Goal: Task Accomplishment & Management: Contribute content

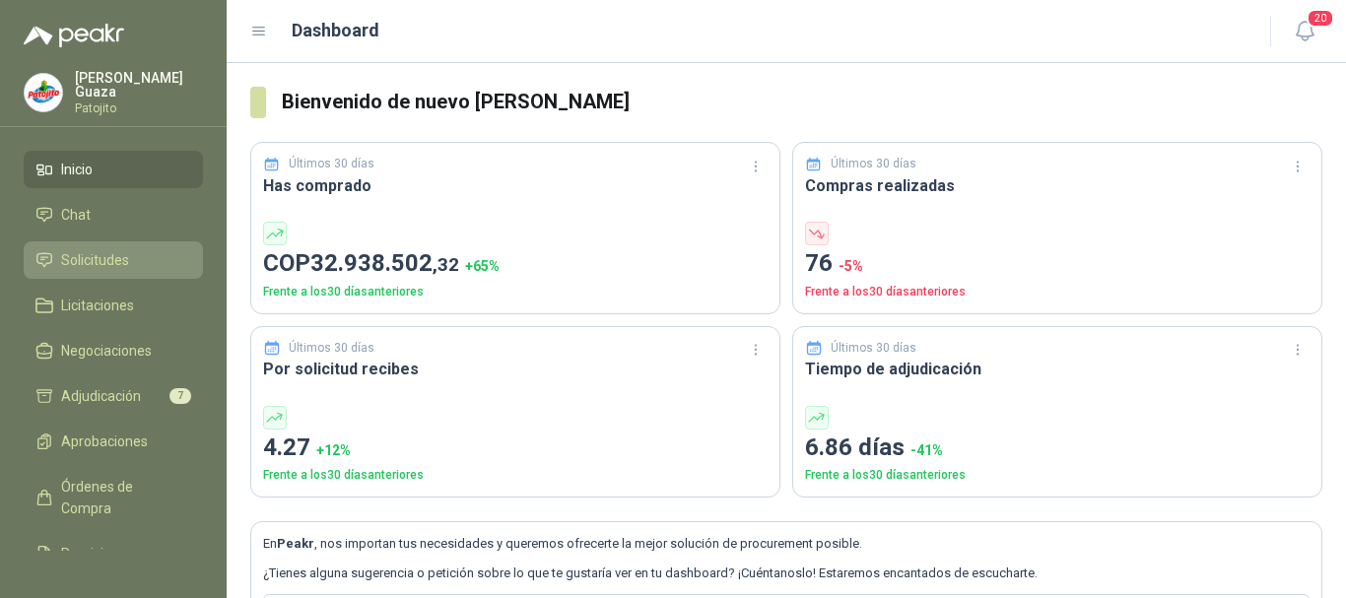
click at [123, 265] on span "Solicitudes" at bounding box center [95, 260] width 68 height 22
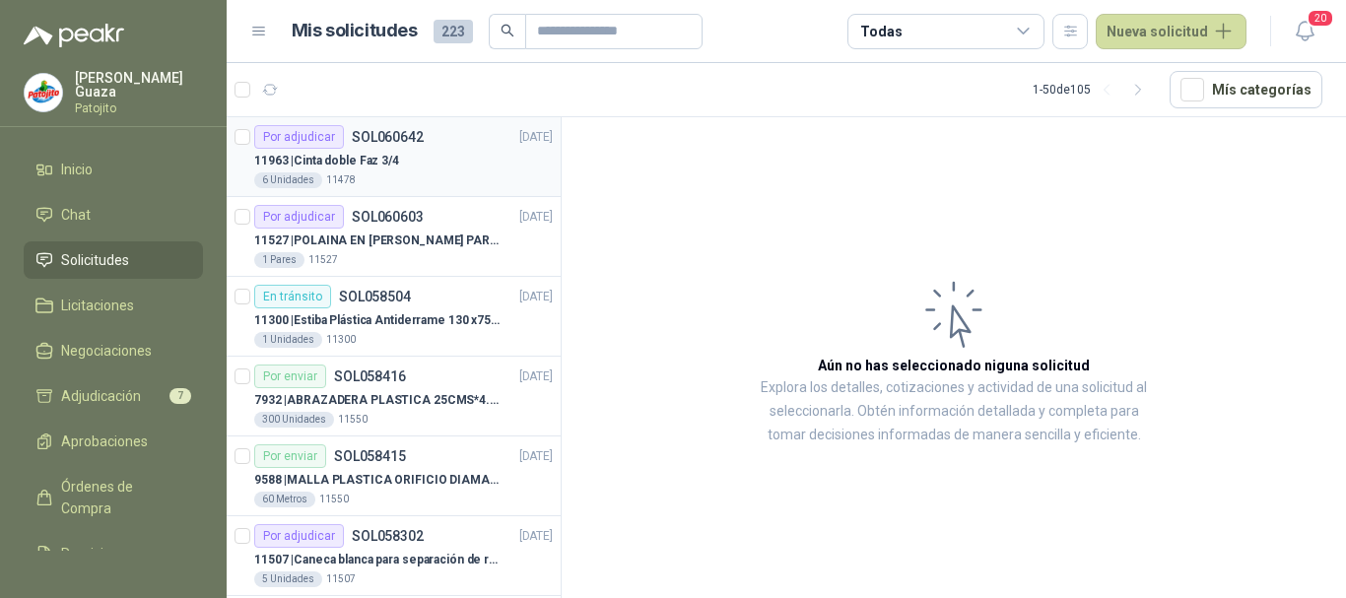
click at [406, 145] on div "Por adjudicar SOL060642" at bounding box center [338, 137] width 169 height 24
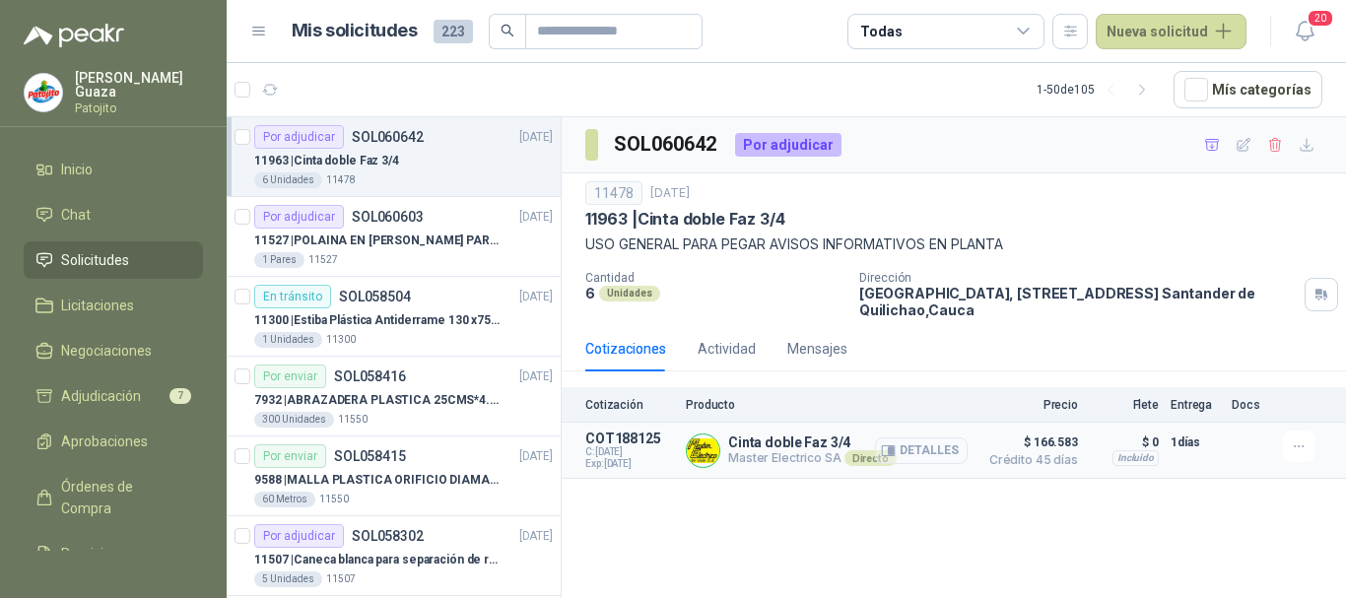
click at [903, 454] on button "Detalles" at bounding box center [921, 451] width 93 height 27
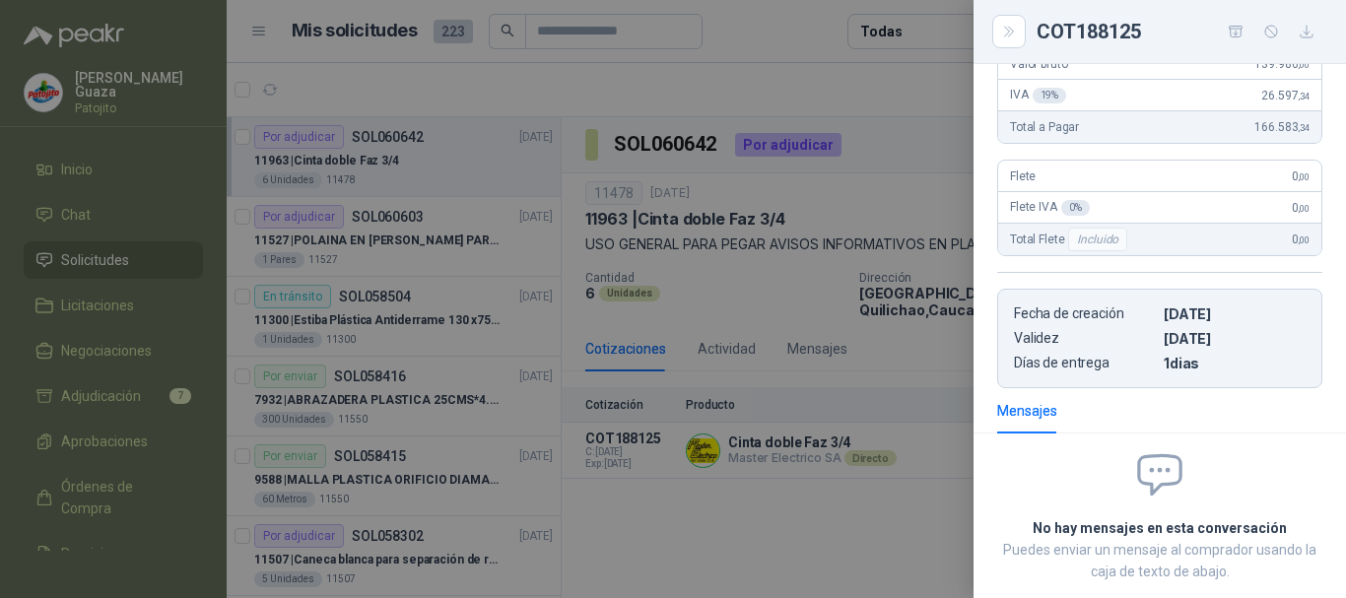
scroll to position [370, 0]
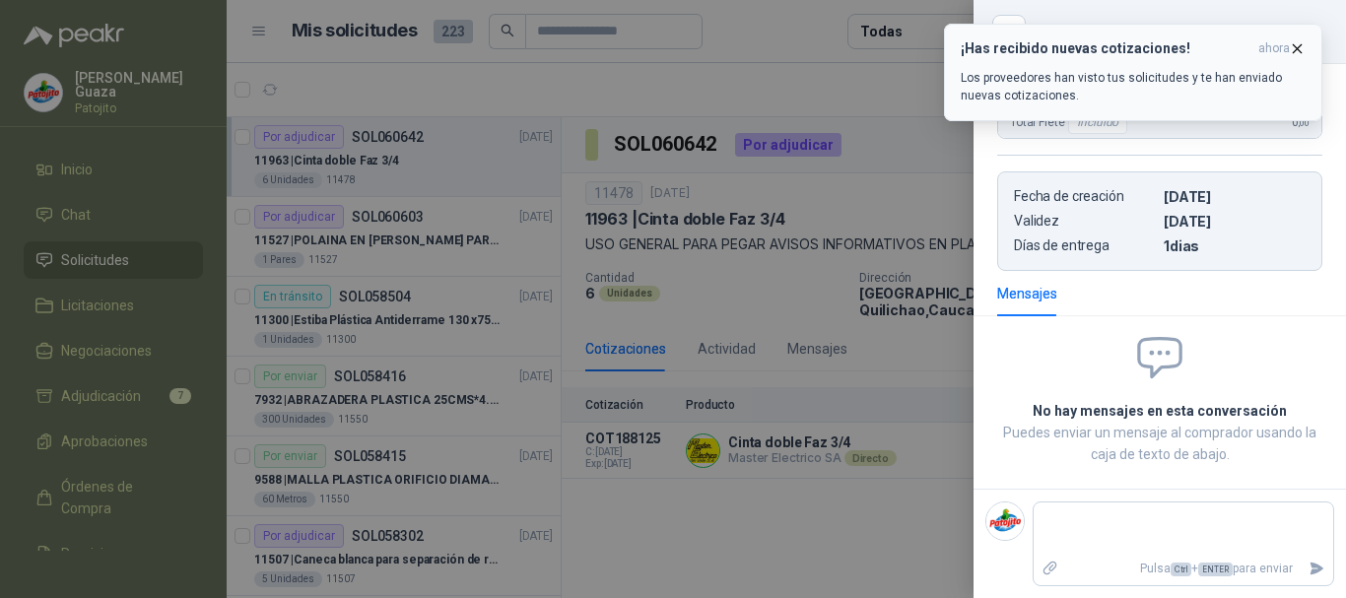
click at [1300, 50] on icon "button" at bounding box center [1298, 48] width 8 height 8
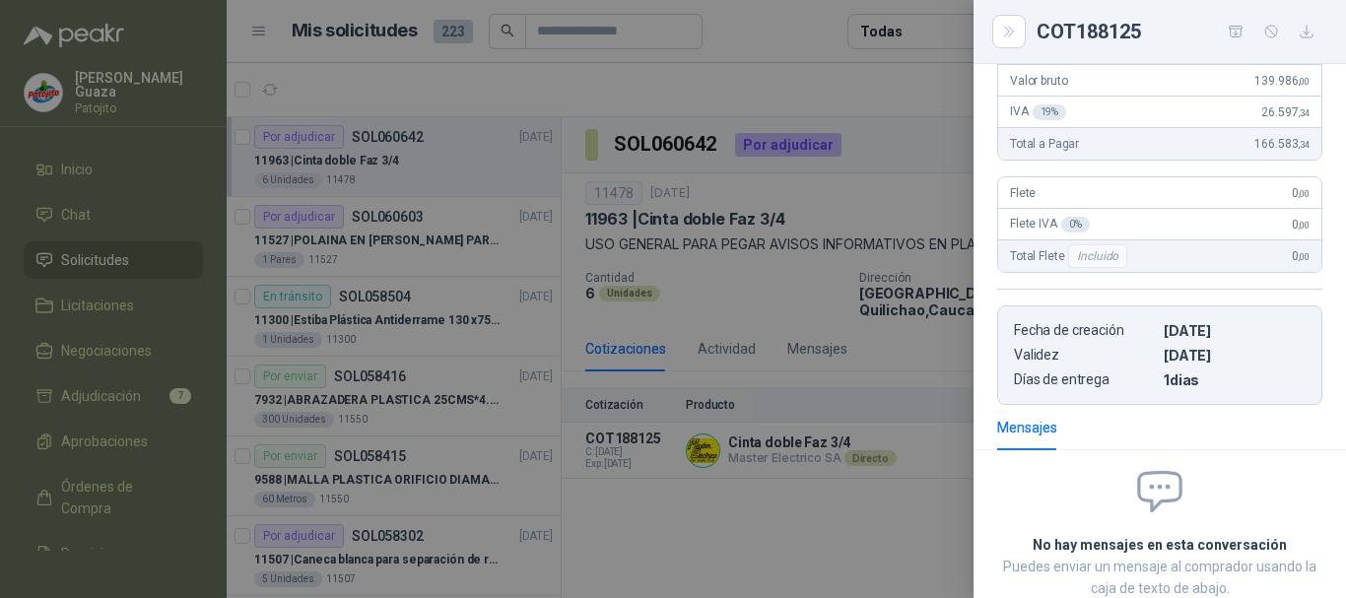
scroll to position [0, 0]
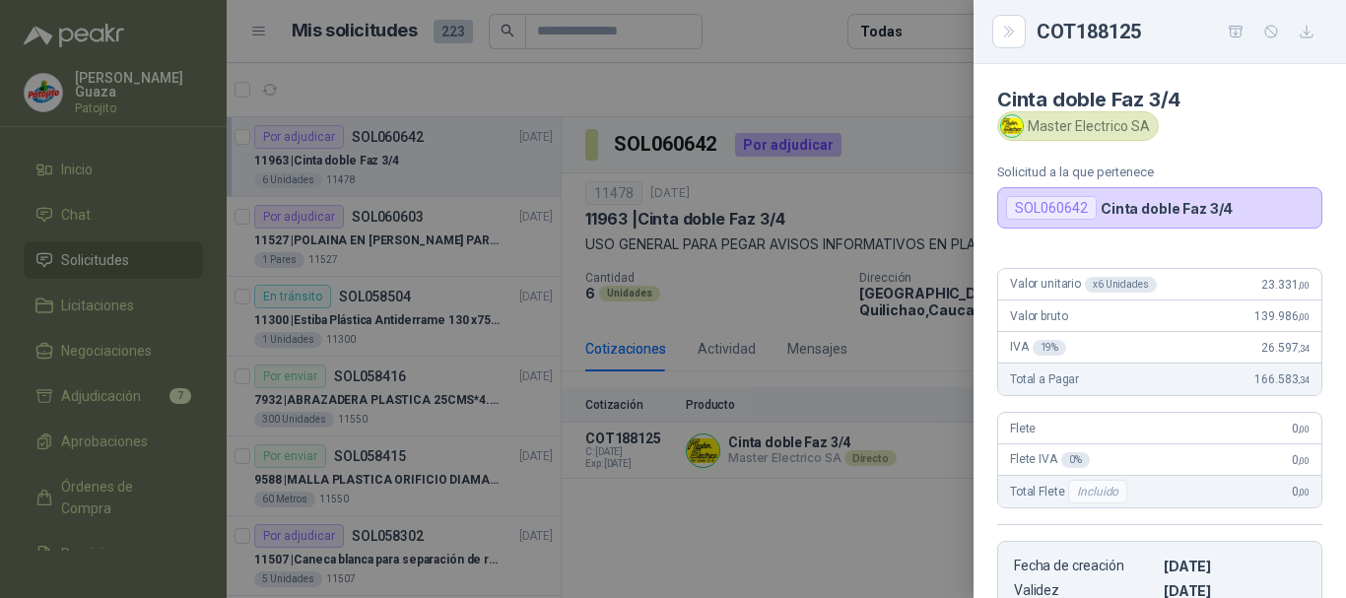
click at [817, 282] on div at bounding box center [673, 299] width 1346 height 598
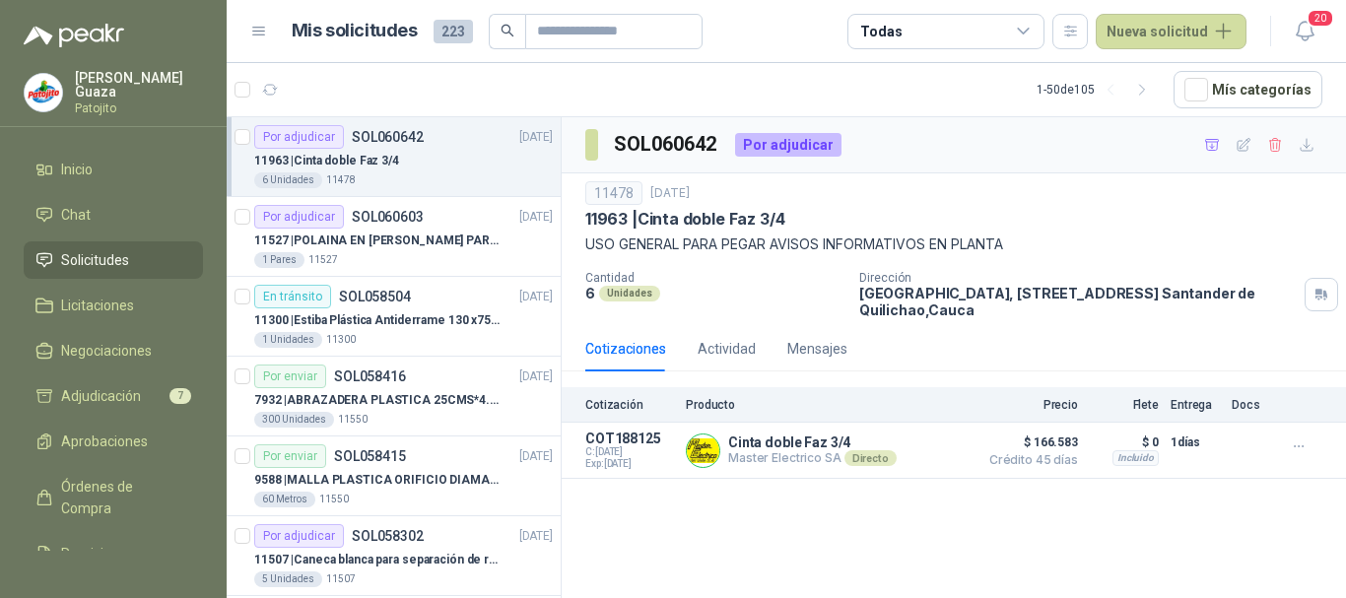
click at [107, 274] on link "Solicitudes" at bounding box center [113, 259] width 179 height 37
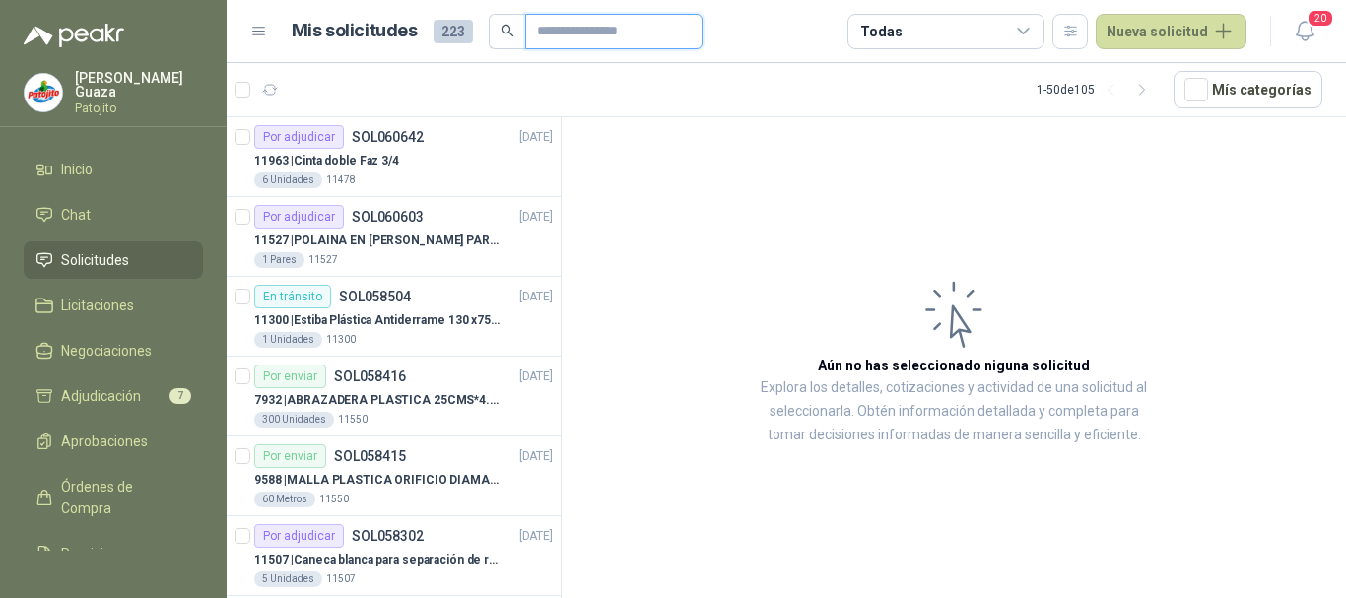
click at [575, 42] on input "text" at bounding box center [606, 32] width 138 height 34
type input "*******"
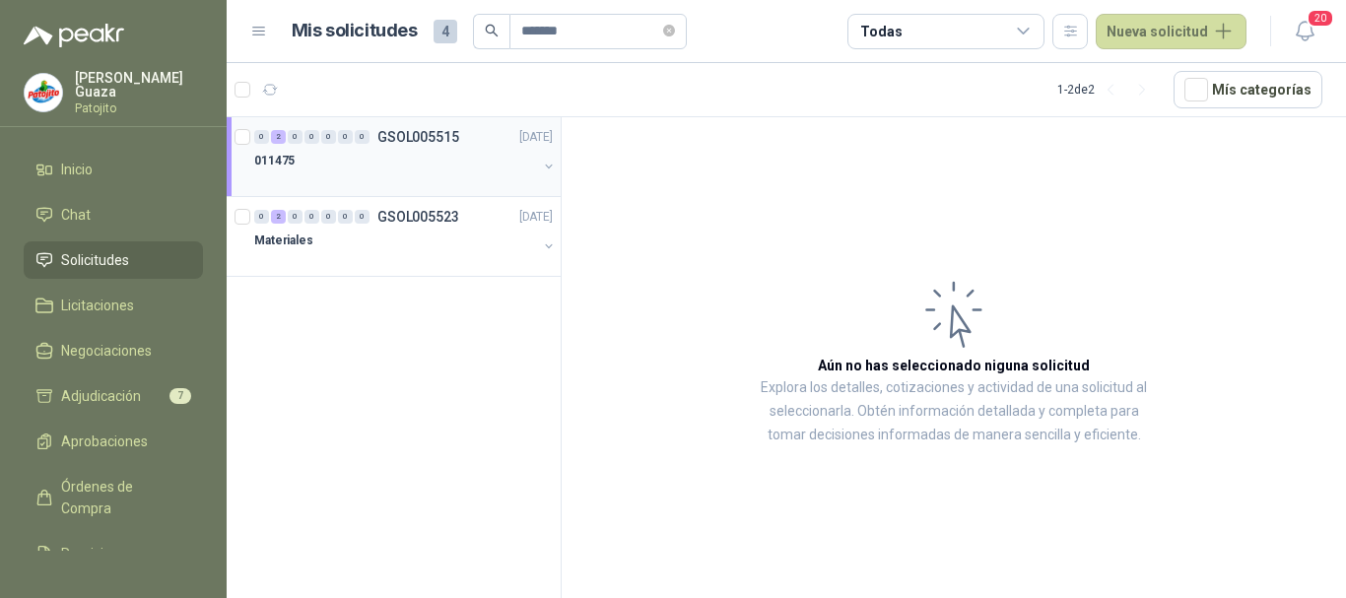
click at [428, 135] on p "GSOL005515" at bounding box center [418, 137] width 82 height 14
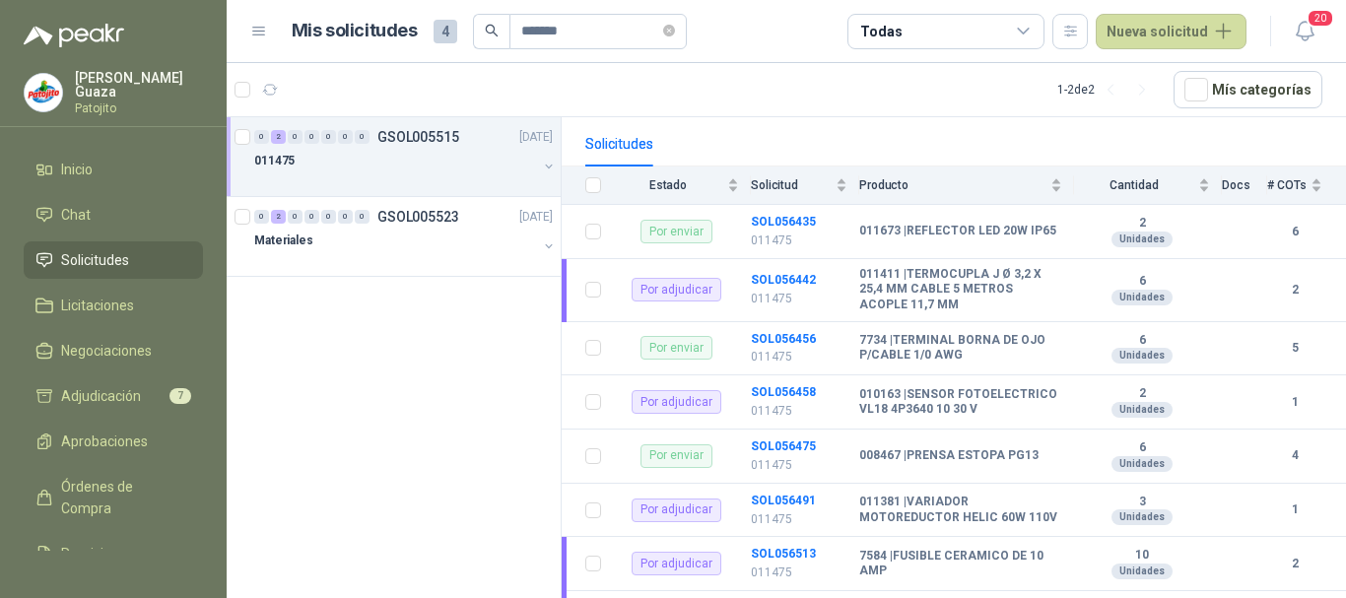
scroll to position [197, 0]
click at [758, 392] on b "SOL056458" at bounding box center [783, 390] width 65 height 14
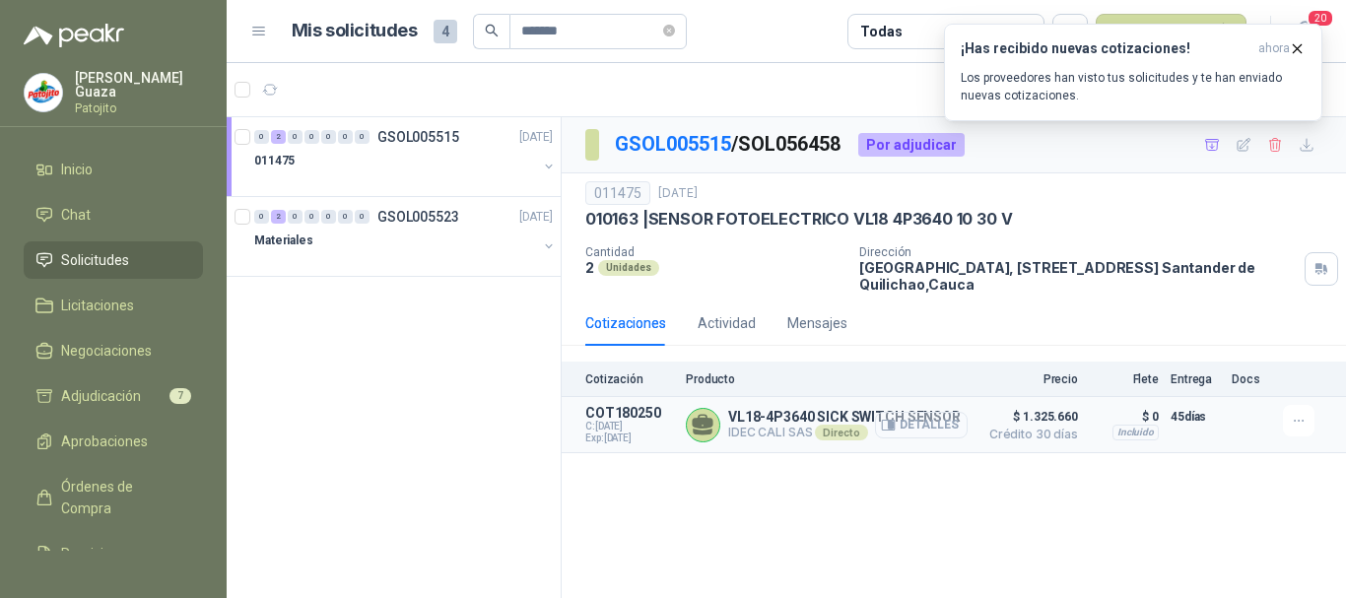
click at [949, 426] on button "Detalles" at bounding box center [921, 425] width 93 height 27
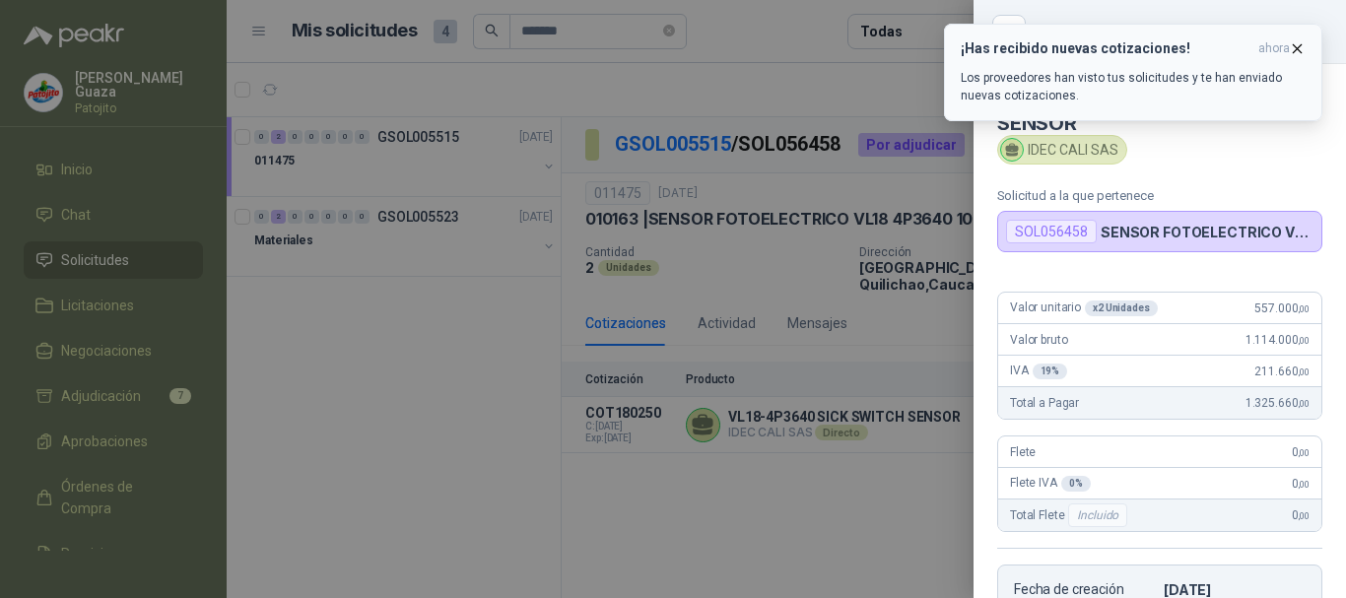
click at [1290, 54] on icon "button" at bounding box center [1297, 48] width 17 height 17
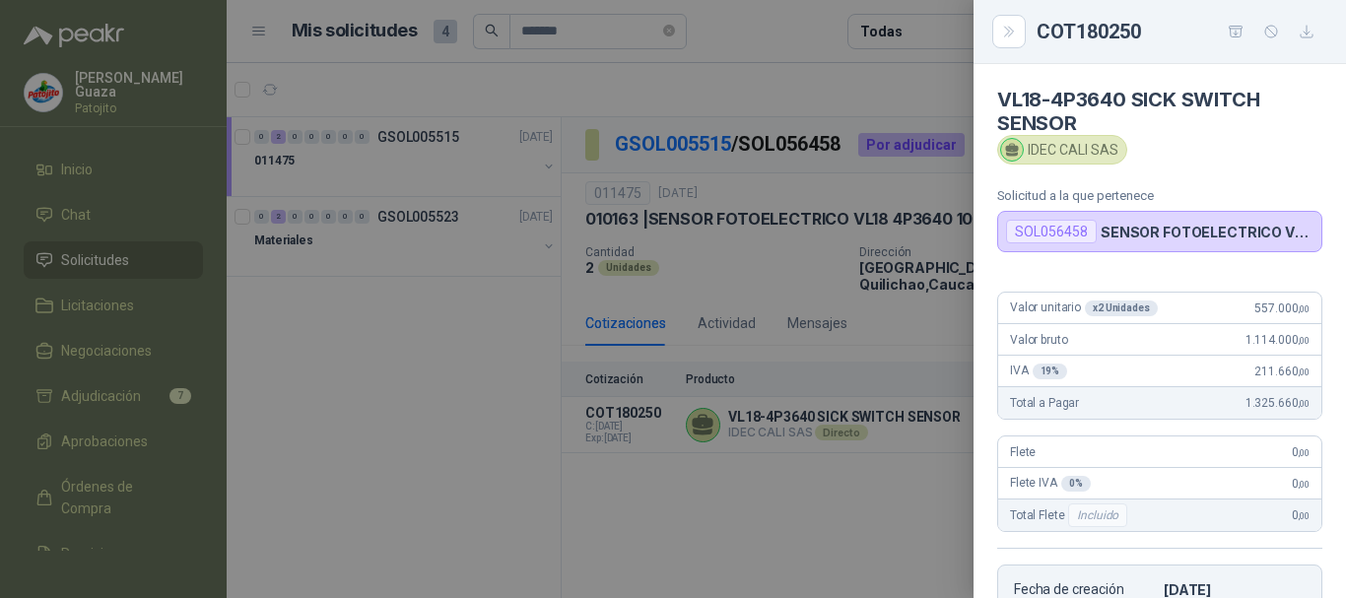
click at [786, 290] on div at bounding box center [673, 299] width 1346 height 598
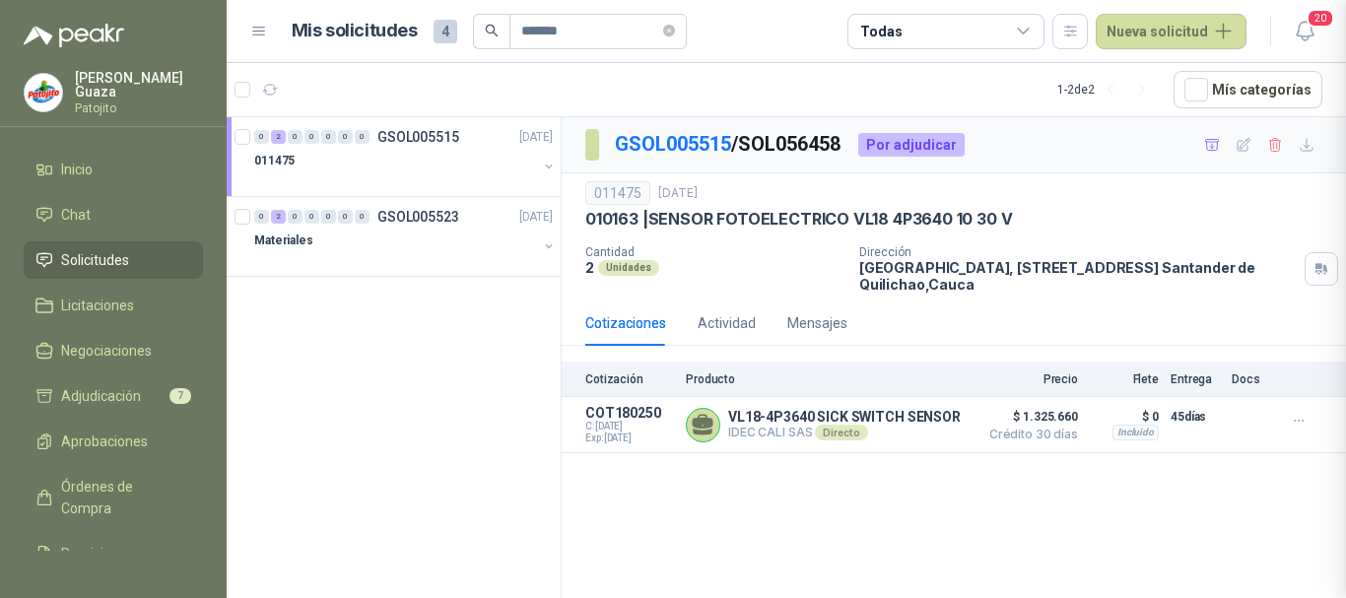
scroll to position [393, 0]
click at [437, 145] on div "0 2 0 0 0 0 0 GSOL005515 [DATE]" at bounding box center [405, 137] width 303 height 24
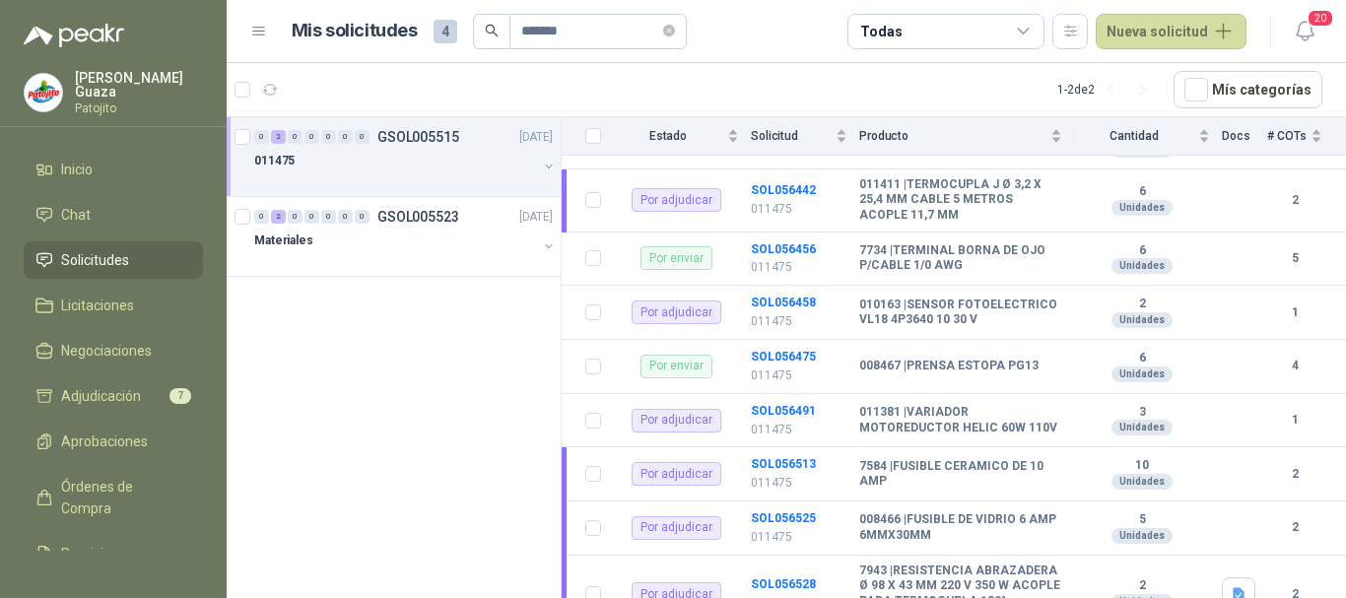
scroll to position [296, 0]
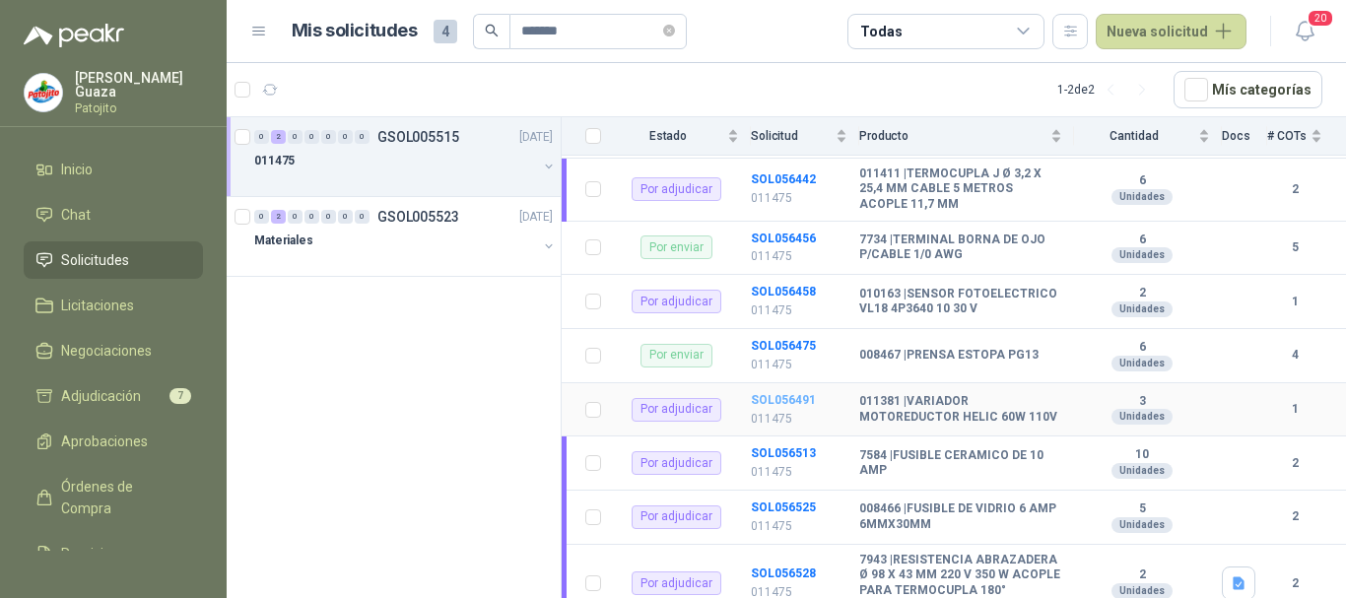
click at [763, 405] on b "SOL056491" at bounding box center [783, 400] width 65 height 14
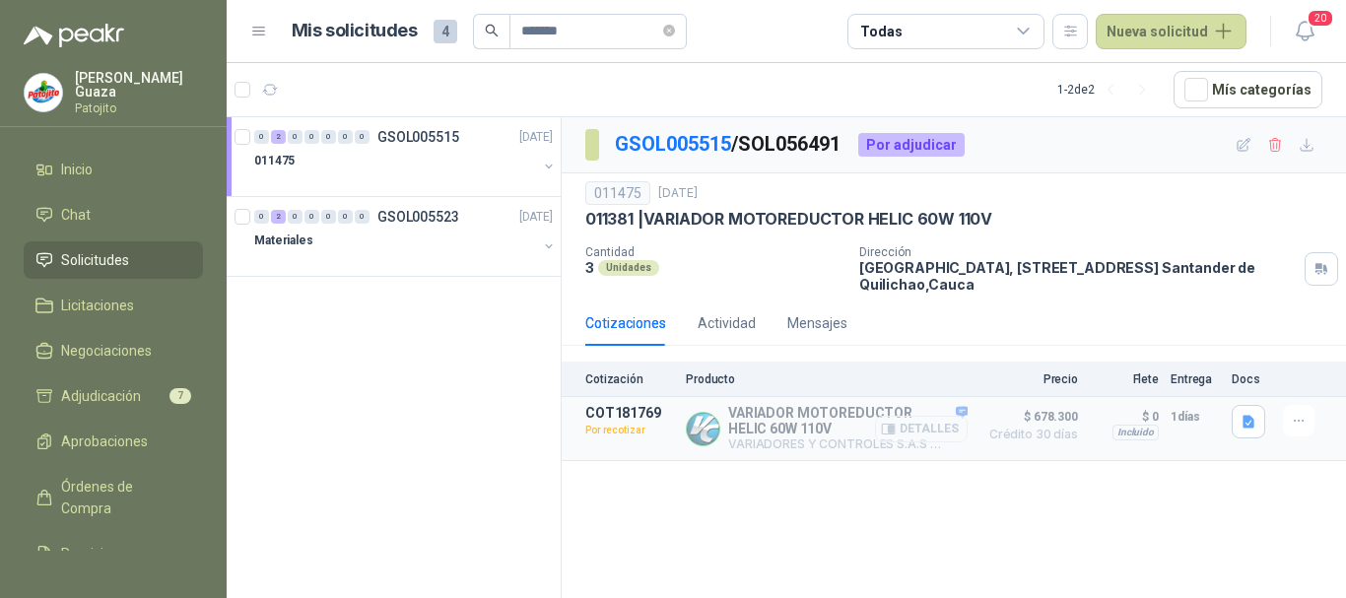
click at [945, 428] on button "Detalles" at bounding box center [921, 429] width 93 height 27
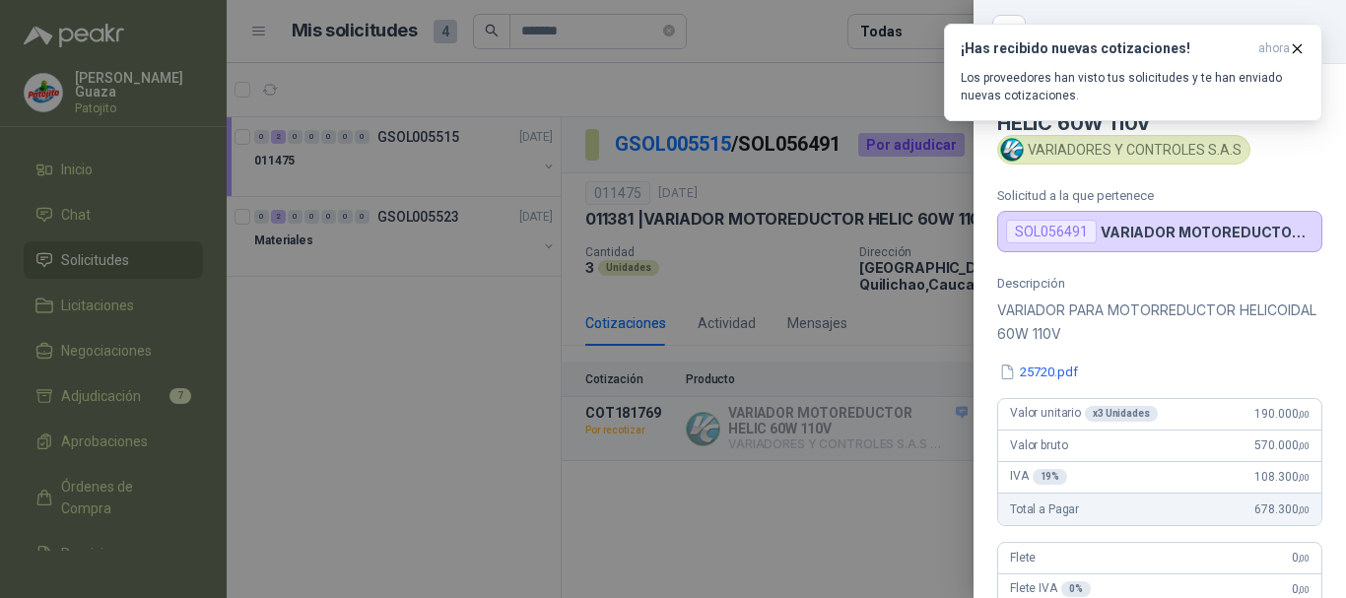
click at [752, 266] on div at bounding box center [673, 299] width 1346 height 598
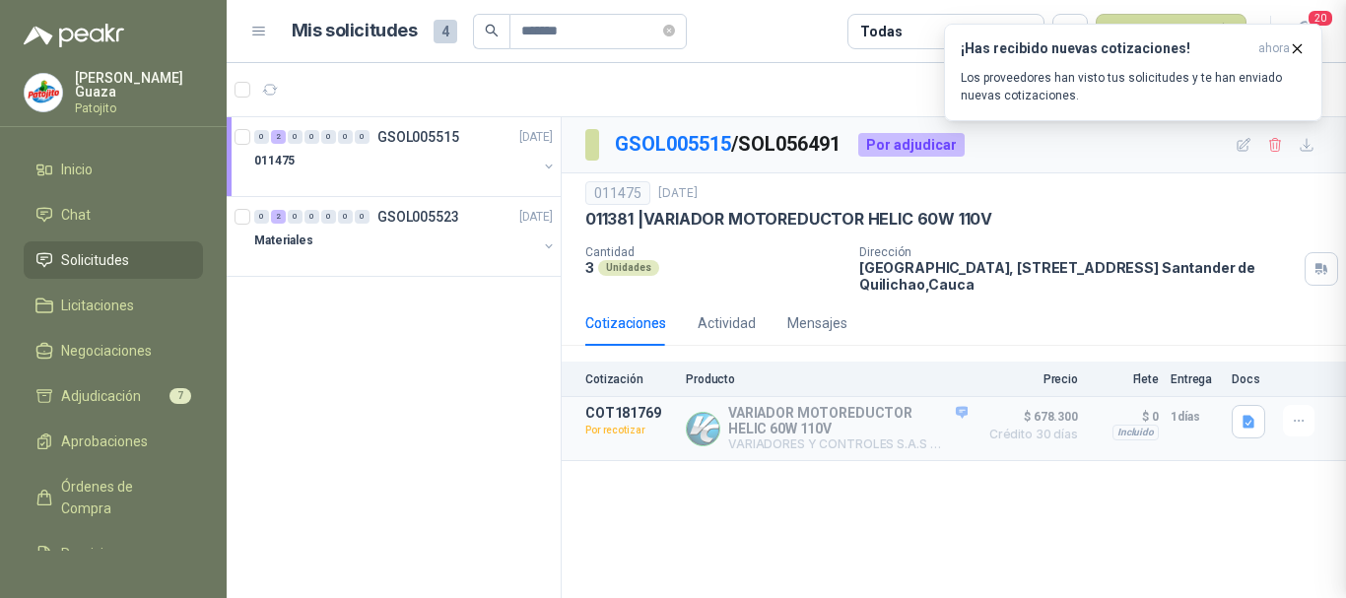
scroll to position [500, 0]
click at [919, 431] on button "Detalles" at bounding box center [921, 429] width 93 height 27
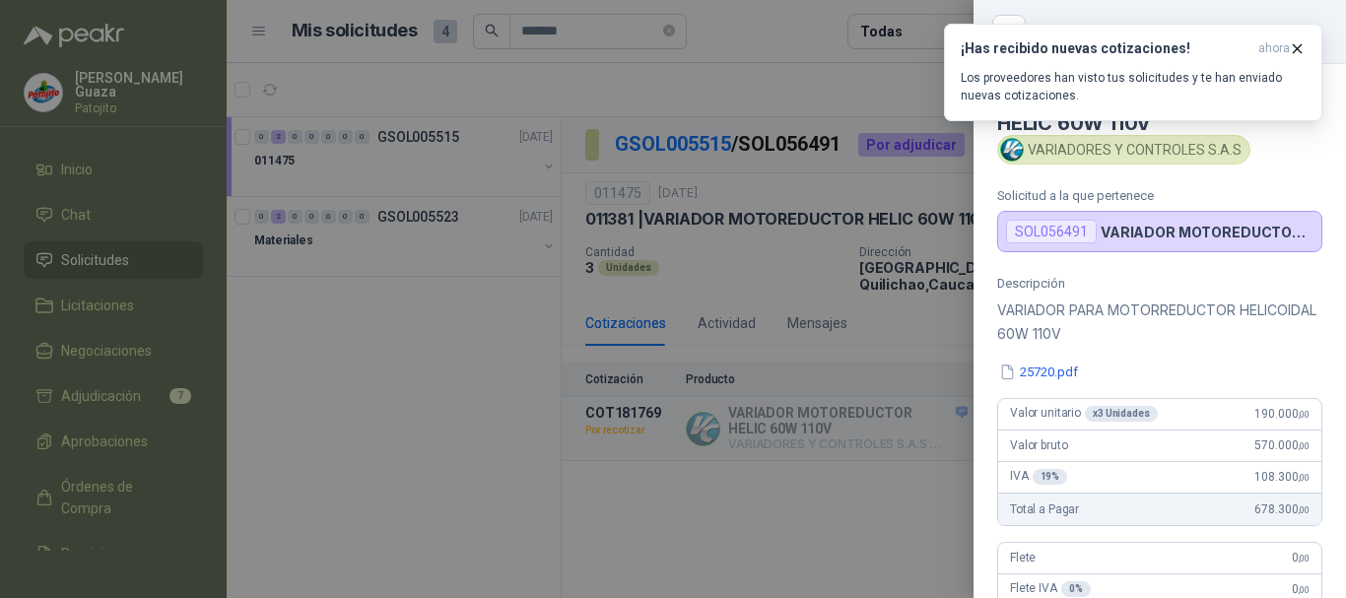
scroll to position [0, 0]
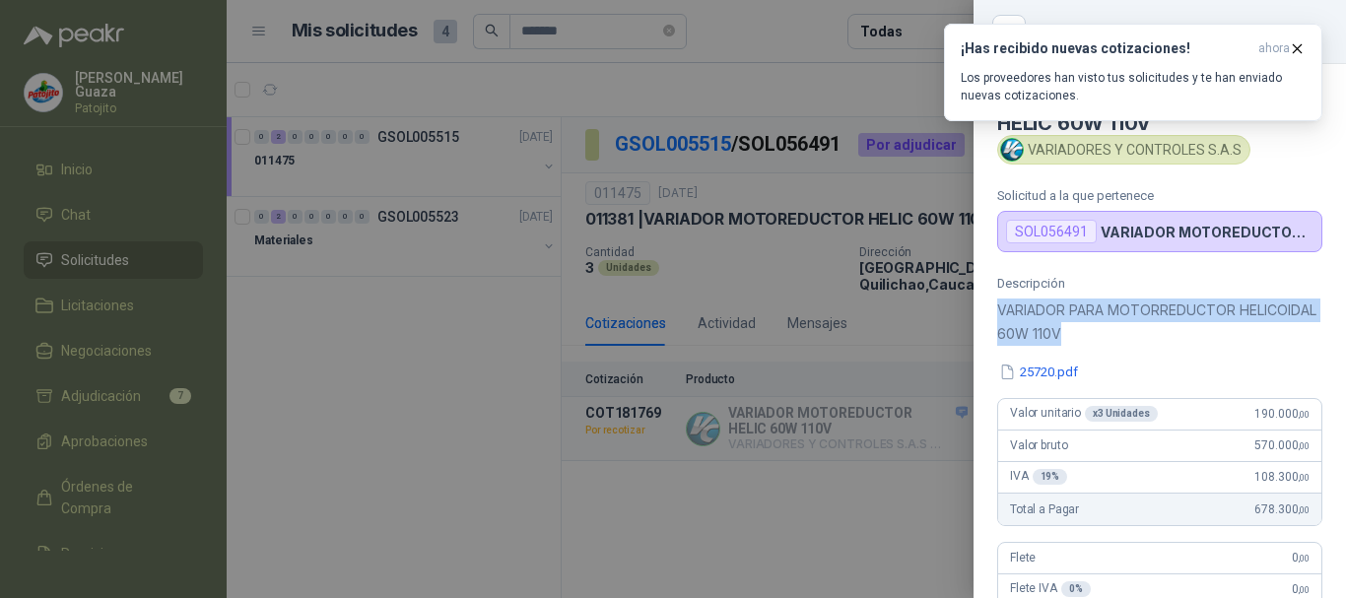
drag, startPoint x: 1001, startPoint y: 306, endPoint x: 1150, endPoint y: 331, distance: 150.8
click at [1150, 331] on p "VARIADOR PARA MOTORREDUCTOR HELICOIDAL 60W 110V" at bounding box center [1159, 322] width 325 height 47
copy p "VARIADOR PARA MOTORREDUCTOR HELICOIDAL 60W 110V"
click at [1298, 39] on button "¡Has recibido nuevas cotizaciones! ahora Los proveedores han visto tus solicitu…" at bounding box center [1133, 73] width 378 height 98
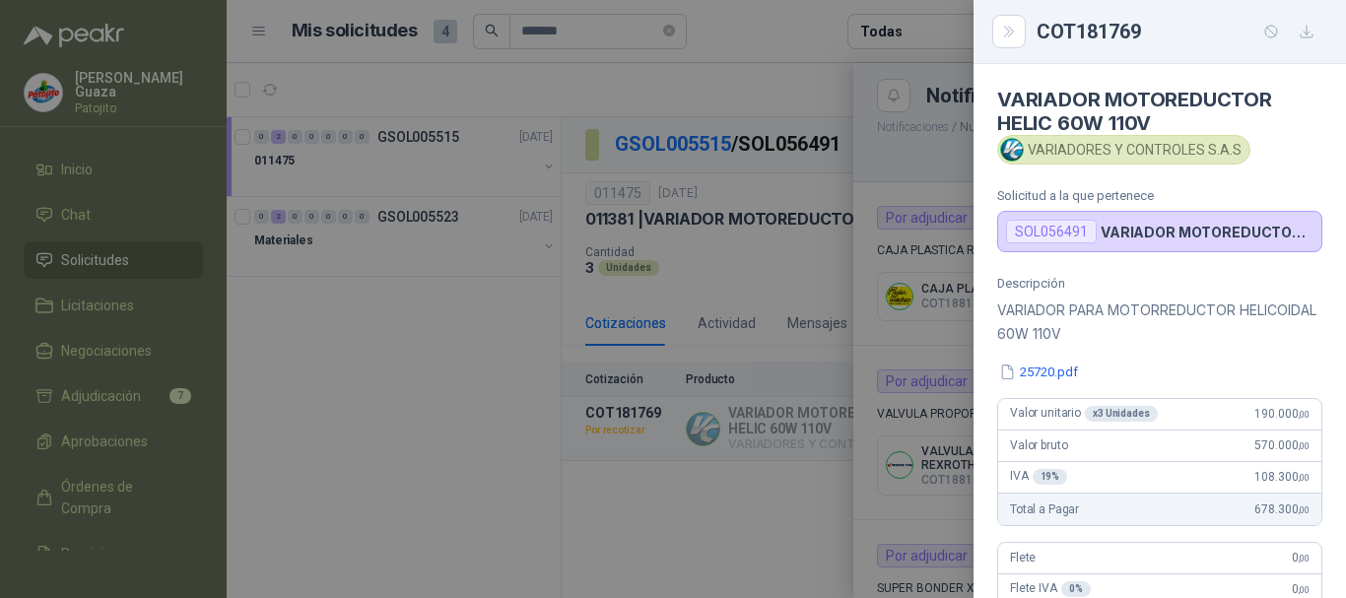
click at [795, 274] on div at bounding box center [673, 299] width 1346 height 598
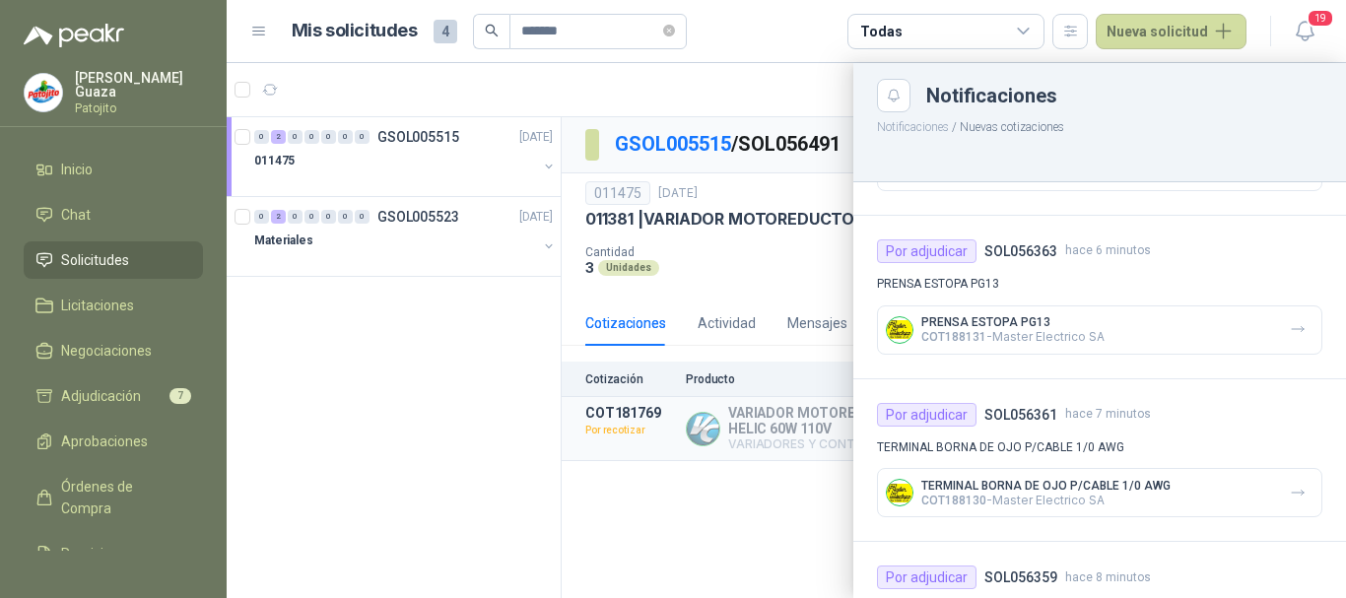
scroll to position [1290, 0]
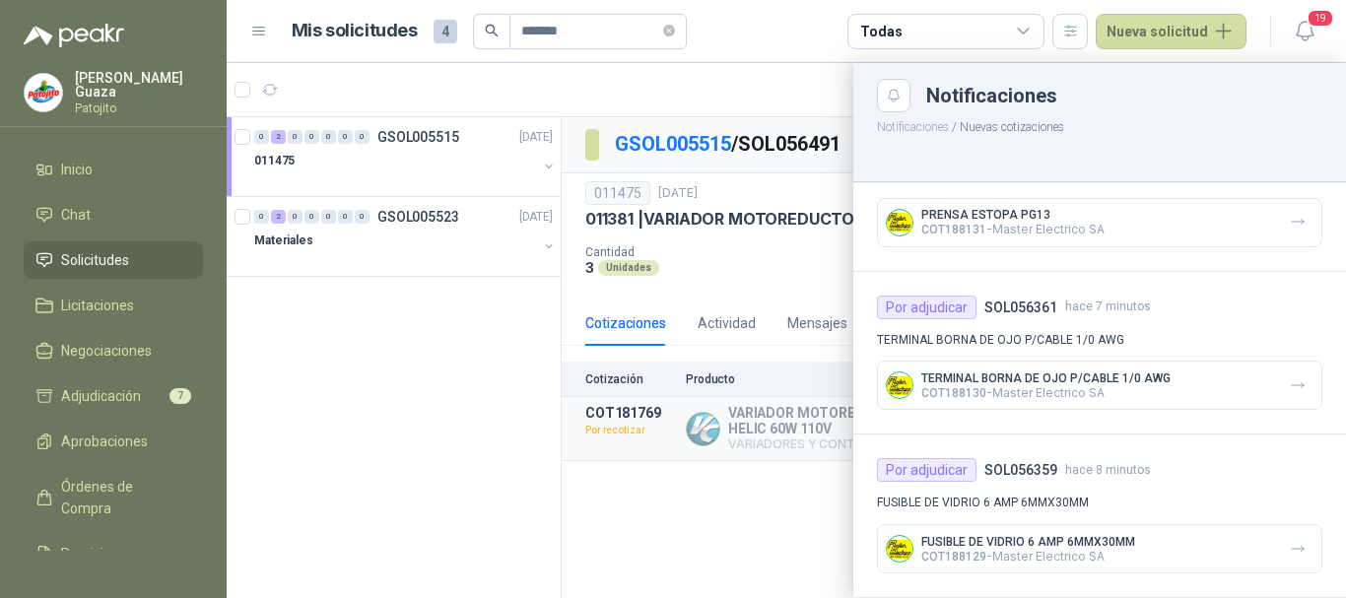
click at [764, 293] on div at bounding box center [786, 330] width 1119 height 535
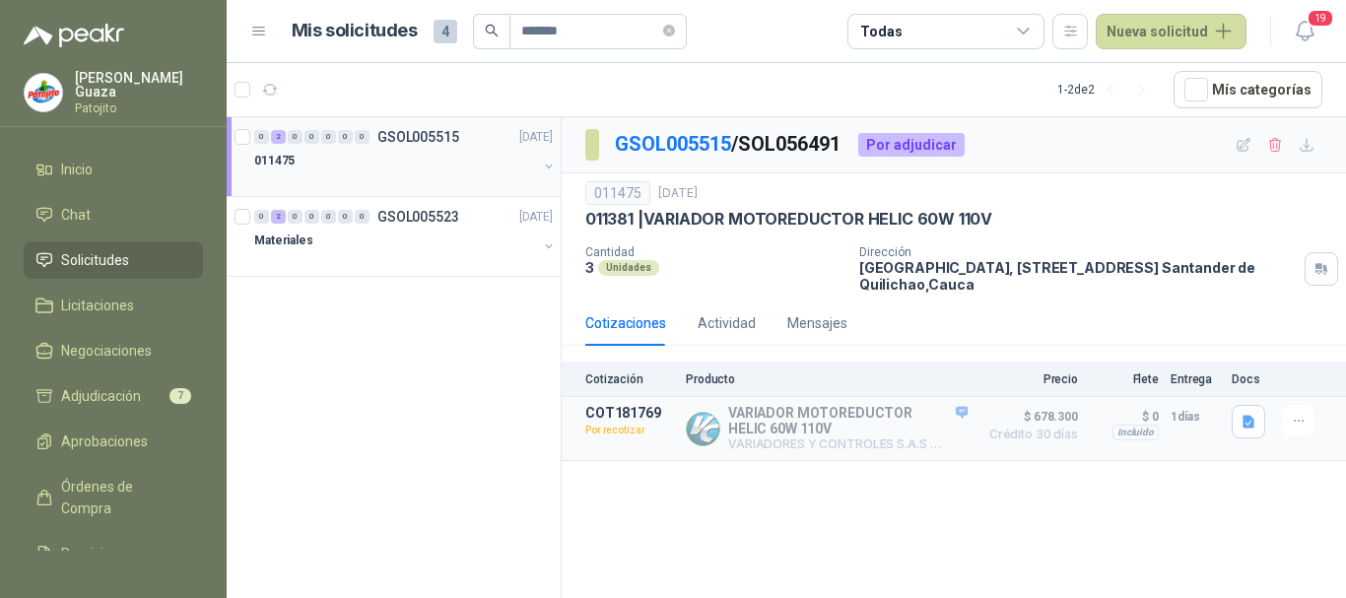
click at [453, 138] on p "GSOL005515" at bounding box center [418, 137] width 82 height 14
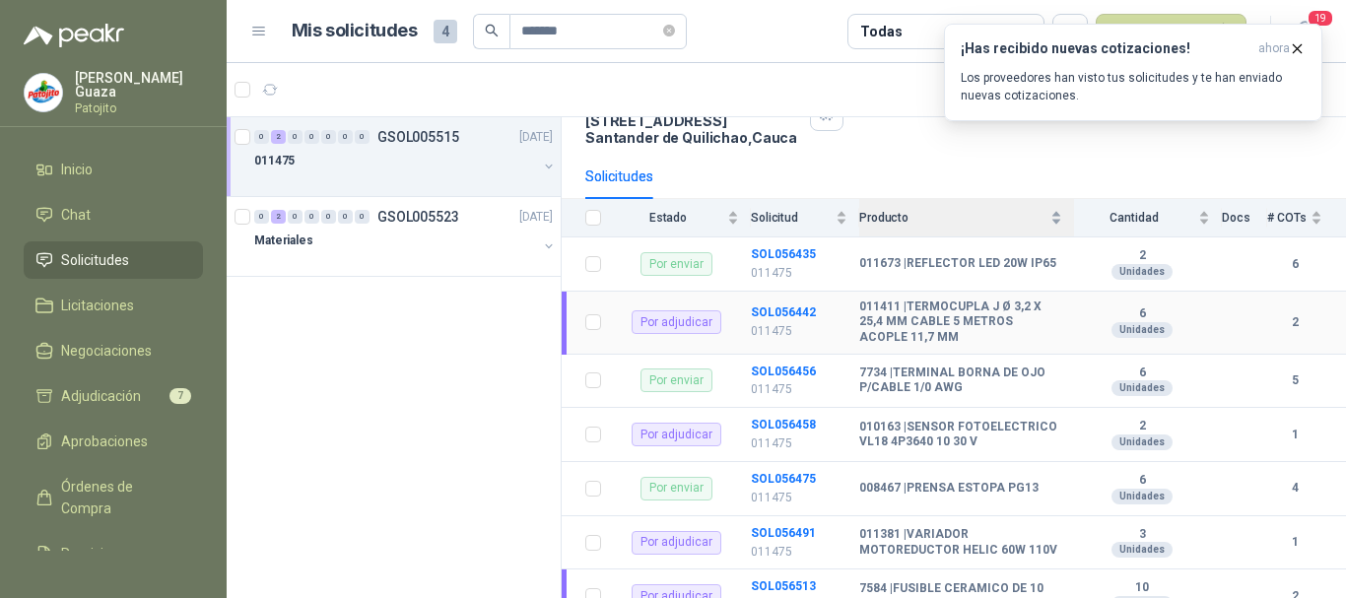
scroll to position [197, 0]
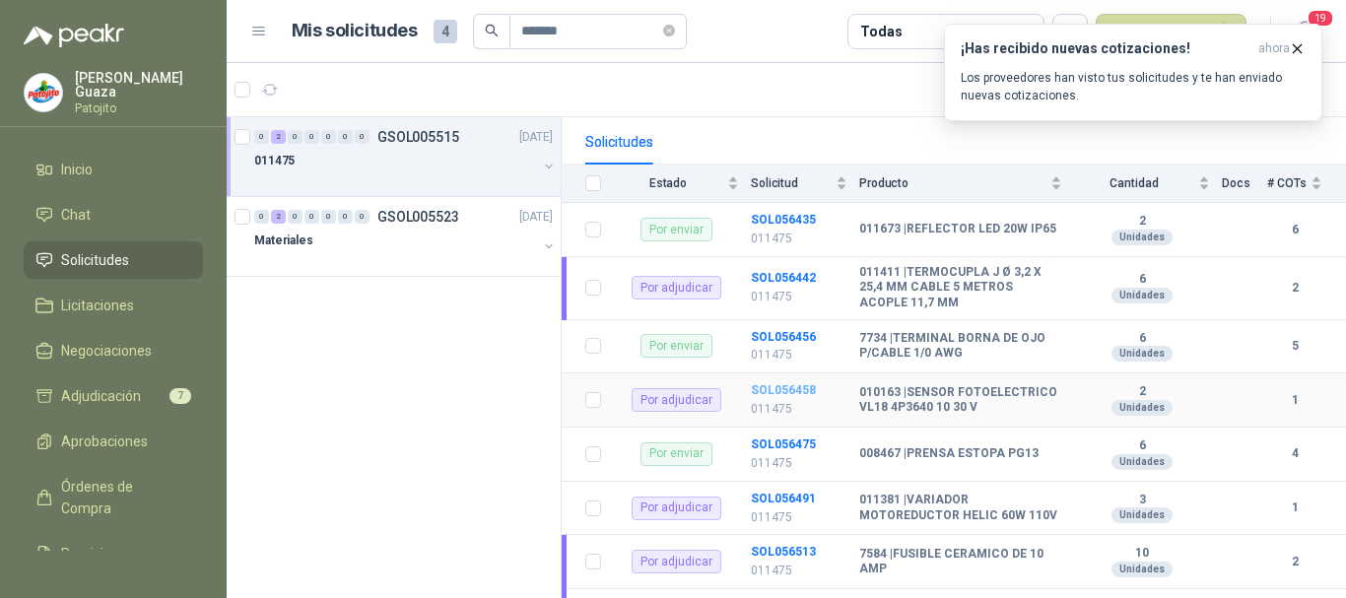
click at [770, 391] on b "SOL056458" at bounding box center [783, 390] width 65 height 14
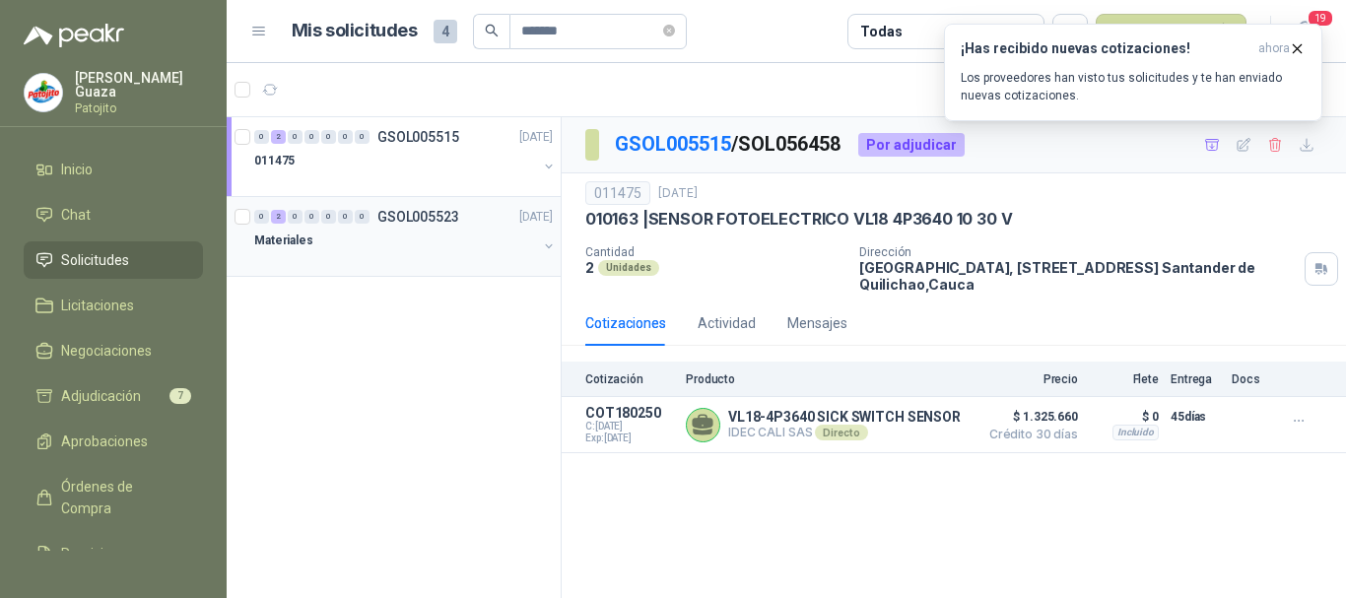
click at [439, 214] on p "GSOL005523" at bounding box center [418, 217] width 82 height 14
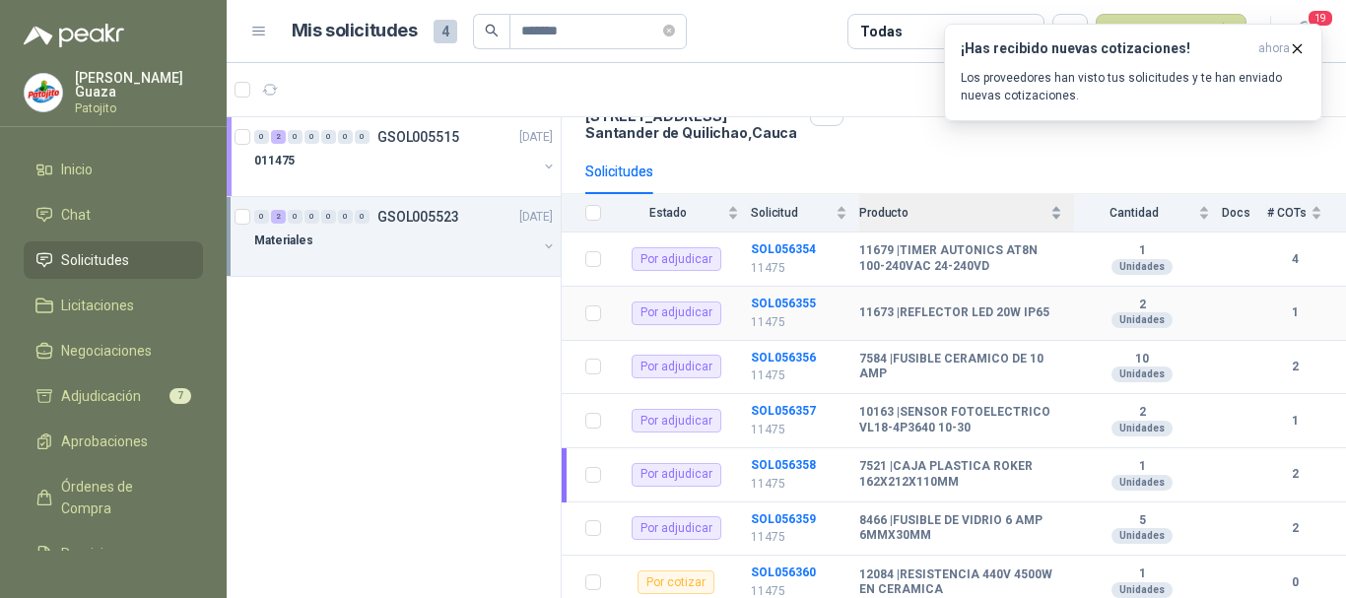
scroll to position [197, 0]
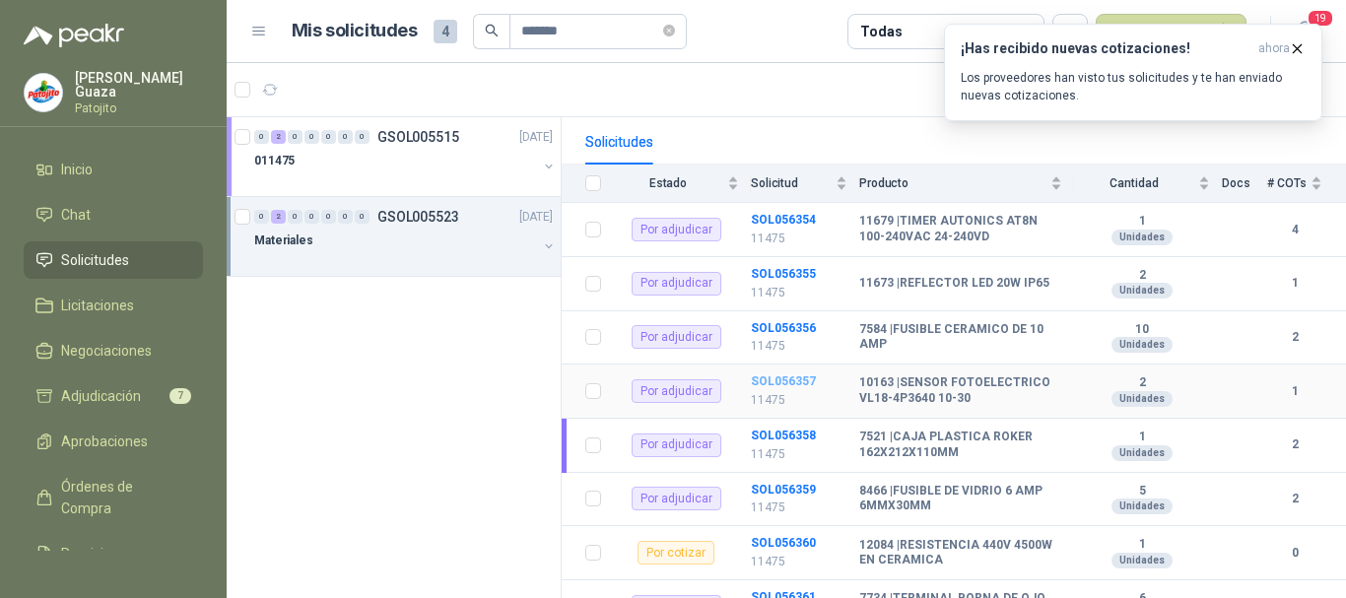
click at [796, 374] on b "SOL056357" at bounding box center [783, 381] width 65 height 14
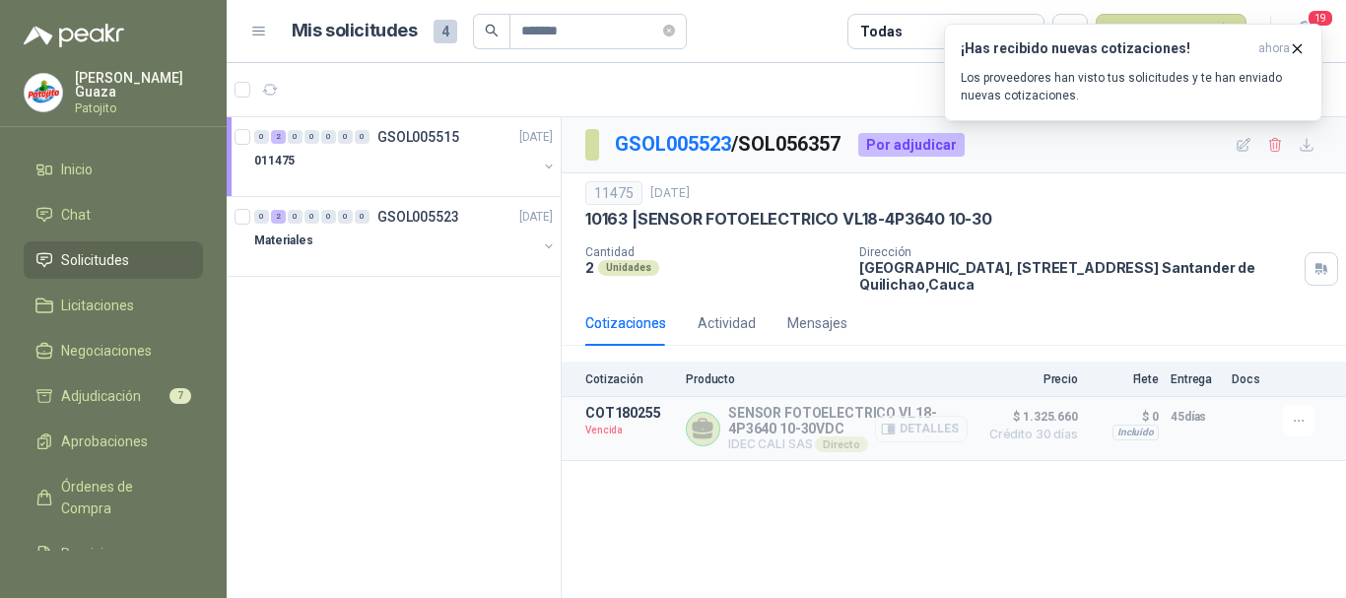
click at [920, 433] on button "Detalles" at bounding box center [921, 429] width 93 height 27
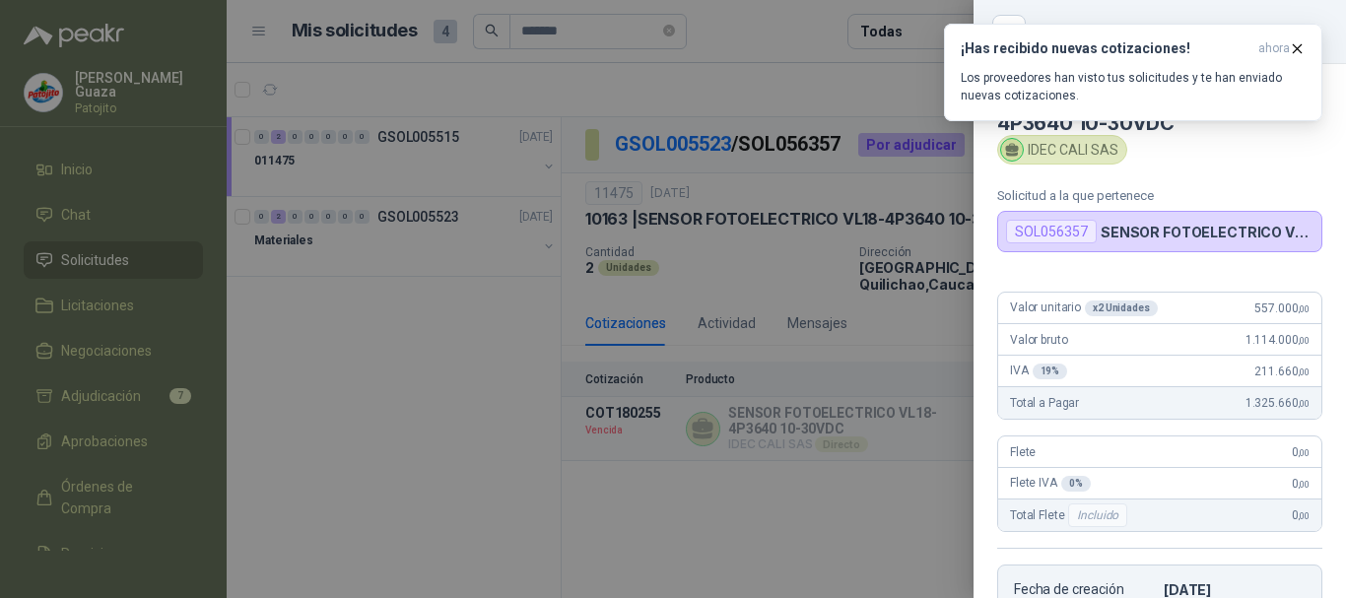
click at [685, 512] on div at bounding box center [673, 299] width 1346 height 598
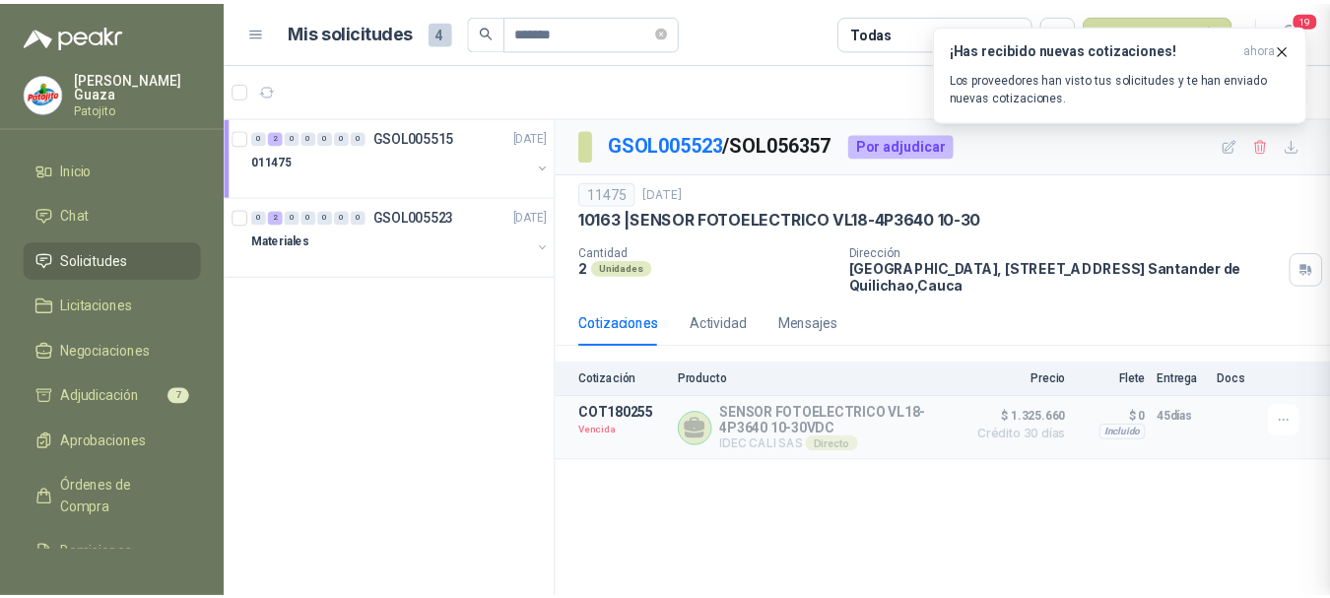
scroll to position [393, 0]
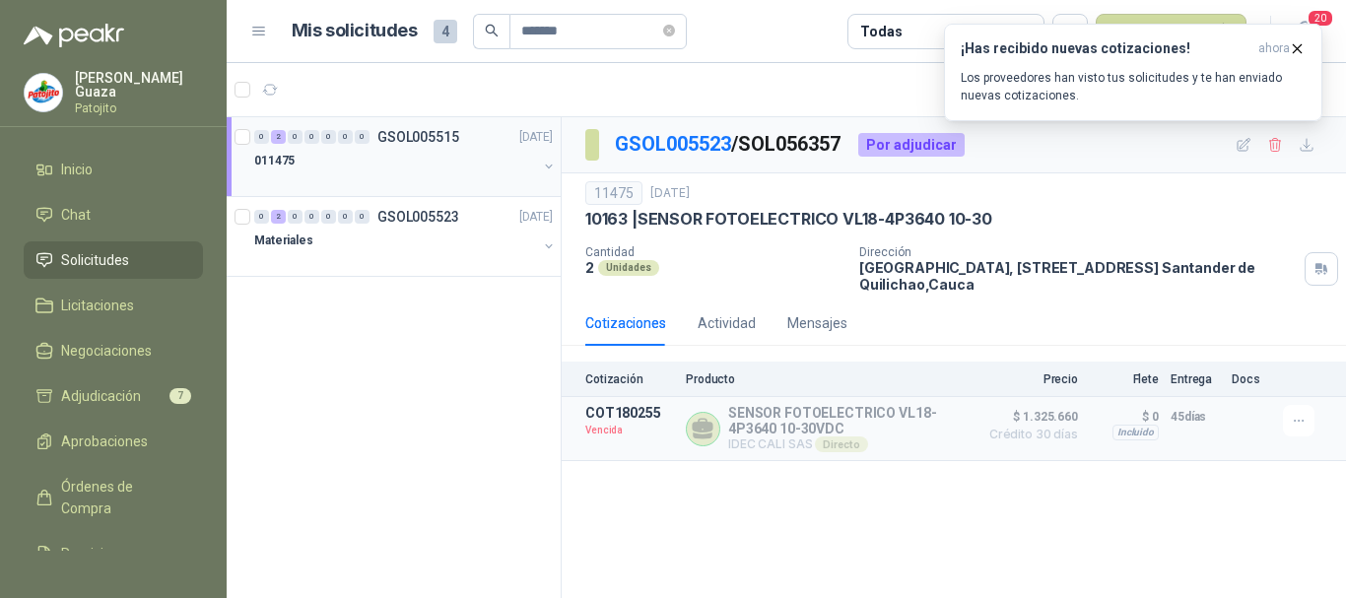
click at [438, 127] on div "0 2 0 0 0 0 0 GSOL005515 [DATE]" at bounding box center [405, 137] width 303 height 24
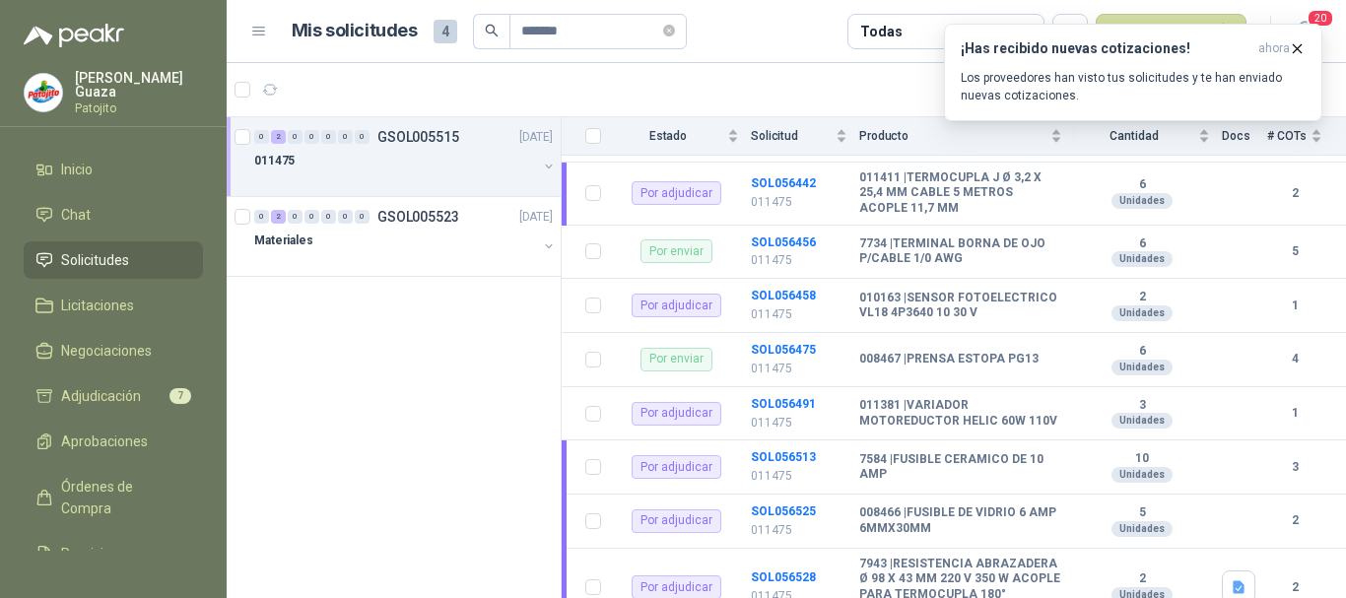
scroll to position [296, 0]
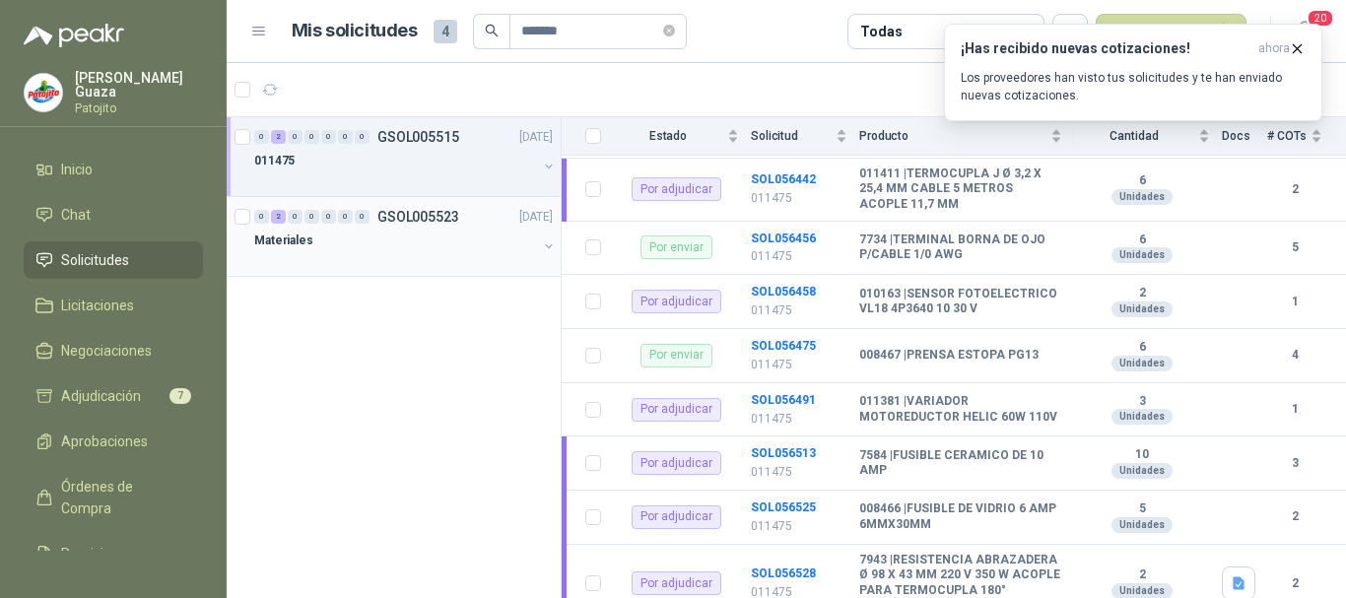
click at [411, 213] on p "GSOL005523" at bounding box center [418, 217] width 82 height 14
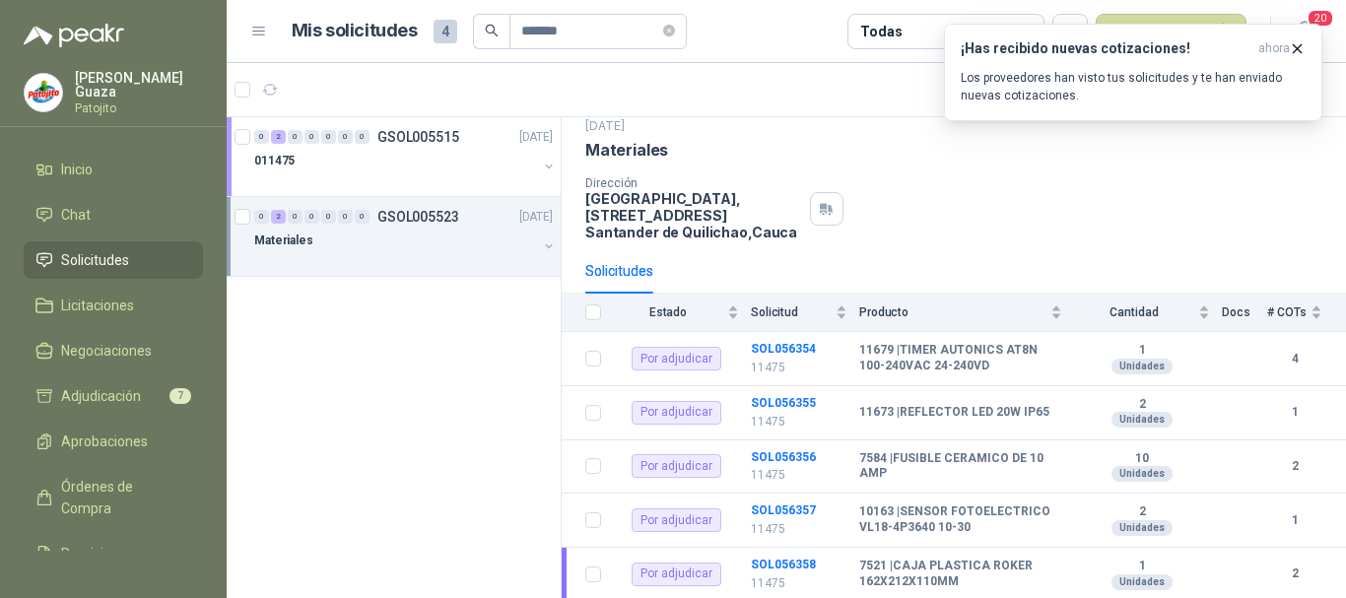
scroll to position [99, 0]
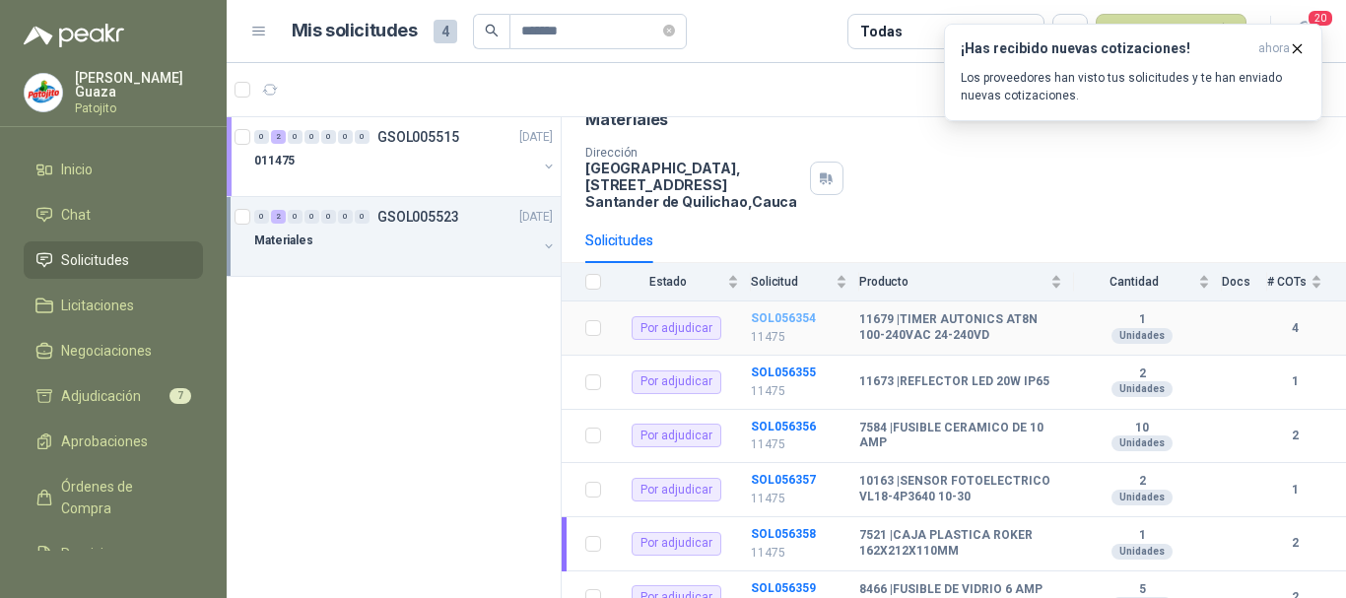
click at [760, 321] on b "SOL056354" at bounding box center [783, 318] width 65 height 14
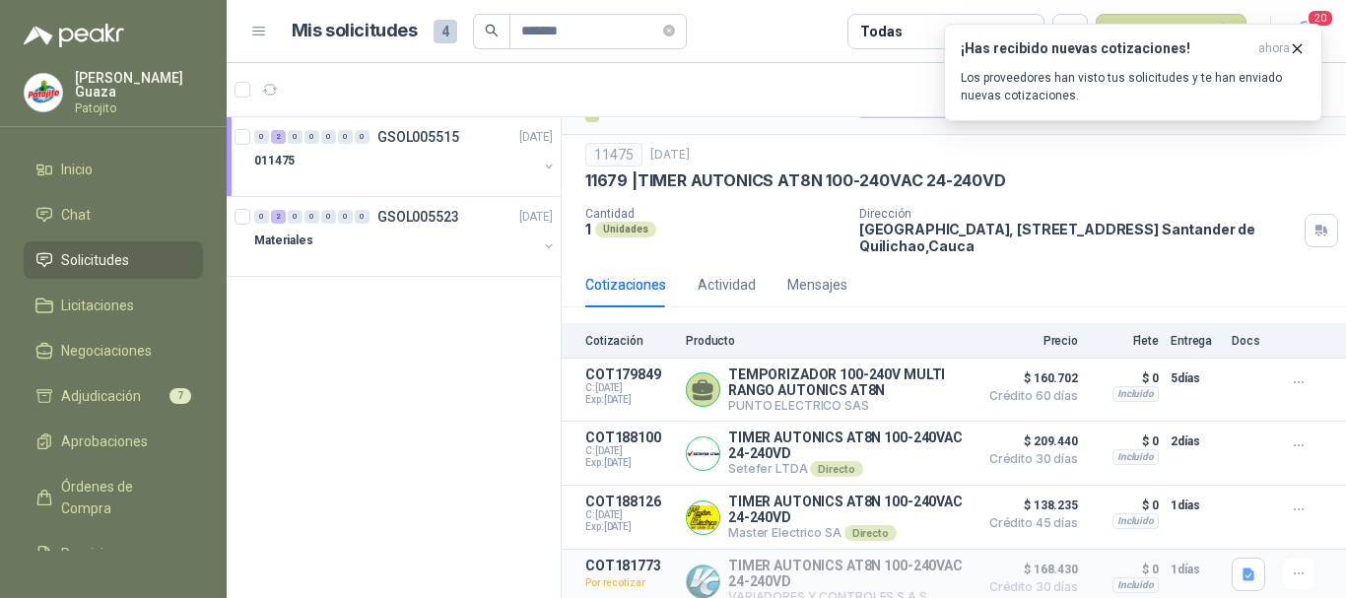
scroll to position [55, 0]
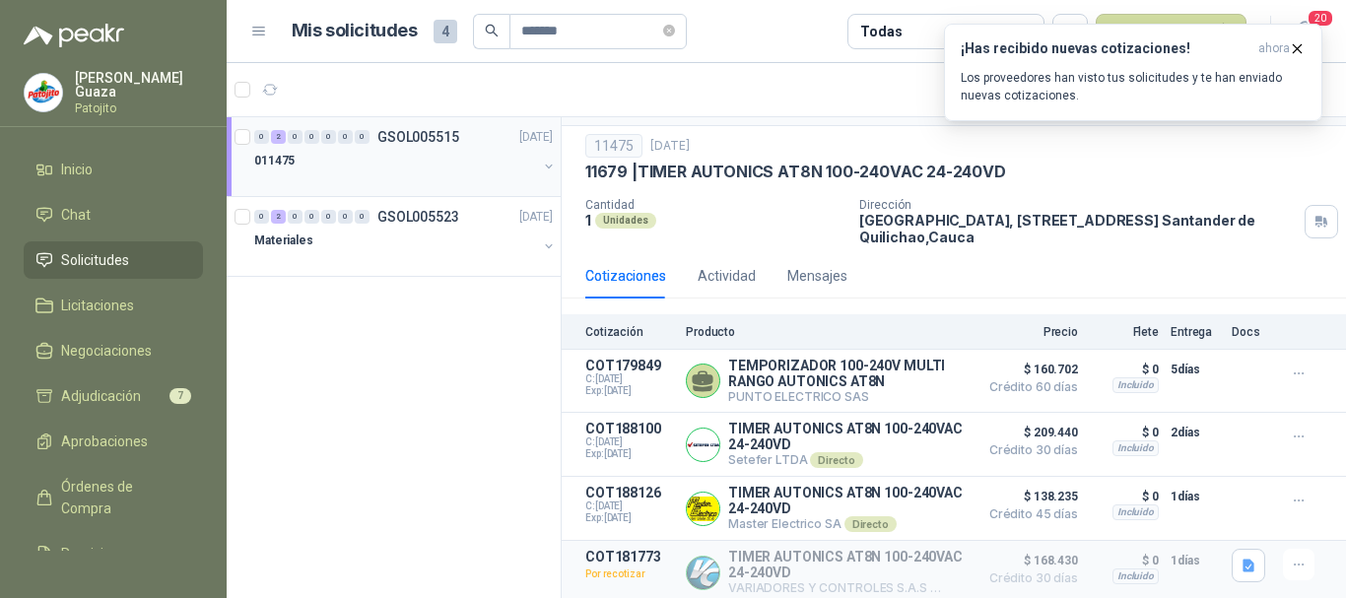
click at [442, 141] on p "GSOL005515" at bounding box center [418, 137] width 82 height 14
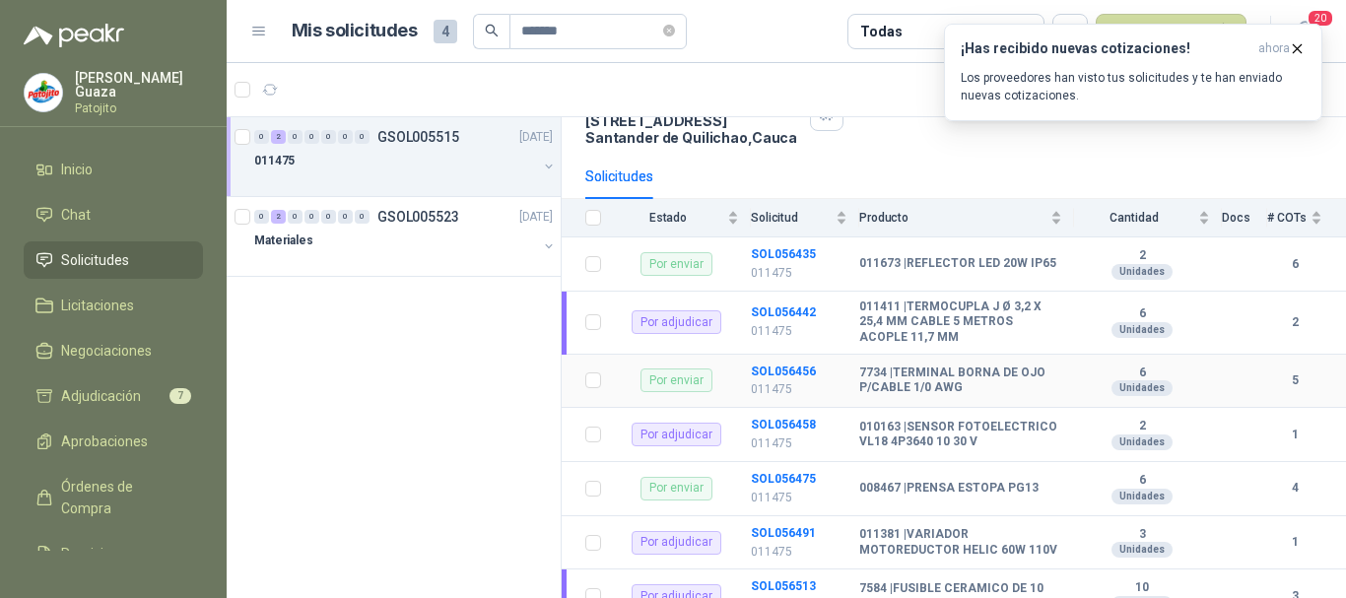
scroll to position [197, 0]
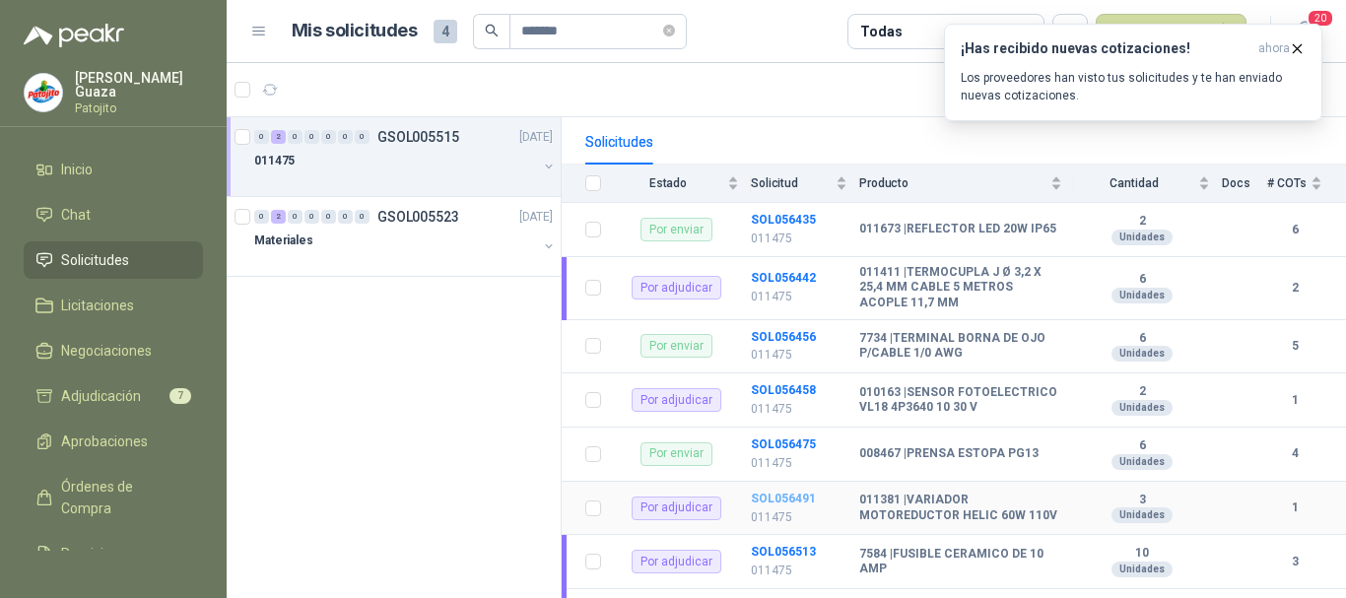
click at [774, 505] on b "SOL056491" at bounding box center [783, 499] width 65 height 14
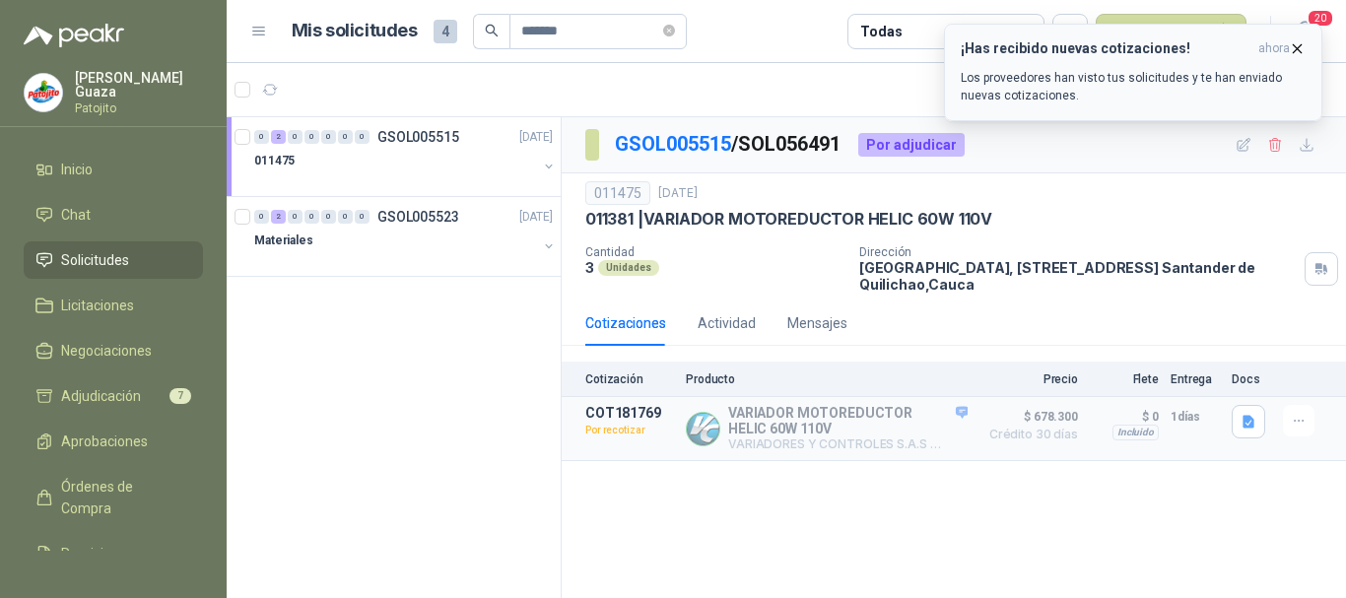
click at [1295, 44] on icon "button" at bounding box center [1297, 48] width 17 height 17
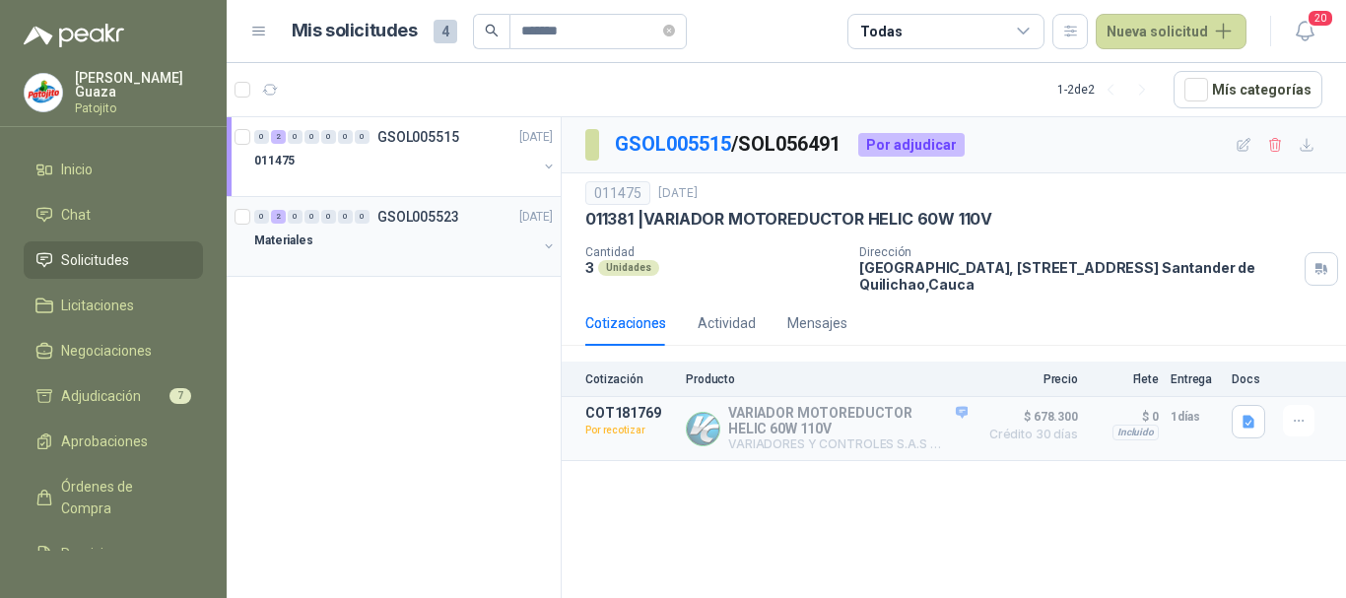
click at [414, 222] on p "GSOL005523" at bounding box center [418, 217] width 82 height 14
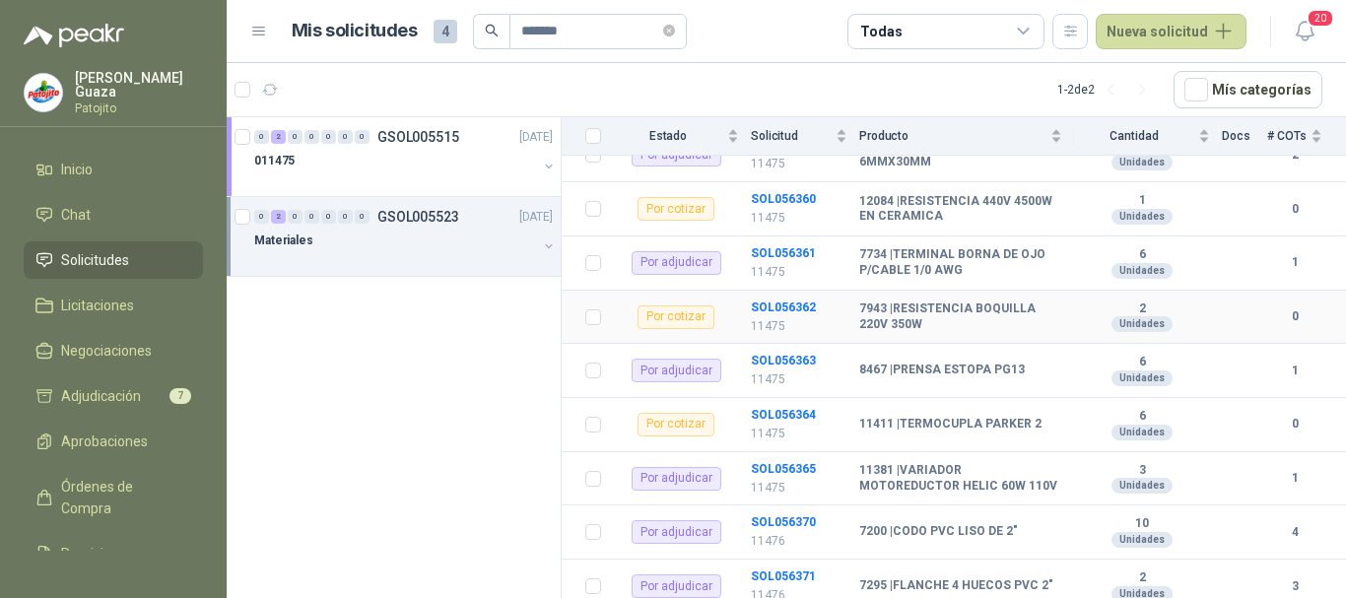
scroll to position [591, 0]
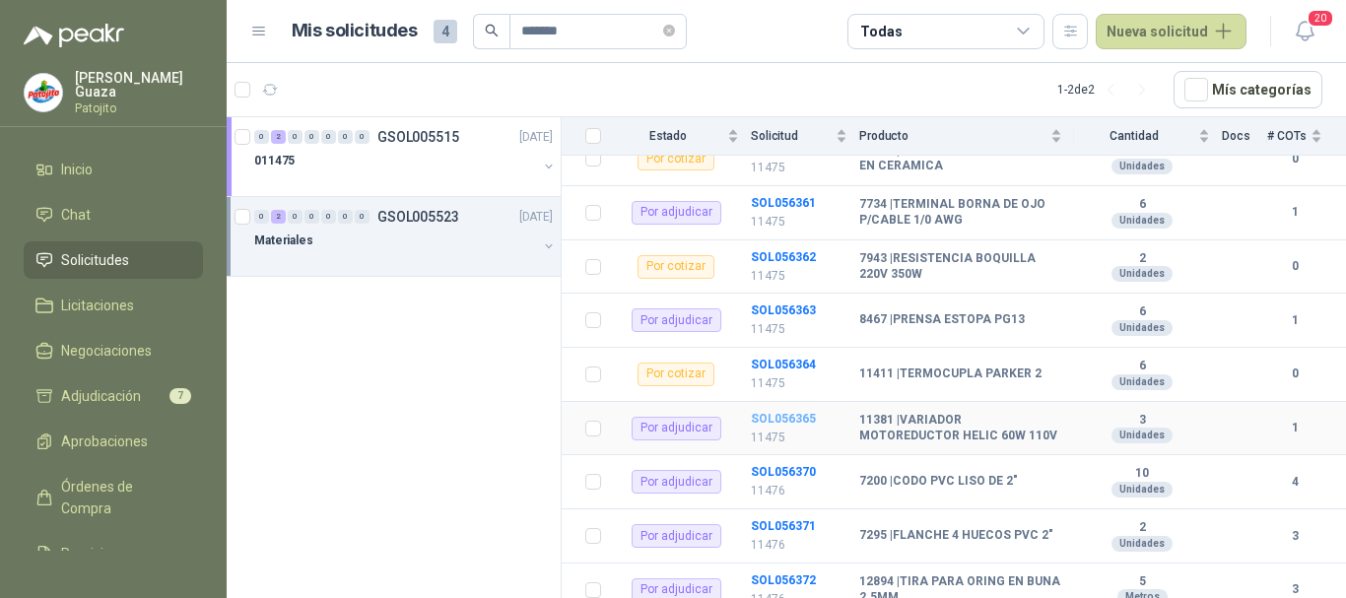
click at [810, 414] on b "SOL056365" at bounding box center [783, 419] width 65 height 14
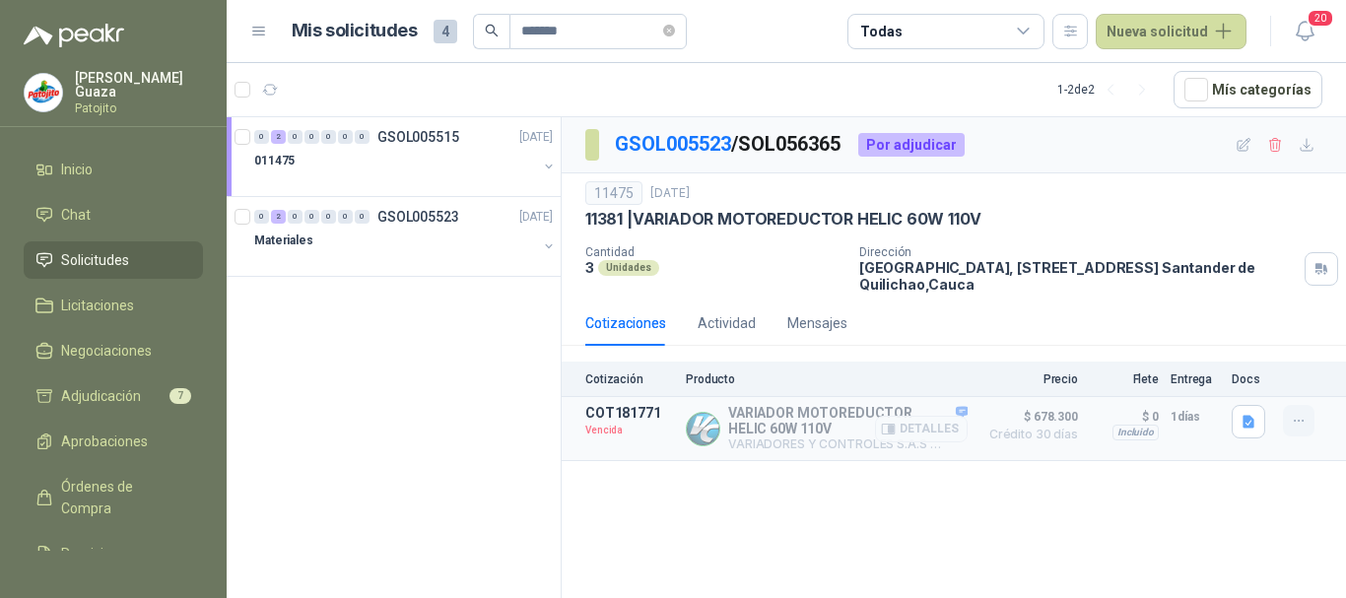
click at [1292, 426] on icon "button" at bounding box center [1299, 421] width 17 height 17
click at [1269, 381] on button "Solicitar Recotización" at bounding box center [1260, 378] width 158 height 32
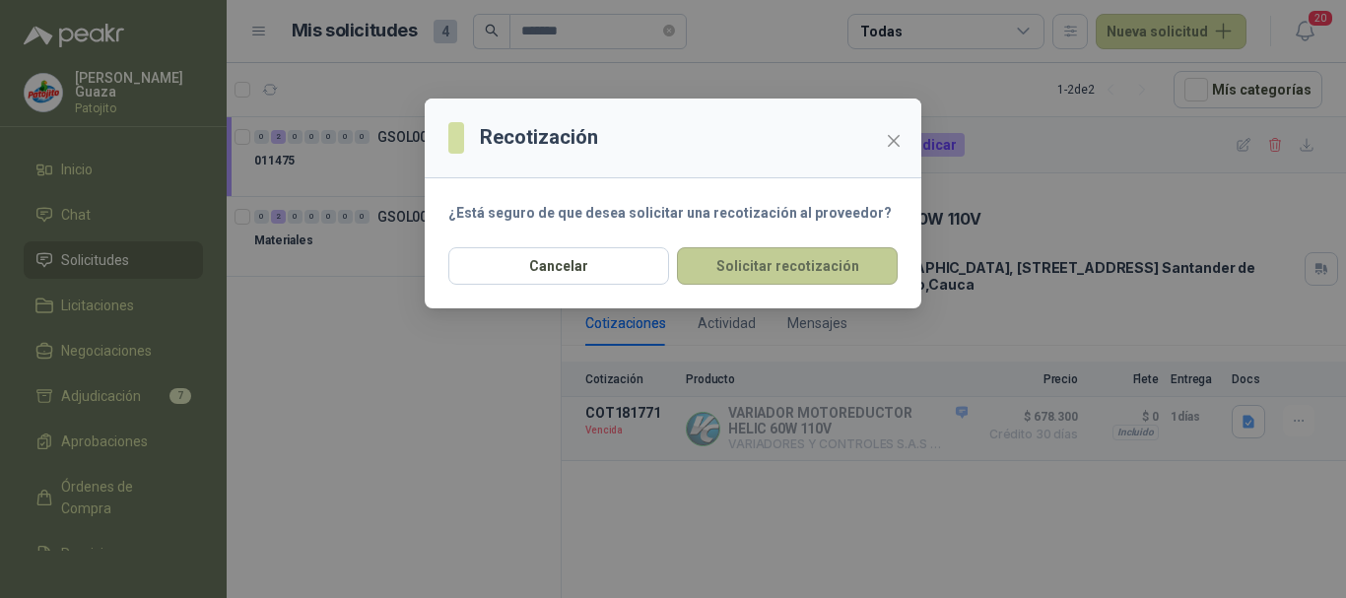
click at [757, 270] on button "Solicitar recotización" at bounding box center [787, 265] width 221 height 37
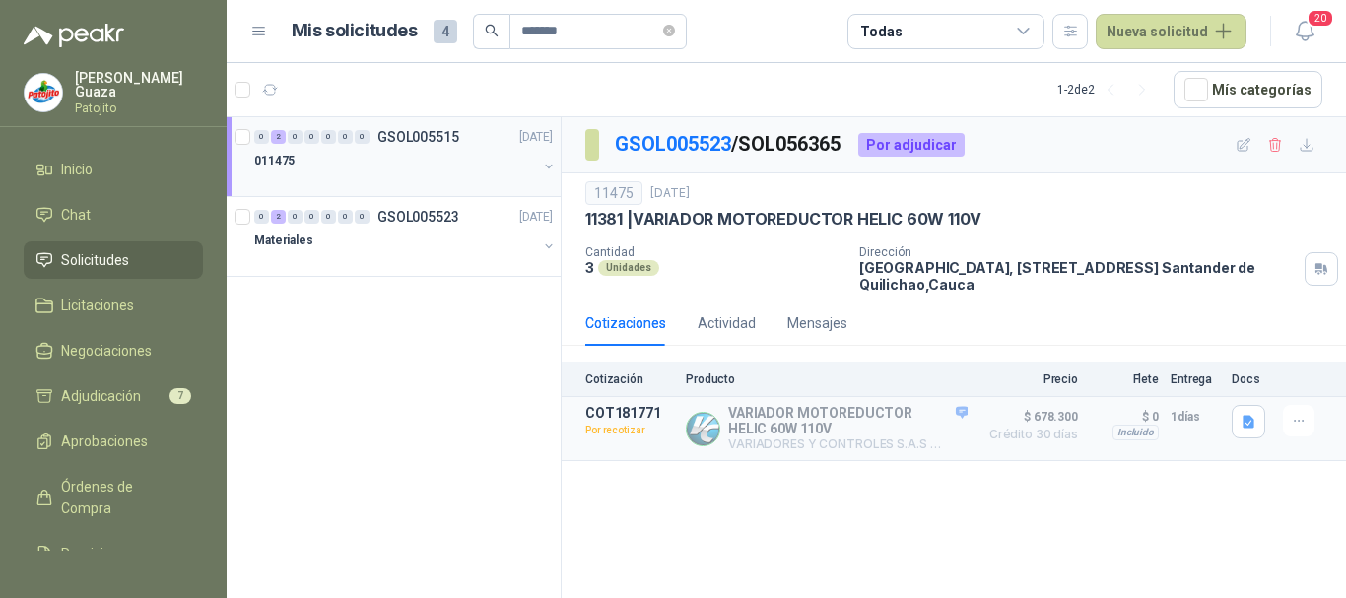
click at [458, 127] on div "0 2 0 0 0 0 0 GSOL005515 [DATE]" at bounding box center [405, 137] width 303 height 24
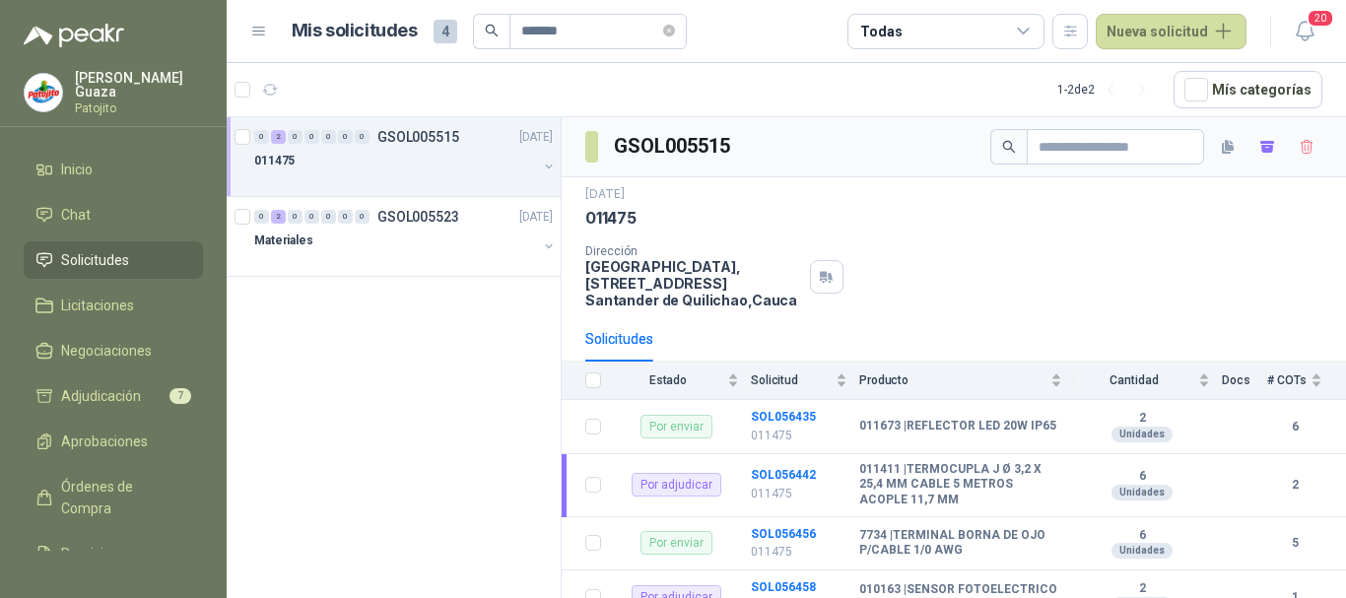
scroll to position [197, 0]
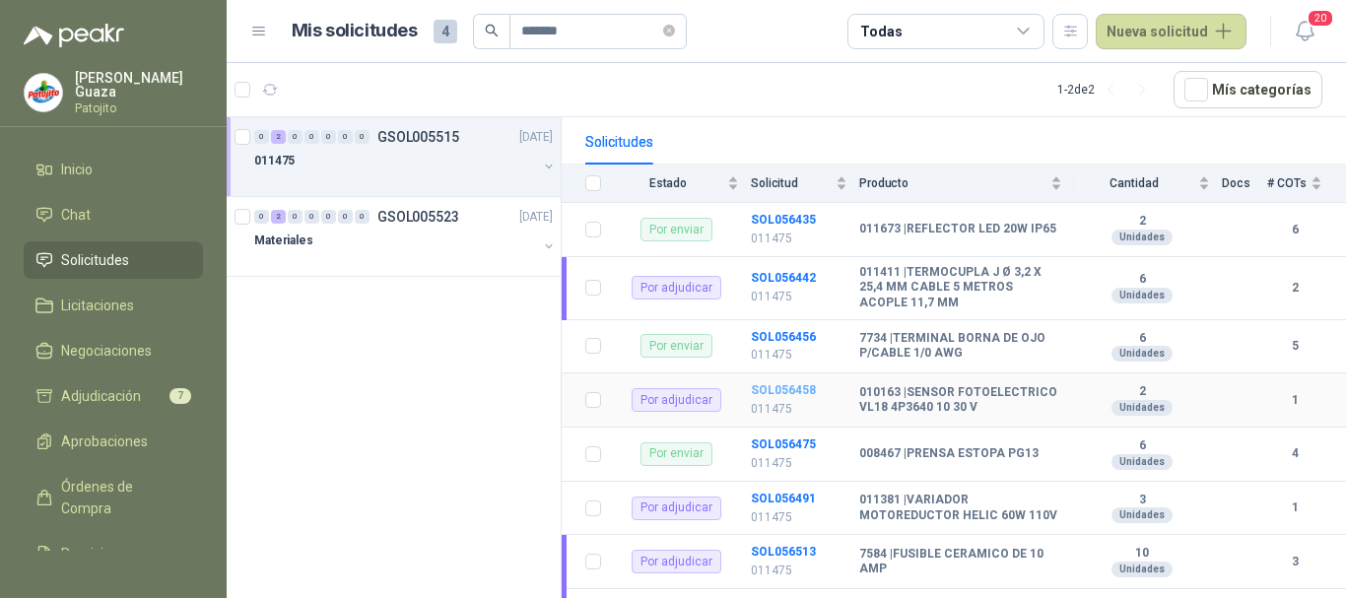
click at [770, 394] on b "SOL056458" at bounding box center [783, 390] width 65 height 14
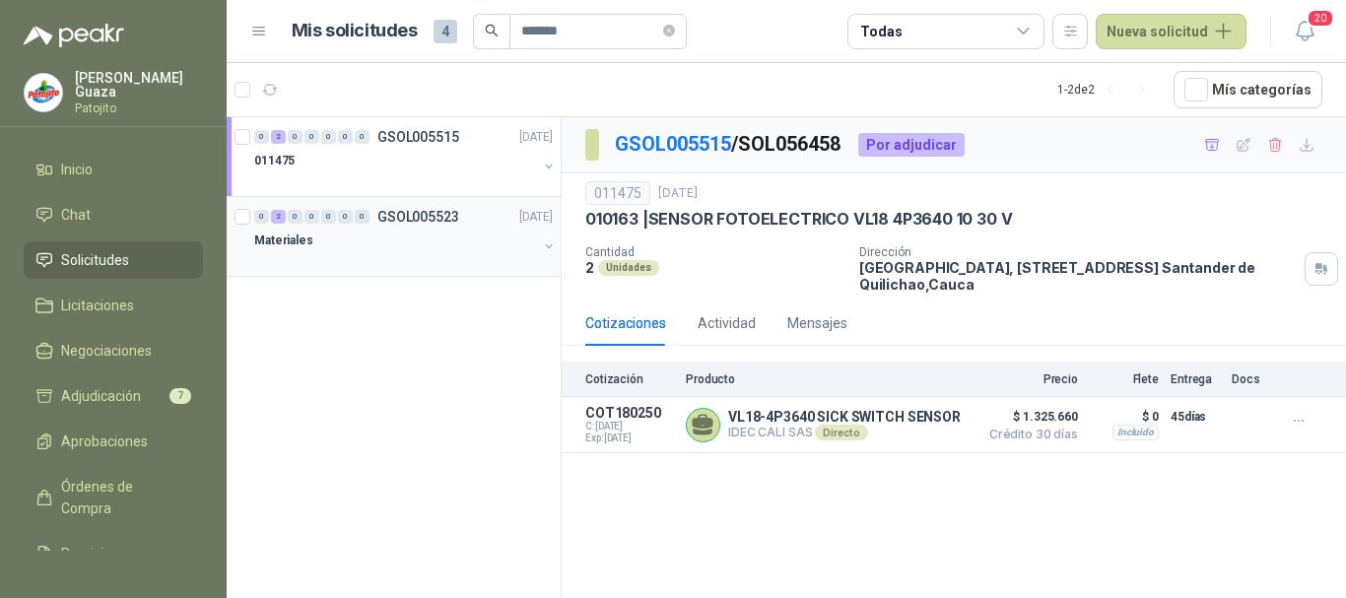
click at [421, 210] on p "GSOL005523" at bounding box center [418, 217] width 82 height 14
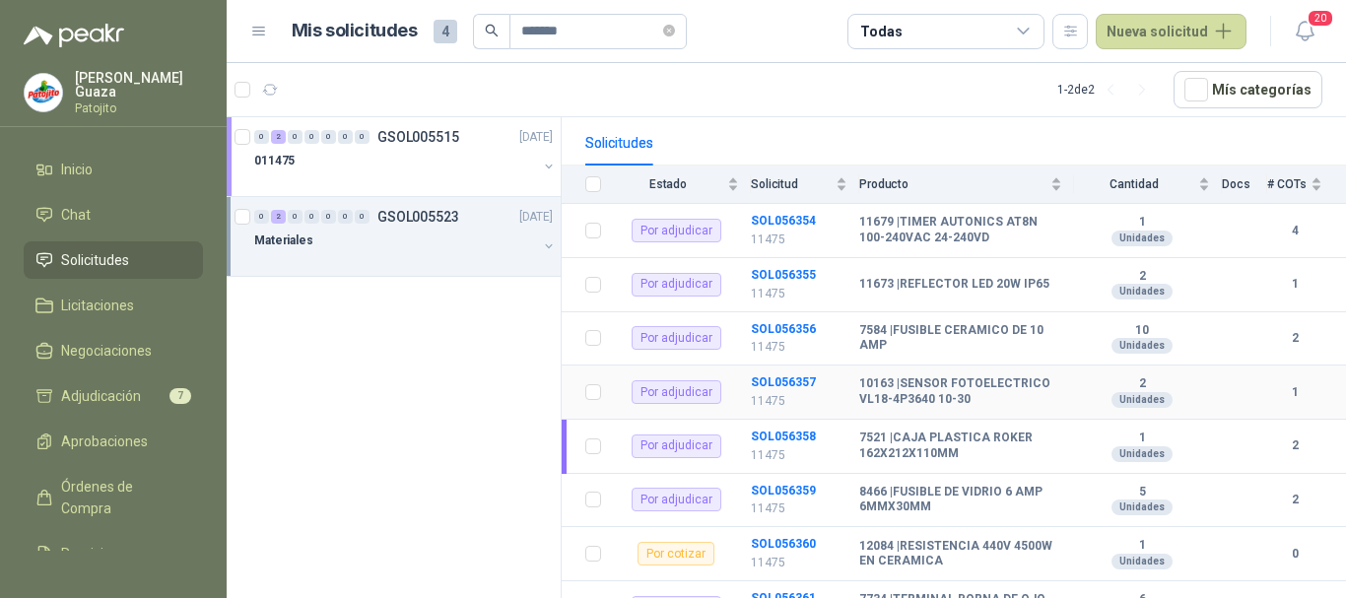
scroll to position [197, 0]
click at [807, 378] on b "SOL056357" at bounding box center [783, 381] width 65 height 14
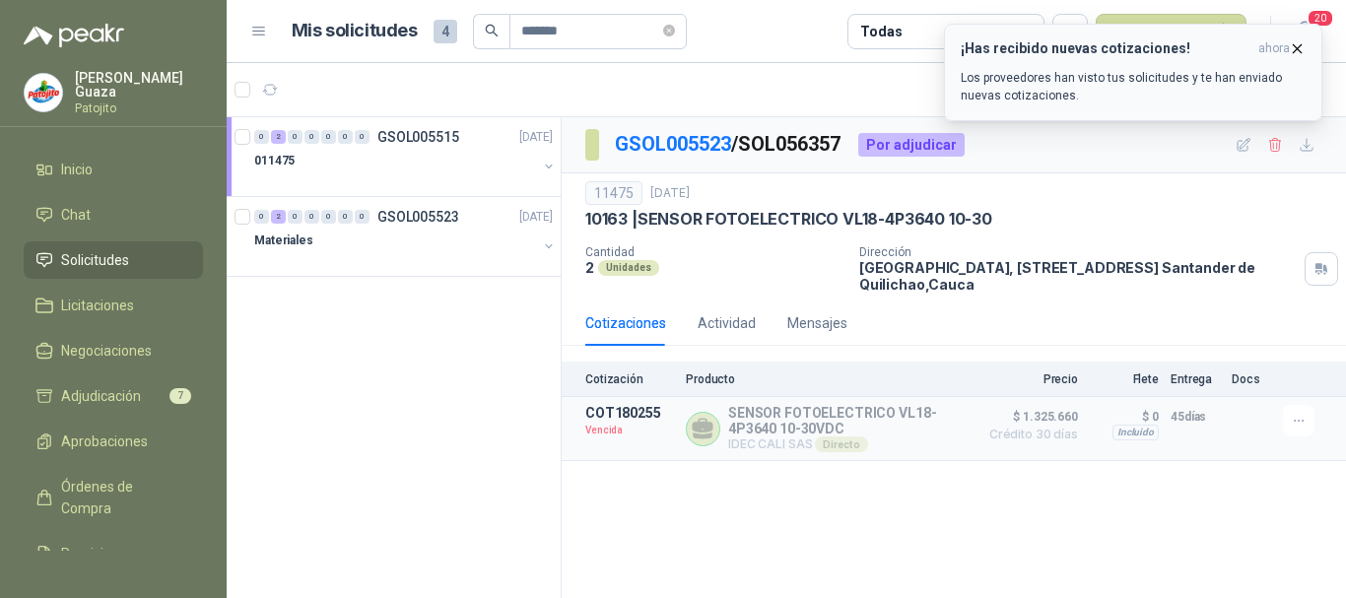
click at [1298, 41] on icon "button" at bounding box center [1297, 48] width 17 height 17
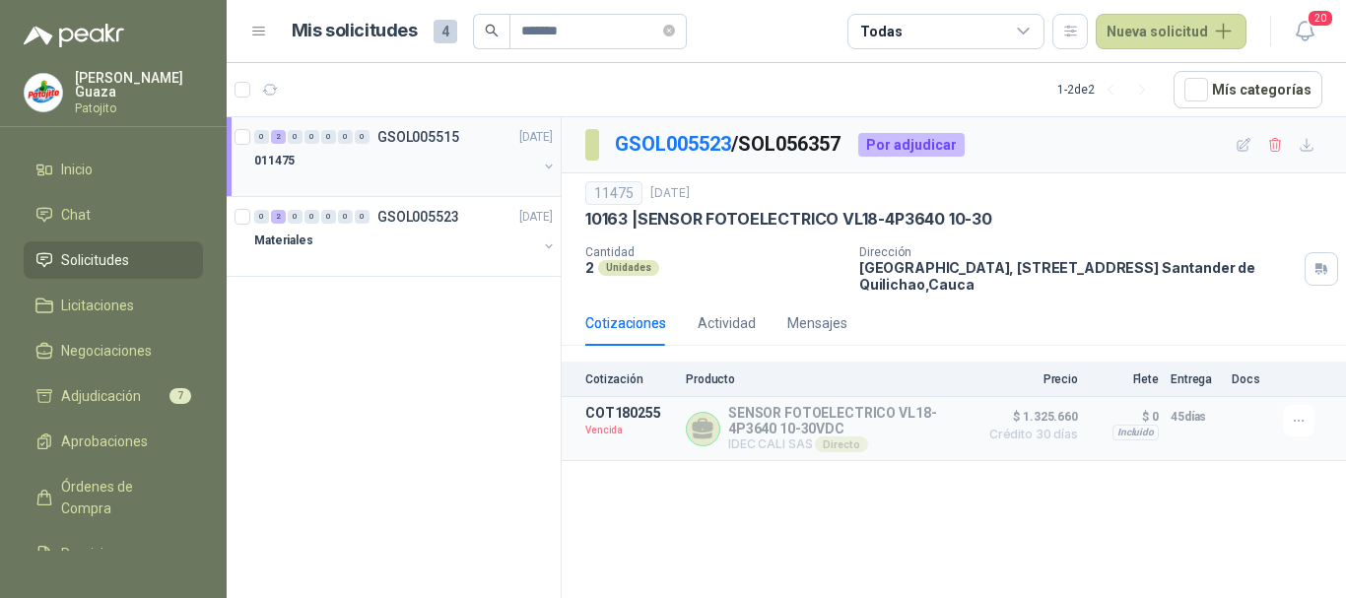
click at [426, 130] on p "GSOL005515" at bounding box center [418, 137] width 82 height 14
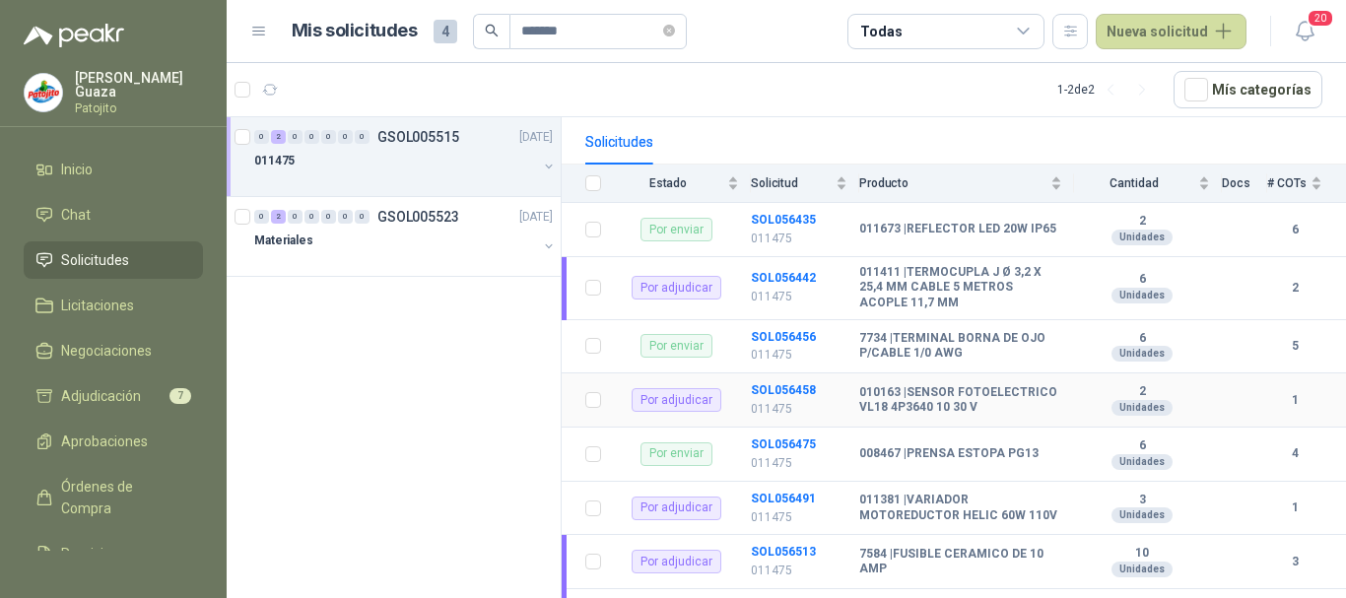
scroll to position [296, 0]
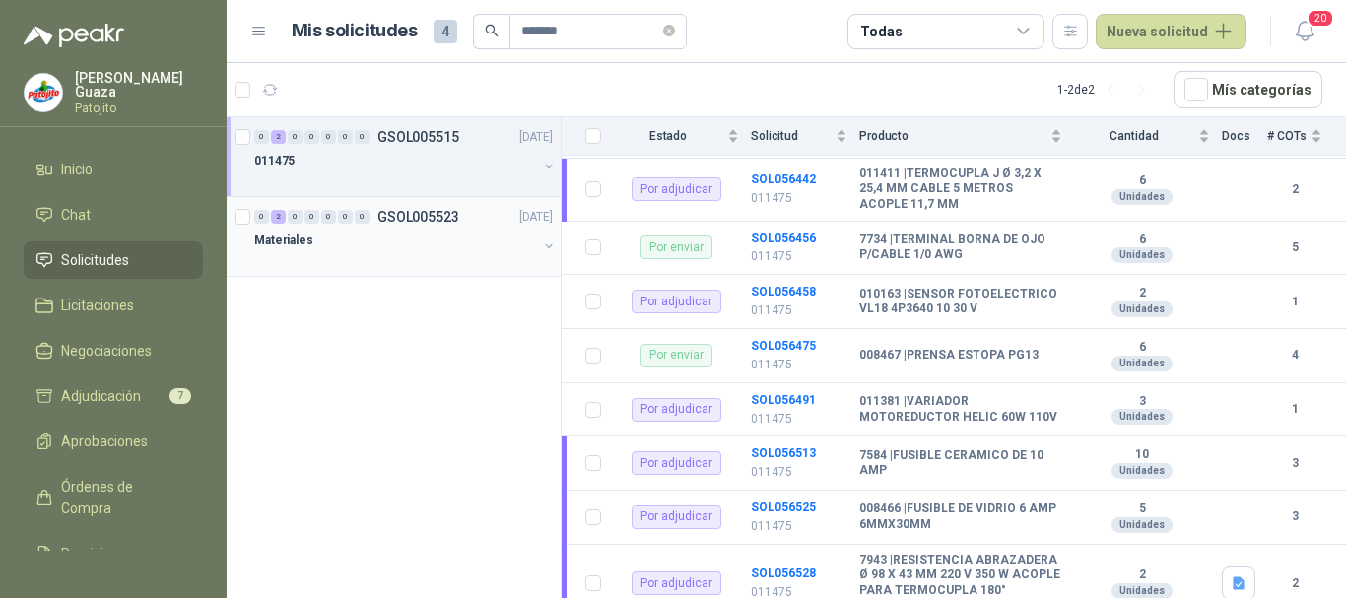
click at [454, 221] on p "GSOL005523" at bounding box center [418, 217] width 82 height 14
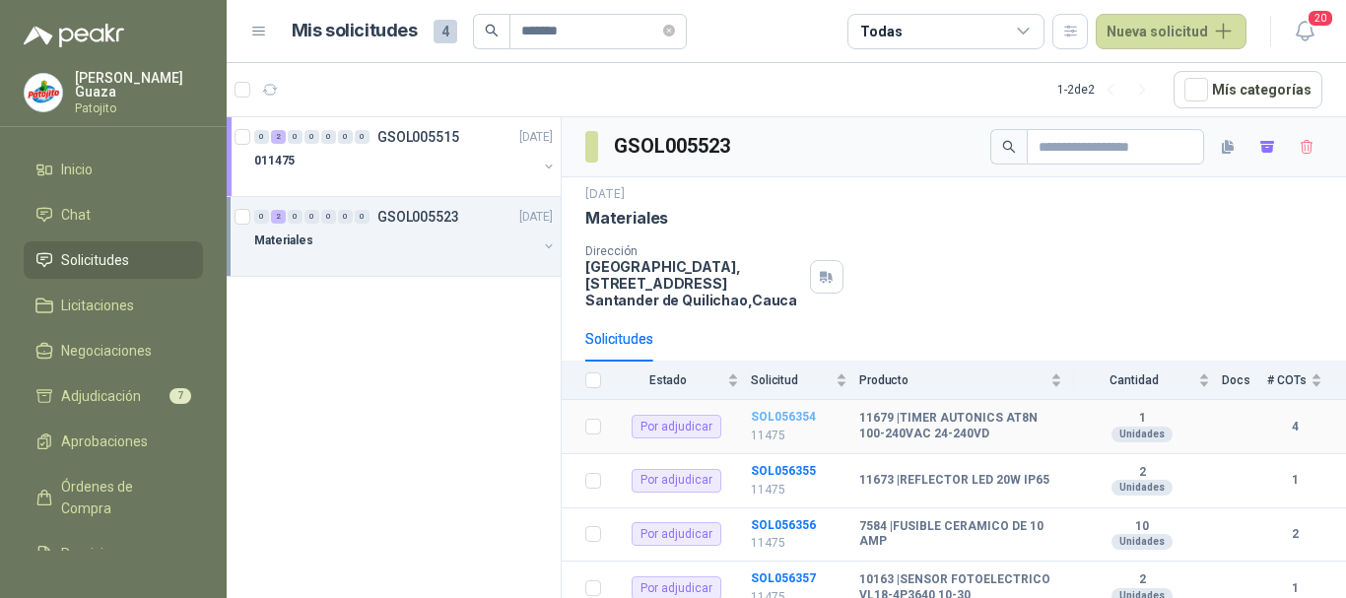
click at [793, 420] on b "SOL056354" at bounding box center [783, 417] width 65 height 14
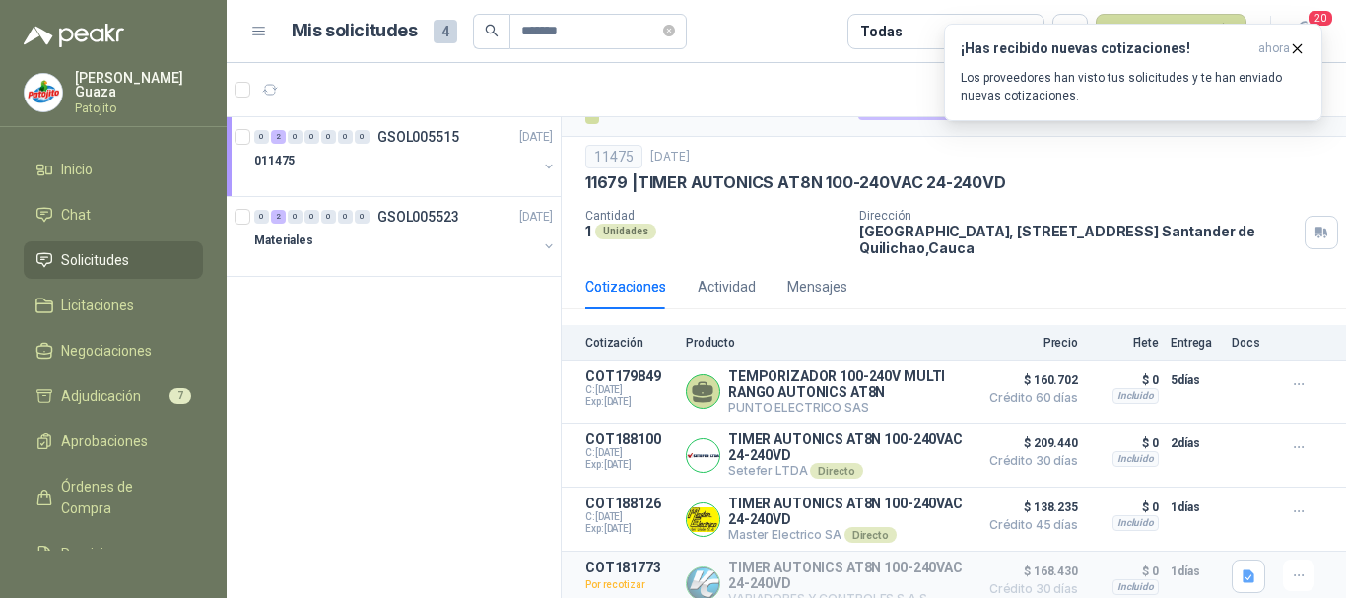
scroll to position [55, 0]
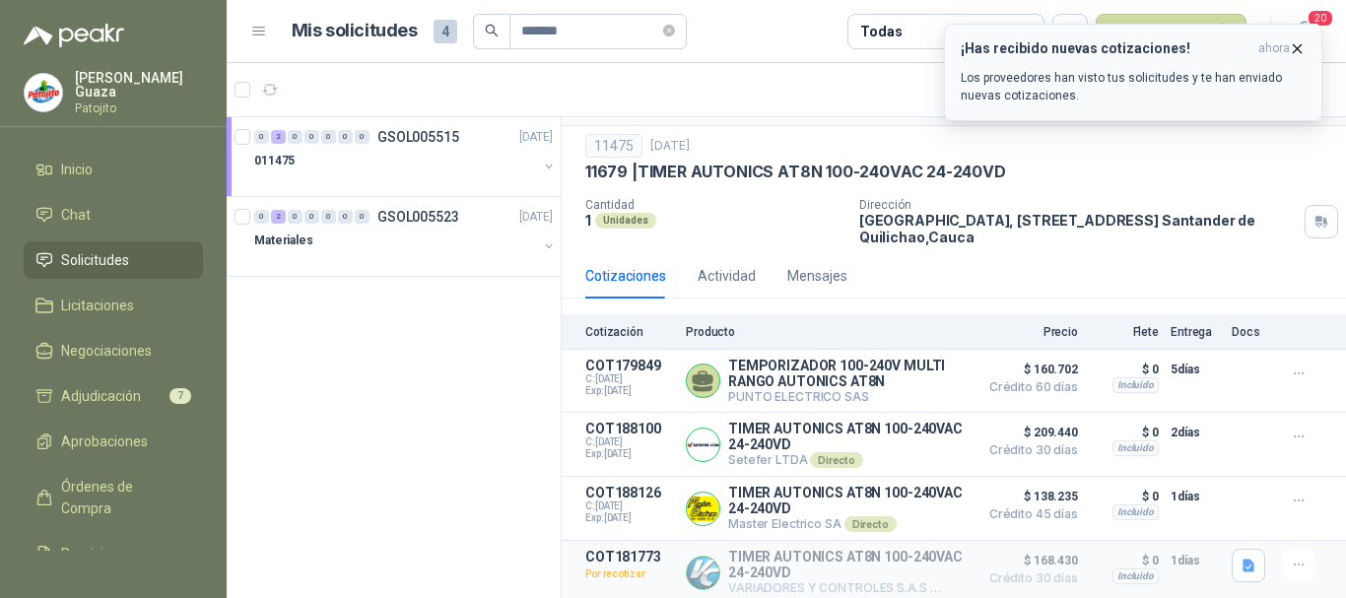
click at [1294, 45] on icon "button" at bounding box center [1298, 48] width 8 height 8
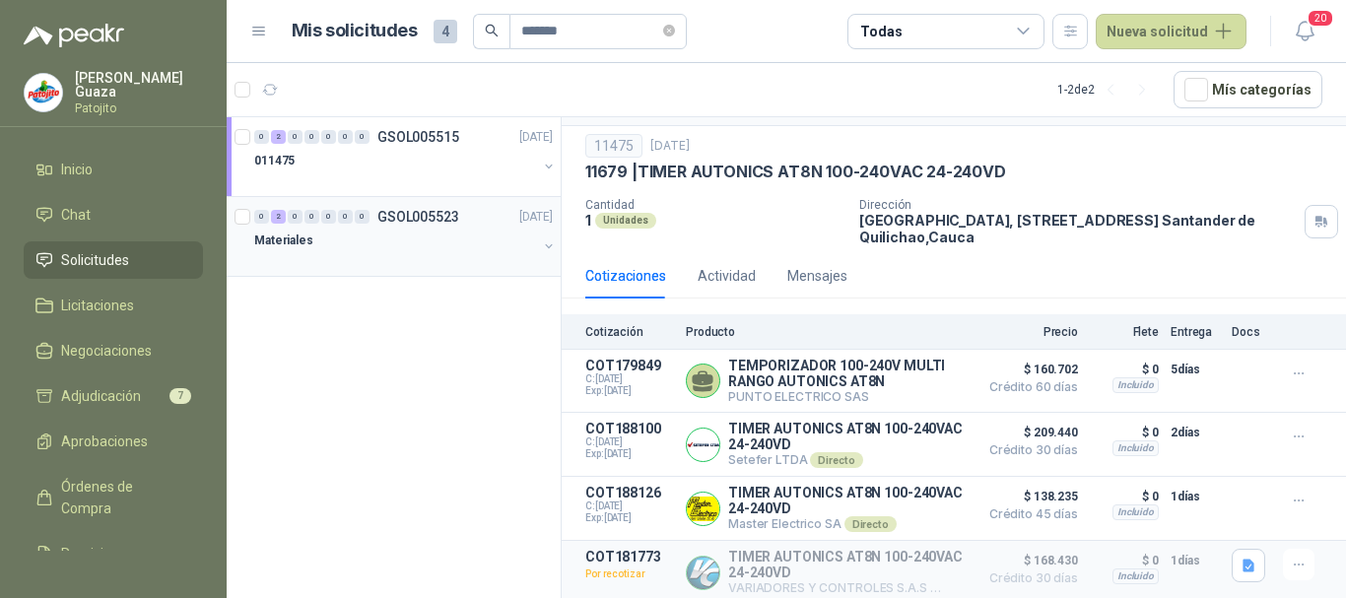
click at [397, 206] on div "0 2 0 0 0 0 0 GSOL005523 [DATE]" at bounding box center [405, 217] width 303 height 24
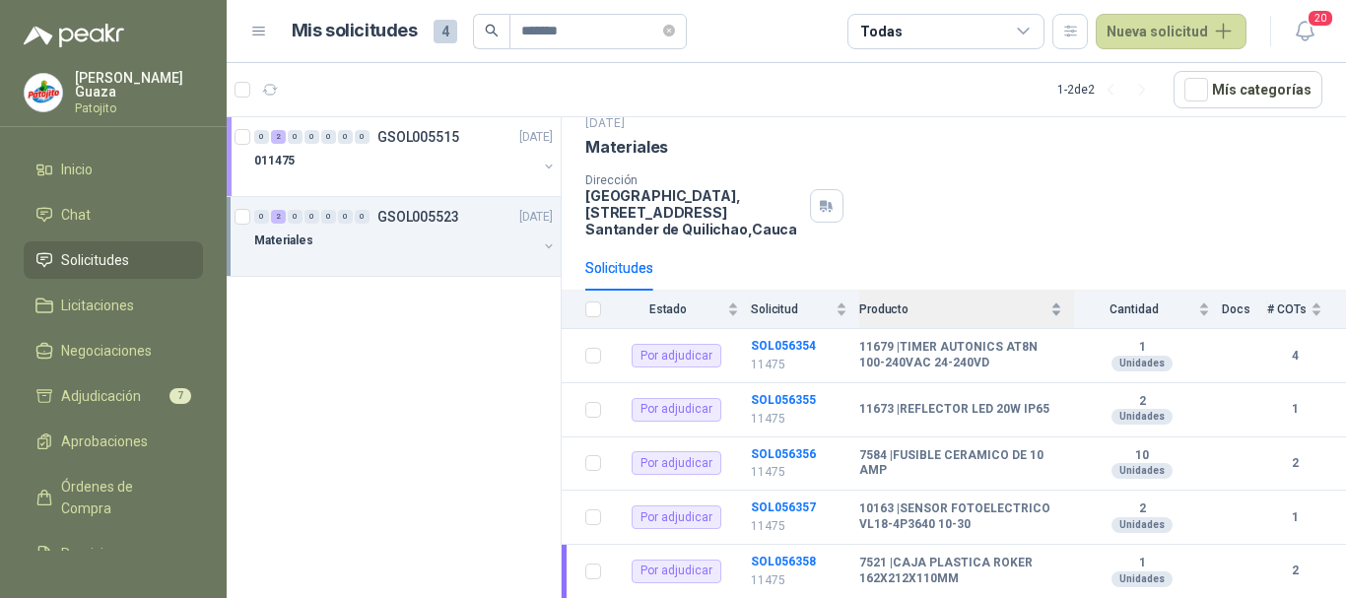
scroll to position [99, 0]
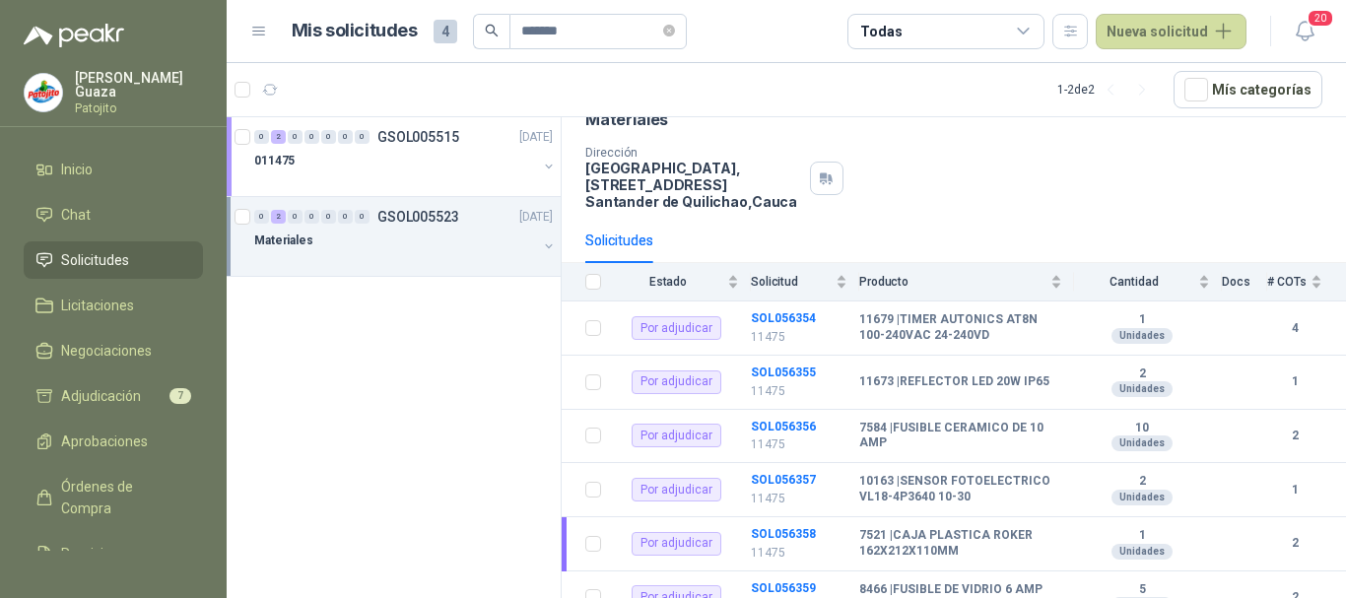
click at [447, 226] on div "0 2 0 0 0 0 0 GSOL005523 [DATE]" at bounding box center [405, 217] width 303 height 24
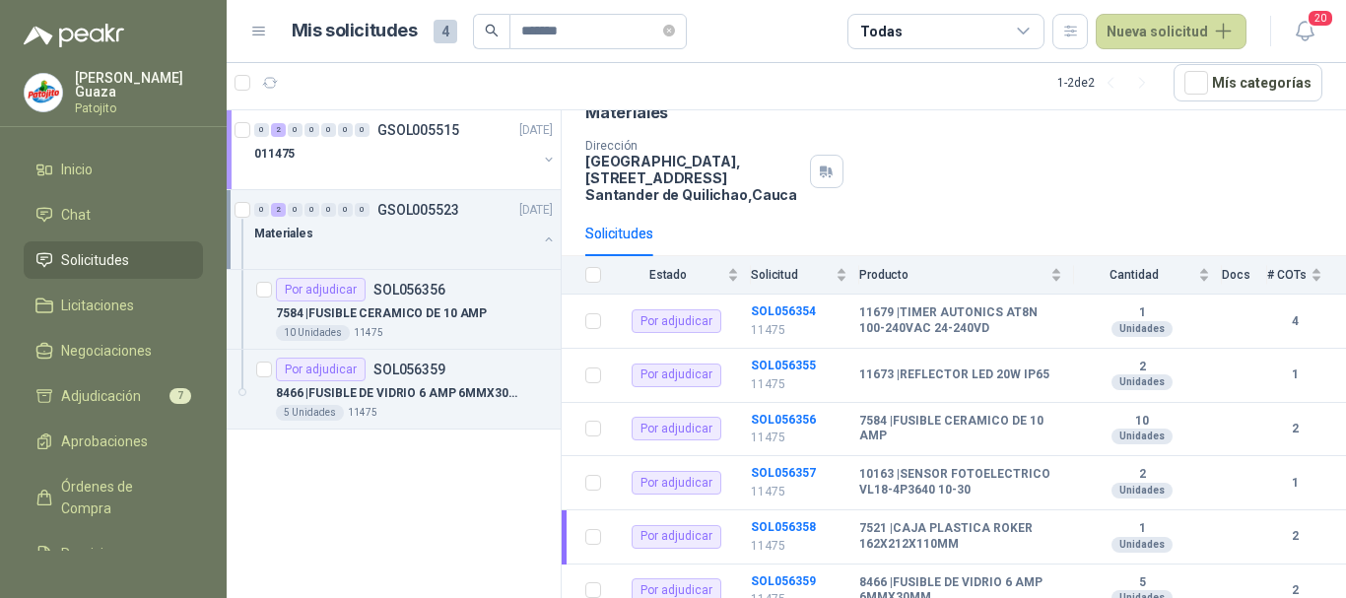
click at [439, 210] on p "GSOL005523" at bounding box center [418, 210] width 82 height 14
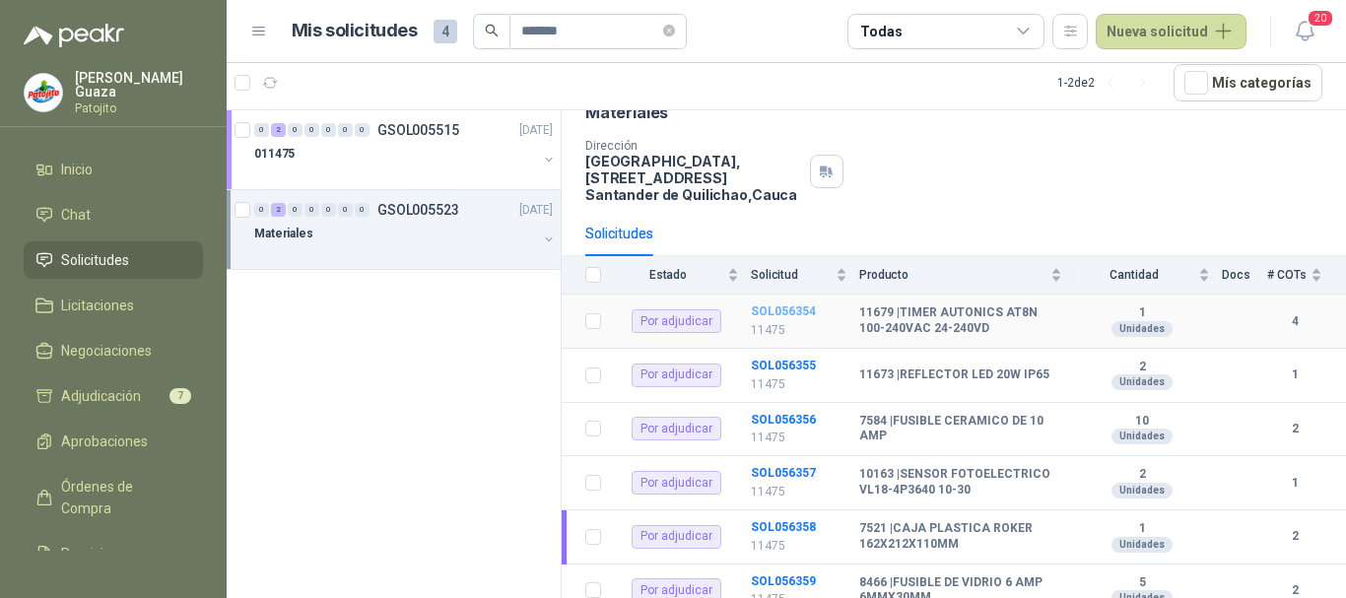
click at [767, 315] on b "SOL056354" at bounding box center [783, 311] width 65 height 14
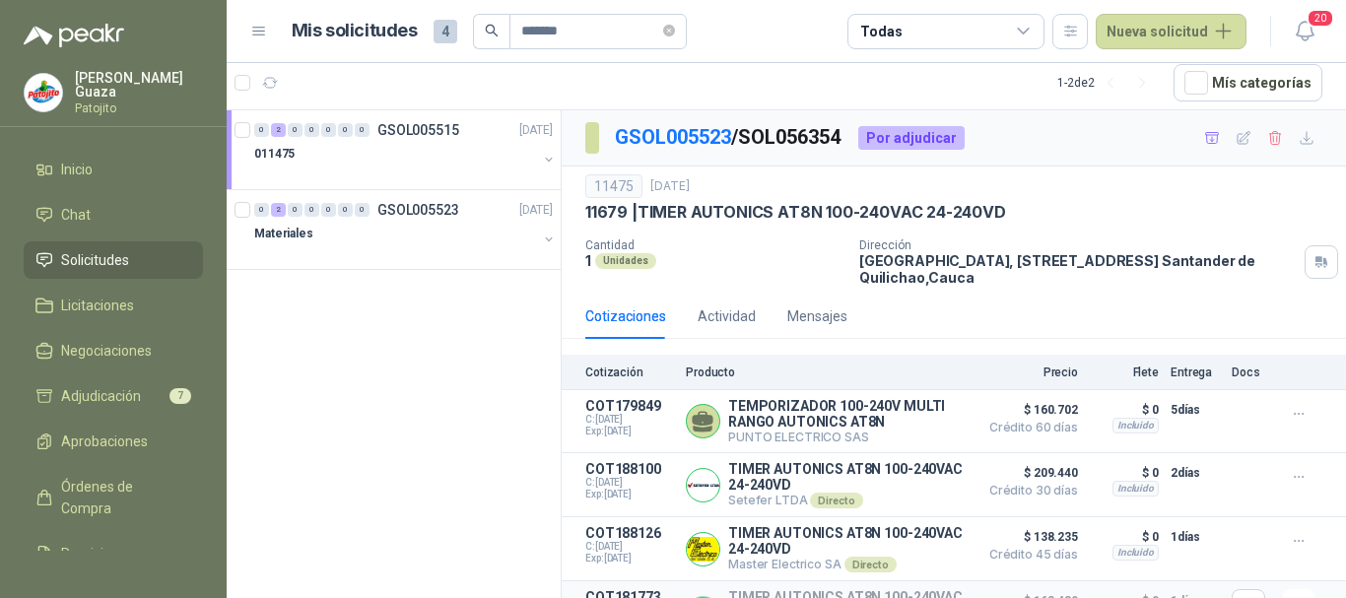
scroll to position [55, 0]
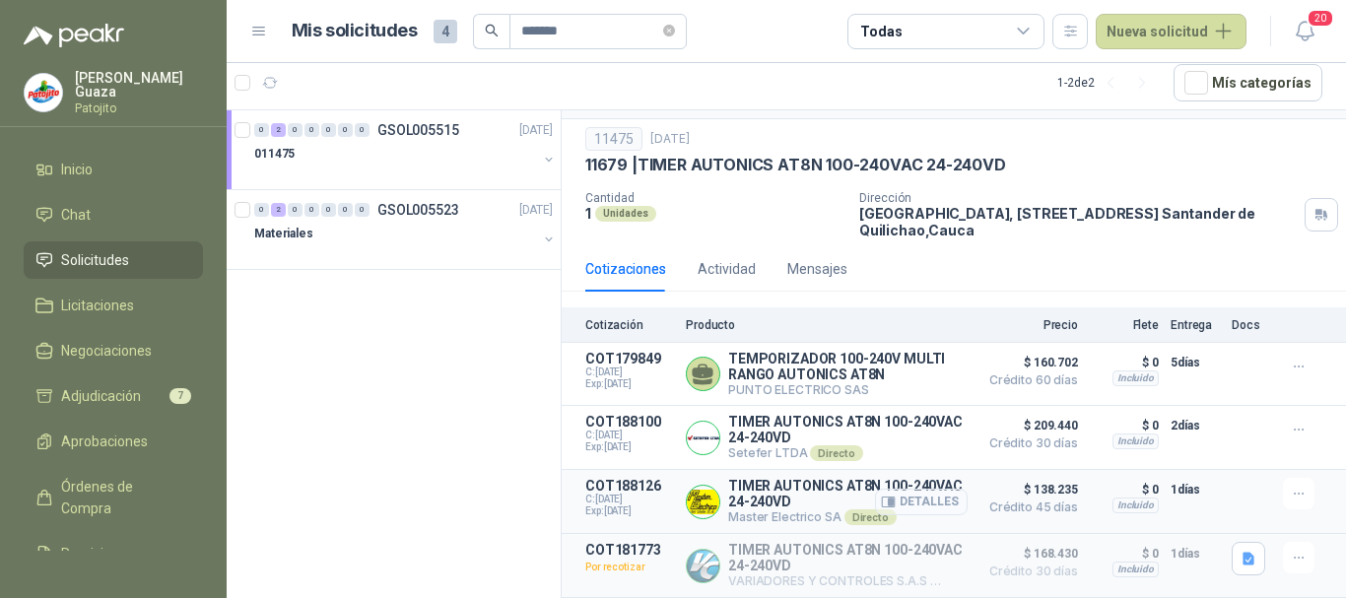
click at [912, 505] on button "Detalles" at bounding box center [921, 502] width 93 height 27
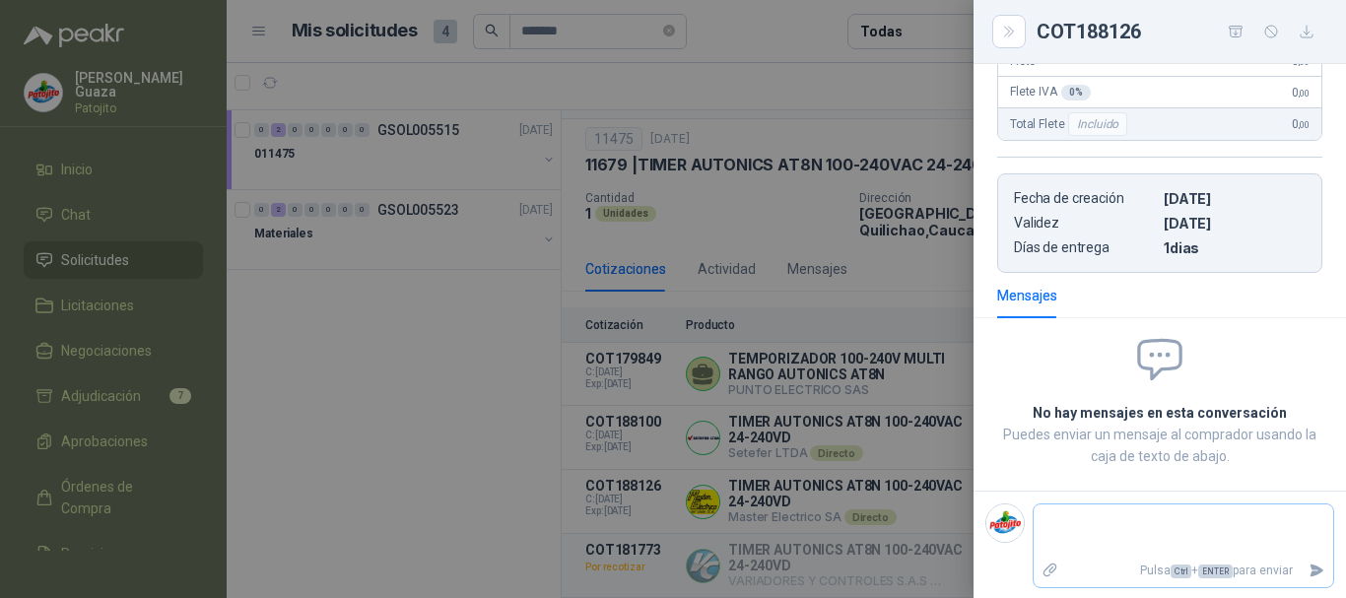
scroll to position [393, 0]
click at [1097, 515] on textarea at bounding box center [1184, 529] width 300 height 45
type textarea "*"
type textarea "**"
type textarea "***"
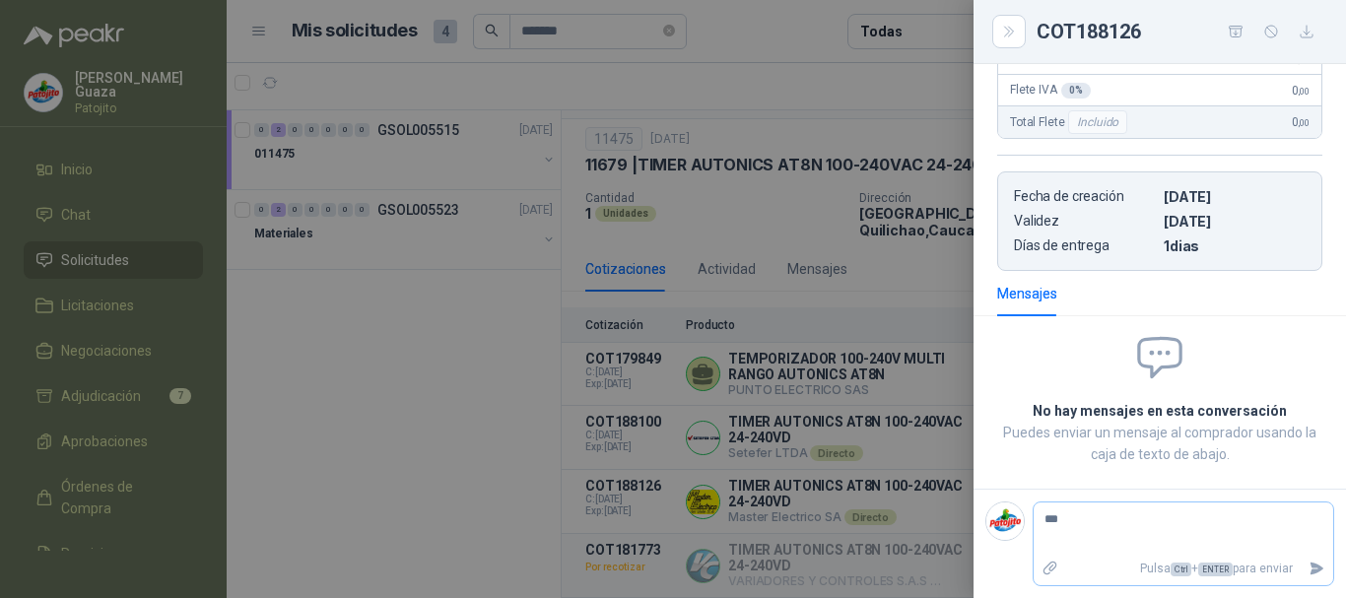
type textarea "****"
type textarea "******"
type textarea "*******"
type textarea "********"
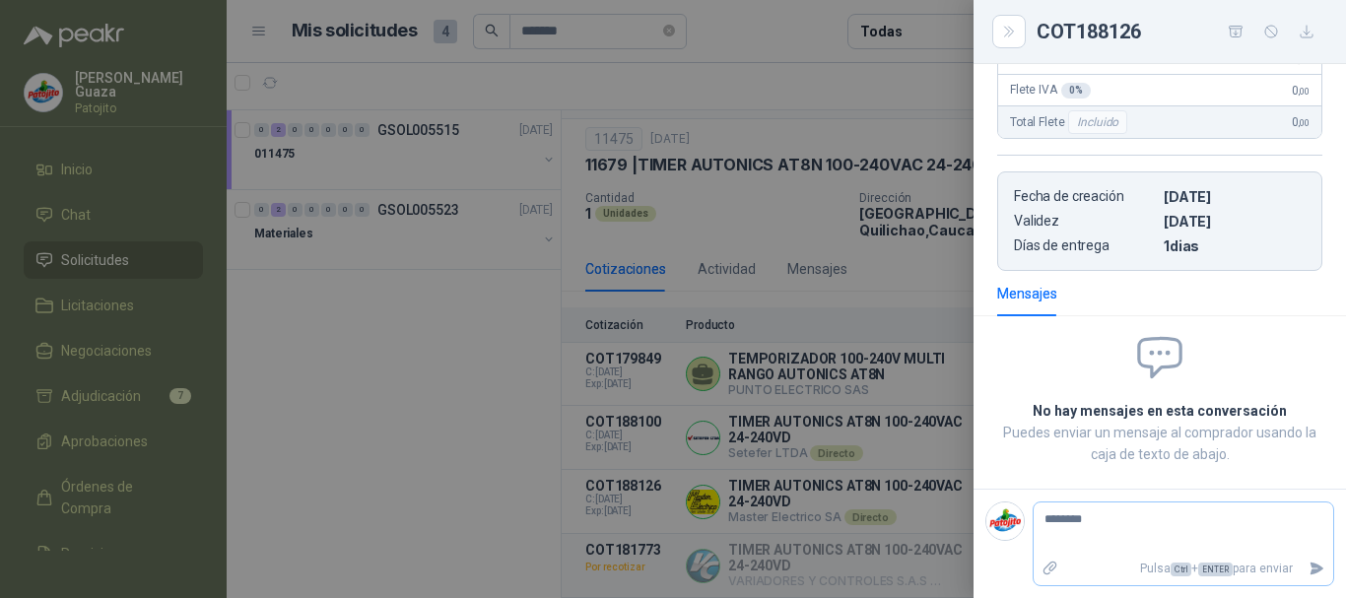
type textarea "*********"
type textarea "**********"
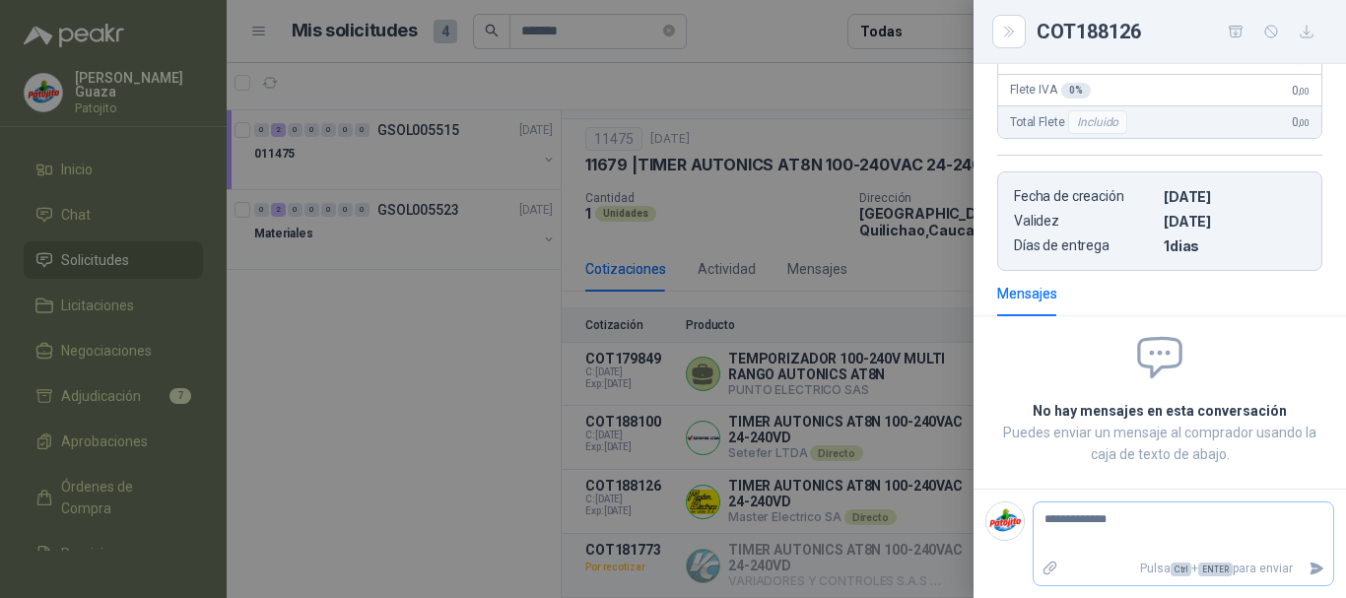
type textarea "**********"
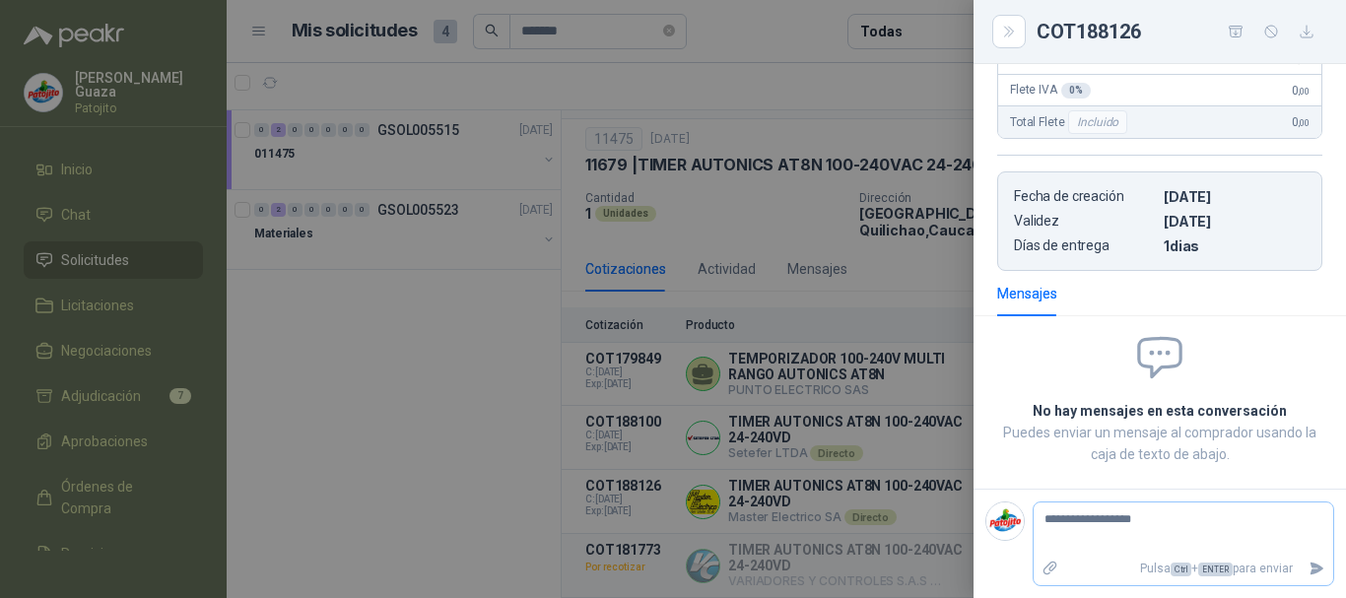
type textarea "**********"
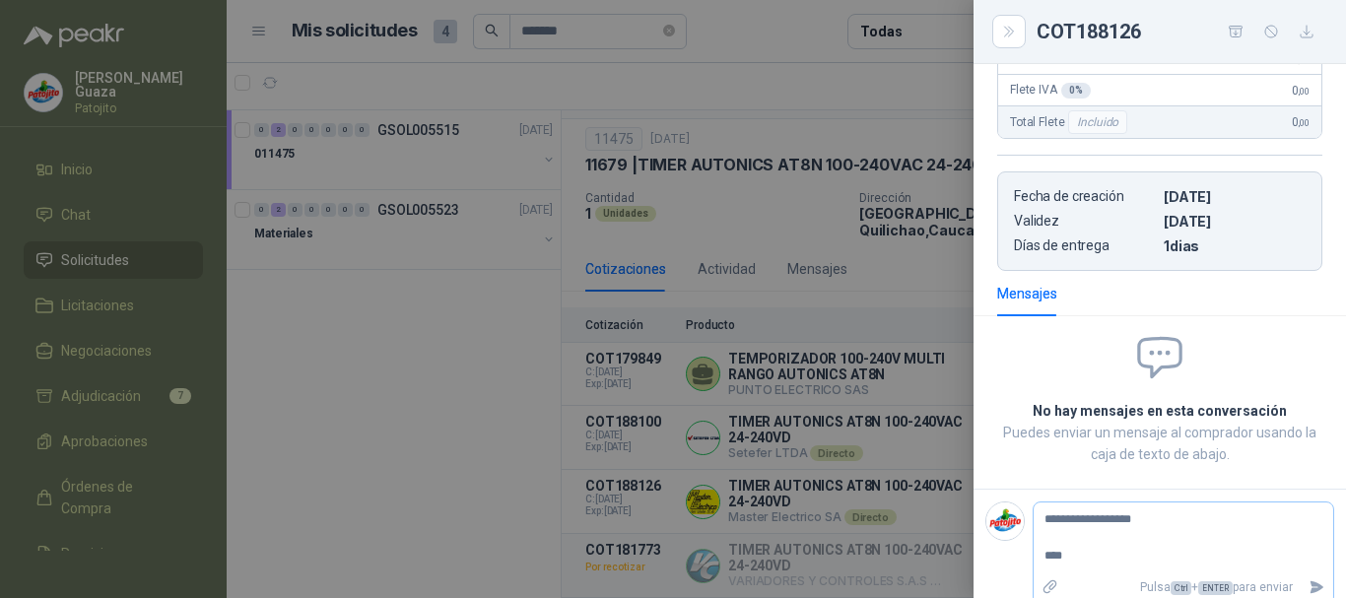
type textarea "**********"
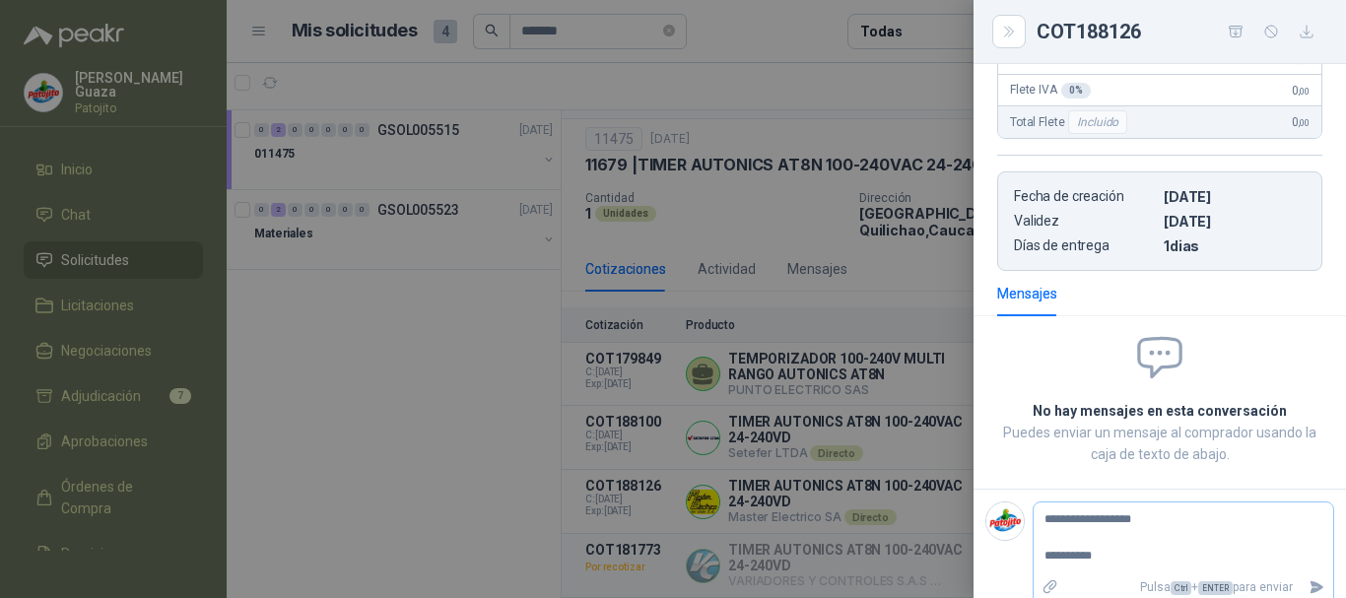
type textarea "**********"
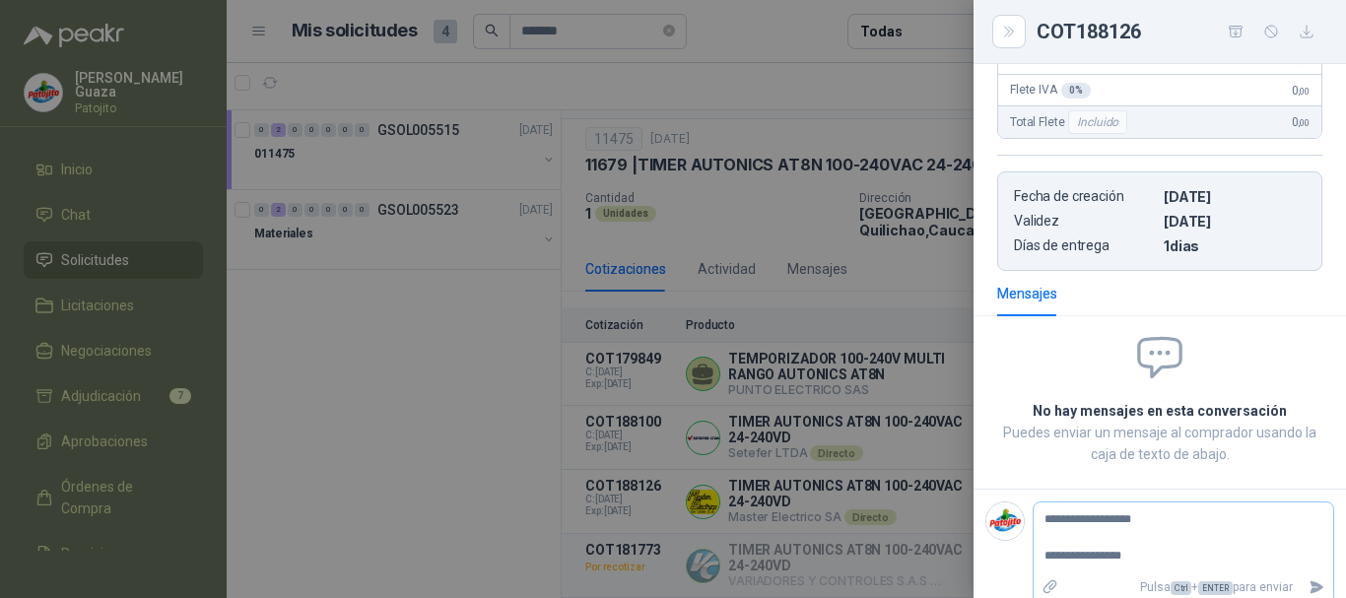
type textarea "**********"
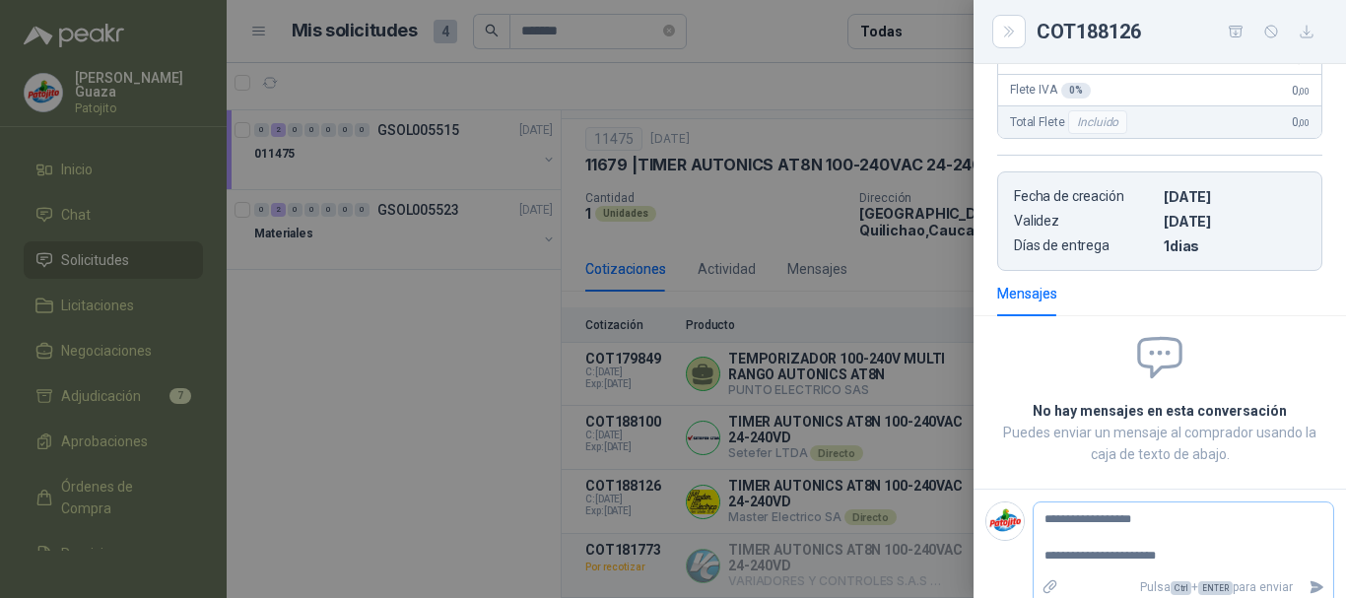
type textarea "**********"
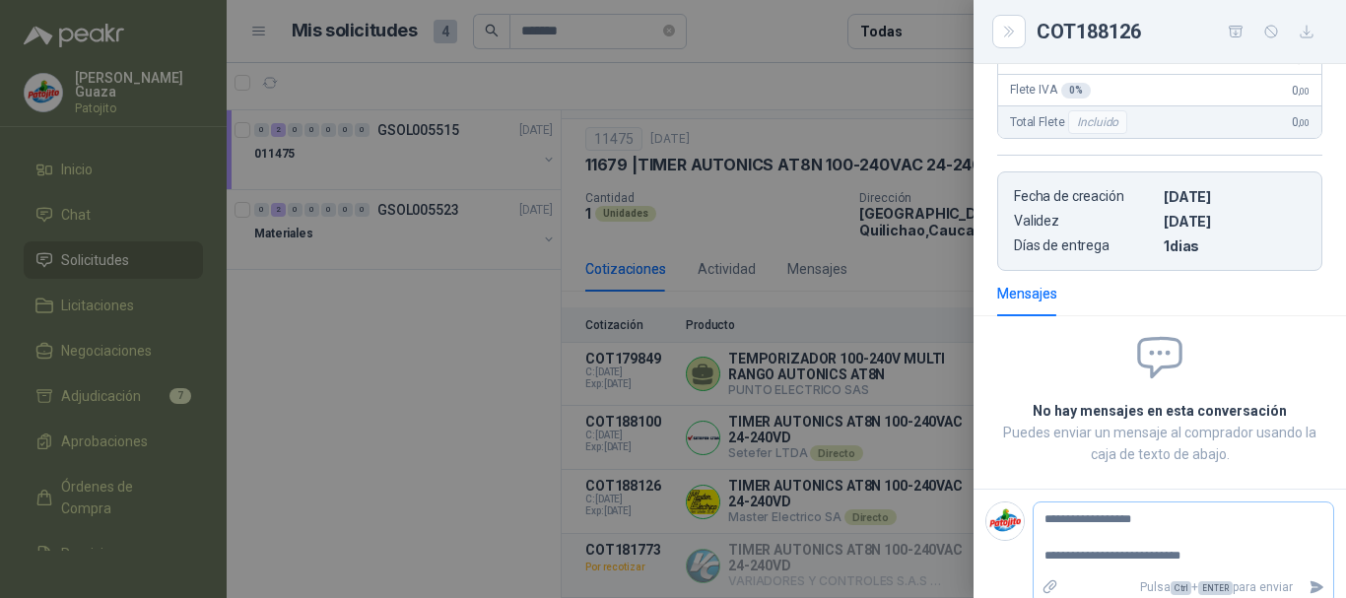
type textarea "**********"
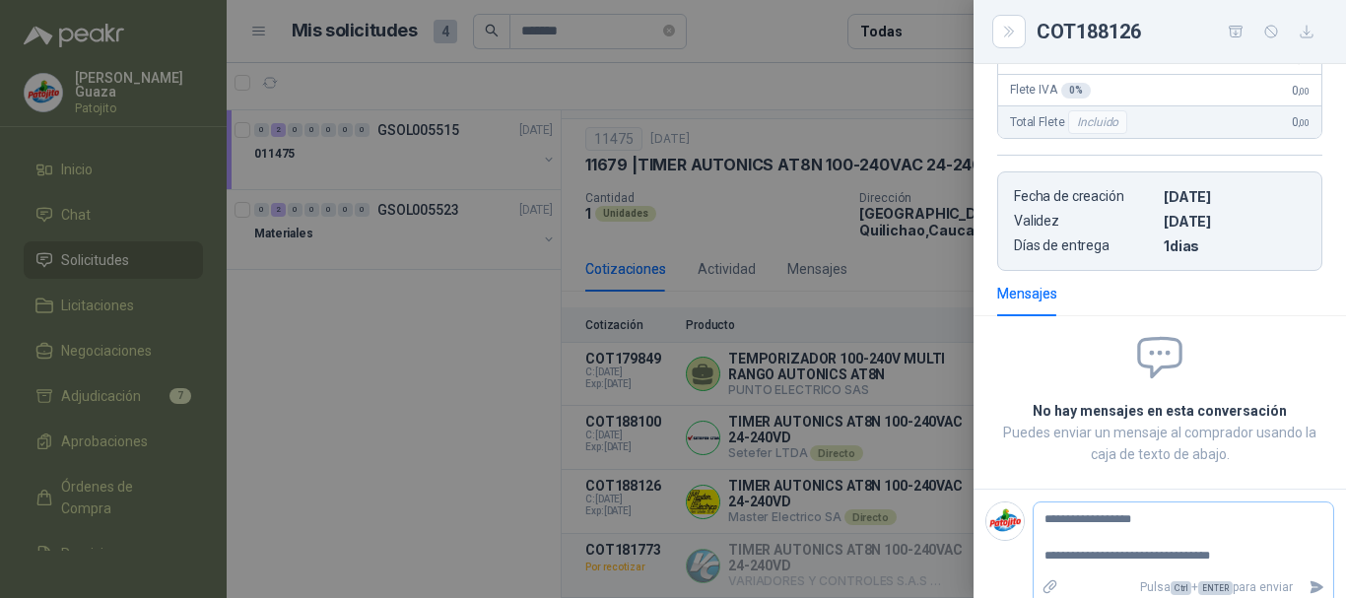
type textarea "**********"
click at [1124, 524] on textarea "**********" at bounding box center [1176, 539] width 284 height 64
type textarea "**********"
click at [1211, 563] on textarea "**********" at bounding box center [1176, 539] width 284 height 64
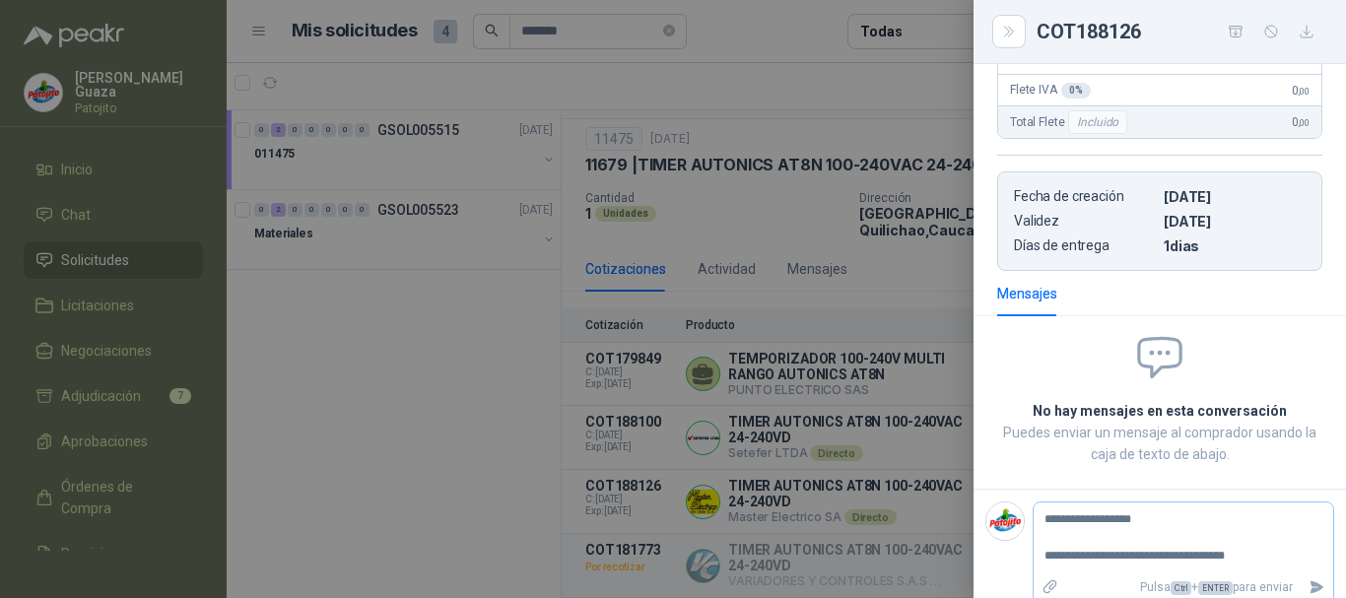
type textarea "**********"
click at [1309, 581] on icon "Enviar" at bounding box center [1317, 587] width 17 height 17
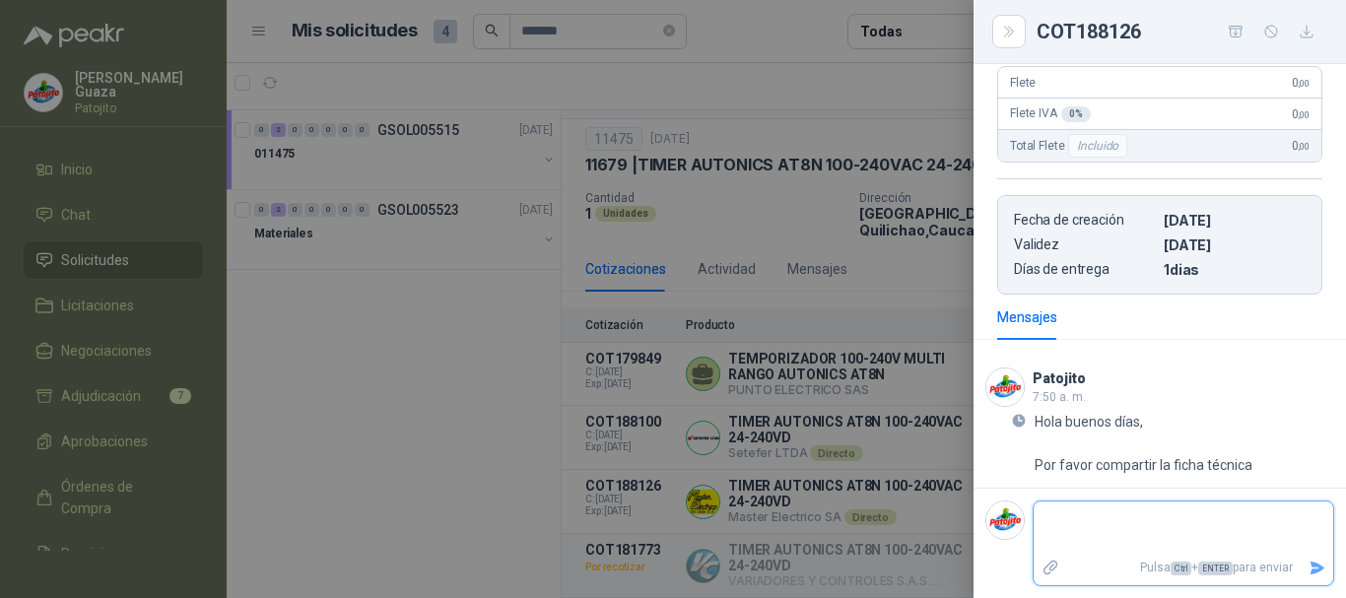
scroll to position [370, 0]
click at [849, 282] on div at bounding box center [673, 299] width 1346 height 598
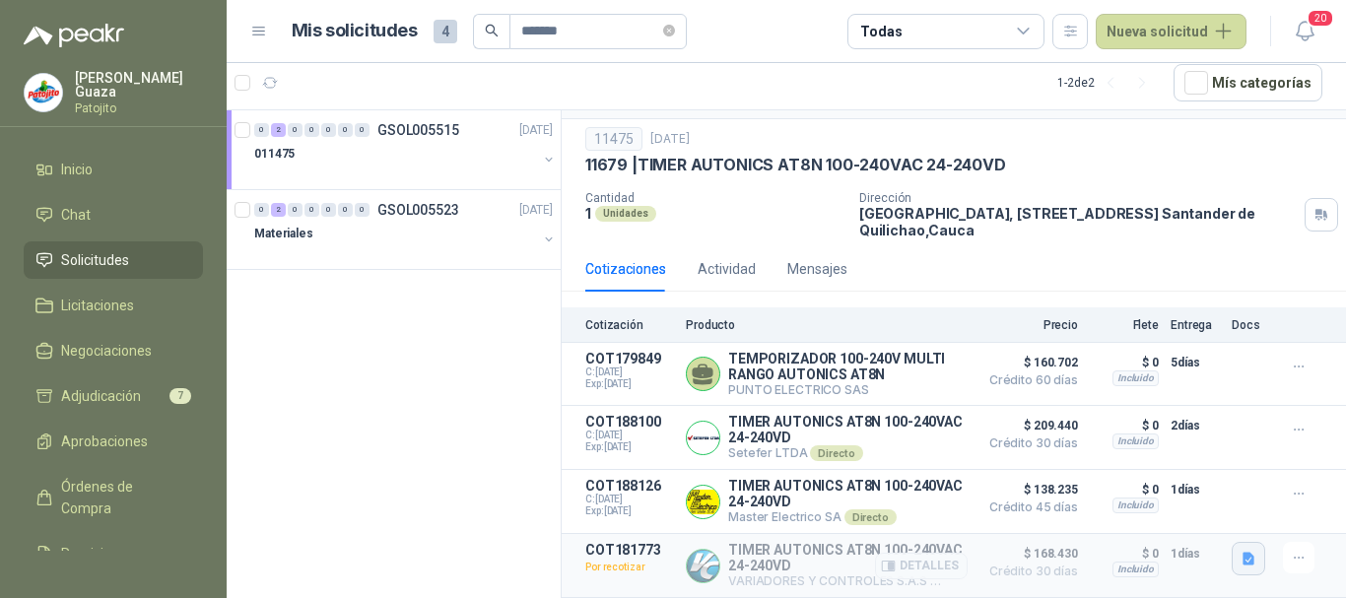
click at [1243, 556] on icon "button" at bounding box center [1249, 559] width 12 height 13
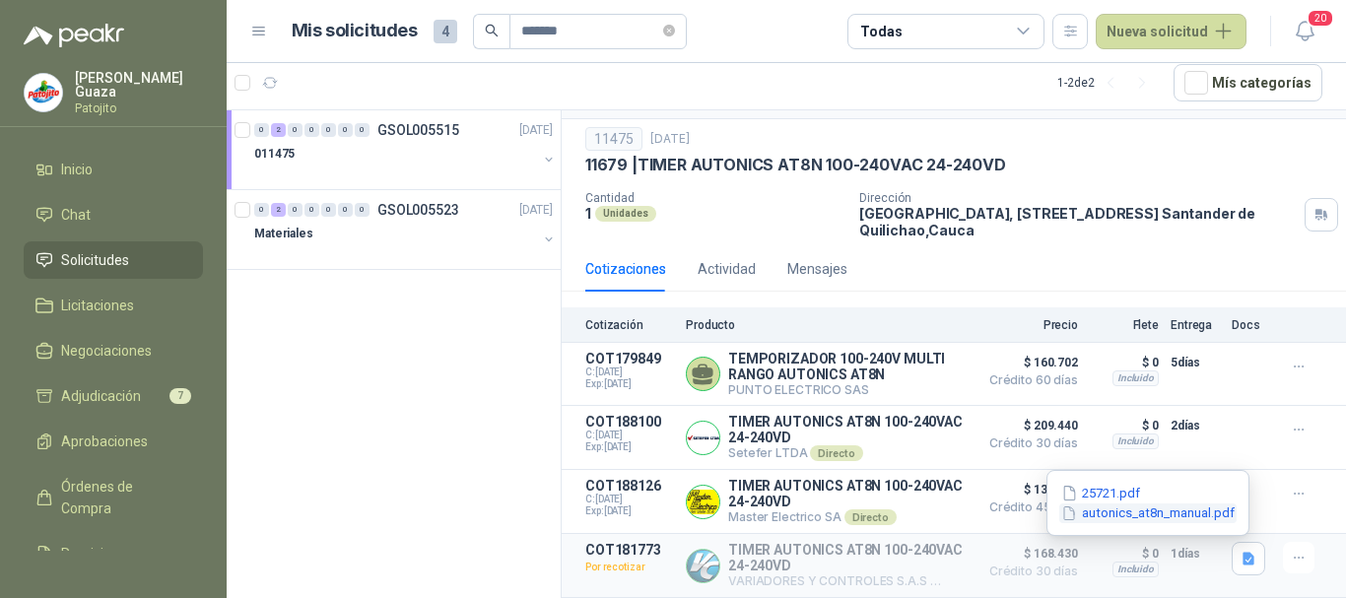
click at [1124, 509] on button "autonics_at8n_manual.pdf" at bounding box center [1147, 514] width 177 height 21
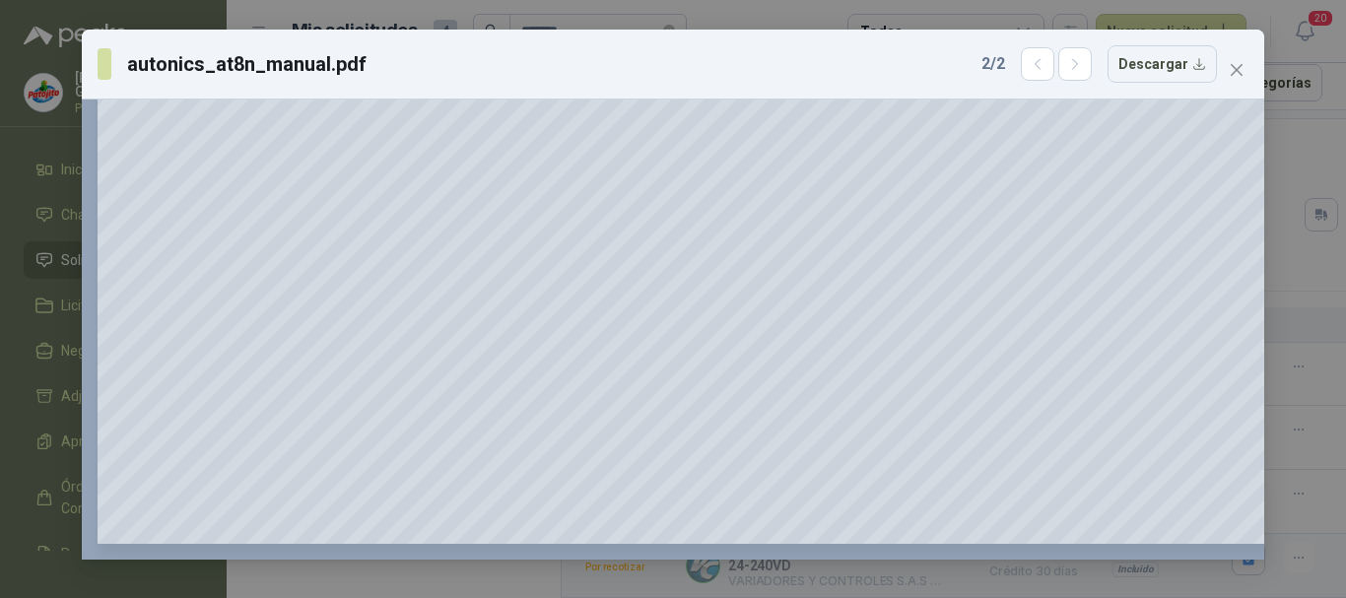
scroll to position [466, 0]
click at [1244, 79] on button "Close" at bounding box center [1237, 70] width 32 height 32
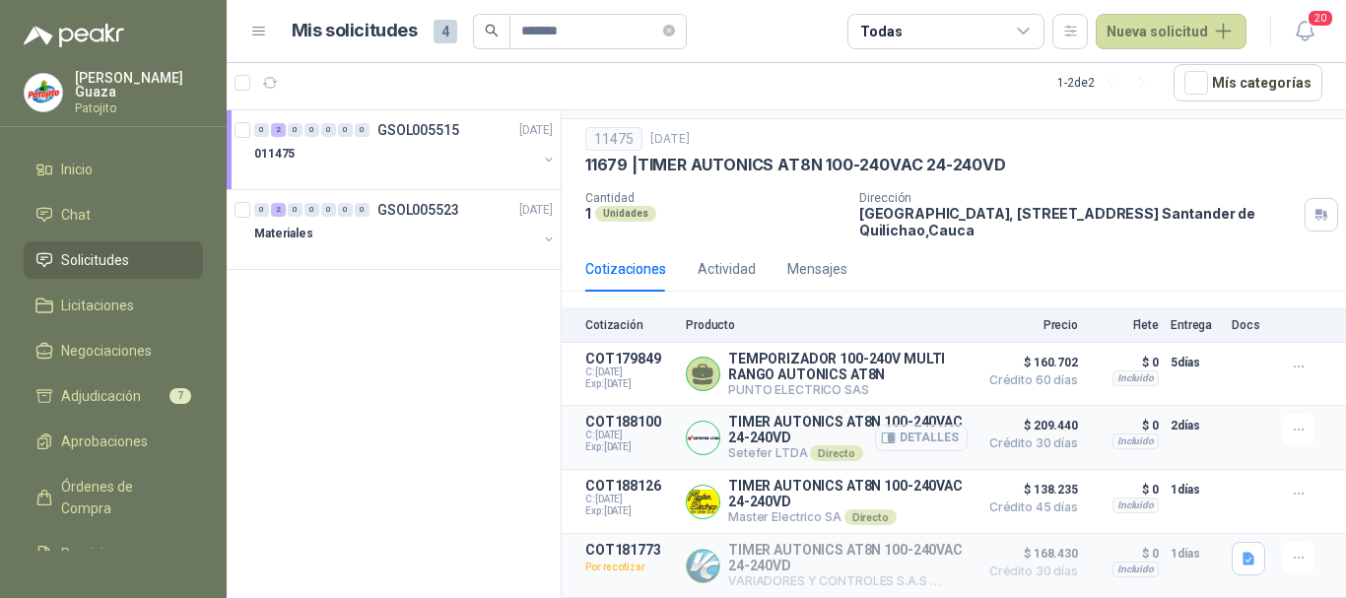
click at [893, 434] on button "Detalles" at bounding box center [921, 438] width 93 height 27
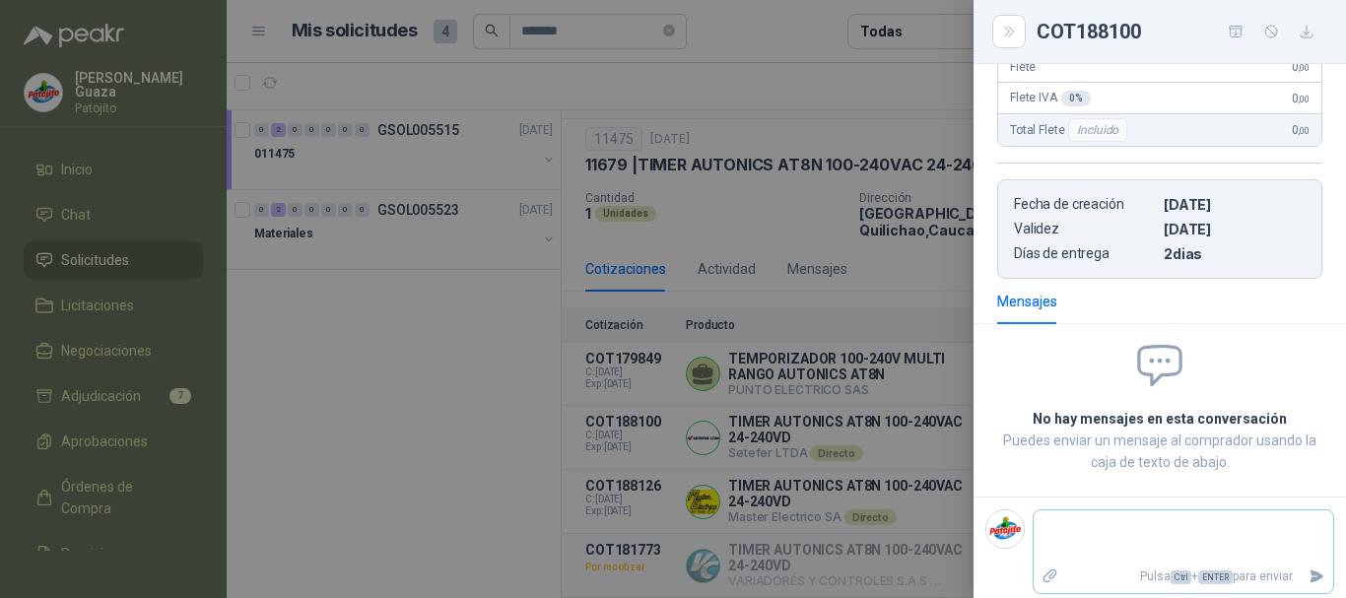
scroll to position [393, 0]
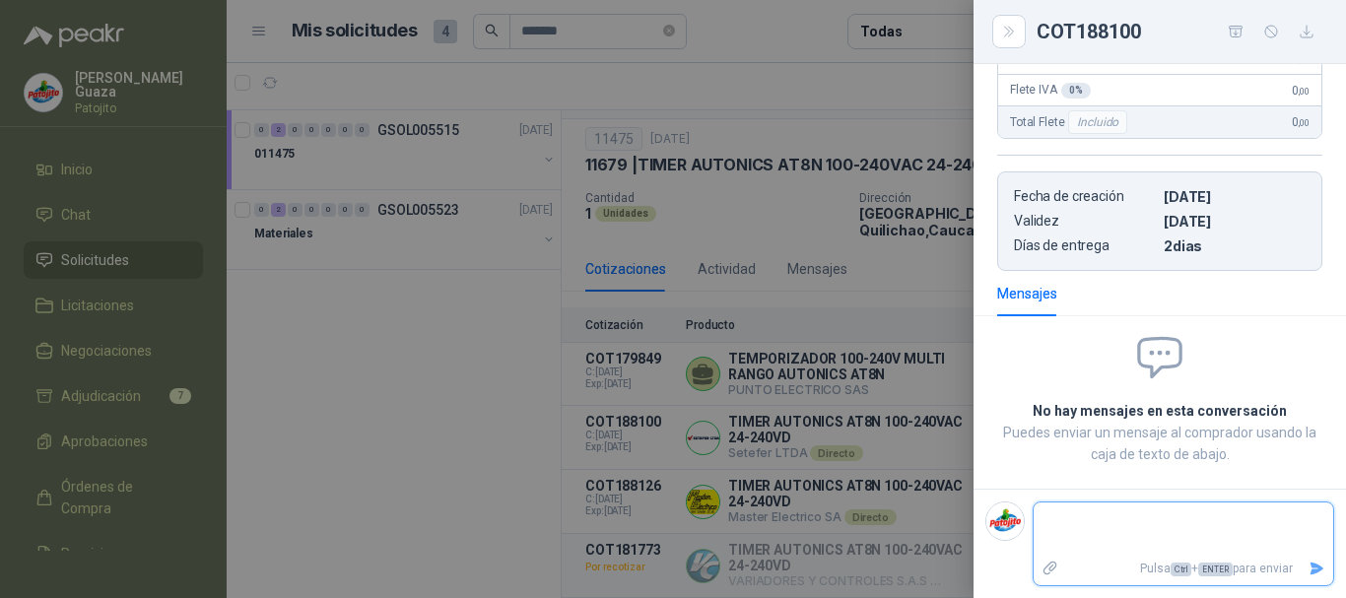
click at [1130, 542] on textarea at bounding box center [1176, 529] width 284 height 45
type textarea "*"
type textarea "**"
type textarea "***"
type textarea "****"
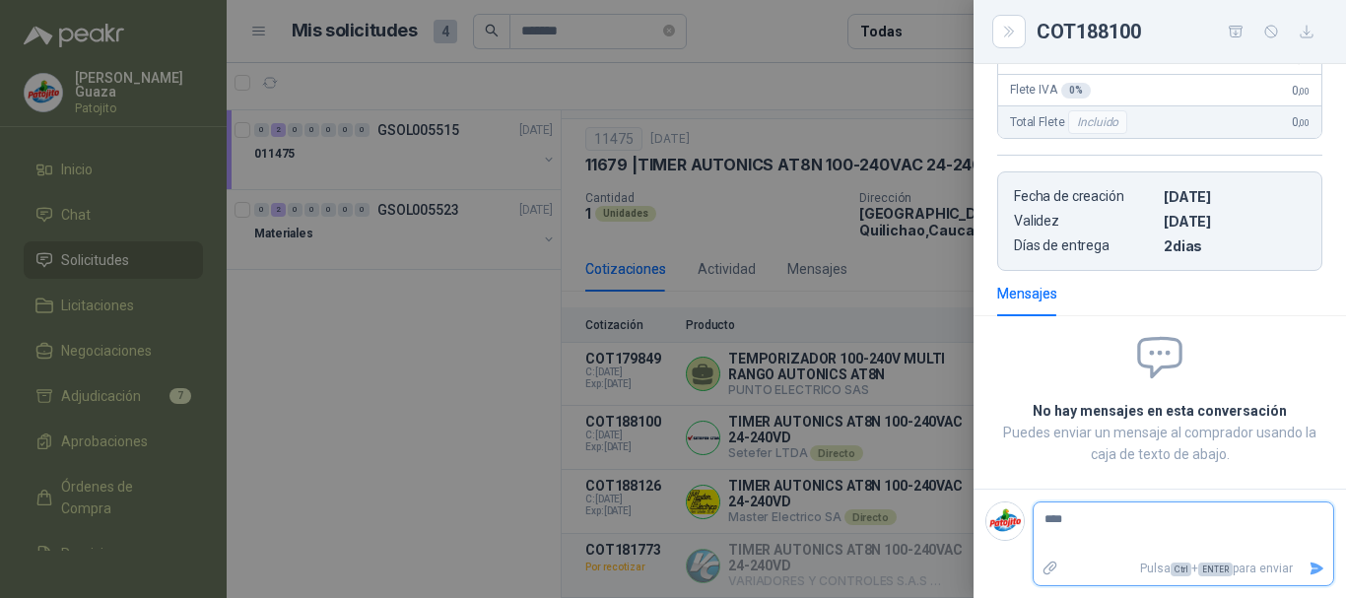
type textarea "*****"
type textarea "****"
type textarea "***"
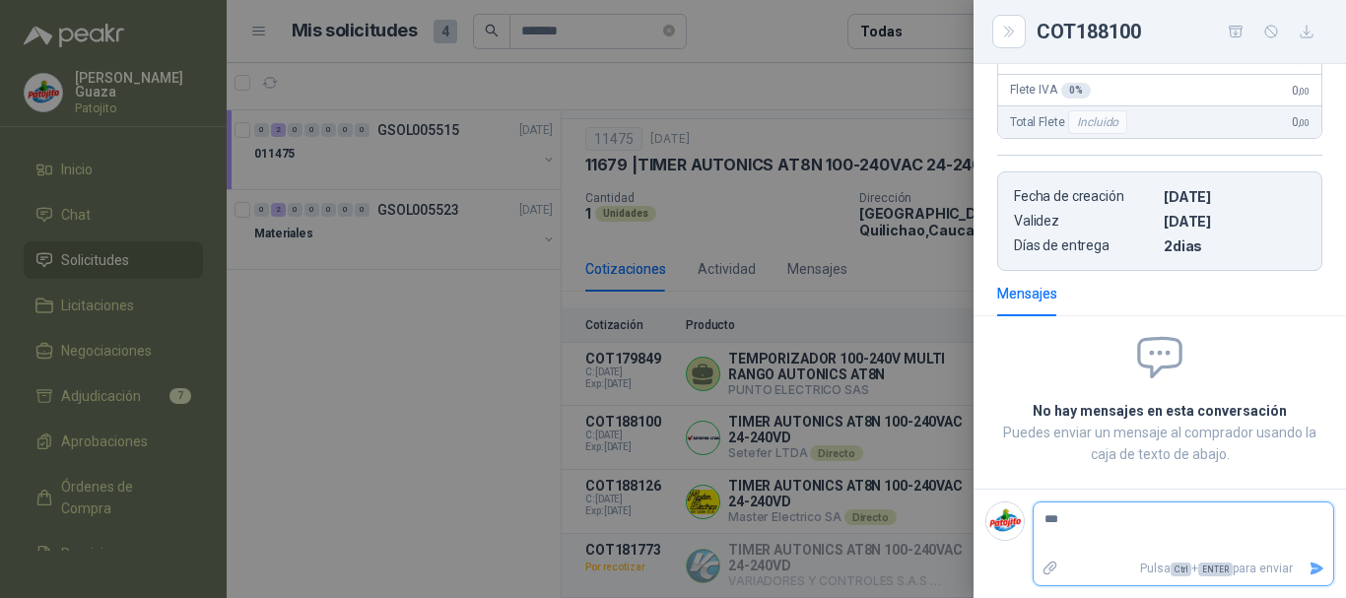
type textarea "**"
type textarea "***"
type textarea "****"
type textarea "******"
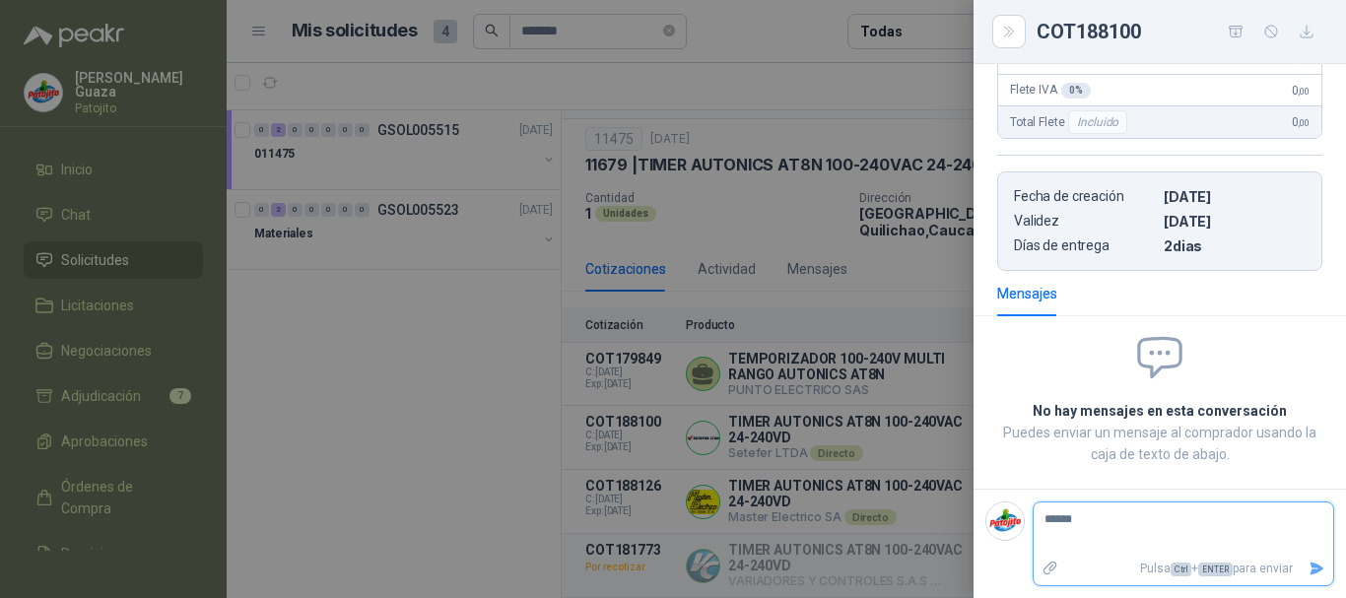
type textarea "*******"
type textarea "********"
type textarea "*********"
type textarea "**********"
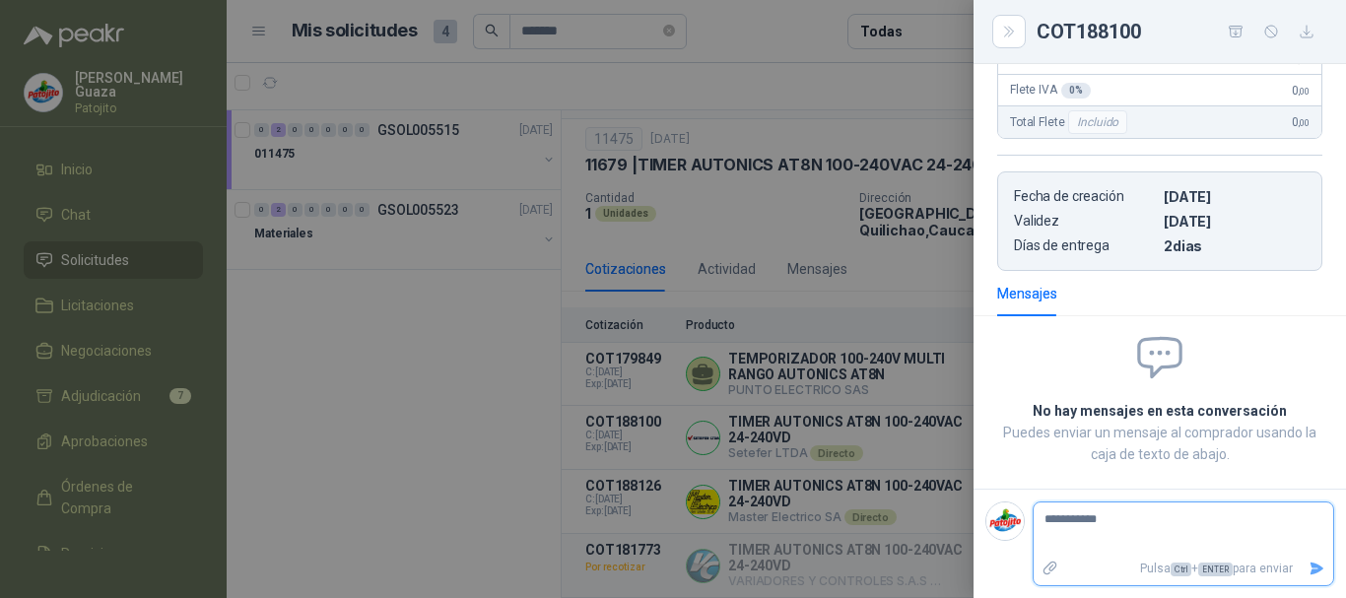
type textarea "**********"
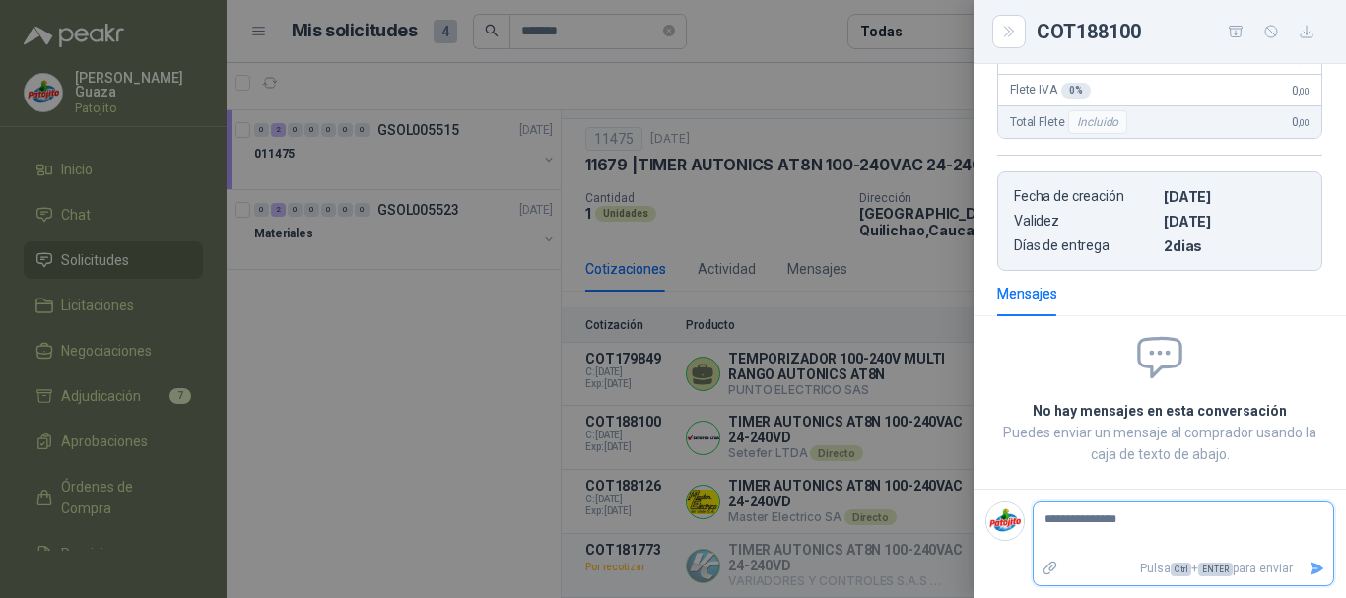
type textarea "**********"
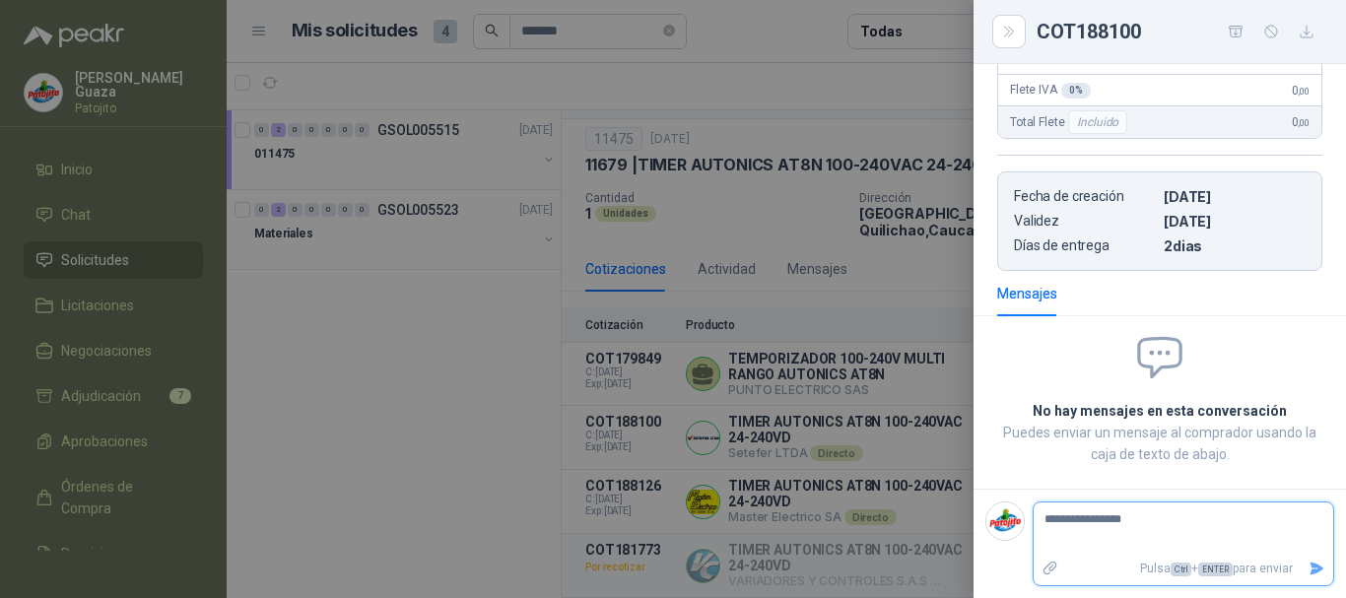
type textarea "**********"
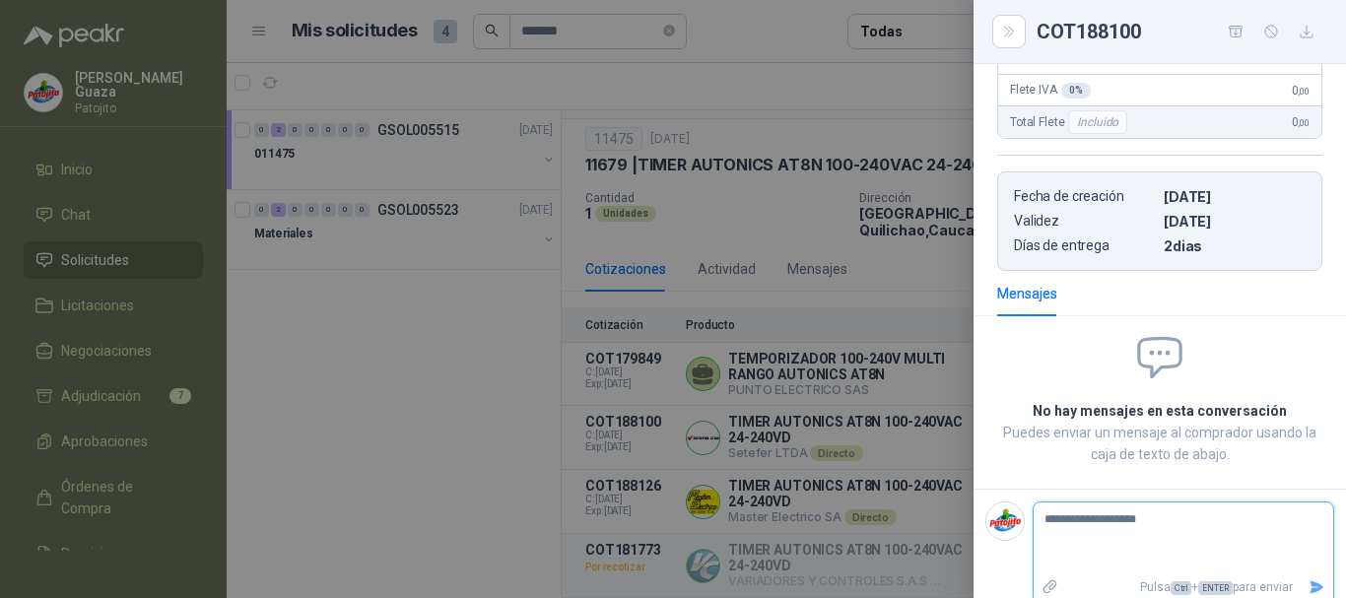
type textarea "**********"
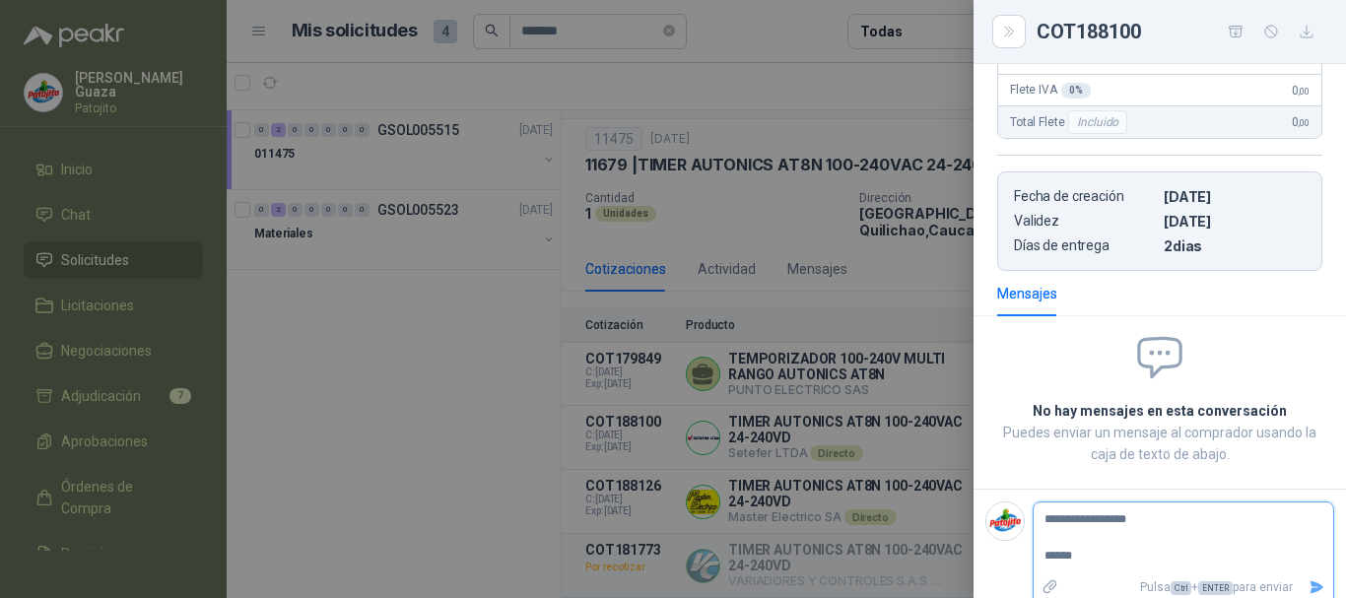
type textarea "**********"
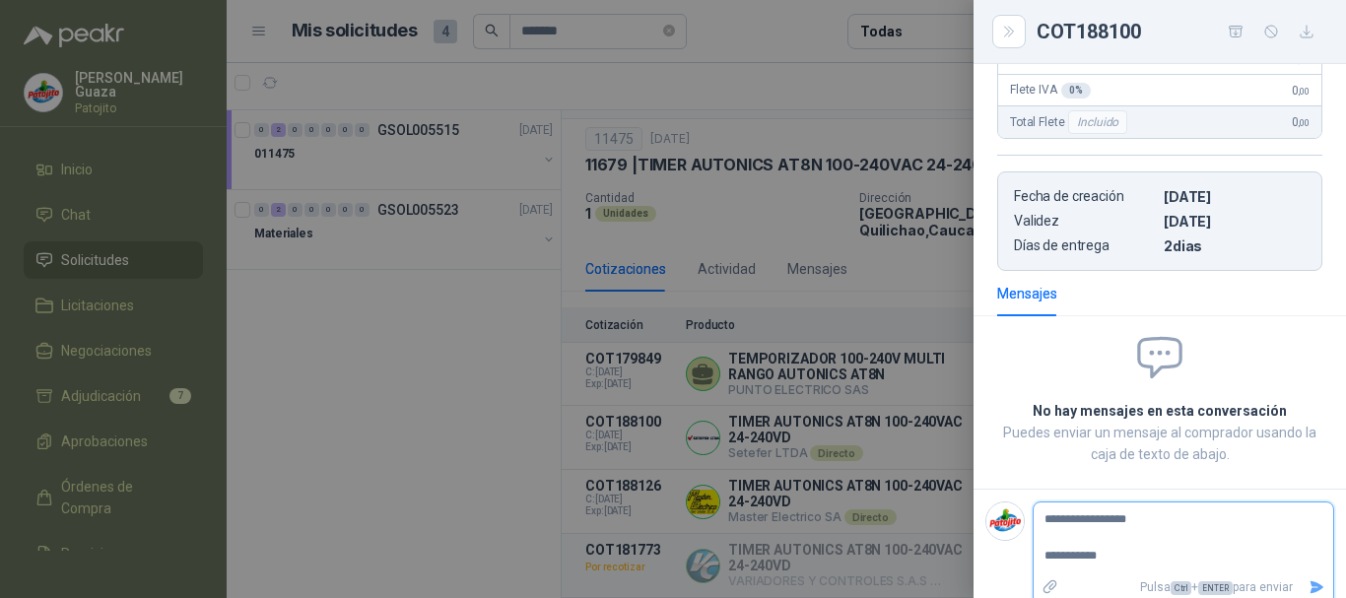
type textarea "**********"
click at [1125, 520] on textarea "**********" at bounding box center [1176, 539] width 284 height 64
click at [1214, 561] on textarea "**********" at bounding box center [1176, 539] width 284 height 64
click at [1309, 581] on icon "Enviar" at bounding box center [1317, 587] width 17 height 17
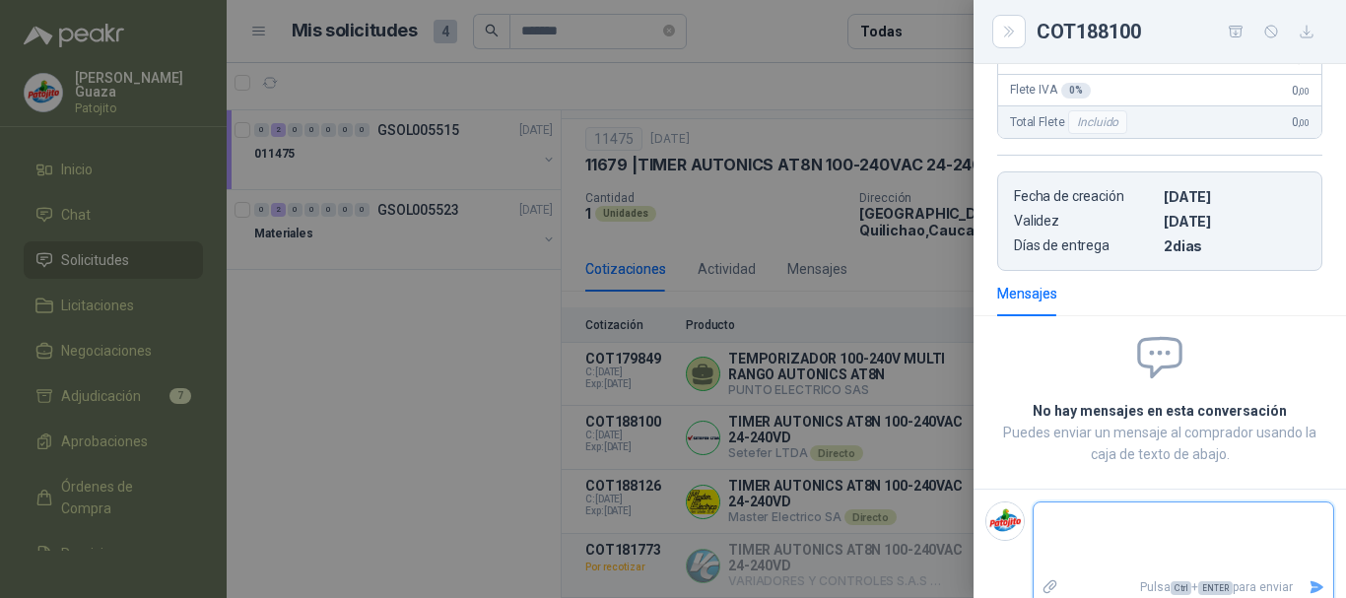
scroll to position [370, 0]
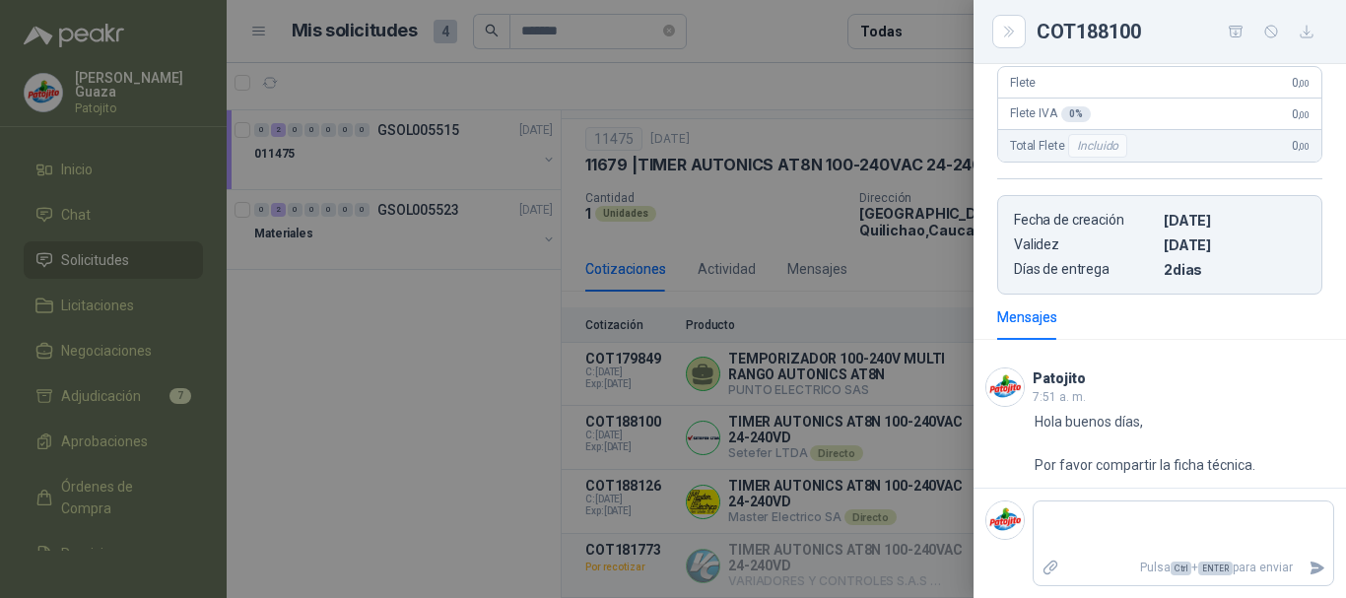
click at [827, 357] on div at bounding box center [673, 299] width 1346 height 598
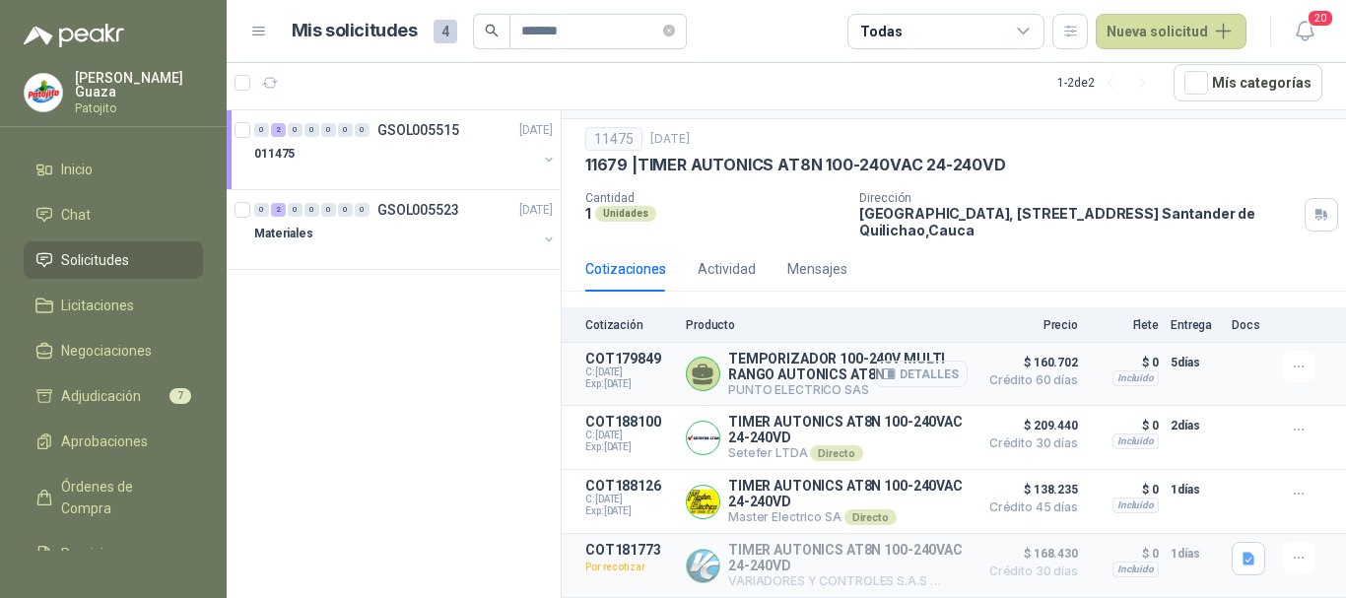
click at [884, 369] on button "Detalles" at bounding box center [921, 374] width 93 height 27
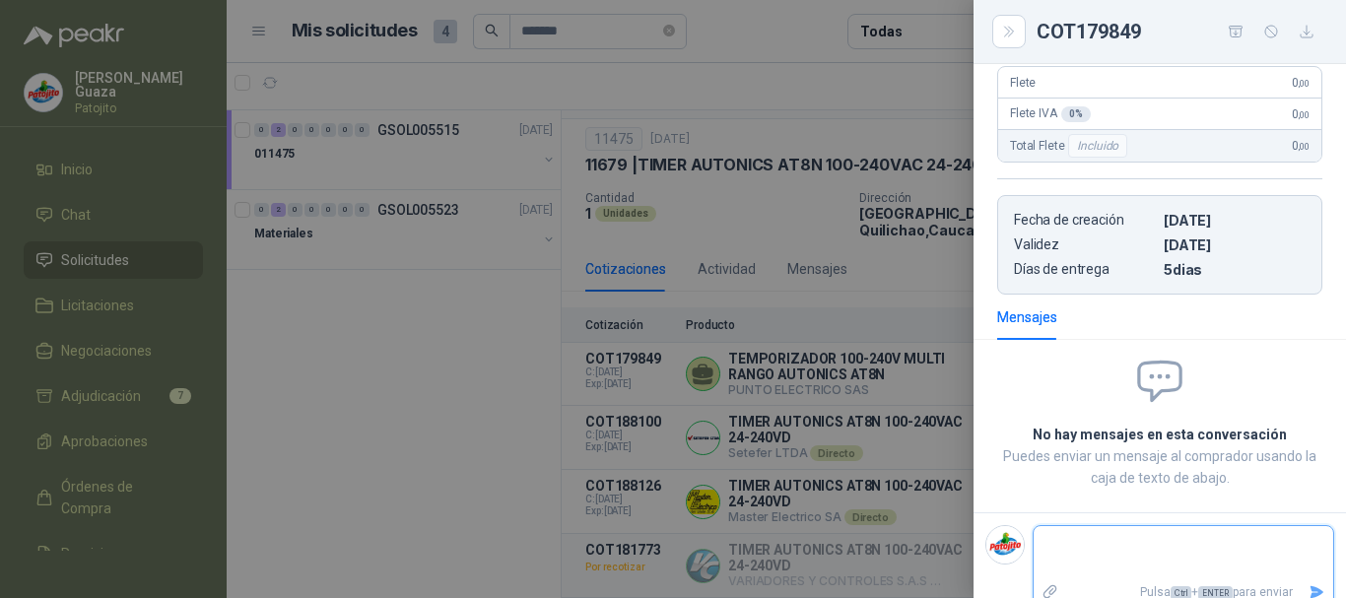
click at [1189, 553] on textarea at bounding box center [1176, 552] width 284 height 45
click at [1123, 545] on textarea "**********" at bounding box center [1176, 552] width 284 height 45
click at [1197, 562] on textarea "**********" at bounding box center [1176, 552] width 284 height 45
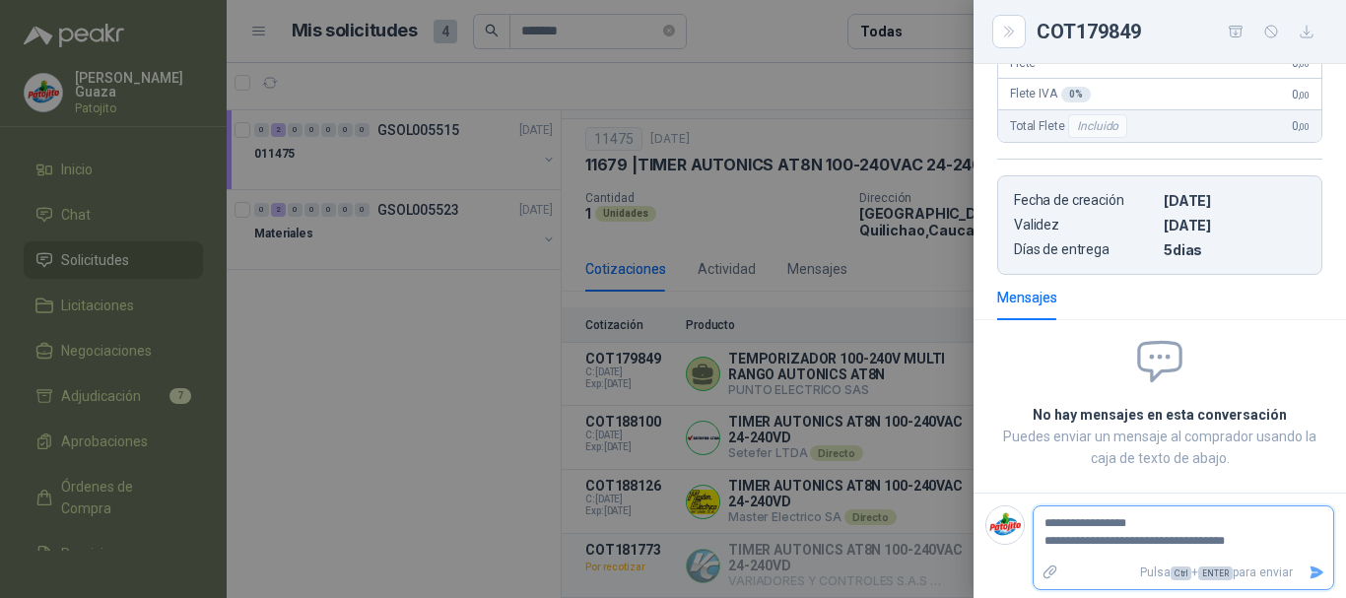
scroll to position [393, 0]
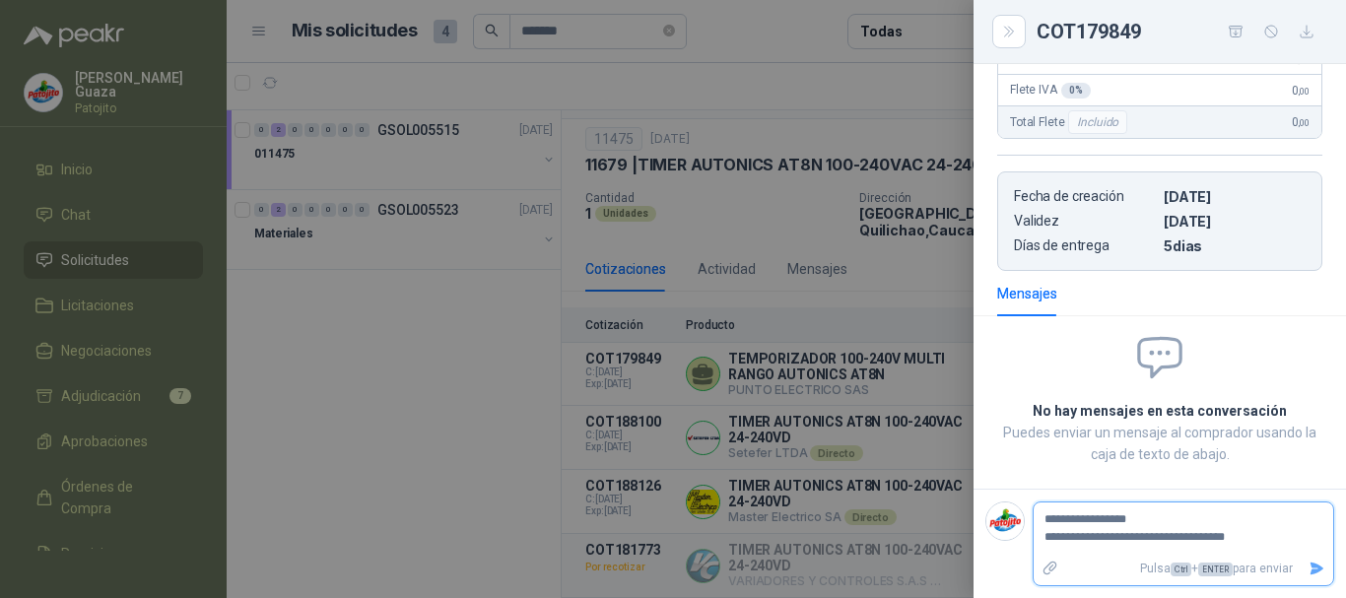
click at [1310, 565] on button "Enviar" at bounding box center [1317, 569] width 33 height 34
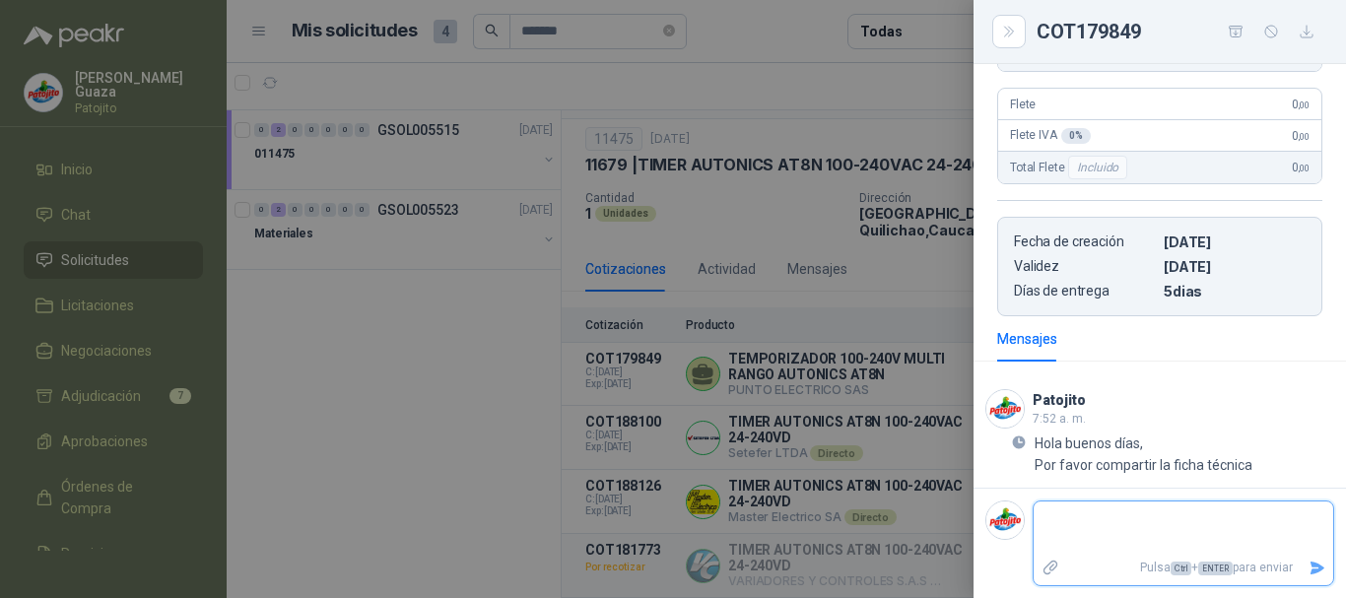
scroll to position [348, 0]
click at [680, 208] on div at bounding box center [673, 299] width 1346 height 598
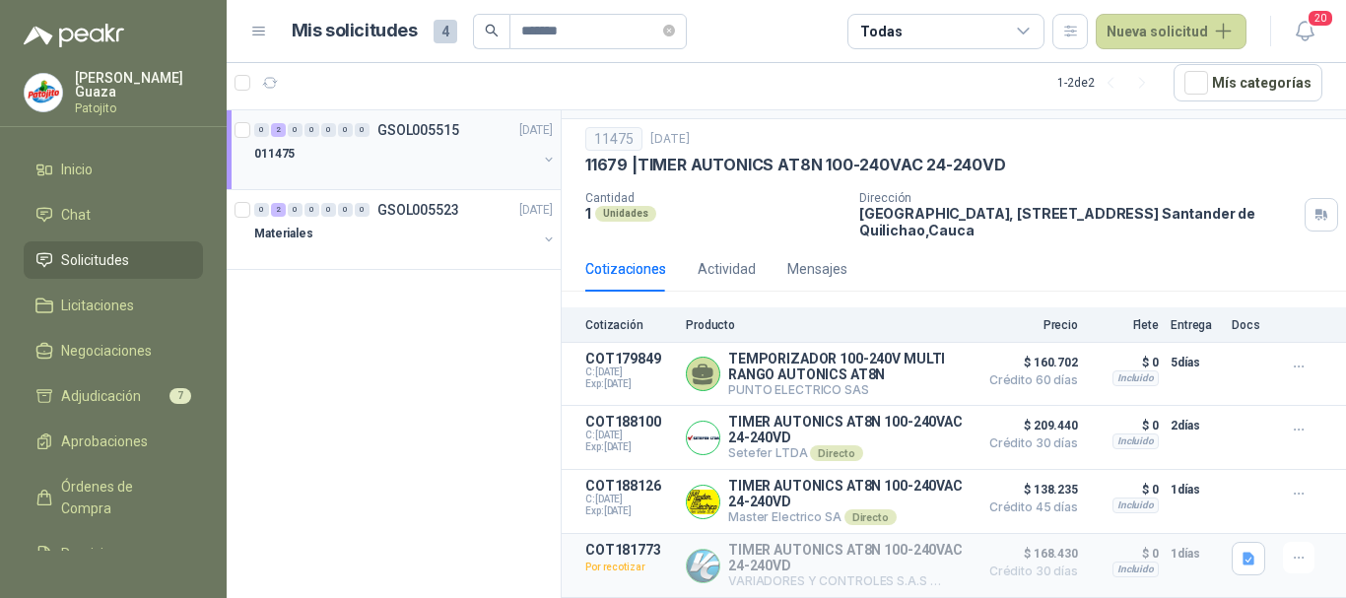
click at [397, 123] on p "GSOL005515" at bounding box center [418, 130] width 82 height 14
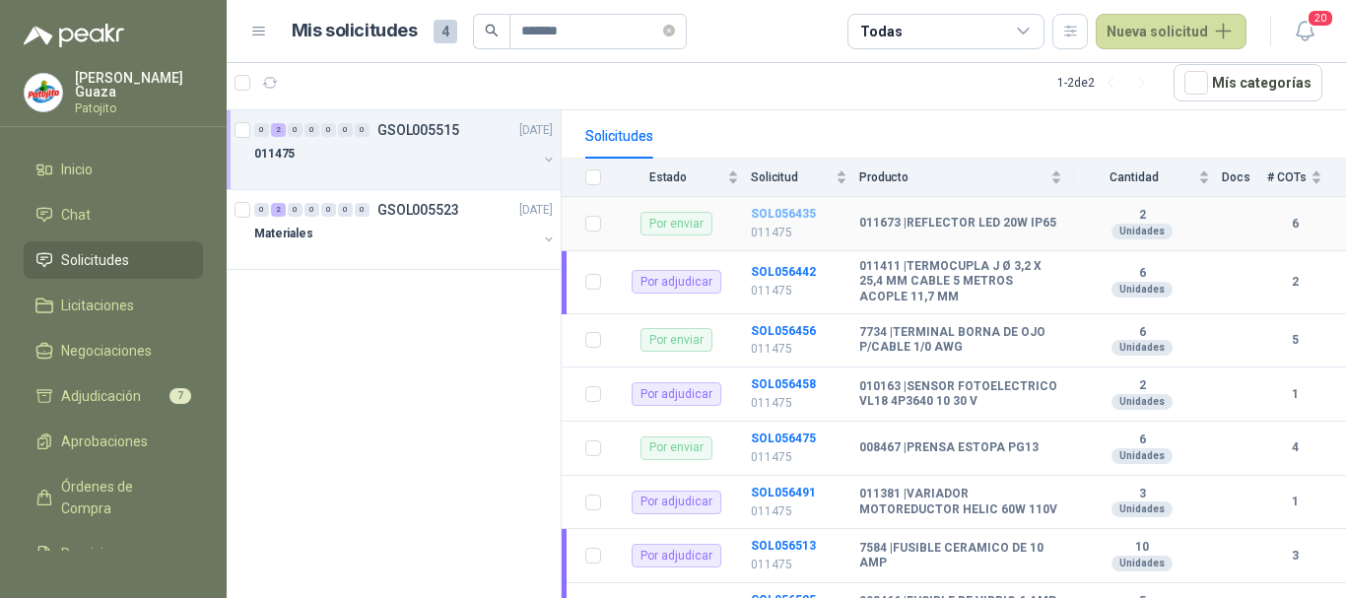
scroll to position [197, 0]
click at [758, 390] on b "SOL056458" at bounding box center [783, 383] width 65 height 14
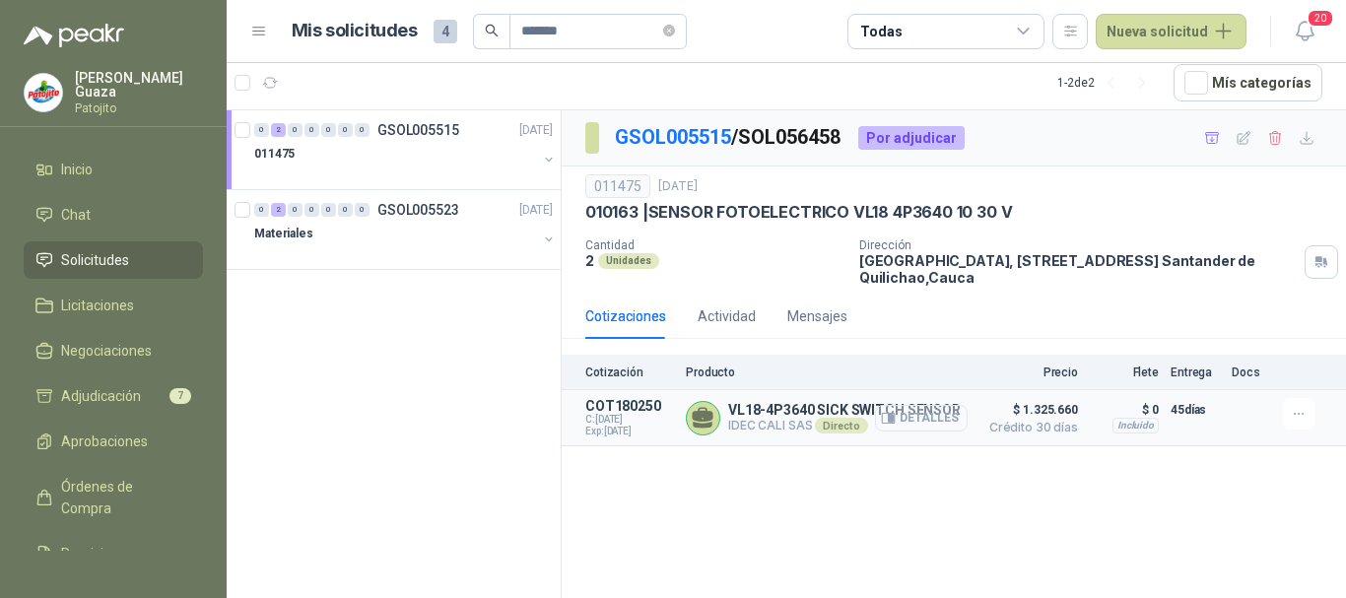
click at [904, 418] on button "Detalles" at bounding box center [921, 418] width 93 height 27
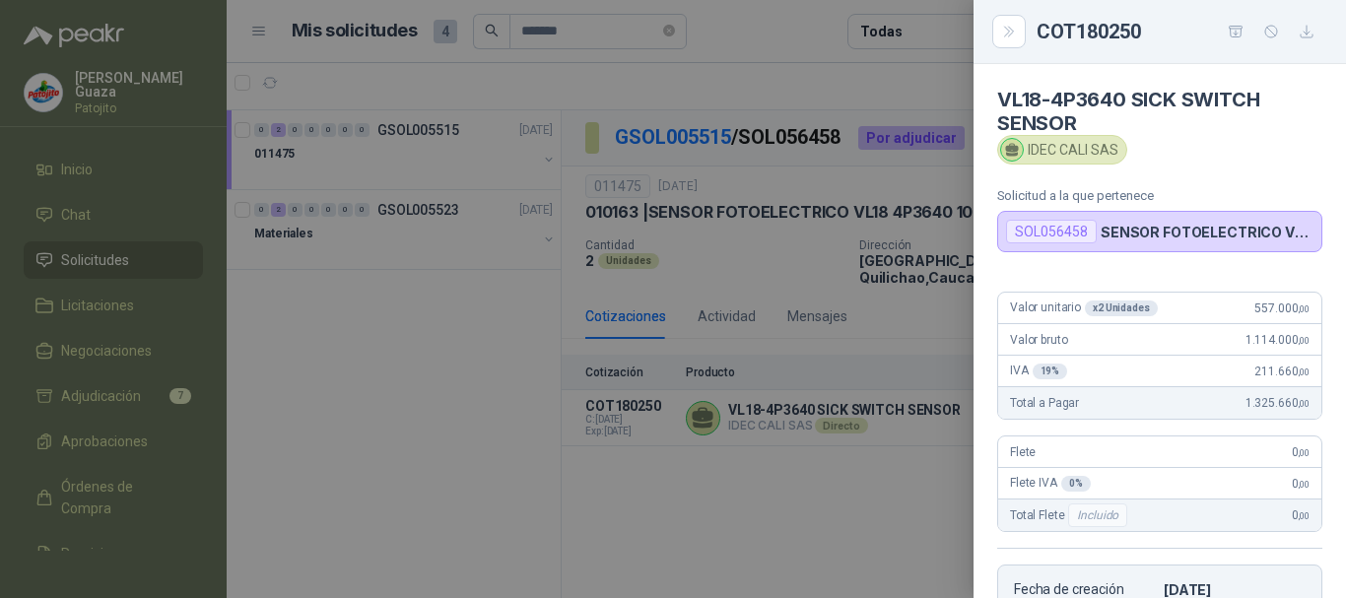
click at [693, 492] on div at bounding box center [673, 299] width 1346 height 598
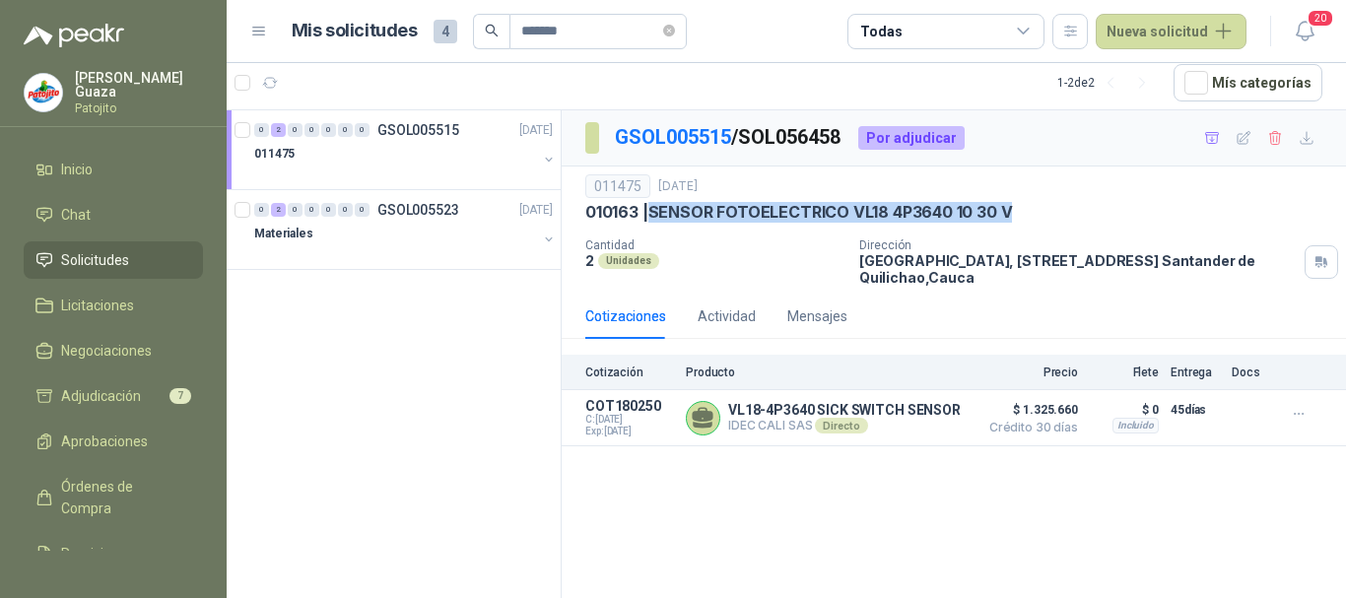
drag, startPoint x: 655, startPoint y: 211, endPoint x: 1016, endPoint y: 211, distance: 360.7
click at [1016, 211] on div "010163 | SENSOR FOTOELECTRICO VL18 4P3640 10 30 V" at bounding box center [953, 212] width 737 height 21
copy p "SENSOR FOTOELECTRICO VL18 4P3640 10 30 V"
click at [471, 146] on div "011475" at bounding box center [395, 154] width 283 height 24
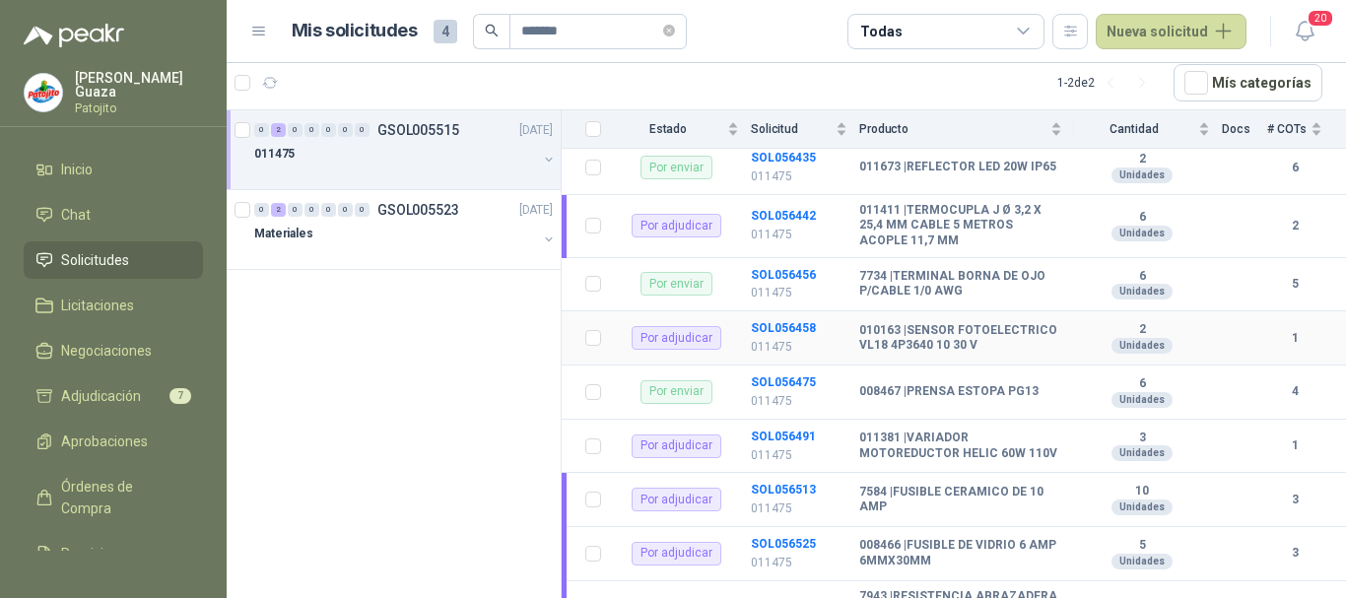
scroll to position [296, 0]
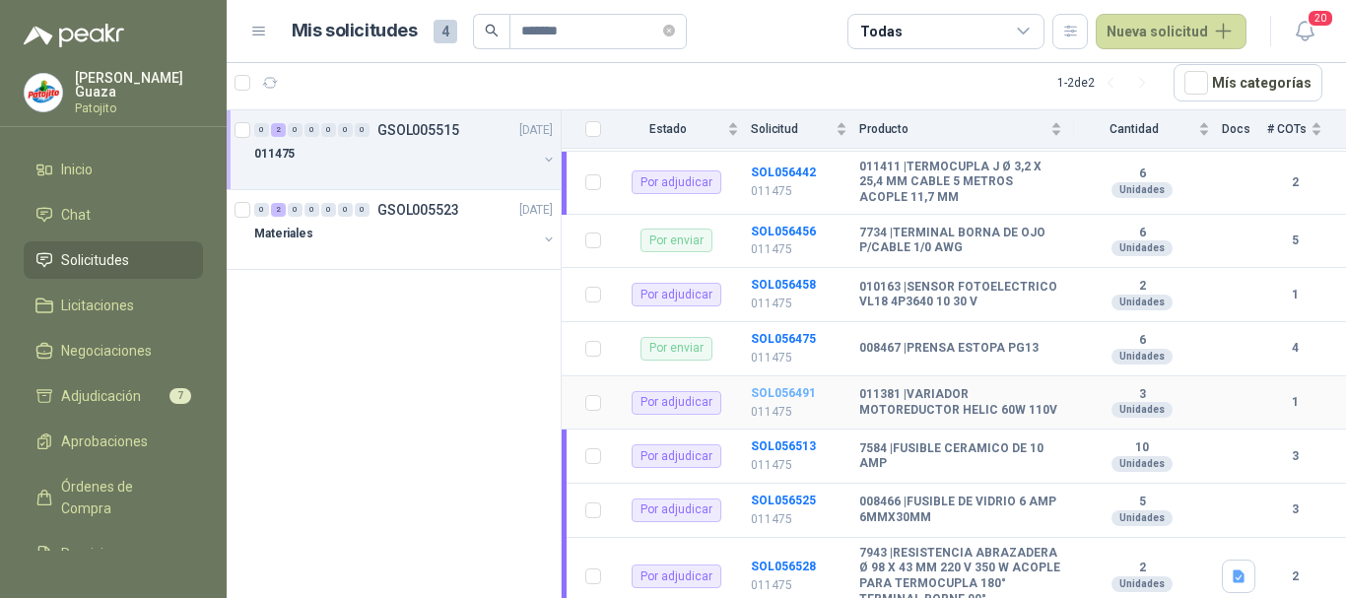
click at [778, 397] on b "SOL056491" at bounding box center [783, 393] width 65 height 14
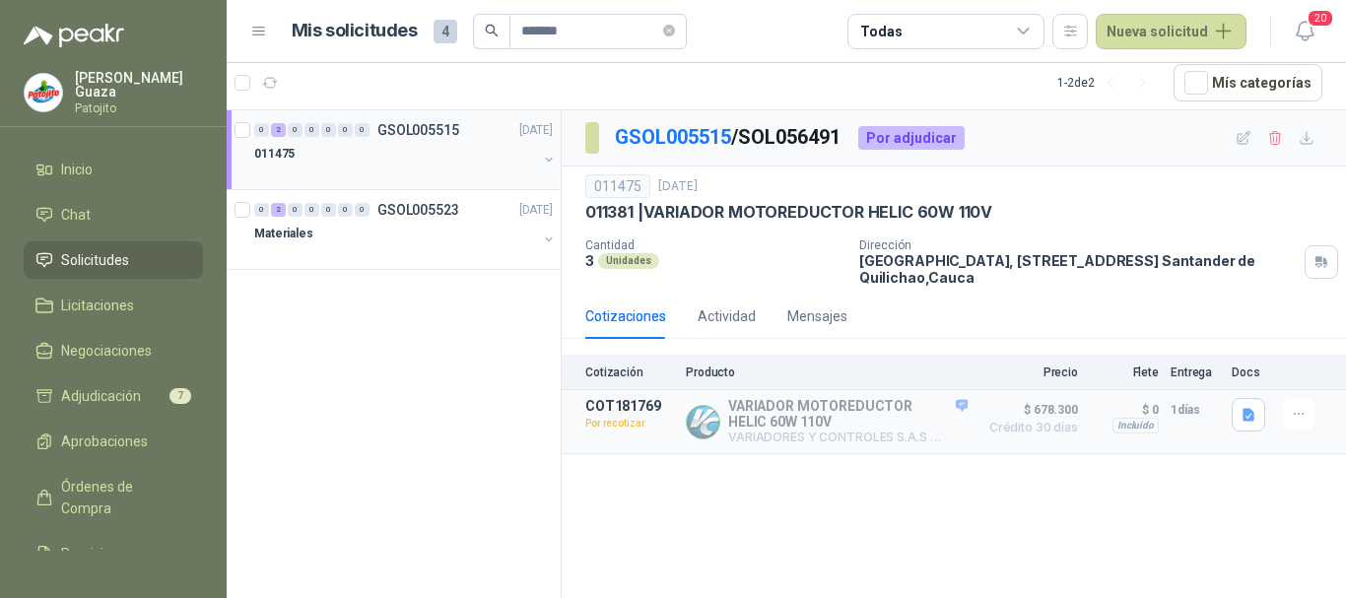
click at [412, 136] on p "GSOL005515" at bounding box center [418, 130] width 82 height 14
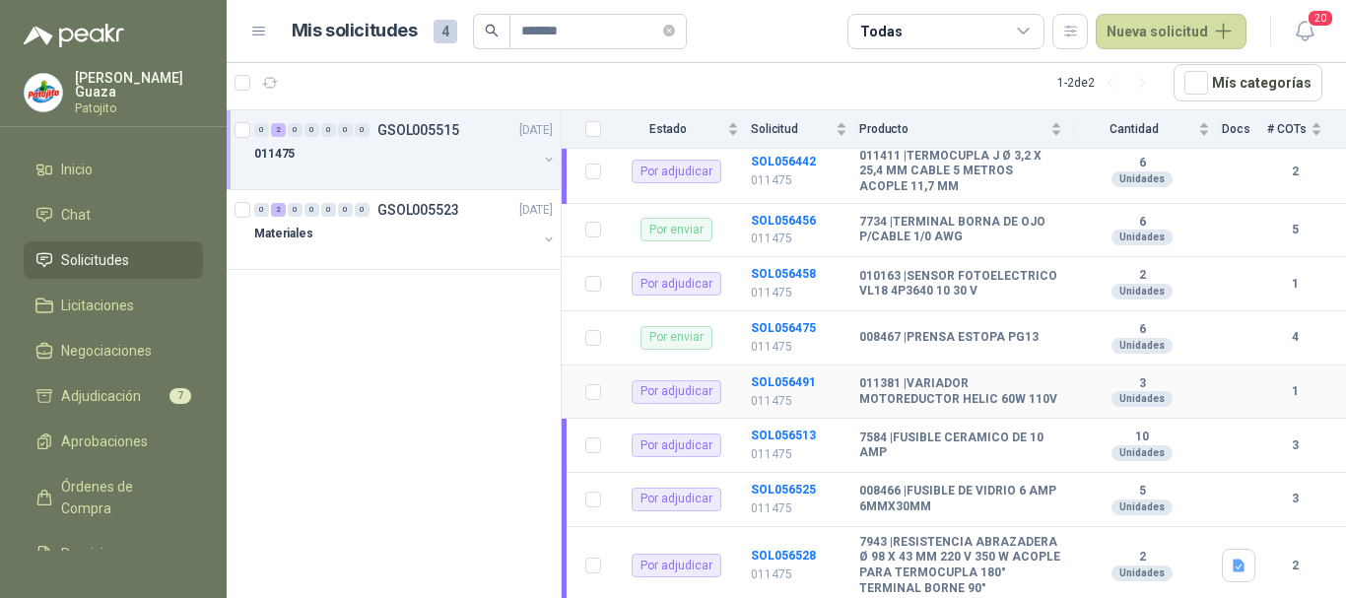
scroll to position [208, 0]
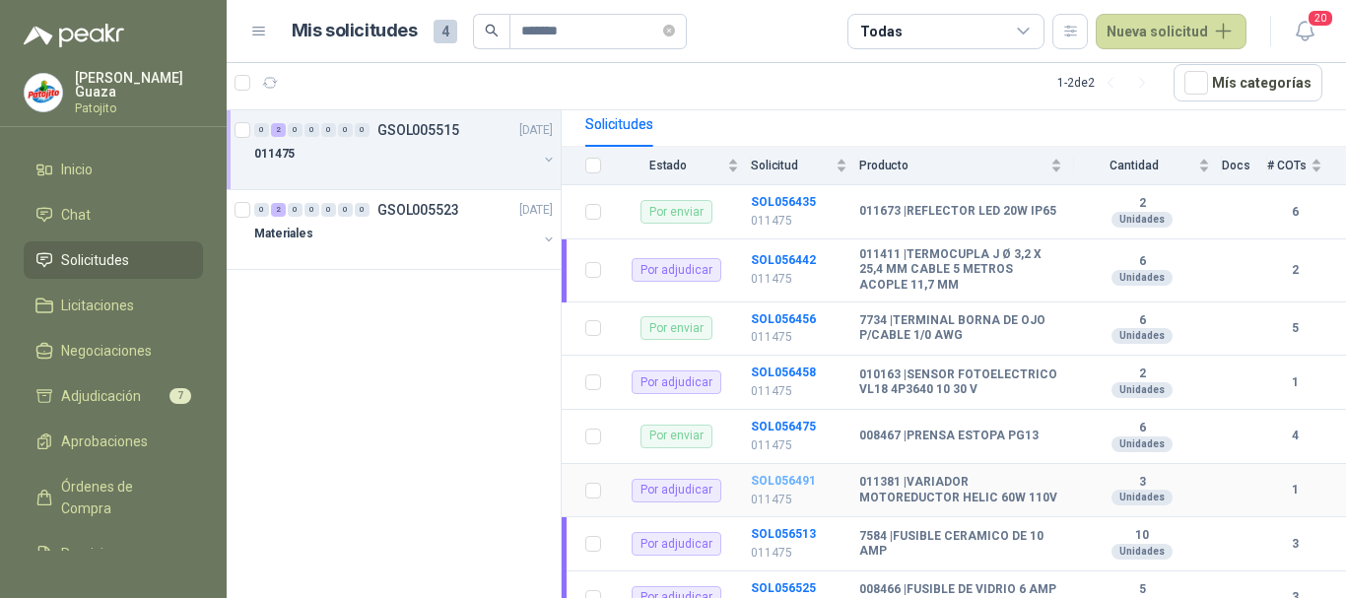
click at [806, 488] on b "SOL056491" at bounding box center [783, 481] width 65 height 14
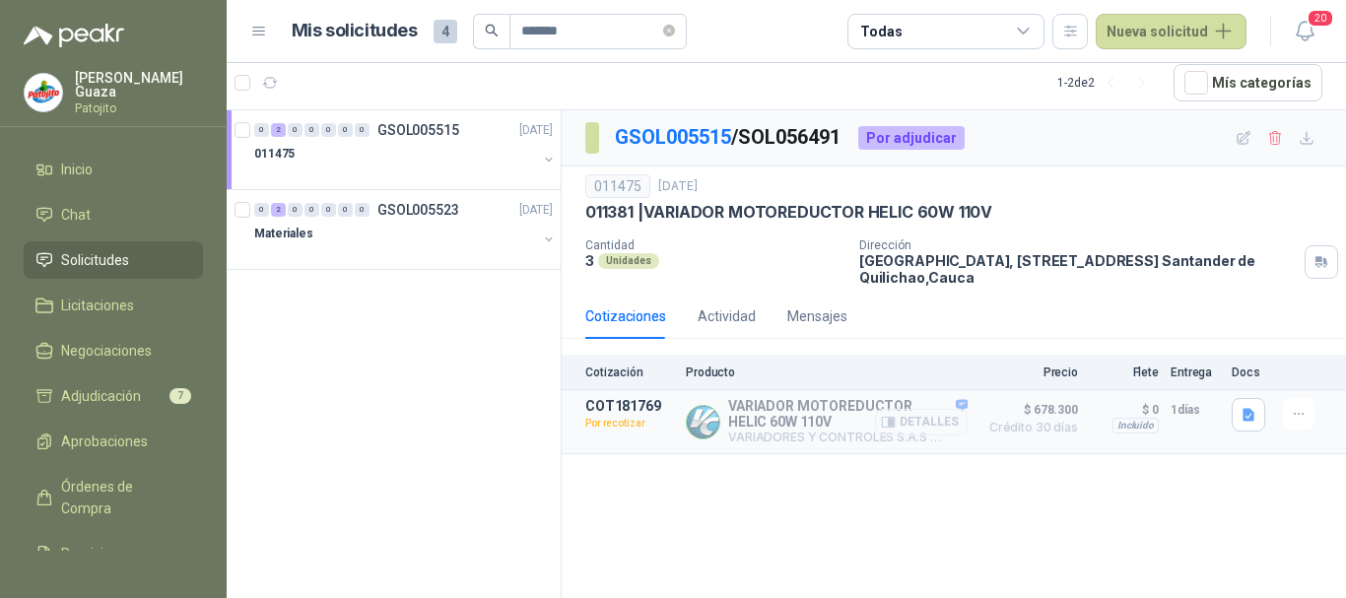
click at [960, 425] on button "Detalles" at bounding box center [921, 422] width 93 height 27
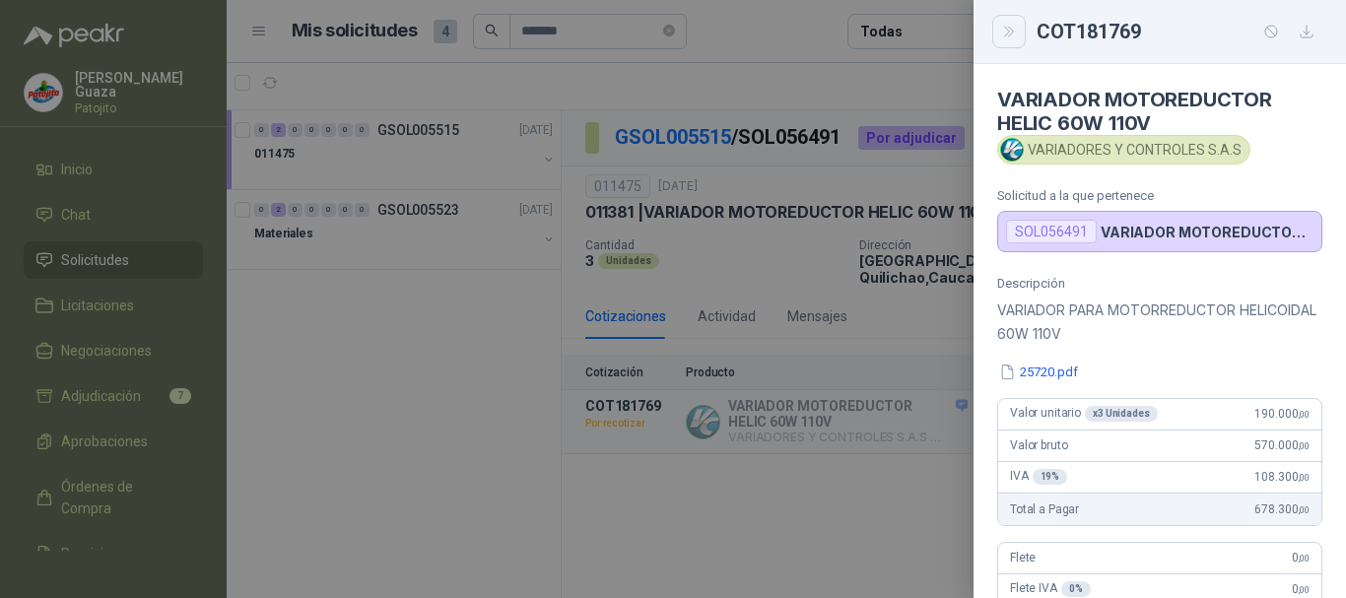
click at [1008, 30] on icon "Close" at bounding box center [1008, 32] width 9 height 10
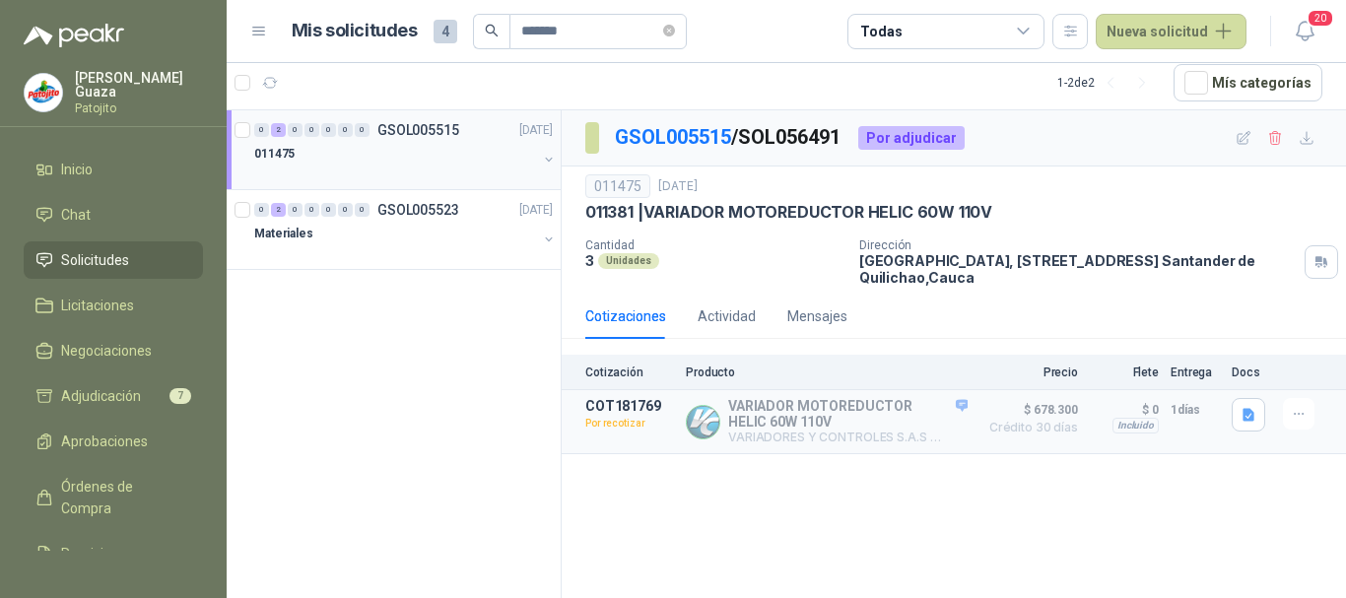
click at [464, 130] on div "0 2 0 0 0 0 0 GSOL005515 [DATE]" at bounding box center [405, 130] width 303 height 24
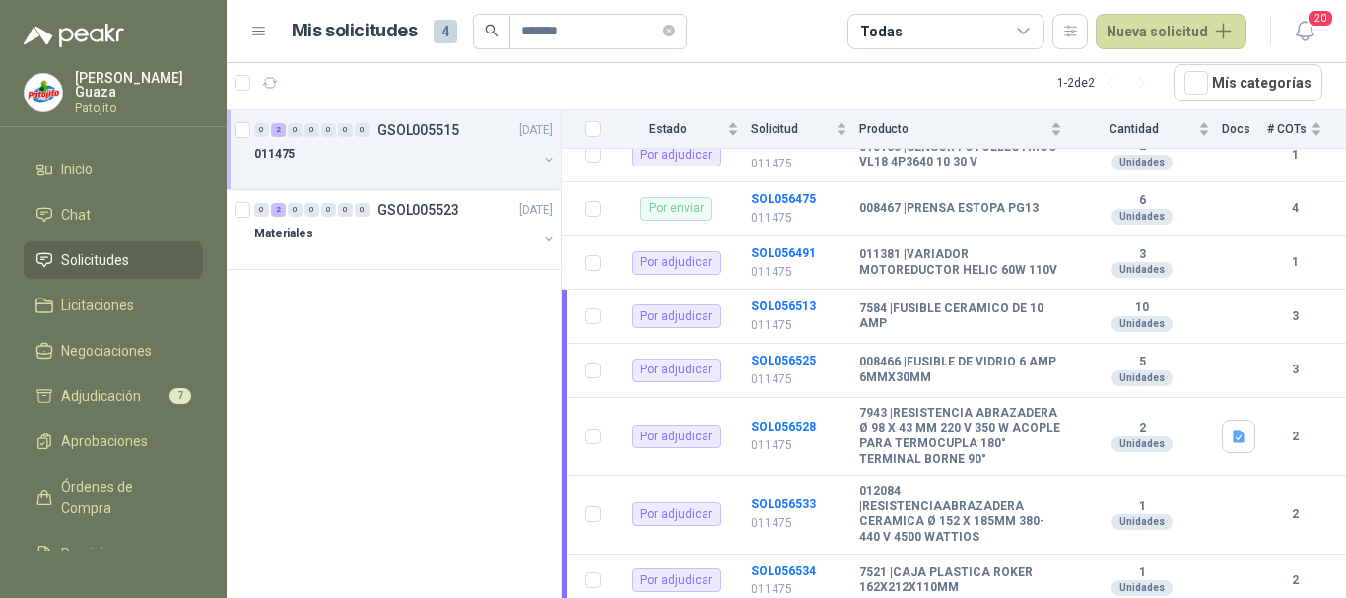
scroll to position [504, 0]
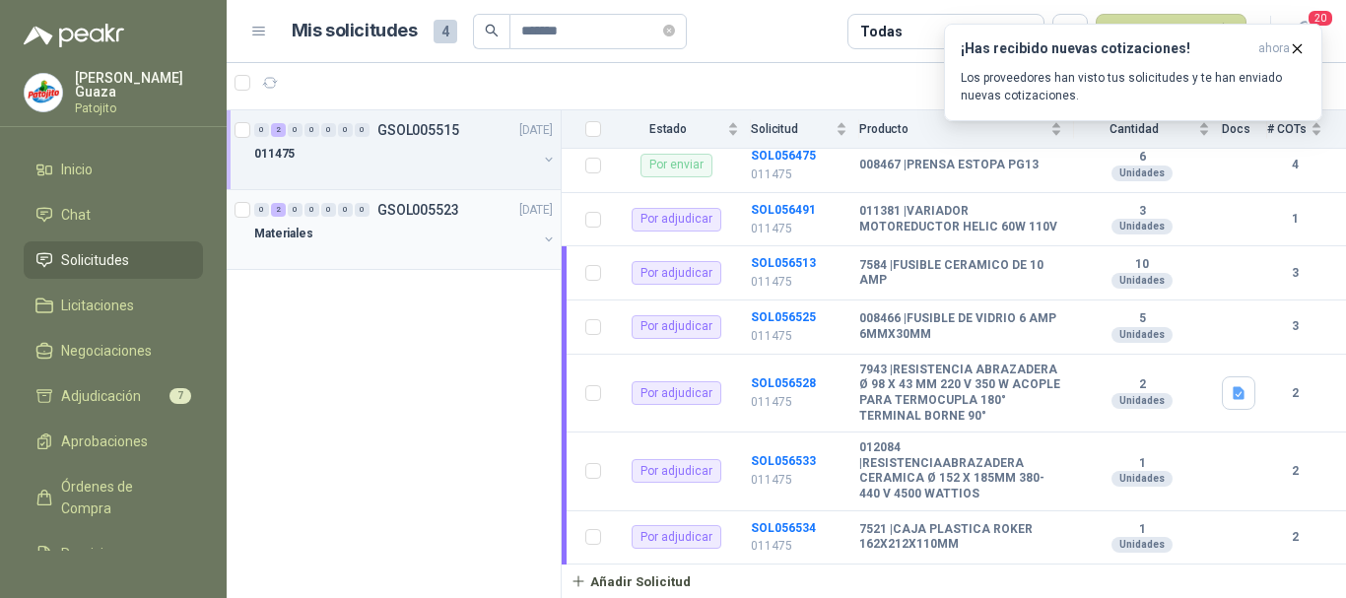
click at [434, 199] on div "0 2 0 0 0 0 0 GSOL005523 [DATE]" at bounding box center [405, 210] width 303 height 24
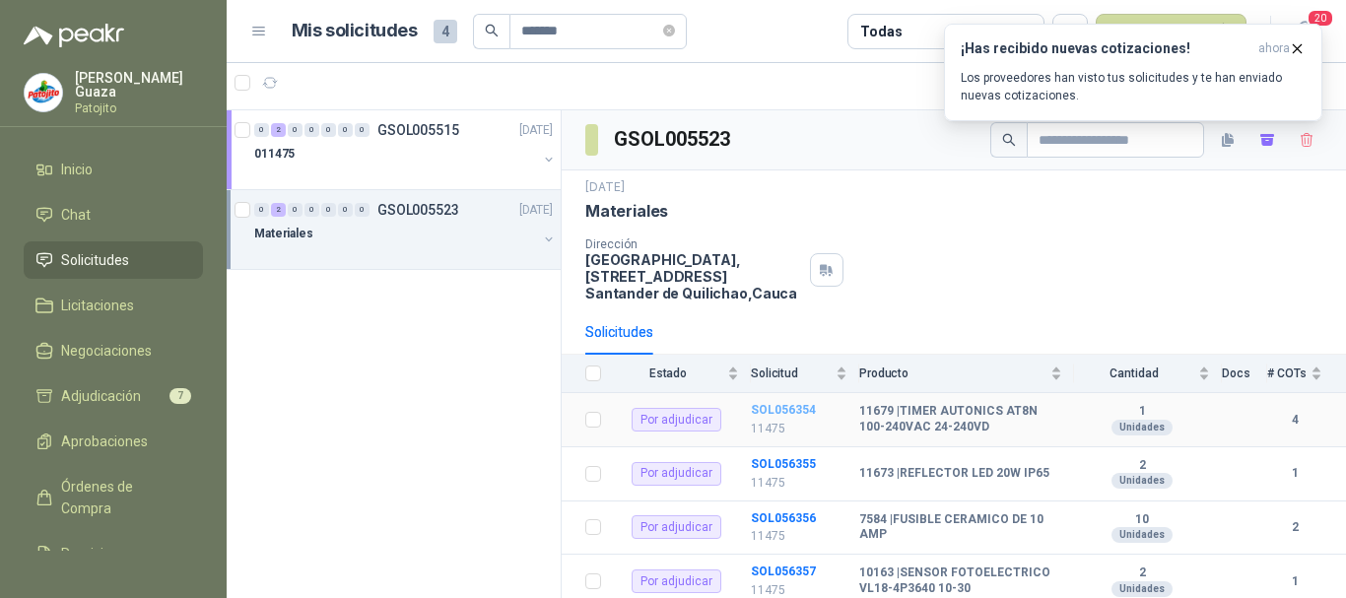
click at [767, 405] on b "SOL056354" at bounding box center [783, 410] width 65 height 14
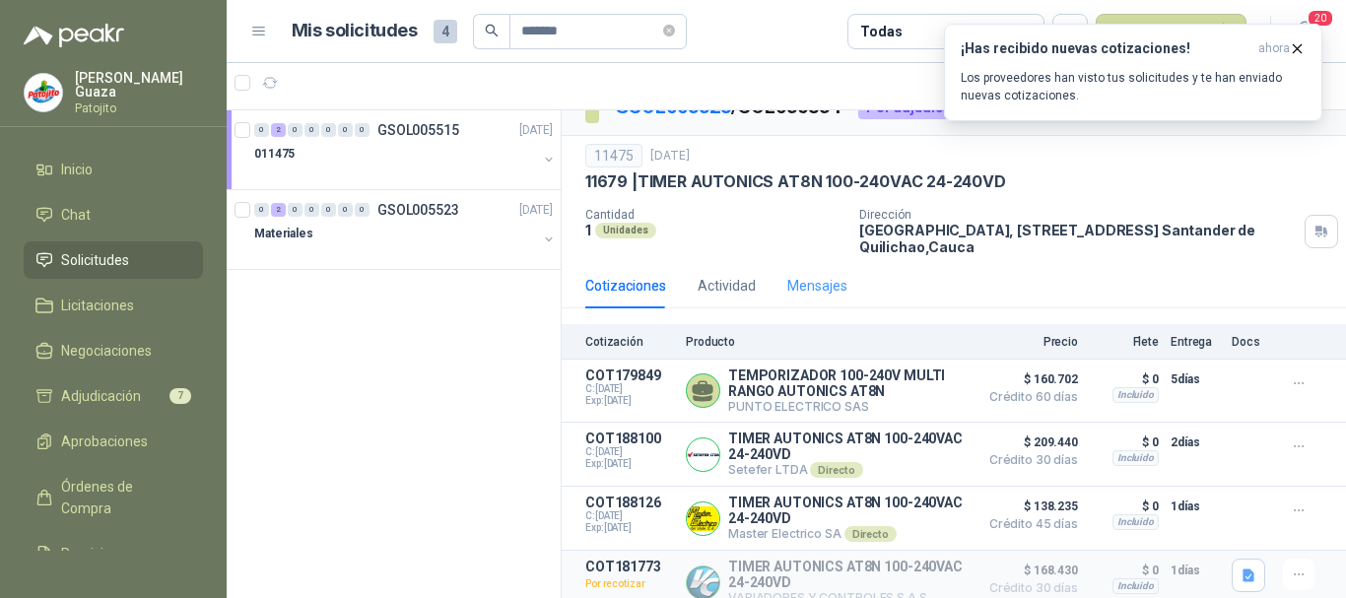
scroll to position [55, 0]
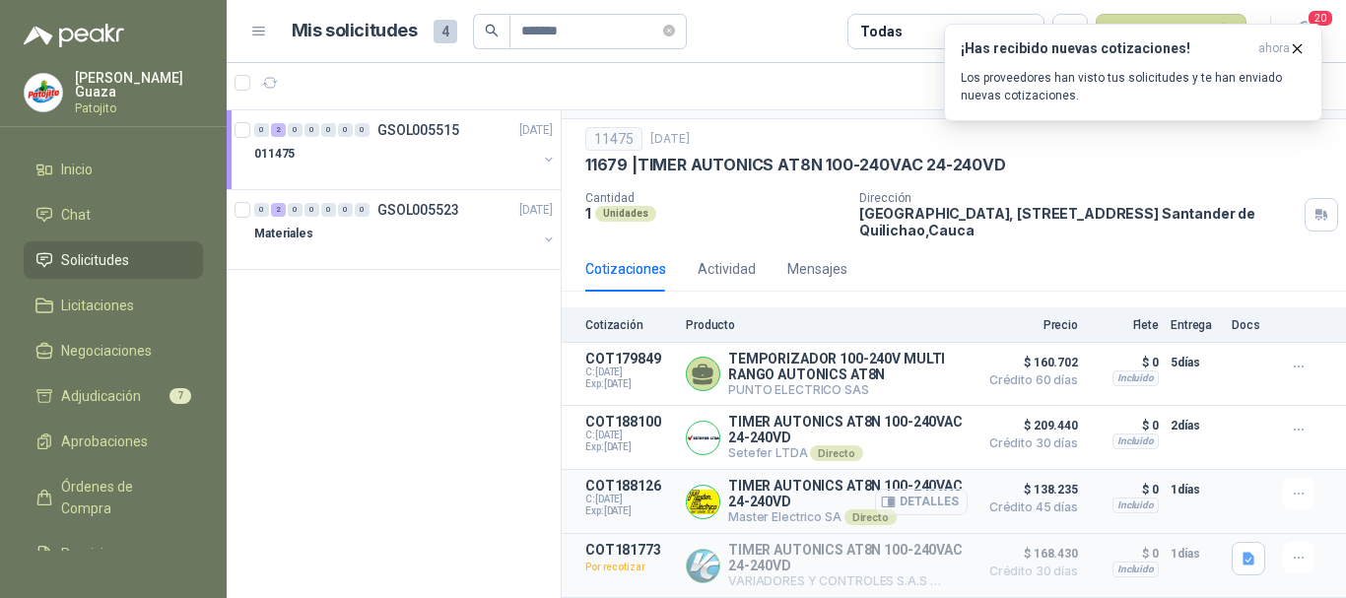
click at [882, 497] on icon "button" at bounding box center [888, 502] width 13 height 10
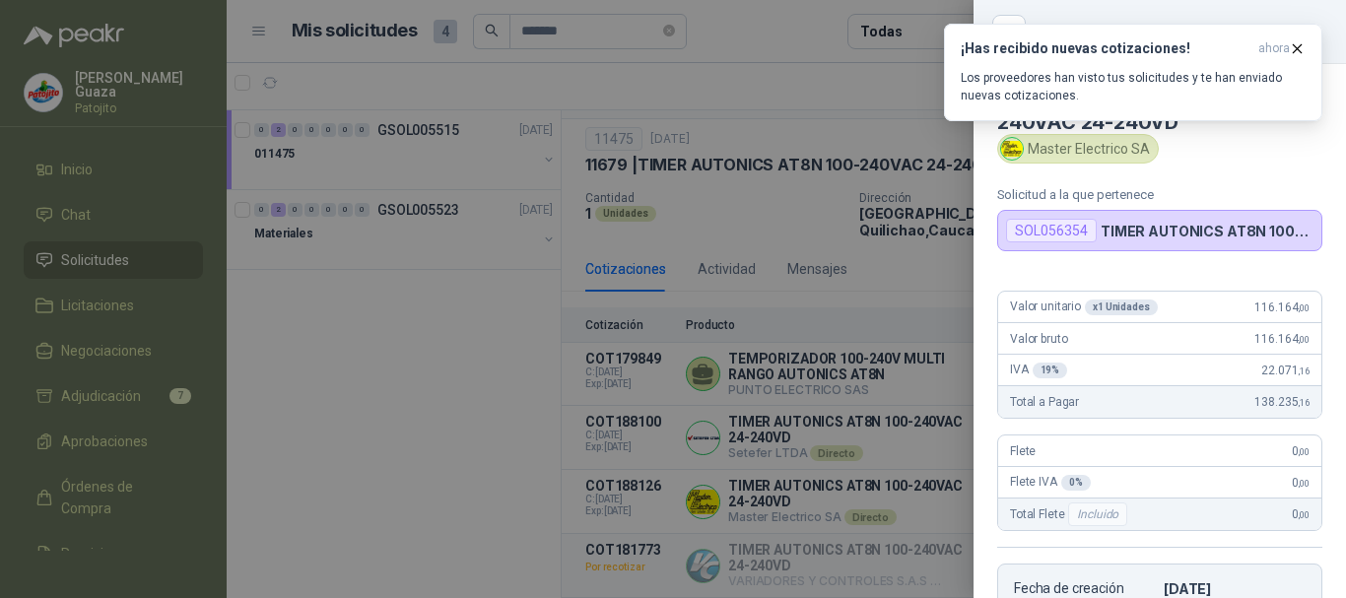
scroll to position [0, 0]
drag, startPoint x: 1033, startPoint y: 149, endPoint x: 1147, endPoint y: 156, distance: 114.5
click at [1147, 156] on div "Master Electrico SA" at bounding box center [1078, 150] width 162 height 30
copy div "Master Electrico SA"
drag, startPoint x: 789, startPoint y: 243, endPoint x: 710, endPoint y: 170, distance: 107.4
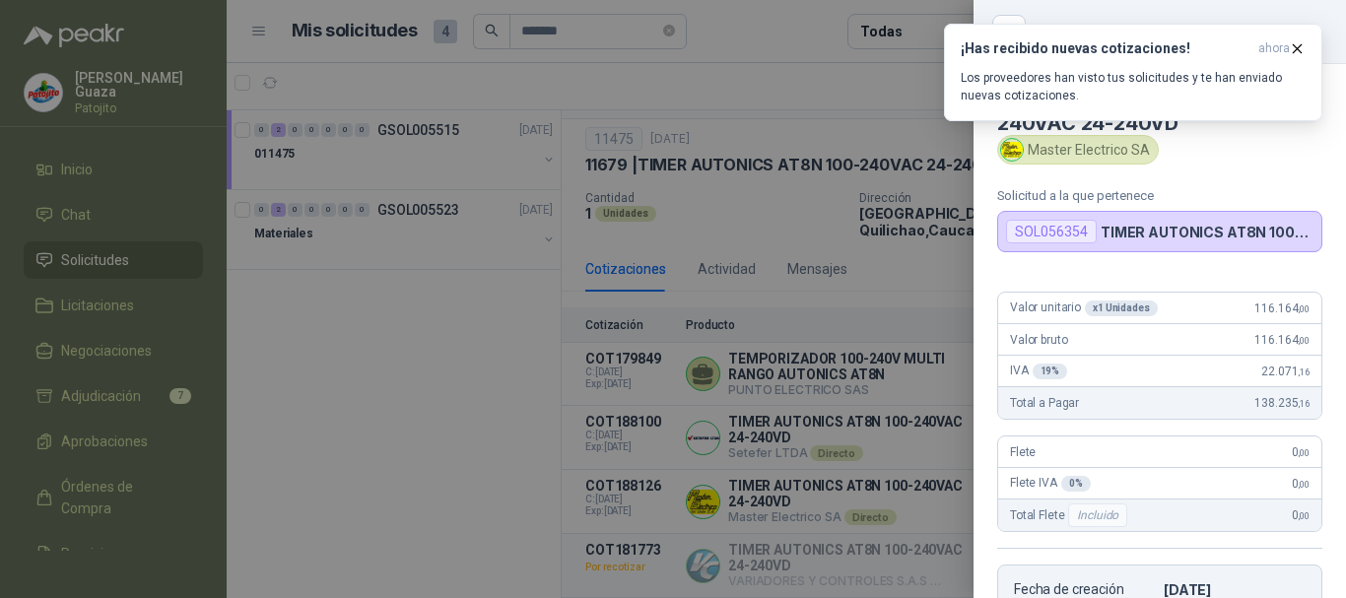
click at [788, 243] on div at bounding box center [673, 299] width 1346 height 598
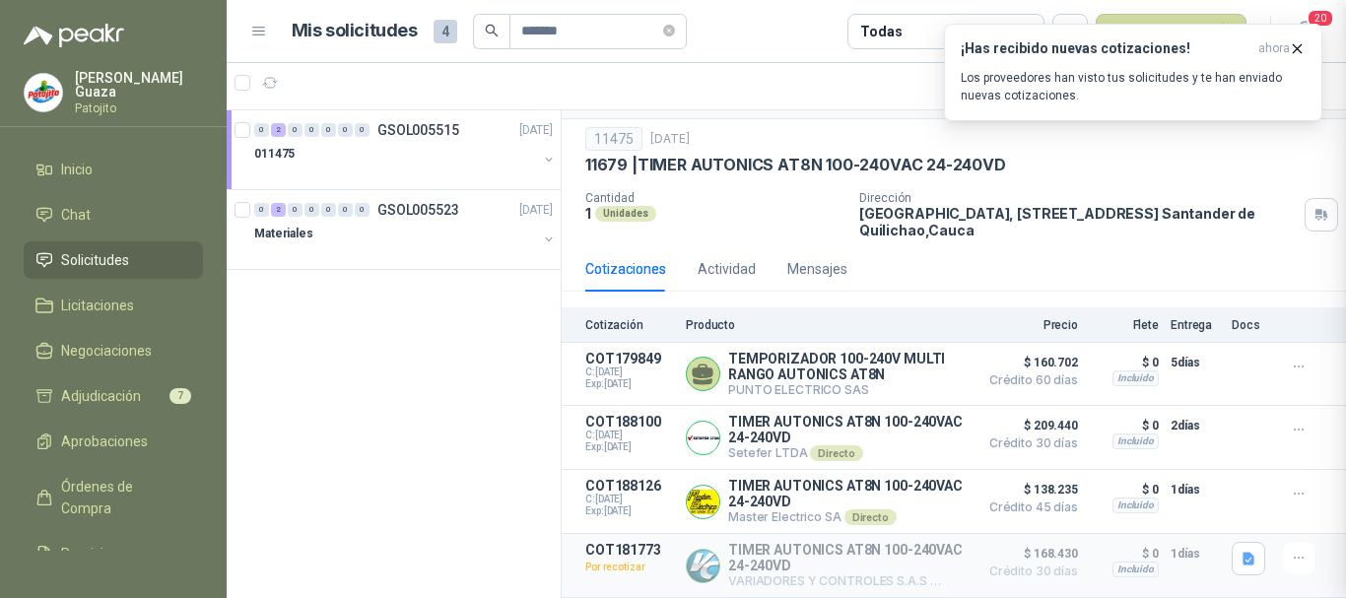
scroll to position [370, 0]
click at [673, 34] on icon "close-circle" at bounding box center [669, 31] width 12 height 12
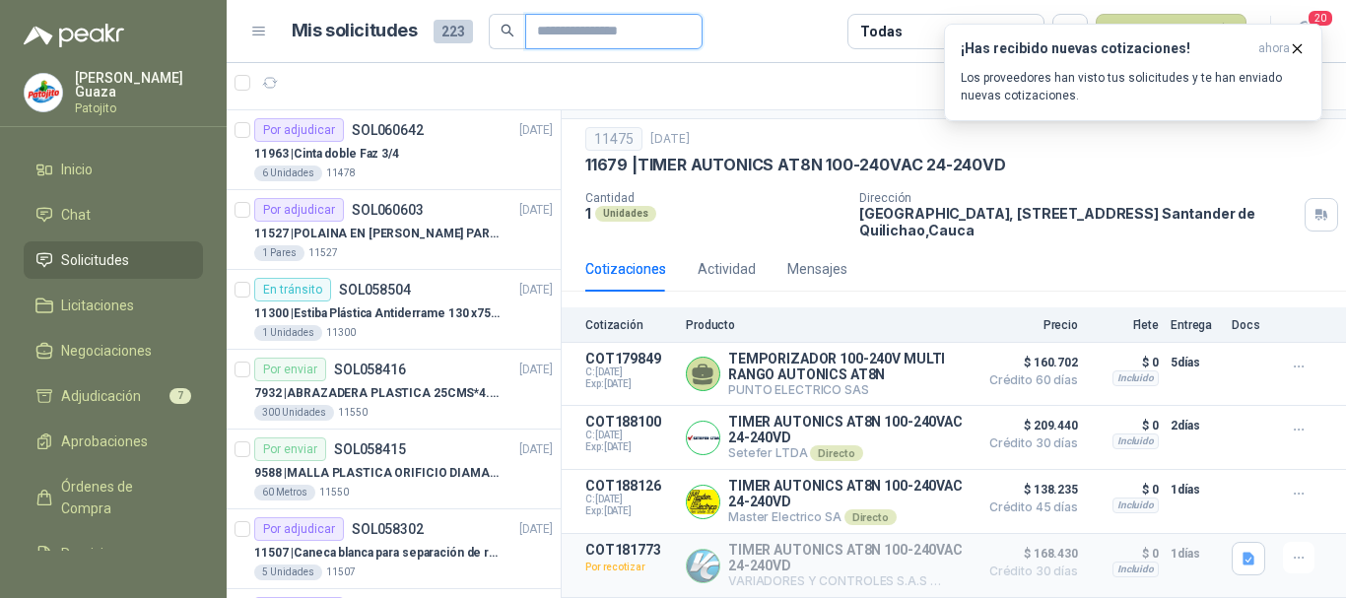
click at [579, 27] on input "text" at bounding box center [606, 32] width 138 height 34
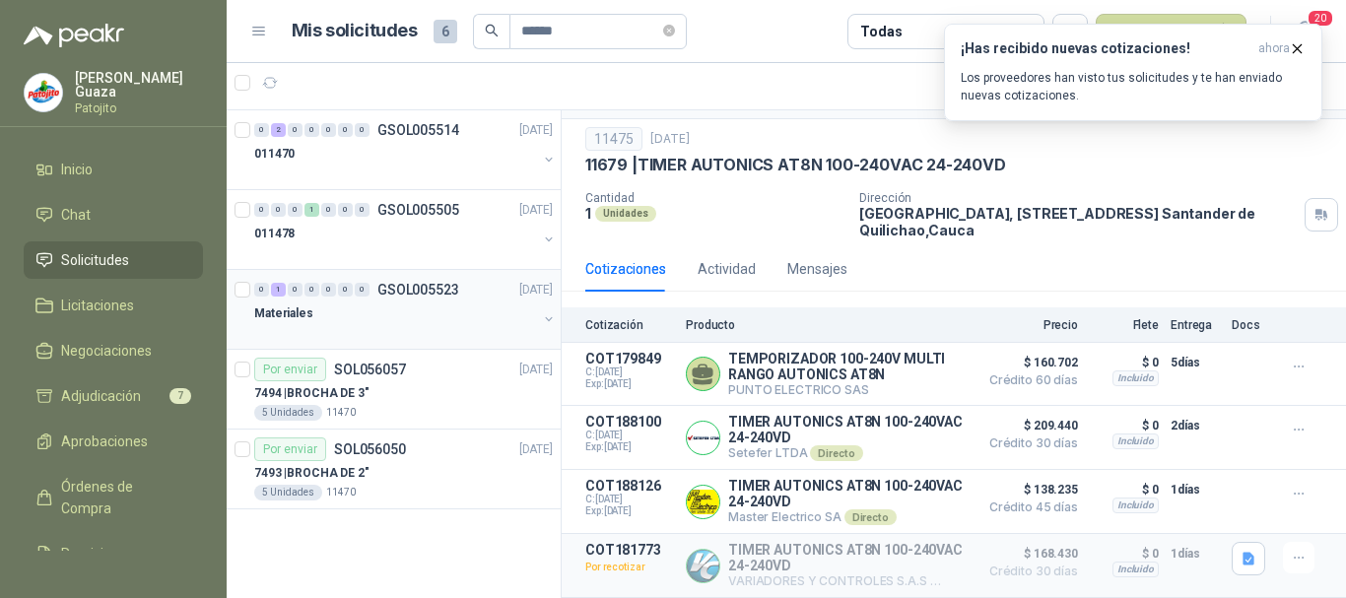
click at [424, 290] on p "GSOL005523" at bounding box center [418, 290] width 82 height 14
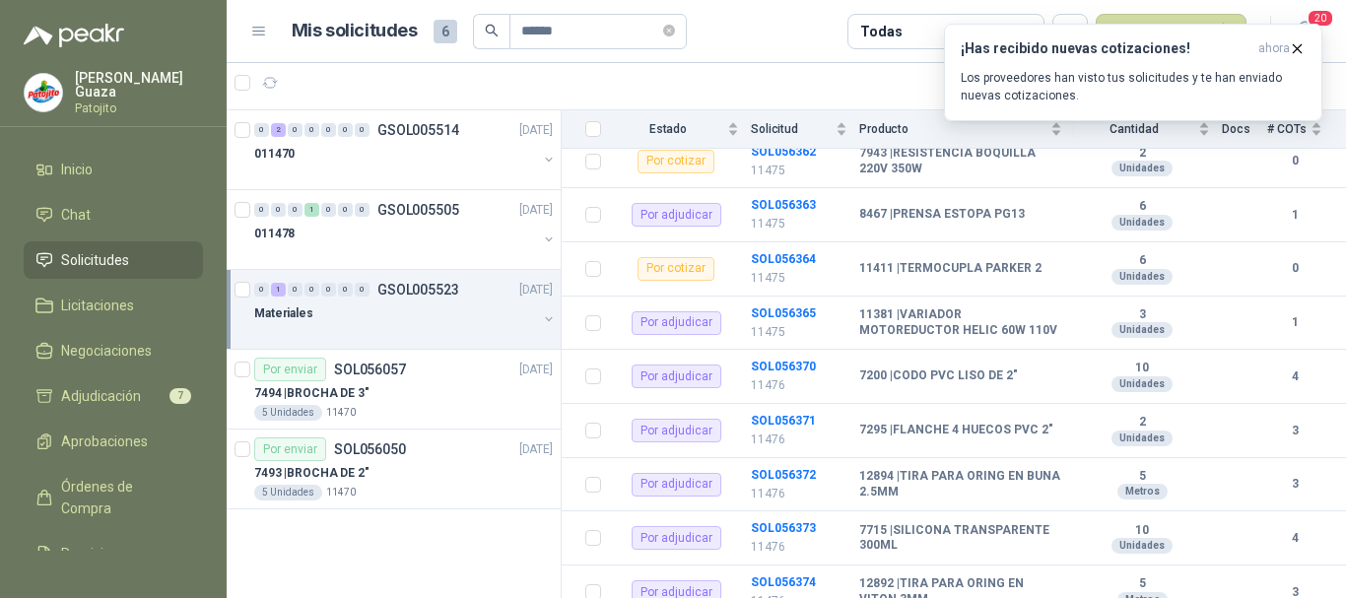
scroll to position [2092, 0]
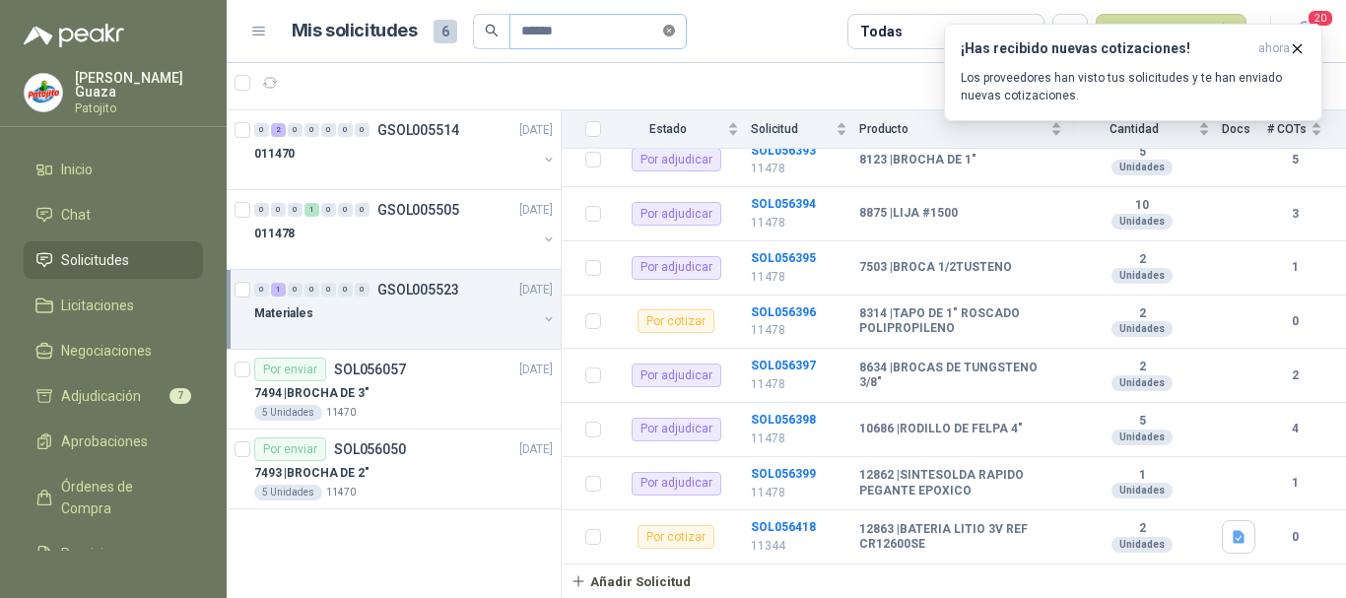
click at [673, 28] on icon "close-circle" at bounding box center [669, 31] width 12 height 12
click at [644, 31] on input "text" at bounding box center [590, 32] width 138 height 34
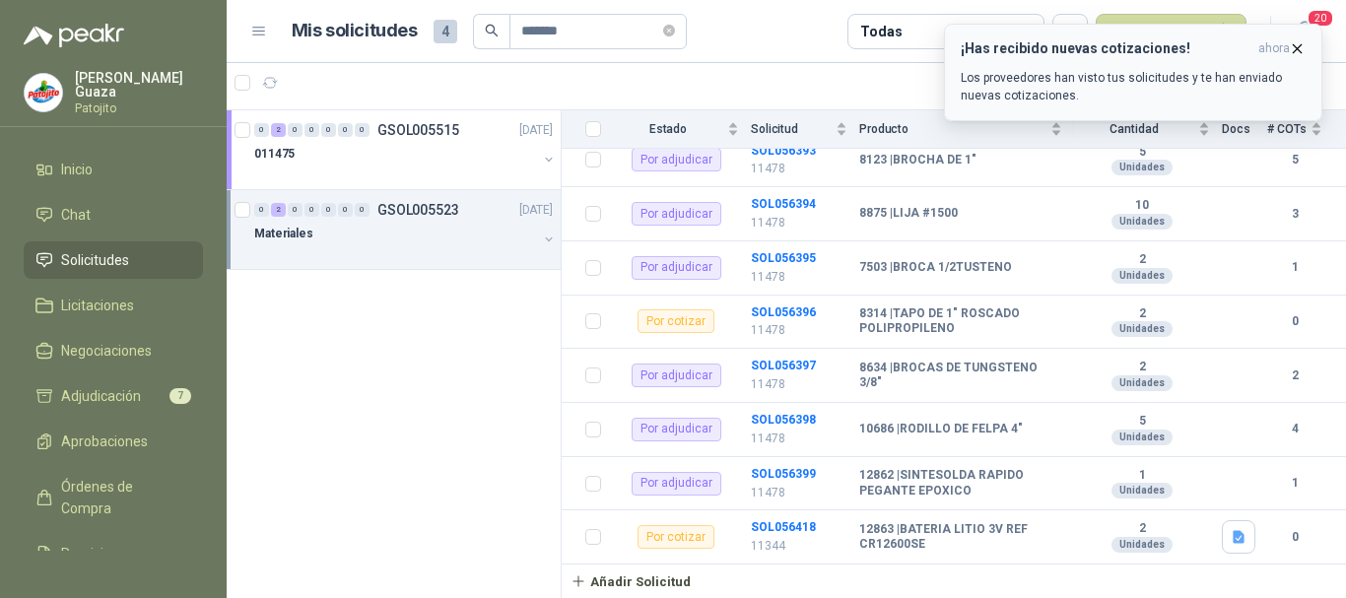
click at [1296, 49] on icon "button" at bounding box center [1297, 48] width 17 height 17
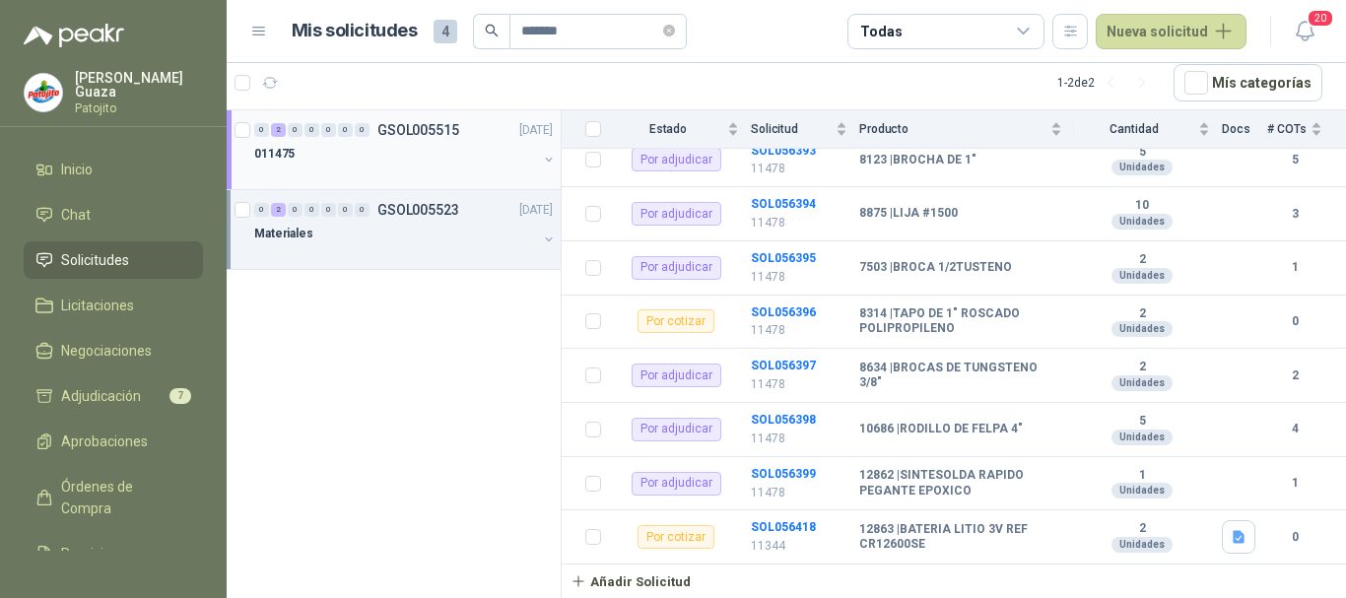
click at [411, 139] on div "0 2 0 0 0 0 0 GSOL005515 [DATE]" at bounding box center [405, 130] width 303 height 24
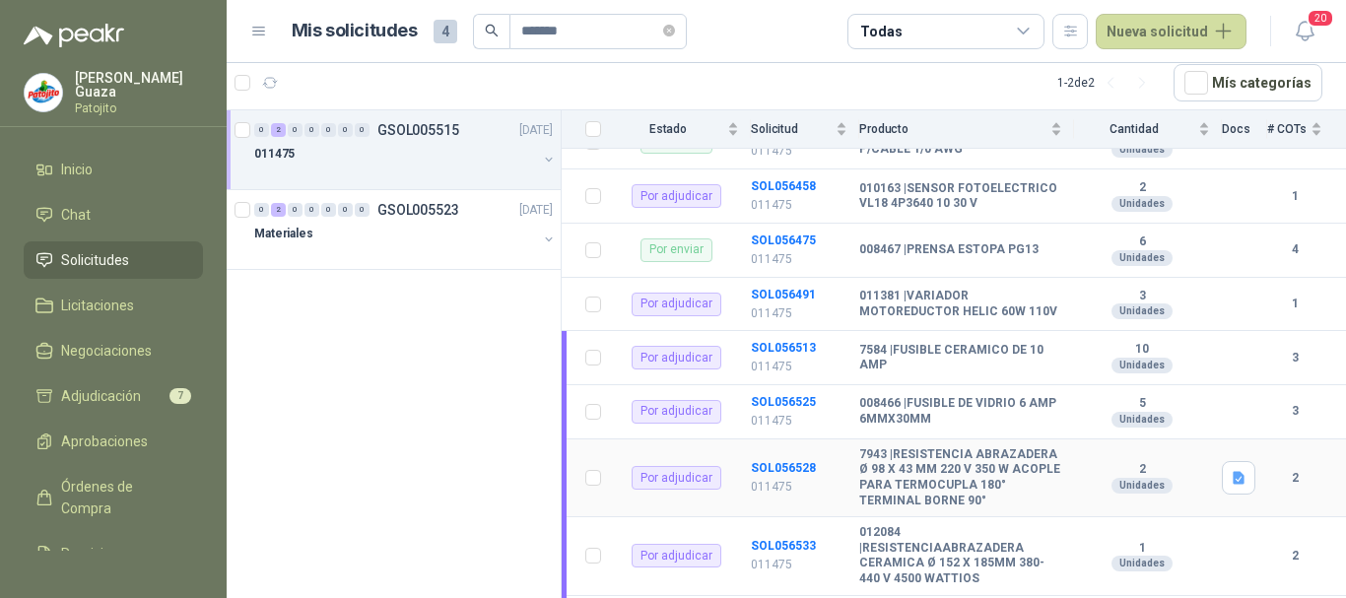
scroll to position [99, 0]
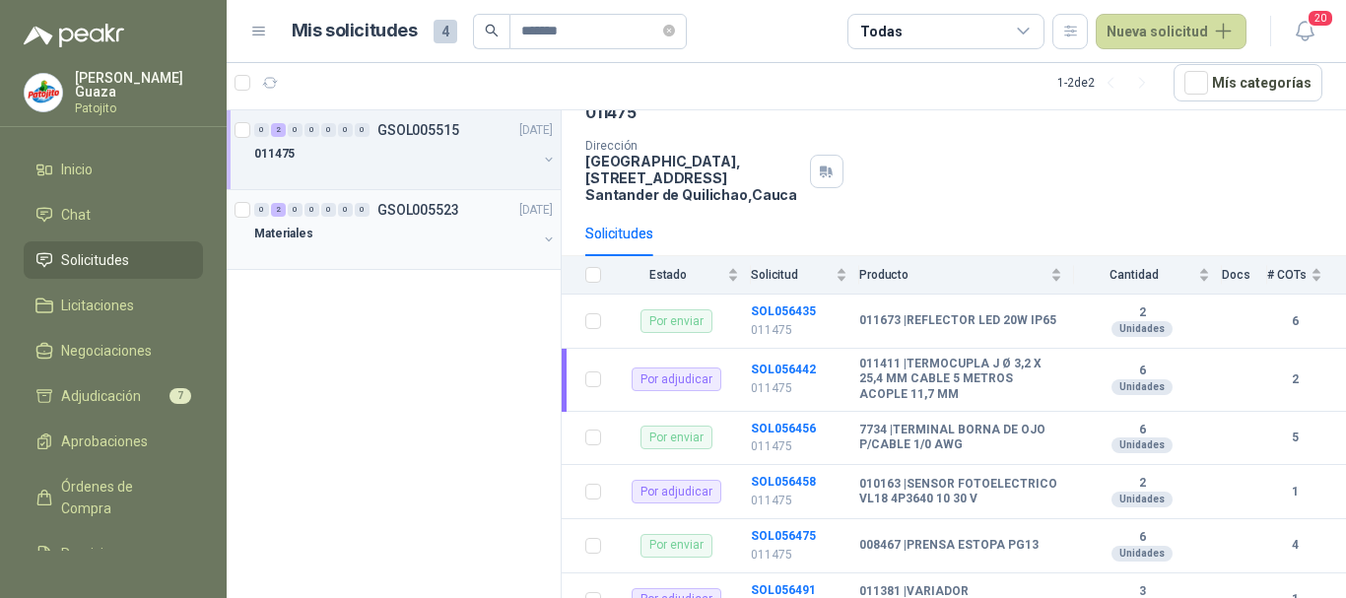
click at [434, 203] on p "GSOL005523" at bounding box center [418, 210] width 82 height 14
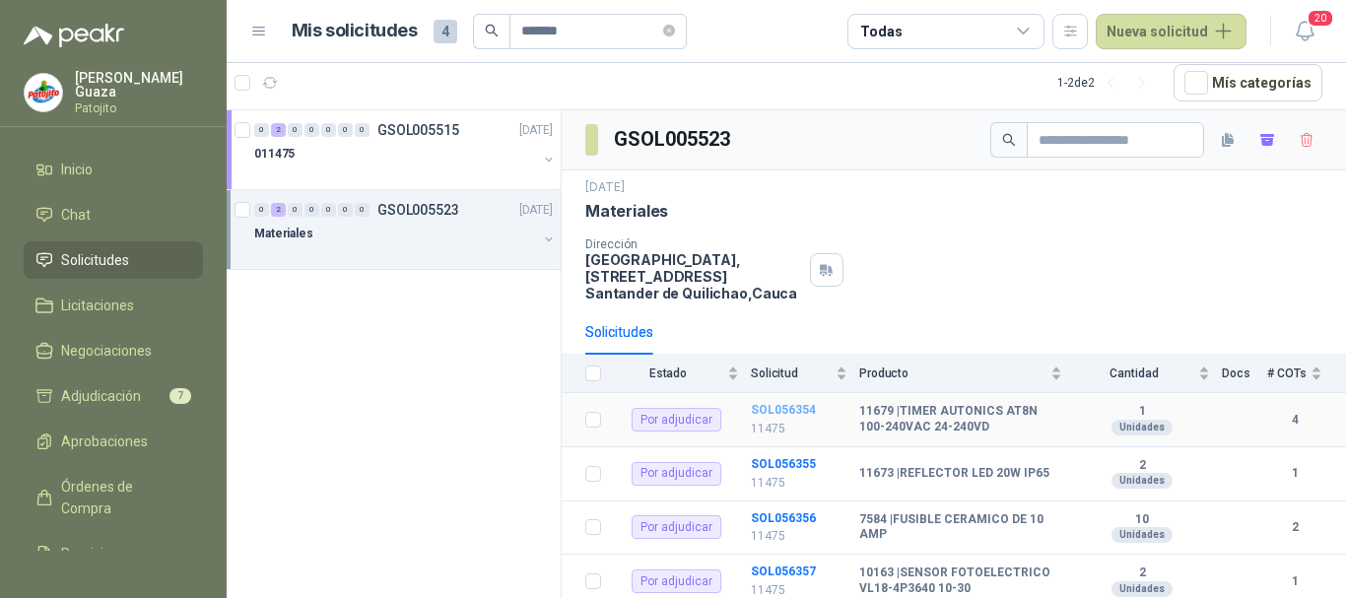
click at [777, 408] on b "SOL056354" at bounding box center [783, 410] width 65 height 14
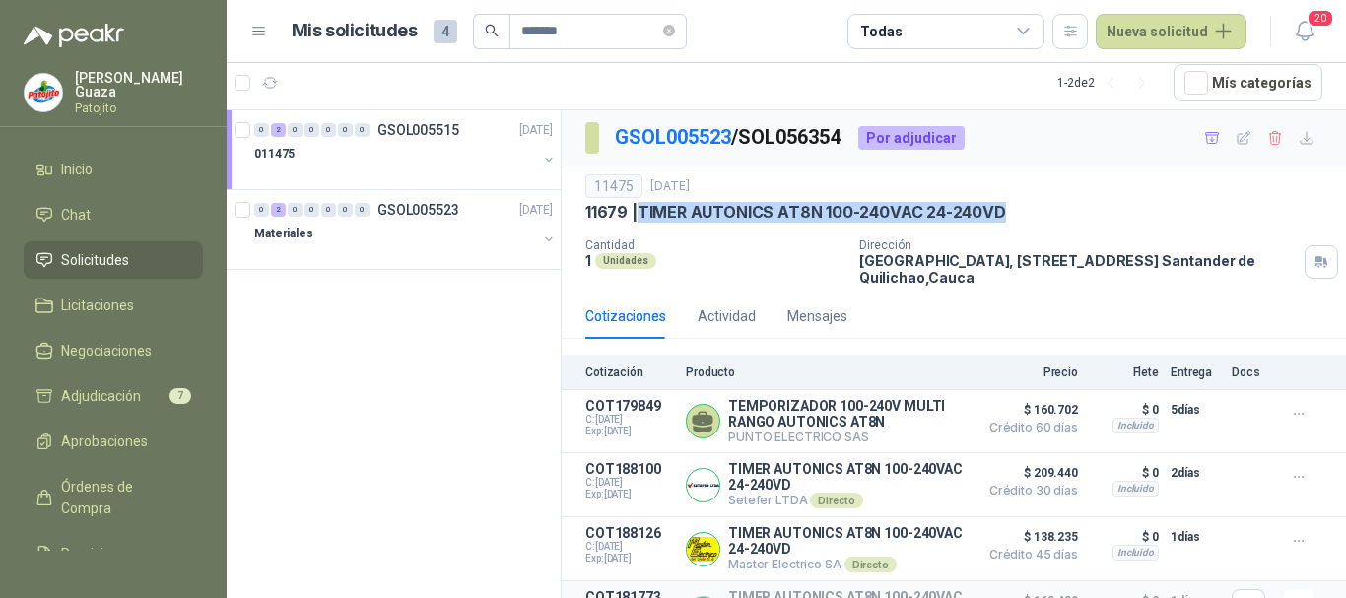
drag, startPoint x: 640, startPoint y: 202, endPoint x: 1021, endPoint y: 214, distance: 381.5
click at [1021, 214] on div "11679 | TIMER AUTONICS AT8N 100-240VAC 24-240VD" at bounding box center [953, 212] width 737 height 21
copy p "TIMER AUTONICS AT8N 100-240VAC 24-240VD"
click at [430, 199] on div "0 2 0 0 0 0 0 GSOL005523 [DATE]" at bounding box center [405, 210] width 303 height 24
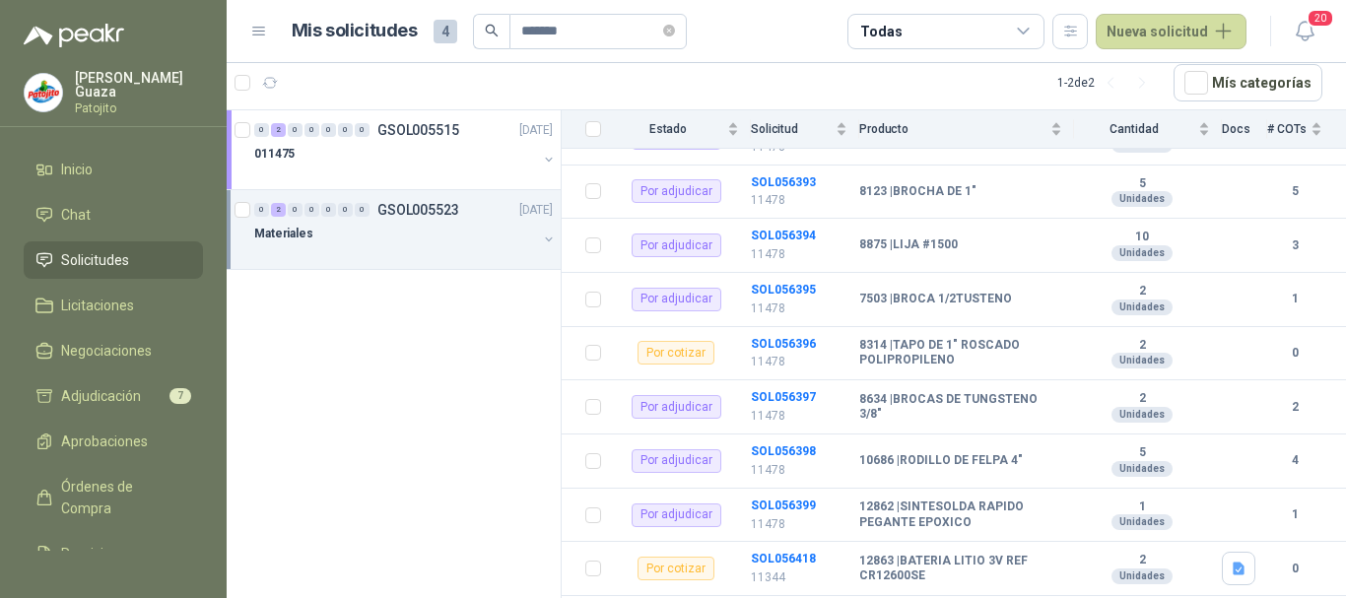
scroll to position [2092, 0]
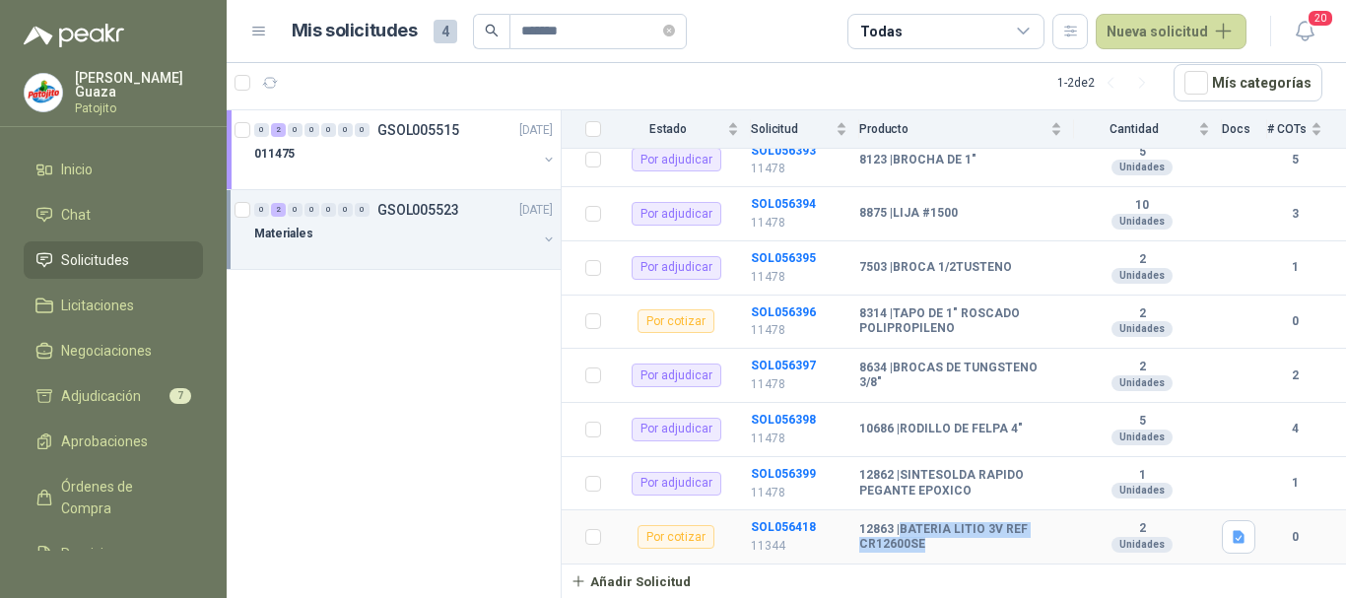
drag, startPoint x: 901, startPoint y: 527, endPoint x: 930, endPoint y: 550, distance: 37.3
click at [930, 550] on b "12863 | BATERIA LITIO 3V REF CR12600SE" at bounding box center [960, 537] width 203 height 31
copy b "BATERIA LITIO 3V REF CR12600SE"
click at [948, 544] on b "12863 | BATERIA LITIO 3V REF CR12600SE" at bounding box center [960, 537] width 203 height 31
click at [893, 518] on td "12863 | BATERIA LITIO 3V REF CR12600SE" at bounding box center [966, 537] width 215 height 54
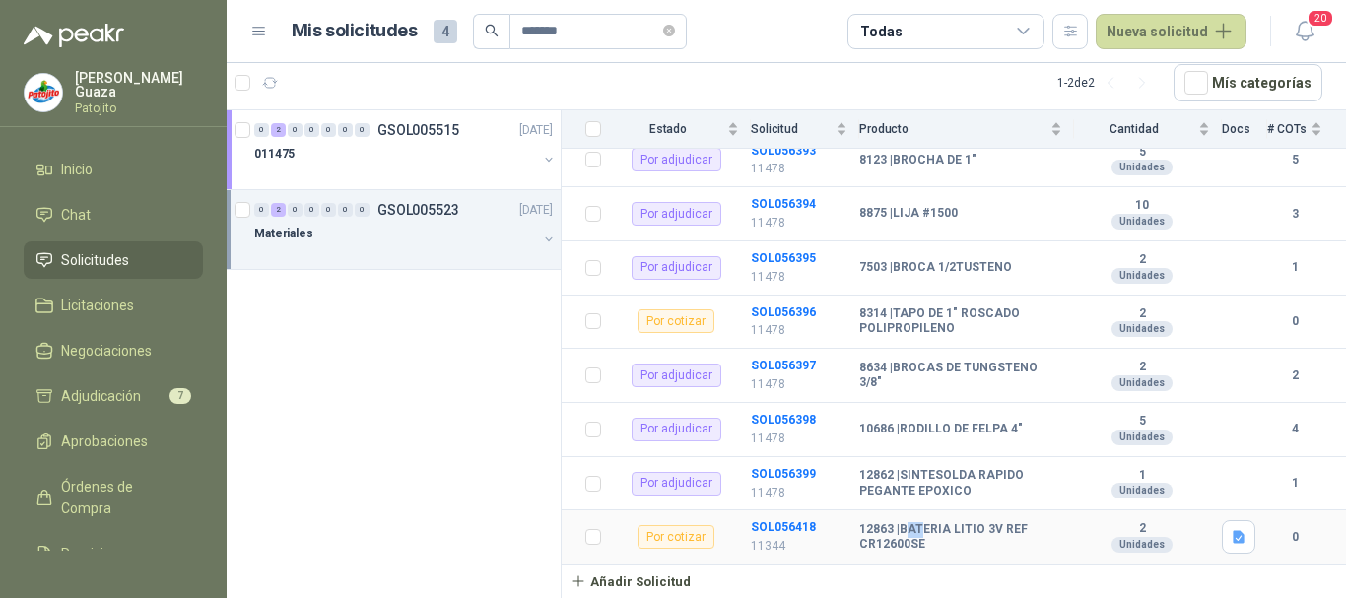
drag, startPoint x: 915, startPoint y: 523, endPoint x: 922, endPoint y: 535, distance: 13.7
click at [922, 535] on b "12863 | BATERIA LITIO 3V REF CR12600SE" at bounding box center [960, 537] width 203 height 31
click at [921, 547] on b "12863 | BATERIA LITIO 3V REF CR12600SE" at bounding box center [960, 537] width 203 height 31
drag, startPoint x: 903, startPoint y: 531, endPoint x: 921, endPoint y: 543, distance: 22.1
click at [921, 543] on b "12863 | BATERIA LITIO 3V REF CR12600SE" at bounding box center [960, 537] width 203 height 31
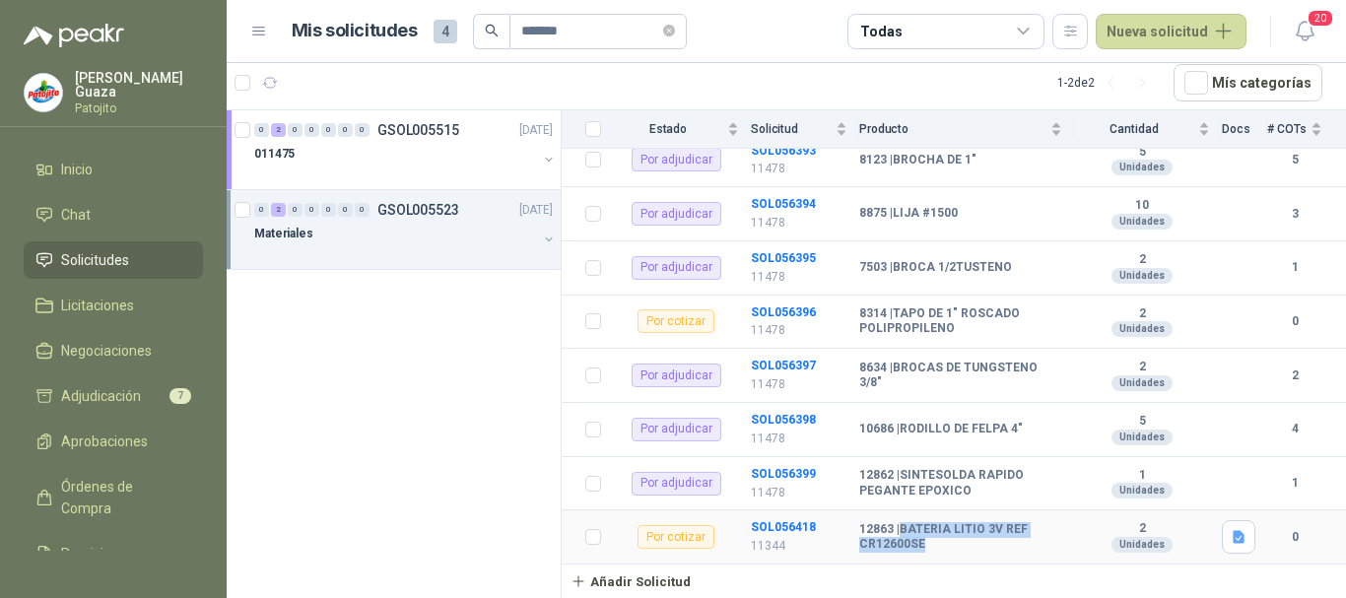
copy b "BATERIA LITIO 3V REF CR12600SE"
click at [922, 543] on b "12863 | BATERIA LITIO 3V REF CR12600SE" at bounding box center [960, 537] width 203 height 31
drag, startPoint x: 904, startPoint y: 529, endPoint x: 923, endPoint y: 538, distance: 21.6
click at [923, 538] on b "12863 | BATERIA LITIO 3V REF CR12600SE" at bounding box center [960, 537] width 203 height 31
copy b "BATERIA LITIO 3V REF CR12600SE"
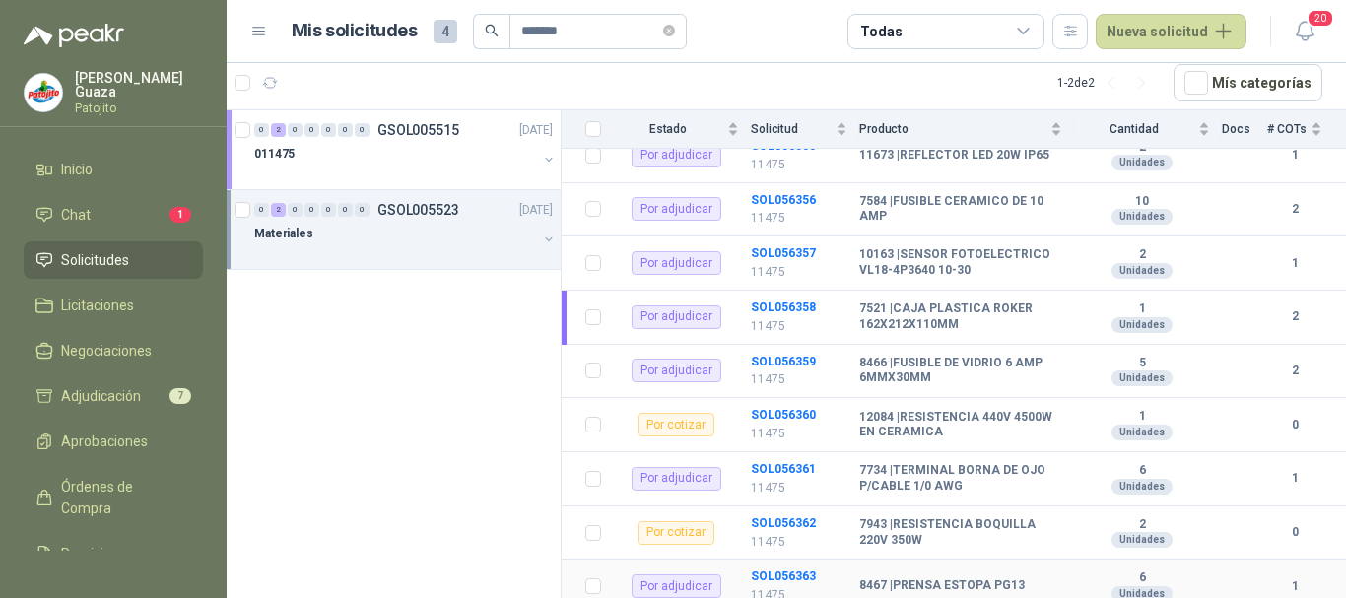
scroll to position [220, 0]
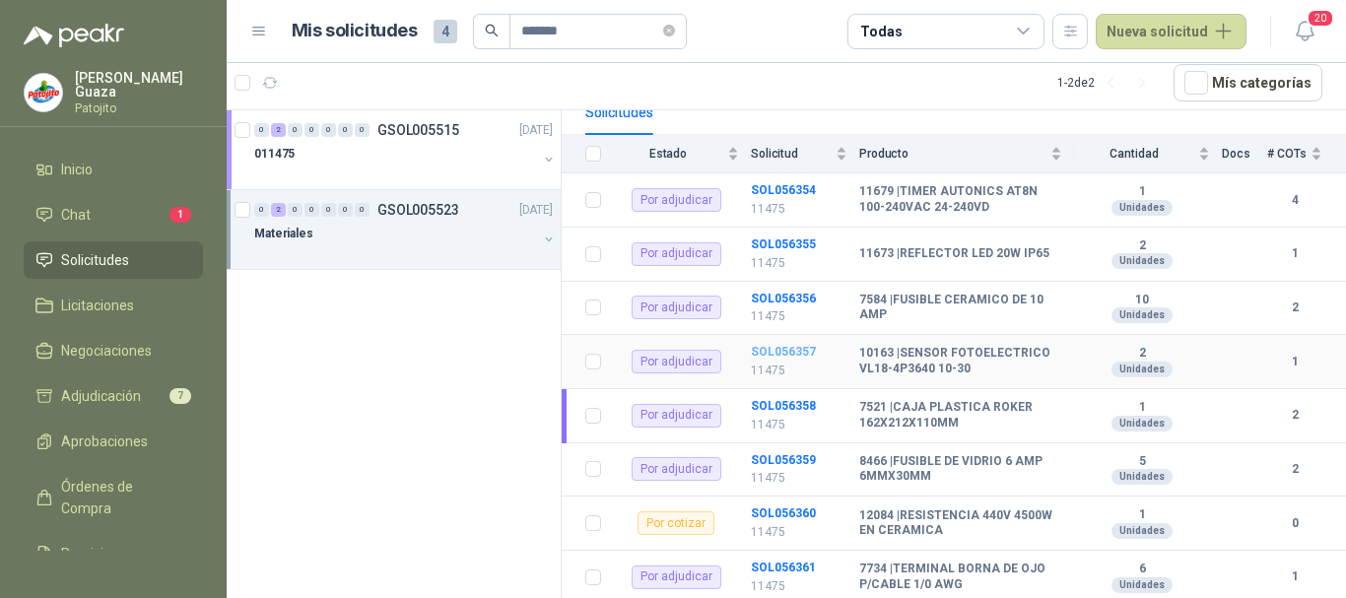
click at [785, 346] on b "SOL056357" at bounding box center [783, 352] width 65 height 14
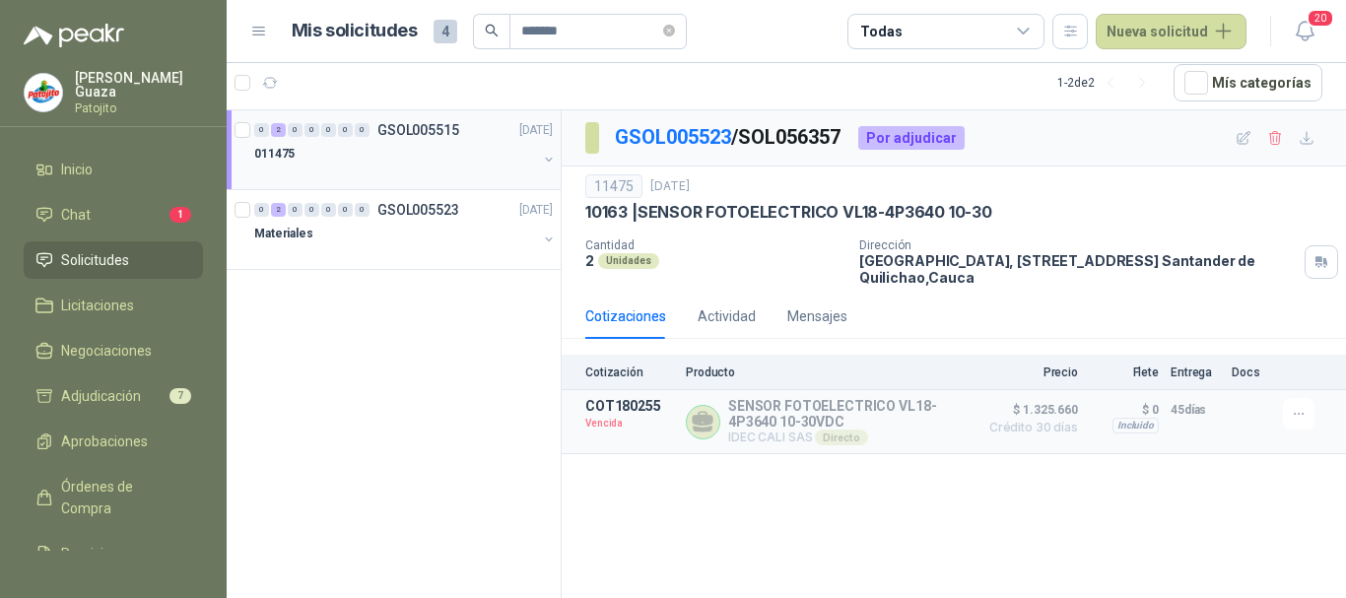
click at [417, 120] on div "0 2 0 0 0 0 0 GSOL005515 [DATE]" at bounding box center [405, 130] width 303 height 24
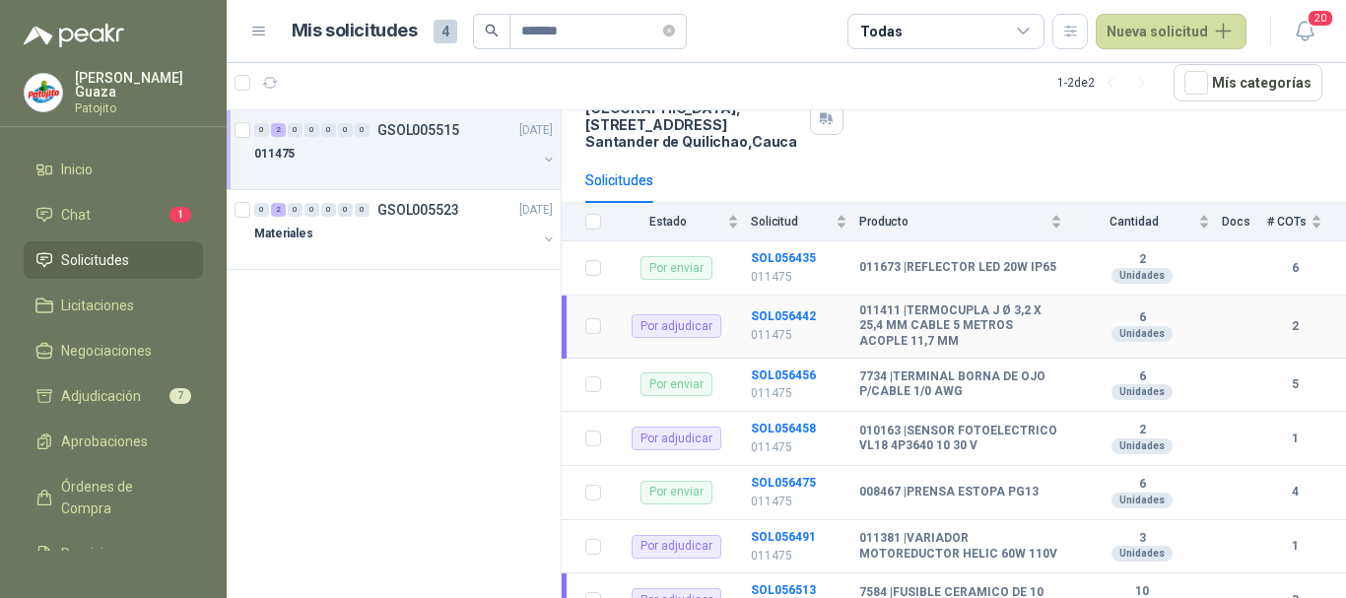
scroll to position [197, 0]
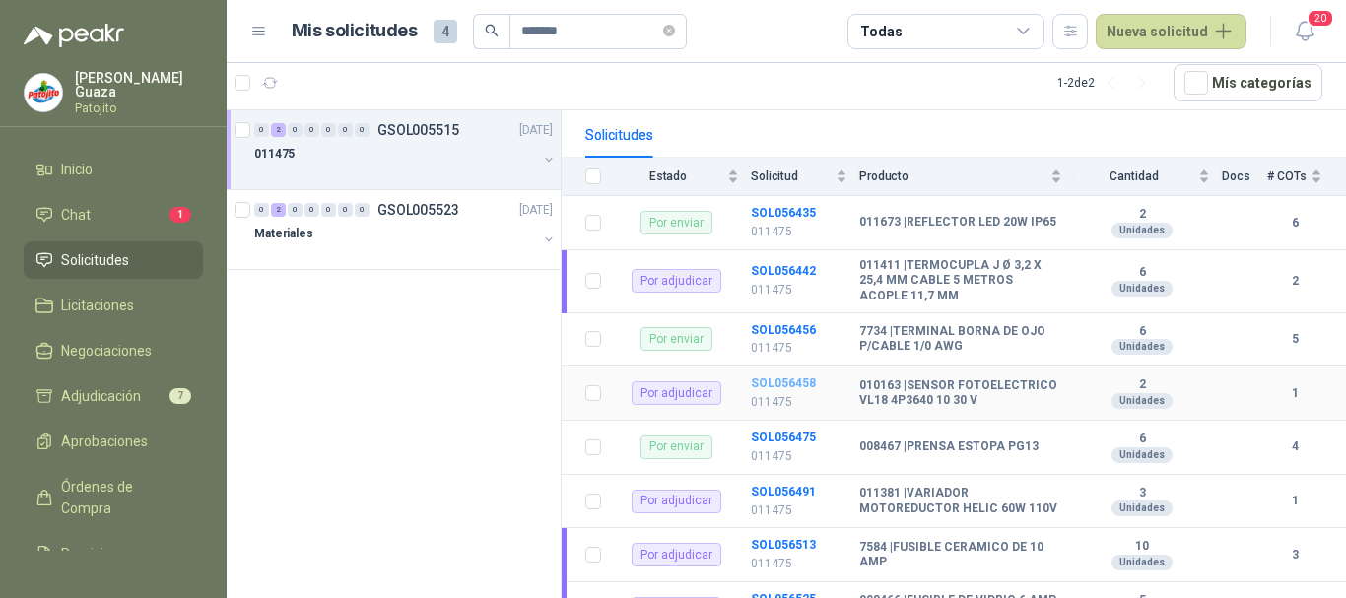
click at [793, 386] on b "SOL056458" at bounding box center [783, 383] width 65 height 14
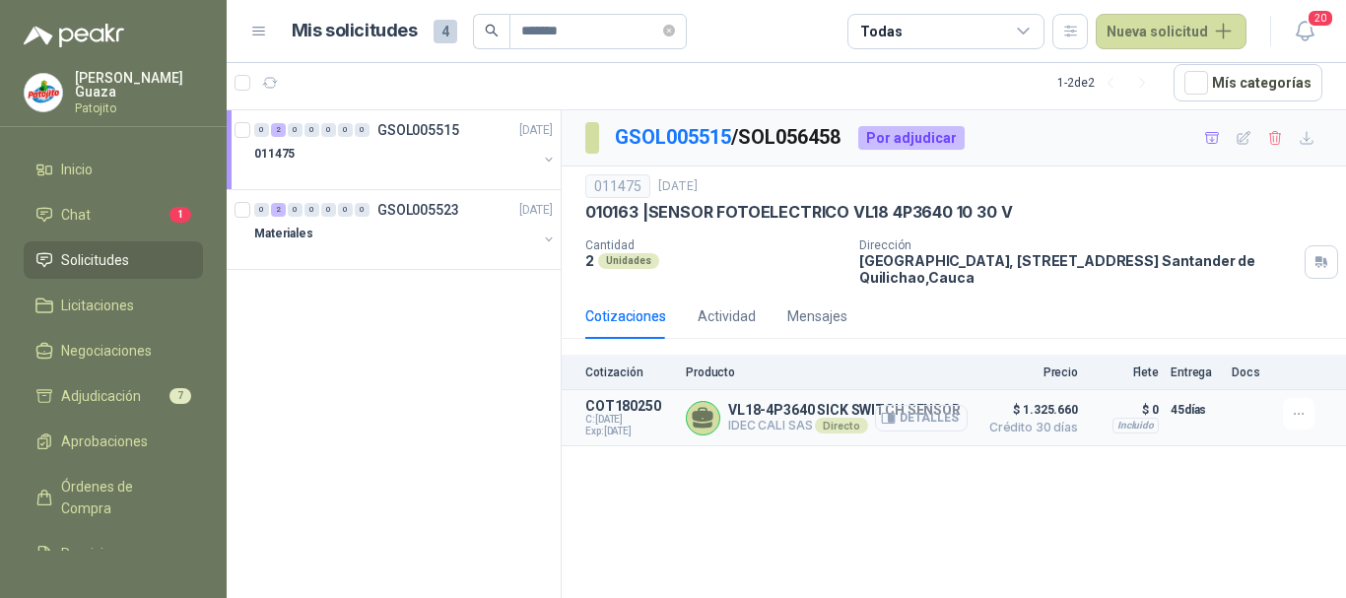
click at [949, 419] on button "Detalles" at bounding box center [921, 418] width 93 height 27
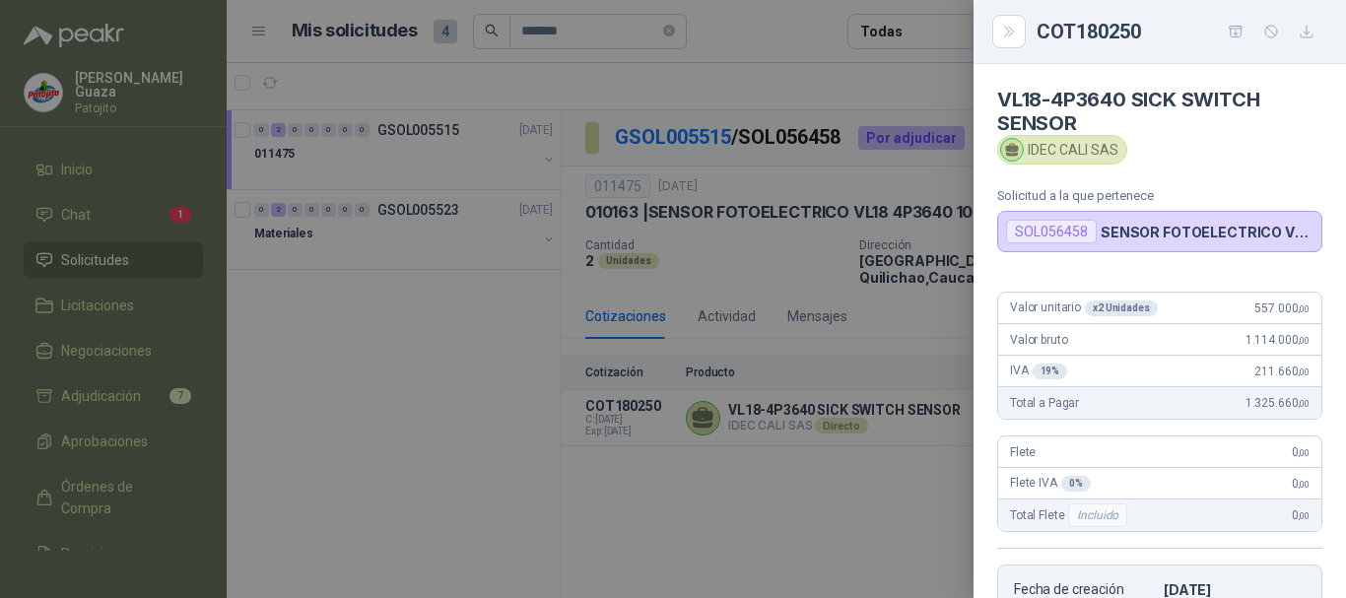
click at [817, 405] on div at bounding box center [673, 299] width 1346 height 598
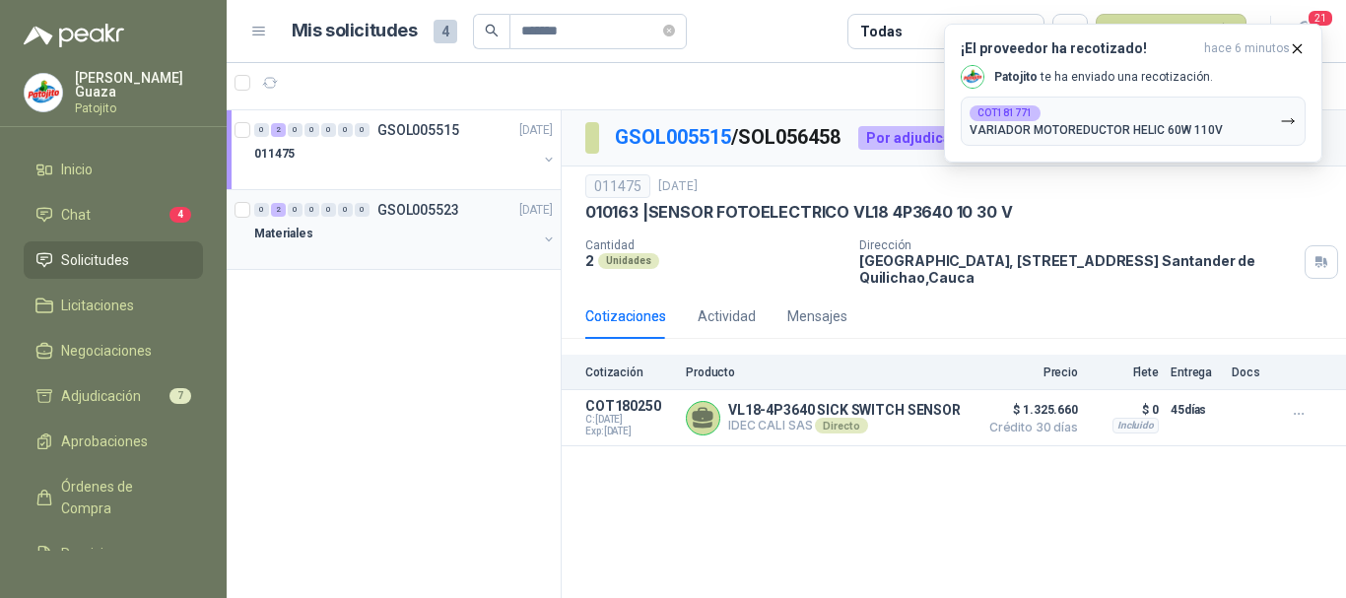
click at [427, 199] on div "0 2 0 0 0 0 0 GSOL005523 [DATE]" at bounding box center [405, 210] width 303 height 24
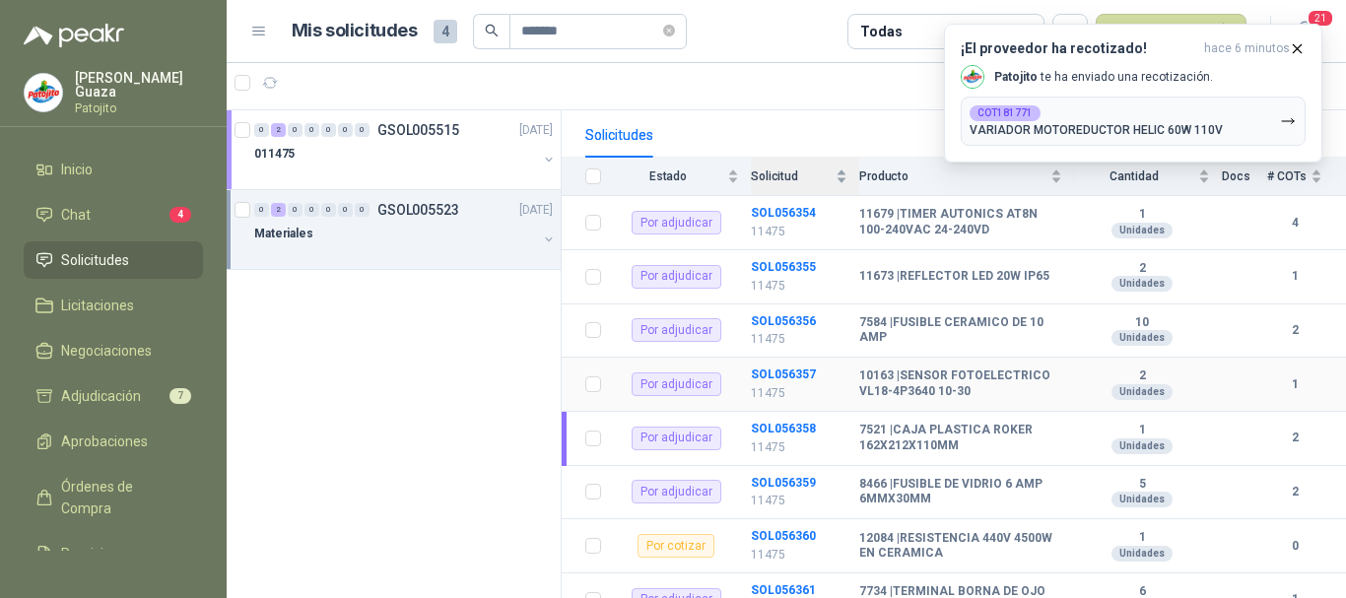
scroll to position [296, 0]
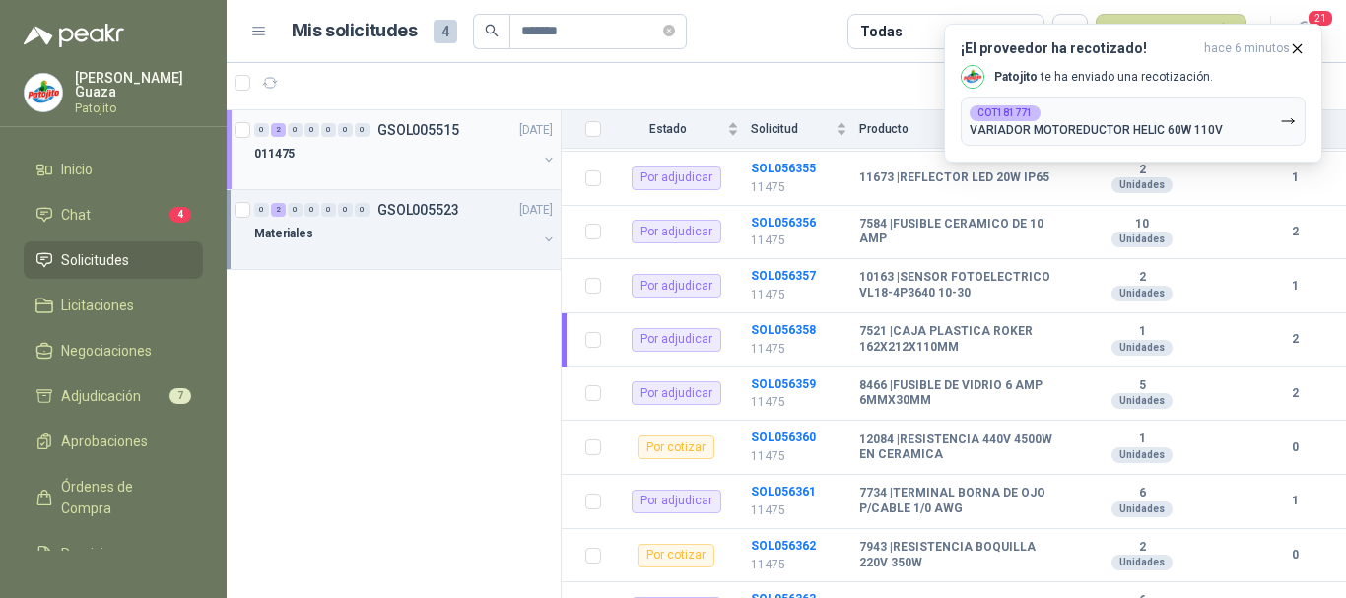
click at [425, 126] on p "GSOL005515" at bounding box center [418, 130] width 82 height 14
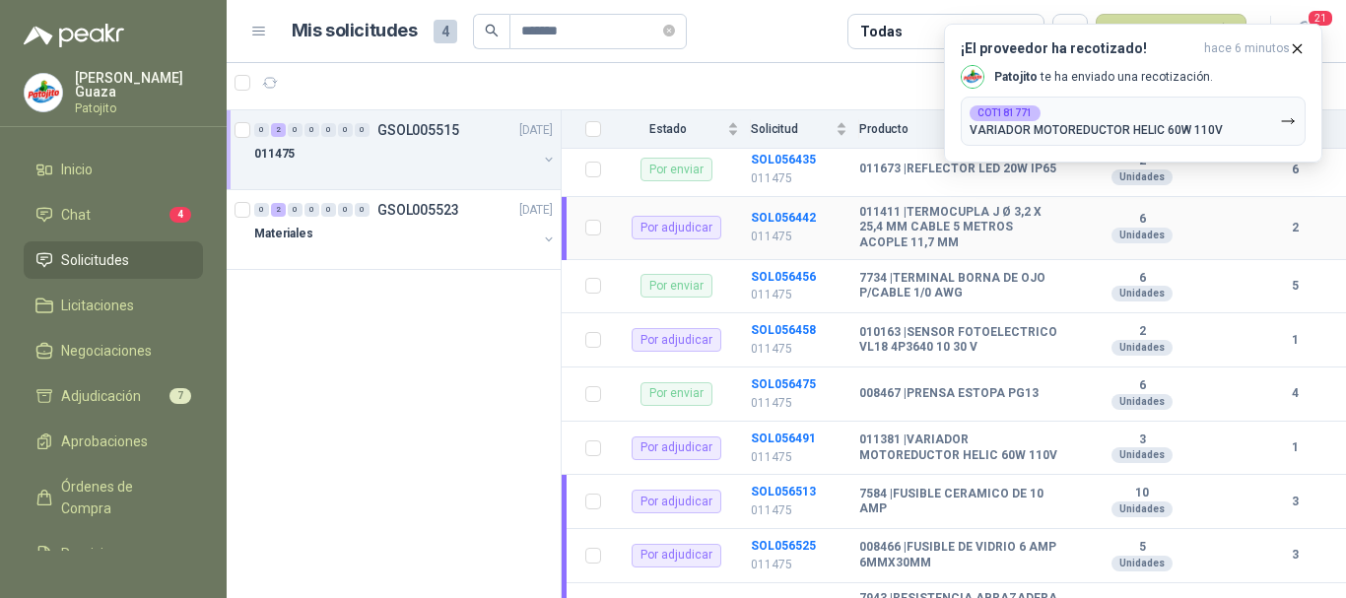
scroll to position [296, 0]
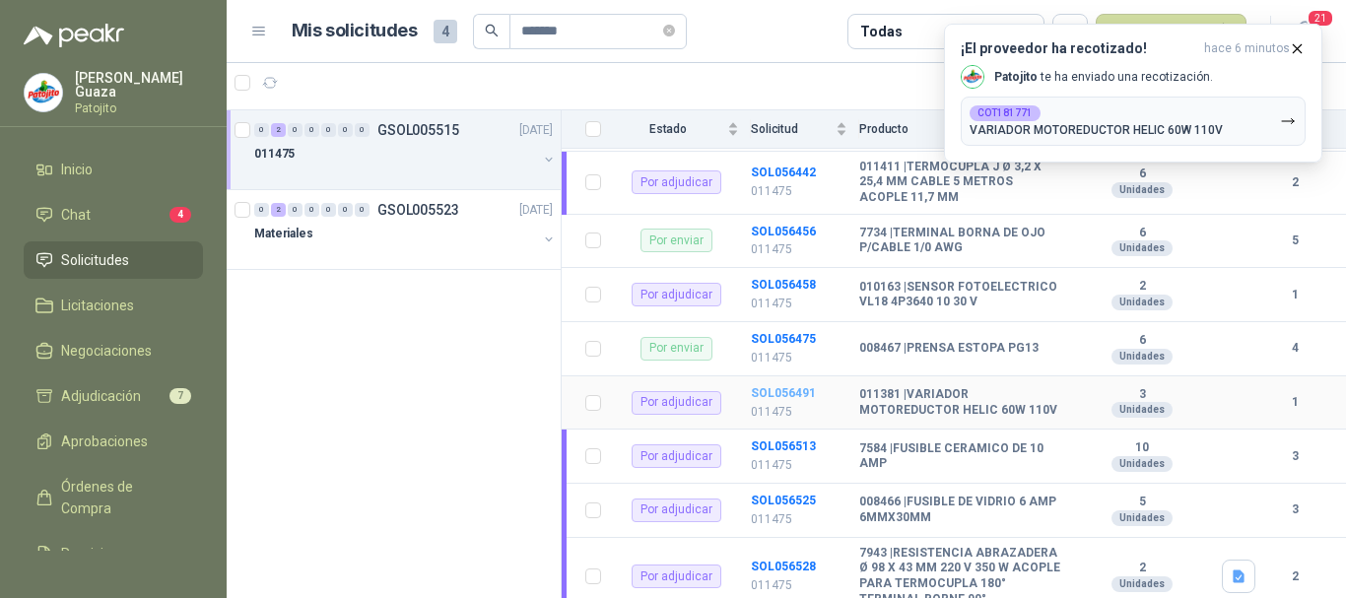
click at [796, 400] on b "SOL056491" at bounding box center [783, 393] width 65 height 14
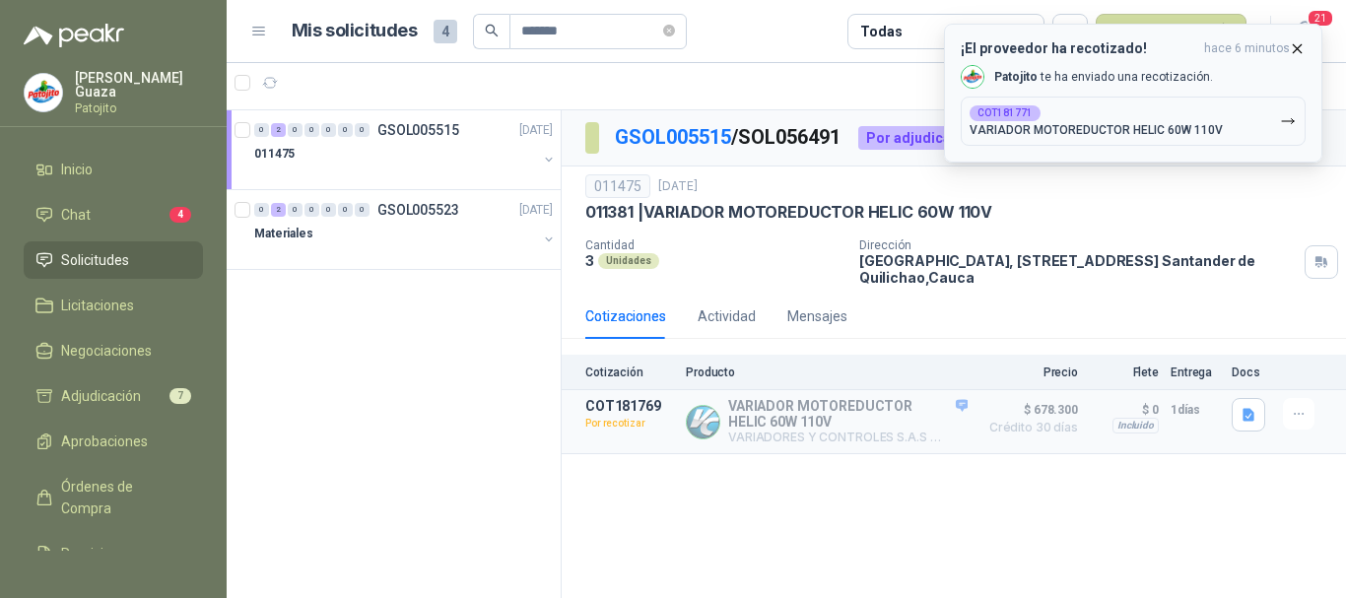
click at [1080, 136] on p "VARIADOR MOTOREDUCTOR HELIC 60W 110V" at bounding box center [1096, 130] width 253 height 14
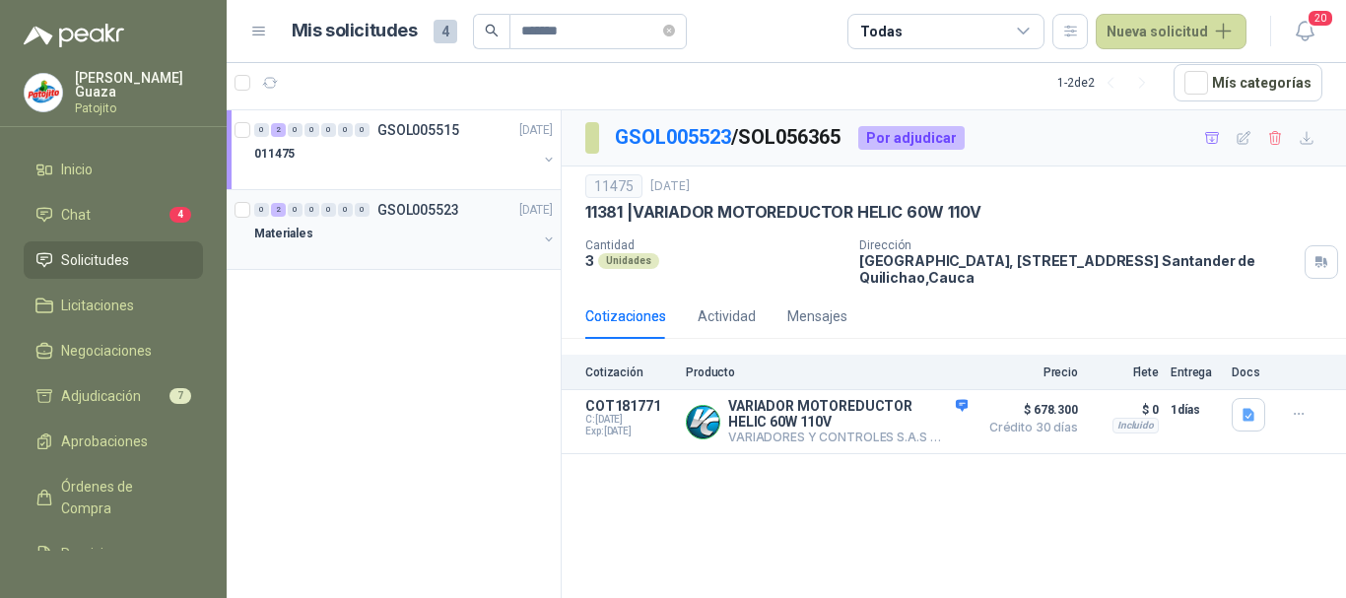
click at [350, 208] on div "0" at bounding box center [345, 210] width 15 height 14
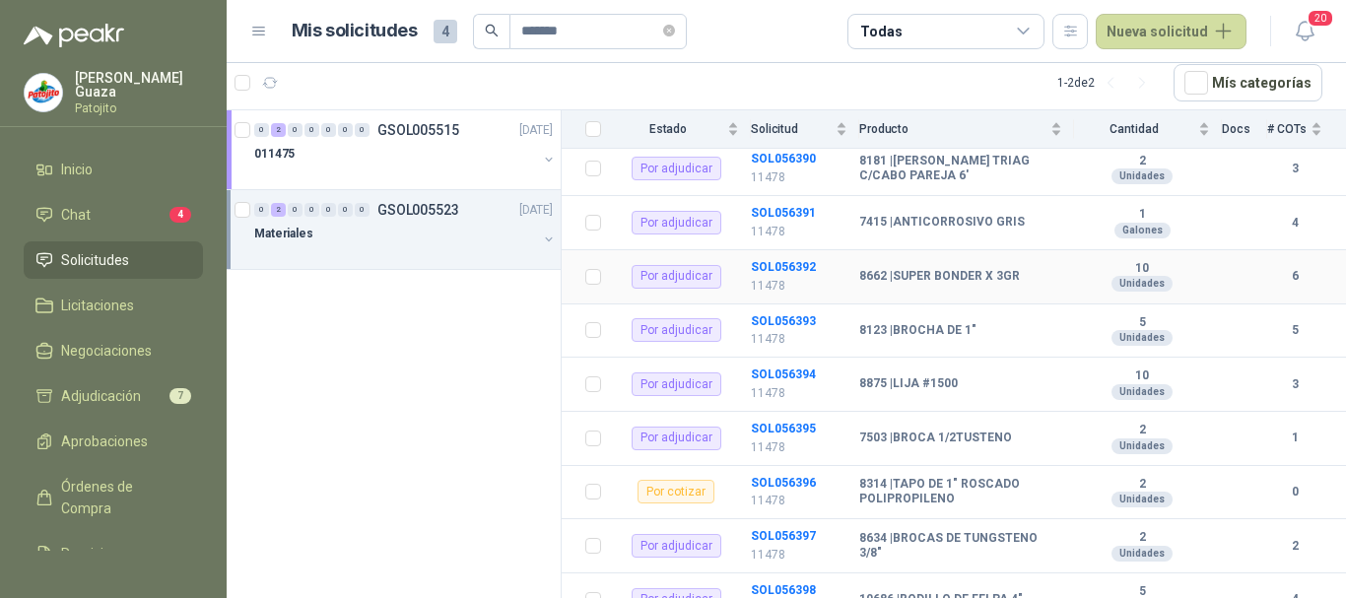
scroll to position [2092, 0]
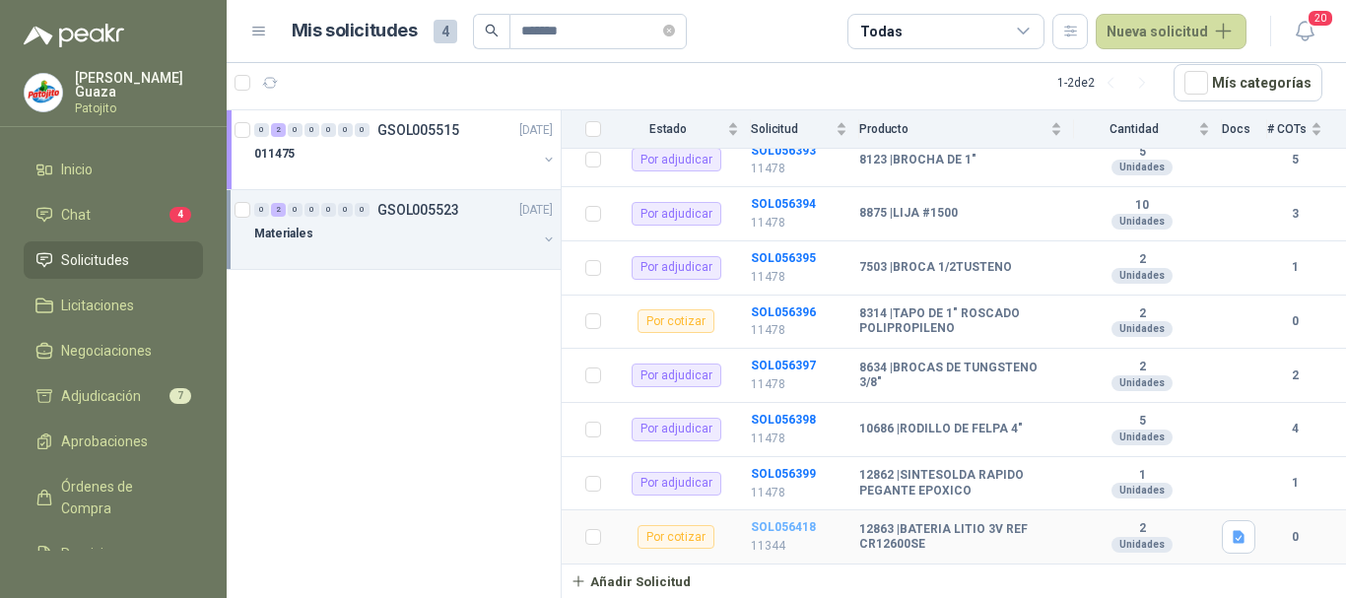
click at [778, 528] on b "SOL056418" at bounding box center [783, 527] width 65 height 14
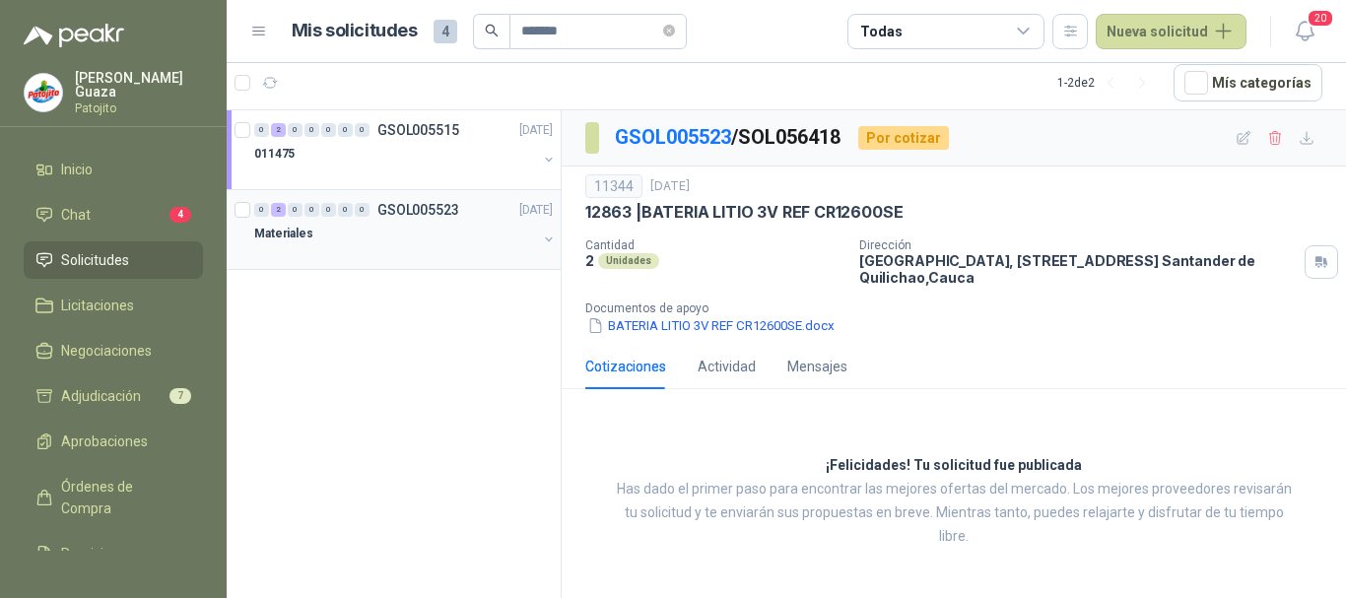
click at [412, 211] on p "GSOL005523" at bounding box center [418, 210] width 82 height 14
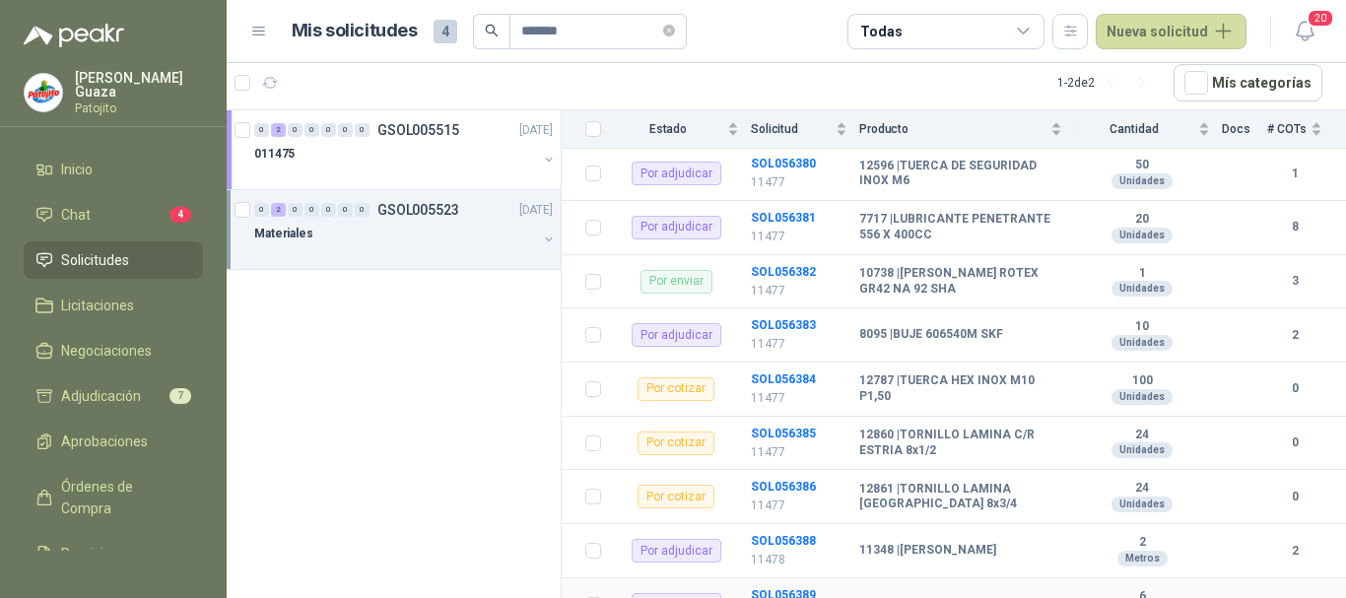
scroll to position [1402, 0]
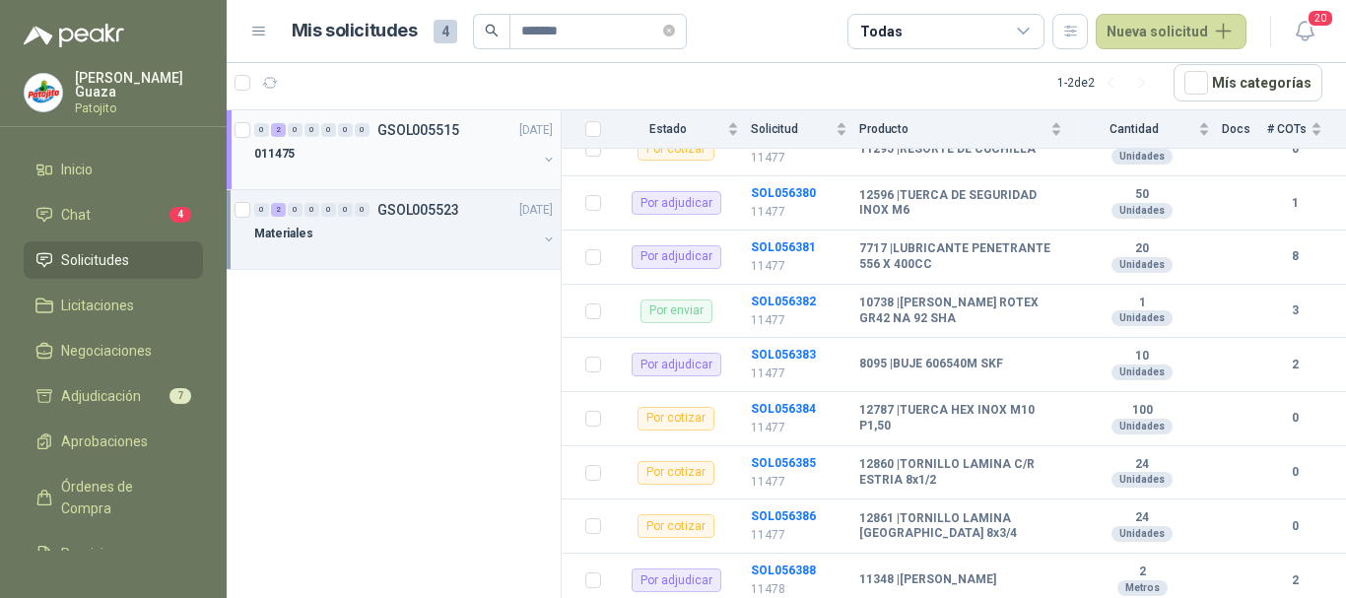
click at [394, 134] on p "GSOL005515" at bounding box center [418, 130] width 82 height 14
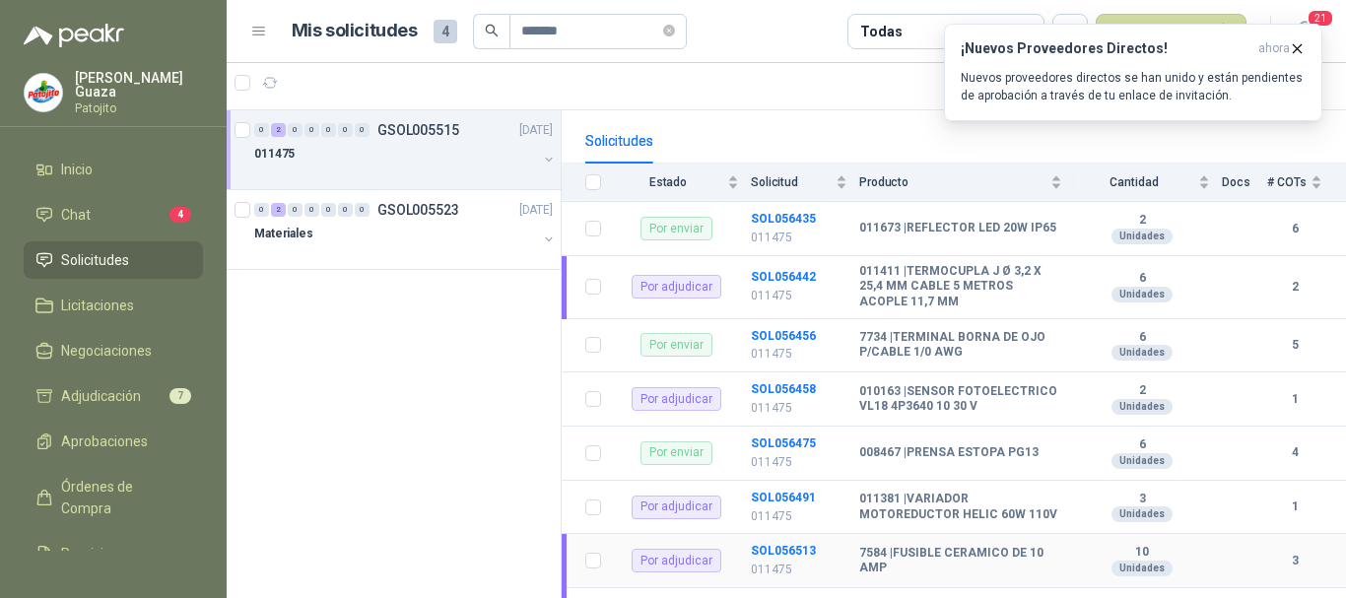
scroll to position [197, 0]
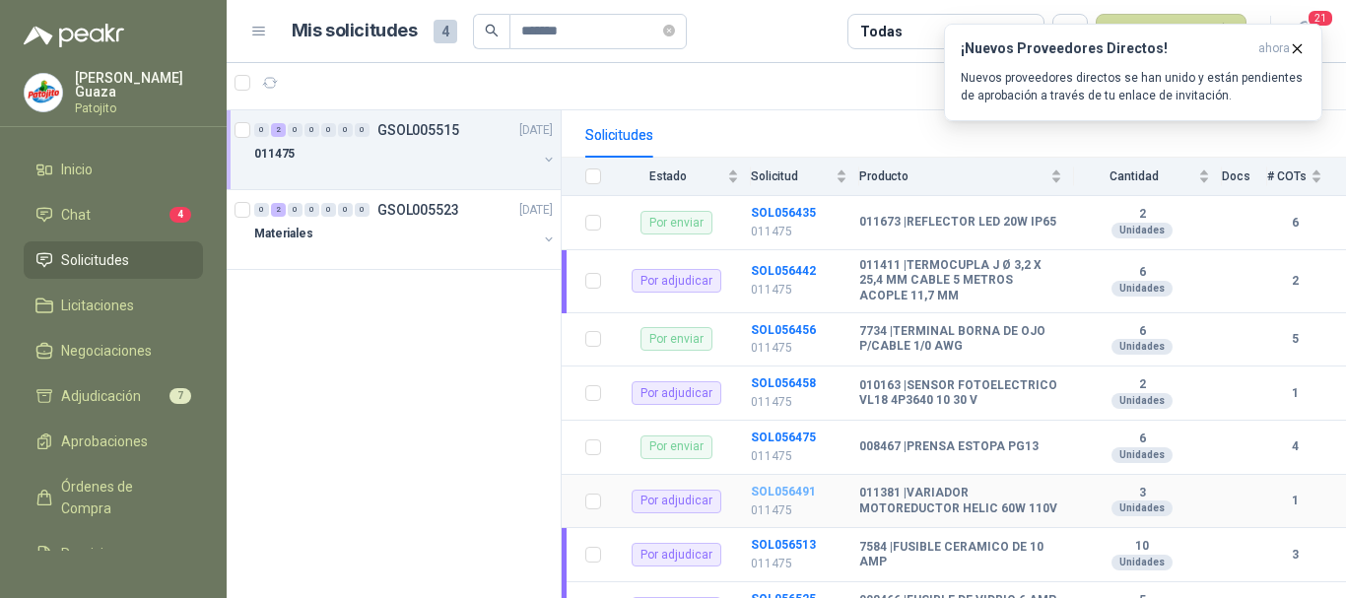
click at [785, 499] on b "SOL056491" at bounding box center [783, 492] width 65 height 14
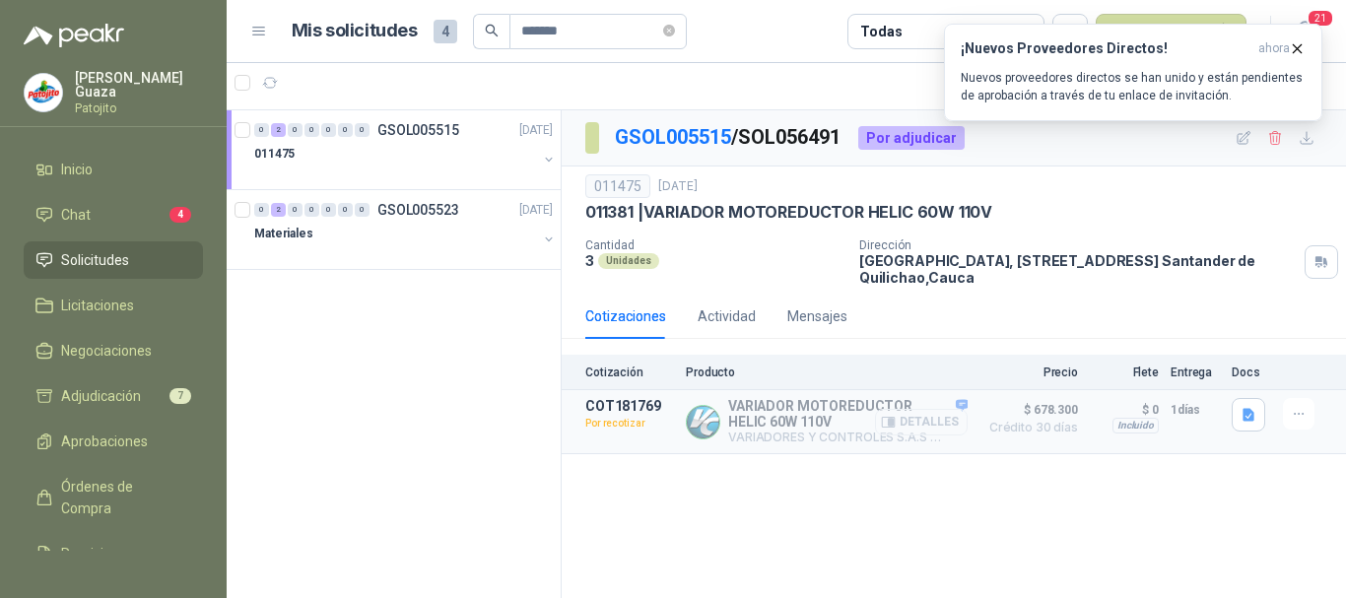
click at [901, 430] on button "Detalles" at bounding box center [921, 422] width 93 height 27
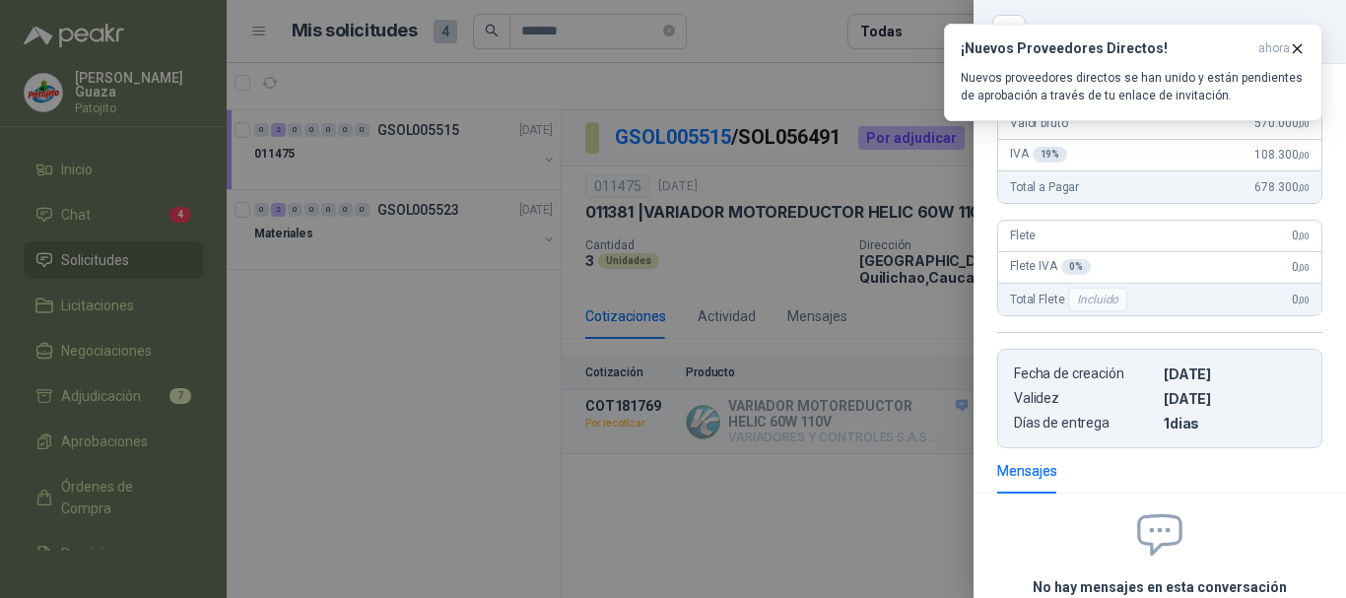
scroll to position [96, 0]
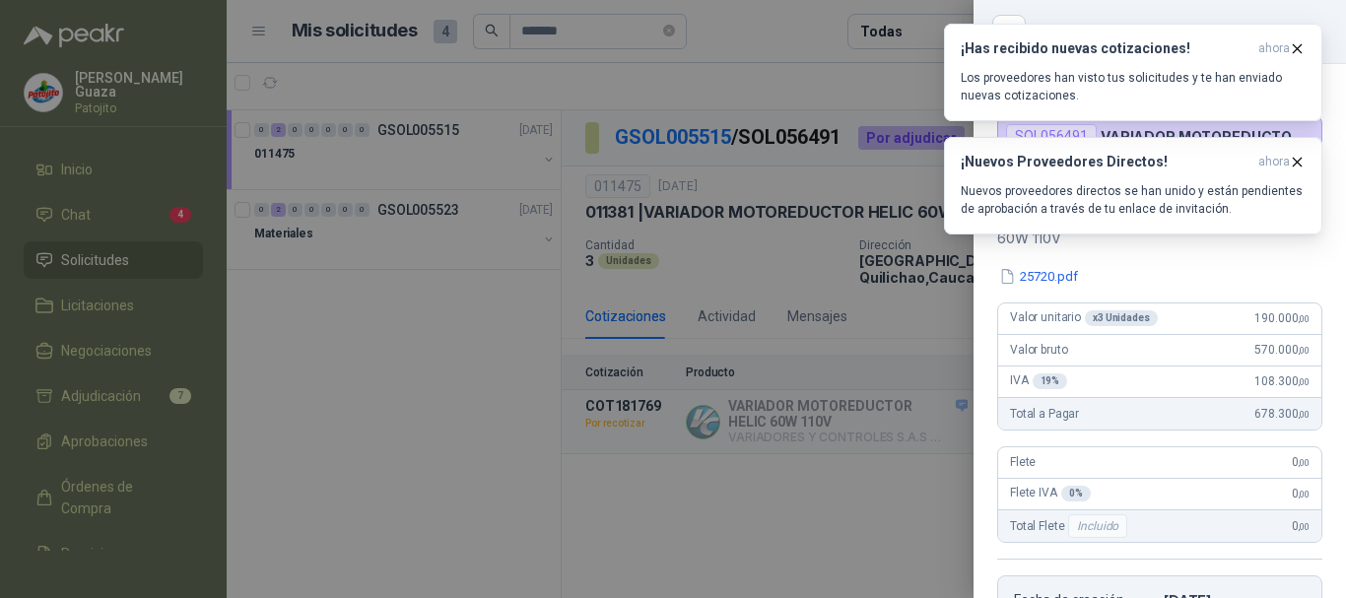
click at [403, 434] on div at bounding box center [673, 299] width 1346 height 598
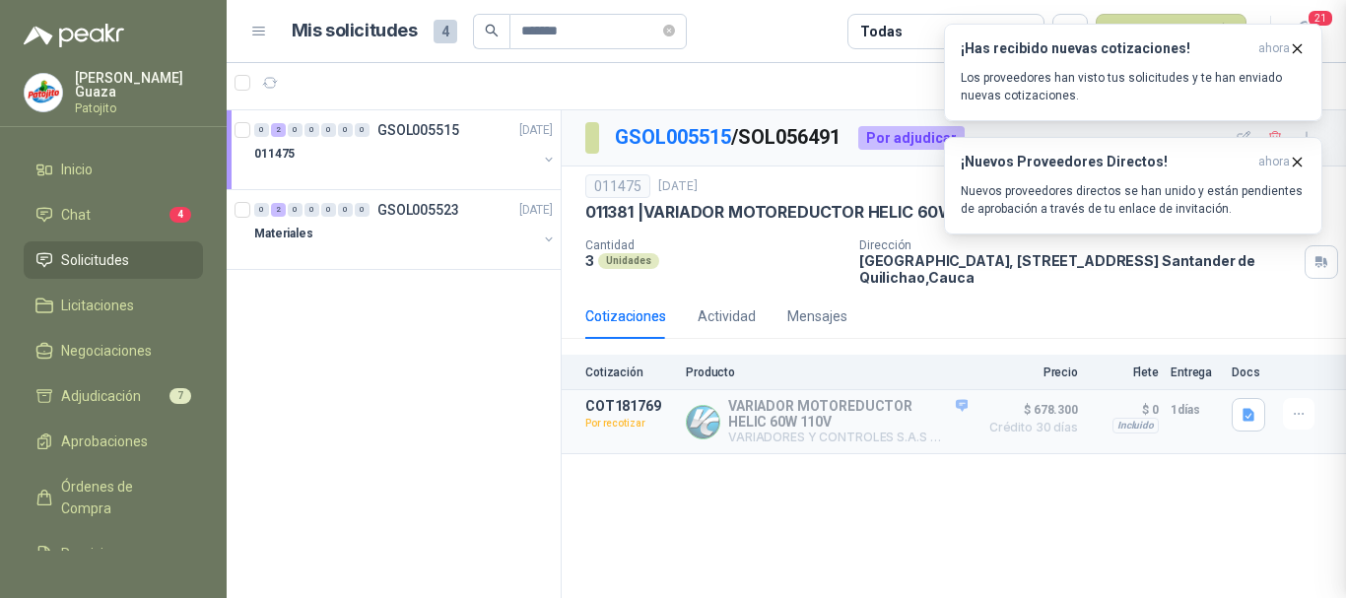
scroll to position [500, 0]
click at [118, 256] on span "Solicitudes" at bounding box center [95, 260] width 68 height 22
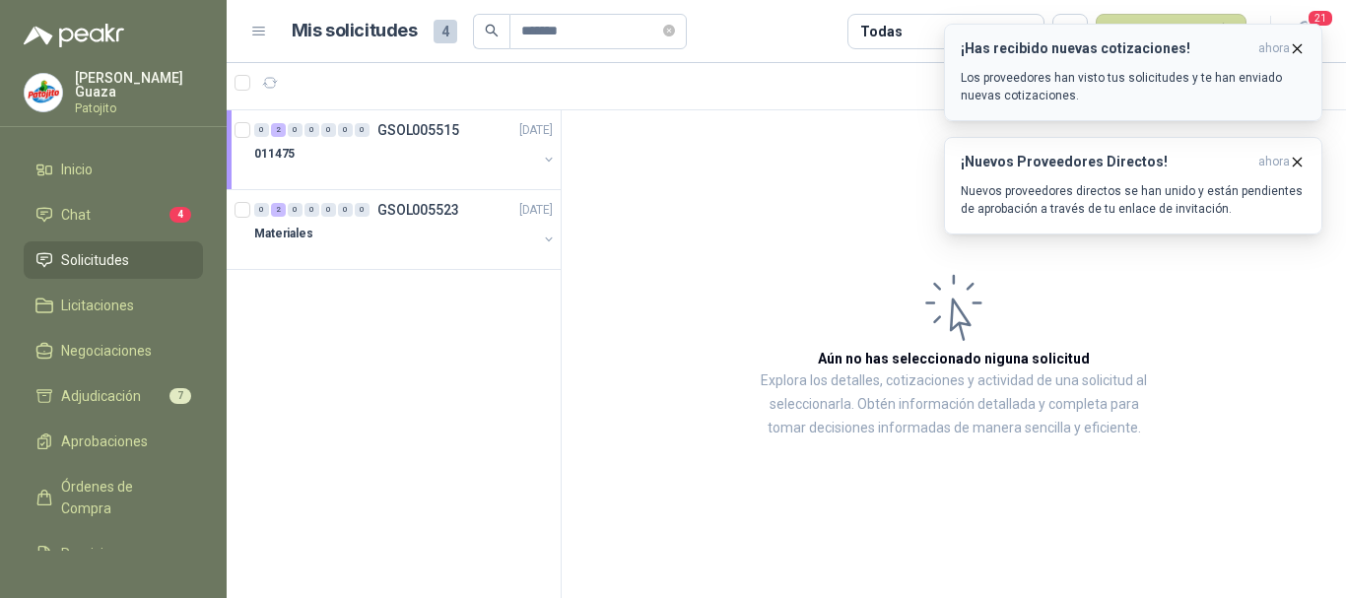
click at [1304, 43] on icon "button" at bounding box center [1297, 48] width 17 height 17
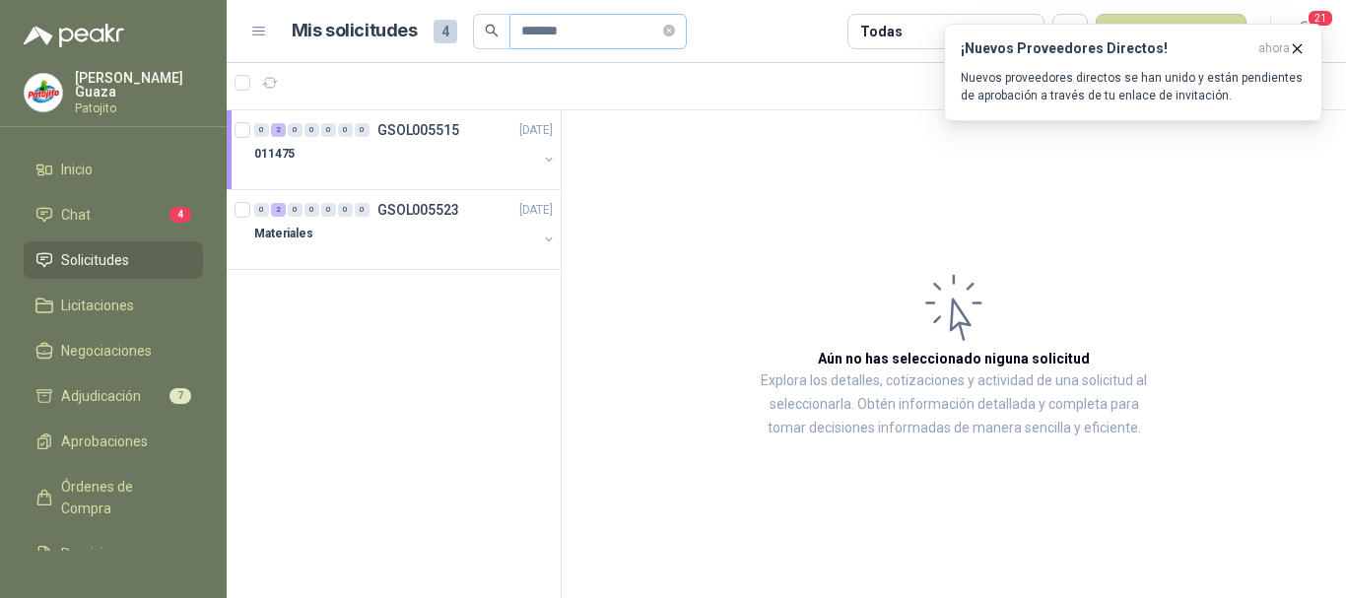
click at [687, 38] on span "*******" at bounding box center [597, 31] width 177 height 35
click at [675, 33] on icon "close-circle" at bounding box center [669, 31] width 12 height 12
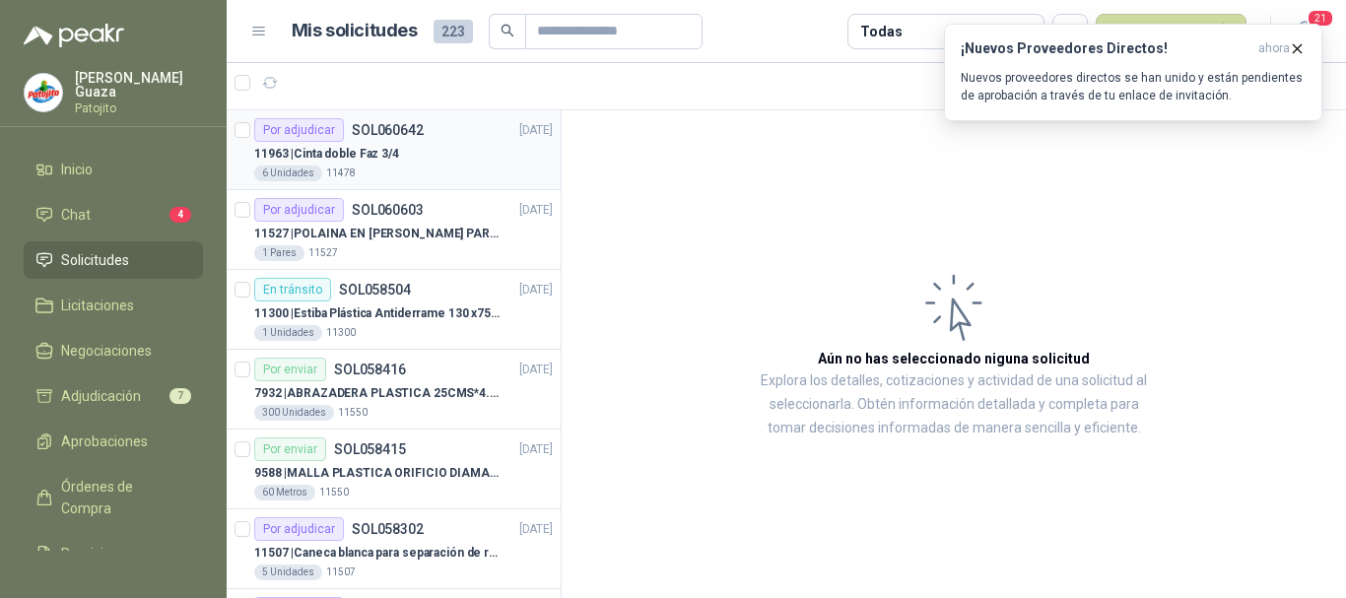
click at [391, 127] on p "SOL060642" at bounding box center [388, 130] width 72 height 14
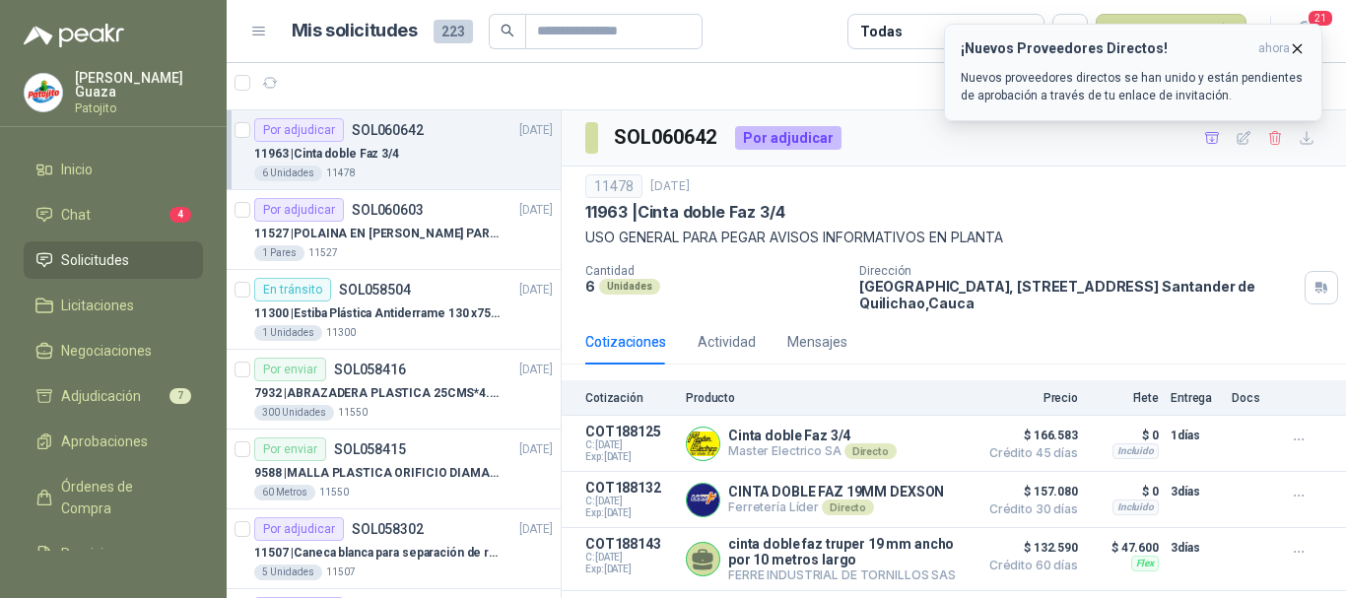
click at [1300, 45] on icon "button" at bounding box center [1297, 48] width 17 height 17
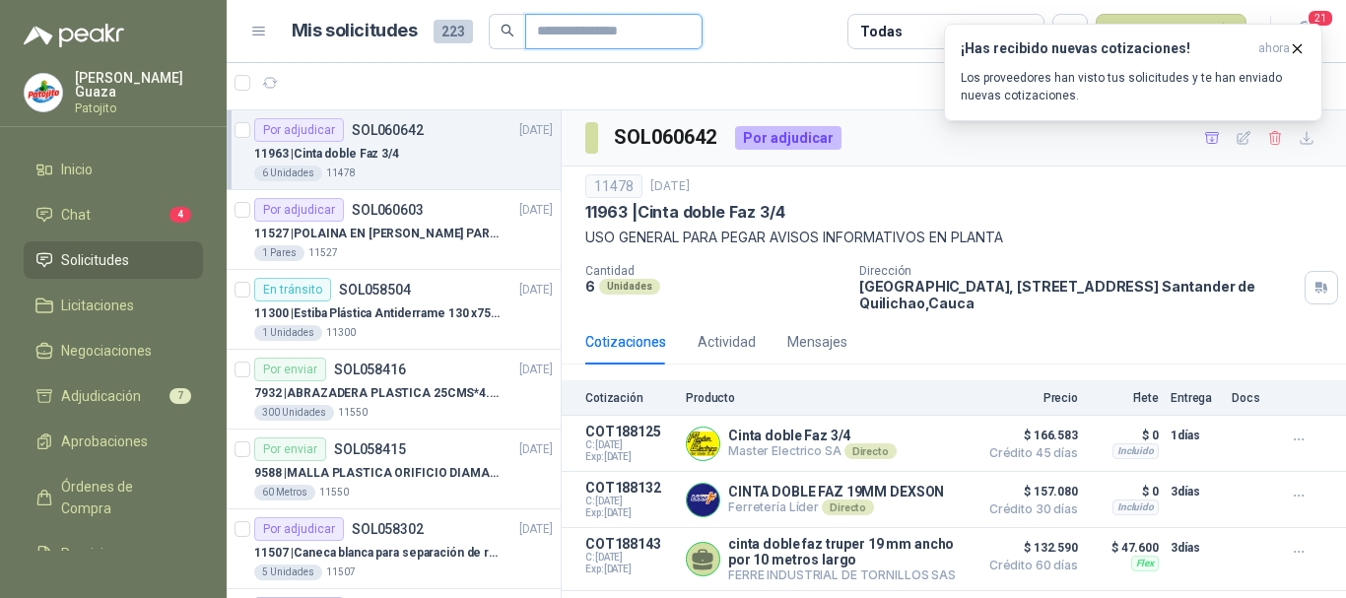
drag, startPoint x: 624, startPoint y: 27, endPoint x: 677, endPoint y: 48, distance: 57.5
click at [626, 27] on input "text" at bounding box center [606, 32] width 138 height 34
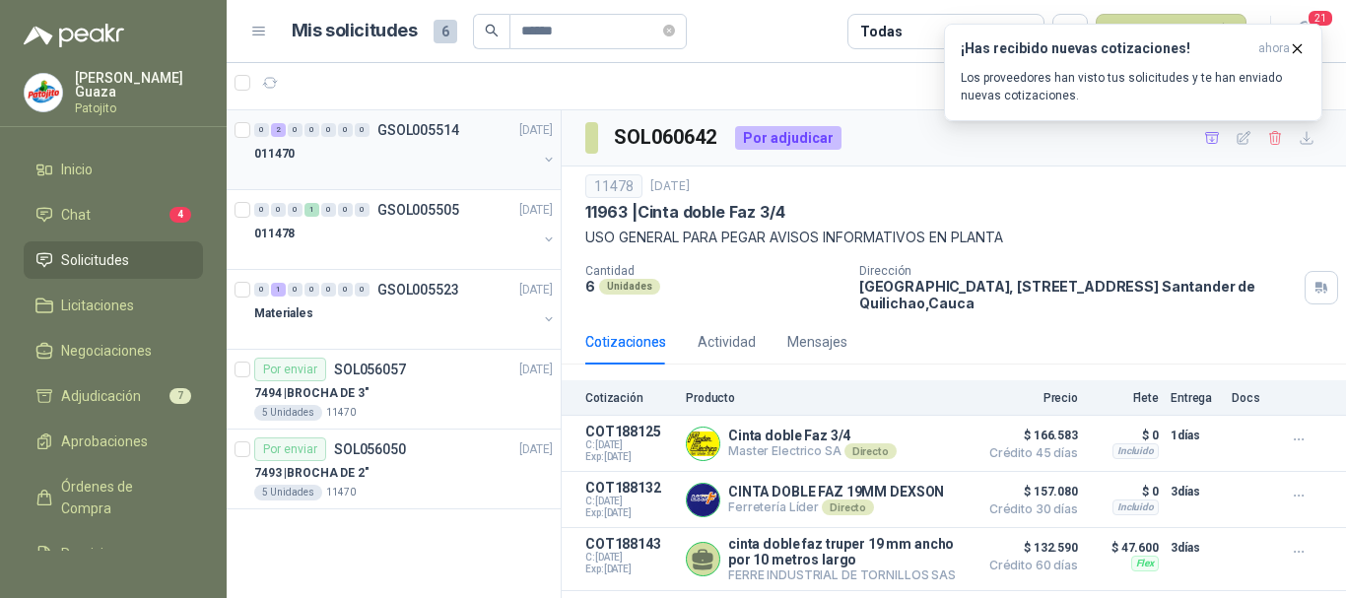
click at [402, 114] on div "0 2 0 0 0 0 0 GSOL005514 [DATE] 011470" at bounding box center [394, 150] width 334 height 80
click at [422, 148] on div "011470" at bounding box center [395, 154] width 283 height 24
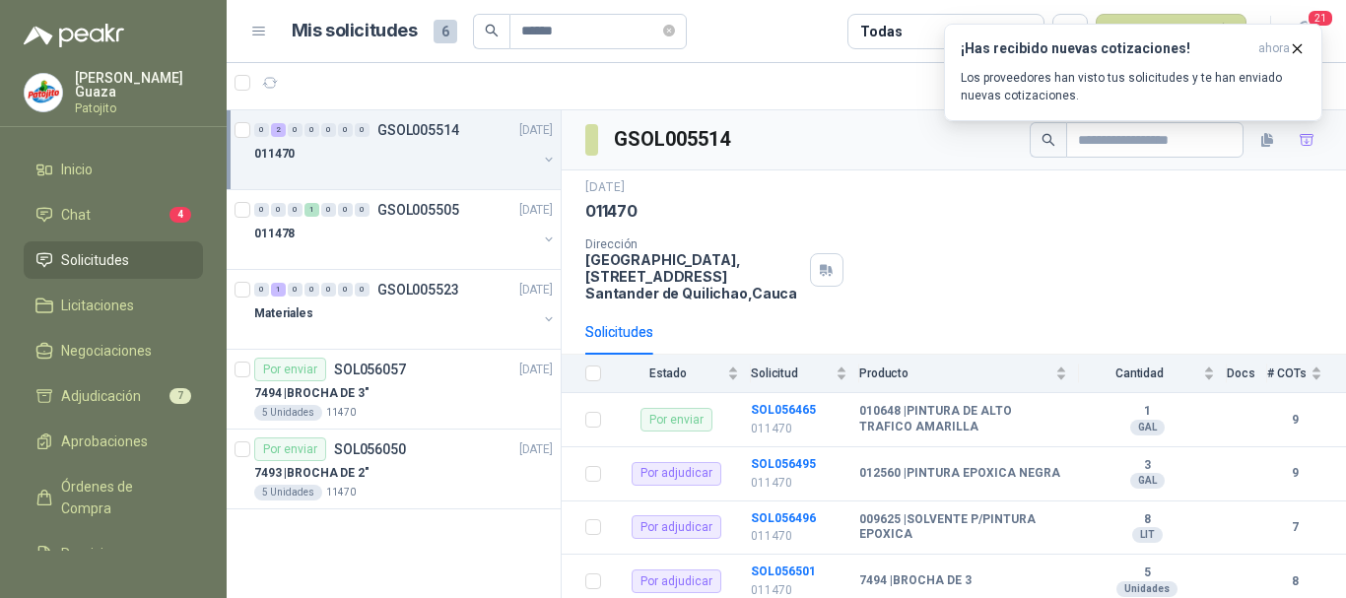
scroll to position [99, 0]
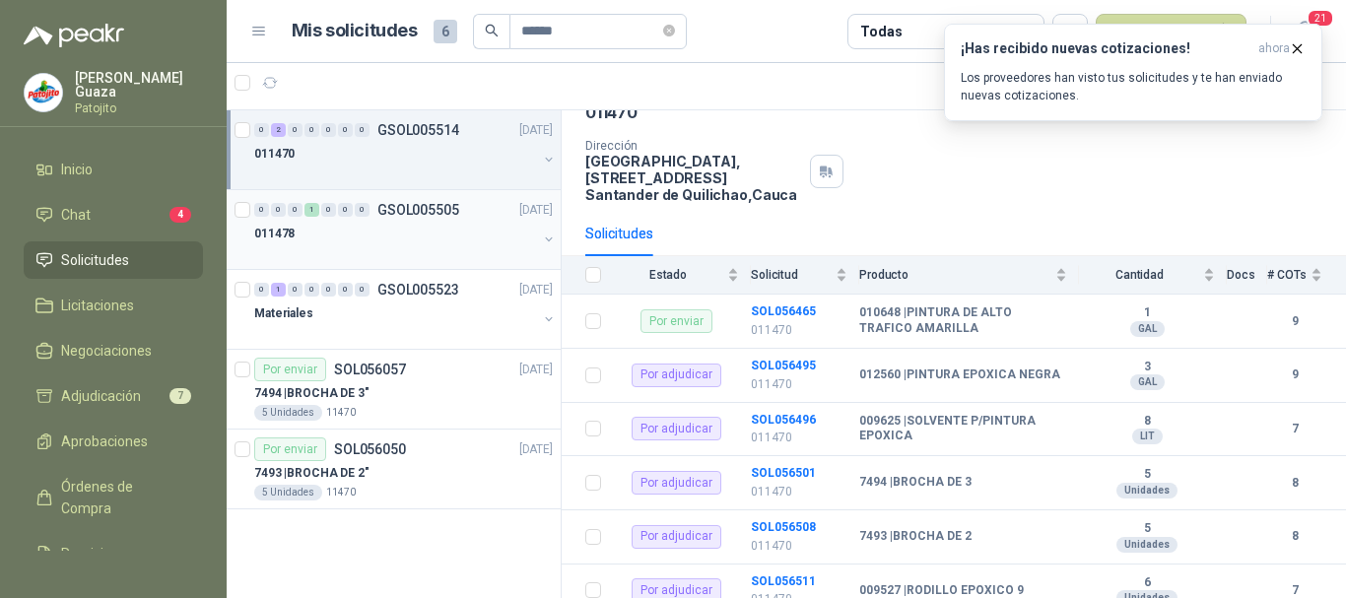
click at [420, 221] on link "0 0 0 1 0 0 0 GSOL005505 [DATE] 011478" at bounding box center [405, 229] width 303 height 63
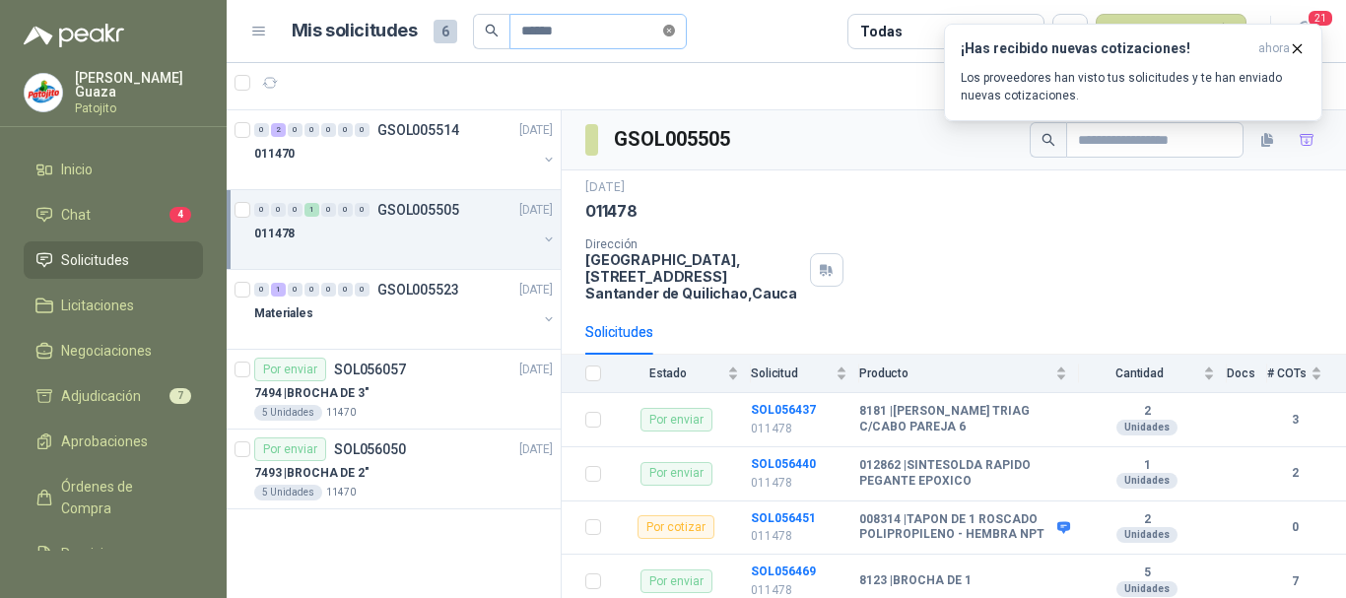
click at [675, 32] on icon "close-circle" at bounding box center [669, 31] width 12 height 12
click at [631, 25] on input "text" at bounding box center [590, 32] width 138 height 34
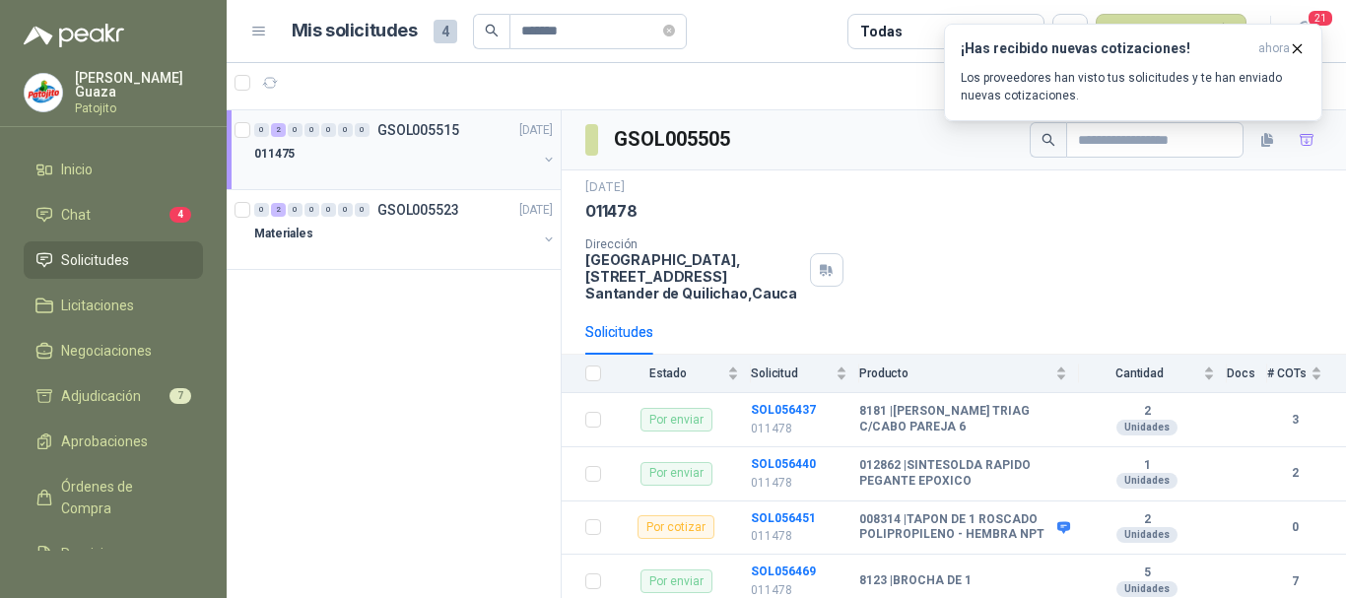
click at [421, 135] on p "GSOL005515" at bounding box center [418, 130] width 82 height 14
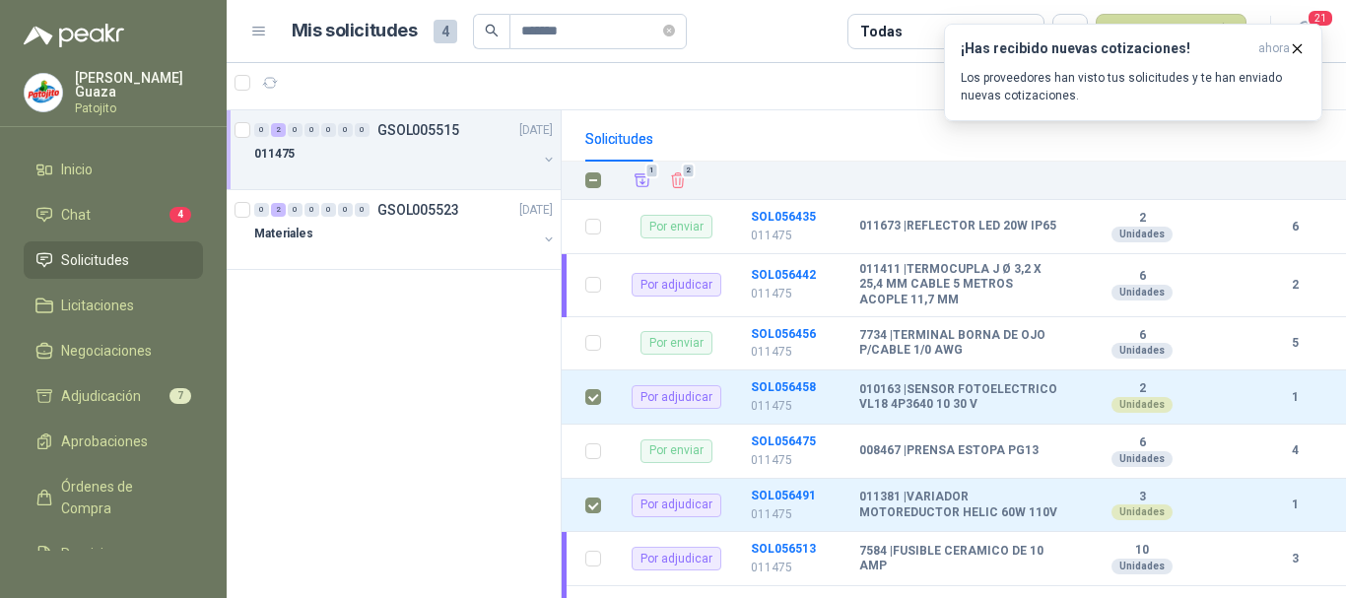
scroll to position [109, 0]
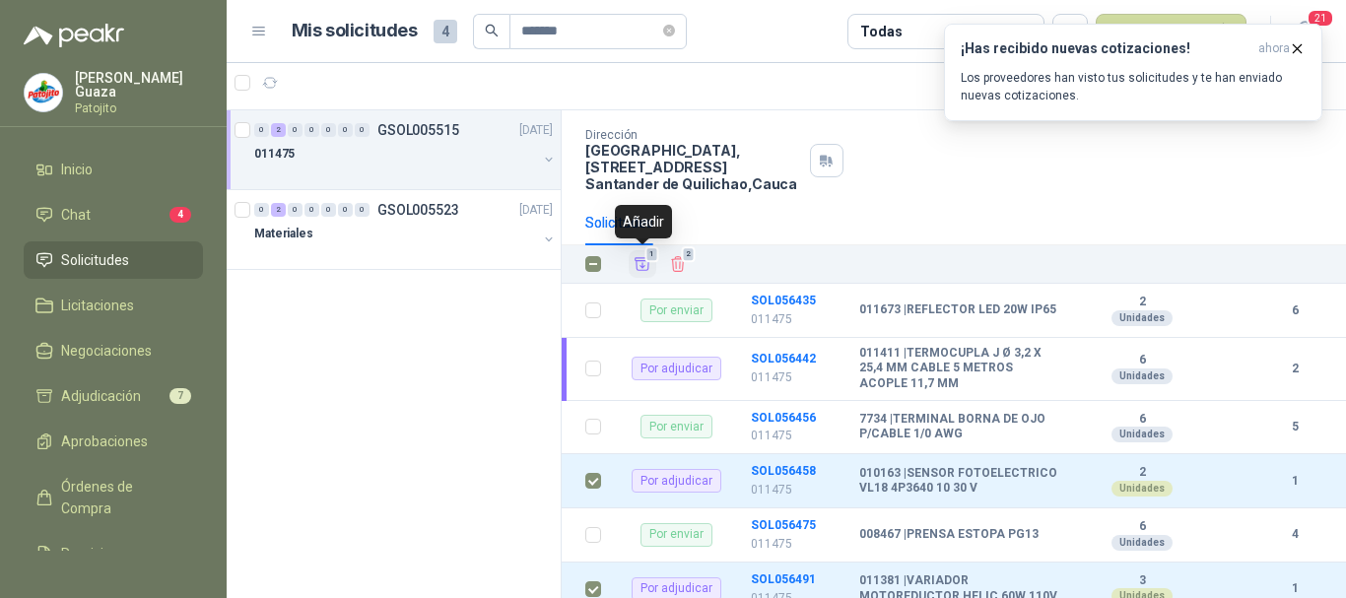
click at [644, 262] on icon "Añadir" at bounding box center [643, 264] width 18 height 18
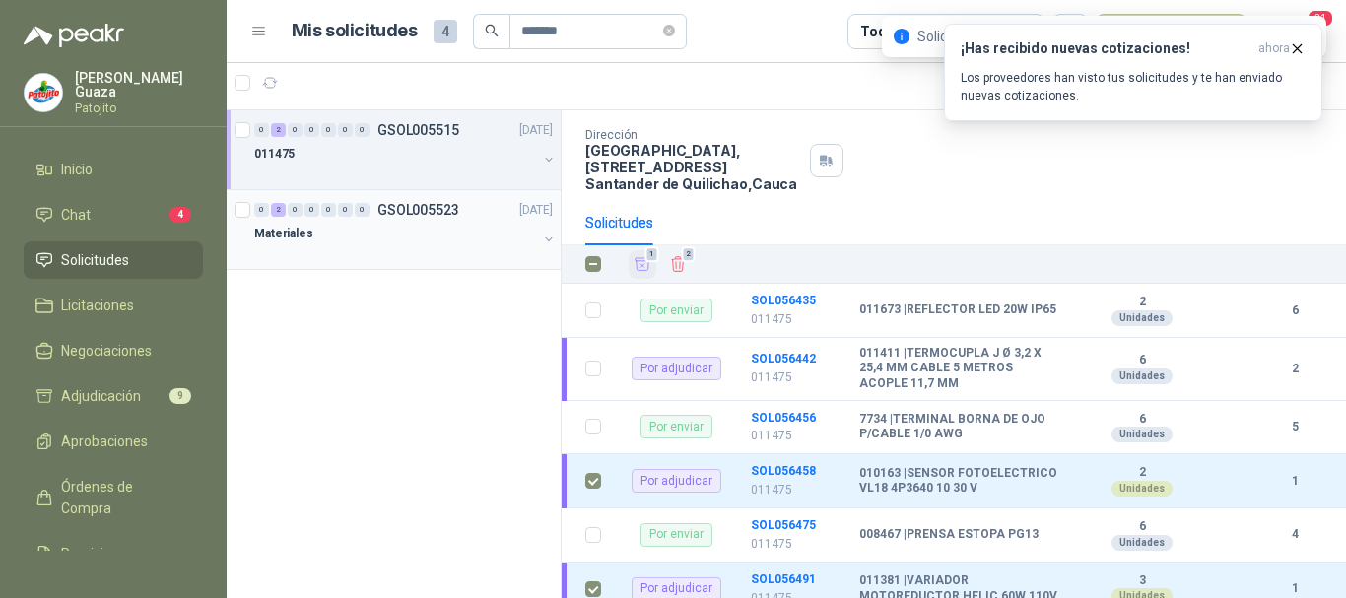
click at [395, 210] on p "GSOL005523" at bounding box center [418, 210] width 82 height 14
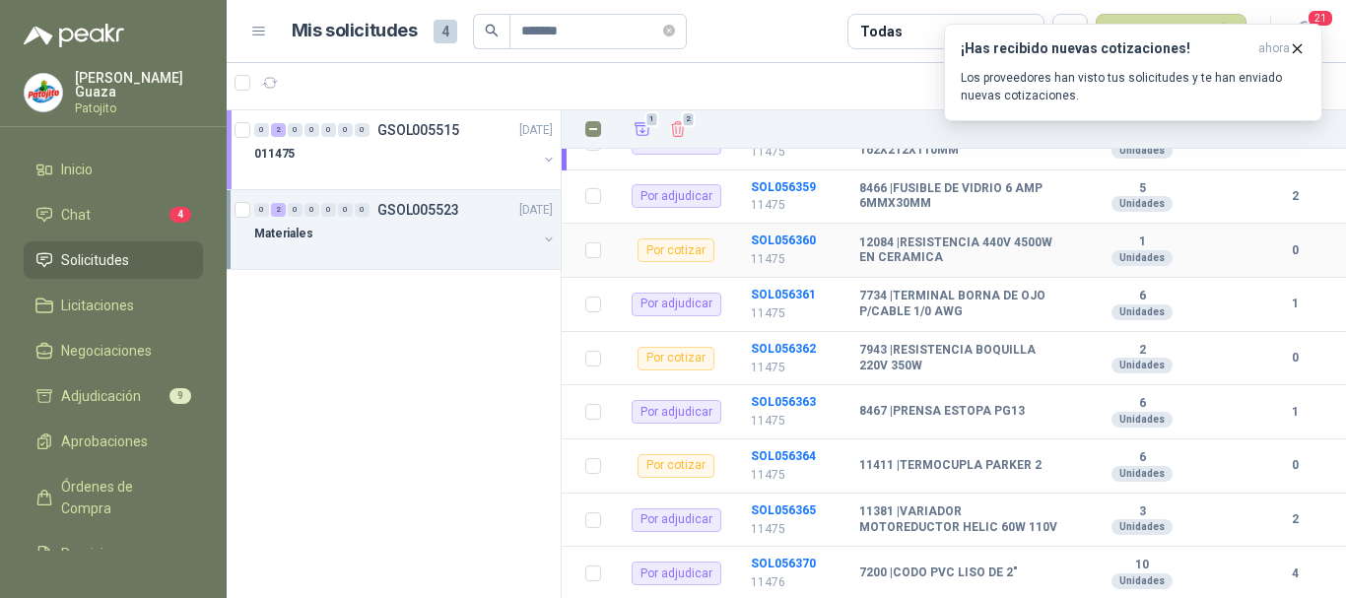
scroll to position [591, 0]
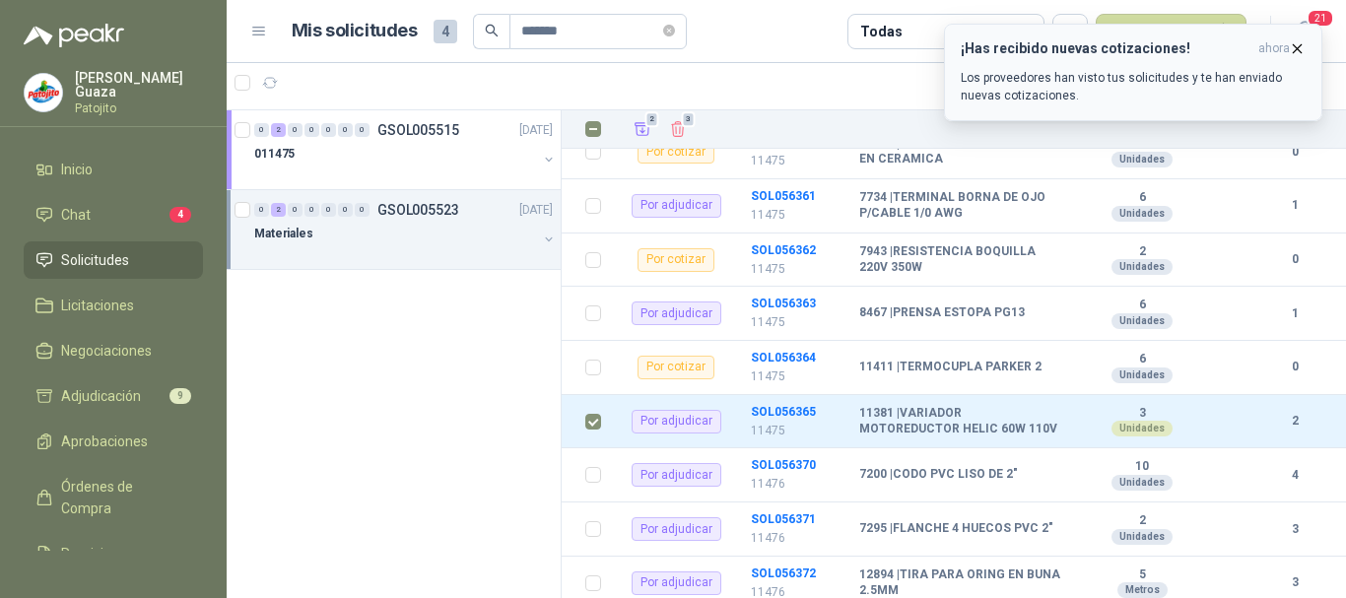
click at [1292, 48] on icon "button" at bounding box center [1297, 48] width 17 height 17
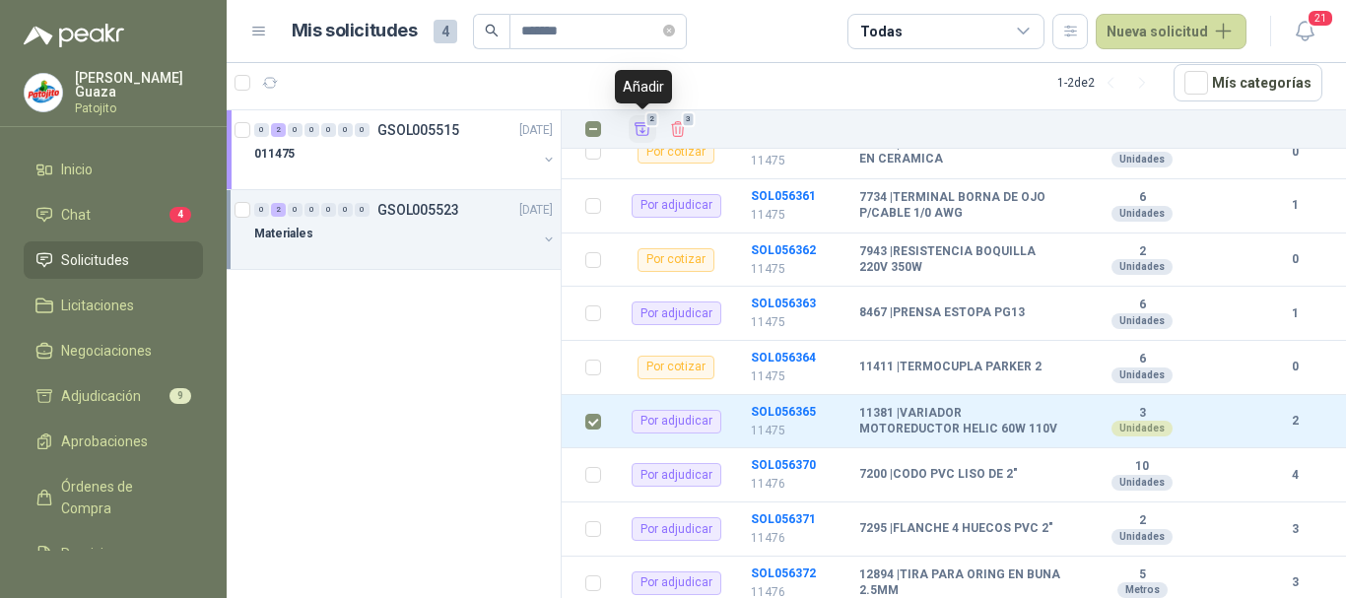
click at [639, 122] on icon "Añadir" at bounding box center [643, 129] width 18 height 18
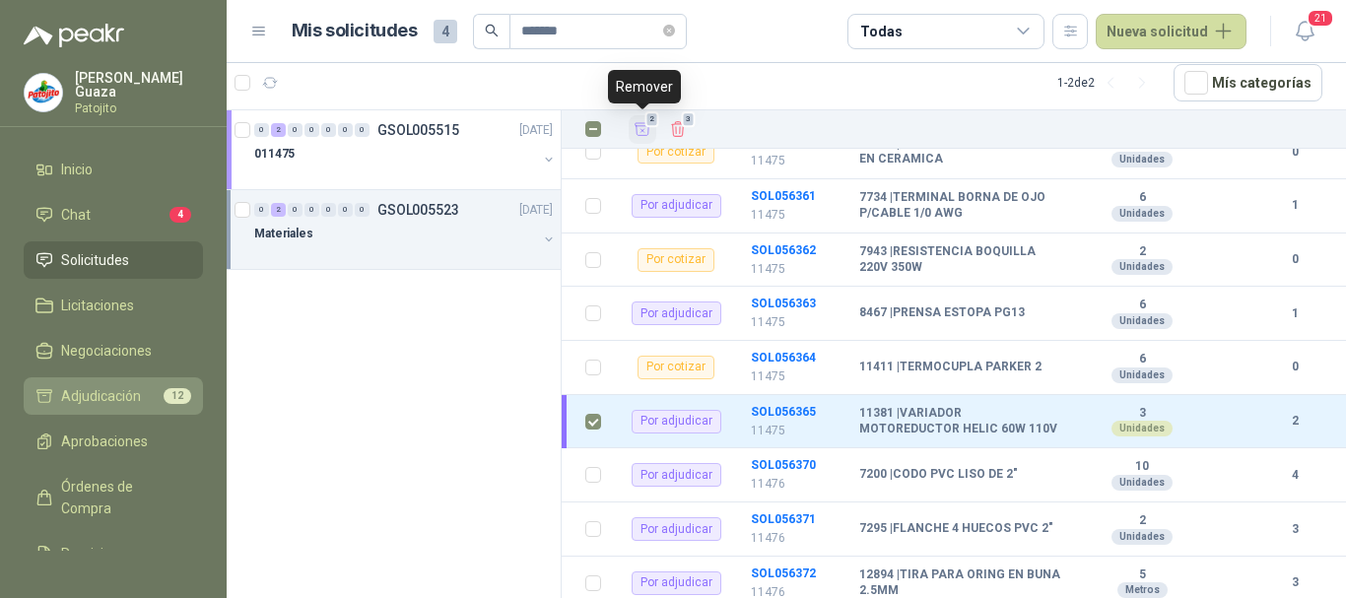
click at [67, 400] on span "Adjudicación" at bounding box center [101, 396] width 80 height 22
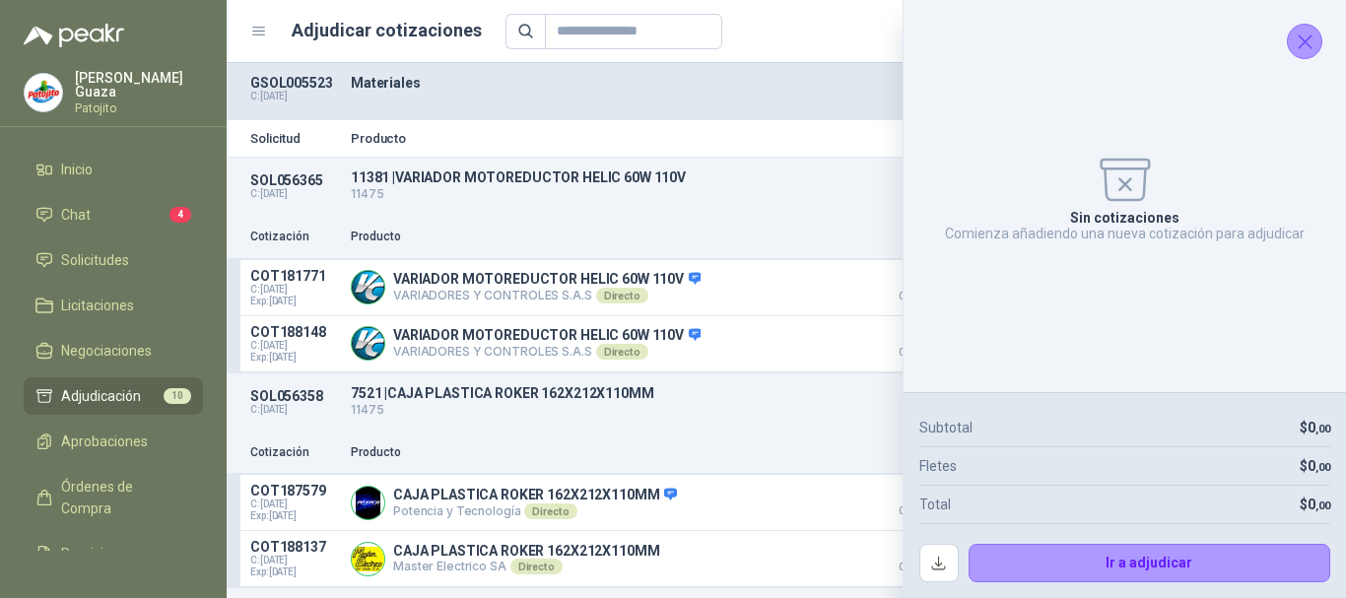
click at [1319, 40] on button "Cerrar" at bounding box center [1304, 41] width 35 height 35
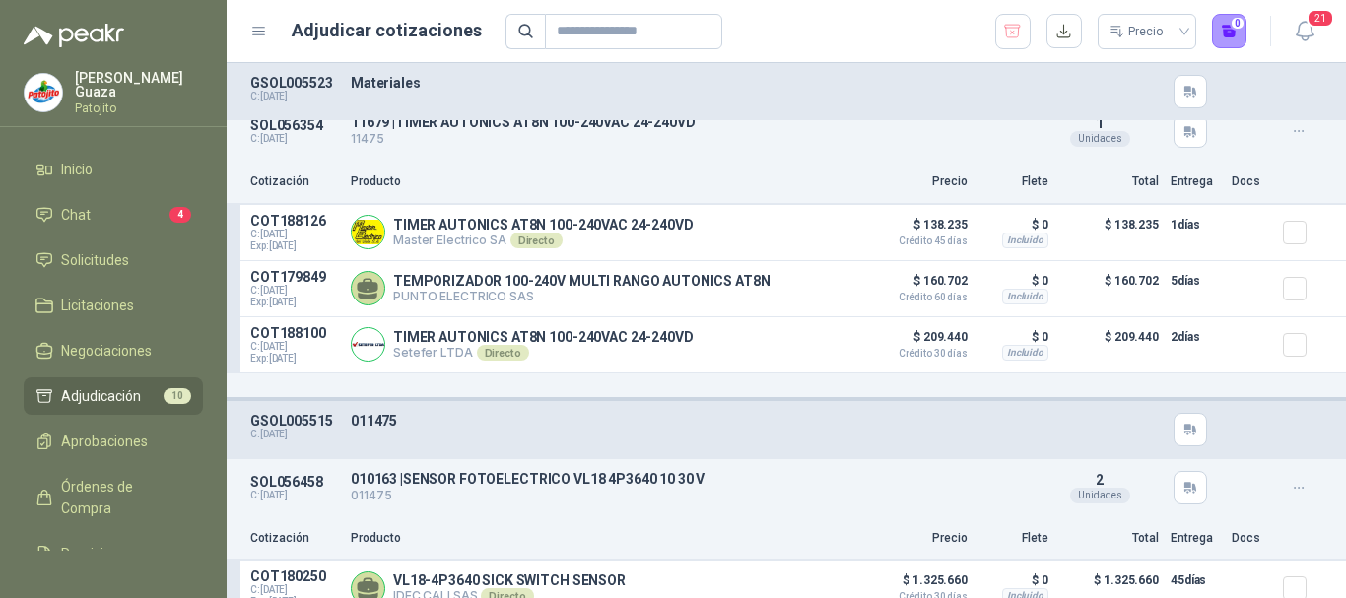
scroll to position [985, 0]
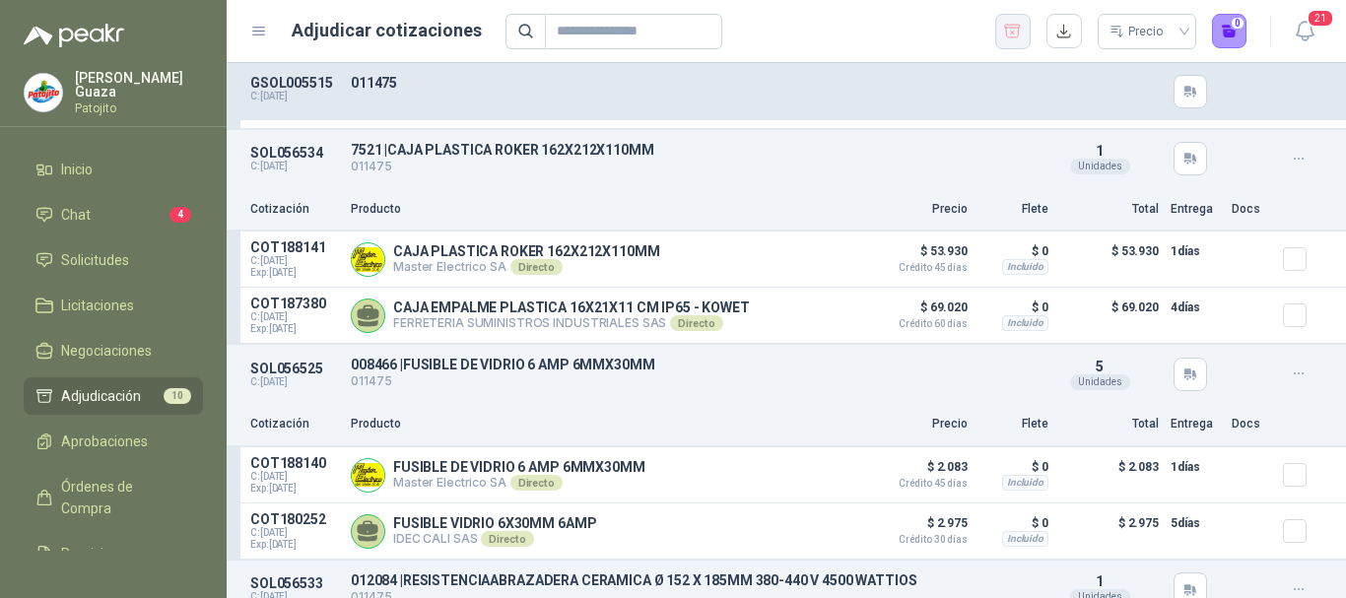
click at [1011, 47] on button "button" at bounding box center [1012, 31] width 35 height 35
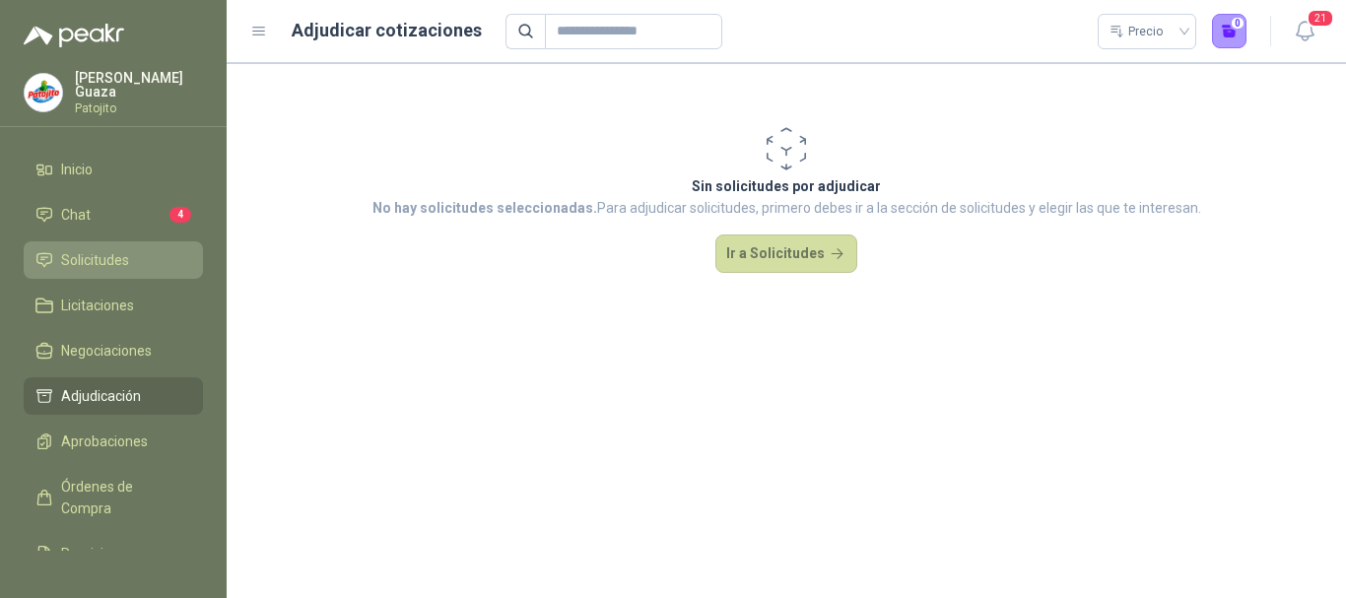
click at [83, 256] on span "Solicitudes" at bounding box center [95, 260] width 68 height 22
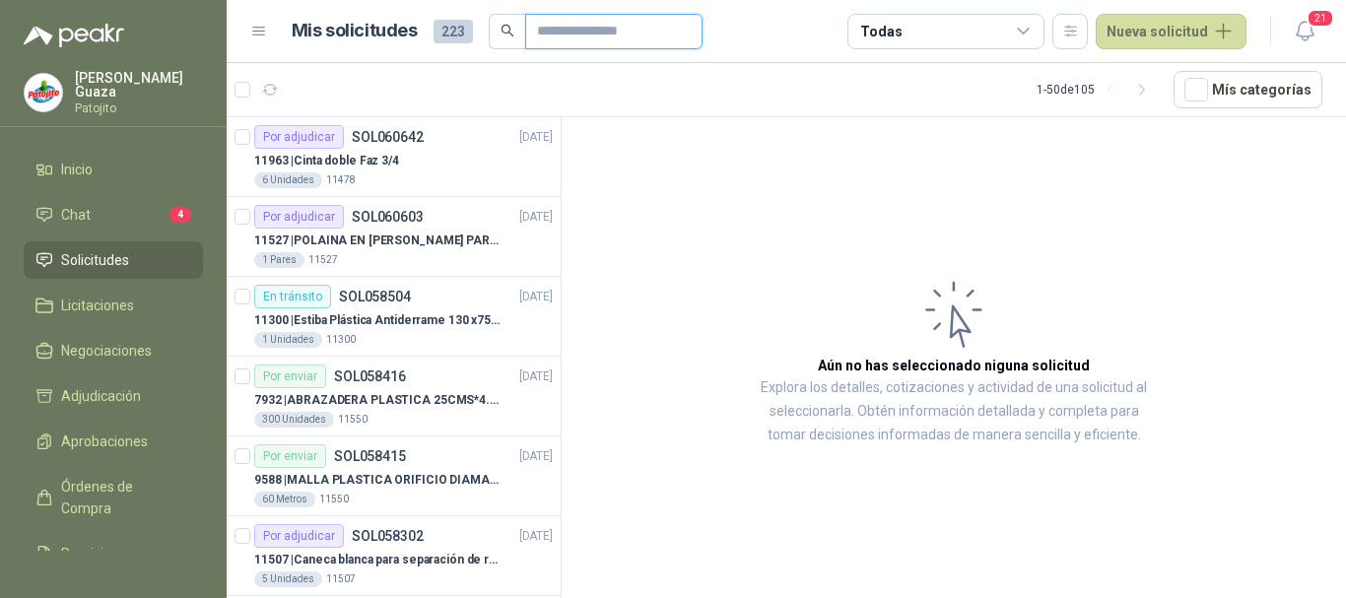
click at [607, 39] on input "text" at bounding box center [606, 32] width 138 height 34
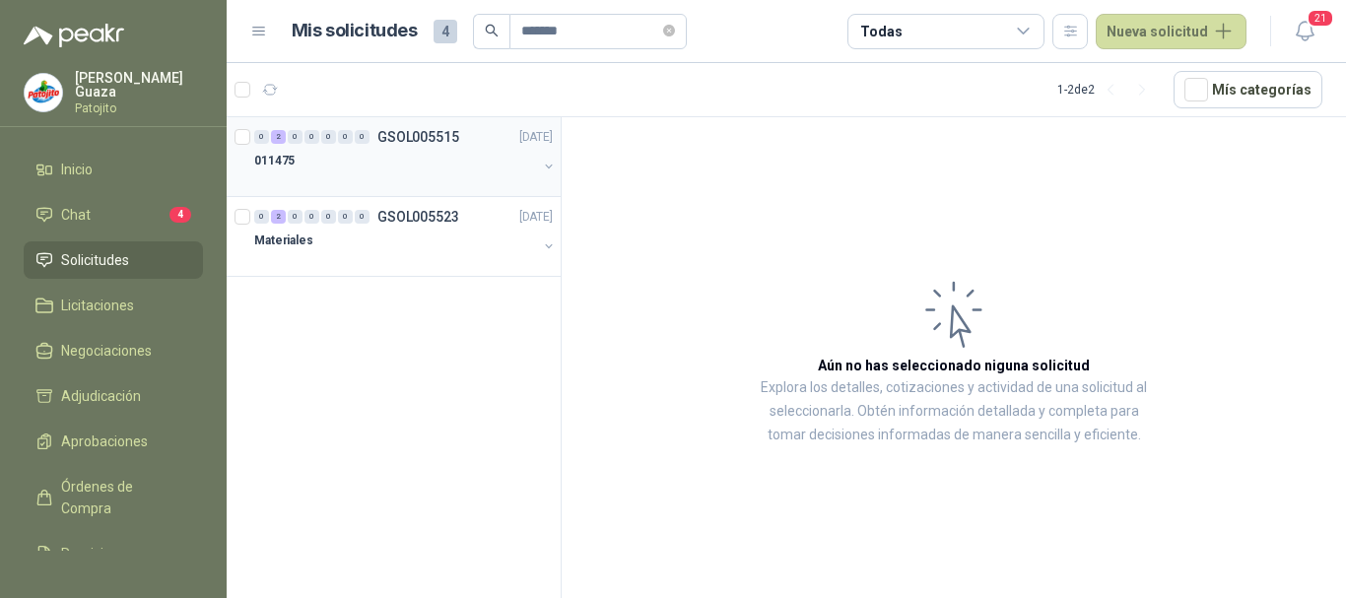
click at [417, 140] on p "GSOL005515" at bounding box center [418, 137] width 82 height 14
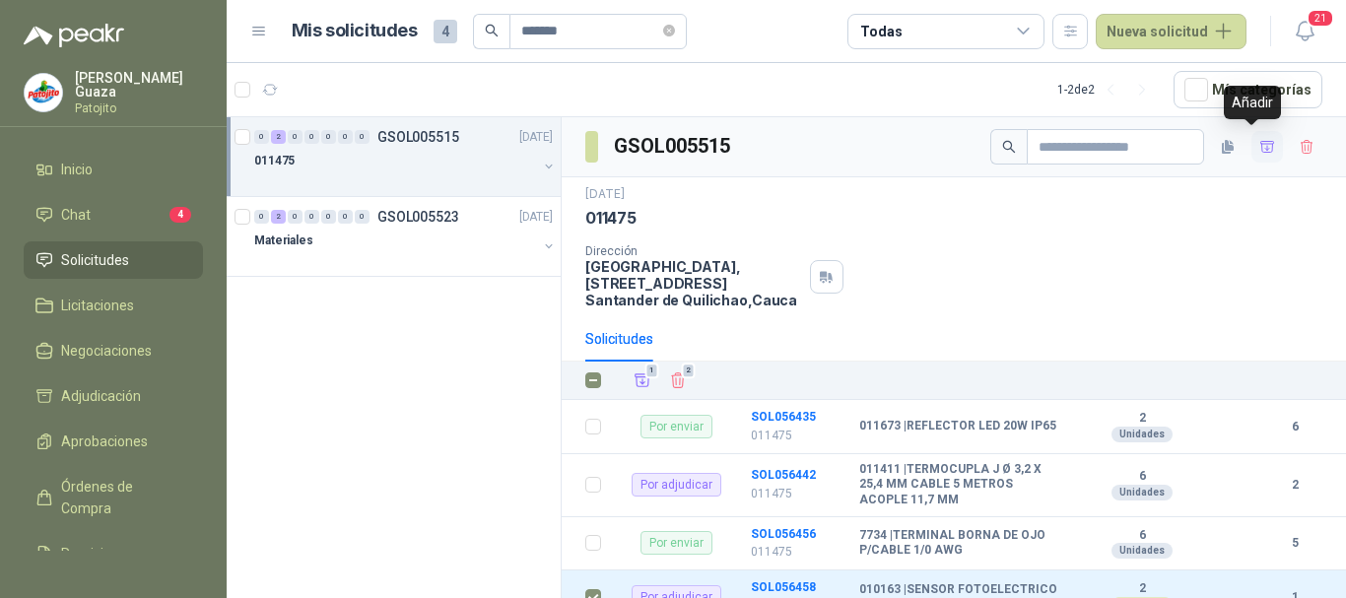
click at [1260, 144] on icon "button" at bounding box center [1267, 146] width 14 height 11
click at [401, 210] on p "GSOL005523" at bounding box center [418, 217] width 82 height 14
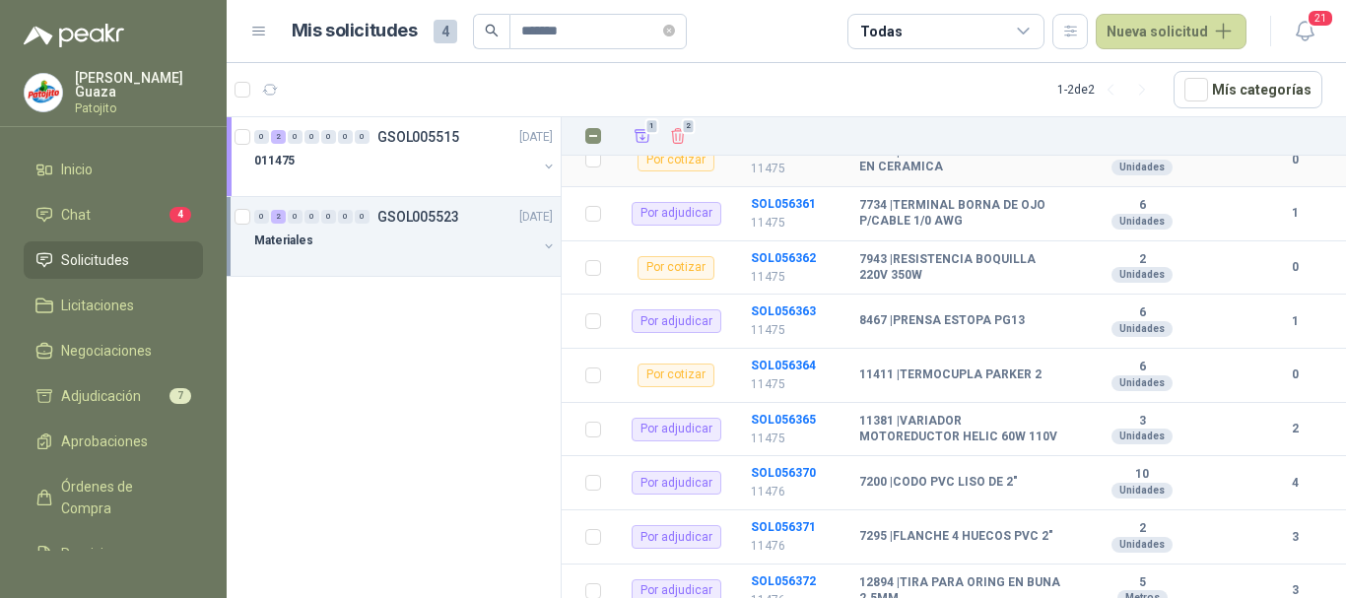
scroll to position [591, 0]
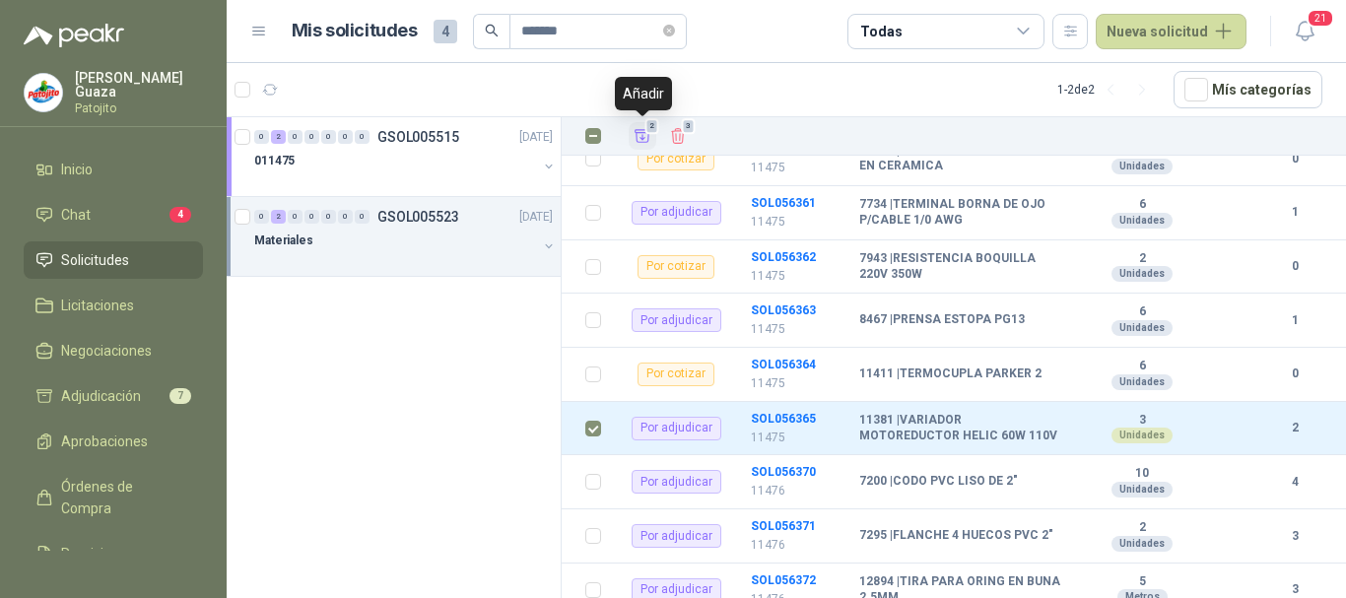
click at [644, 128] on icon "Añadir" at bounding box center [643, 136] width 18 height 18
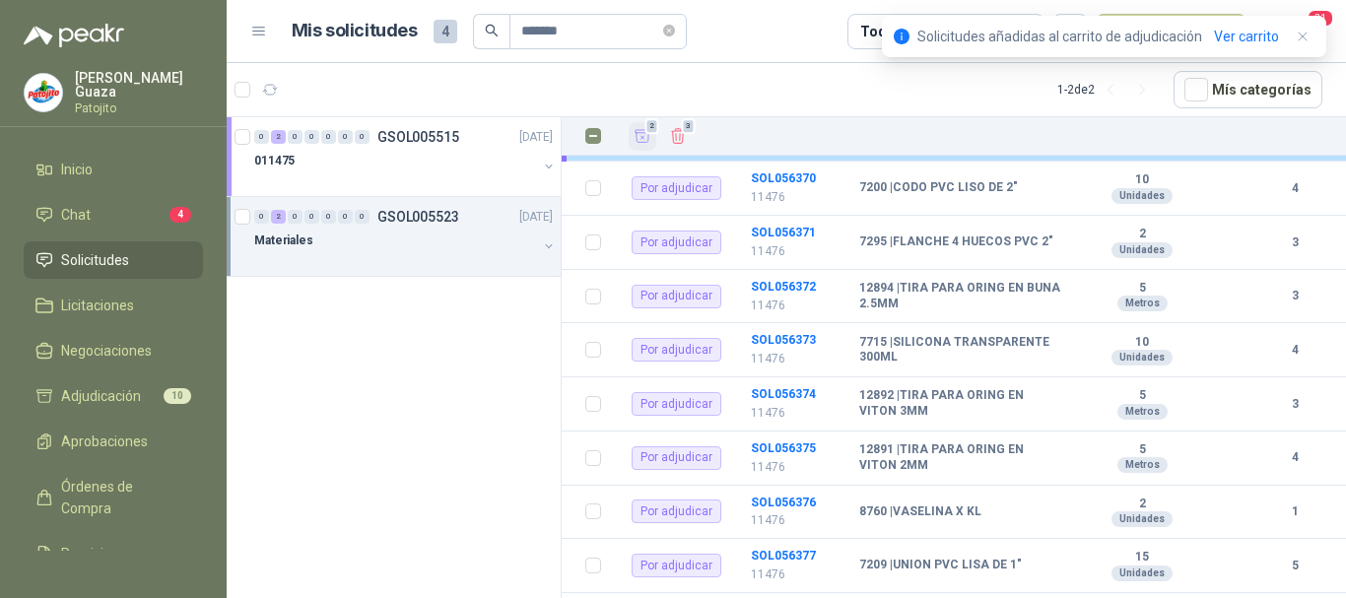
scroll to position [887, 0]
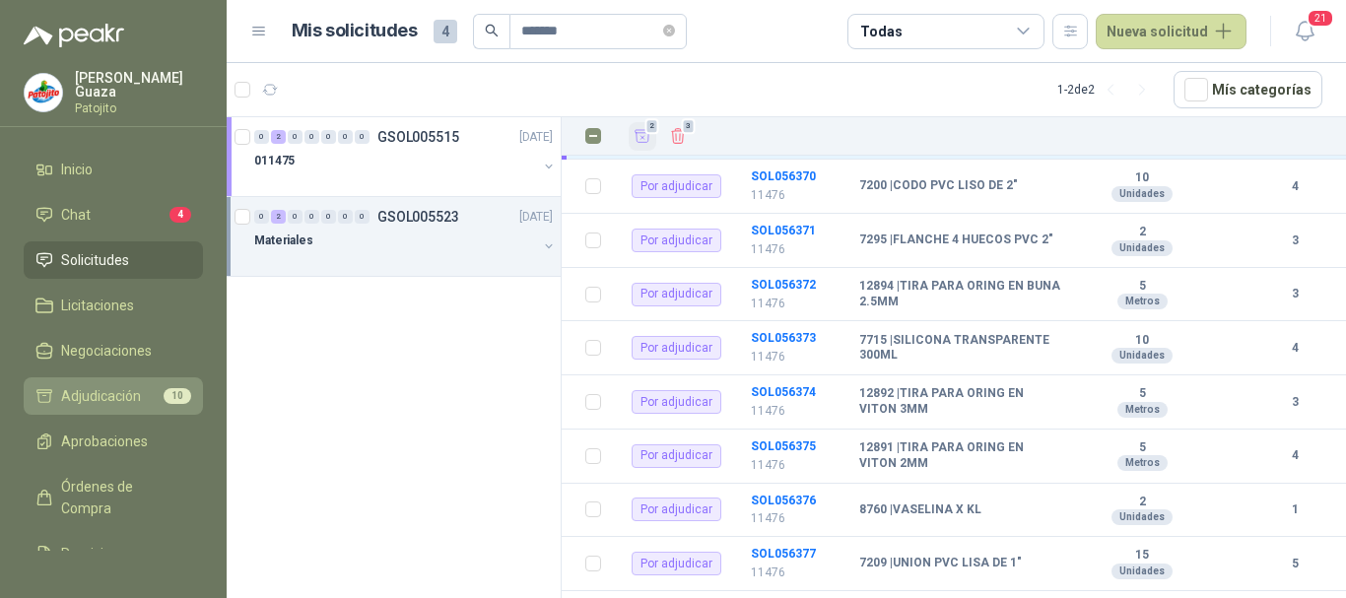
click at [117, 398] on span "Adjudicación" at bounding box center [101, 396] width 80 height 22
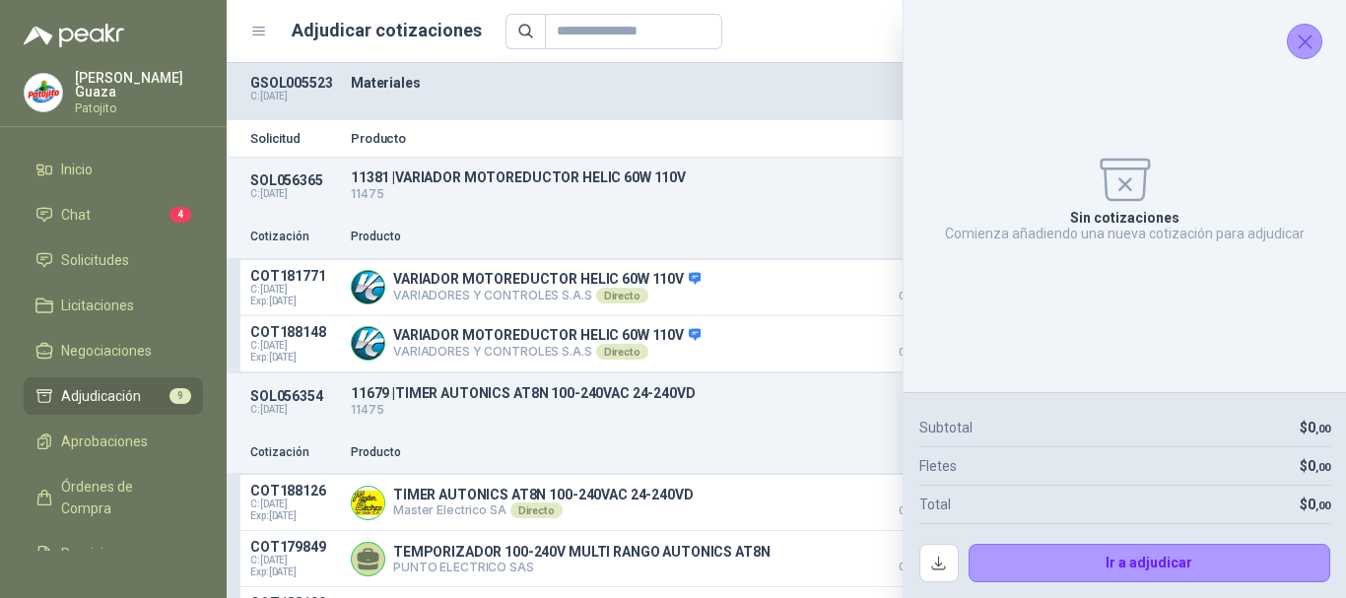
click at [1310, 37] on icon "Cerrar" at bounding box center [1305, 41] width 13 height 13
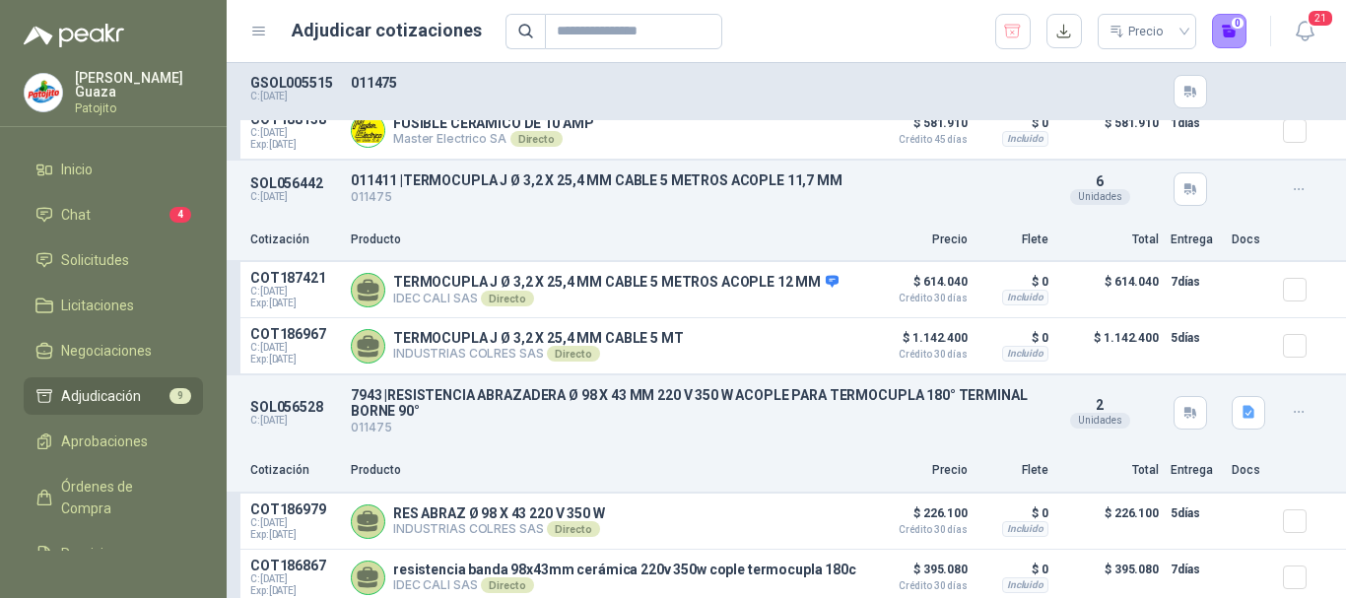
scroll to position [1694, 0]
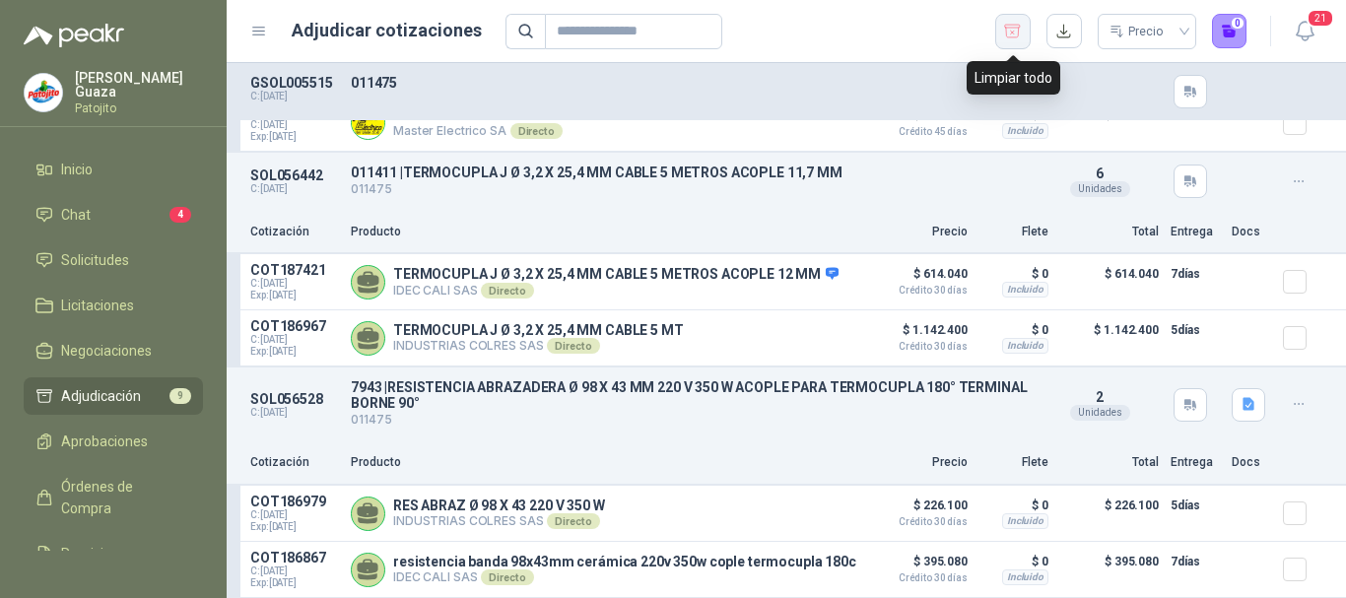
click at [1001, 26] on button "button" at bounding box center [1012, 31] width 35 height 35
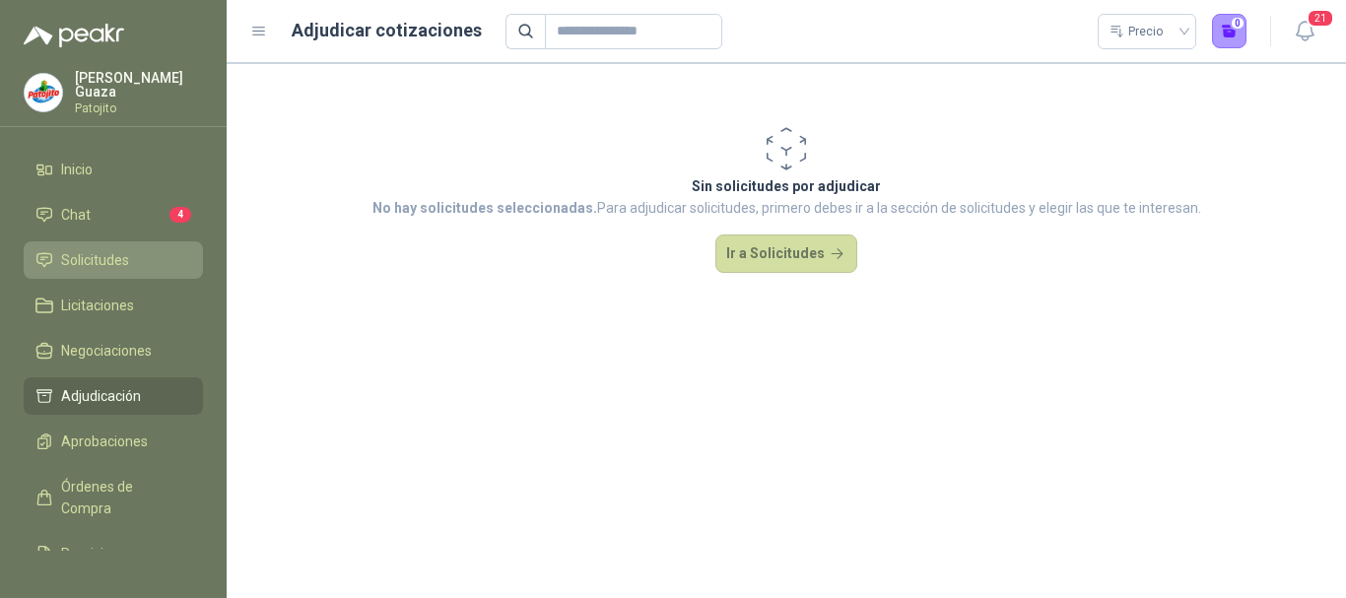
click at [99, 275] on link "Solicitudes" at bounding box center [113, 259] width 179 height 37
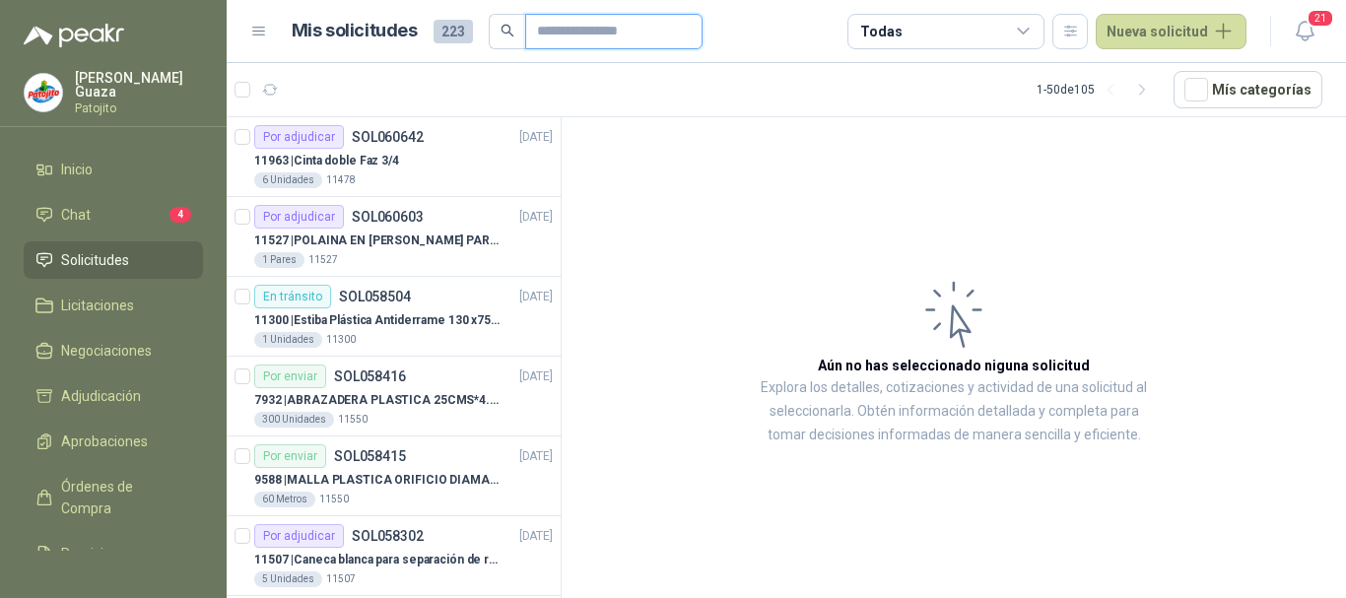
click at [583, 32] on input "text" at bounding box center [606, 32] width 138 height 34
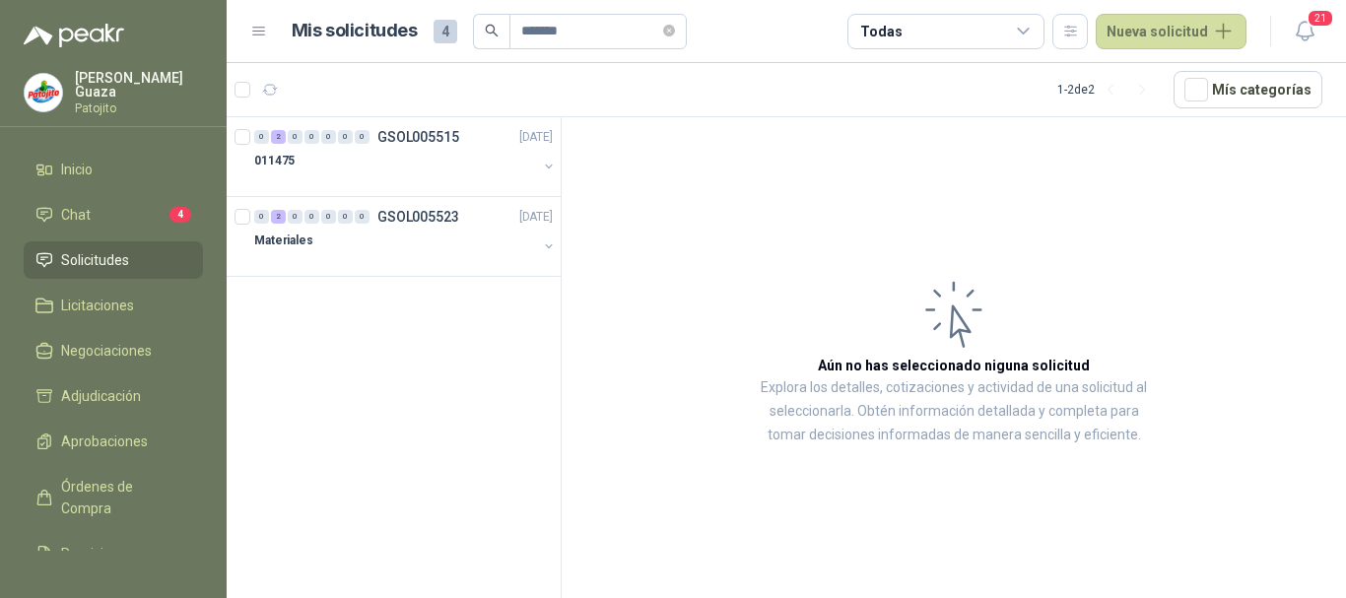
click at [385, 162] on div "011475" at bounding box center [395, 161] width 283 height 24
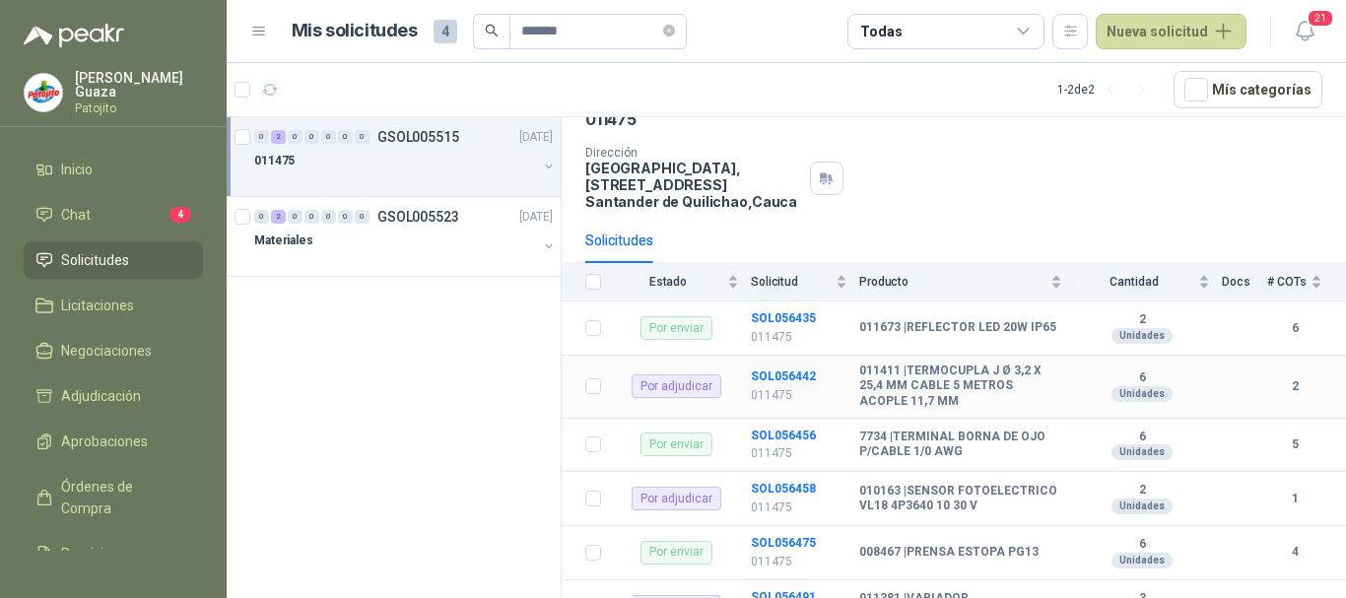
scroll to position [197, 0]
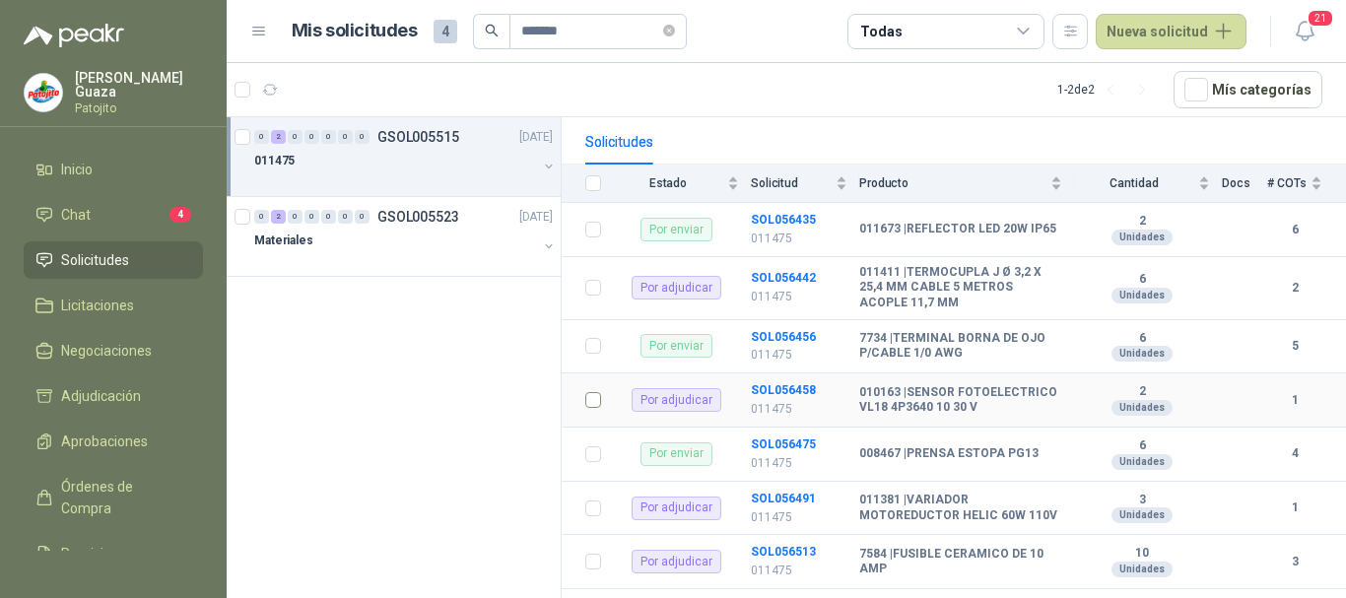
click at [607, 399] on td at bounding box center [587, 400] width 51 height 54
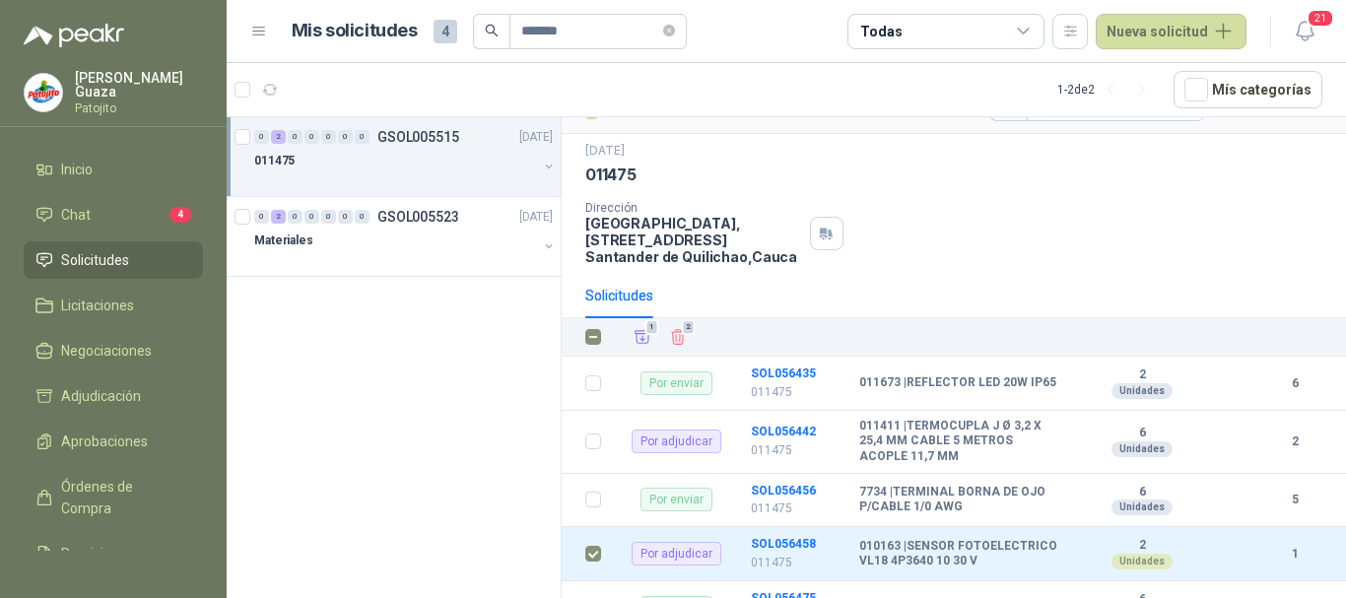
scroll to position [11, 0]
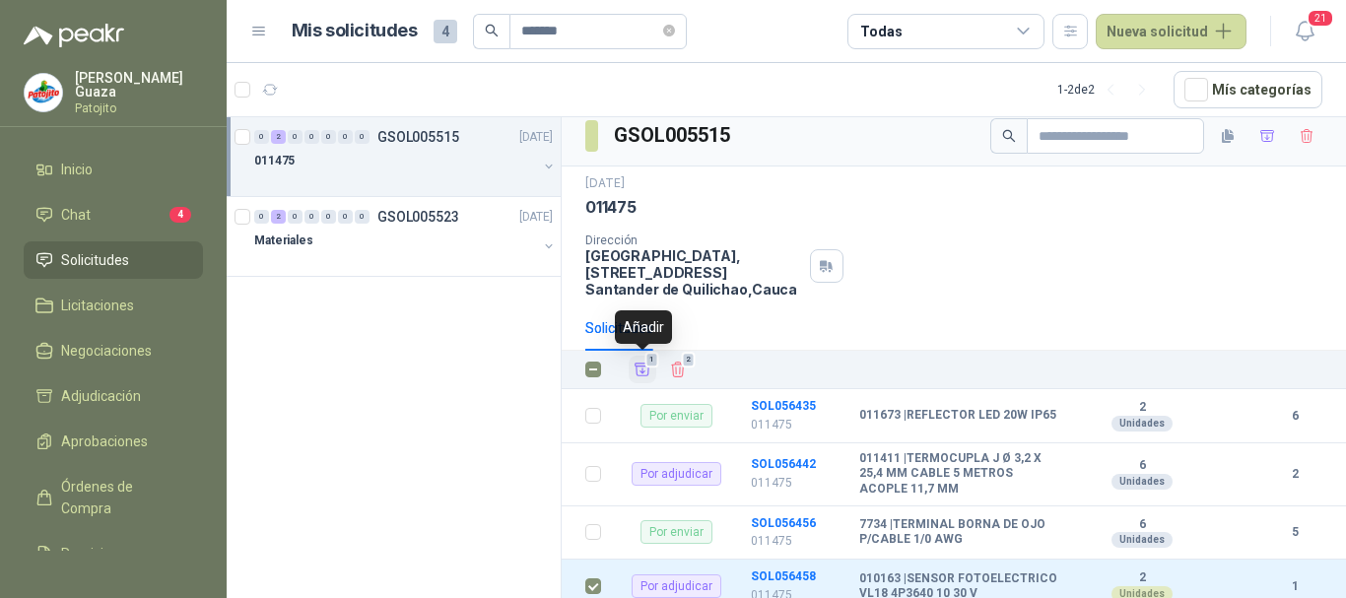
click at [645, 364] on span "1" at bounding box center [652, 360] width 14 height 16
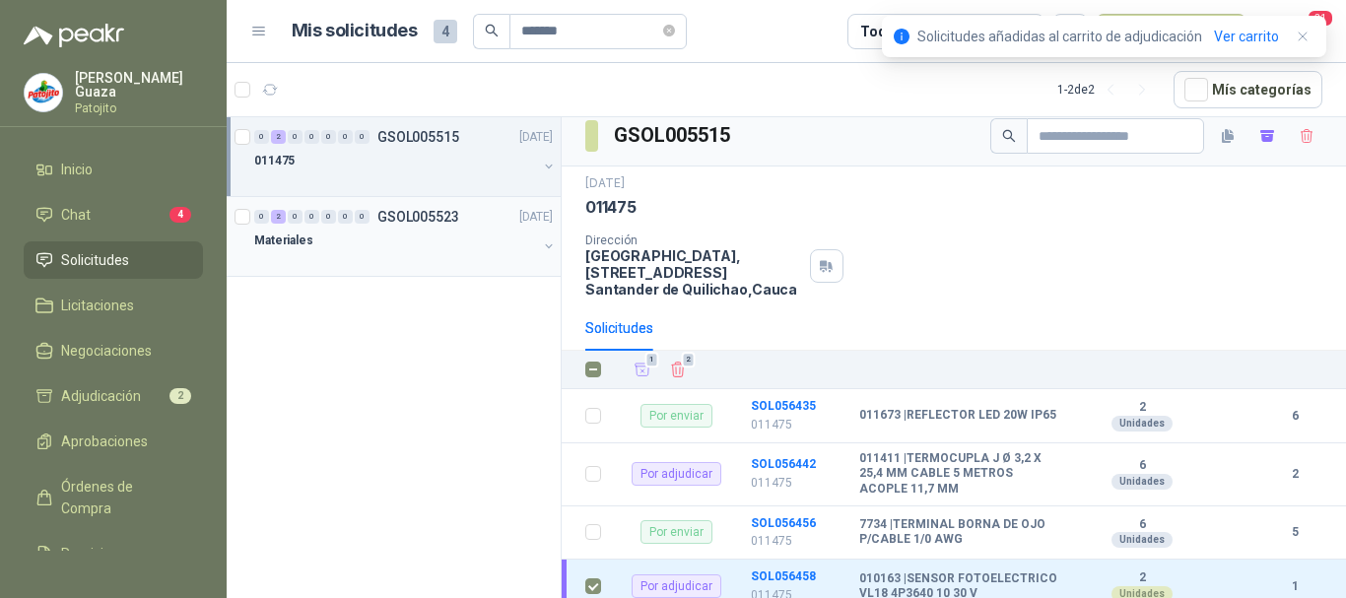
click at [433, 210] on p "GSOL005523" at bounding box center [418, 217] width 82 height 14
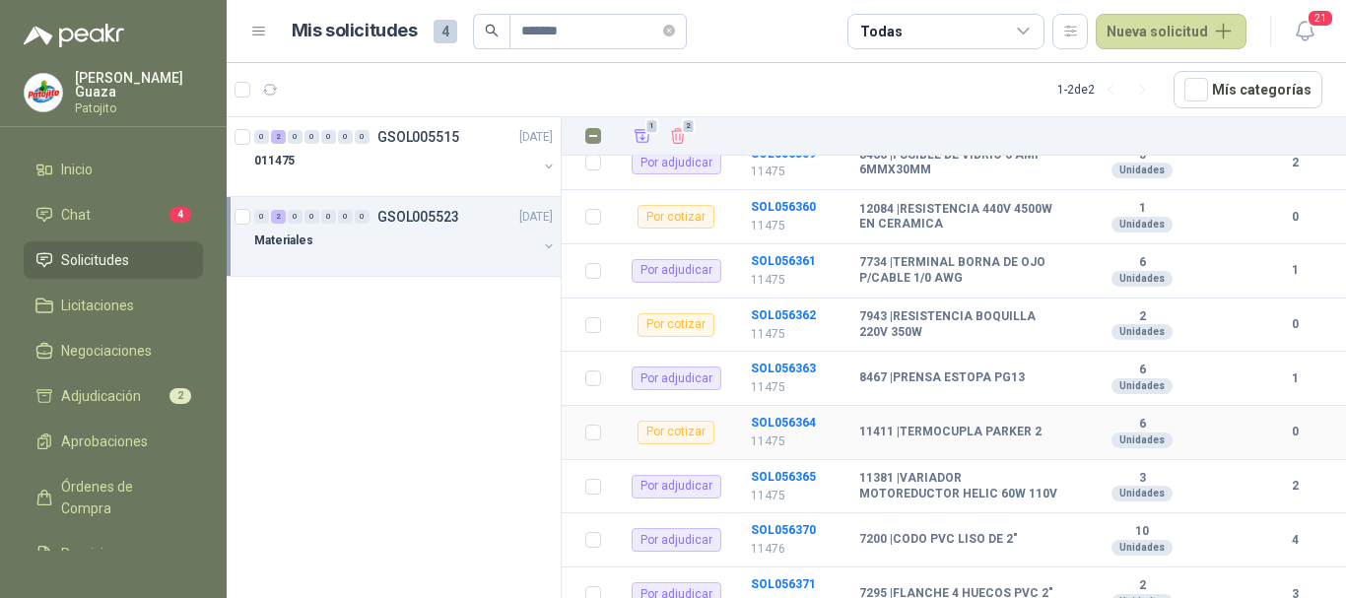
scroll to position [591, 0]
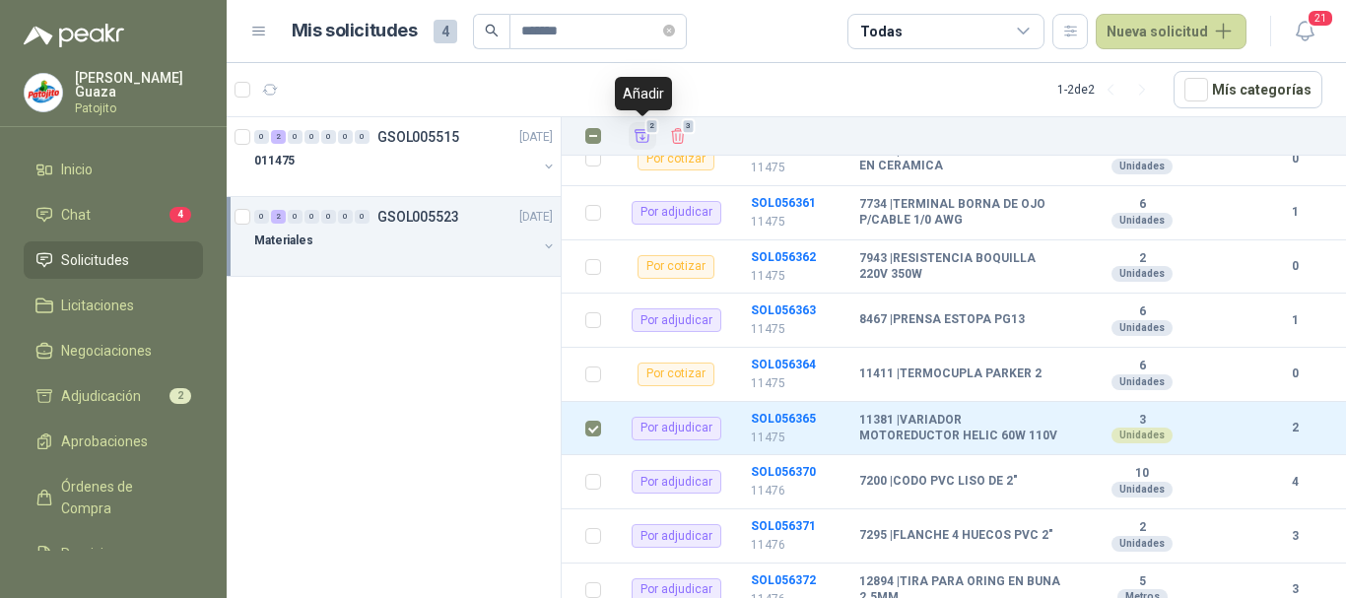
click at [635, 137] on icon "Añadir" at bounding box center [643, 136] width 18 height 18
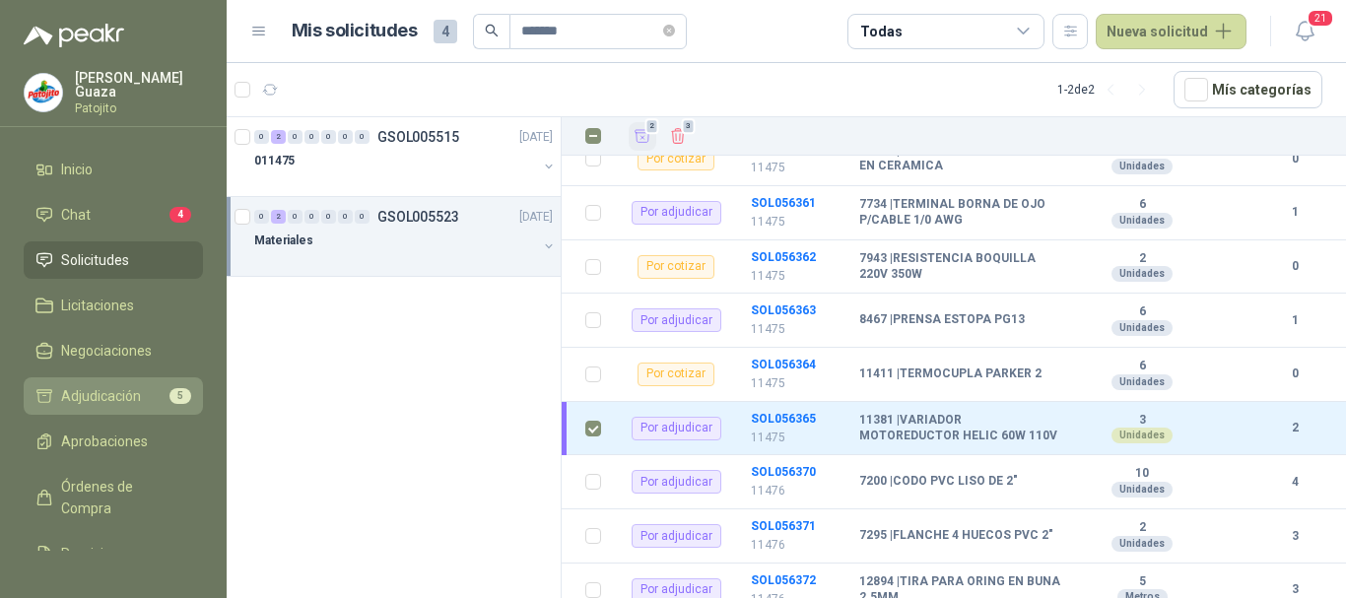
click at [125, 396] on span "Adjudicación" at bounding box center [101, 396] width 80 height 22
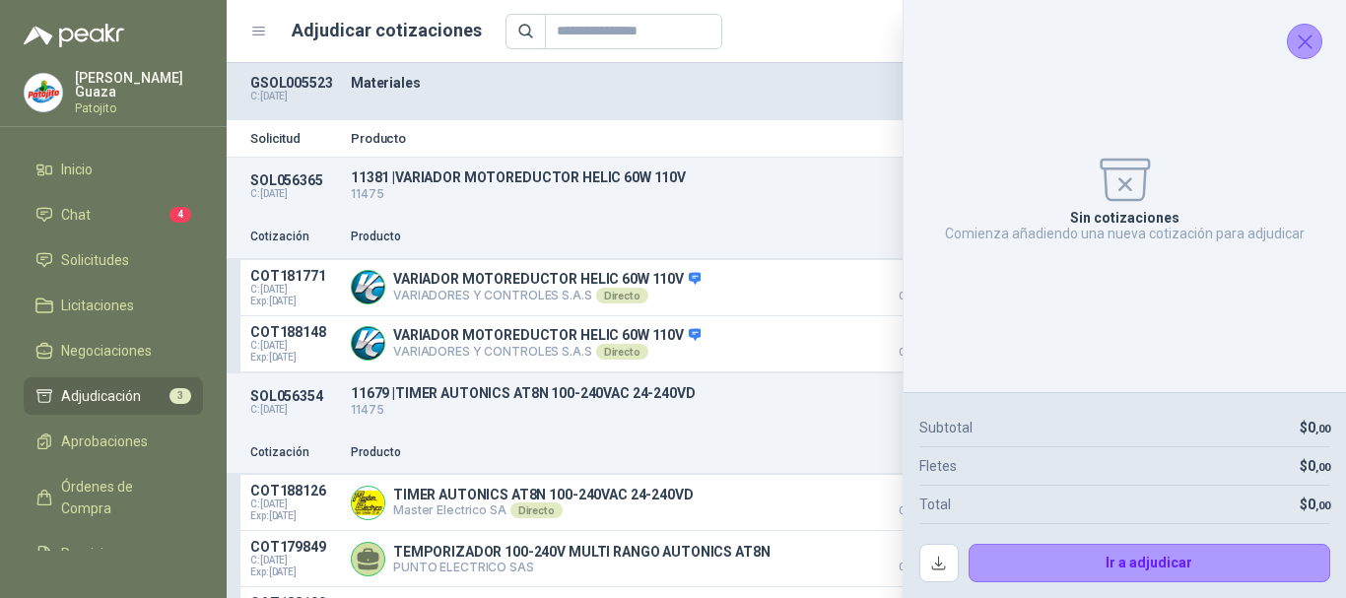
click at [1308, 50] on icon "Cerrar" at bounding box center [1305, 42] width 25 height 25
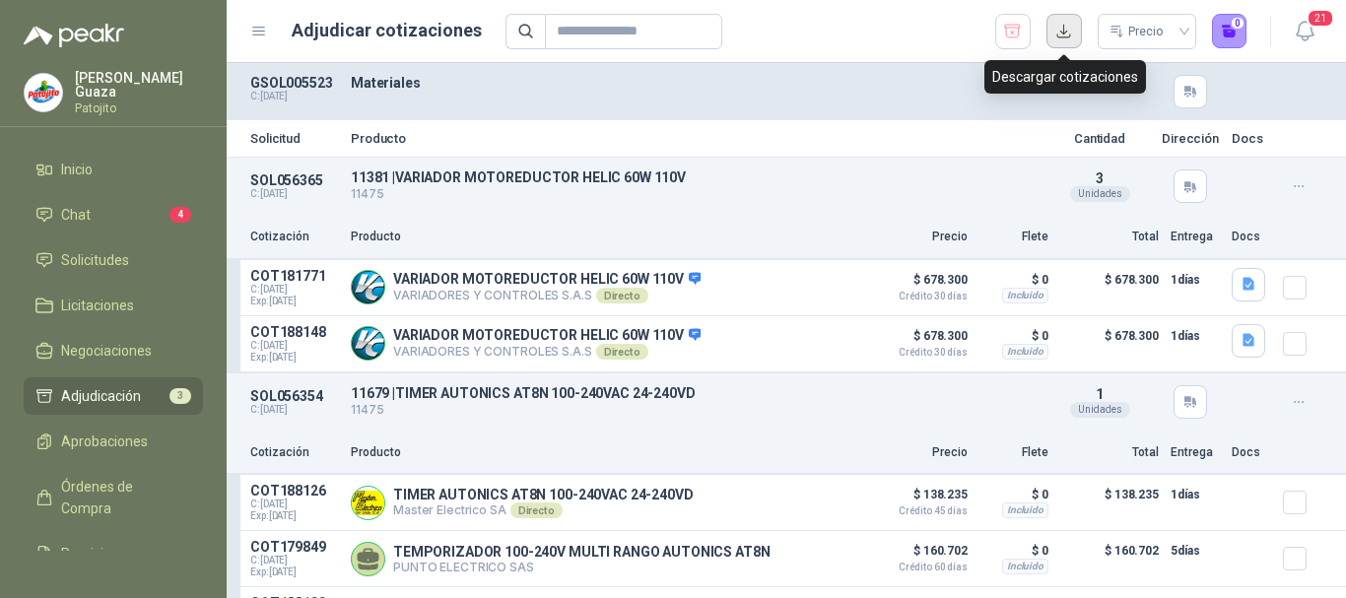
click at [1061, 41] on button "button" at bounding box center [1064, 31] width 35 height 35
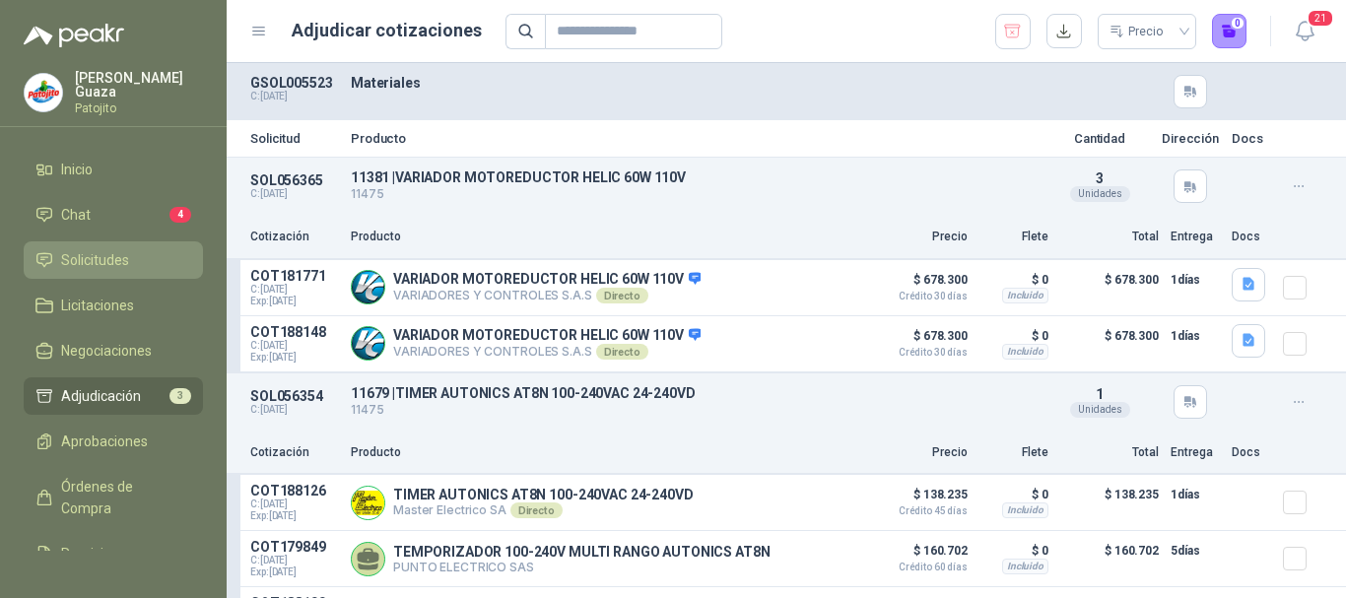
click at [118, 257] on span "Solicitudes" at bounding box center [95, 260] width 68 height 22
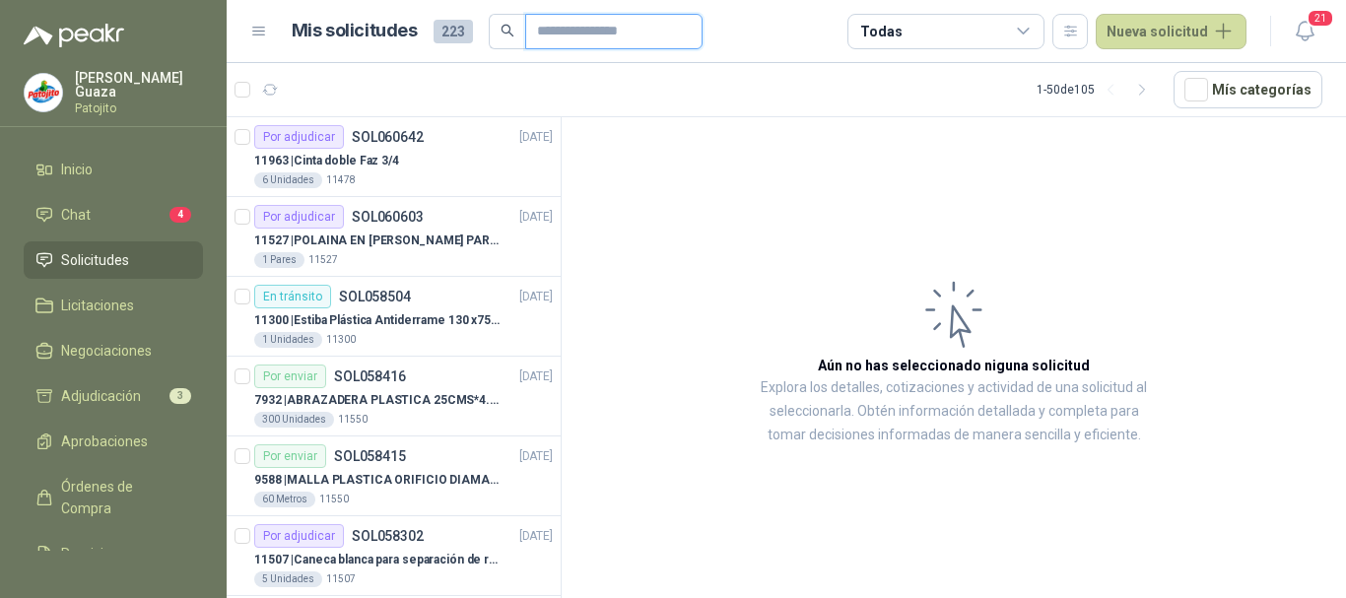
click at [628, 36] on input "text" at bounding box center [606, 32] width 138 height 34
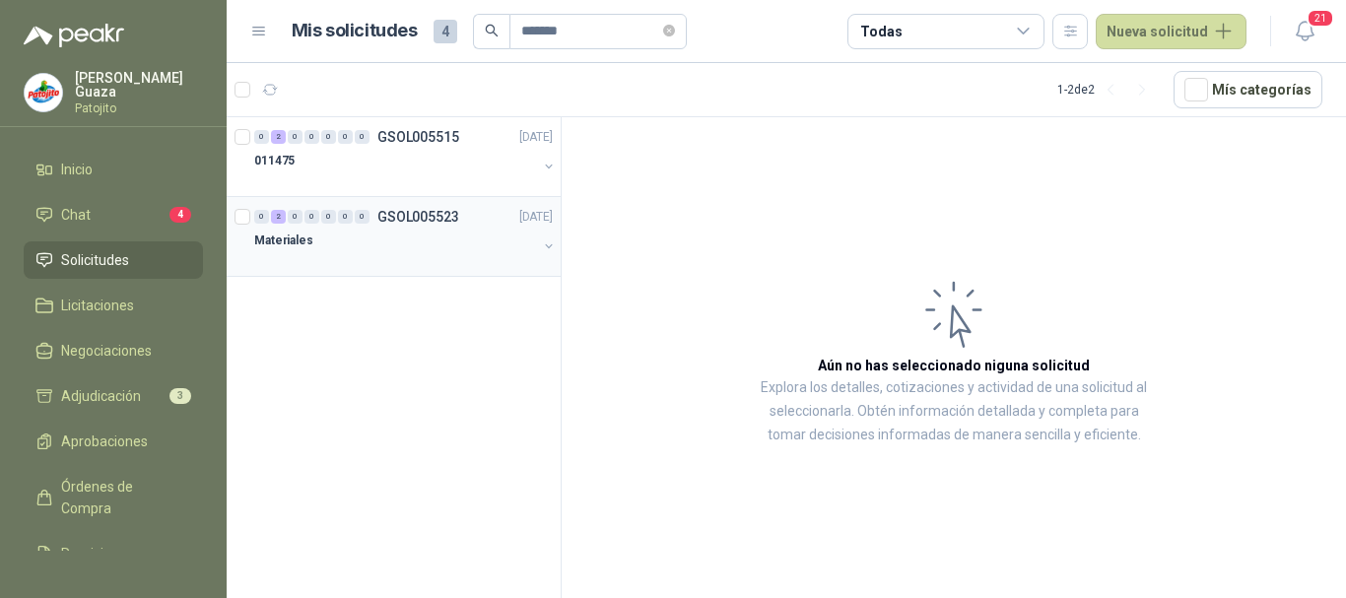
click at [416, 225] on div "0 2 0 0 0 0 0 GSOL005523 [DATE]" at bounding box center [405, 217] width 303 height 24
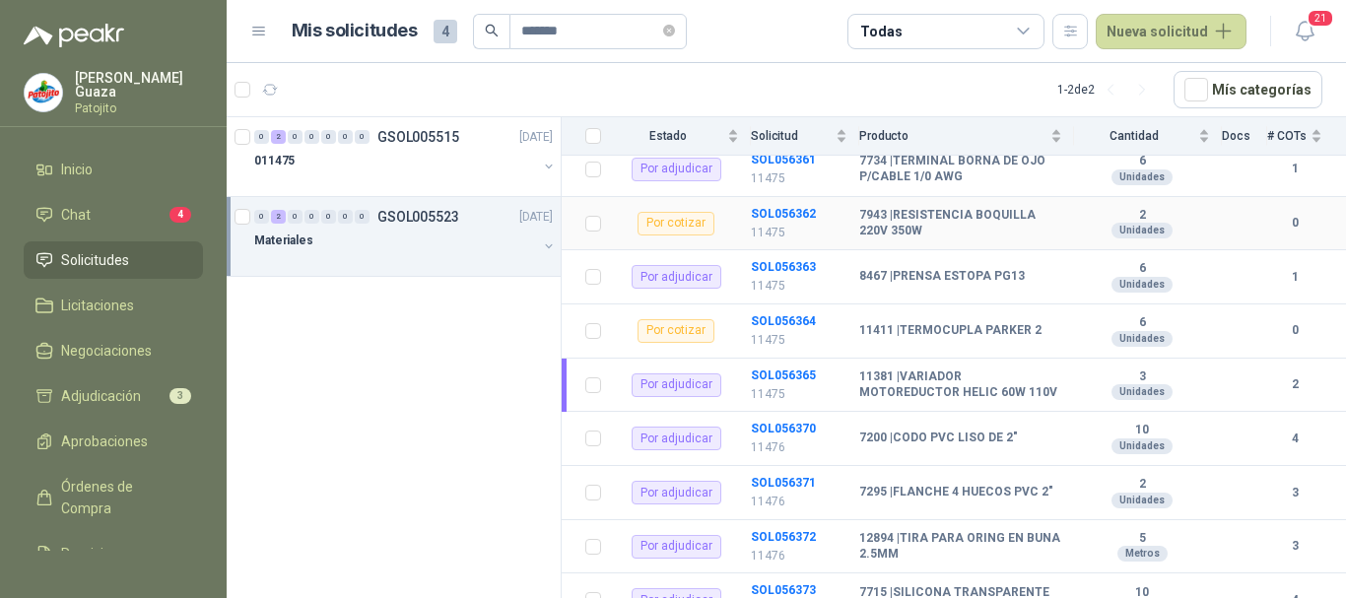
scroll to position [690, 0]
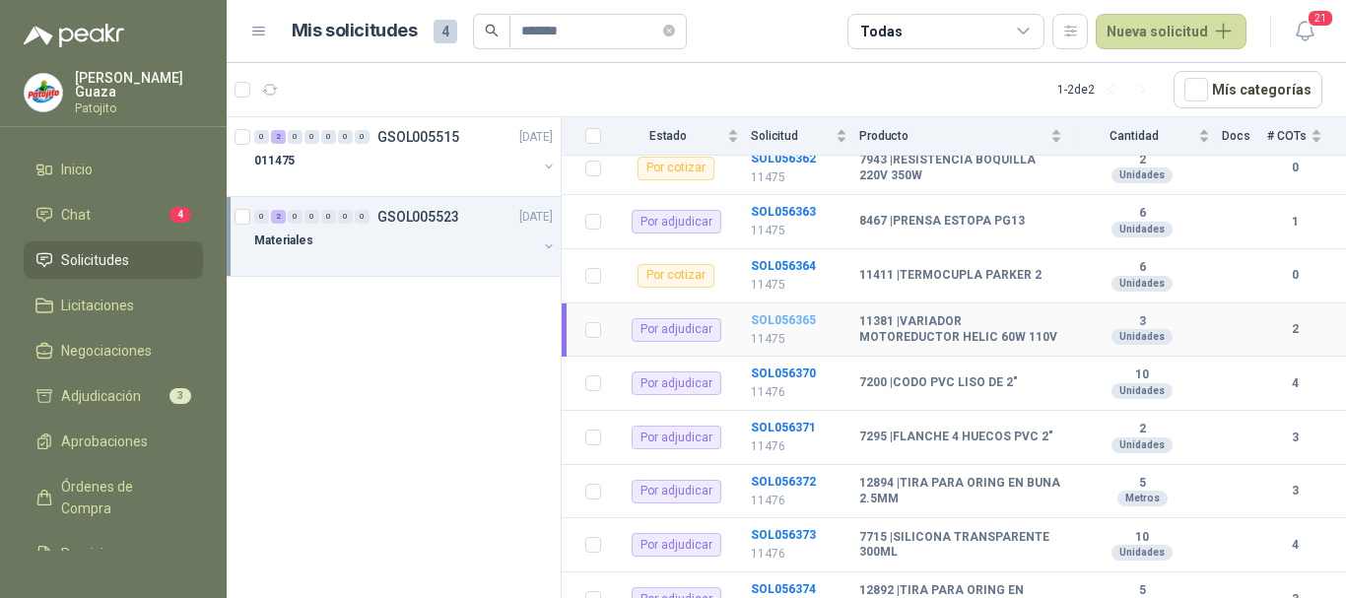
click at [761, 319] on b "SOL056365" at bounding box center [783, 320] width 65 height 14
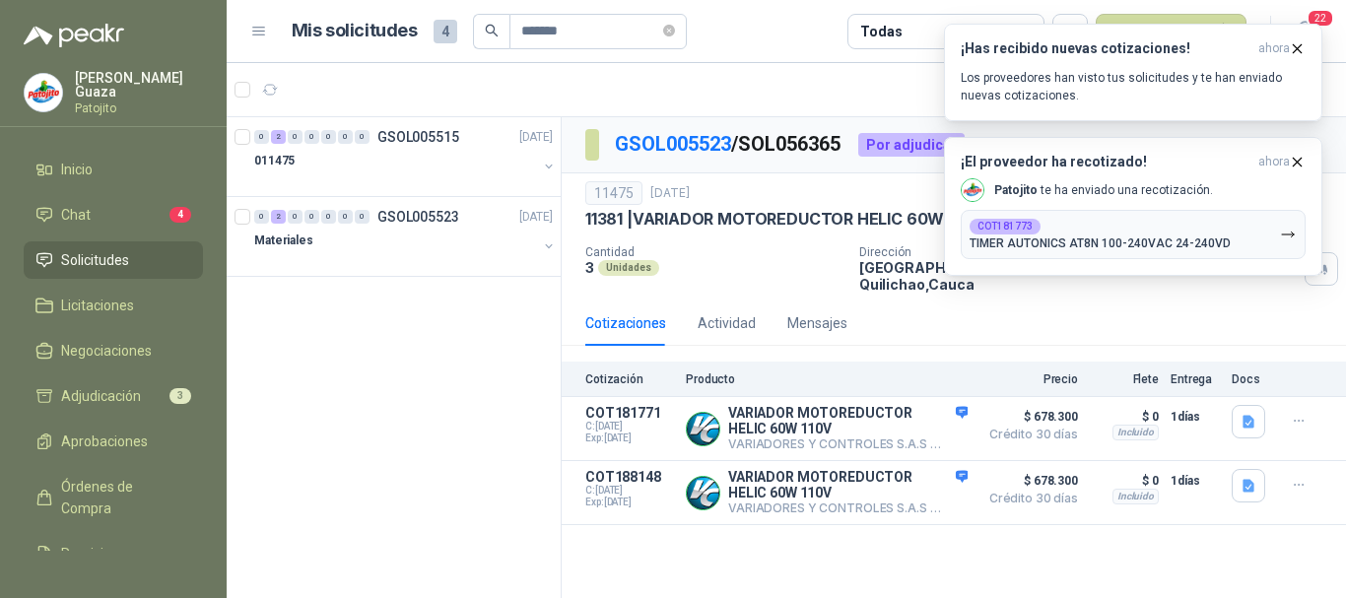
click at [788, 289] on div "Cantidad 3 Unidades" at bounding box center [714, 268] width 258 height 47
click at [1110, 225] on div "COT181773 TIMER AUTONICS AT8N 100-240VAC 24-240VD" at bounding box center [1100, 235] width 261 height 32
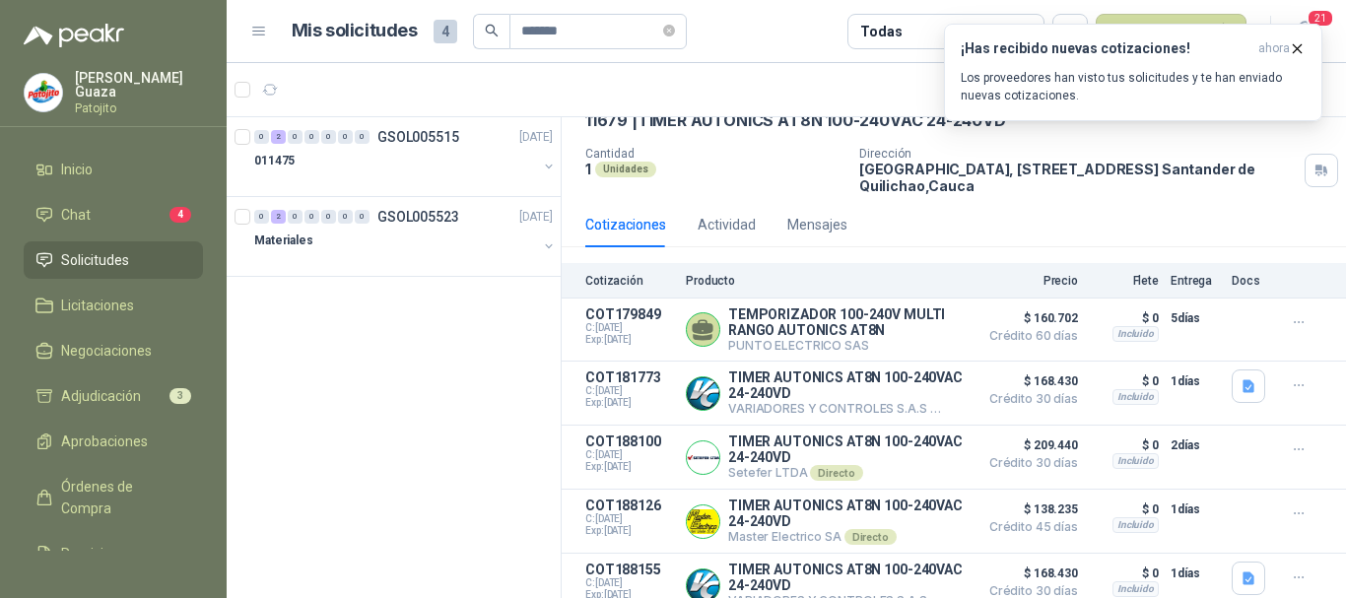
scroll to position [121, 0]
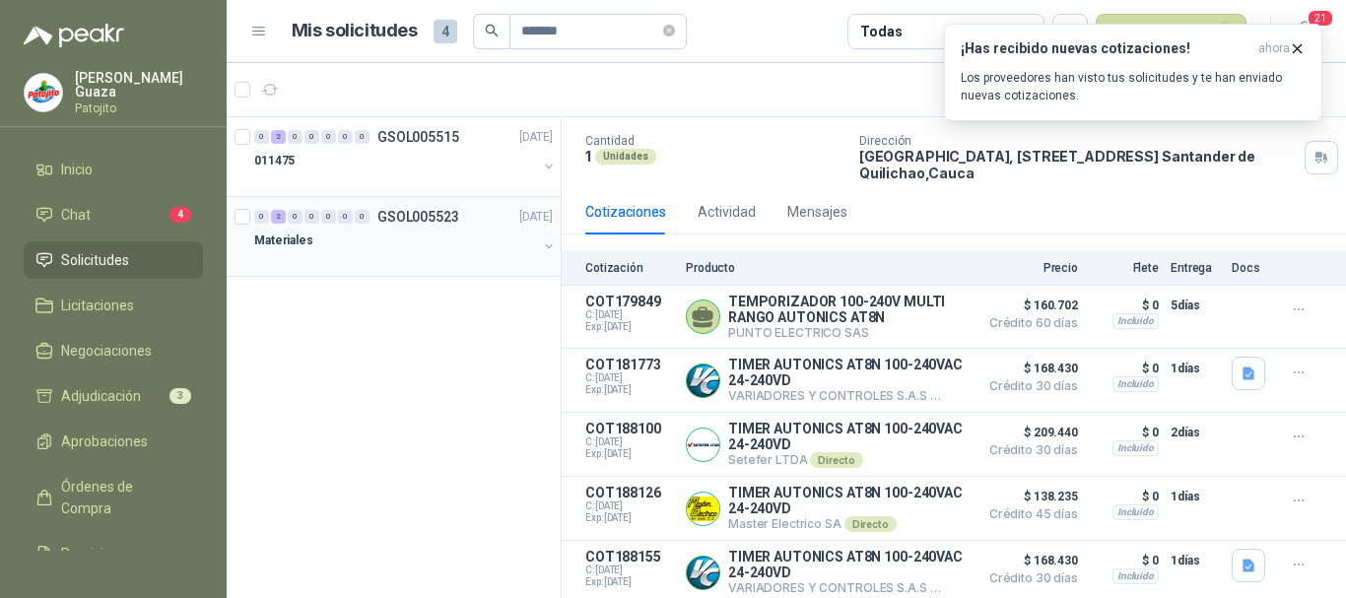
click at [401, 209] on div "0 2 0 0 0 0 0 GSOL005523 [DATE]" at bounding box center [405, 217] width 303 height 24
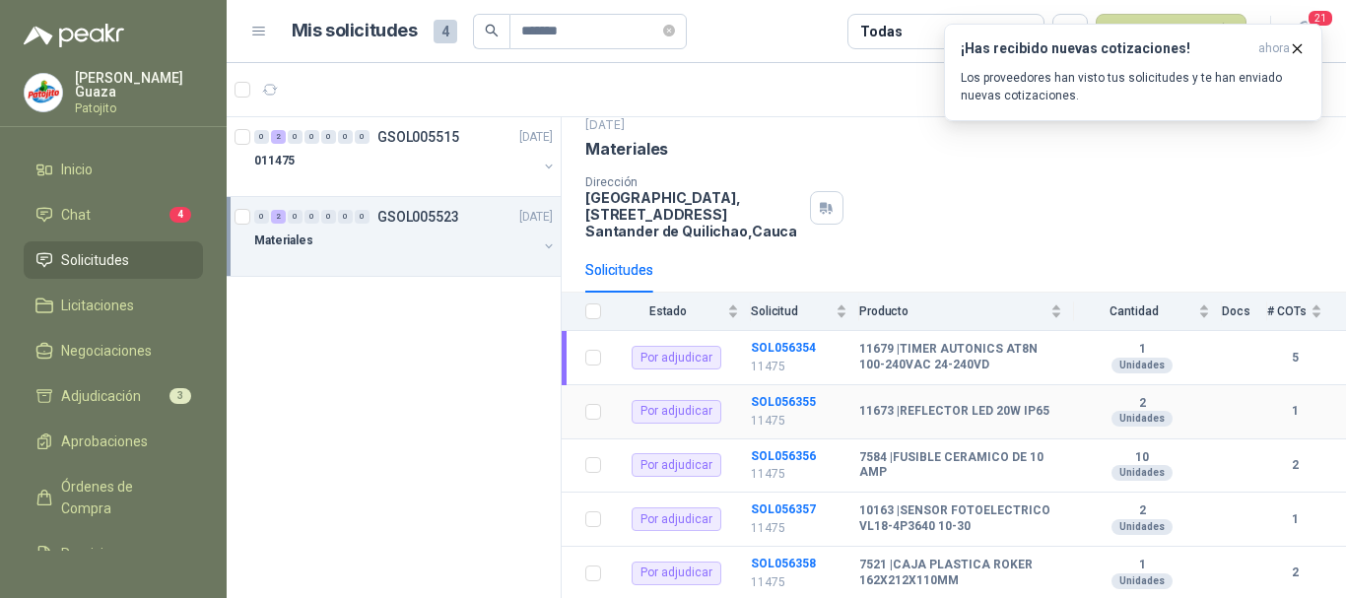
scroll to position [99, 0]
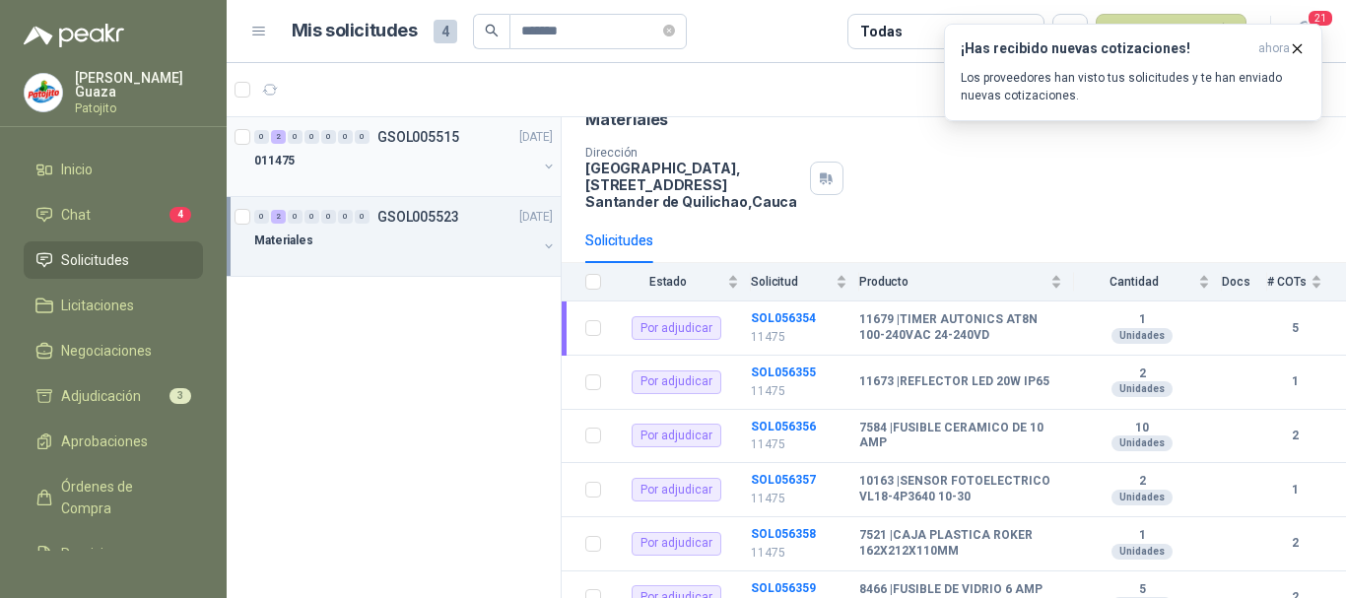
click at [425, 144] on div "0 2 0 0 0 0 0 GSOL005515 [DATE]" at bounding box center [405, 137] width 303 height 24
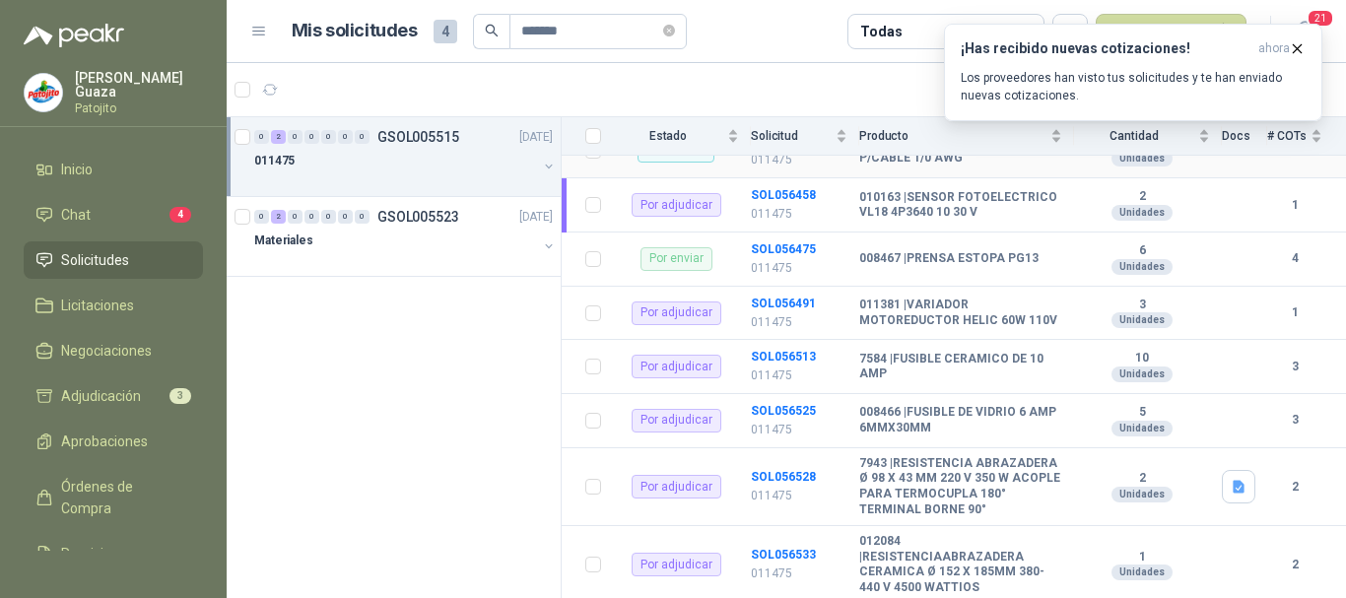
scroll to position [394, 0]
drag, startPoint x: 912, startPoint y: 306, endPoint x: 950, endPoint y: 324, distance: 42.3
click at [950, 324] on b "011381 | VARIADOR MOTOREDUCTOR HELIC 60W 110V" at bounding box center [960, 311] width 203 height 31
copy b "VARIADOR MOTOREDUCTOR"
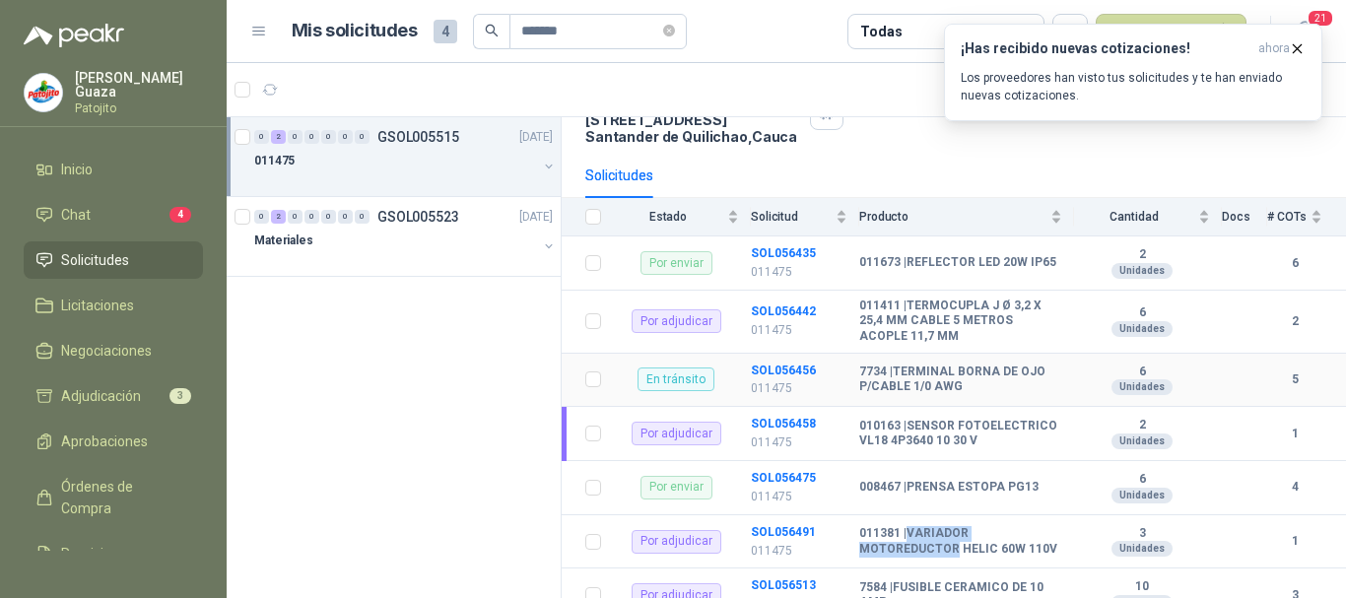
scroll to position [197, 0]
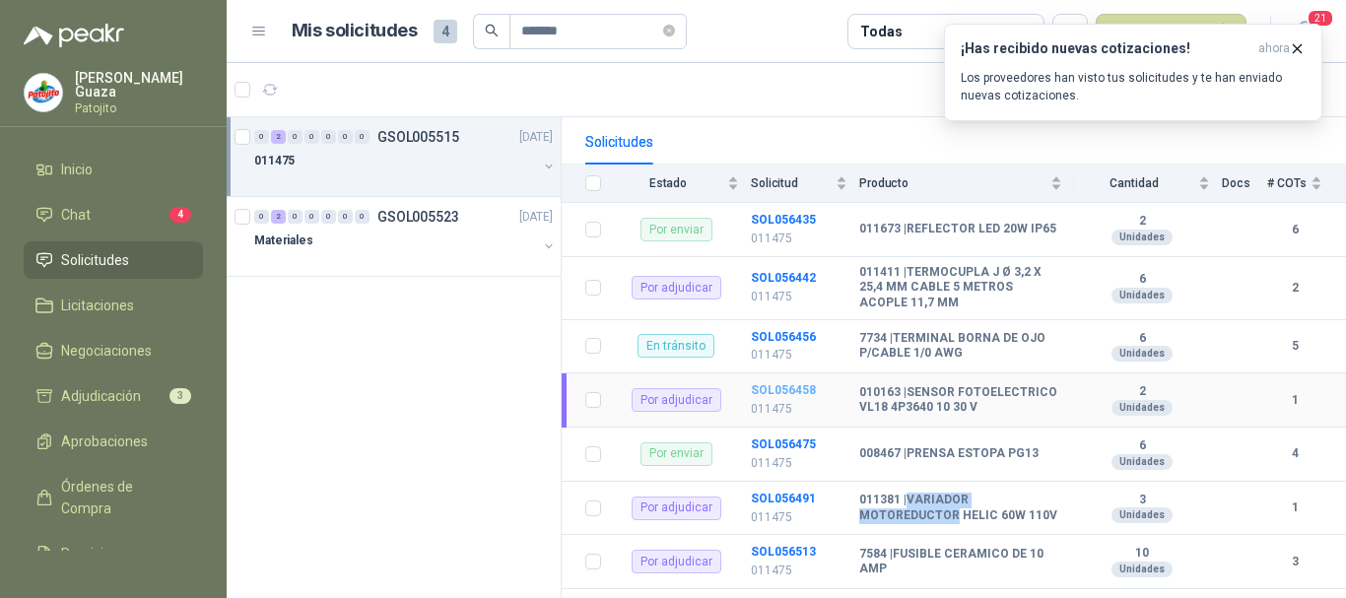
click at [786, 395] on b "SOL056458" at bounding box center [783, 390] width 65 height 14
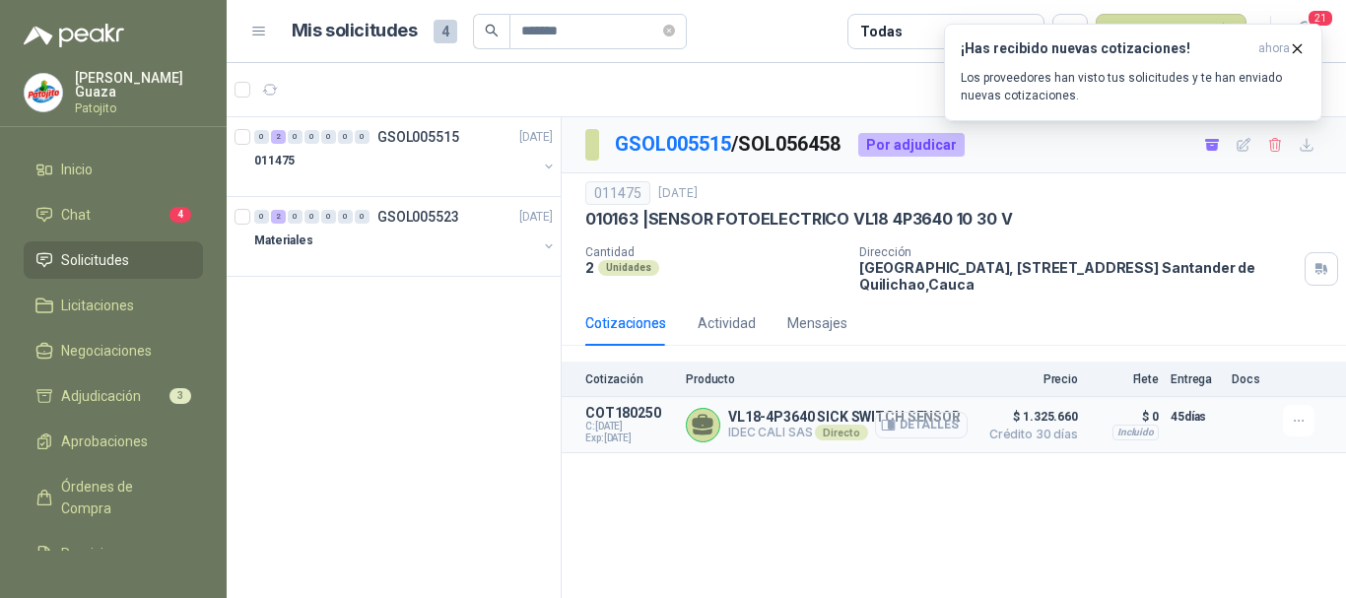
drag, startPoint x: 918, startPoint y: 417, endPoint x: 971, endPoint y: 429, distance: 53.5
click at [920, 417] on button "Detalles" at bounding box center [921, 425] width 93 height 27
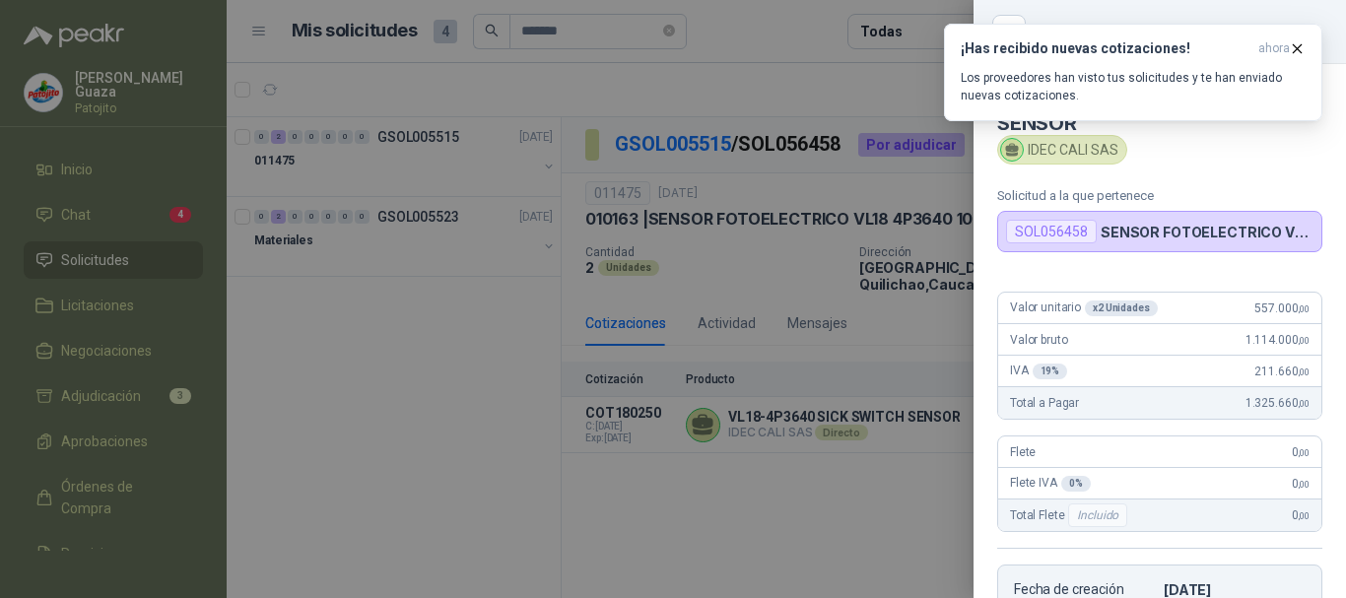
scroll to position [383, 0]
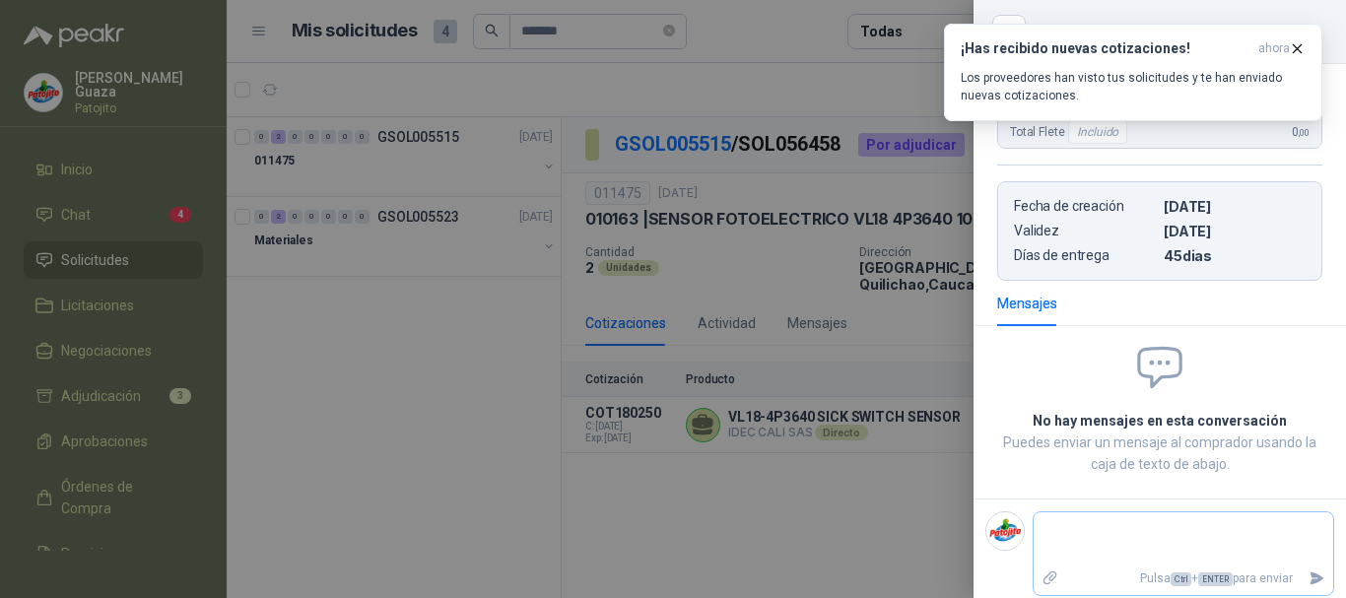
click at [1083, 519] on textarea at bounding box center [1184, 538] width 300 height 45
click at [1220, 567] on textarea "**********" at bounding box center [1176, 548] width 284 height 64
click at [1126, 531] on textarea "**********" at bounding box center [1176, 548] width 284 height 64
drag, startPoint x: 1127, startPoint y: 531, endPoint x: 1025, endPoint y: 148, distance: 396.8
click at [1026, 148] on article "Flete 0 ,00 Flete IVA 0 % 0 ,00 Total Flete Incluido 0 ,00" at bounding box center [1159, 100] width 325 height 97
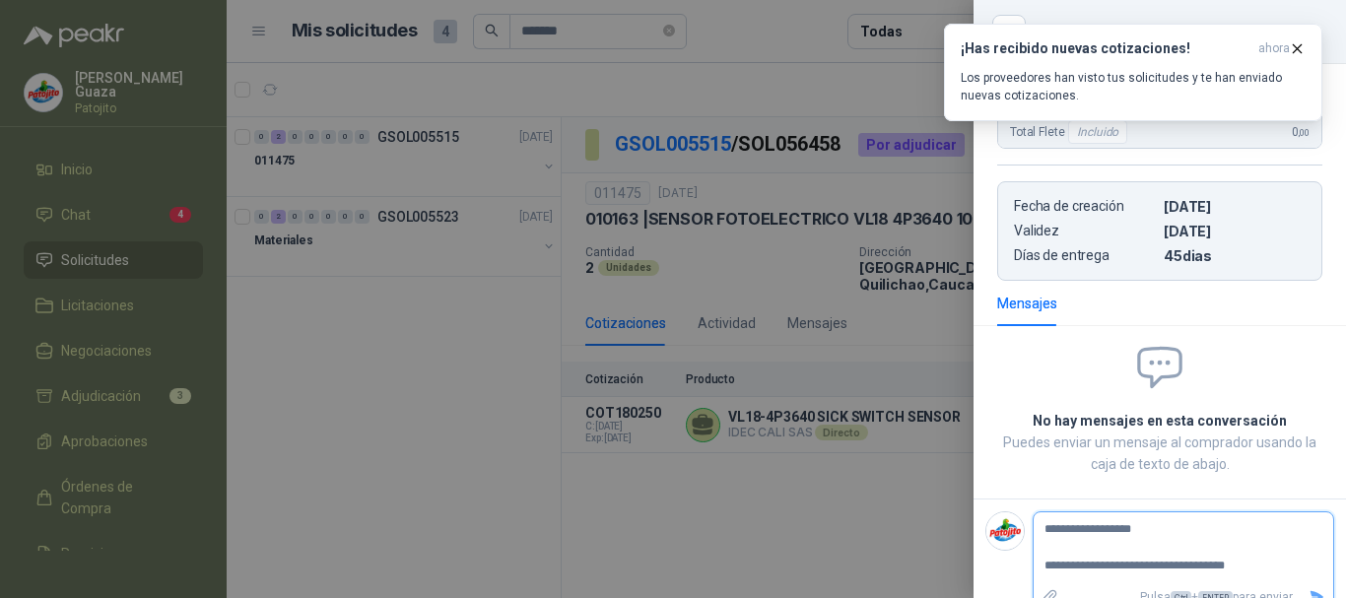
click at [1128, 532] on textarea "**********" at bounding box center [1176, 548] width 284 height 64
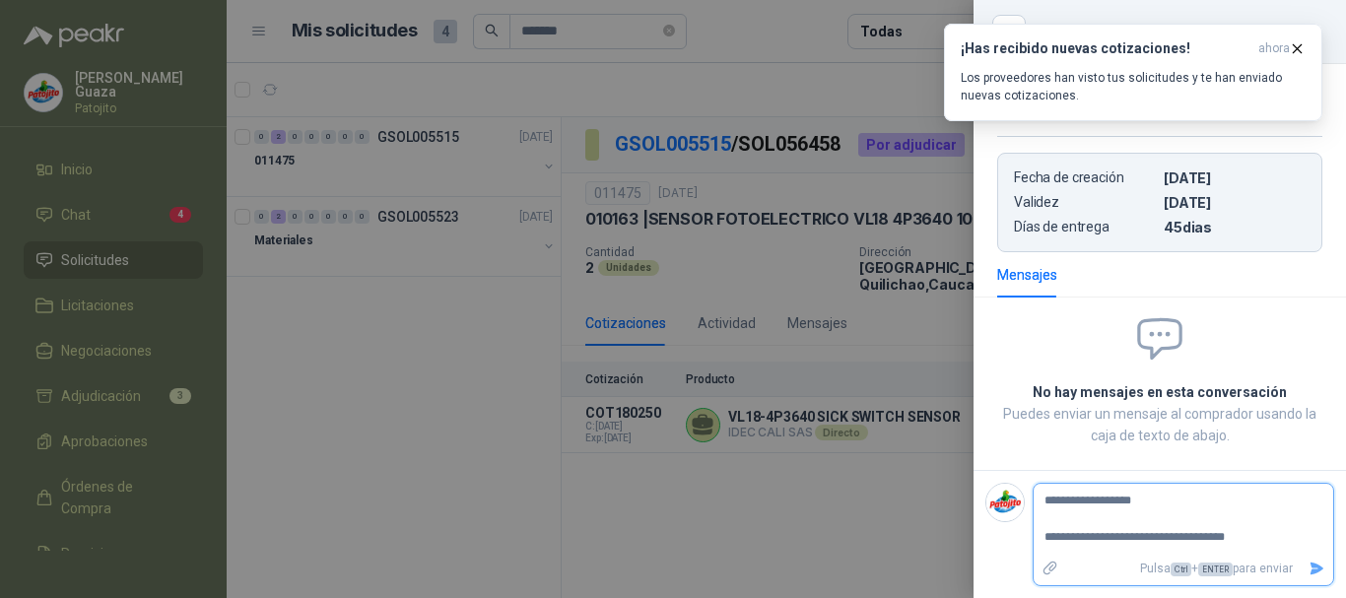
click at [1303, 578] on button "Enviar" at bounding box center [1317, 569] width 33 height 34
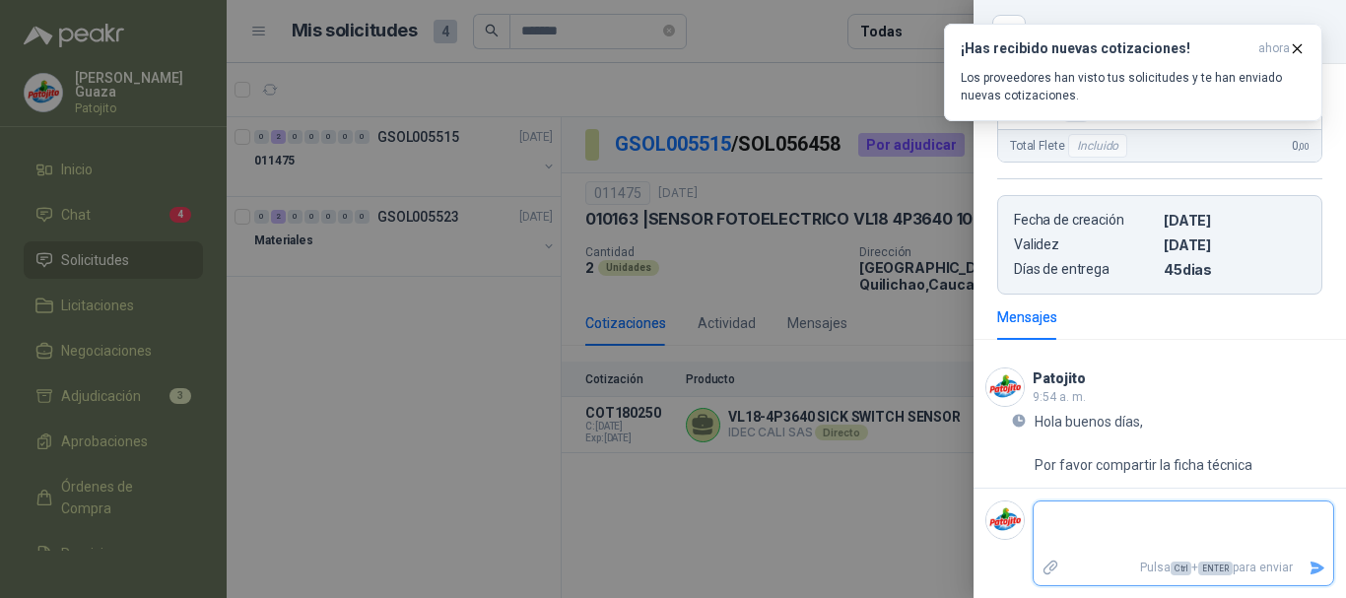
scroll to position [370, 0]
click at [463, 546] on div at bounding box center [673, 299] width 1346 height 598
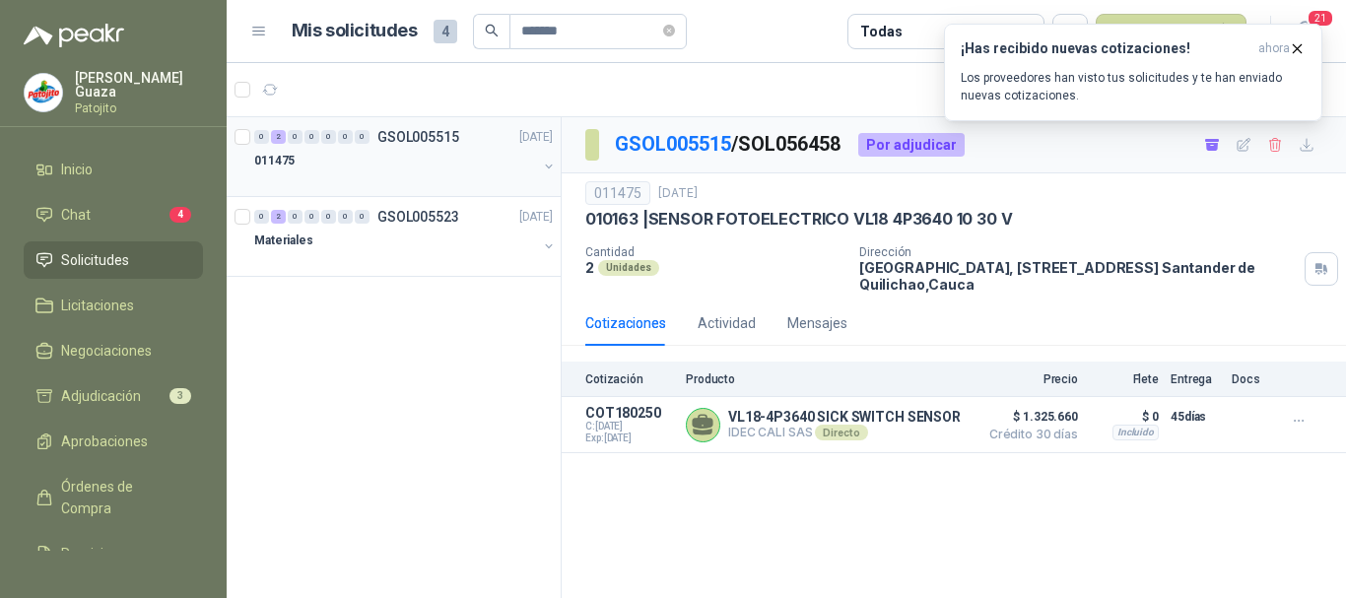
click at [403, 146] on div "0 2 0 0 0 0 0 GSOL005515 [DATE]" at bounding box center [405, 137] width 303 height 24
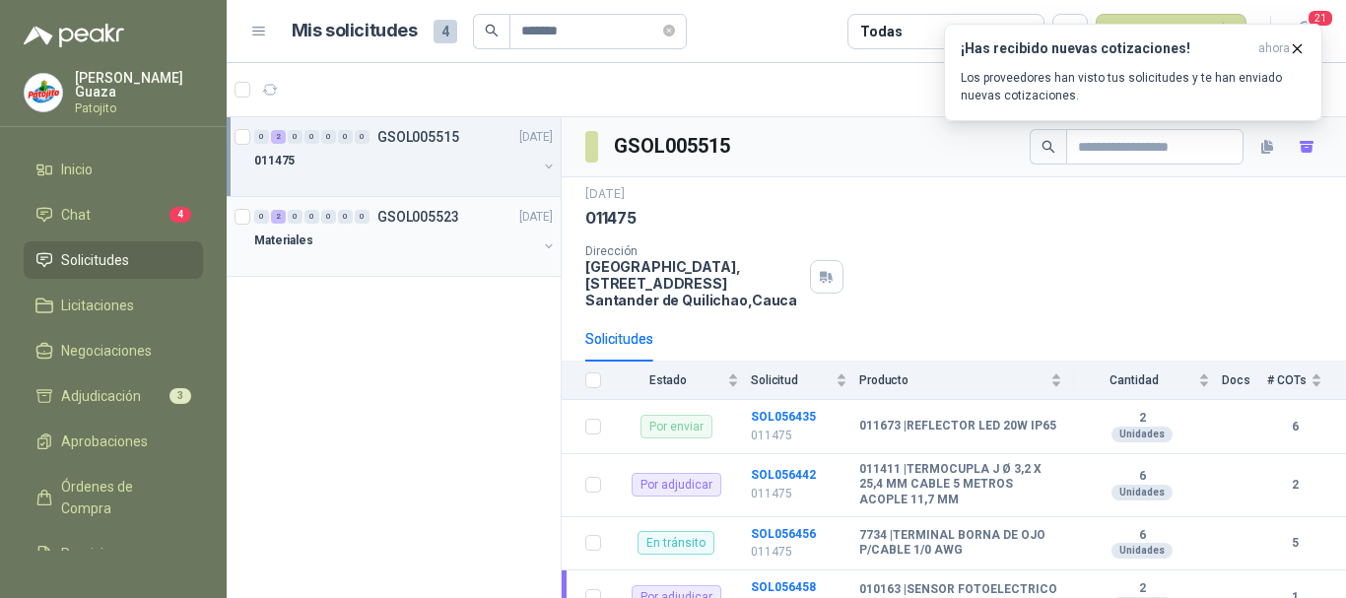
click at [403, 215] on p "GSOL005523" at bounding box center [418, 217] width 82 height 14
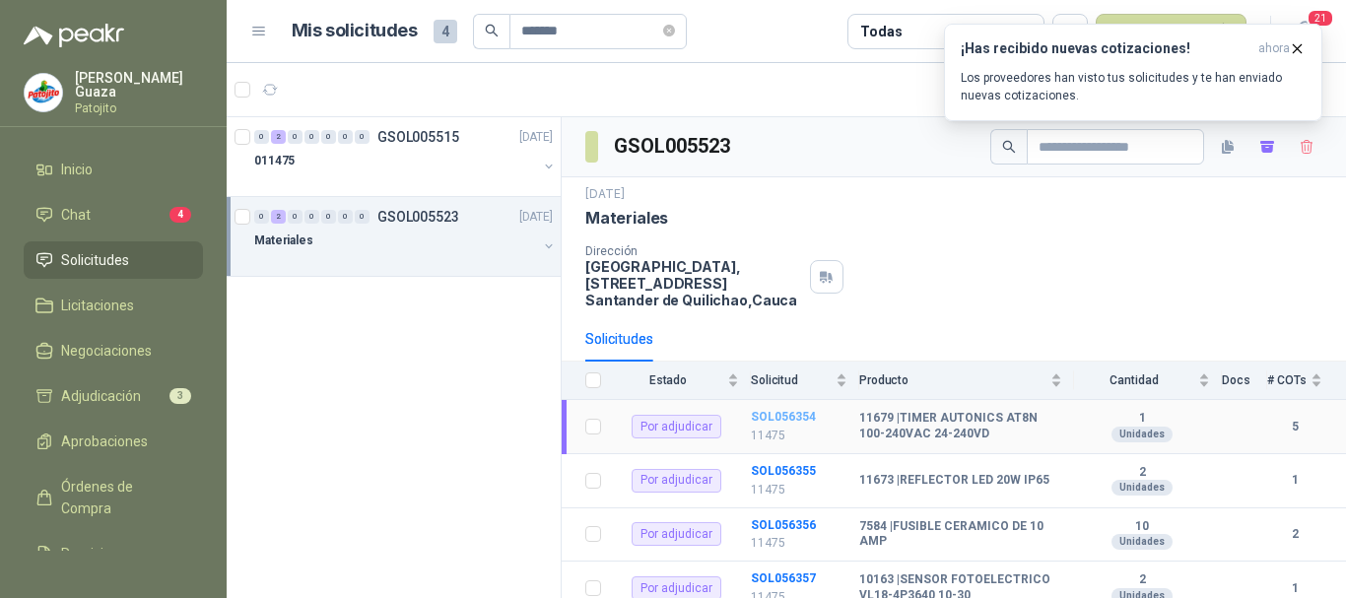
click at [793, 416] on b "SOL056354" at bounding box center [783, 417] width 65 height 14
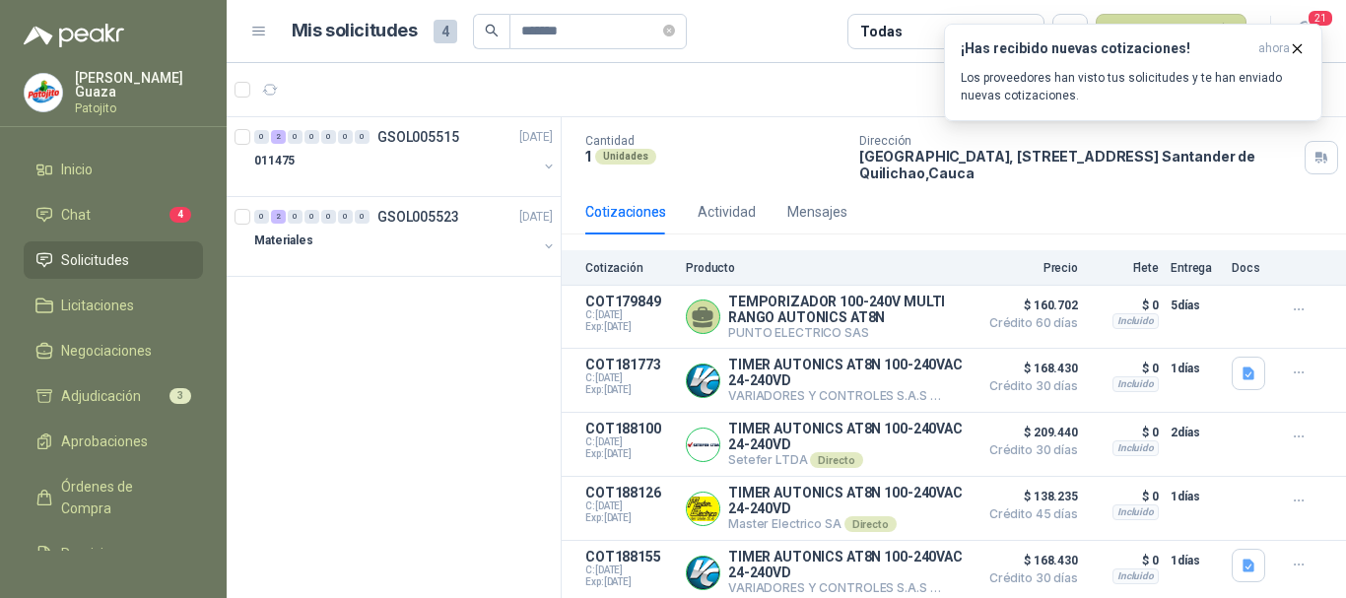
scroll to position [121, 0]
click at [888, 499] on button "Detalles" at bounding box center [921, 509] width 93 height 27
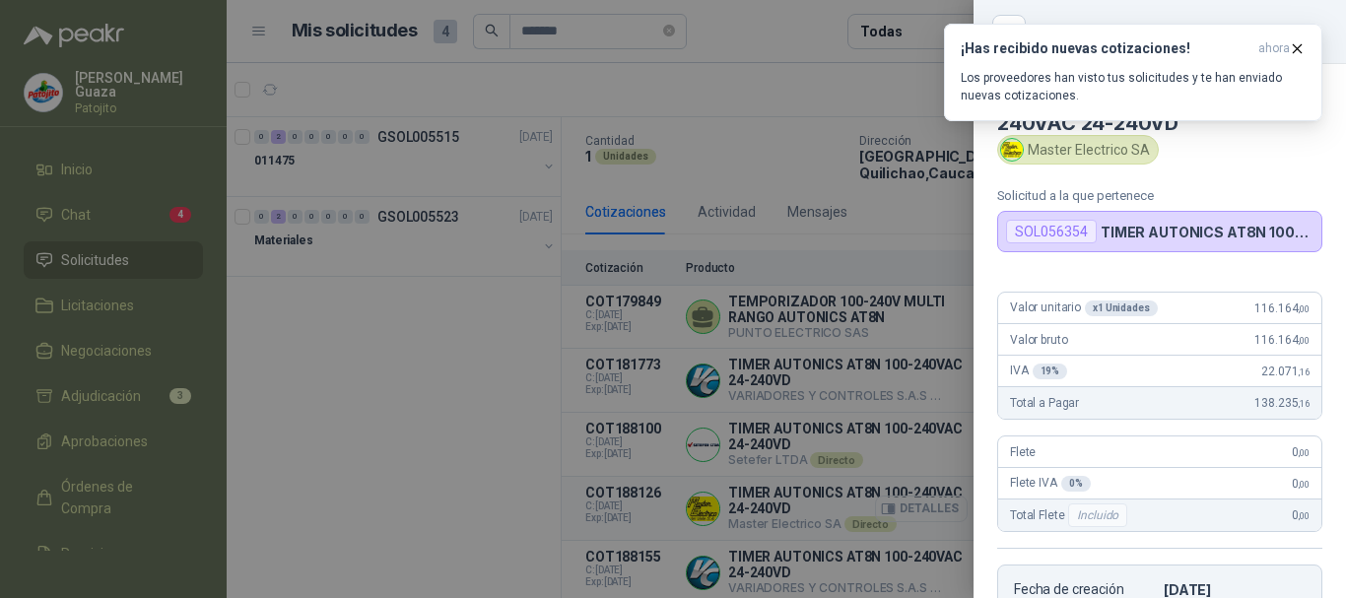
scroll to position [360, 0]
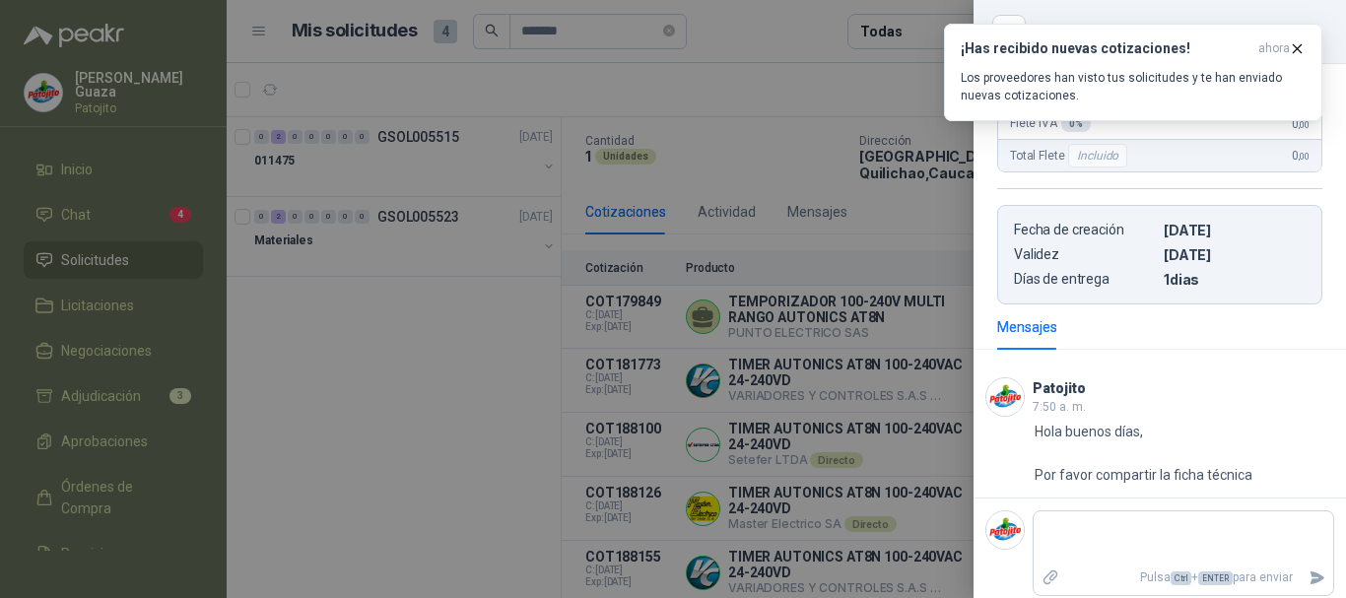
click at [933, 421] on div at bounding box center [673, 299] width 1346 height 598
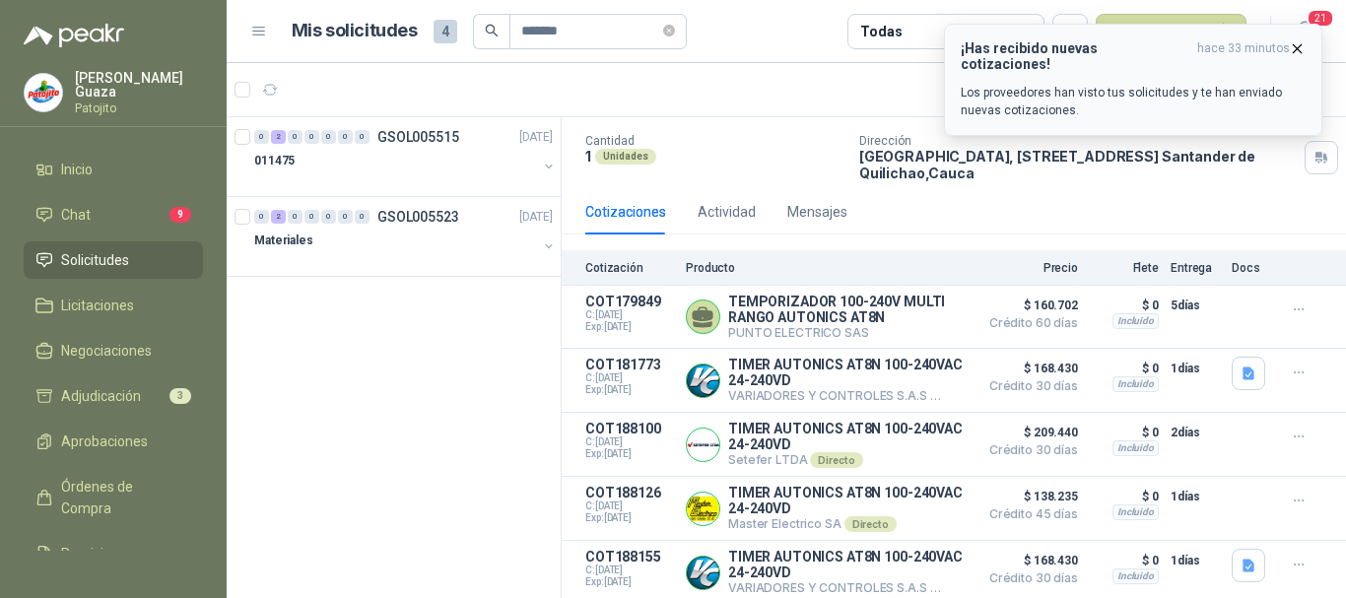
click at [1291, 55] on icon "button" at bounding box center [1297, 48] width 17 height 17
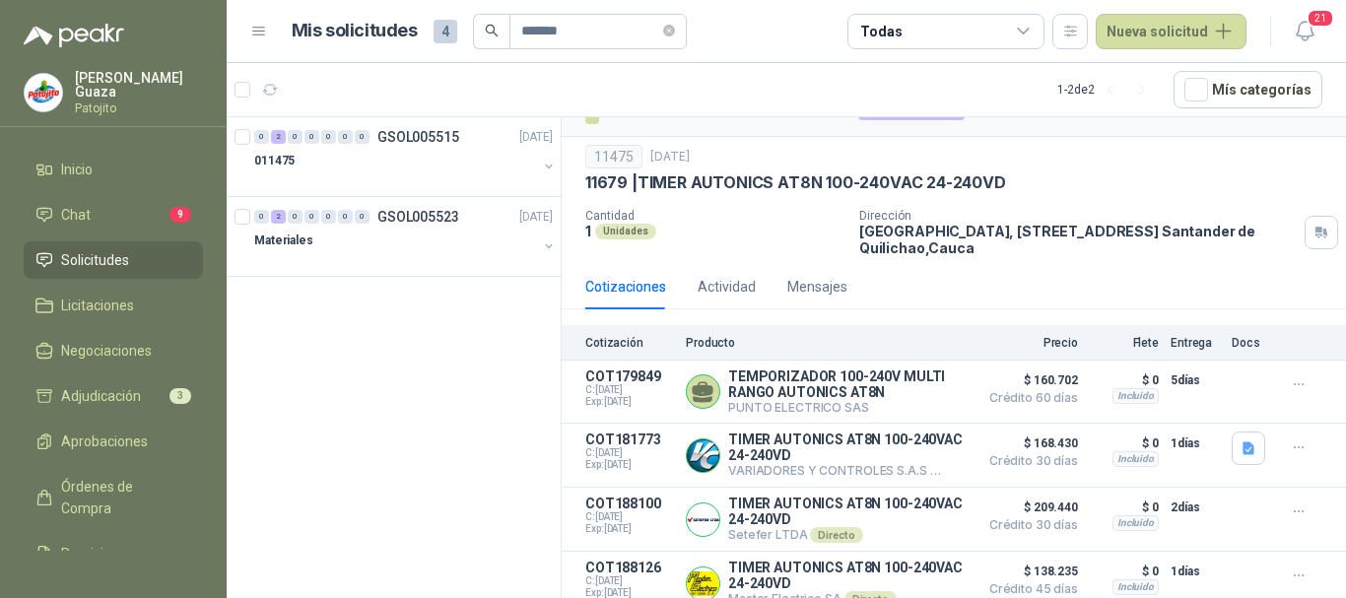
scroll to position [0, 0]
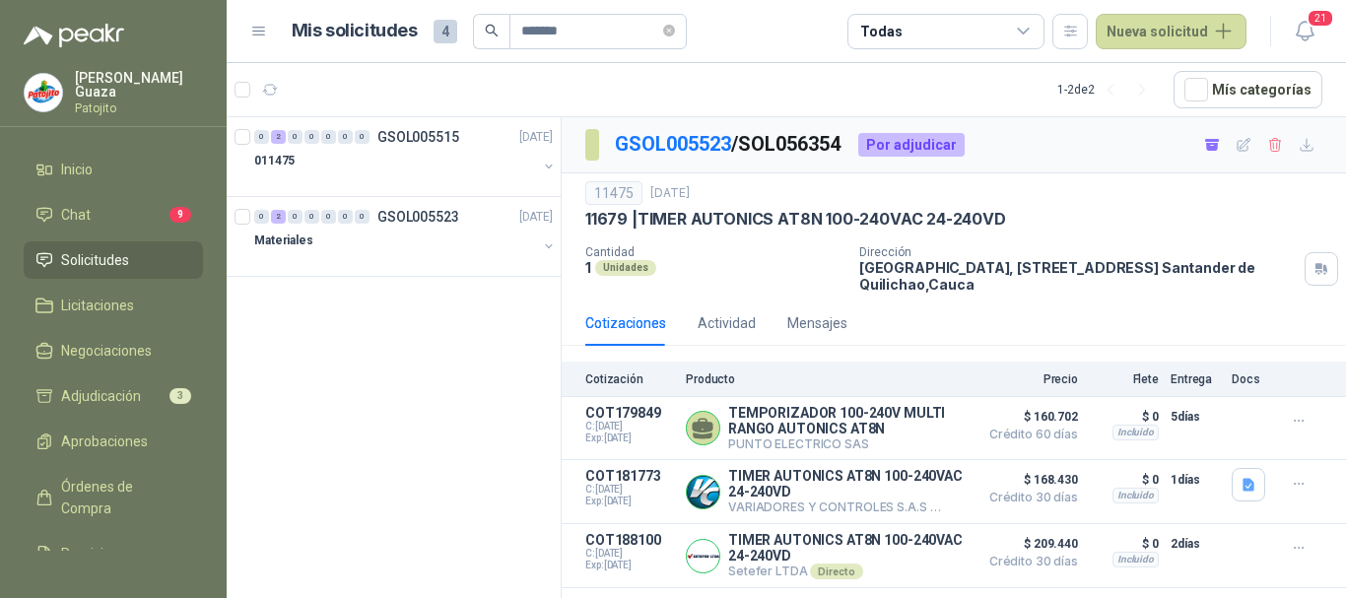
click at [74, 268] on span "Solicitudes" at bounding box center [95, 260] width 68 height 22
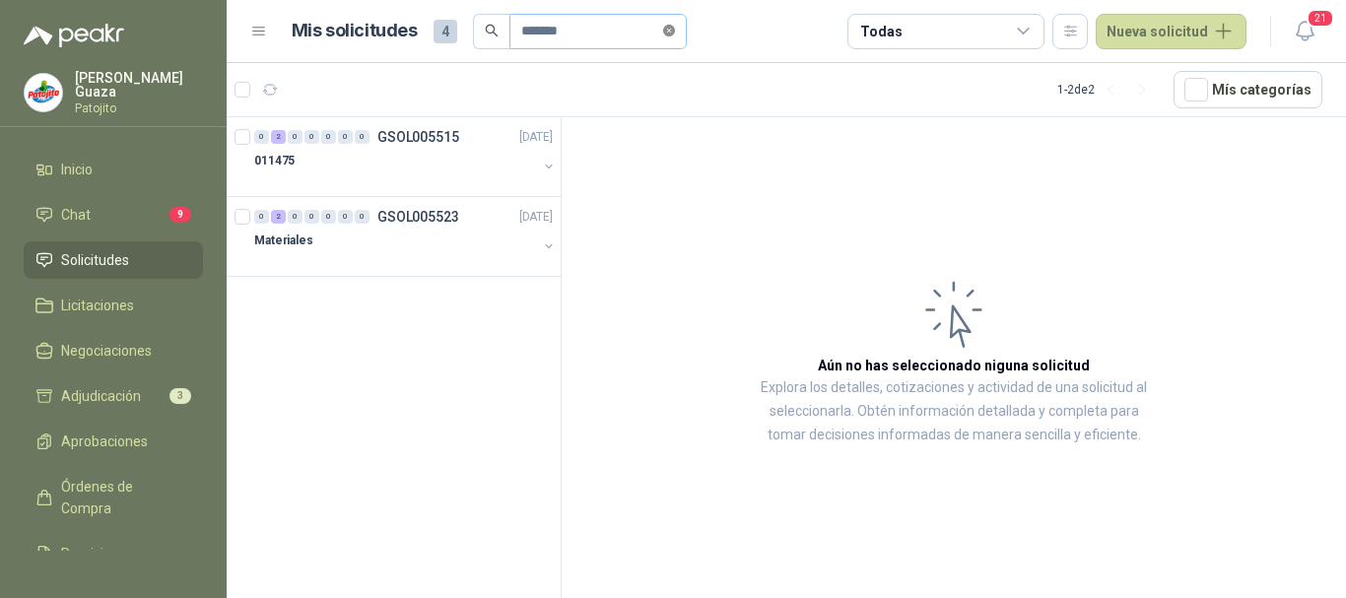
click at [675, 37] on span at bounding box center [669, 31] width 12 height 19
click at [605, 29] on input "text" at bounding box center [590, 32] width 138 height 34
click at [450, 144] on p "GSOL005496" at bounding box center [418, 137] width 82 height 14
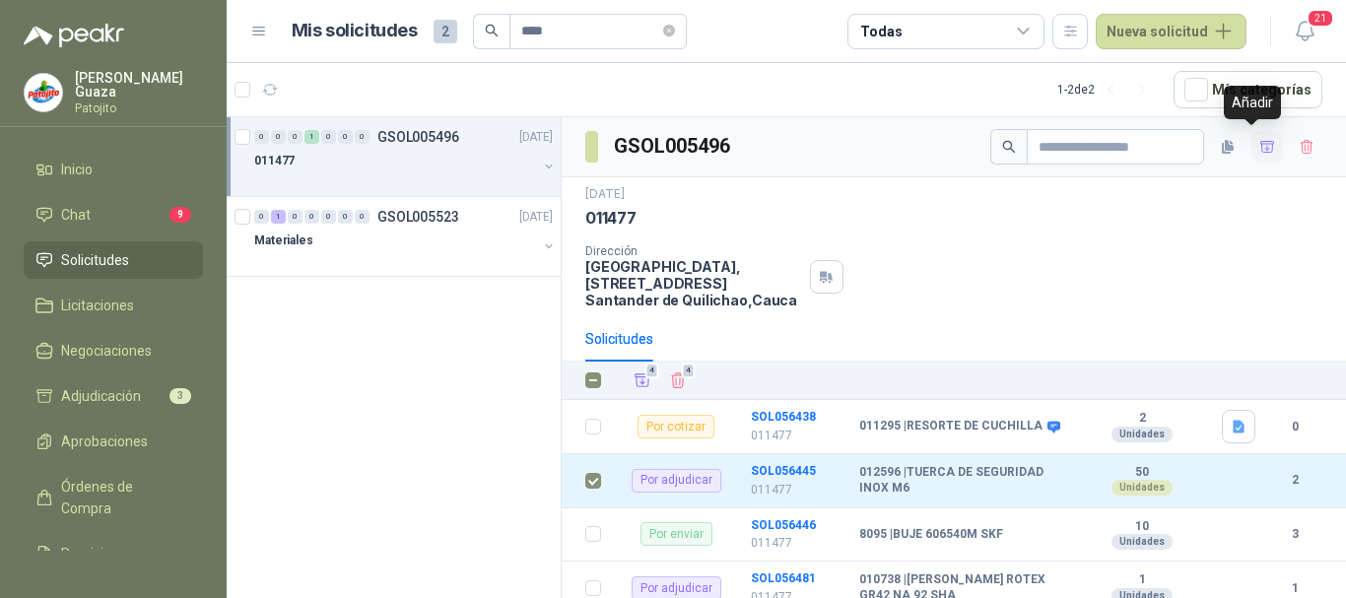
click at [1259, 148] on icon "button" at bounding box center [1267, 147] width 17 height 17
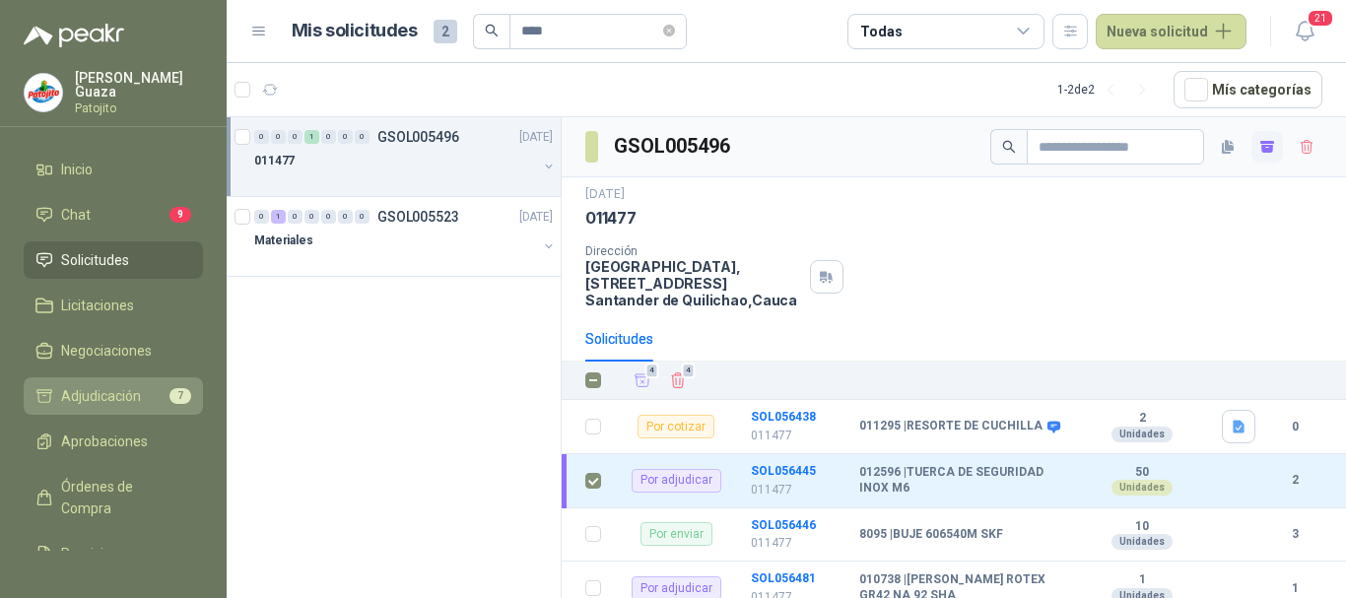
click at [106, 405] on span "Adjudicación" at bounding box center [101, 396] width 80 height 22
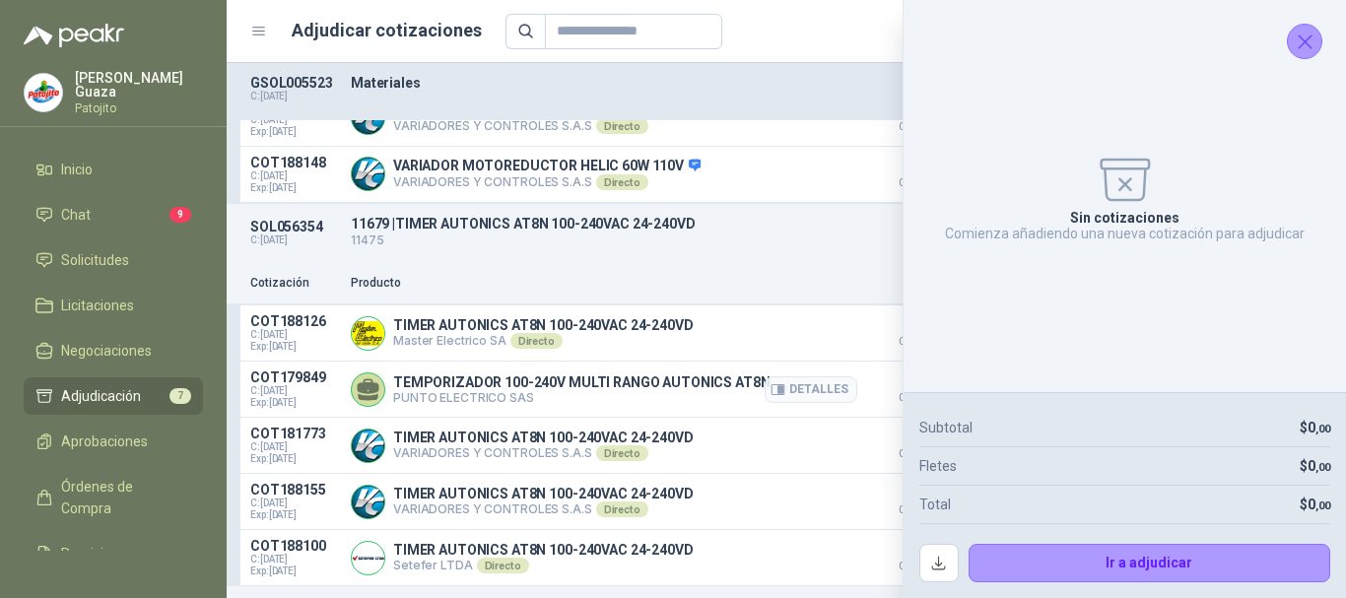
scroll to position [197, 0]
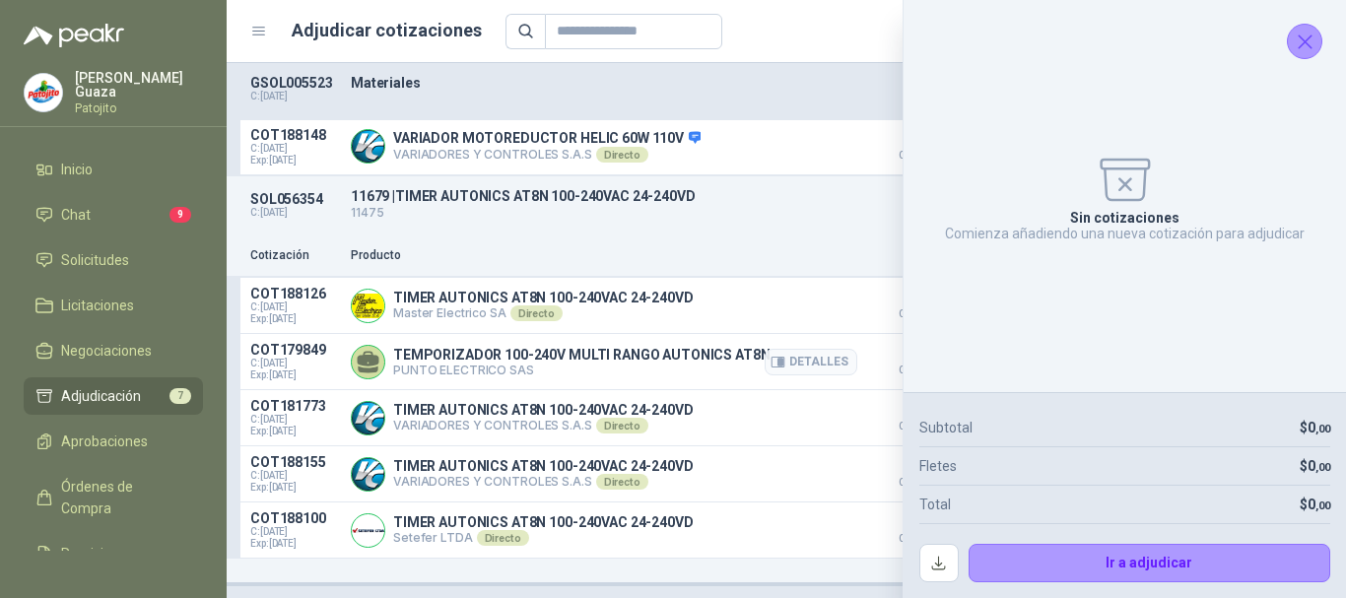
click at [845, 378] on article "COT179849 C: [DATE] Exp: [DATE] TEMPORIZADOR 100-240V MULTI RANGO AUTONICS AT8N…" at bounding box center [786, 362] width 1119 height 56
click at [1291, 44] on button "Cerrar" at bounding box center [1304, 41] width 35 height 35
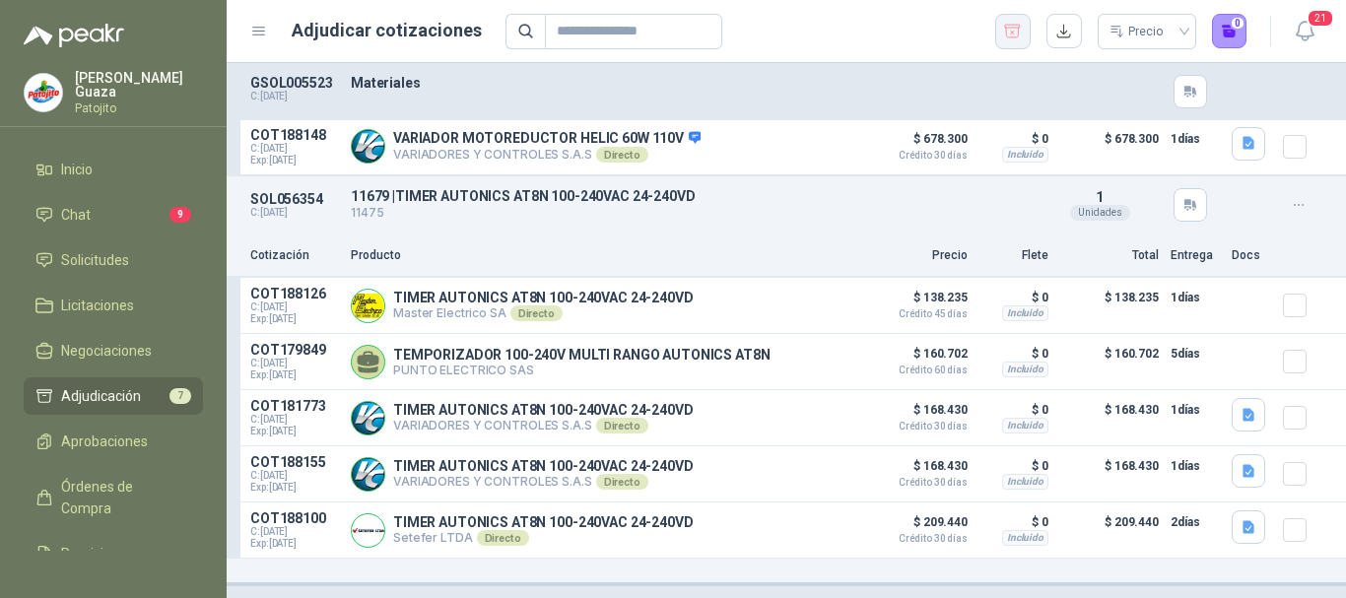
click at [1010, 34] on icon "button" at bounding box center [1012, 32] width 19 height 20
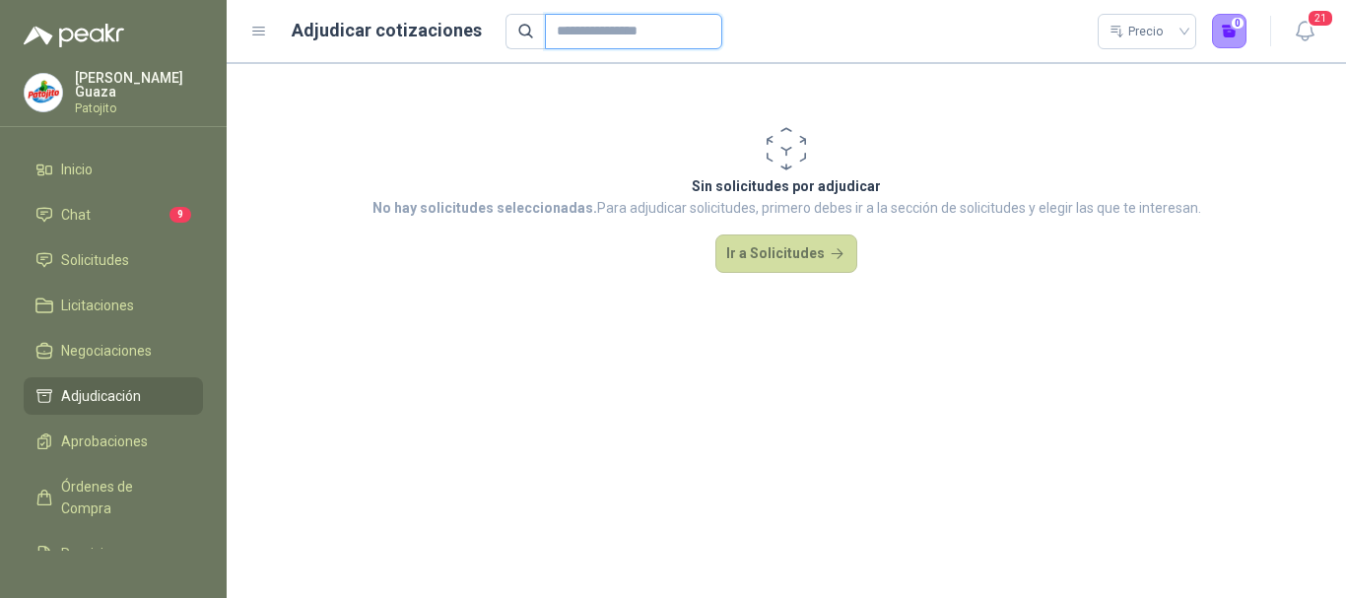
click at [652, 23] on input "text" at bounding box center [626, 32] width 138 height 34
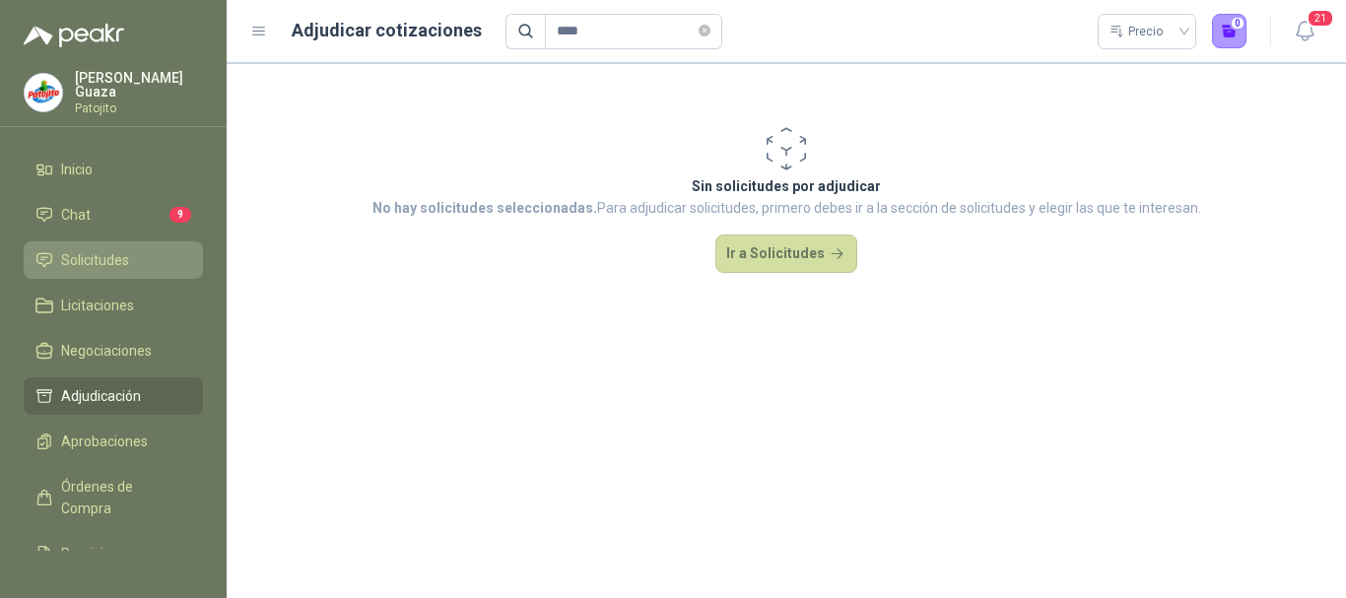
click at [73, 269] on span "Solicitudes" at bounding box center [95, 260] width 68 height 22
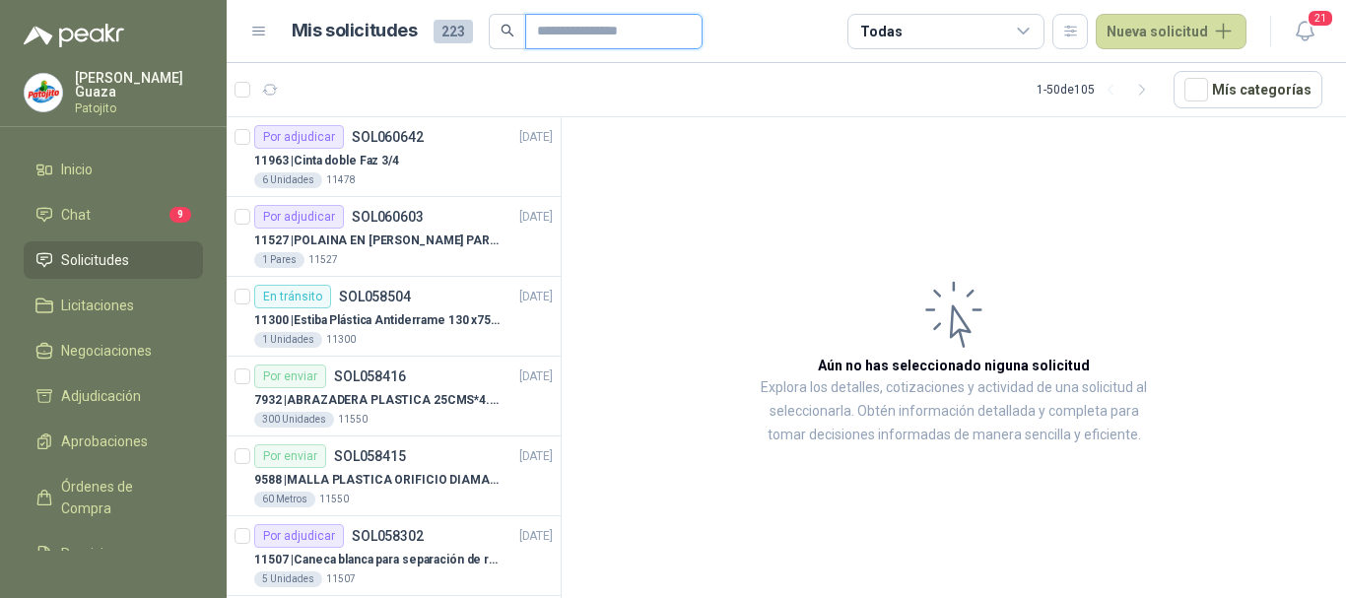
click at [618, 25] on input "text" at bounding box center [606, 32] width 138 height 34
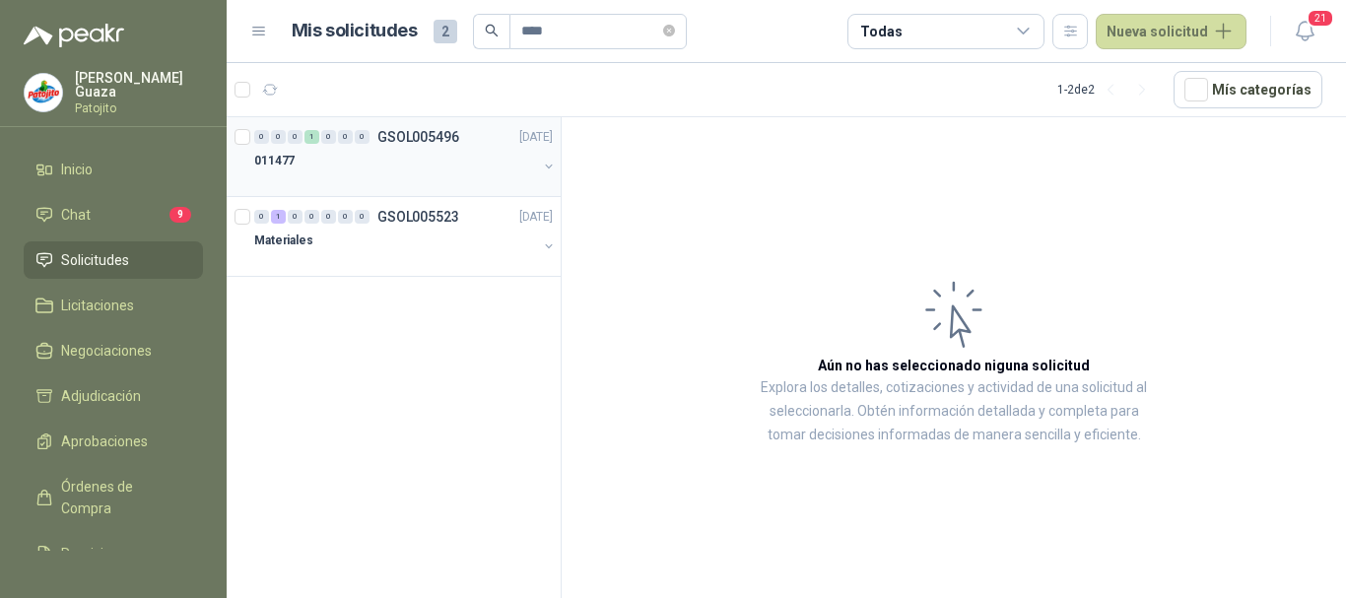
click at [451, 136] on p "GSOL005496" at bounding box center [418, 137] width 82 height 14
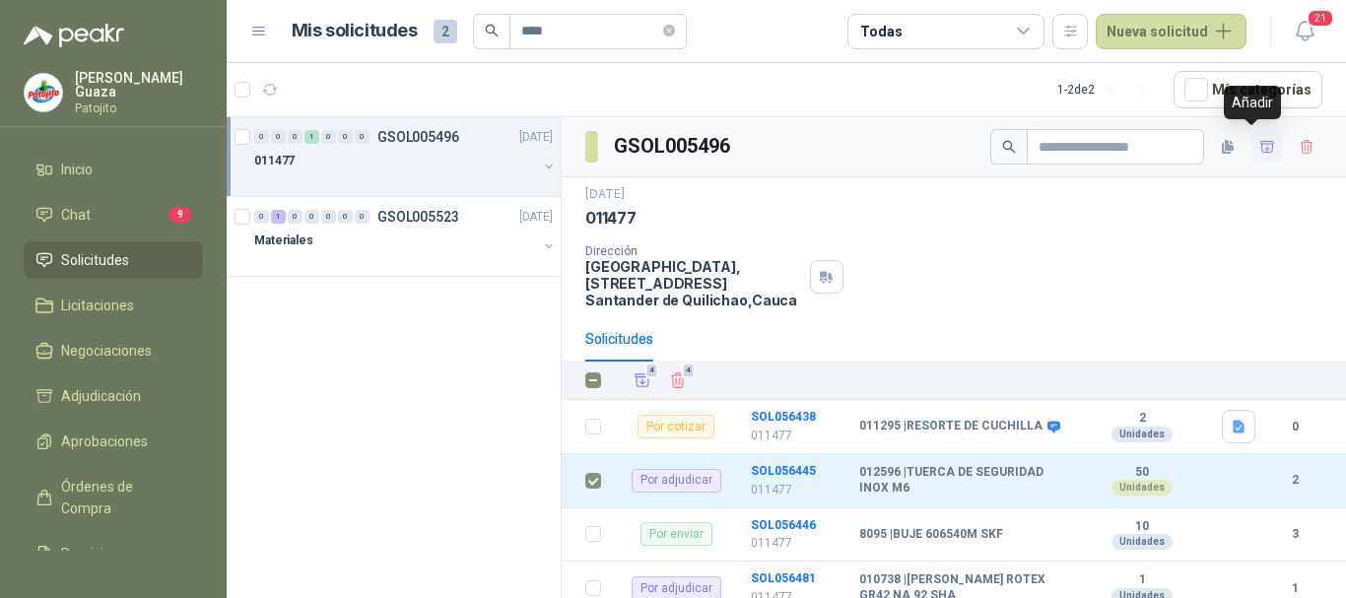
click at [1260, 148] on icon "button" at bounding box center [1267, 146] width 14 height 11
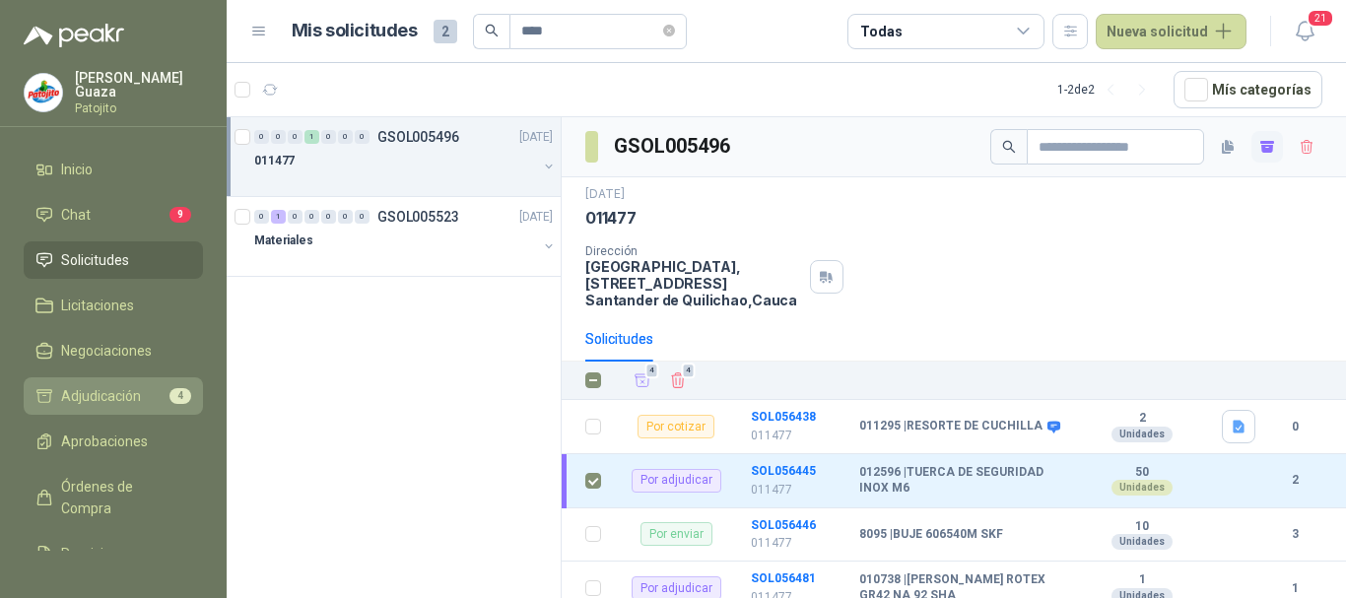
click at [100, 385] on span "Adjudicación" at bounding box center [101, 396] width 80 height 22
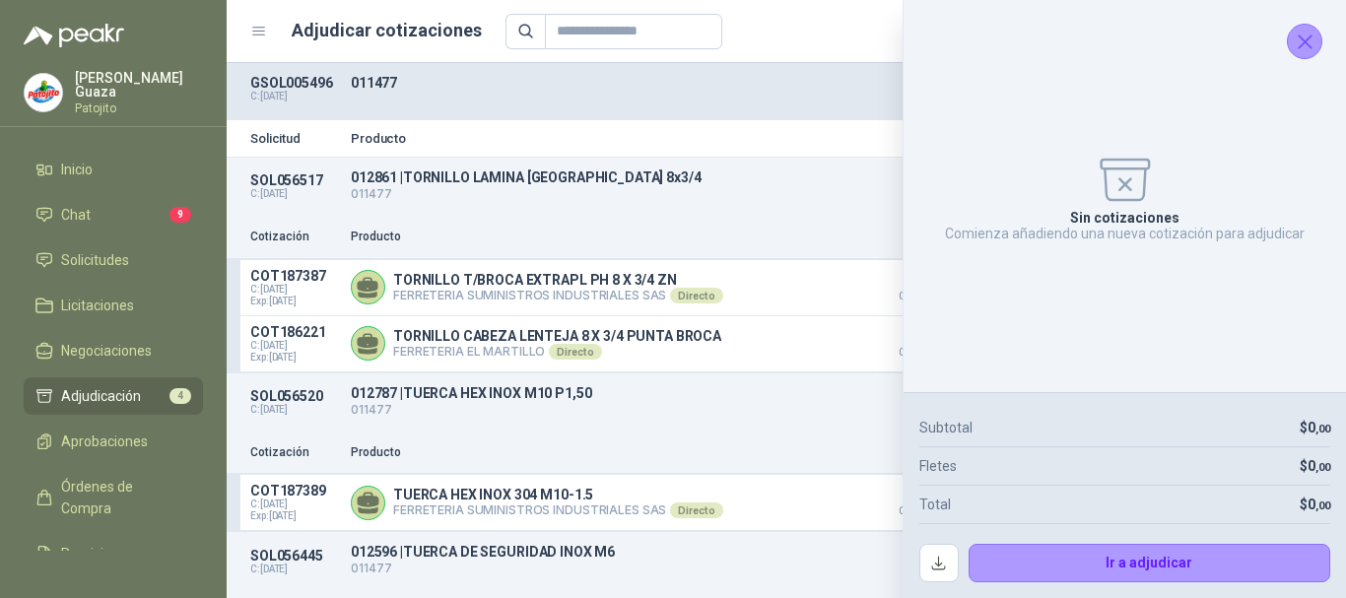
click at [1290, 39] on button "Cerrar" at bounding box center [1304, 41] width 35 height 35
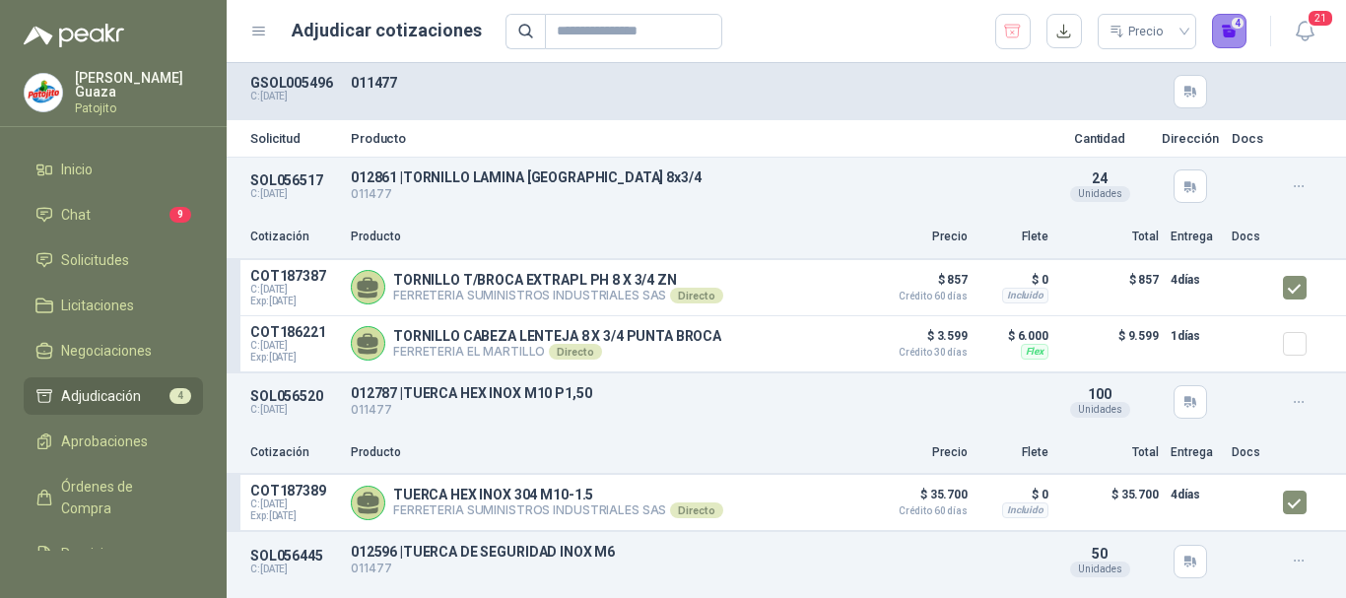
click at [1238, 34] on button "4" at bounding box center [1229, 31] width 35 height 35
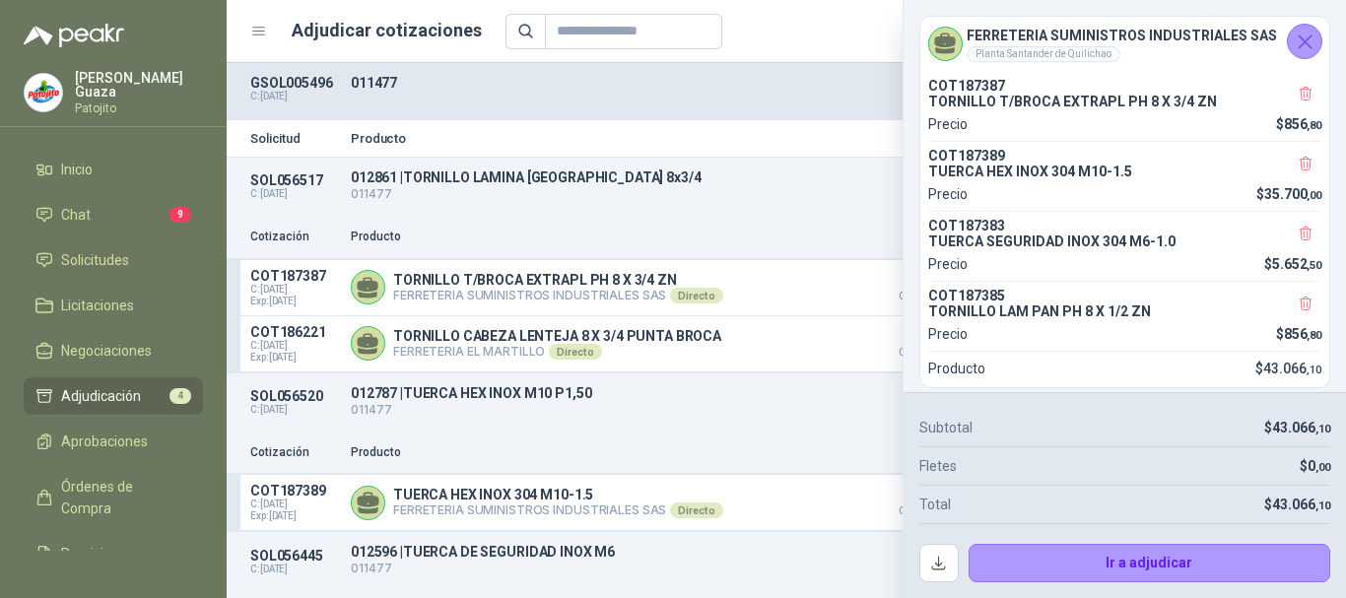
scroll to position [20, 0]
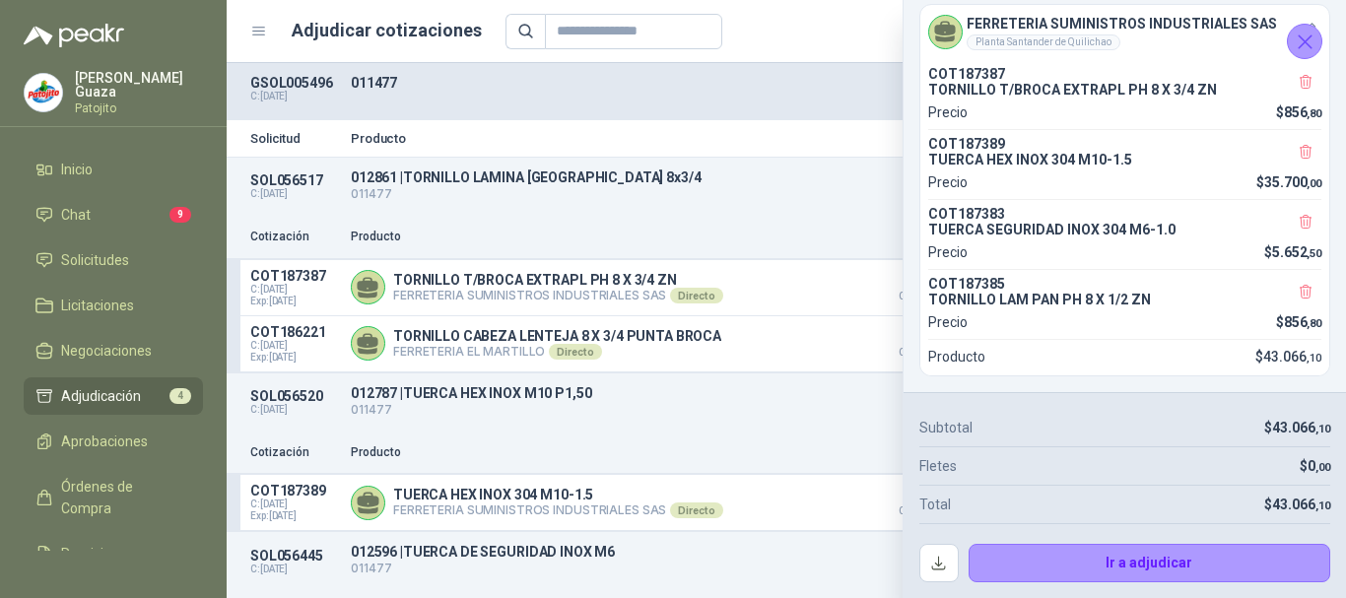
click at [1308, 41] on icon "Cerrar" at bounding box center [1305, 42] width 25 height 25
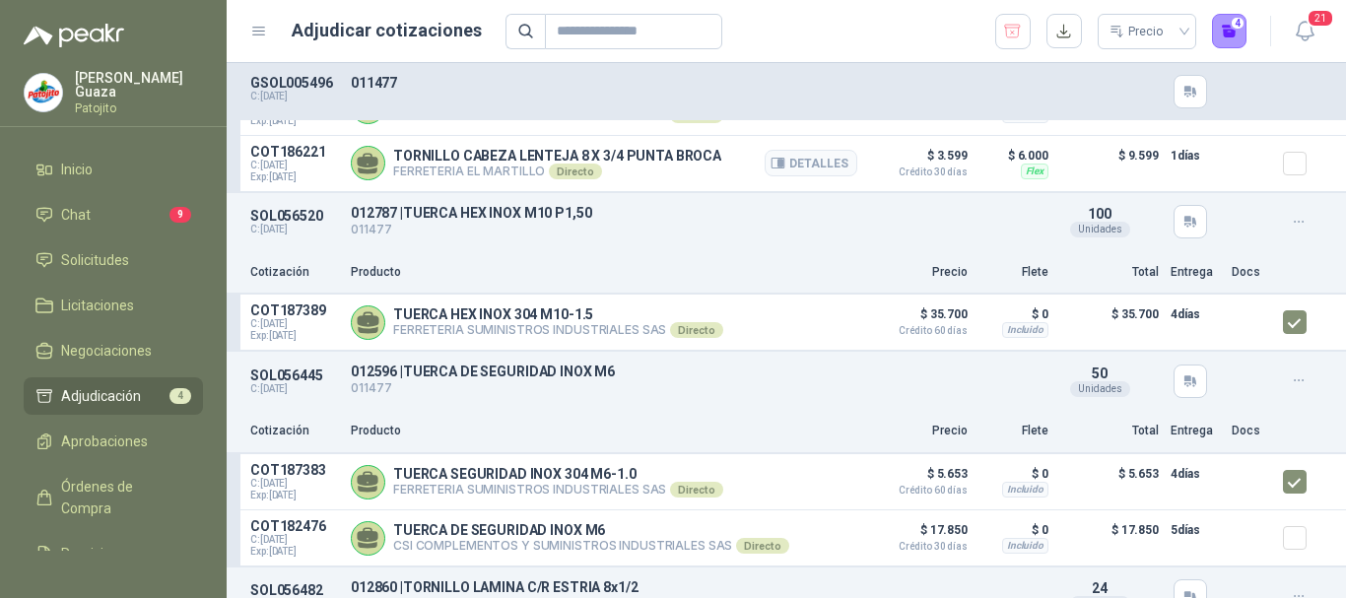
scroll to position [0, 0]
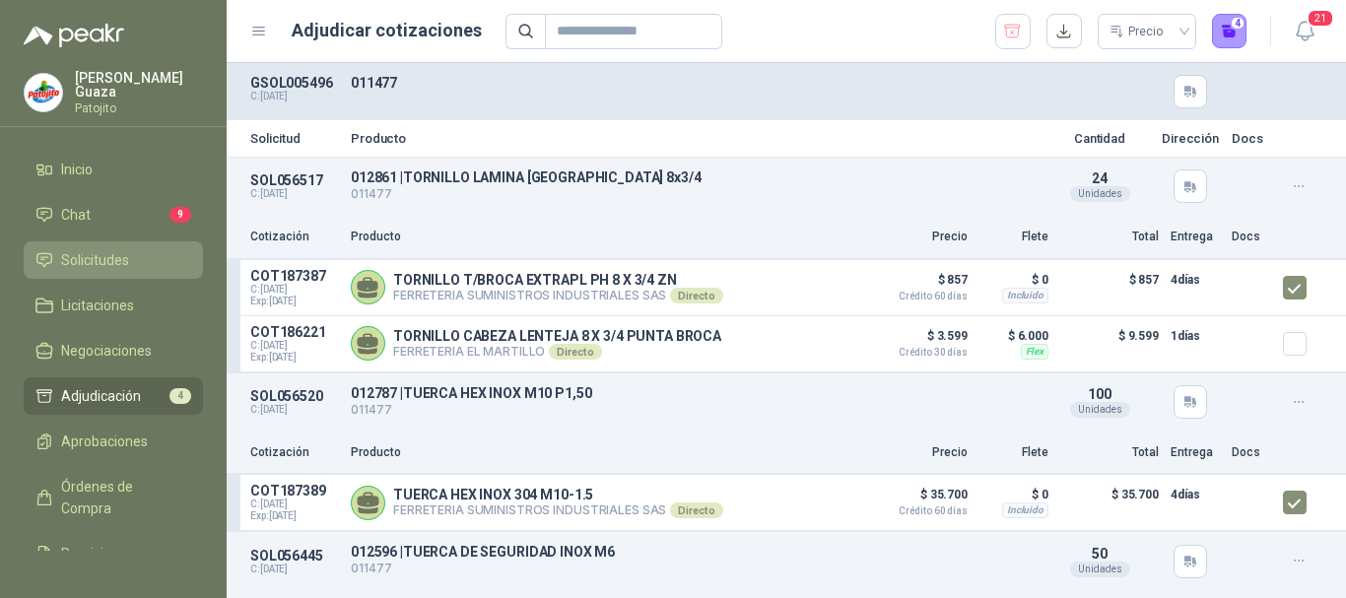
click at [86, 265] on span "Solicitudes" at bounding box center [95, 260] width 68 height 22
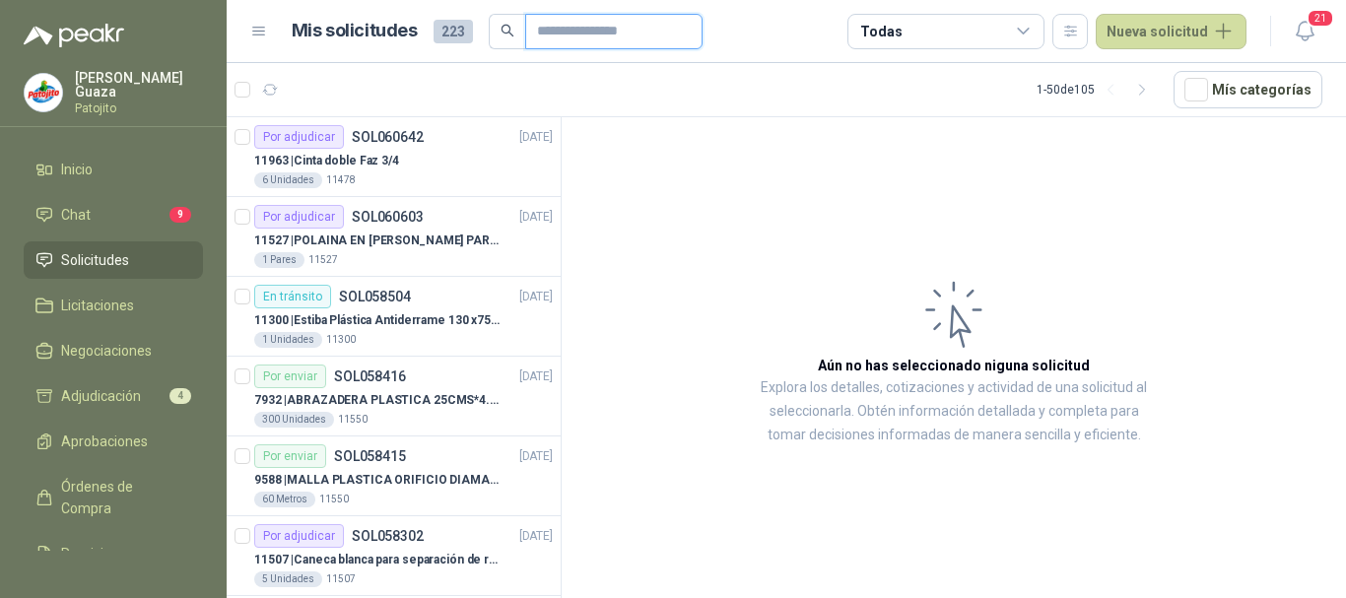
click at [571, 41] on input "text" at bounding box center [606, 32] width 138 height 34
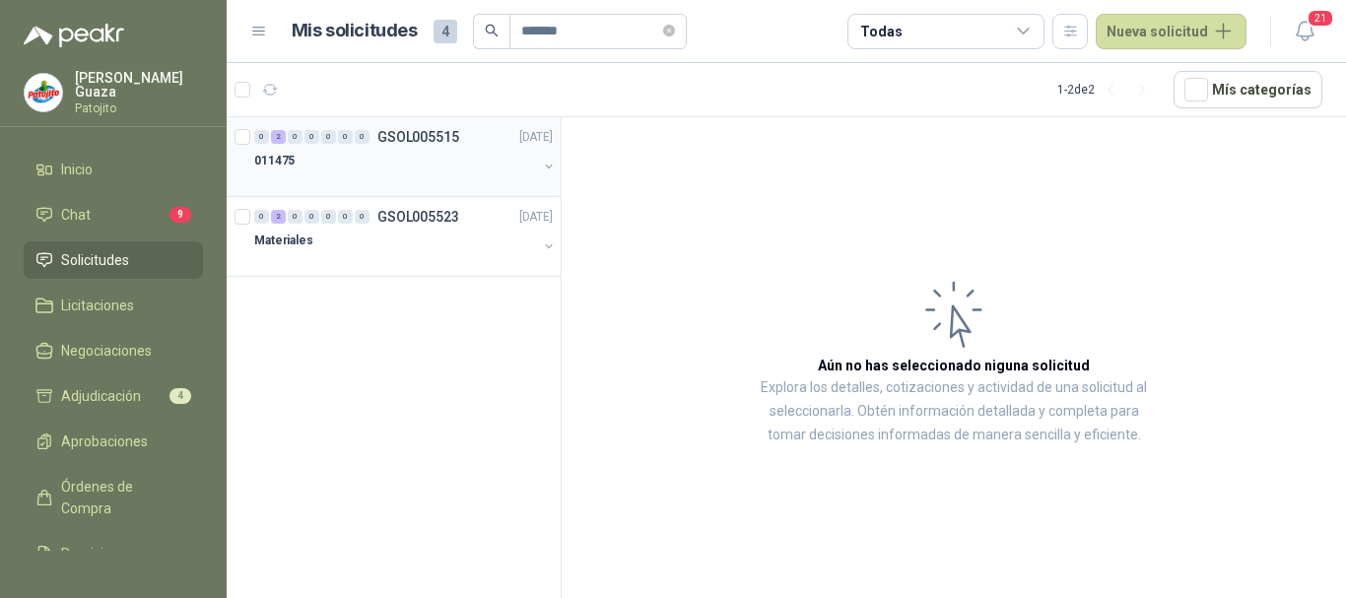
click at [395, 137] on p "GSOL005515" at bounding box center [418, 137] width 82 height 14
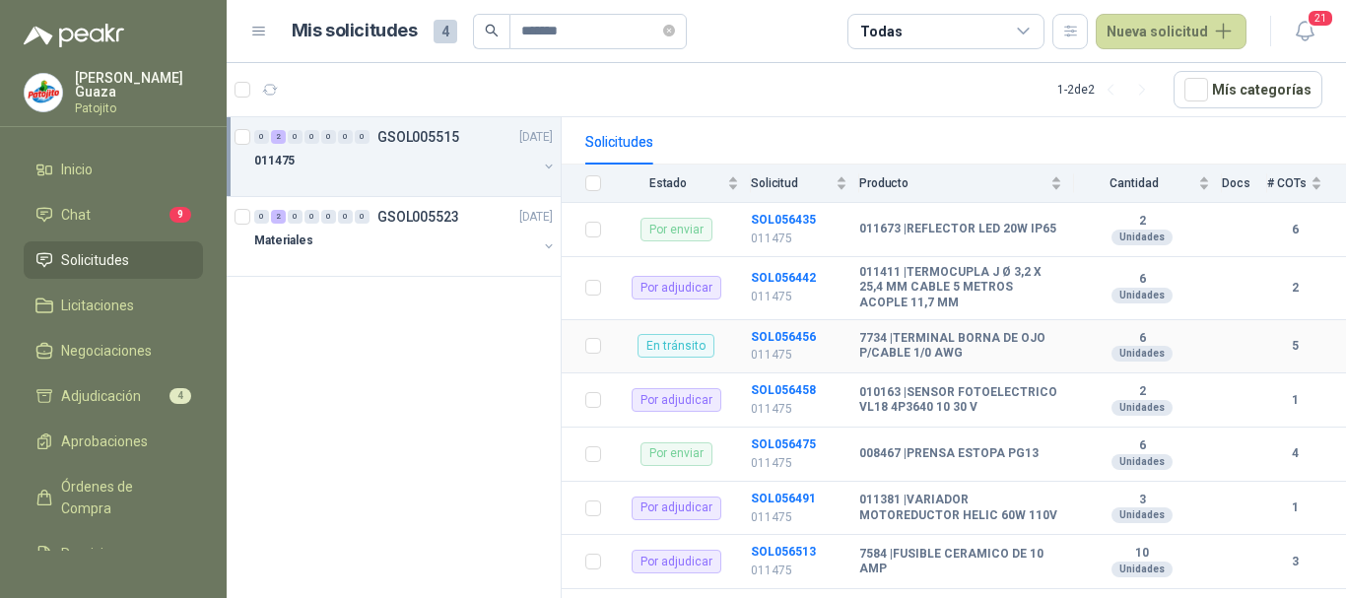
scroll to position [296, 0]
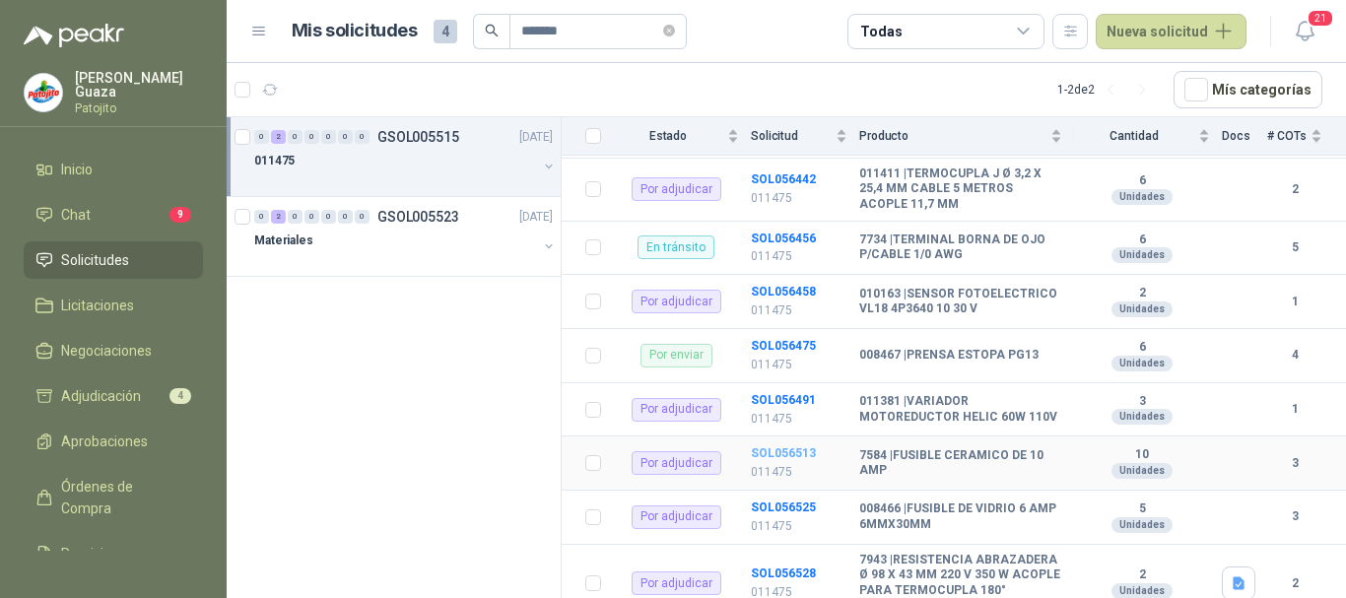
click at [792, 457] on b "SOL056513" at bounding box center [783, 453] width 65 height 14
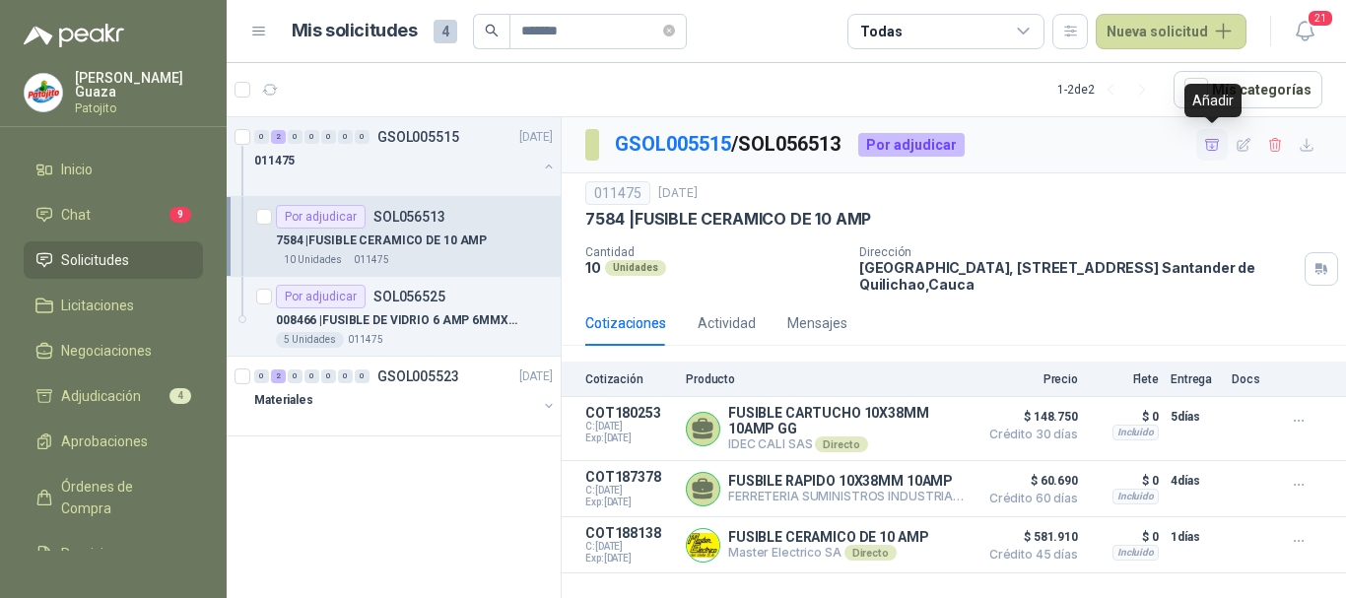
click at [1209, 145] on icon "button" at bounding box center [1212, 145] width 17 height 17
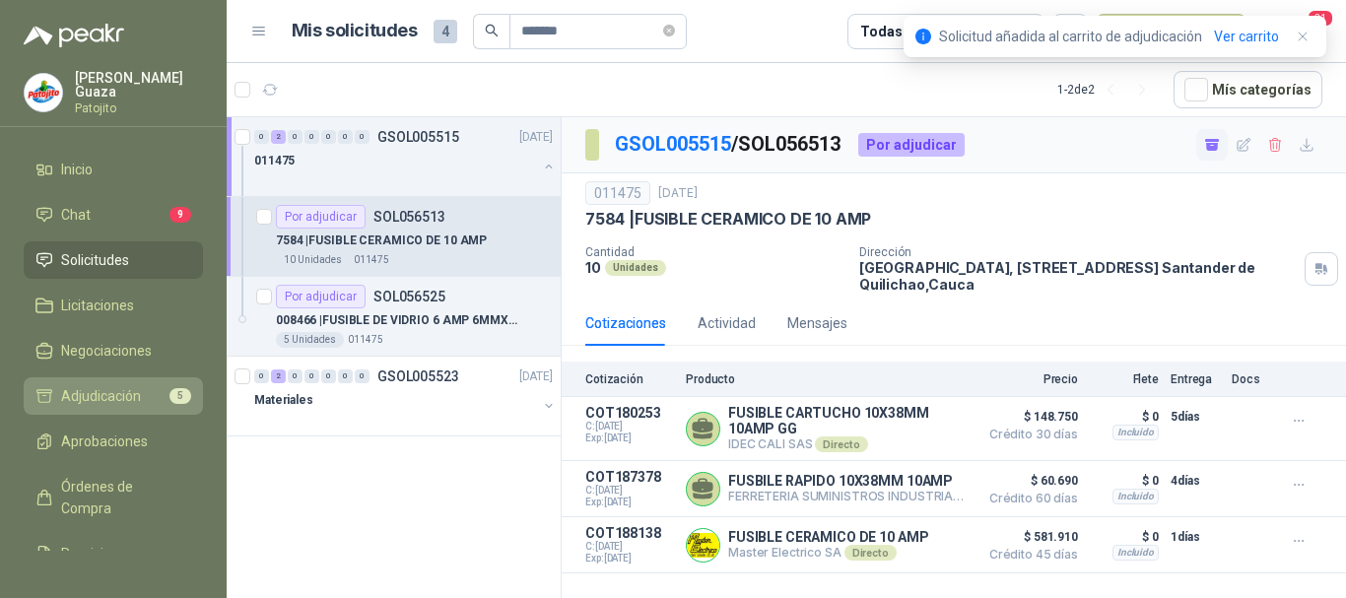
click at [123, 397] on span "Adjudicación" at bounding box center [101, 396] width 80 height 22
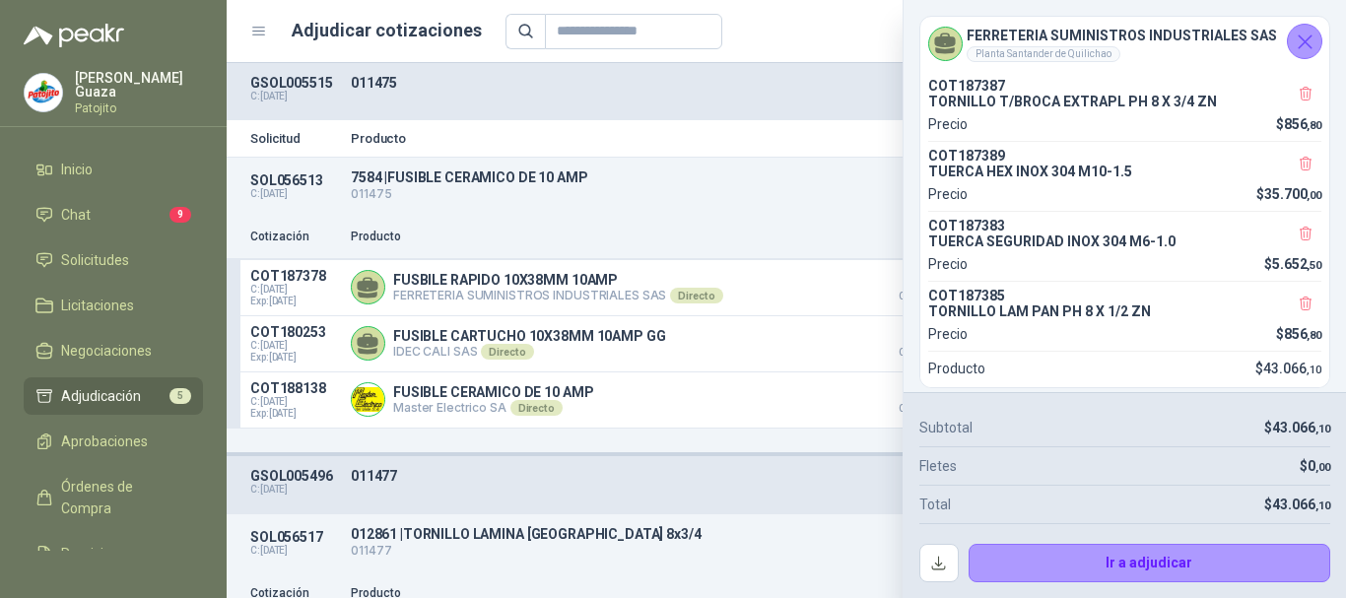
click at [1304, 46] on icon "Cerrar" at bounding box center [1305, 42] width 25 height 25
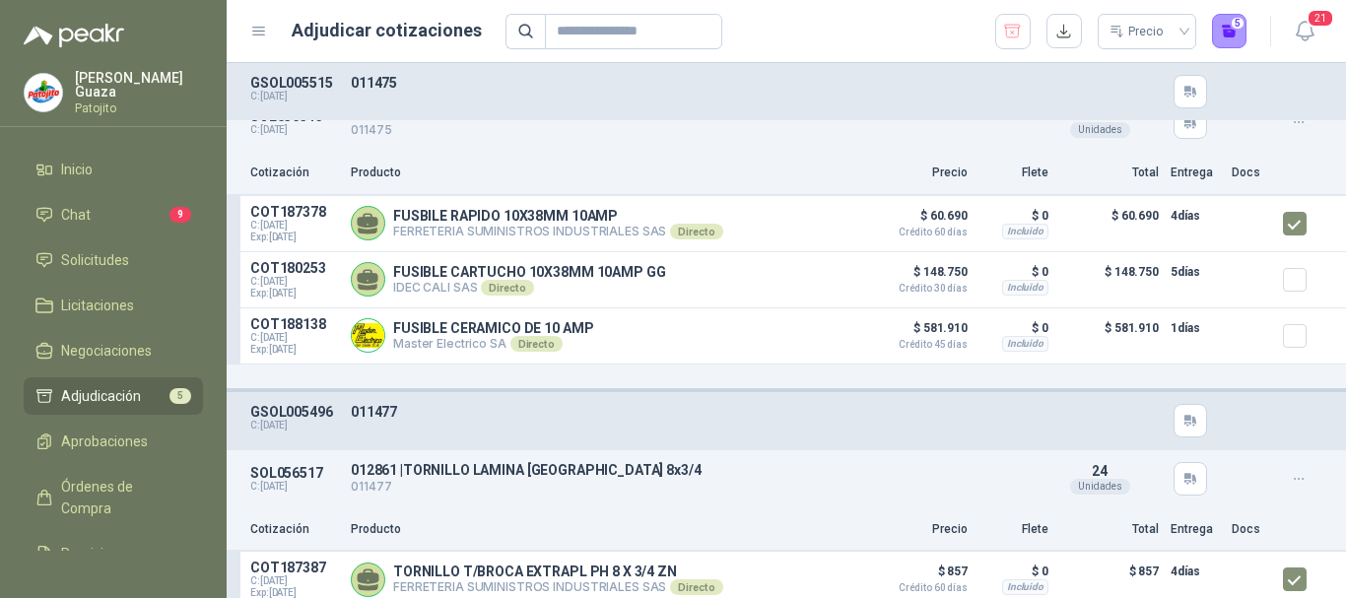
scroll to position [99, 0]
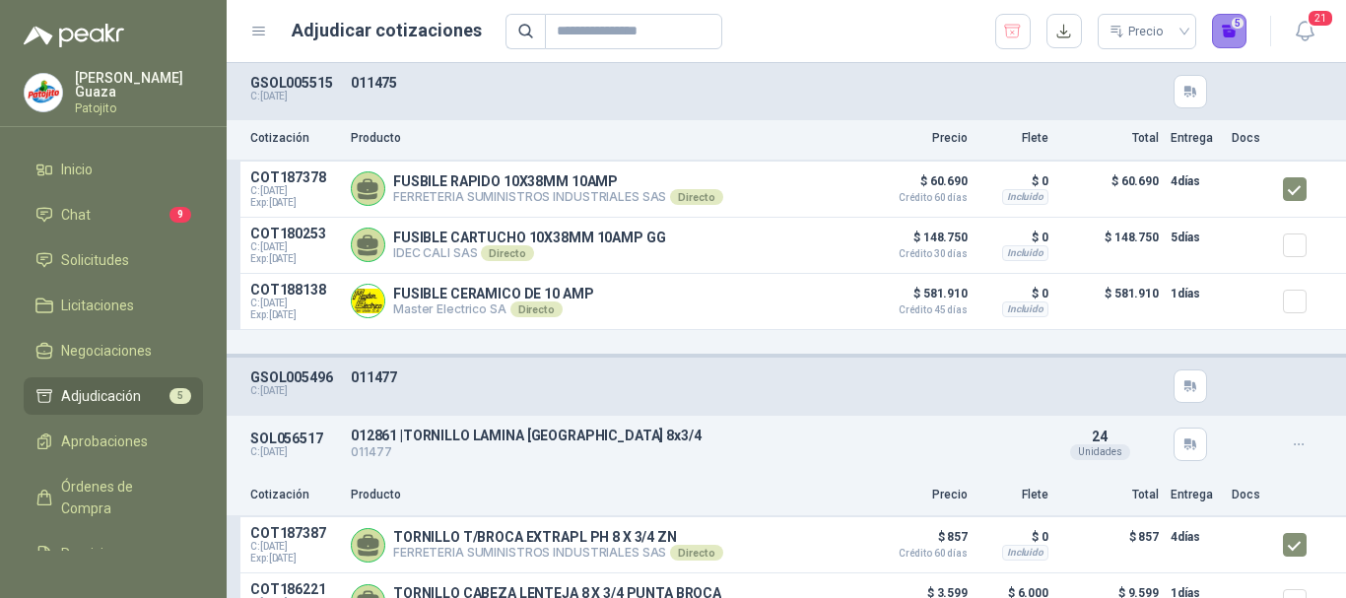
click at [1235, 28] on button "5" at bounding box center [1229, 31] width 35 height 35
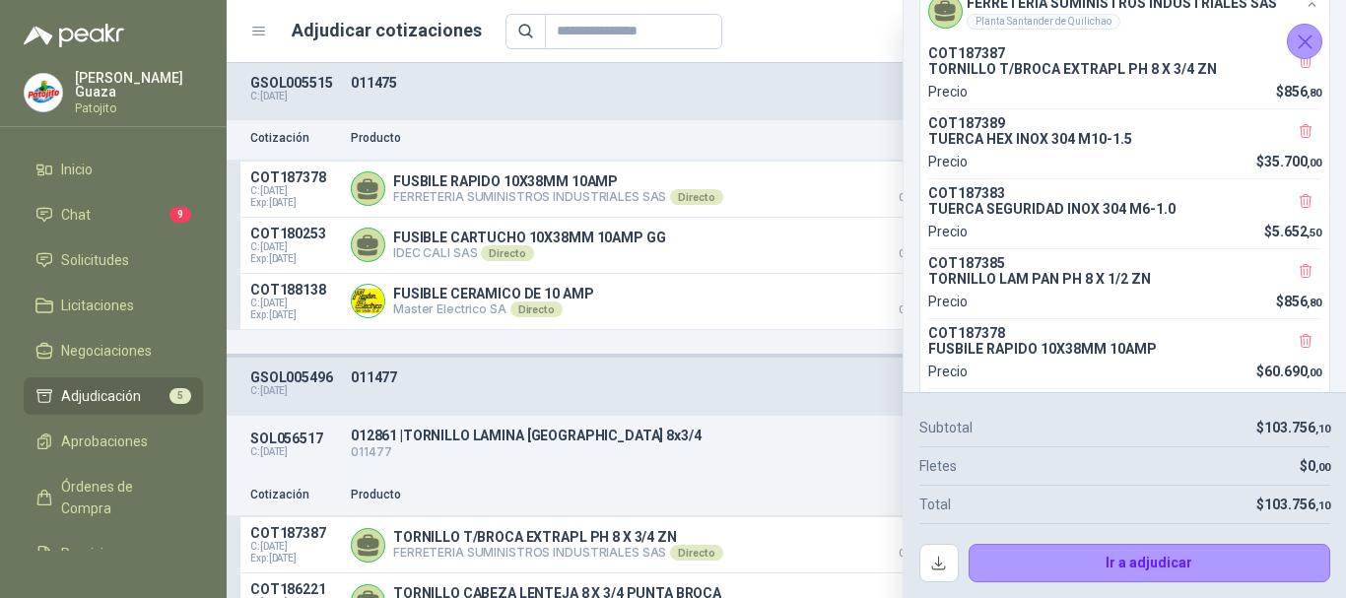
scroll to position [0, 0]
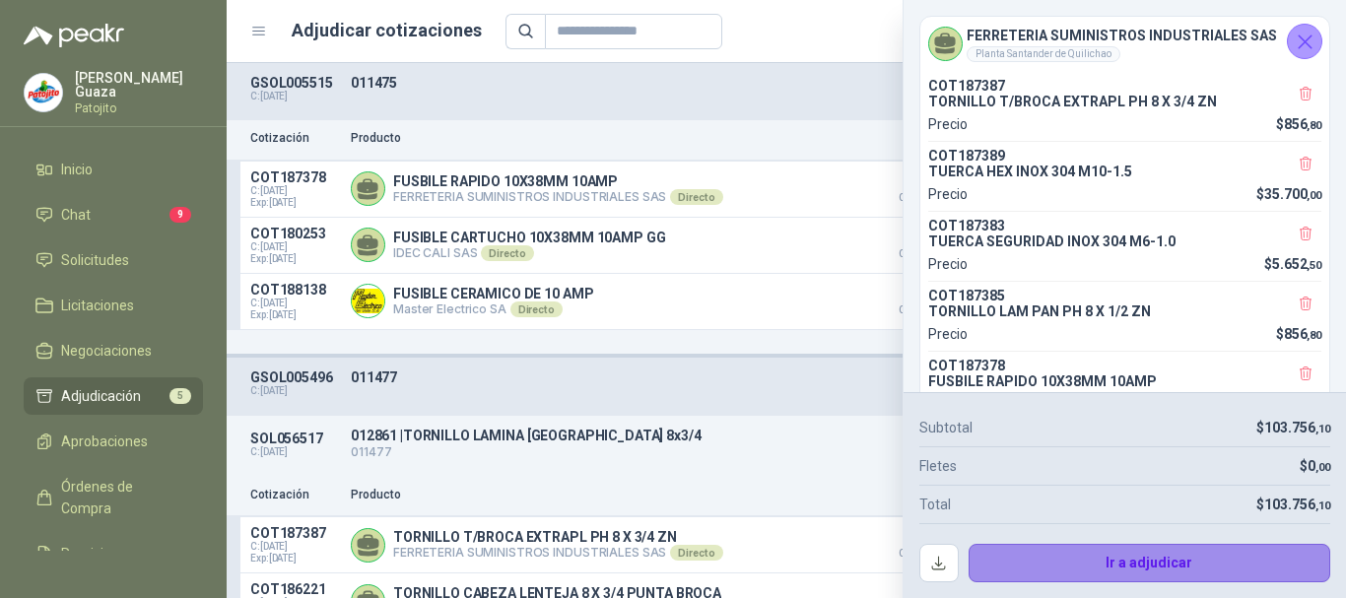
click at [1070, 556] on button "Ir a adjudicar" at bounding box center [1150, 563] width 363 height 39
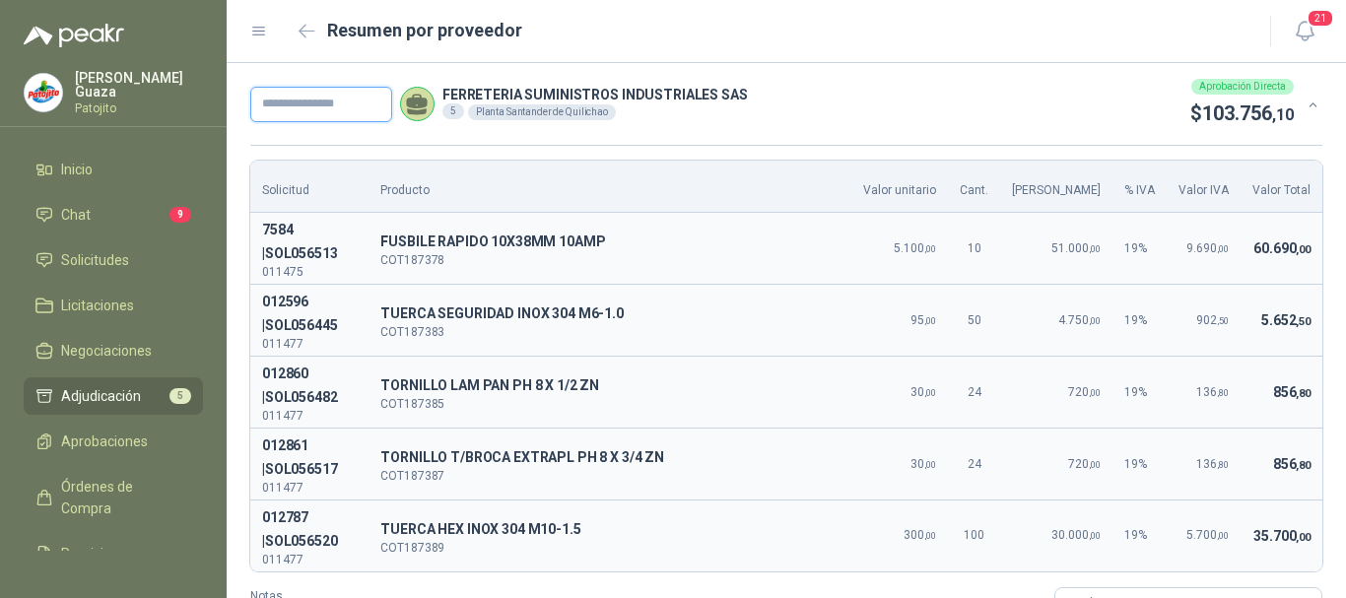
click at [344, 108] on input "text" at bounding box center [321, 104] width 142 height 35
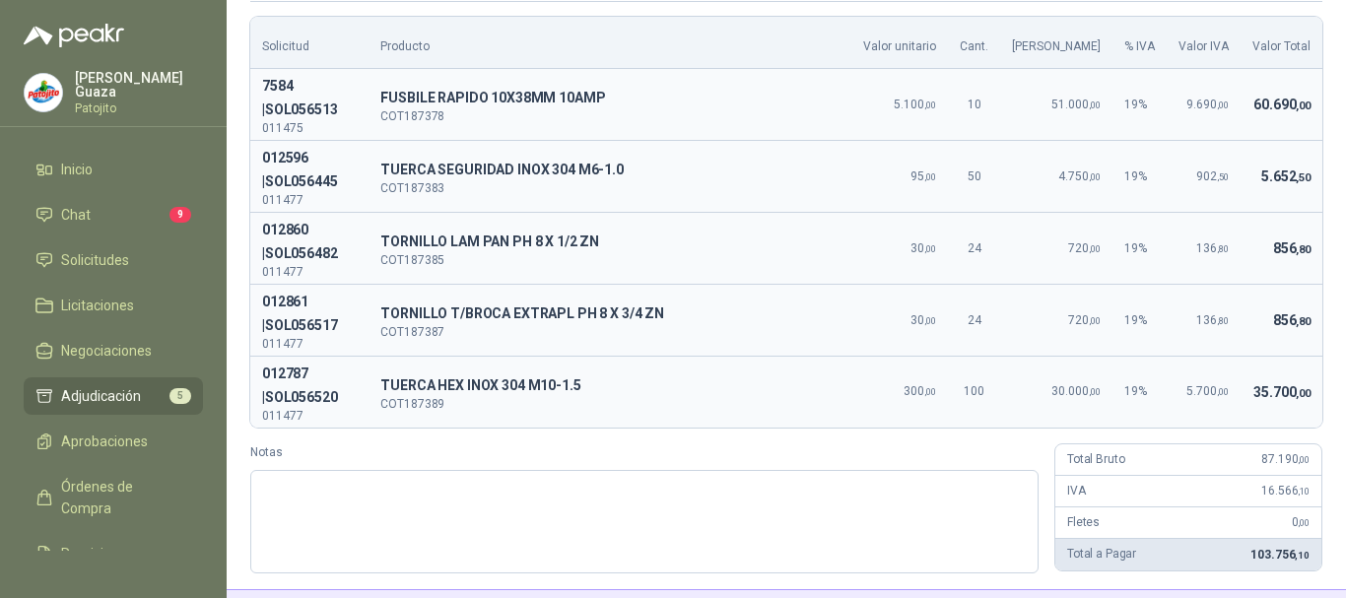
scroll to position [190, 0]
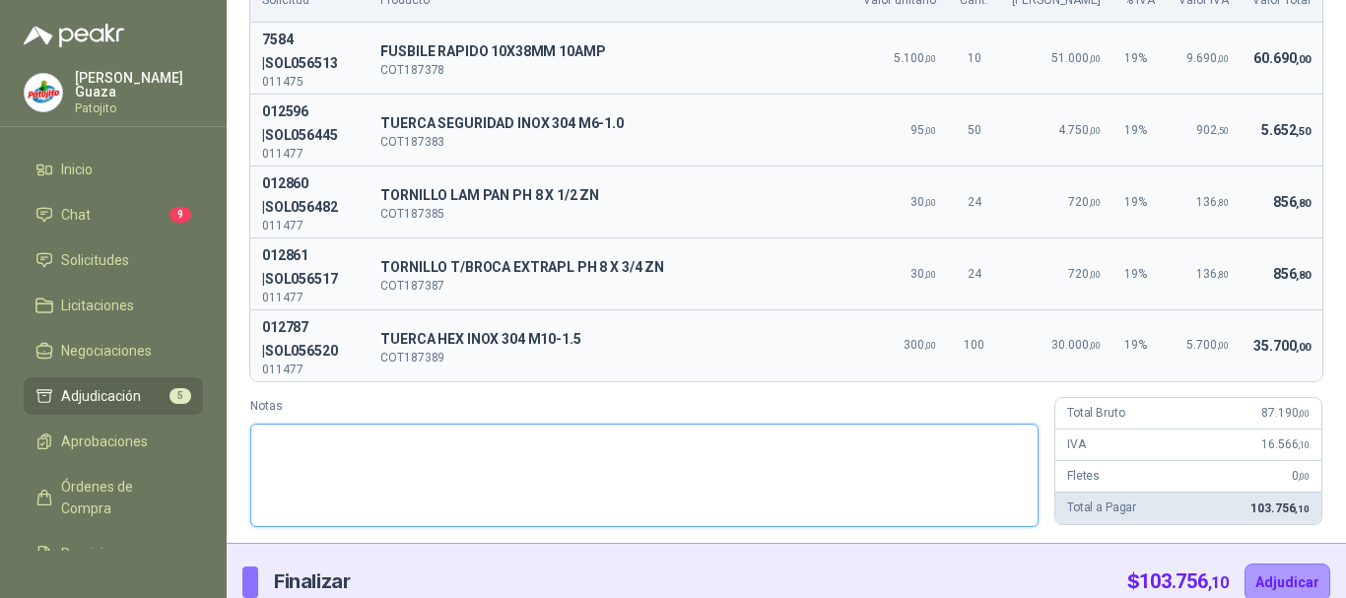
click at [429, 453] on textarea "Notas" at bounding box center [644, 475] width 788 height 103
click at [510, 424] on textarea "Notas" at bounding box center [644, 475] width 788 height 103
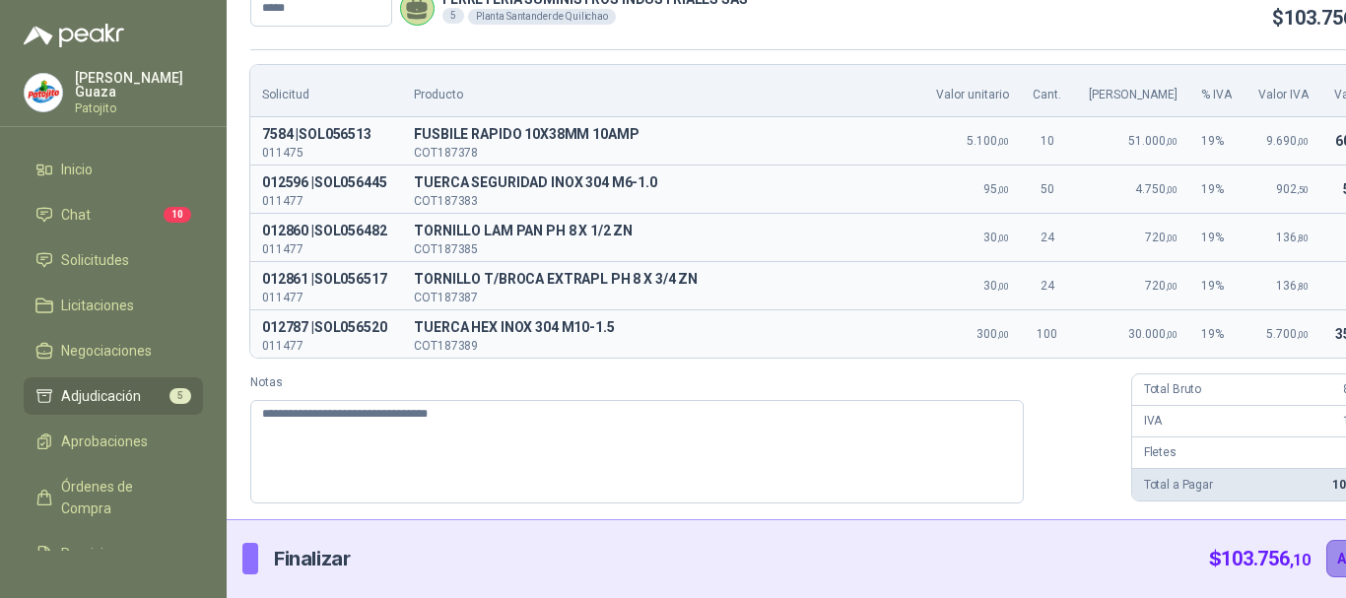
click at [1326, 557] on button "Adjudicar" at bounding box center [1369, 558] width 86 height 37
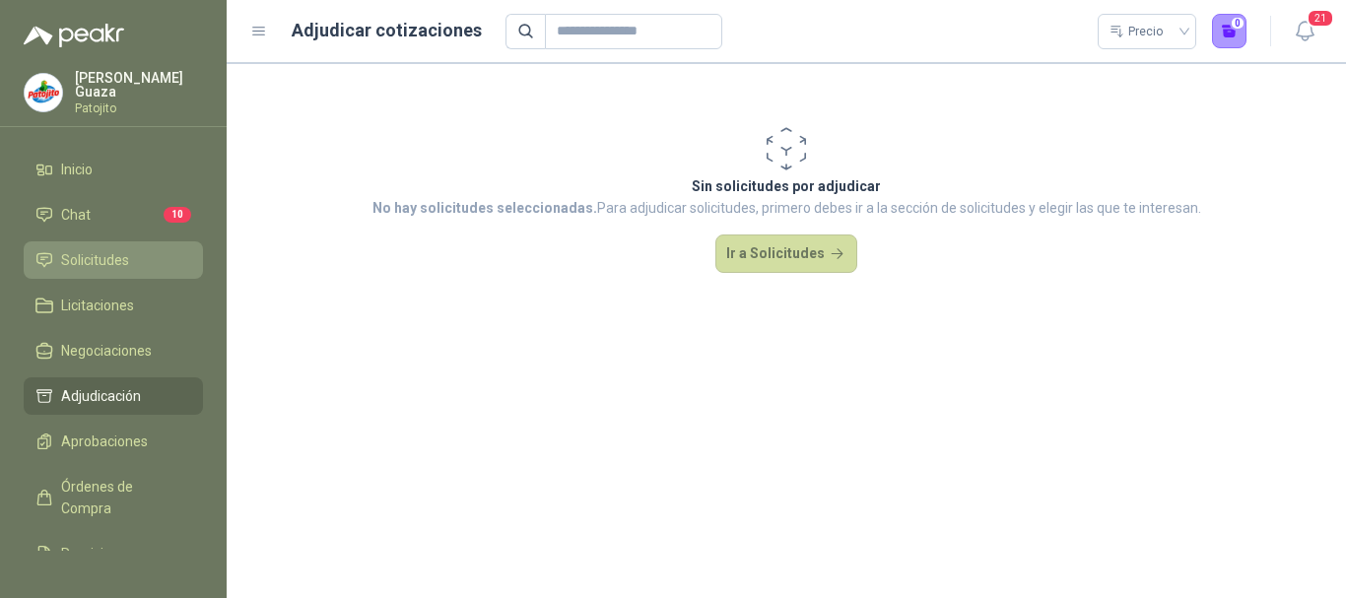
click at [103, 244] on link "Solicitudes" at bounding box center [113, 259] width 179 height 37
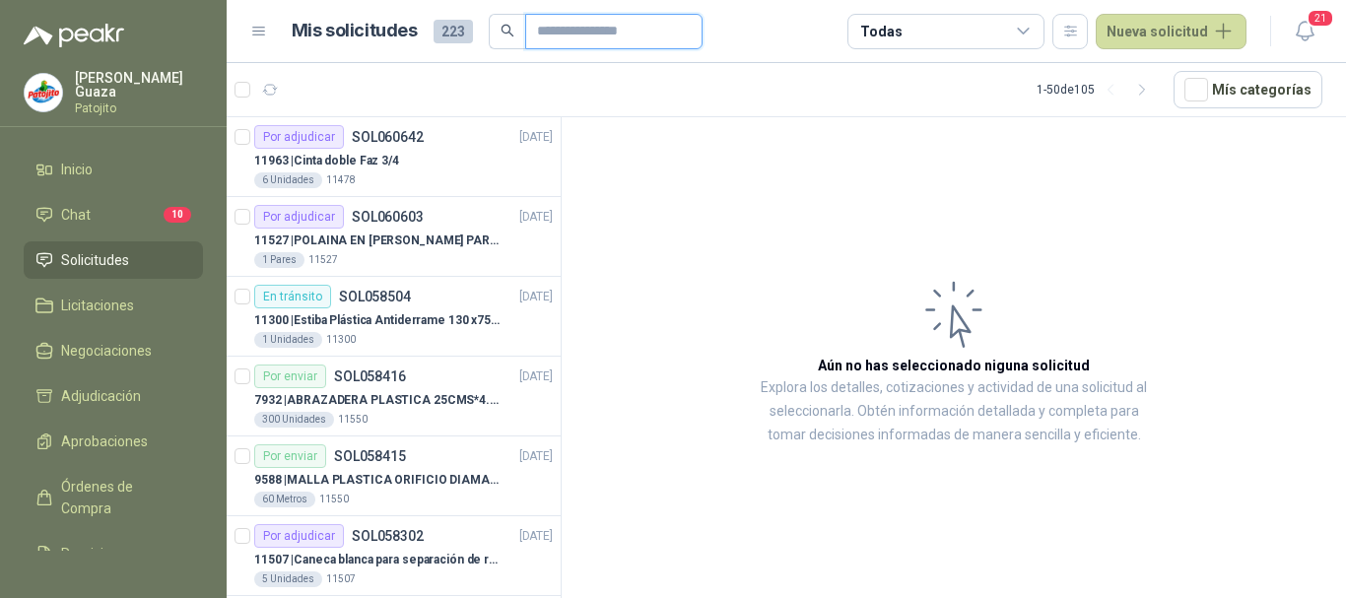
click at [635, 28] on input "text" at bounding box center [606, 32] width 138 height 34
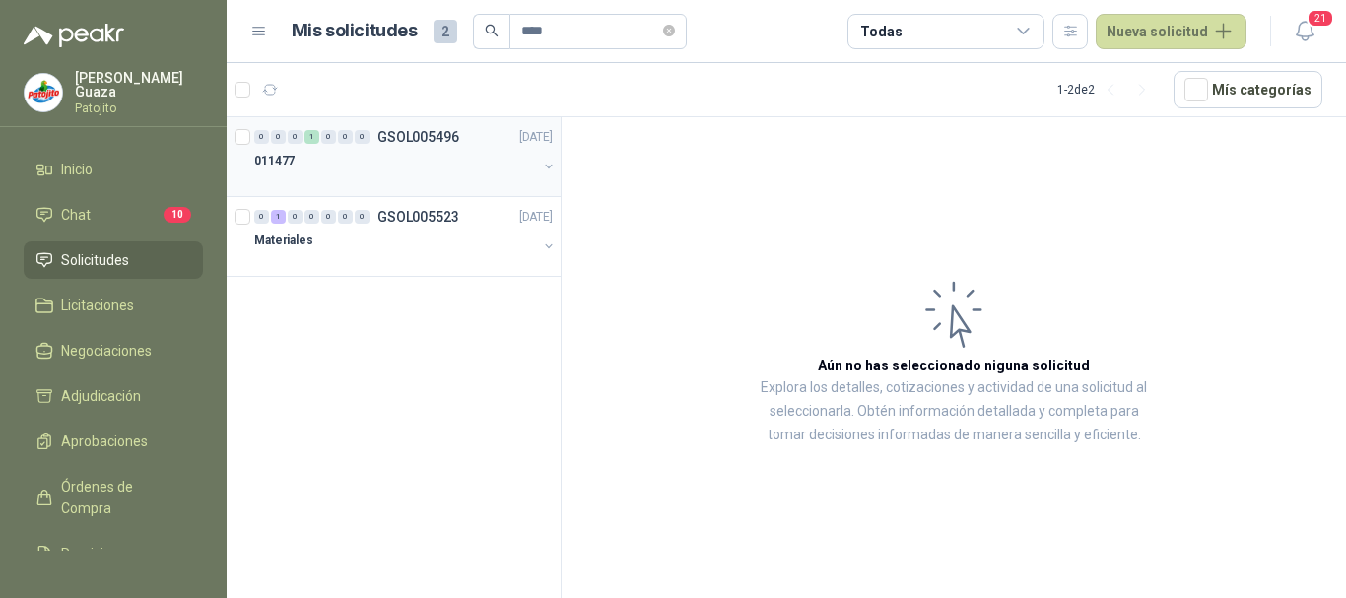
click at [430, 130] on p "GSOL005496" at bounding box center [418, 137] width 82 height 14
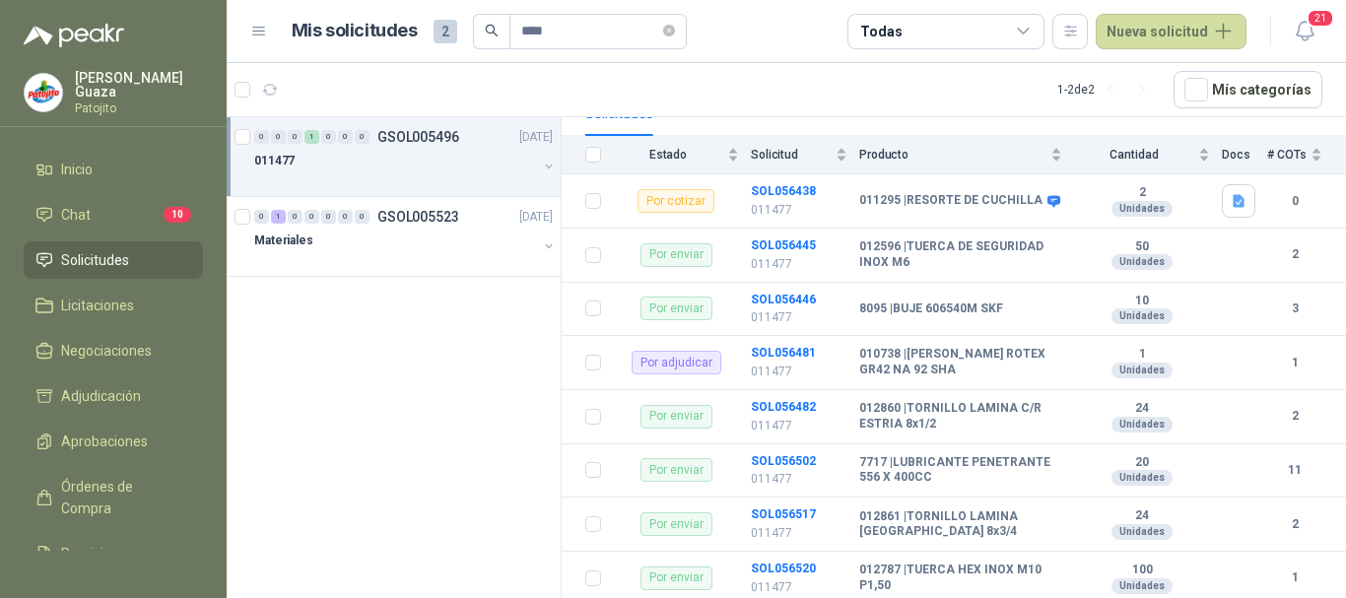
scroll to position [260, 0]
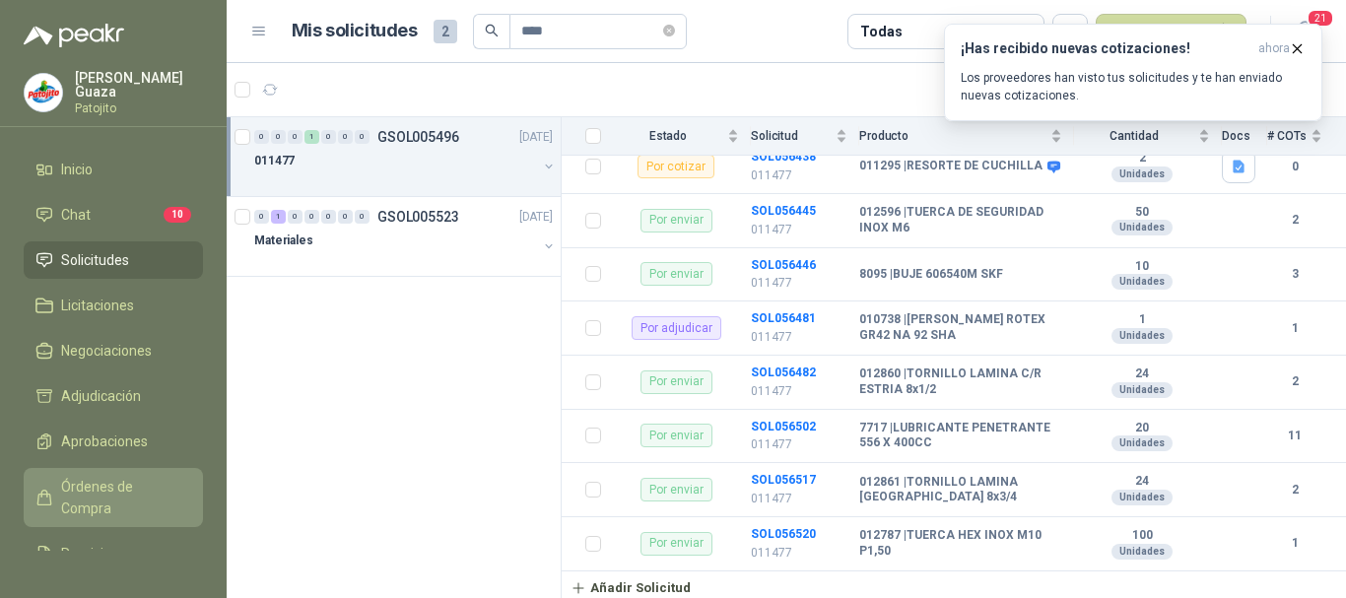
click at [93, 476] on span "Órdenes de Compra" at bounding box center [122, 497] width 123 height 43
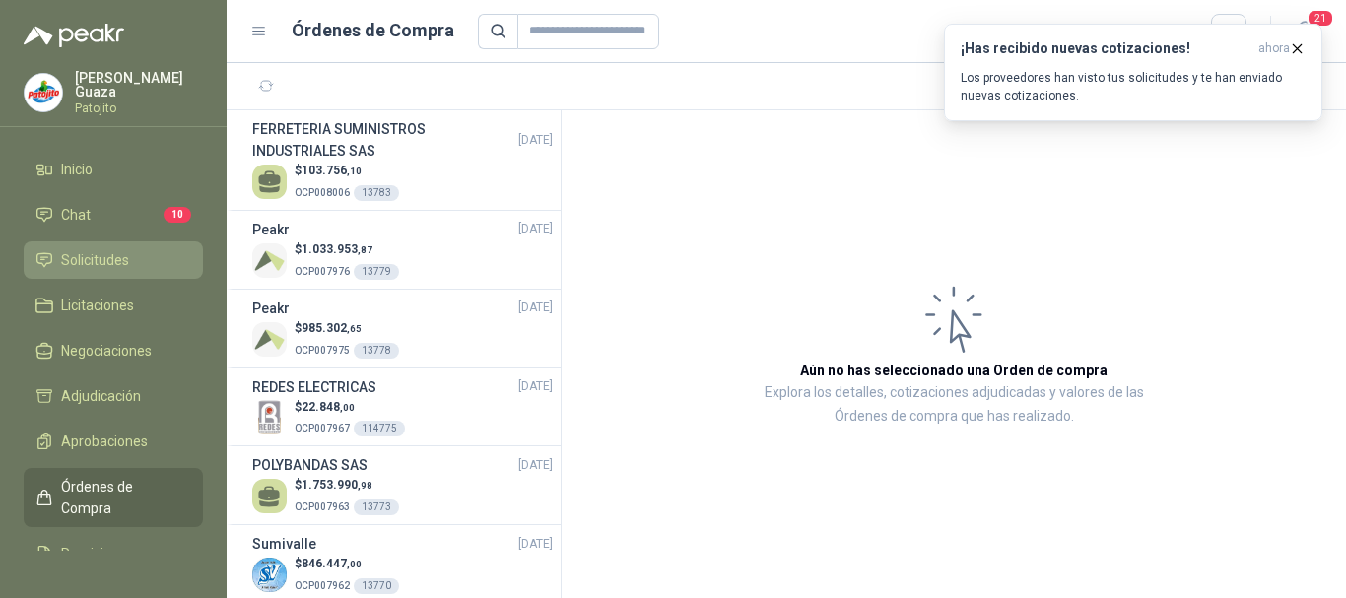
click at [97, 268] on span "Solicitudes" at bounding box center [95, 260] width 68 height 22
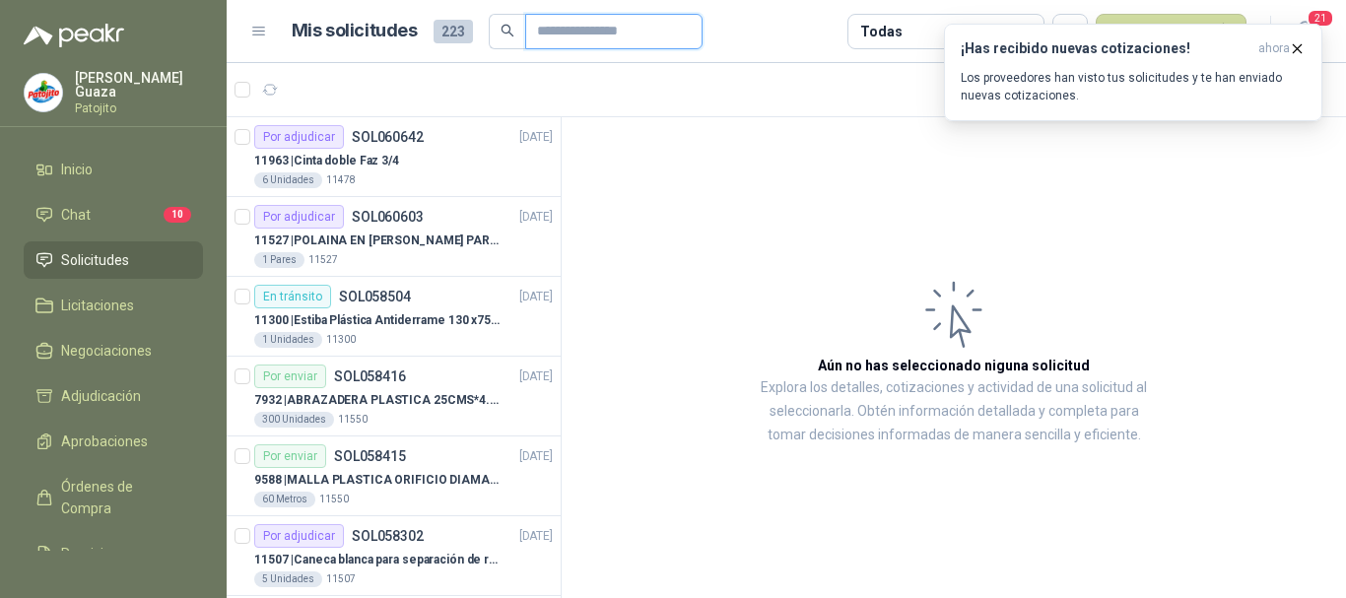
click at [611, 43] on input "text" at bounding box center [606, 32] width 138 height 34
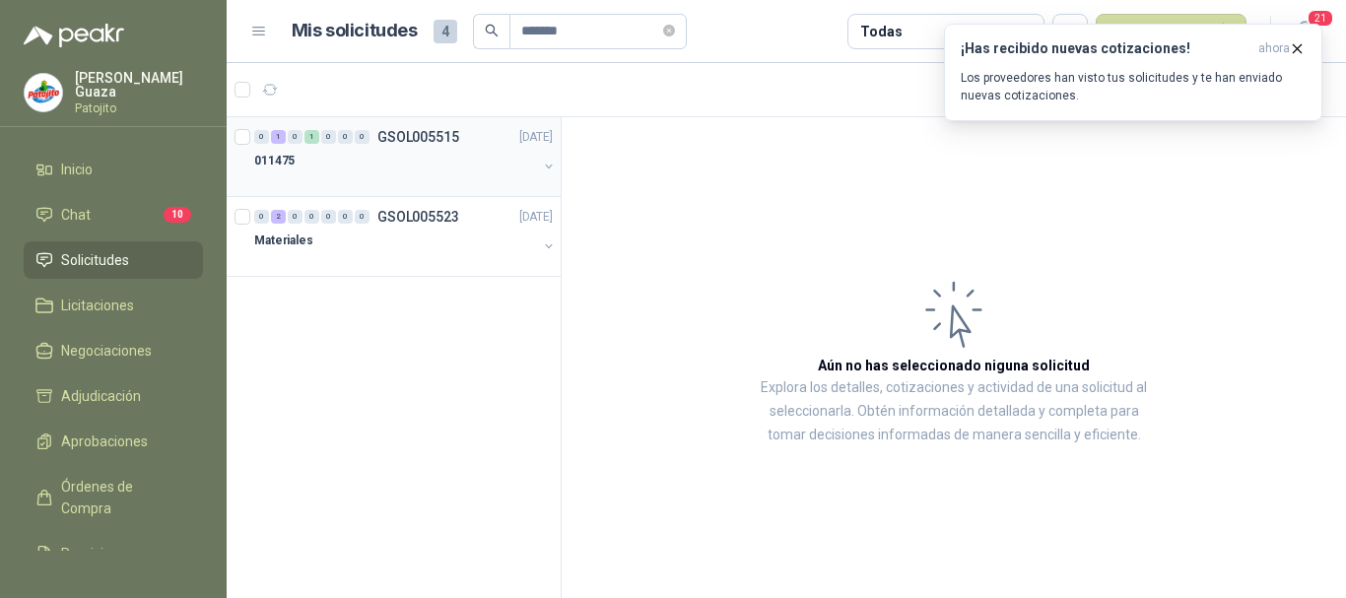
click at [438, 133] on p "GSOL005515" at bounding box center [418, 137] width 82 height 14
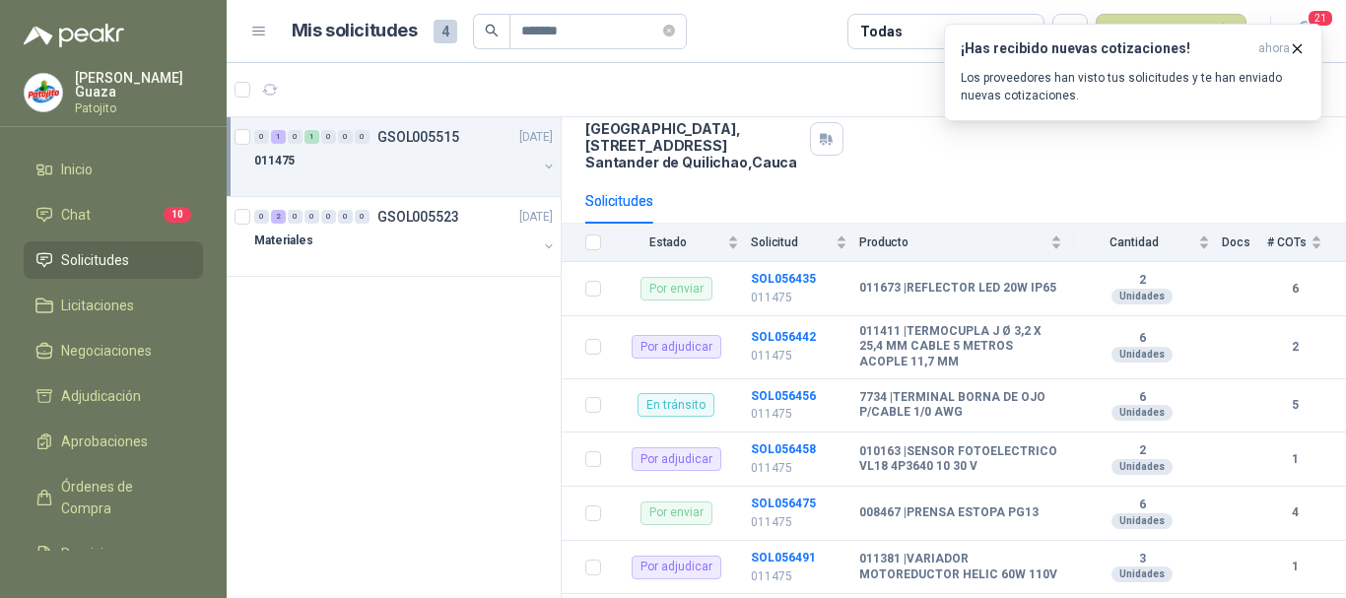
scroll to position [197, 0]
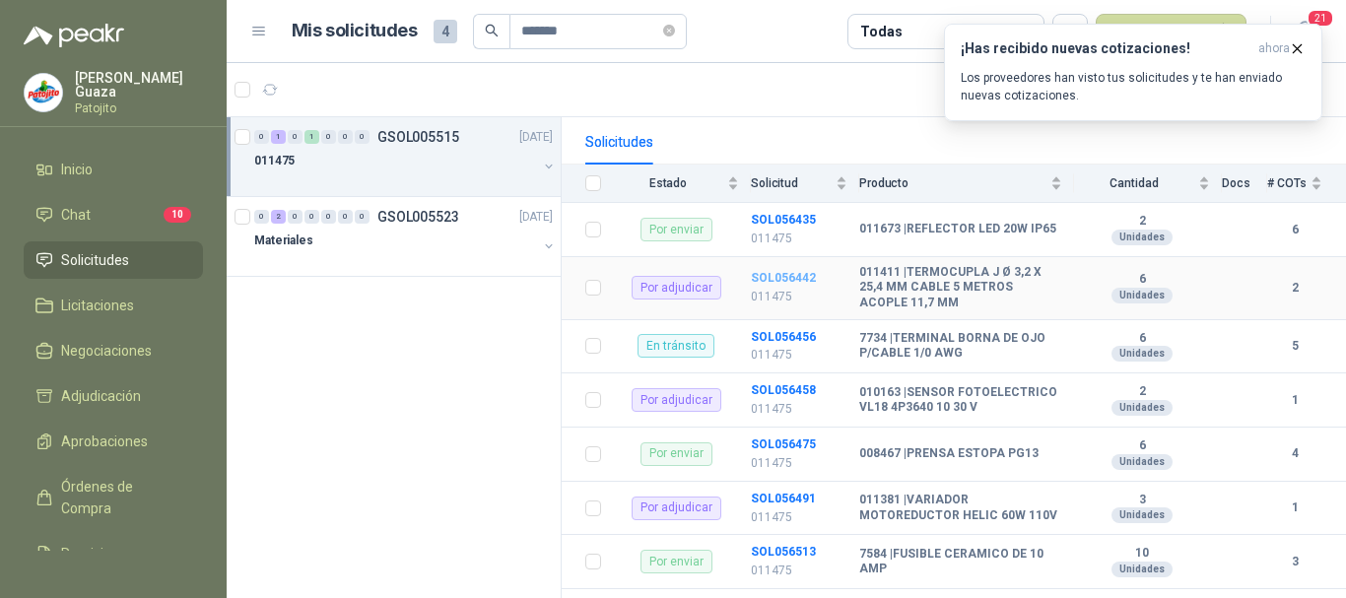
click at [777, 283] on b "SOL056442" at bounding box center [783, 278] width 65 height 14
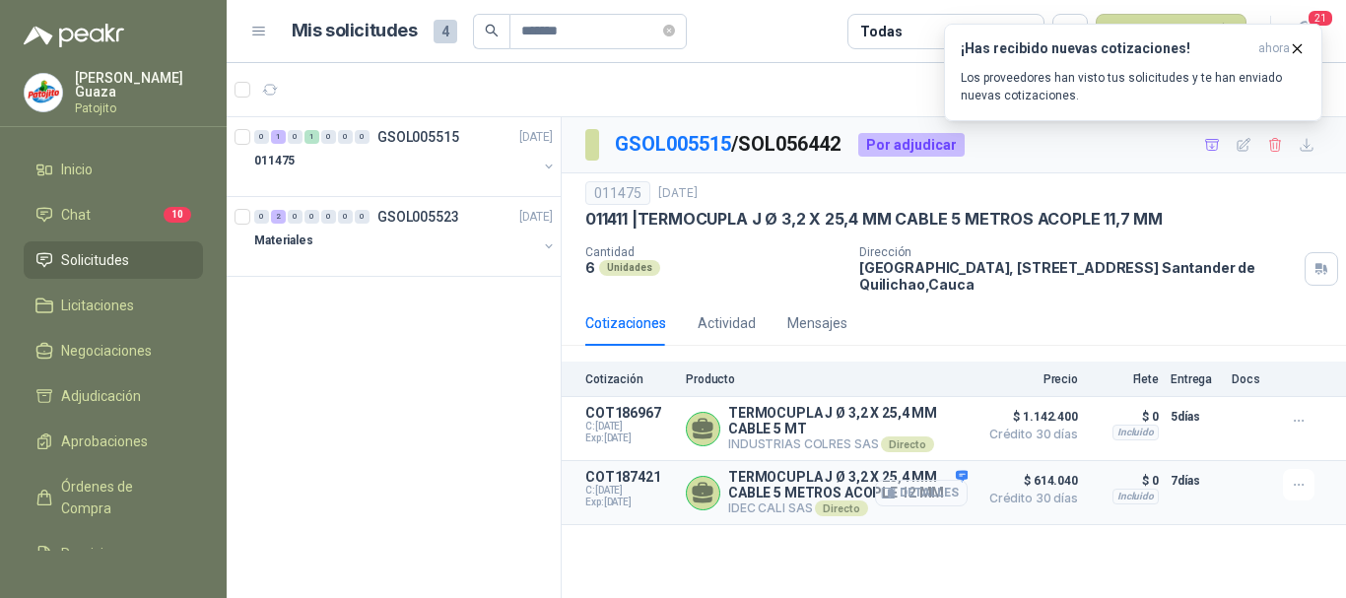
click at [952, 500] on button "Detalles" at bounding box center [921, 493] width 93 height 27
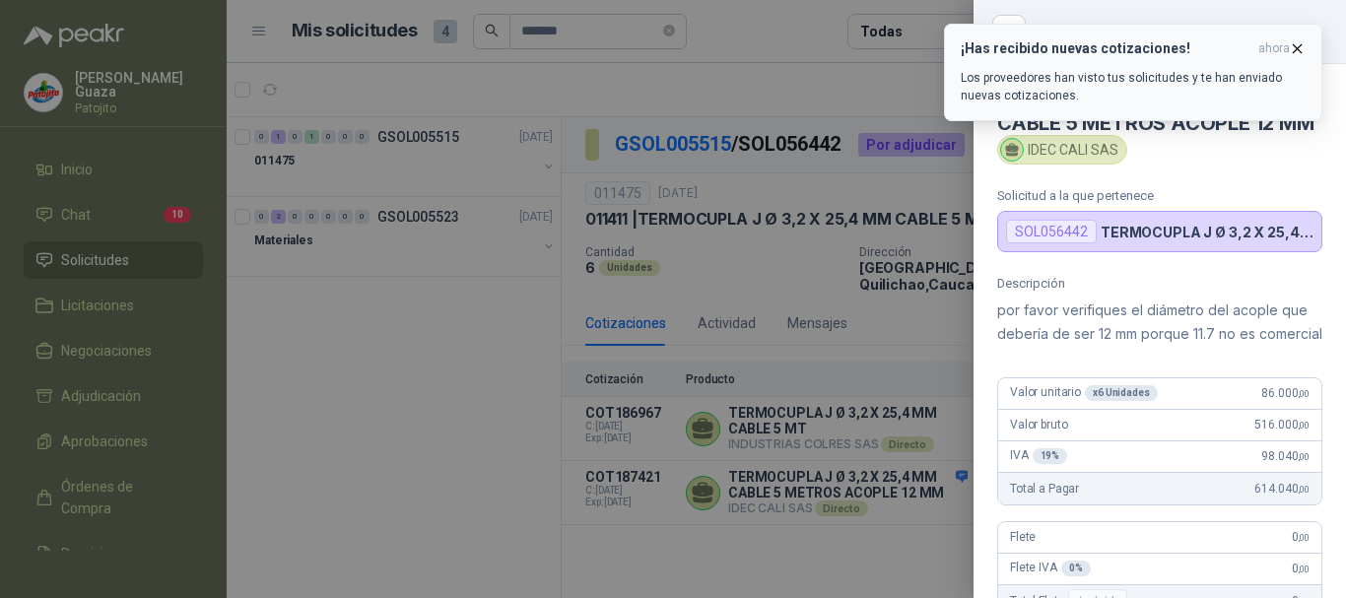
click at [1286, 44] on span "ahora" at bounding box center [1274, 48] width 32 height 17
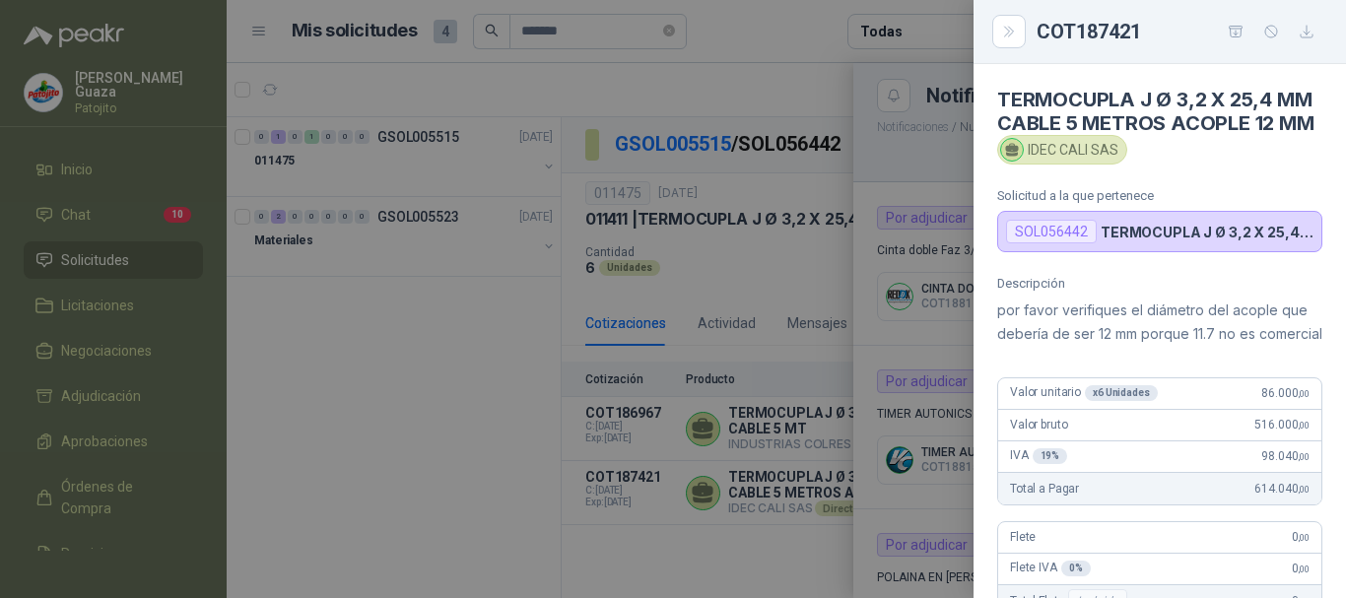
click at [704, 316] on div at bounding box center [673, 299] width 1346 height 598
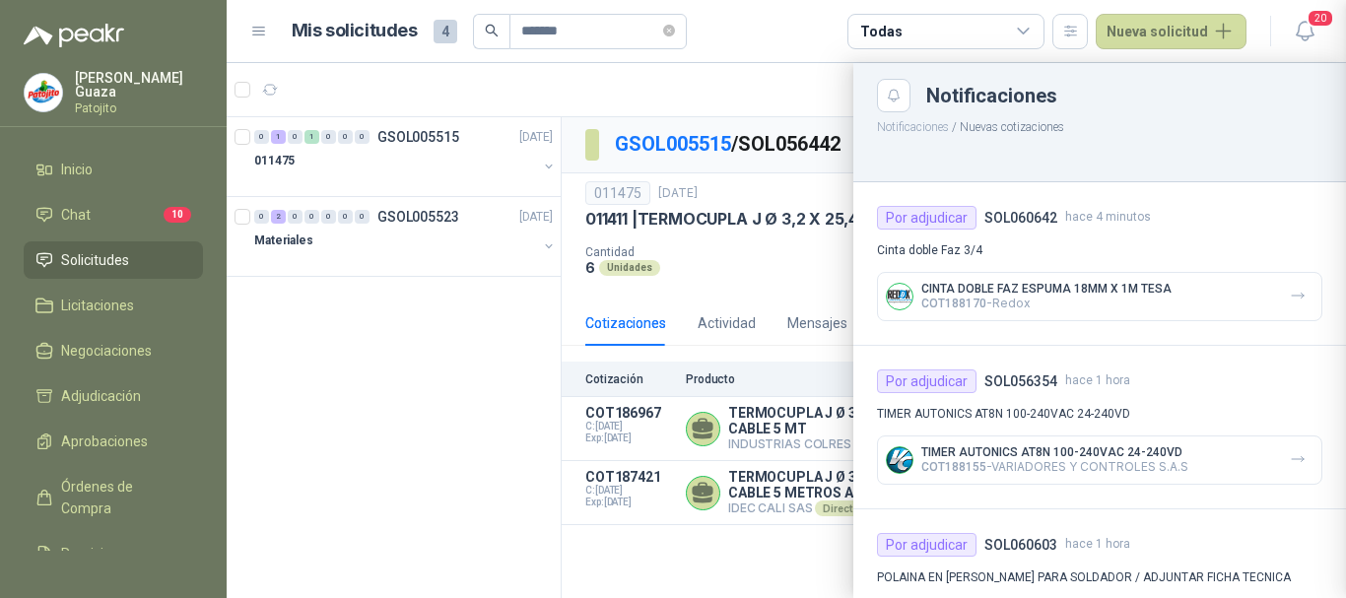
scroll to position [526, 0]
click at [904, 266] on div "Por adjudicar SOL060642 hace 10 minutos Cinta doble Faz 3/4 CINTA DOBLE FAZ ESP…" at bounding box center [1099, 264] width 493 height 164
click at [426, 140] on div at bounding box center [786, 330] width 1119 height 535
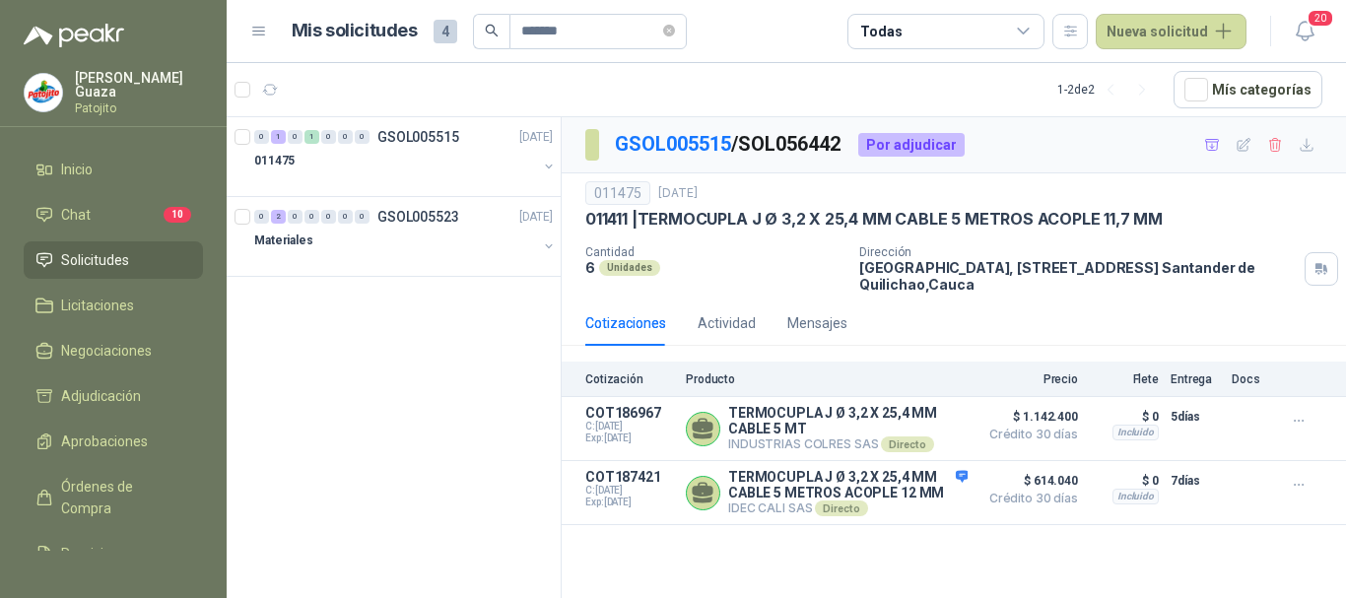
click at [439, 131] on p "GSOL005515" at bounding box center [418, 137] width 82 height 14
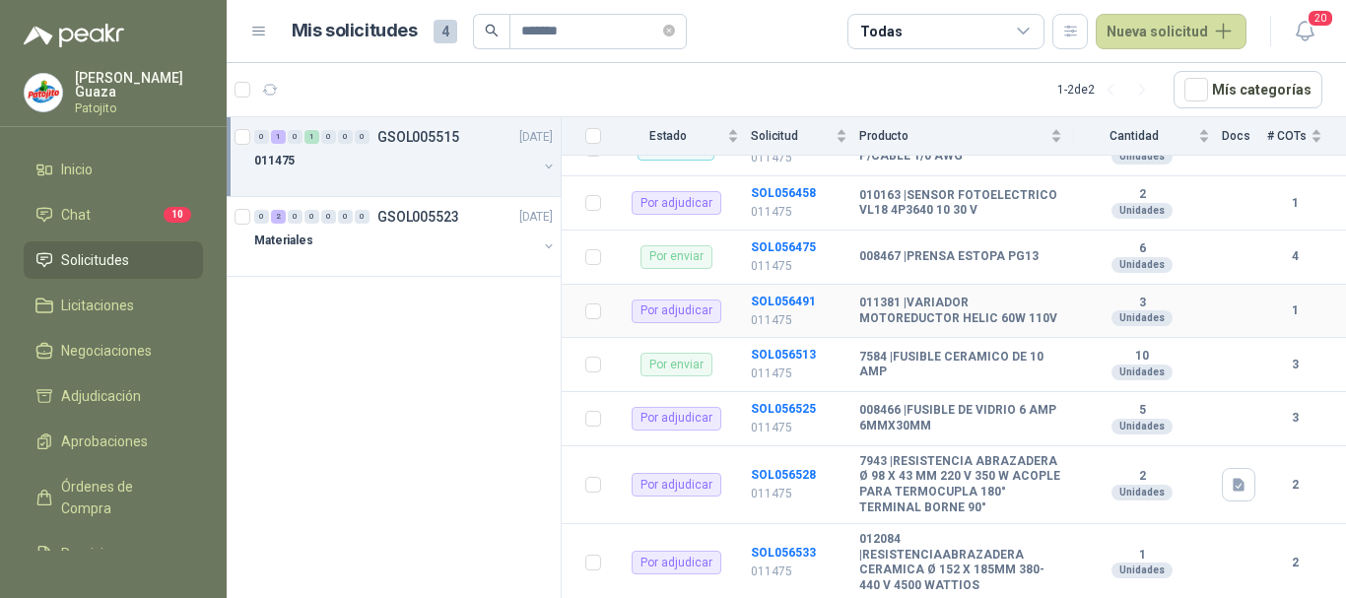
scroll to position [504, 0]
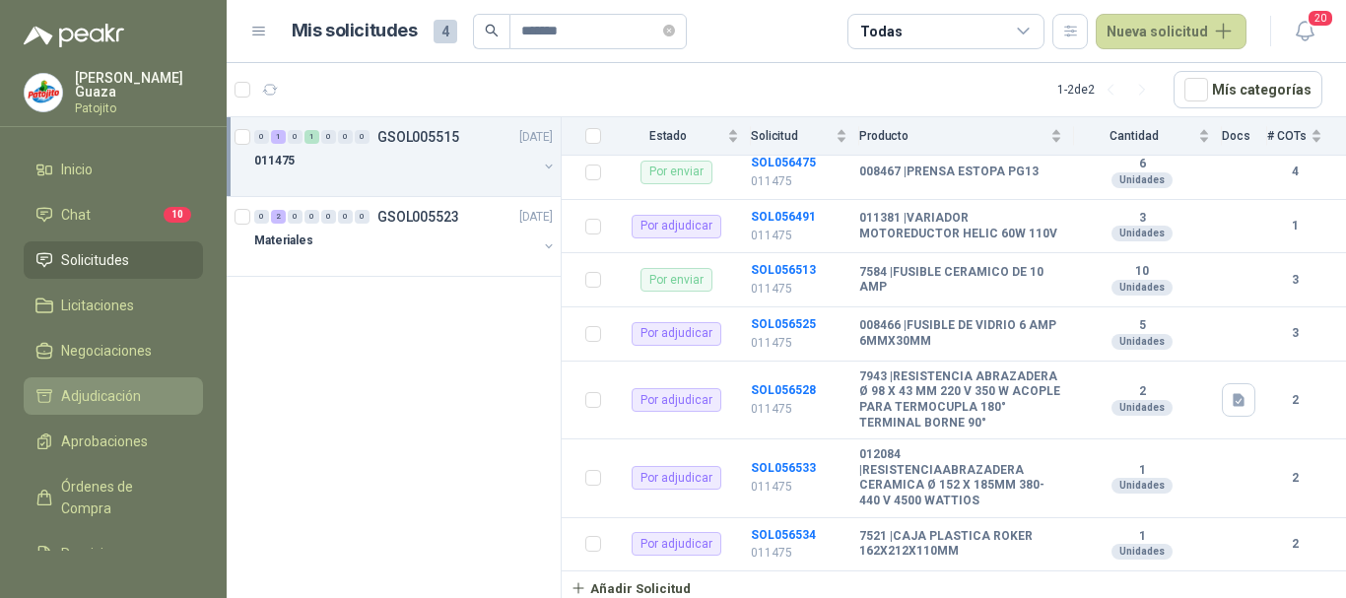
click at [148, 404] on li "Adjudicación" at bounding box center [113, 396] width 156 height 22
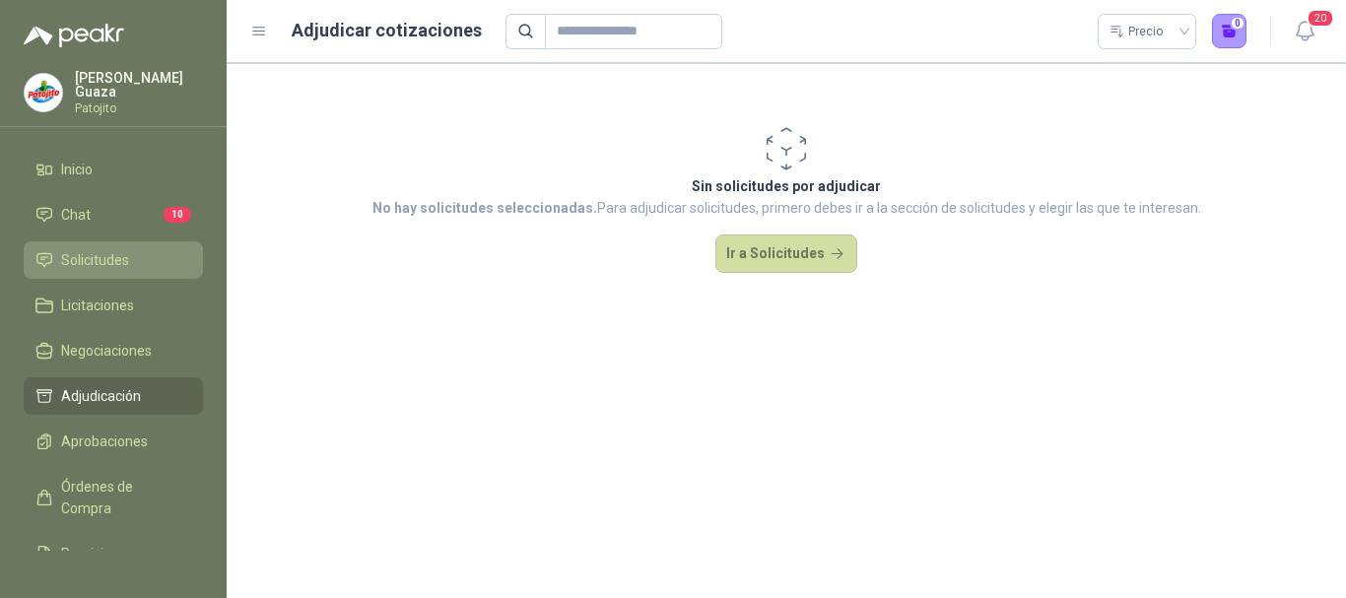
click at [93, 251] on span "Solicitudes" at bounding box center [95, 260] width 68 height 22
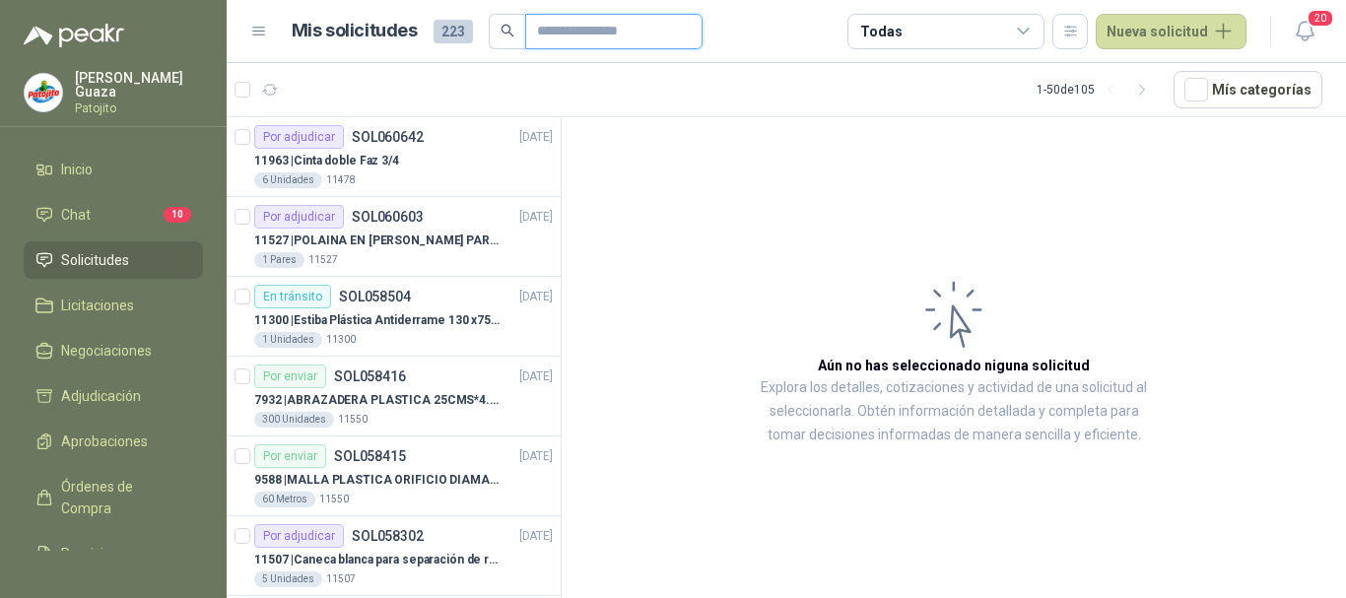
click at [578, 35] on input "text" at bounding box center [606, 32] width 138 height 34
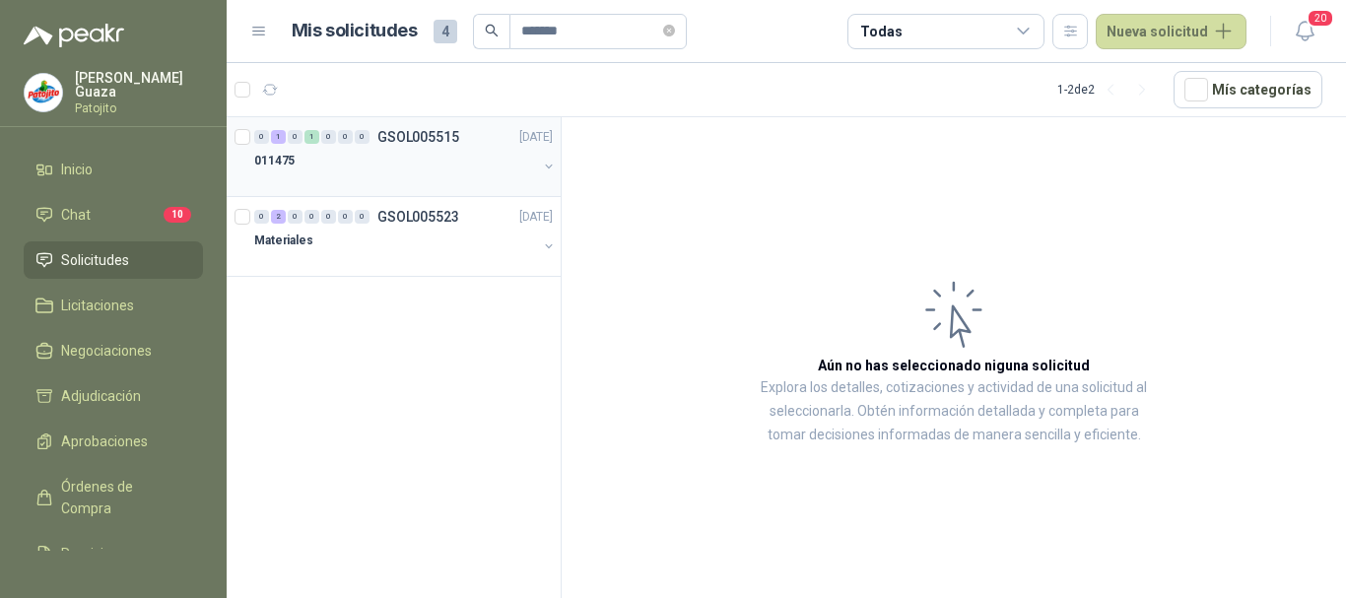
click at [400, 136] on p "GSOL005515" at bounding box center [418, 137] width 82 height 14
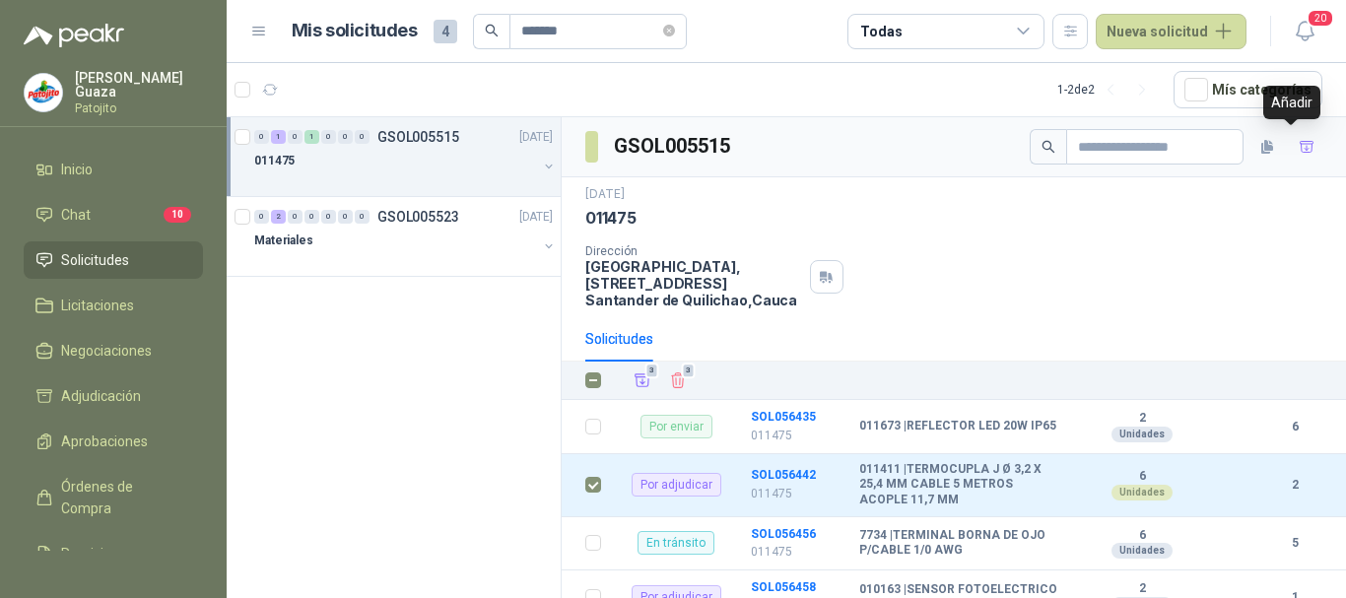
drag, startPoint x: 1295, startPoint y: 147, endPoint x: 1152, endPoint y: 179, distance: 146.5
click at [1299, 146] on icon "button" at bounding box center [1307, 147] width 17 height 17
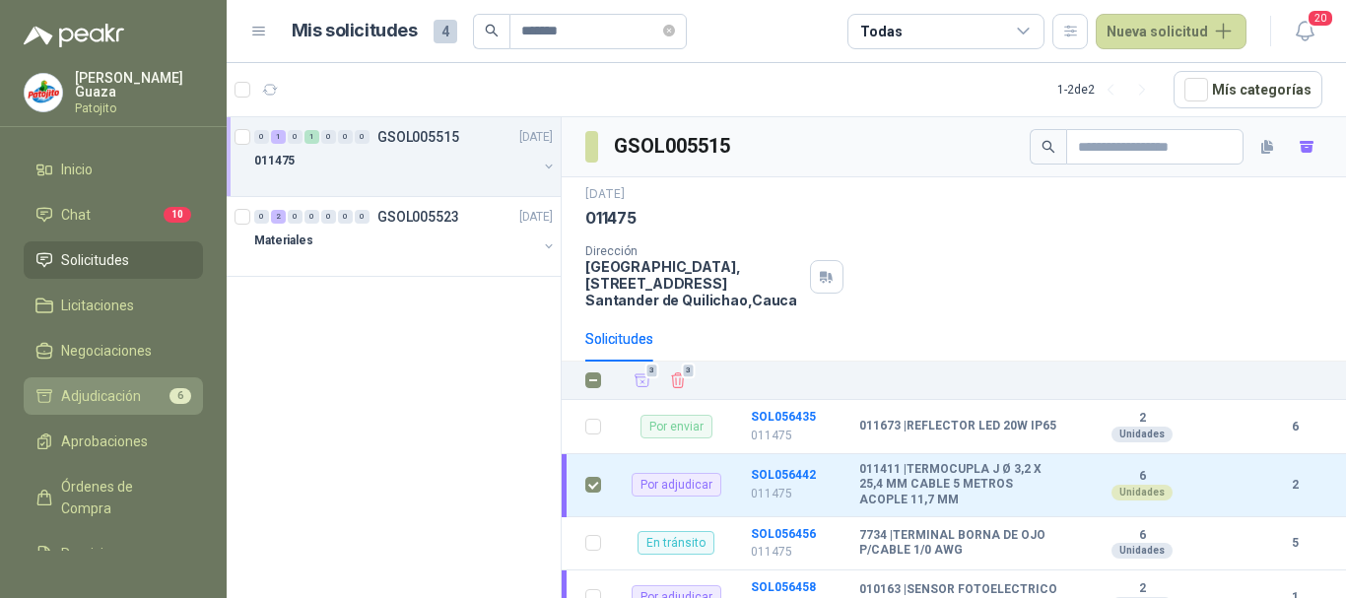
click at [169, 394] on span "6" at bounding box center [180, 396] width 22 height 16
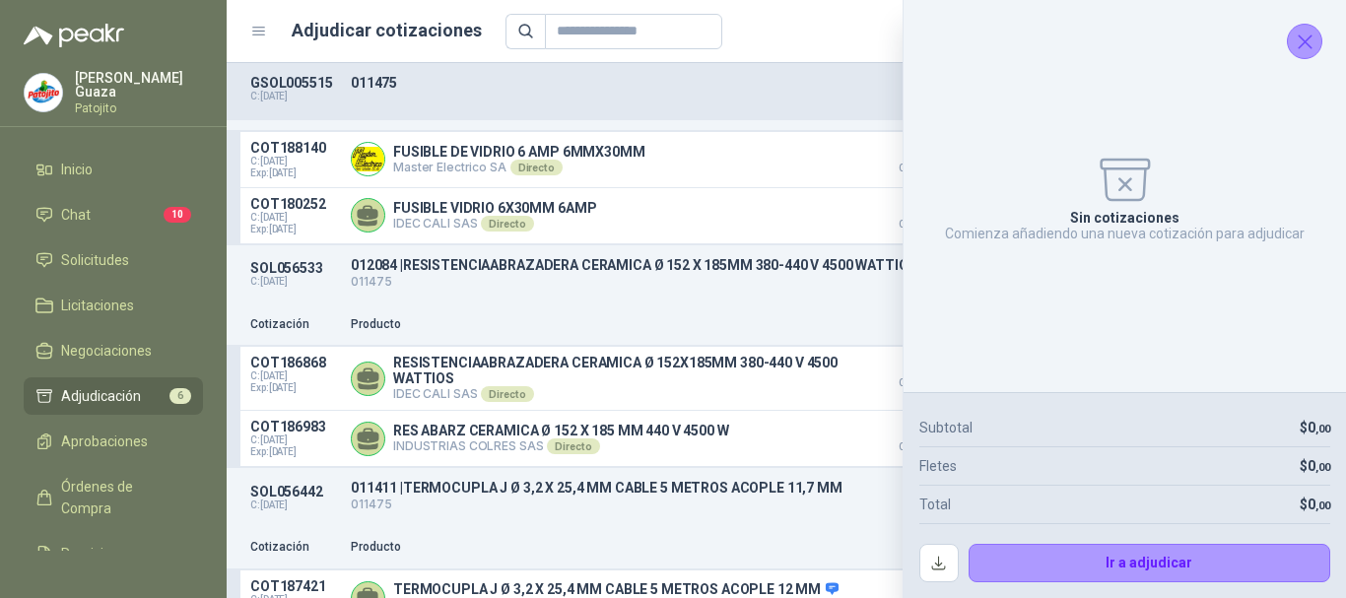
scroll to position [801, 0]
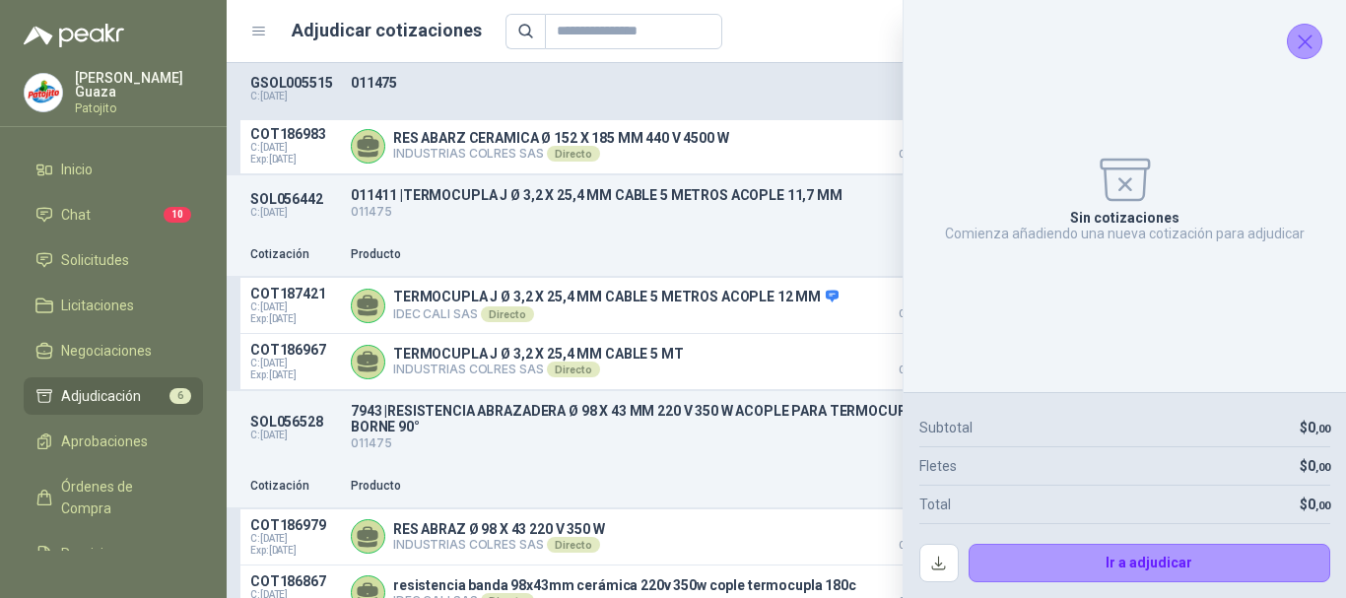
click at [1301, 50] on icon "Cerrar" at bounding box center [1305, 42] width 25 height 25
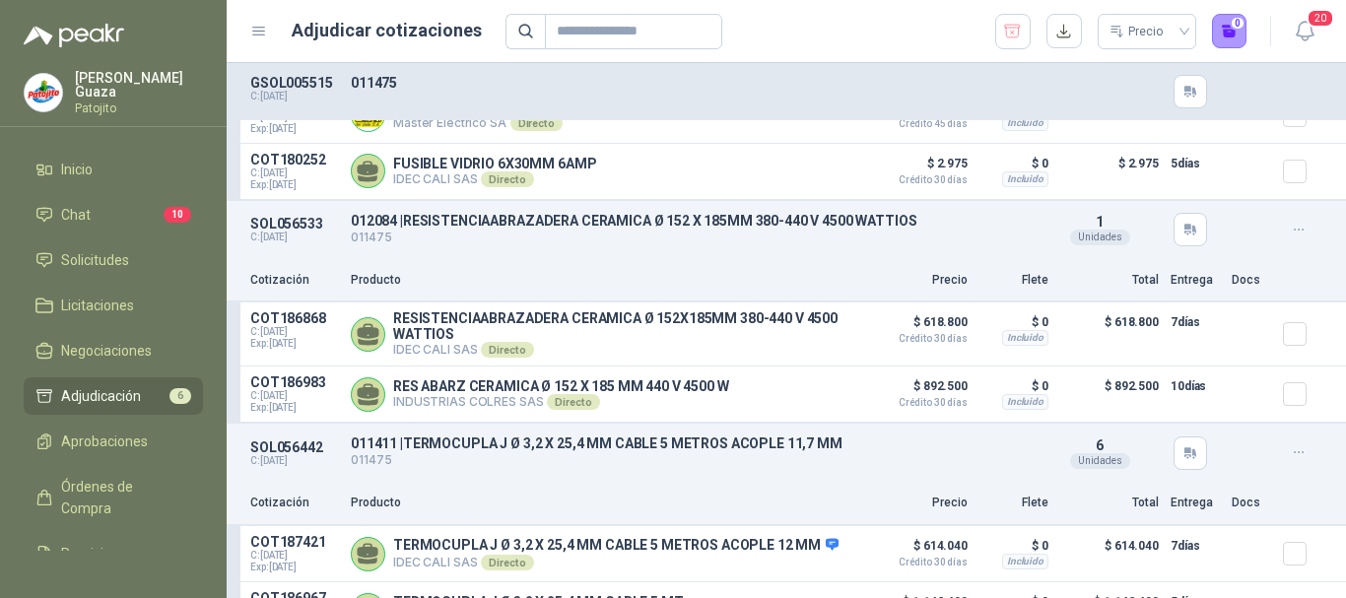
scroll to position [407, 0]
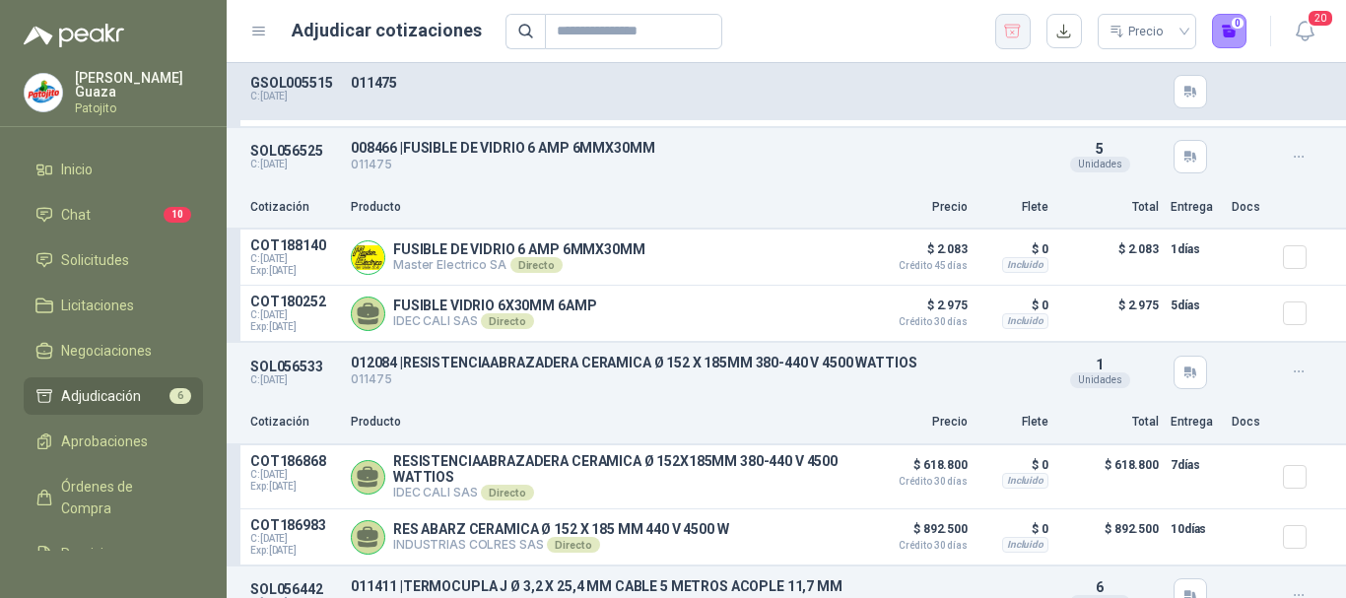
click at [1015, 38] on icon "button" at bounding box center [1012, 32] width 19 height 20
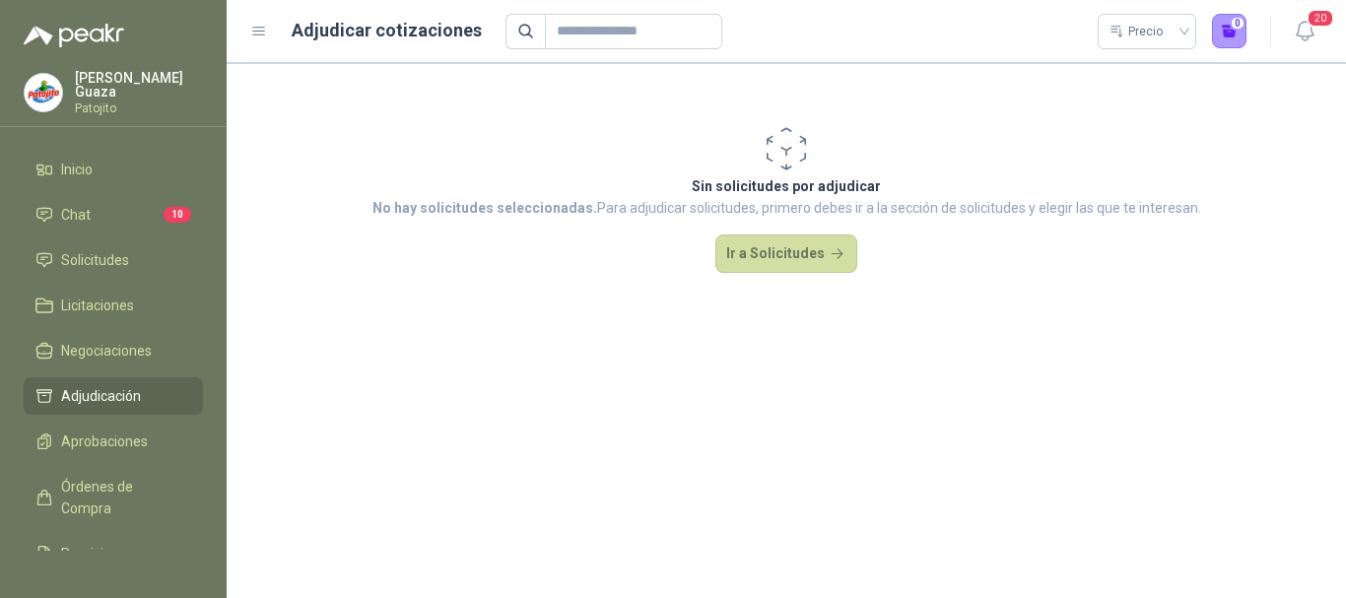
click at [108, 279] on ul "Inicio Chat 10 Solicitudes Licitaciones Negociaciones Adjudicación Aprobaciones…" at bounding box center [113, 351] width 227 height 400
click at [111, 267] on span "Solicitudes" at bounding box center [95, 260] width 68 height 22
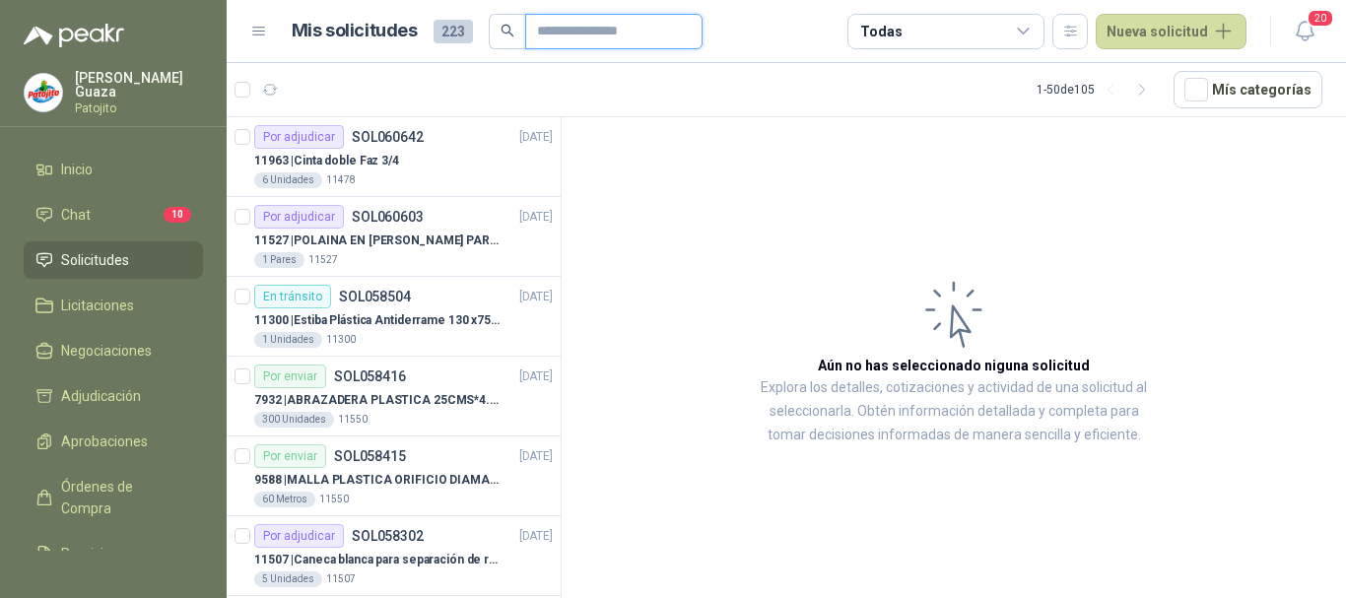
click at [605, 42] on input "text" at bounding box center [606, 32] width 138 height 34
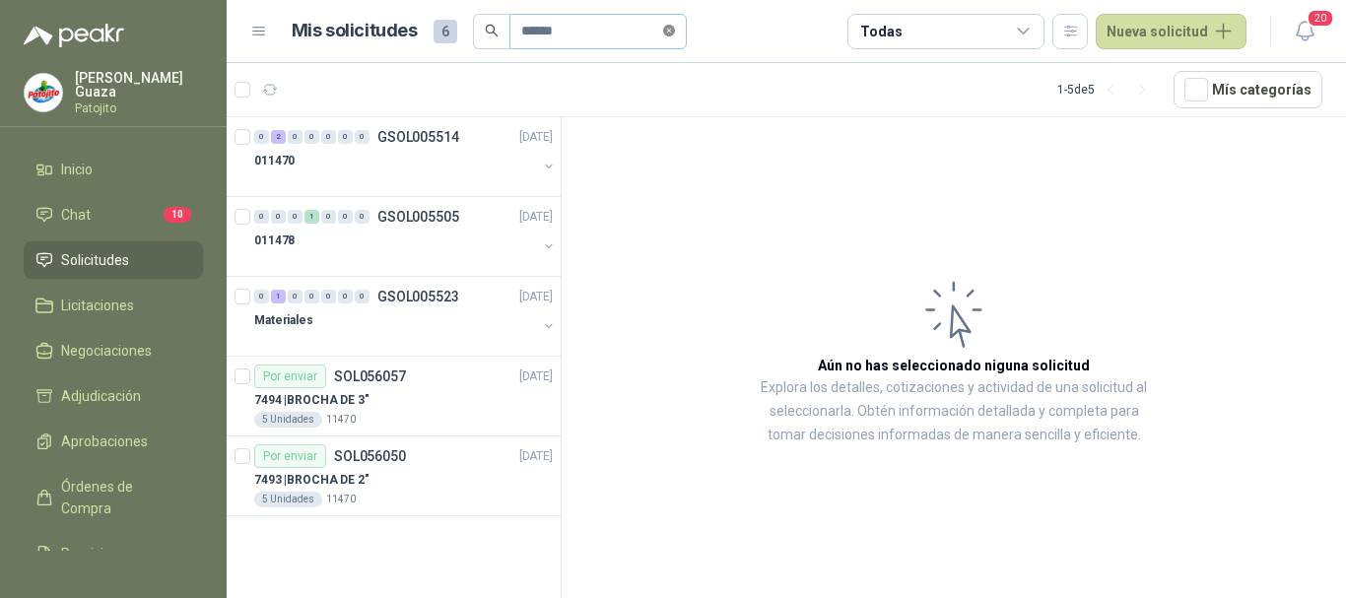
click at [687, 31] on span "******" at bounding box center [597, 31] width 177 height 35
click at [675, 28] on icon "close-circle" at bounding box center [669, 31] width 12 height 12
click at [651, 35] on input "text" at bounding box center [590, 32] width 138 height 34
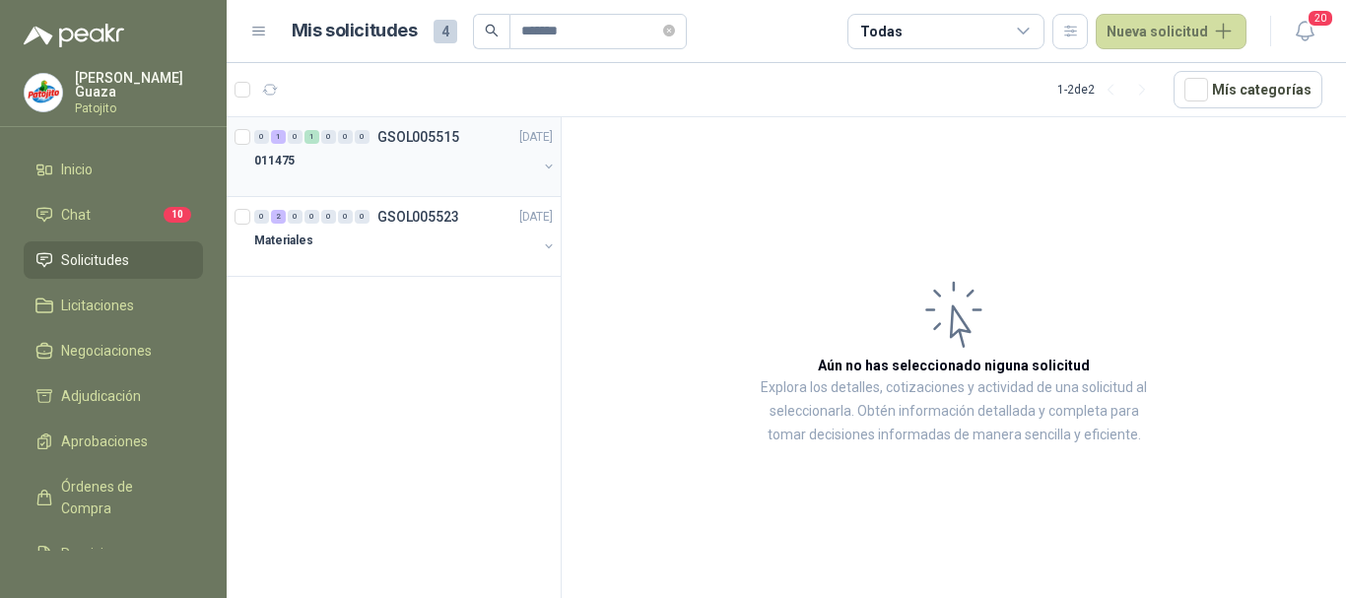
click at [408, 137] on p "GSOL005515" at bounding box center [418, 137] width 82 height 14
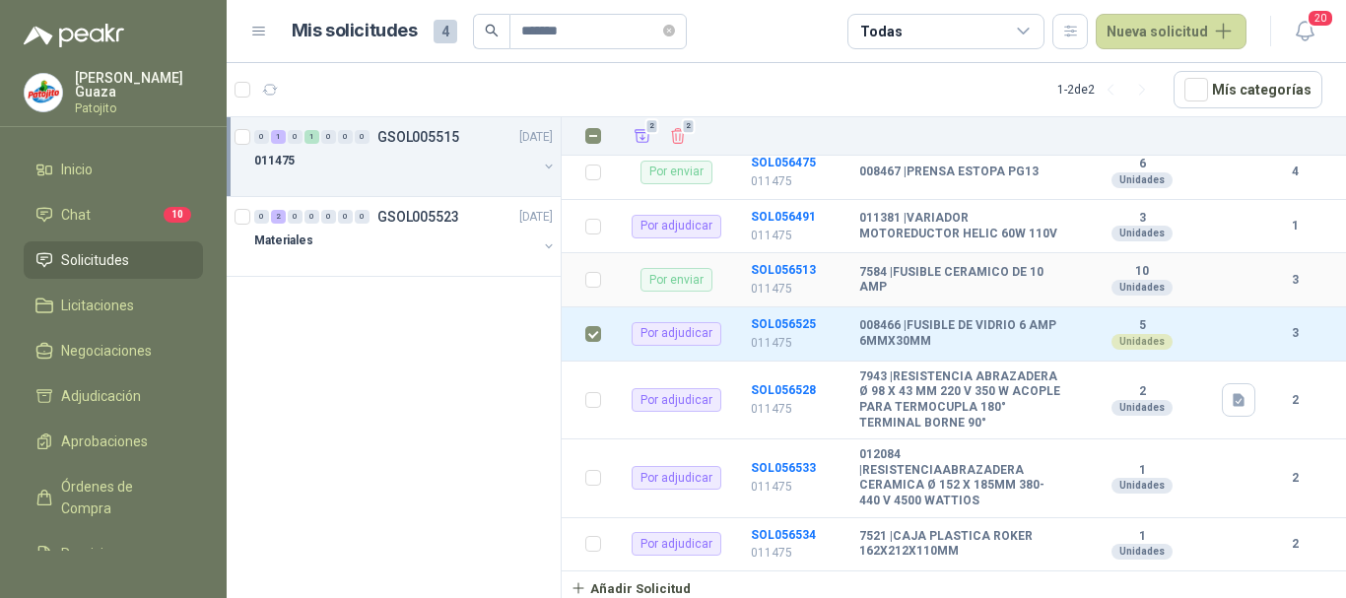
scroll to position [504, 0]
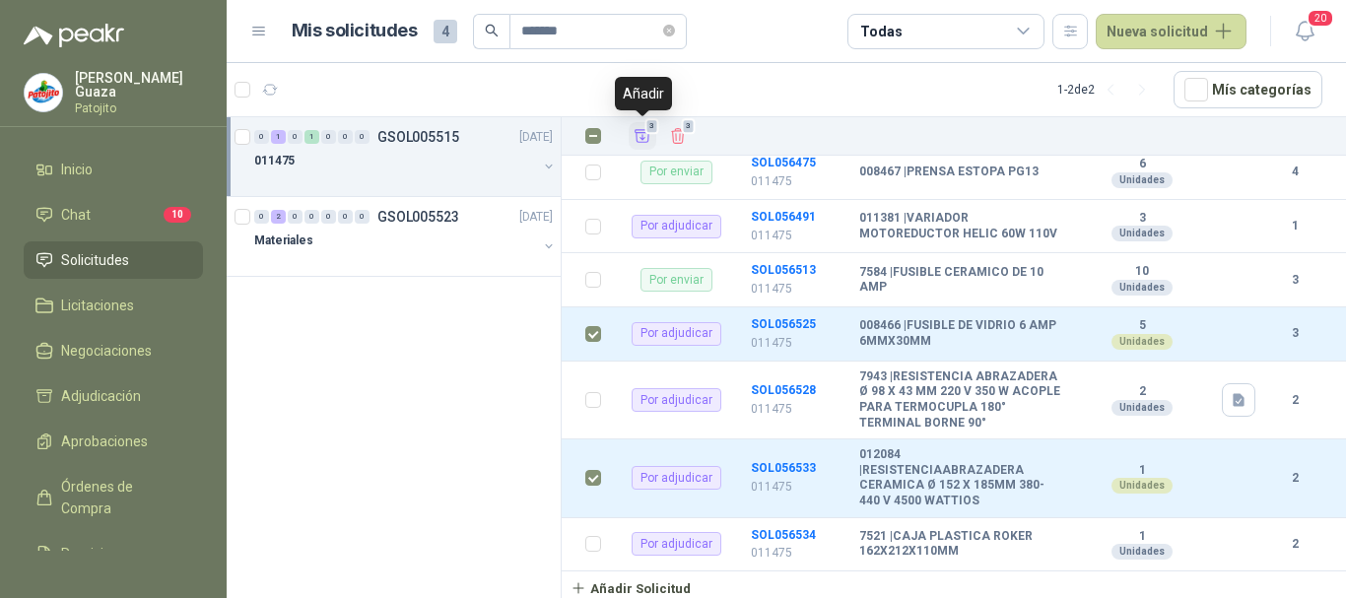
click at [642, 140] on icon "Añadir" at bounding box center [643, 136] width 15 height 13
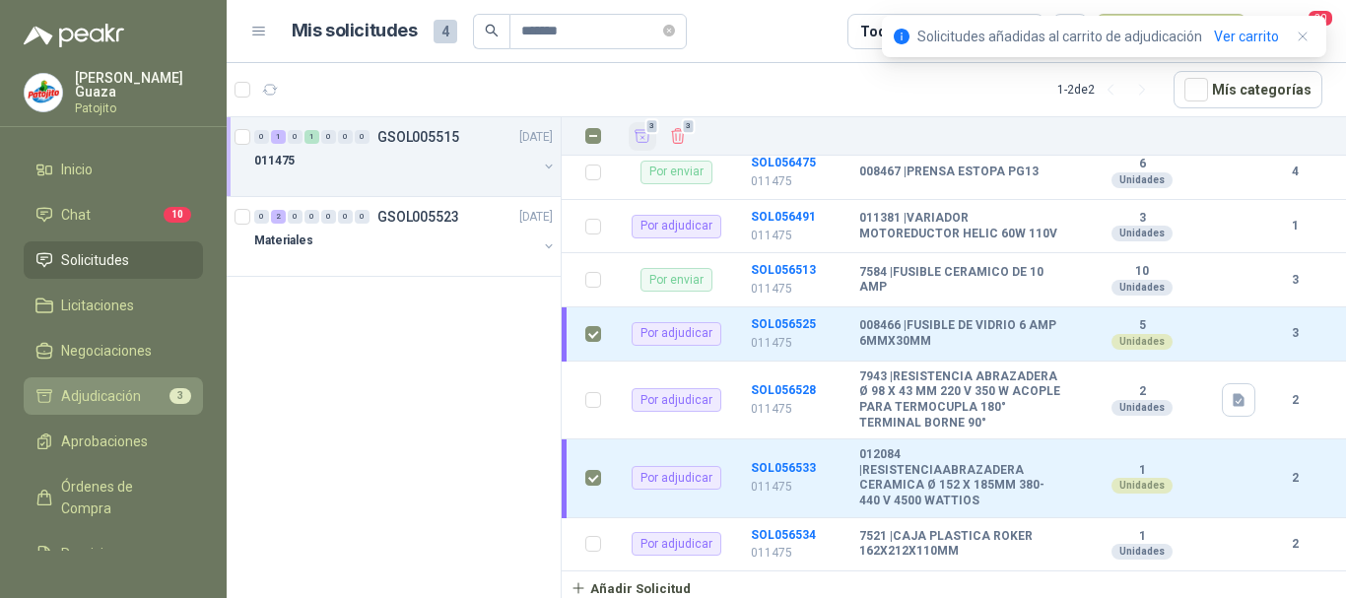
click at [128, 387] on span "Adjudicación" at bounding box center [101, 396] width 80 height 22
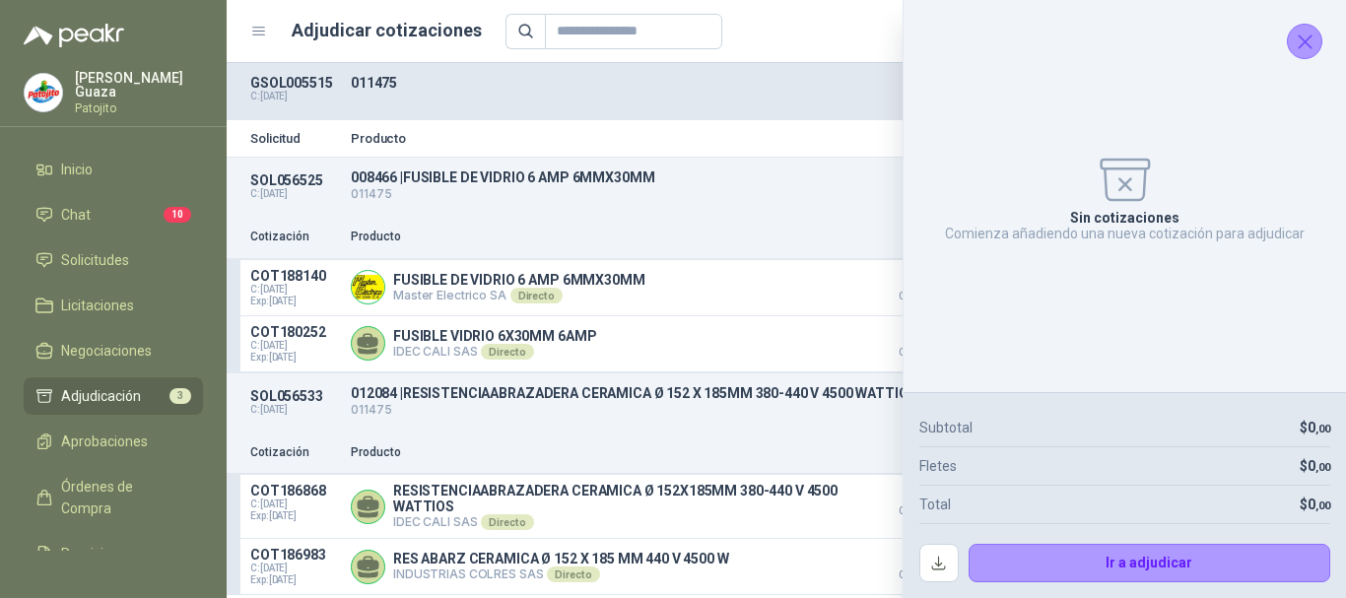
click at [1294, 40] on icon "Cerrar" at bounding box center [1305, 42] width 25 height 25
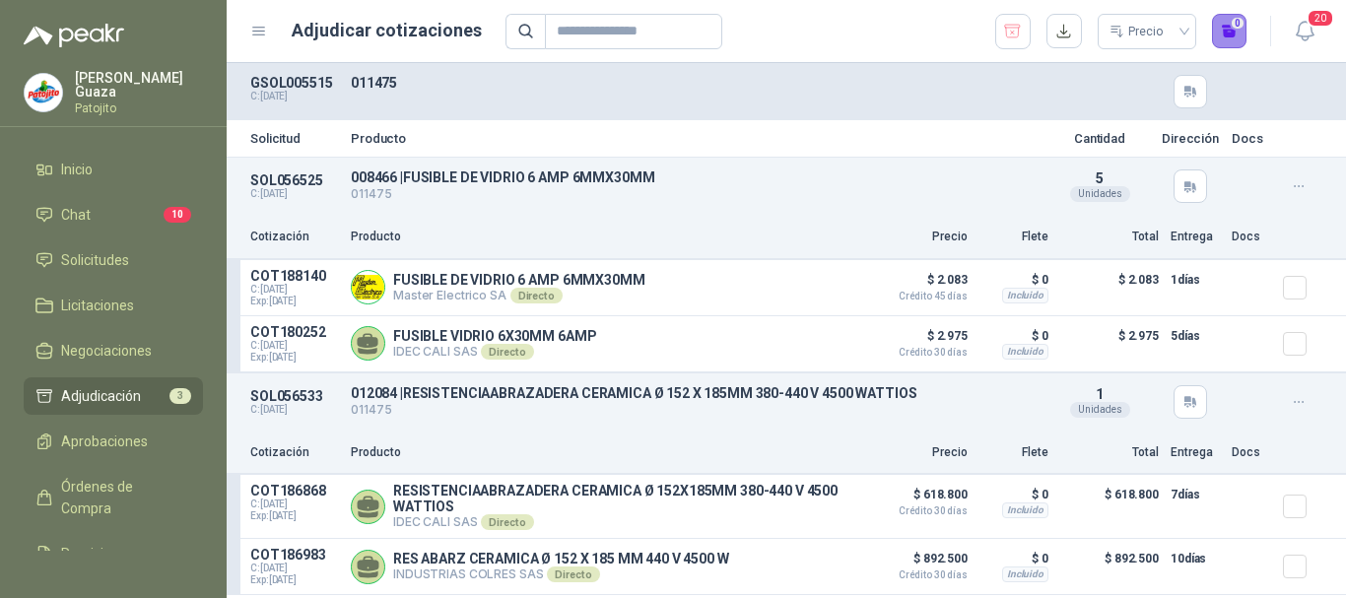
click at [1230, 26] on button "0" at bounding box center [1229, 31] width 35 height 35
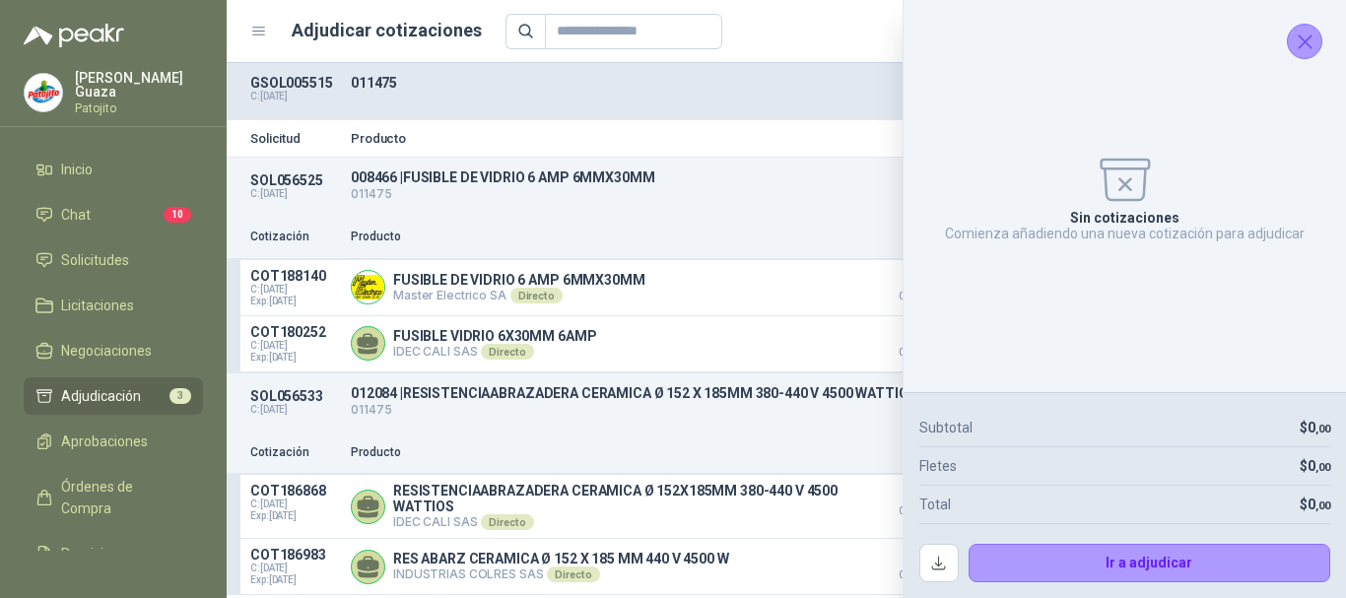
click at [1289, 45] on button "Cerrar" at bounding box center [1304, 41] width 35 height 35
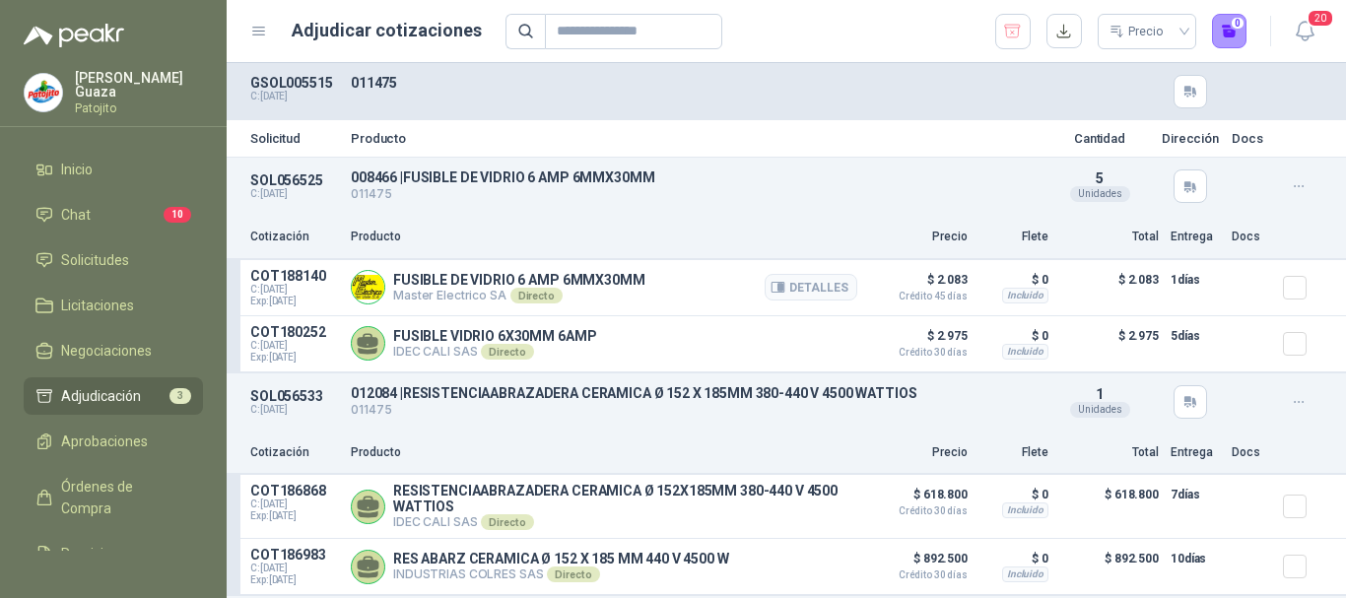
scroll to position [99, 0]
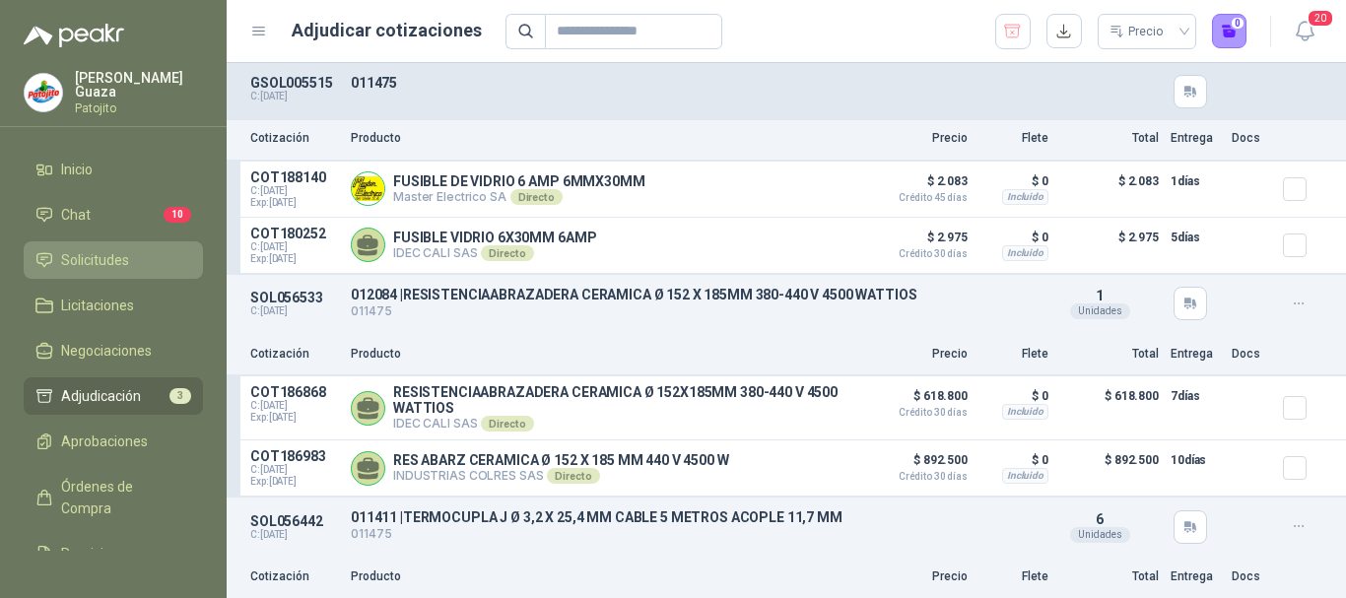
click at [140, 270] on li "Solicitudes" at bounding box center [113, 260] width 156 height 22
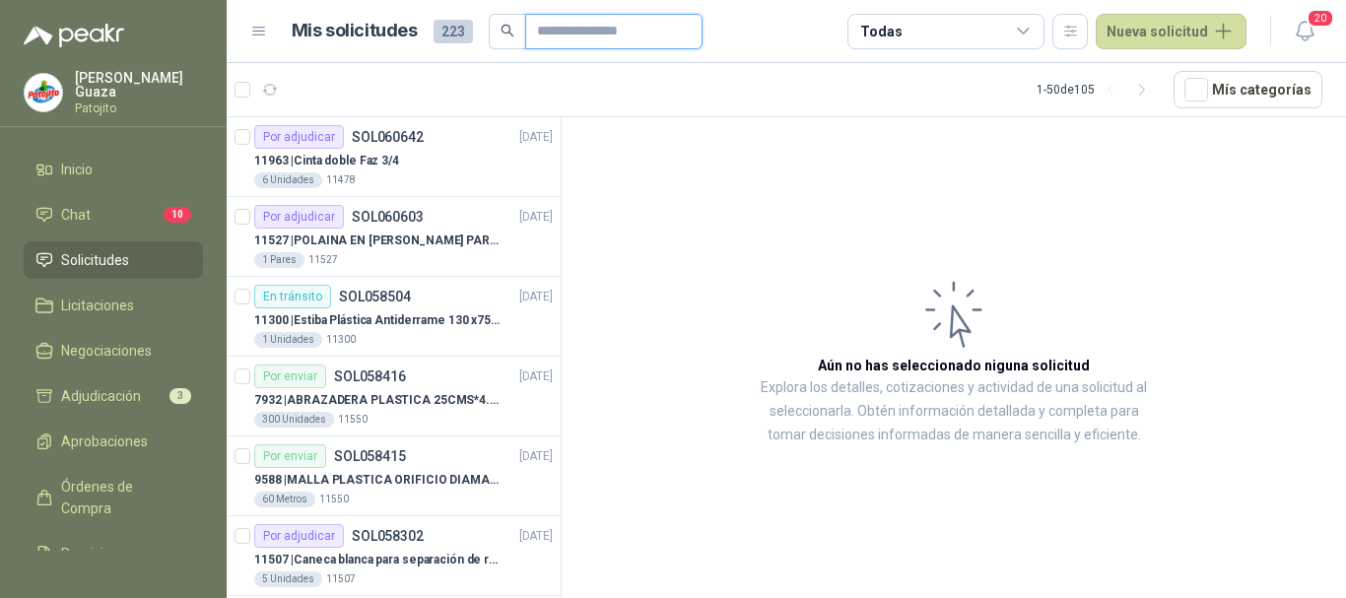
click at [578, 32] on input "text" at bounding box center [606, 32] width 138 height 34
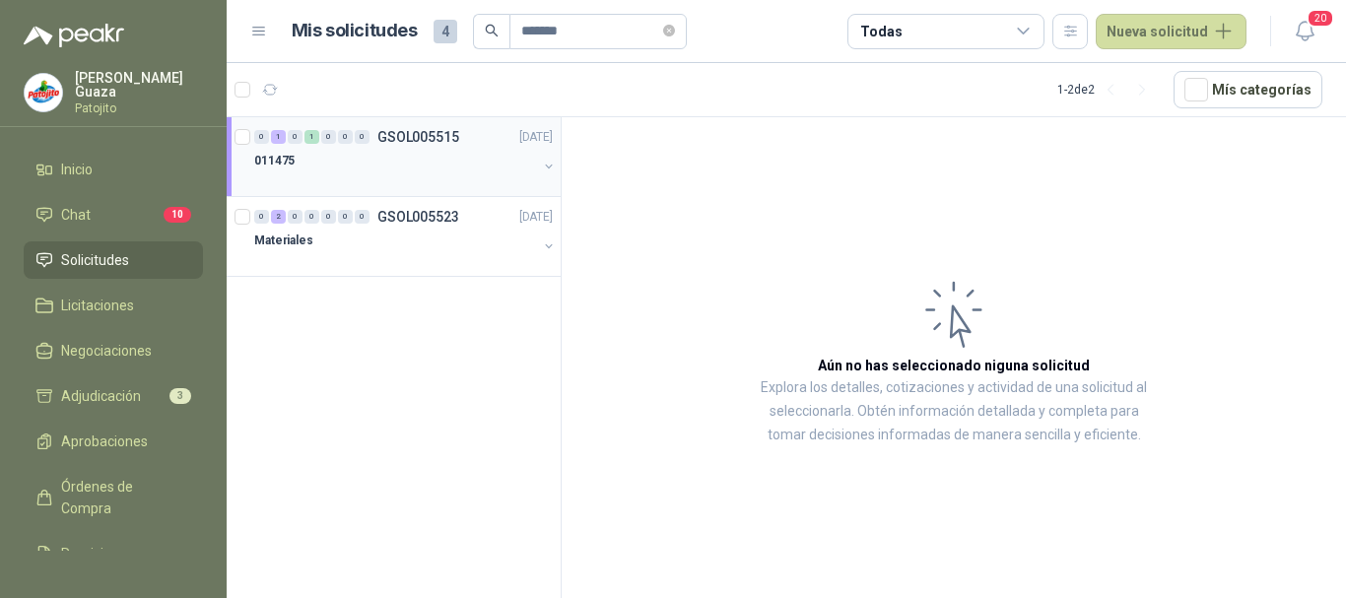
click at [418, 149] on div "011475" at bounding box center [395, 161] width 283 height 24
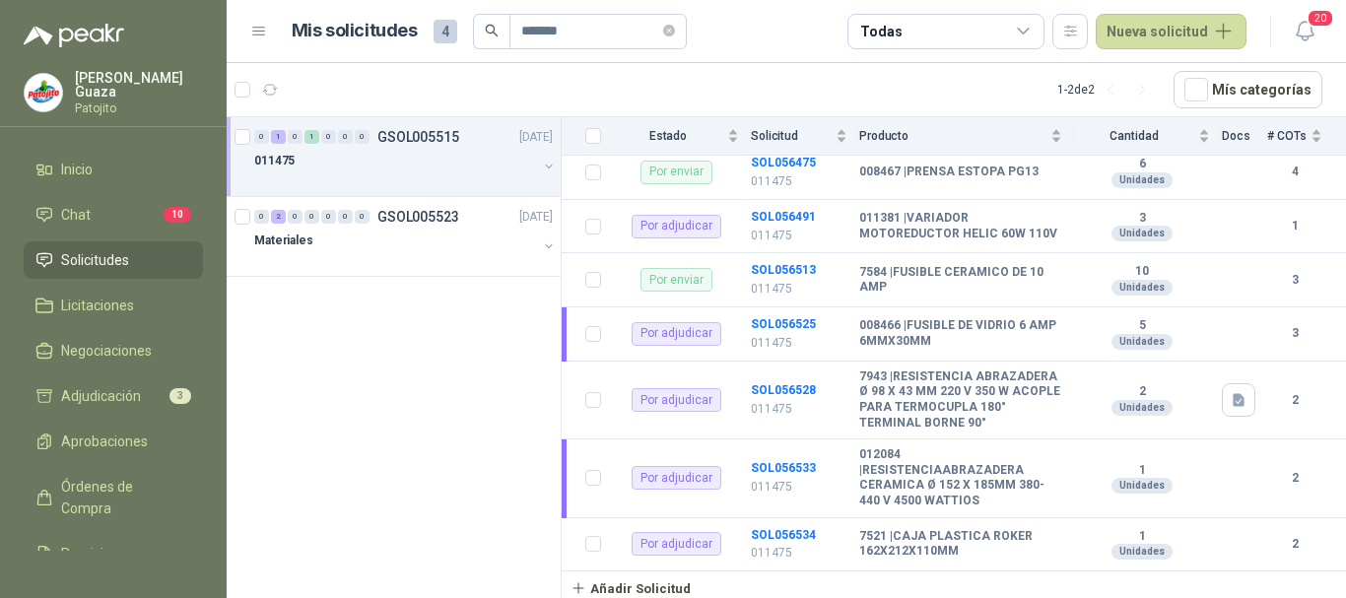
scroll to position [504, 0]
click at [777, 532] on b "SOL056534" at bounding box center [783, 535] width 65 height 14
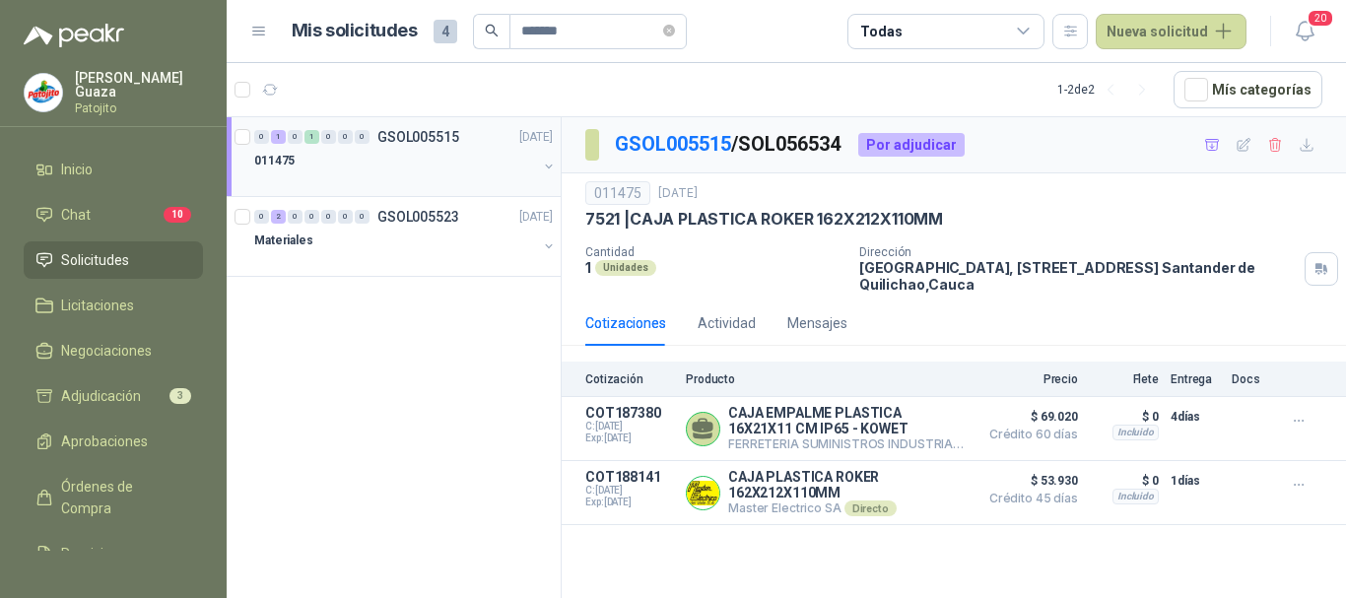
click at [450, 131] on p "GSOL005515" at bounding box center [418, 137] width 82 height 14
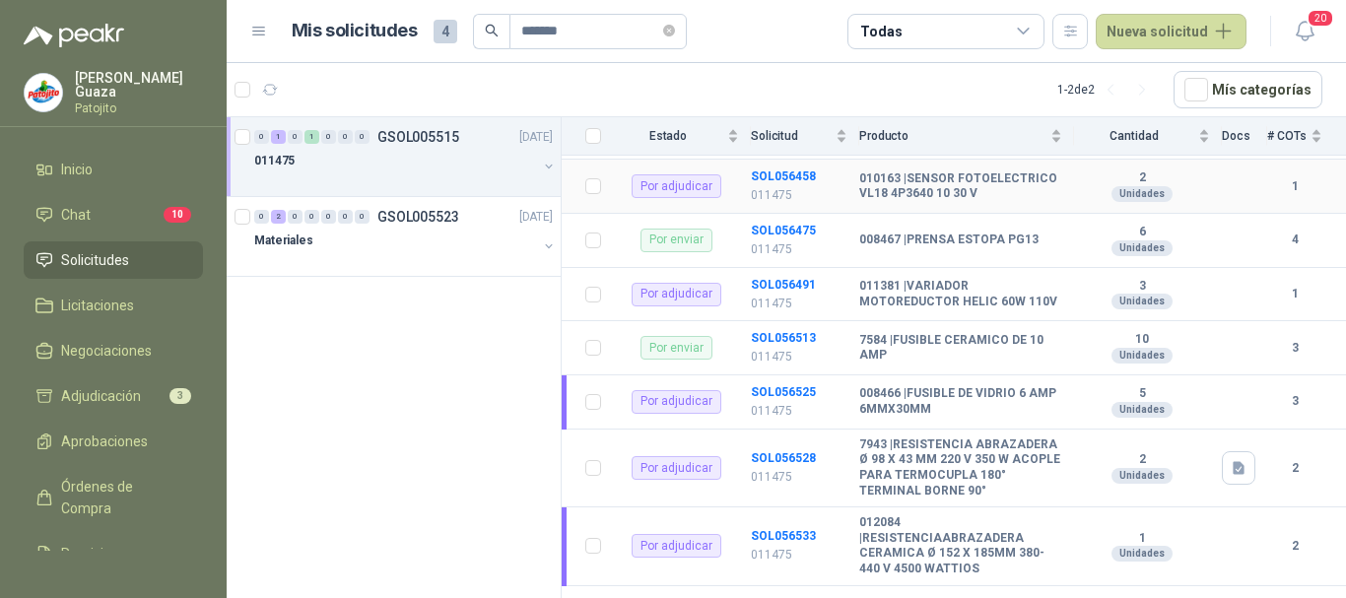
scroll to position [504, 0]
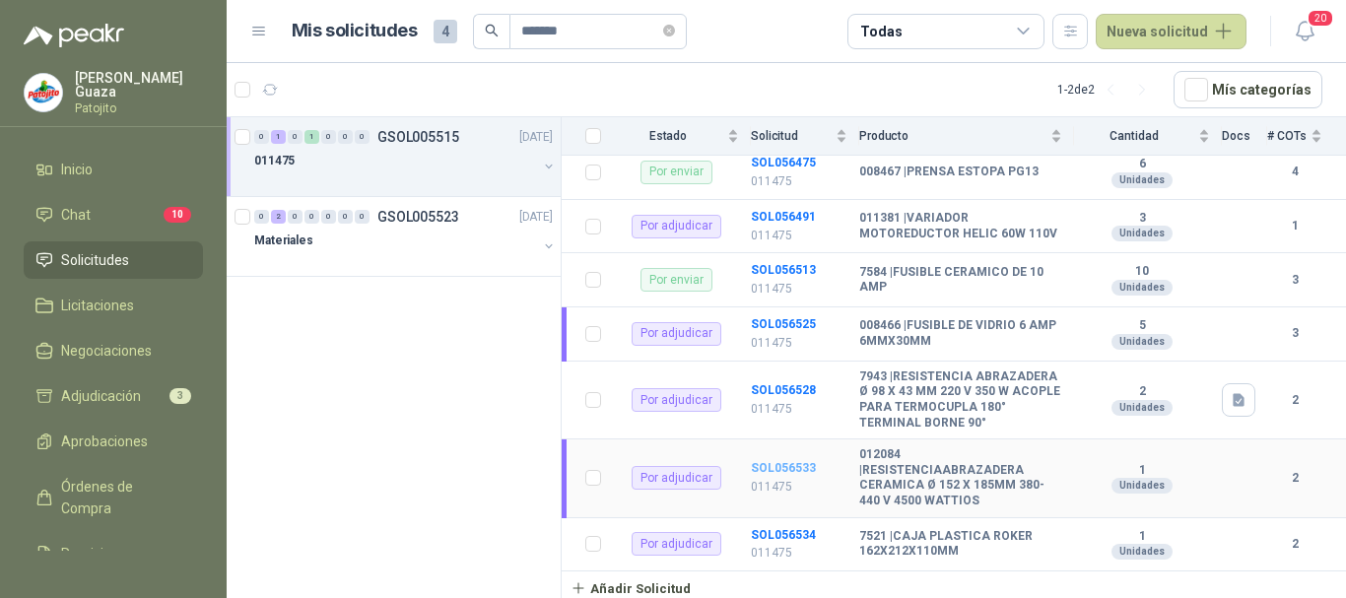
click at [775, 468] on b "SOL056533" at bounding box center [783, 468] width 65 height 14
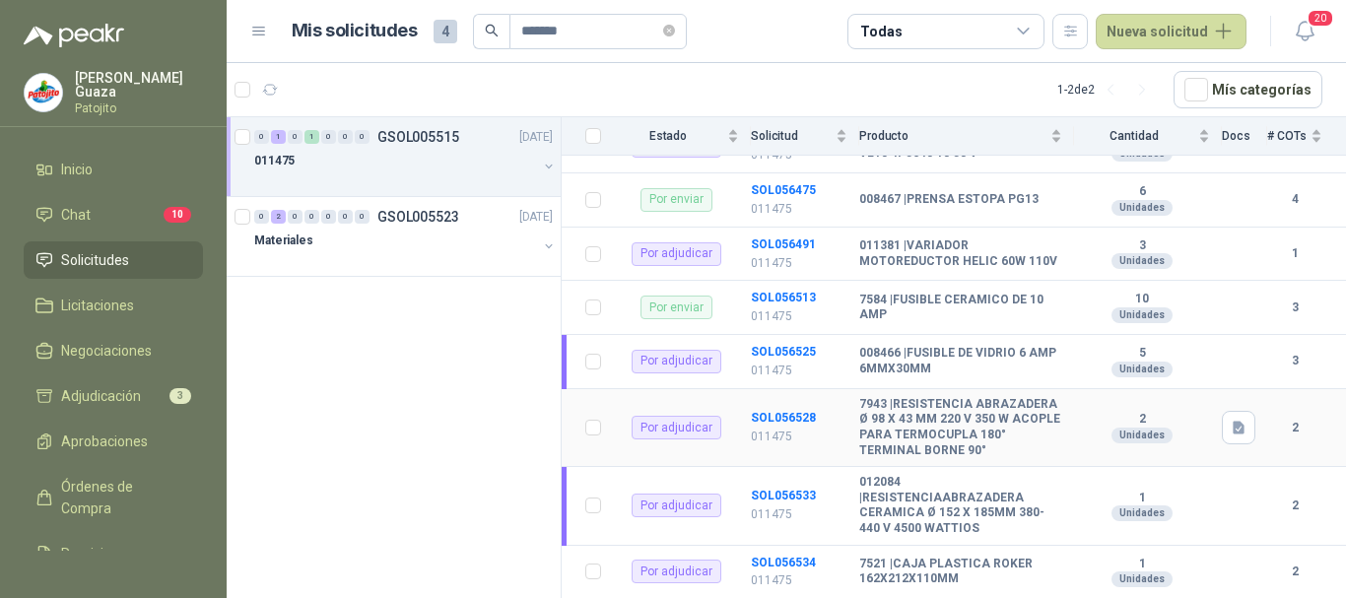
scroll to position [504, 0]
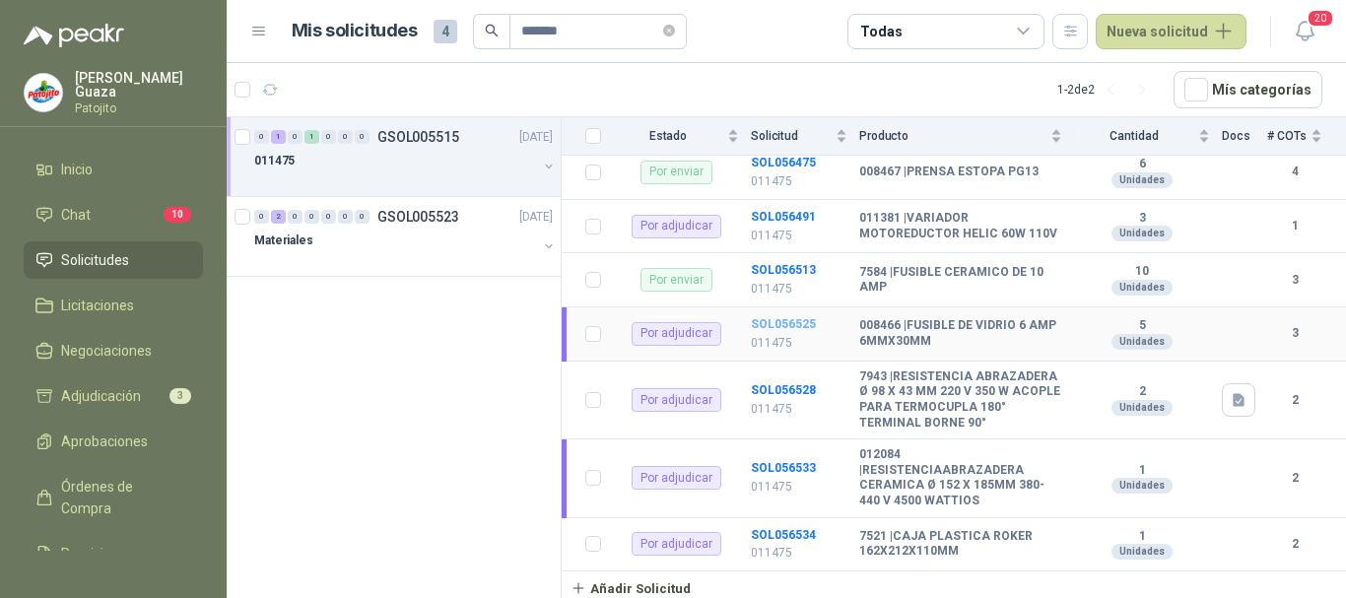
click at [772, 317] on b "SOL056525" at bounding box center [783, 324] width 65 height 14
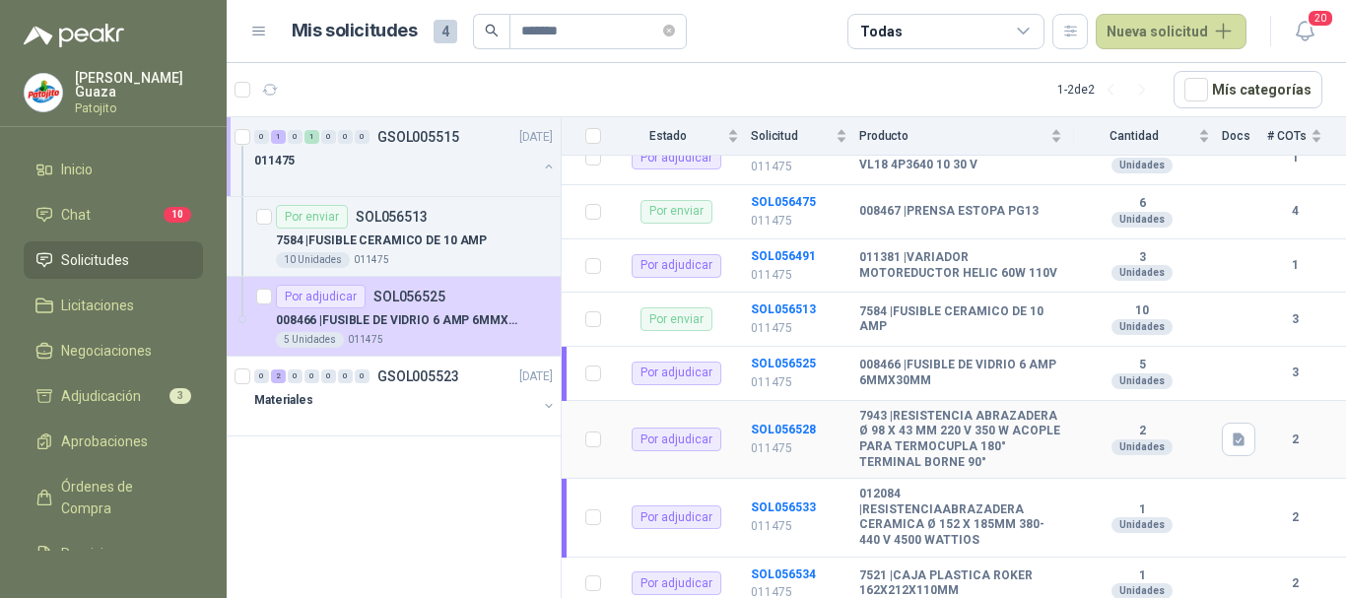
scroll to position [405, 0]
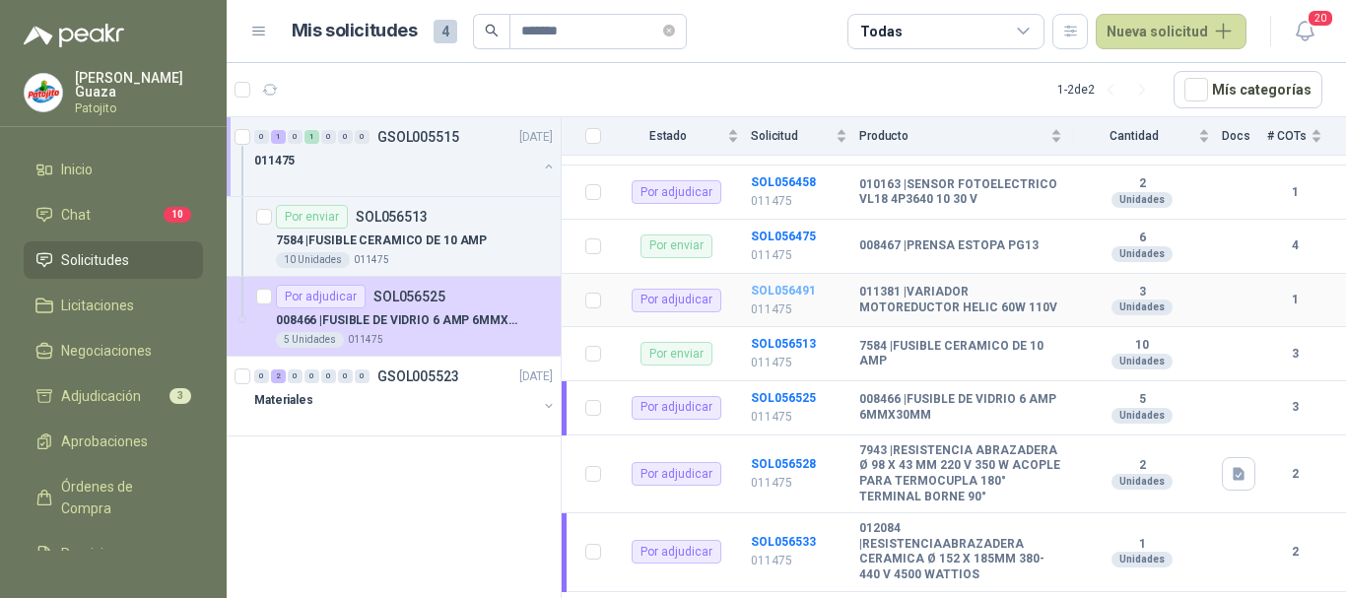
click at [778, 298] on b "SOL056491" at bounding box center [783, 291] width 65 height 14
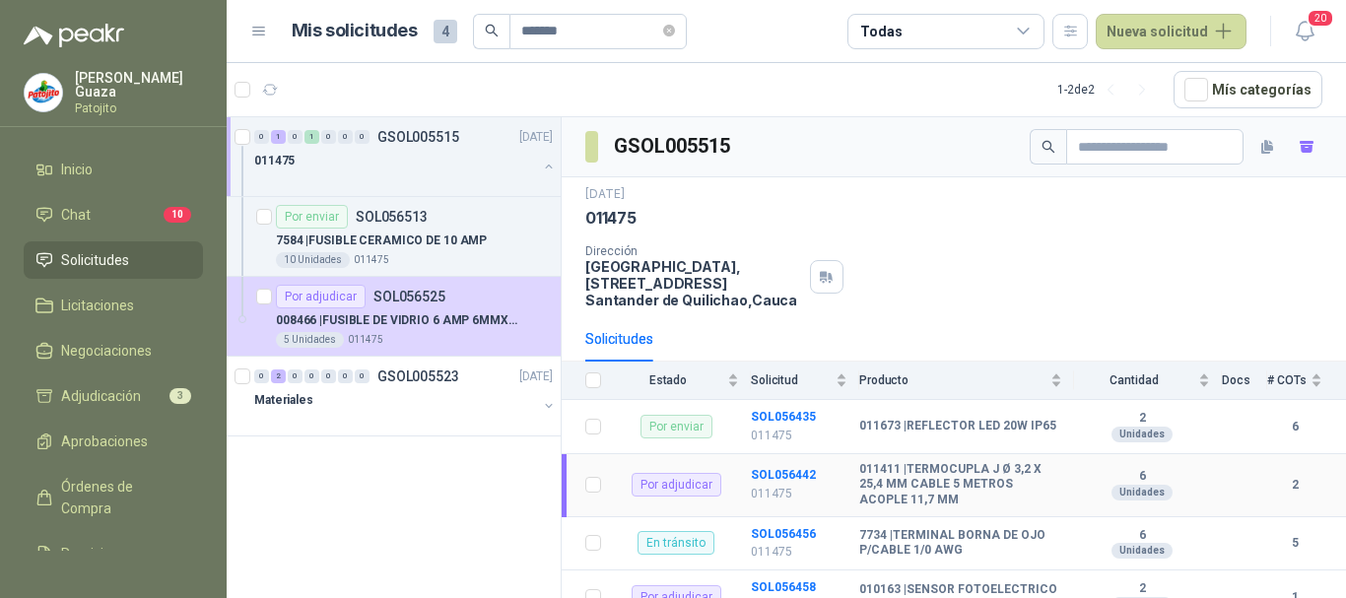
scroll to position [99, 0]
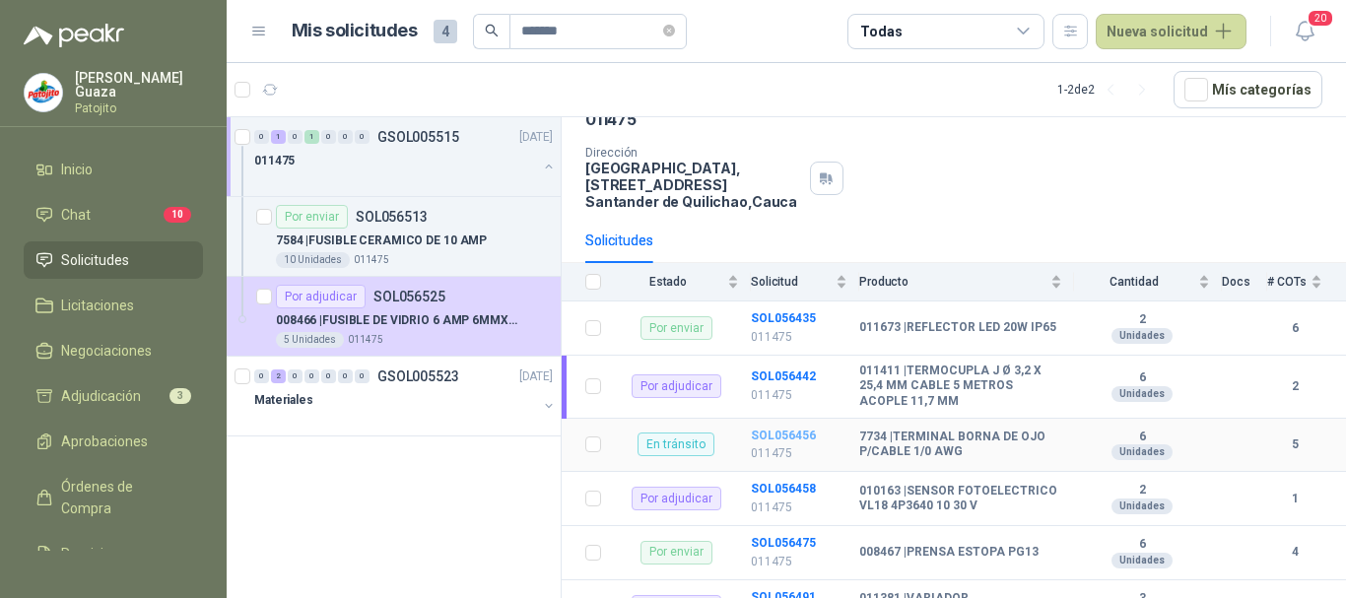
click at [792, 437] on b "SOL056456" at bounding box center [783, 436] width 65 height 14
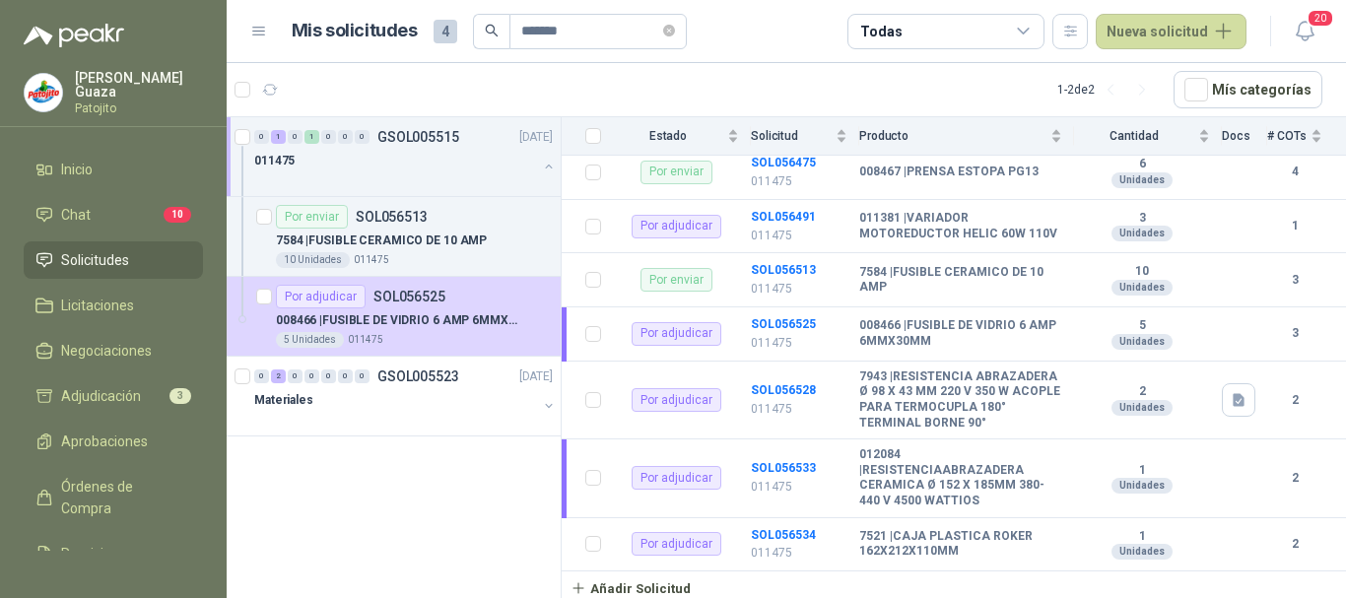
scroll to position [504, 0]
click at [796, 532] on b "SOL056534" at bounding box center [783, 535] width 65 height 14
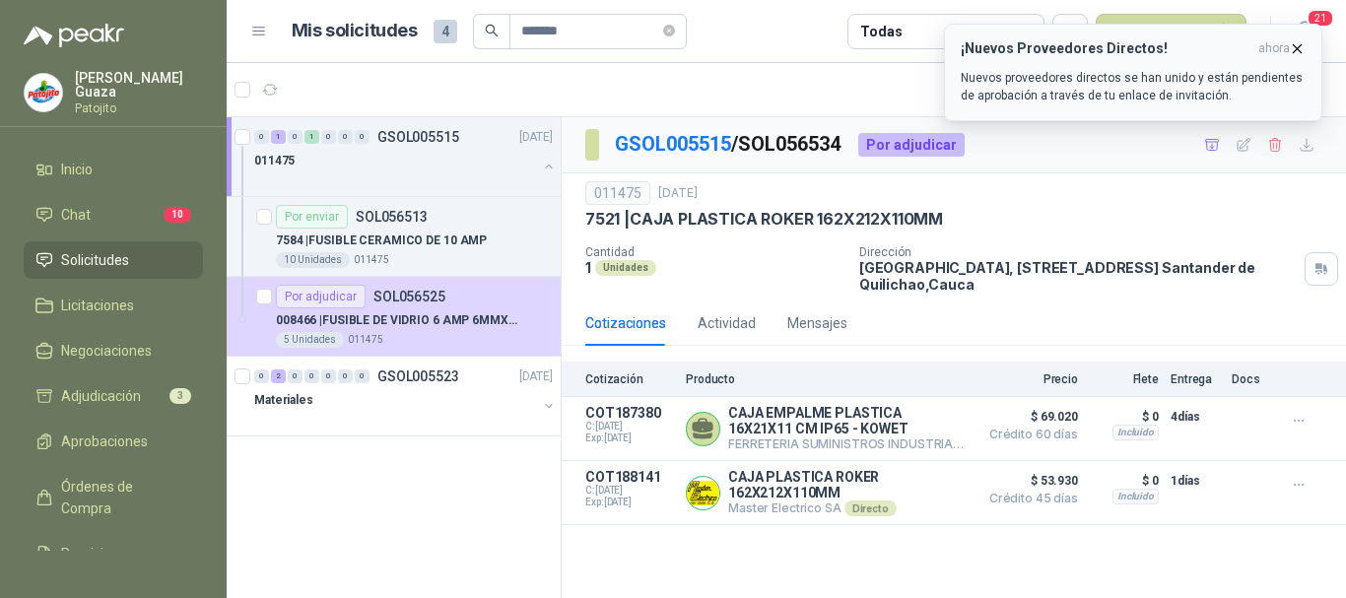
click at [1298, 50] on icon "button" at bounding box center [1297, 48] width 17 height 17
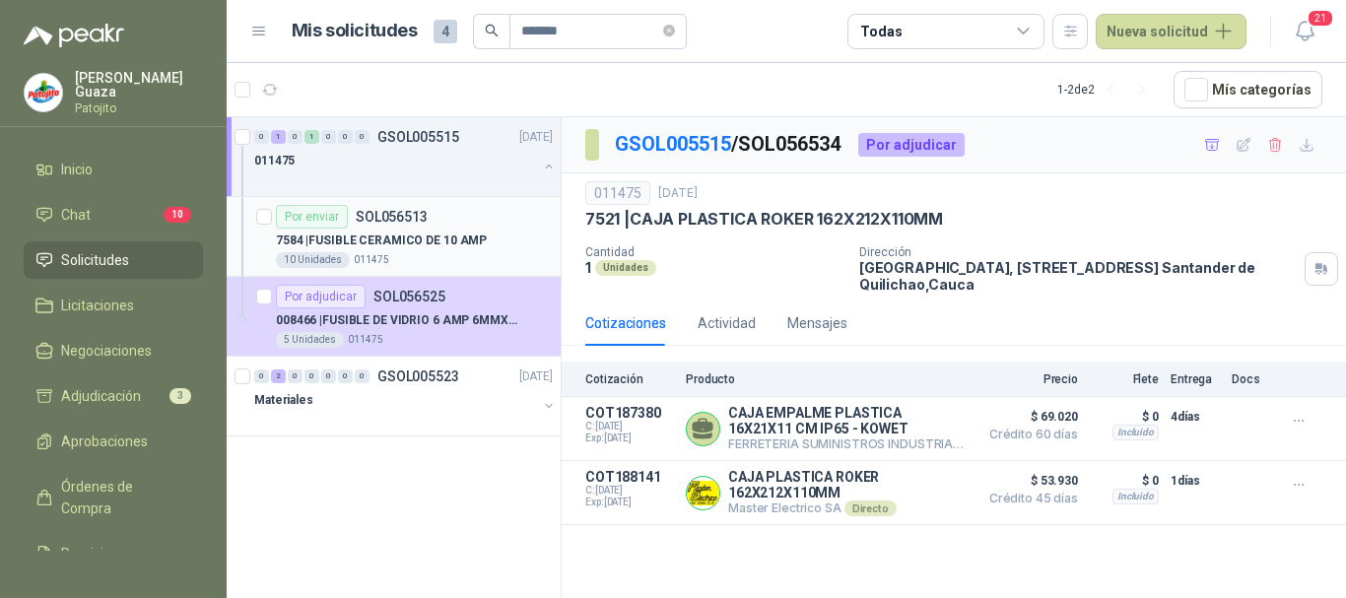
click at [407, 222] on p "SOL056513" at bounding box center [392, 217] width 72 height 14
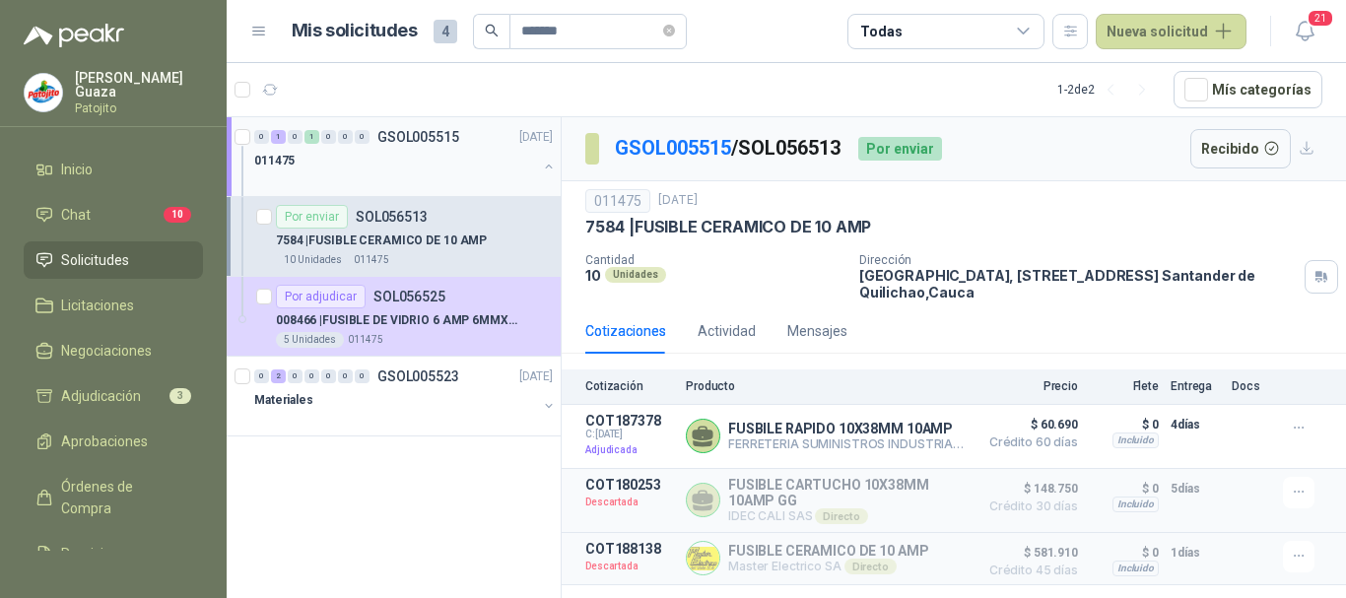
click at [431, 135] on p "GSOL005515" at bounding box center [418, 137] width 82 height 14
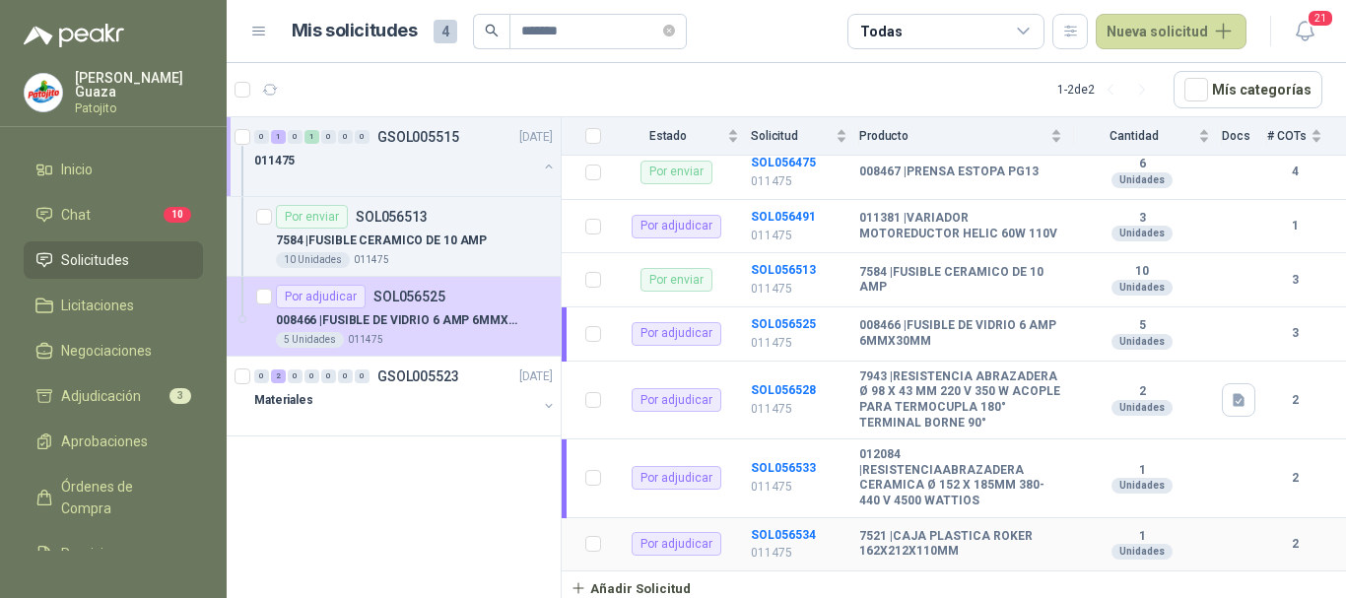
scroll to position [405, 0]
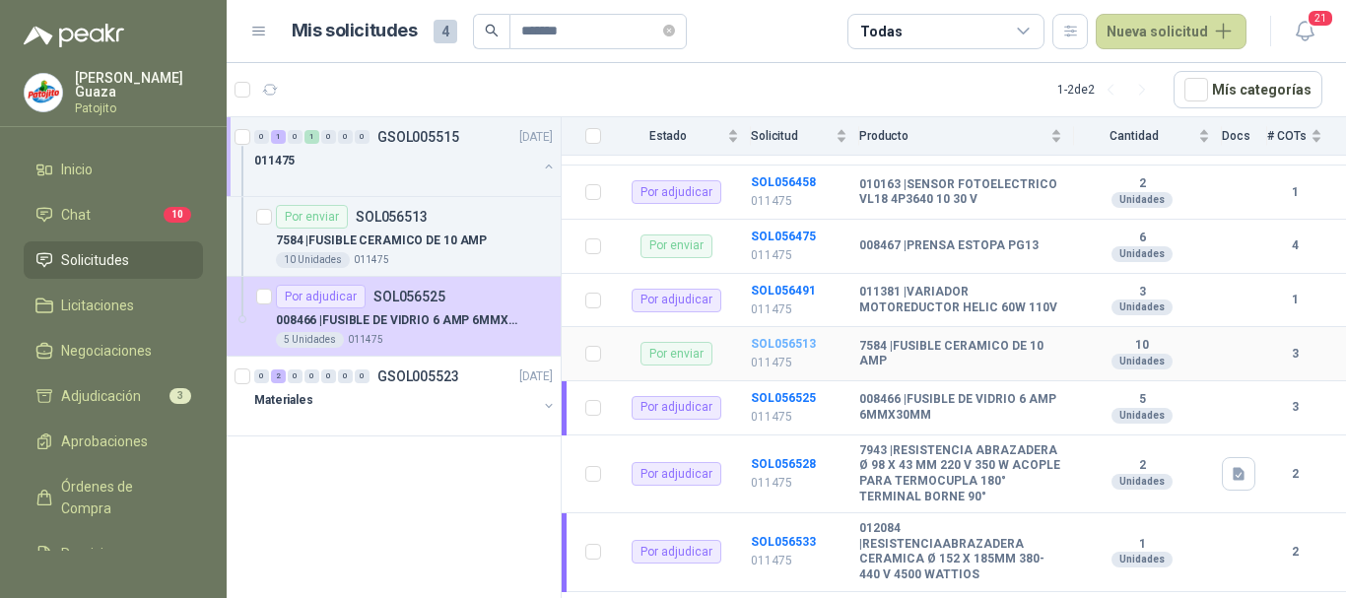
click at [772, 351] on b "SOL056513" at bounding box center [783, 344] width 65 height 14
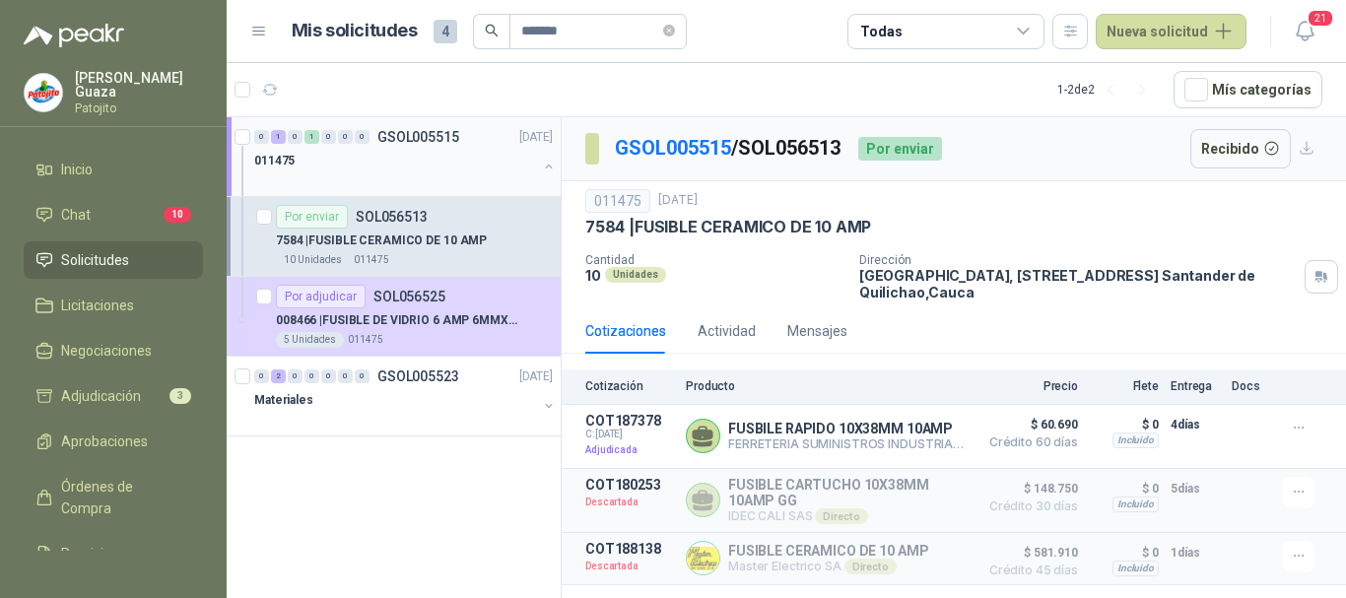
click at [435, 125] on div "0 1 0 1 0 0 0 GSOL005515 [DATE]" at bounding box center [405, 137] width 303 height 24
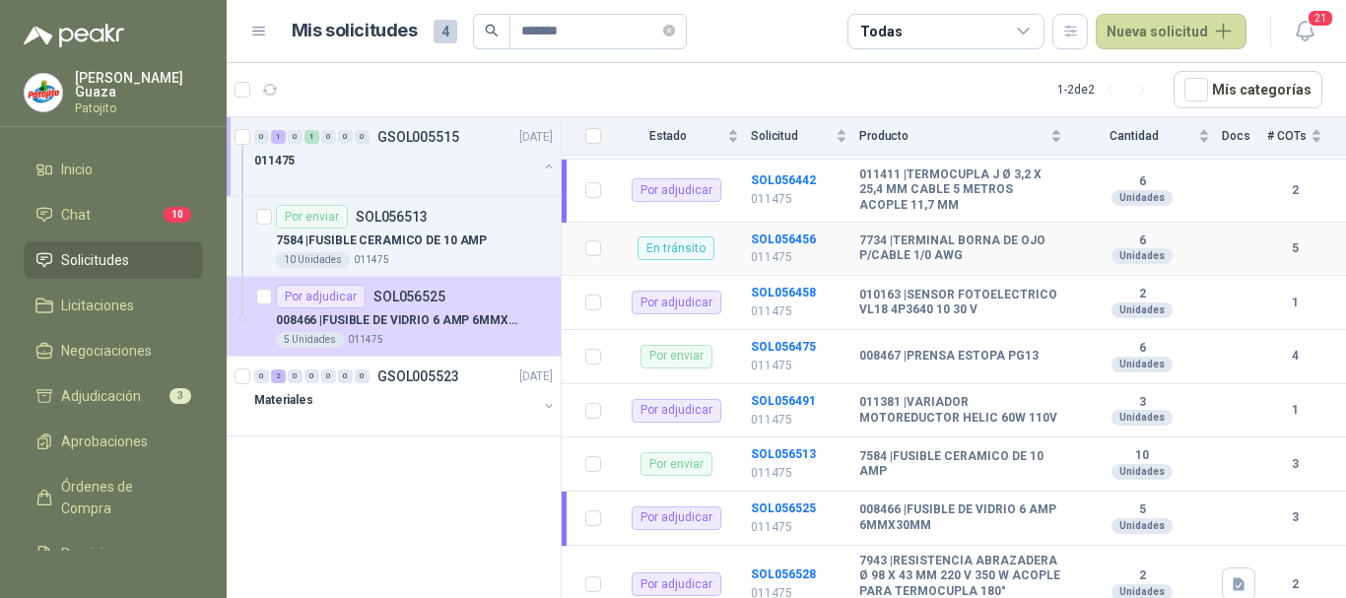
scroll to position [296, 0]
click at [785, 514] on b "SOL056525" at bounding box center [783, 508] width 65 height 14
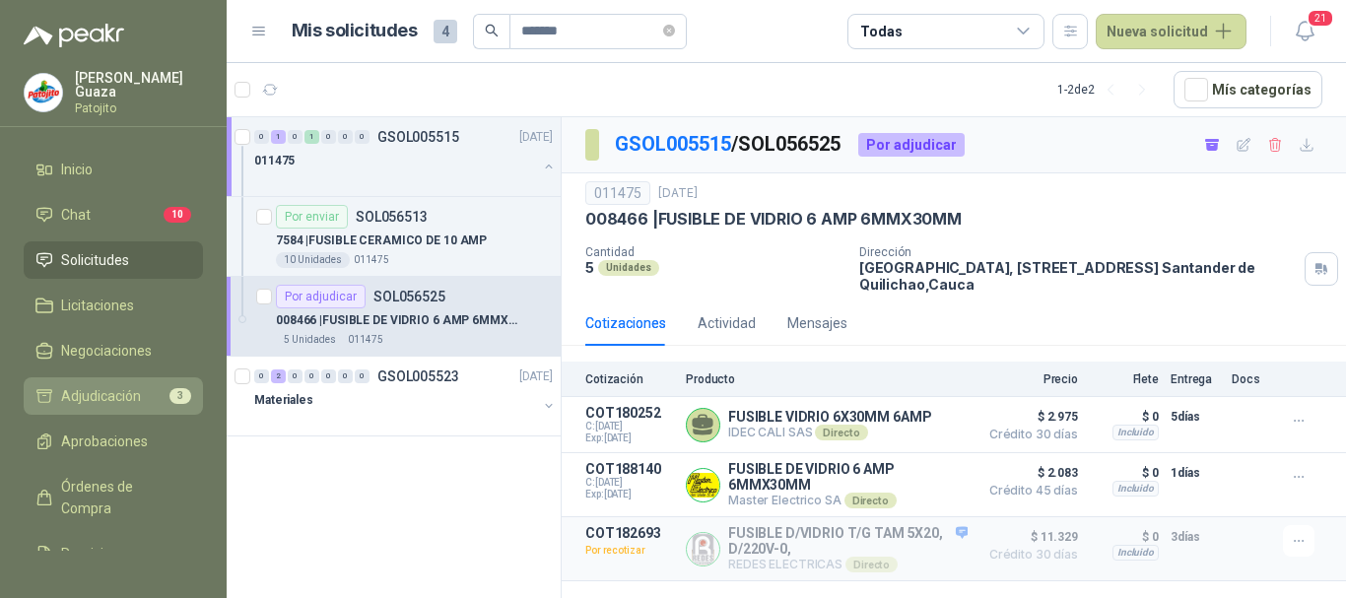
click at [73, 391] on span "Adjudicación" at bounding box center [101, 396] width 80 height 22
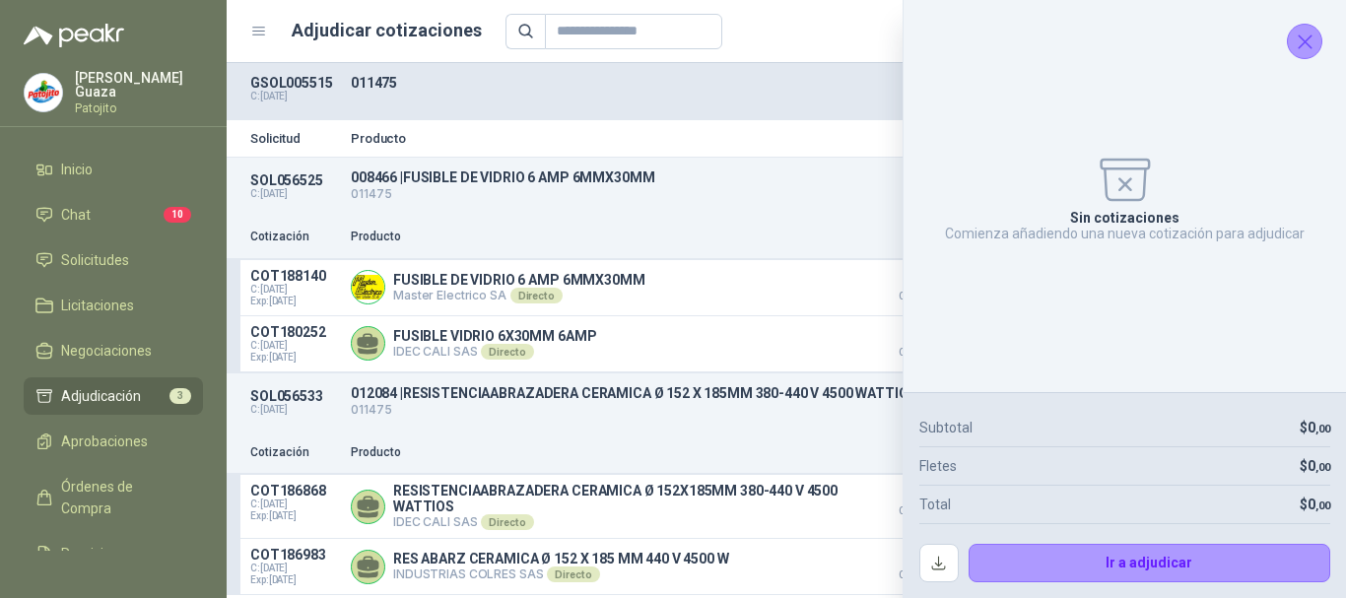
click at [1297, 51] on icon "Cerrar" at bounding box center [1305, 42] width 25 height 25
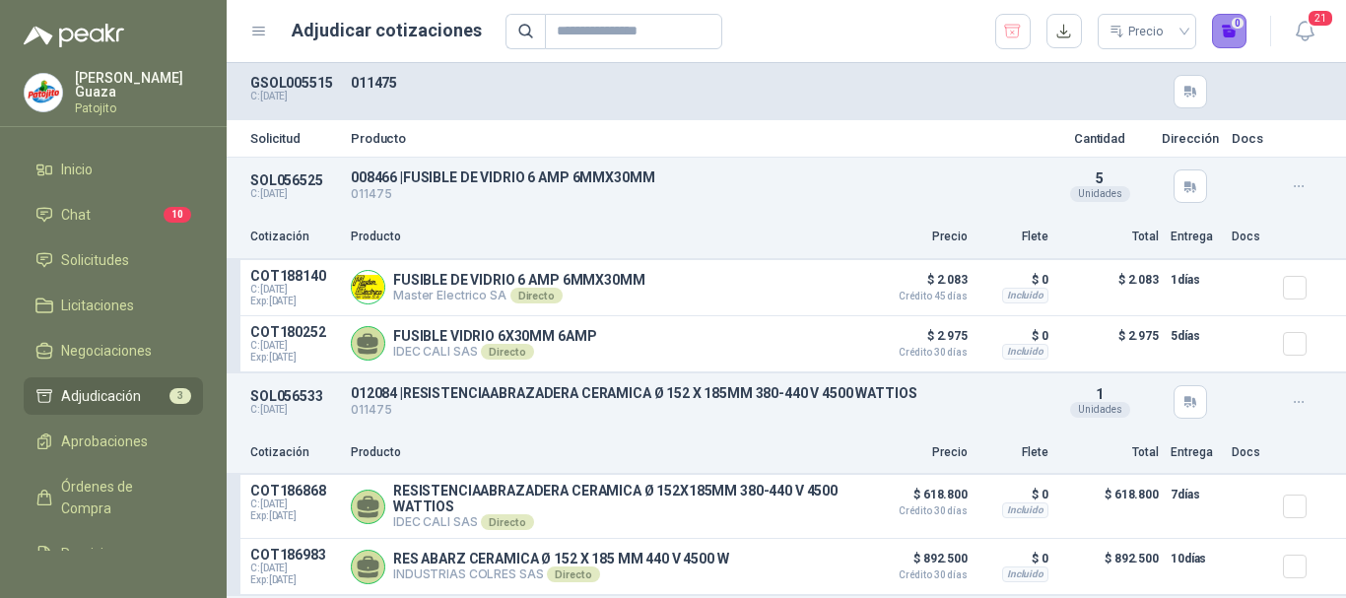
click at [1227, 31] on button "0" at bounding box center [1229, 31] width 35 height 35
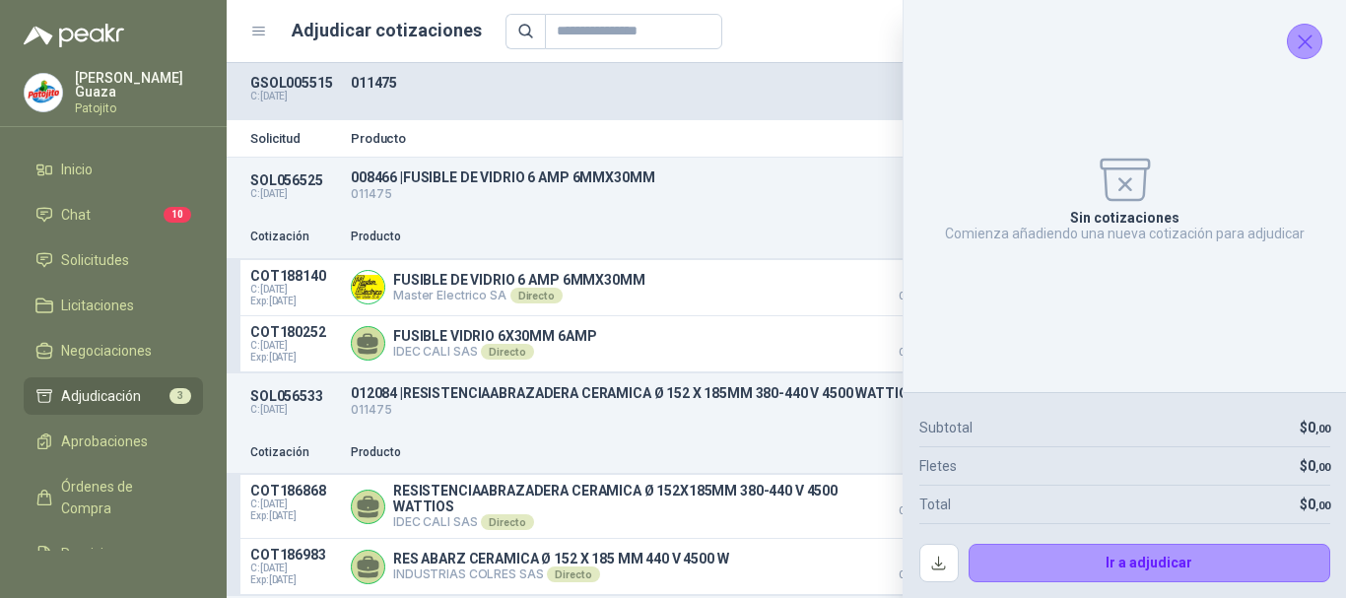
click at [1311, 40] on icon "Cerrar" at bounding box center [1305, 42] width 25 height 25
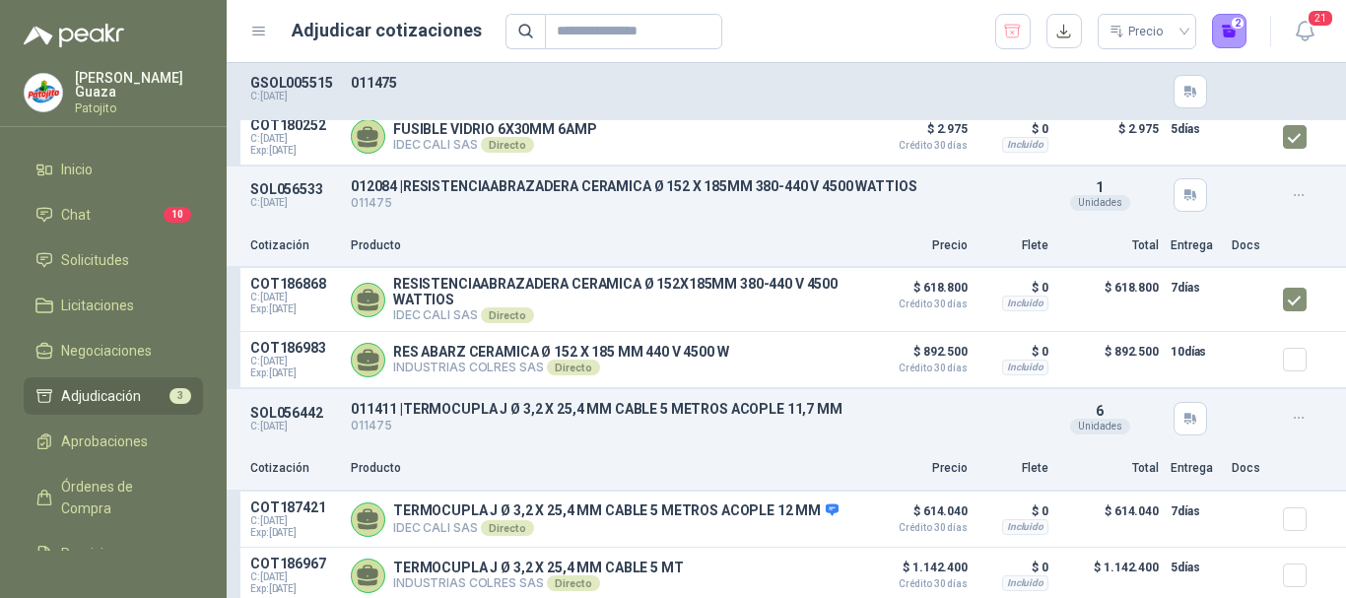
scroll to position [223, 0]
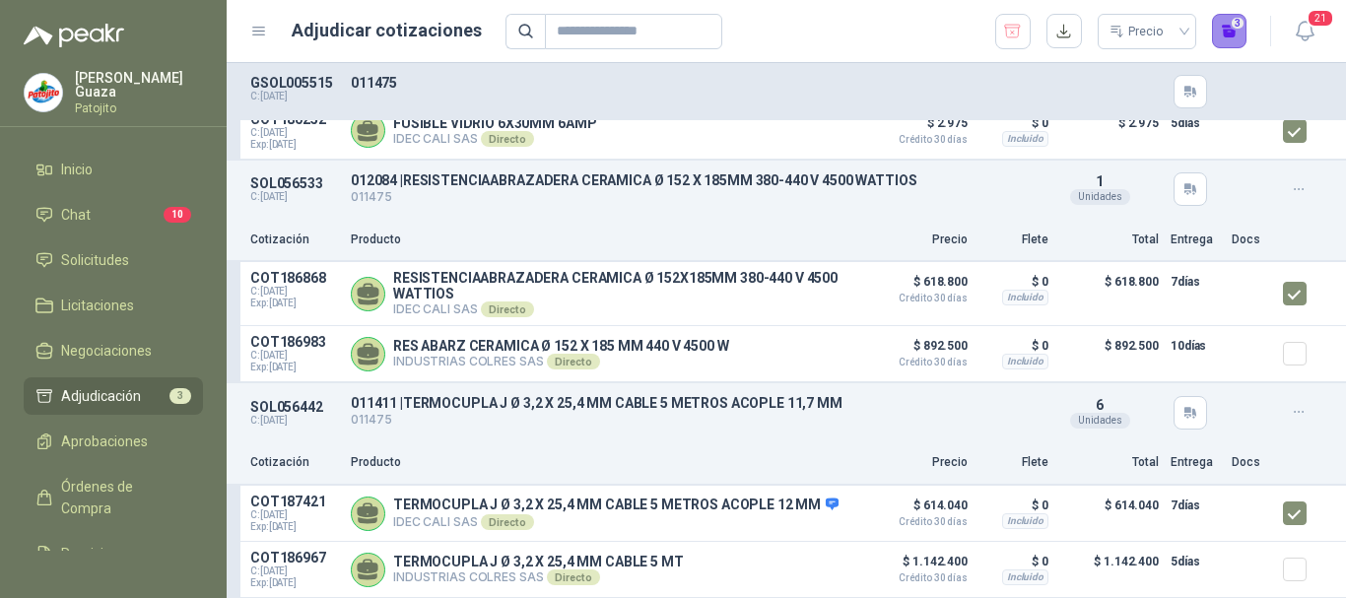
click at [1218, 36] on button "3" at bounding box center [1229, 31] width 35 height 35
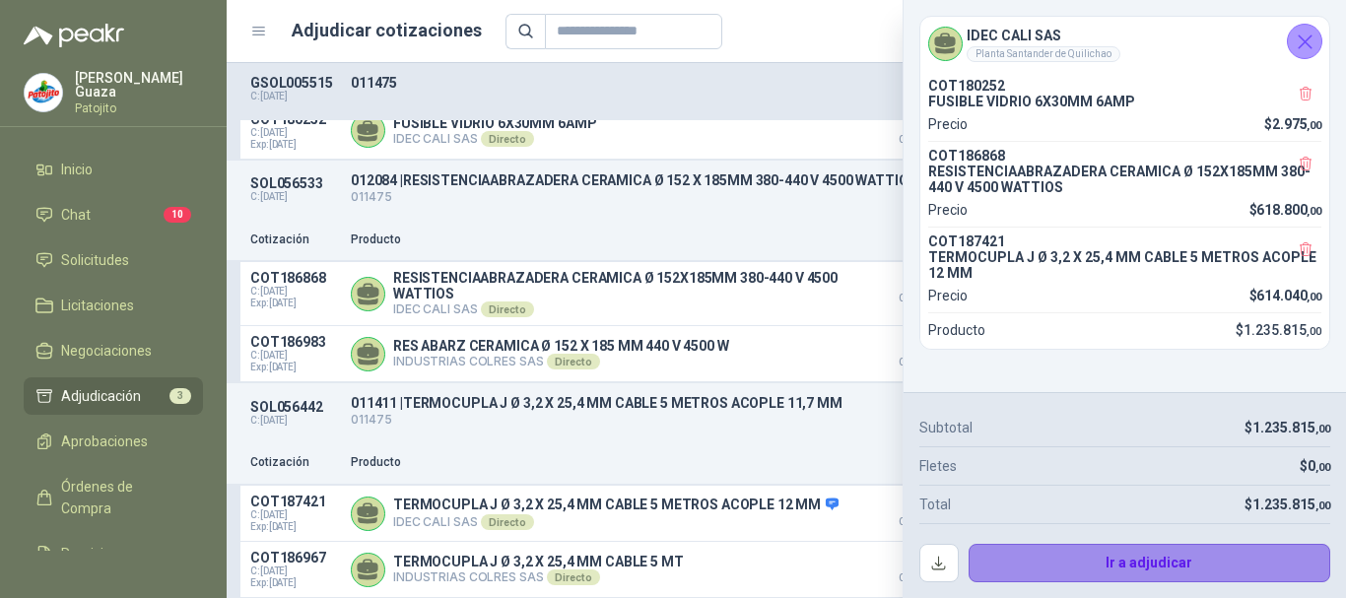
click at [1146, 560] on button "Ir a adjudicar" at bounding box center [1150, 563] width 363 height 39
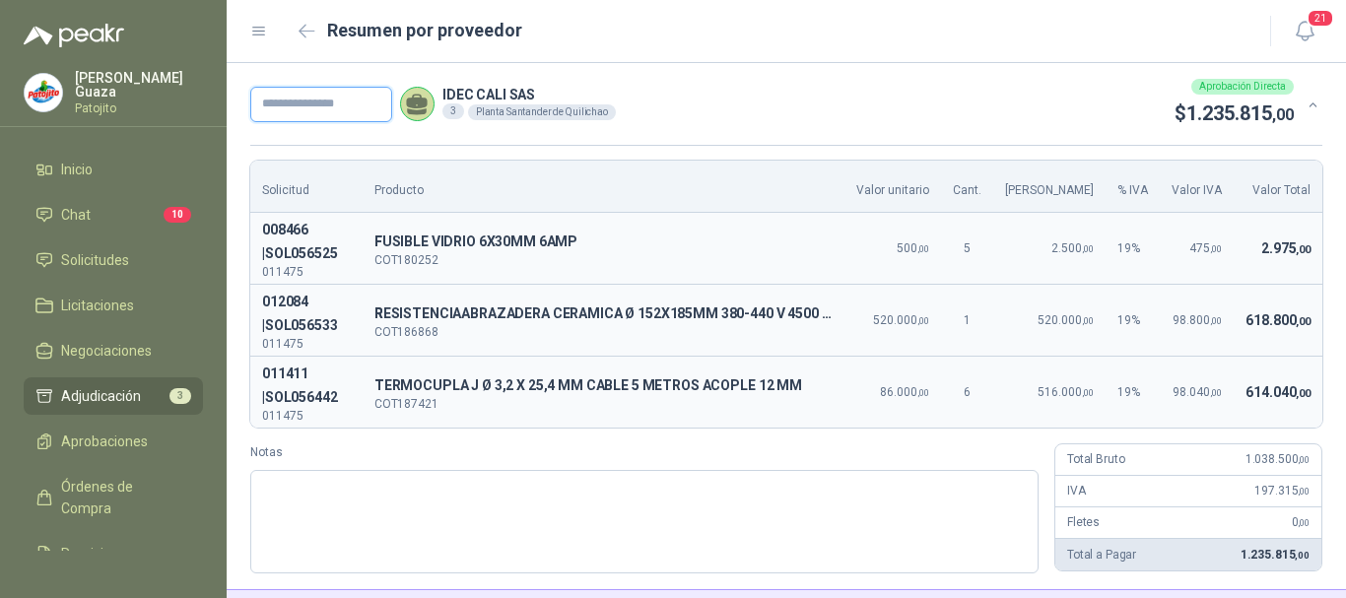
click at [339, 108] on input "text" at bounding box center [321, 104] width 142 height 35
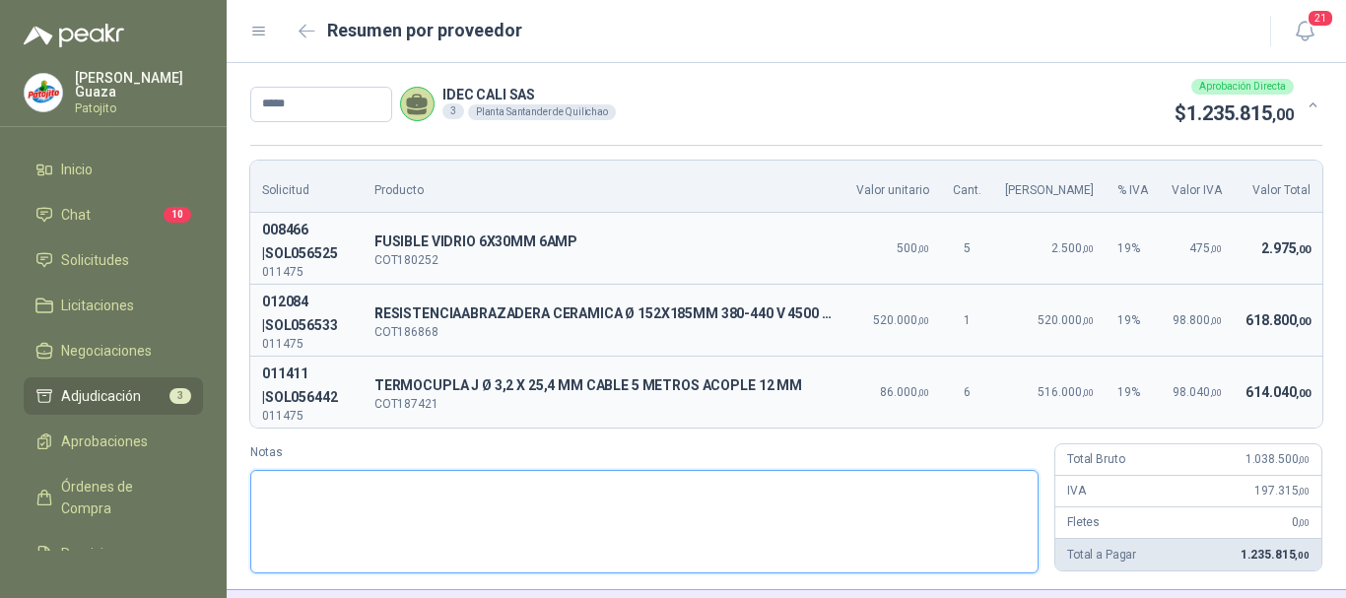
click at [438, 499] on textarea "Notas" at bounding box center [644, 521] width 788 height 103
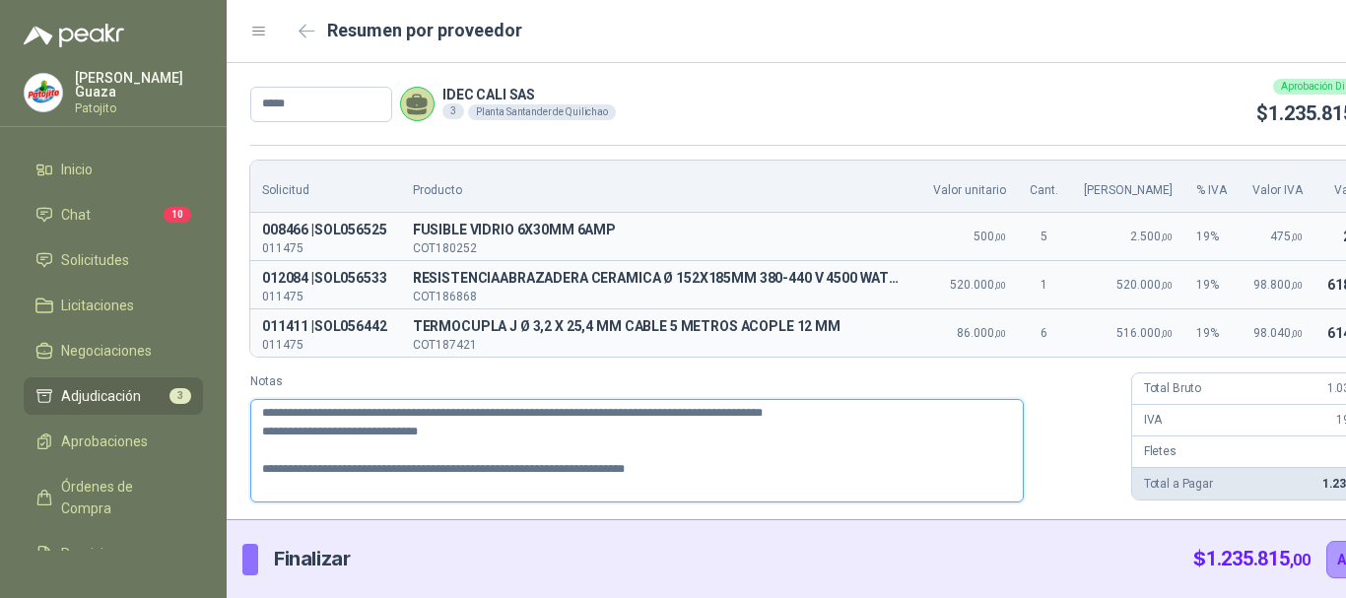
click at [492, 483] on textarea "**********" at bounding box center [637, 450] width 774 height 103
click at [770, 503] on textarea "**********" at bounding box center [637, 450] width 774 height 103
click at [1326, 554] on button "Adjudicar" at bounding box center [1369, 559] width 86 height 37
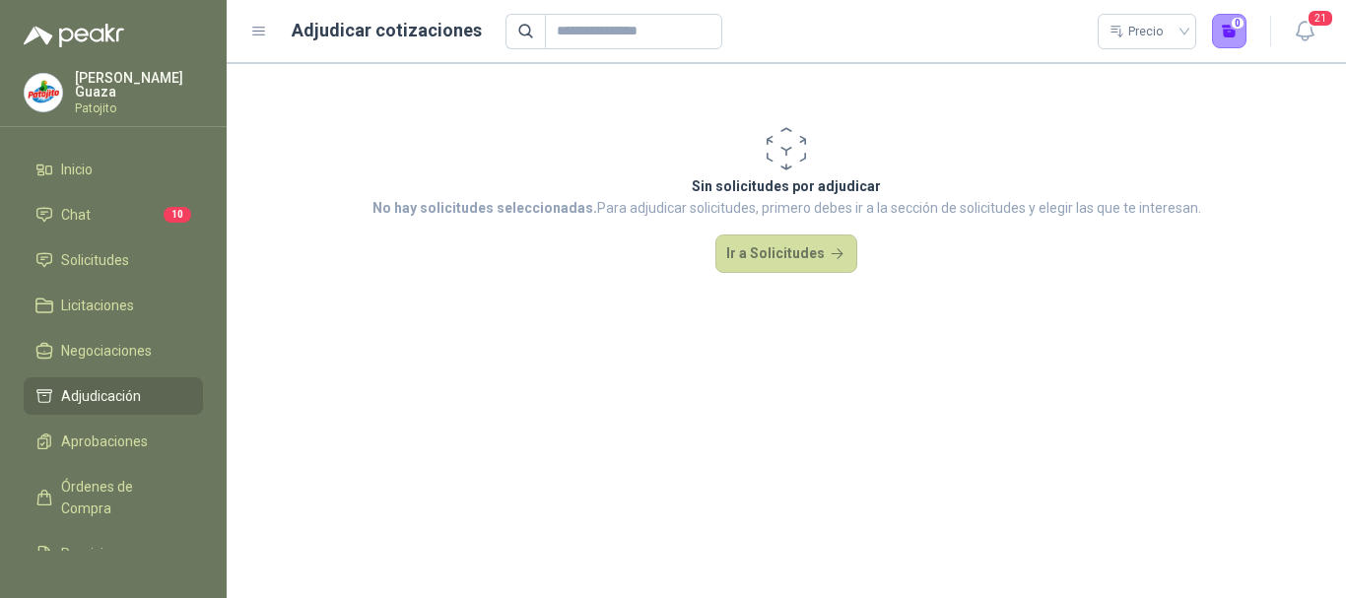
scroll to position [0, 0]
click at [44, 203] on link "Chat 10" at bounding box center [113, 214] width 179 height 37
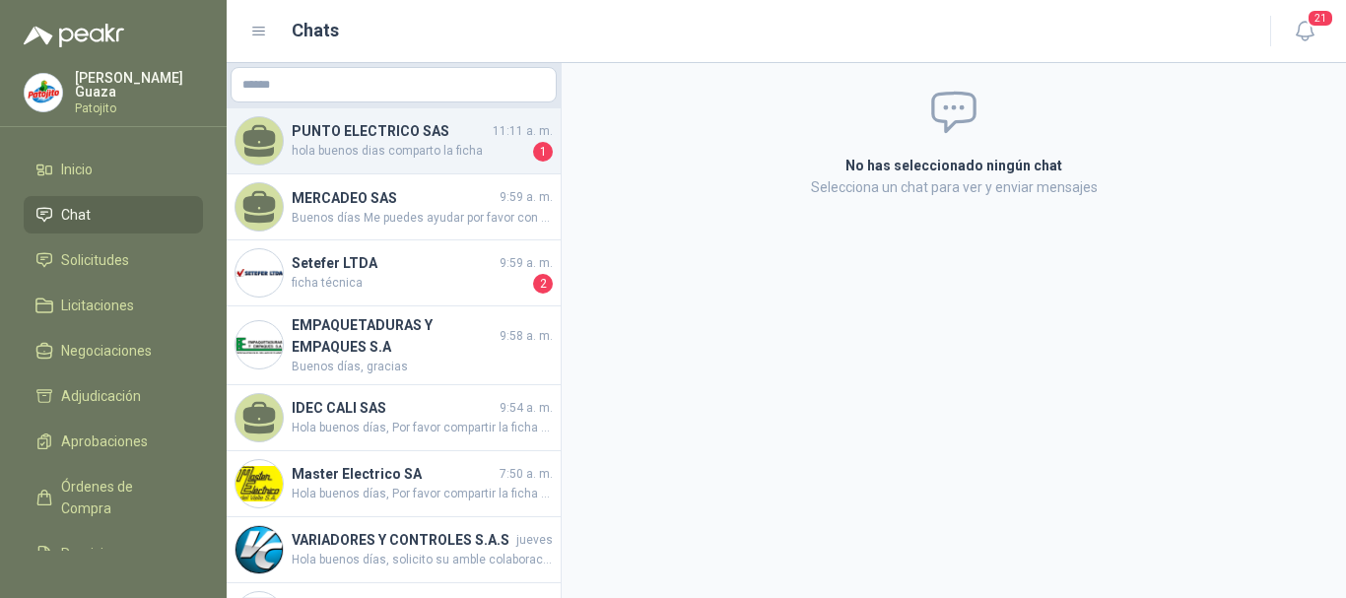
click at [414, 139] on h4 "PUNTO ELECTRICO SAS" at bounding box center [390, 131] width 197 height 22
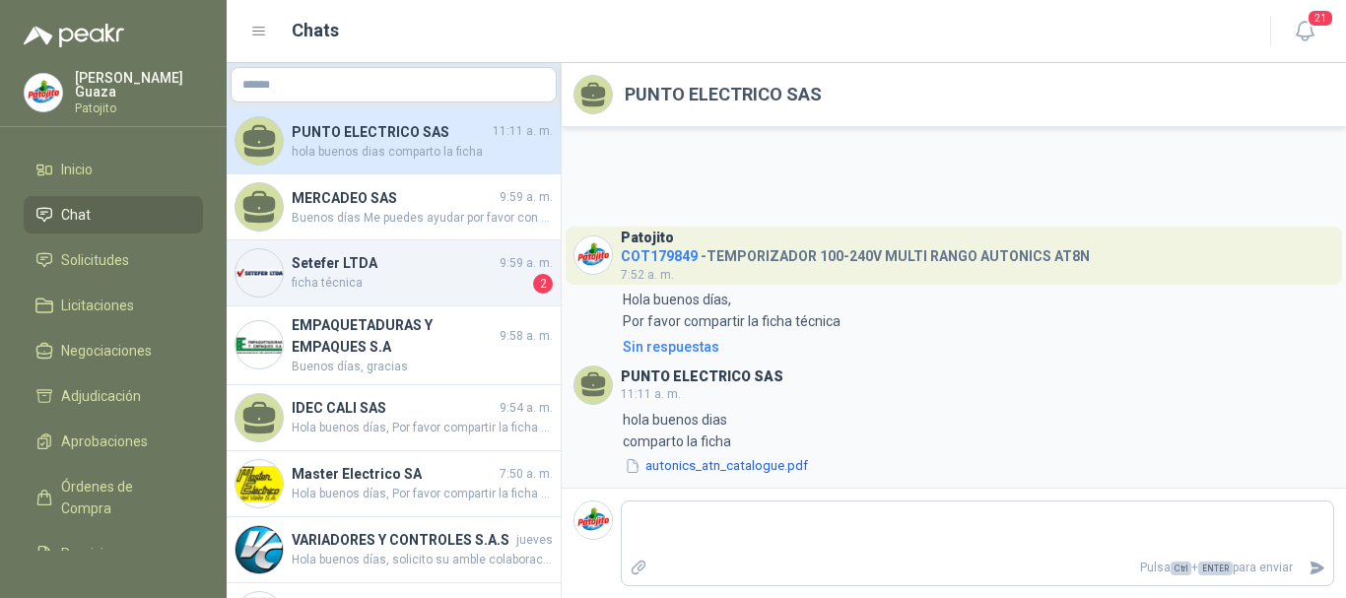
click at [371, 271] on h4 "Setefer LTDA" at bounding box center [394, 263] width 204 height 22
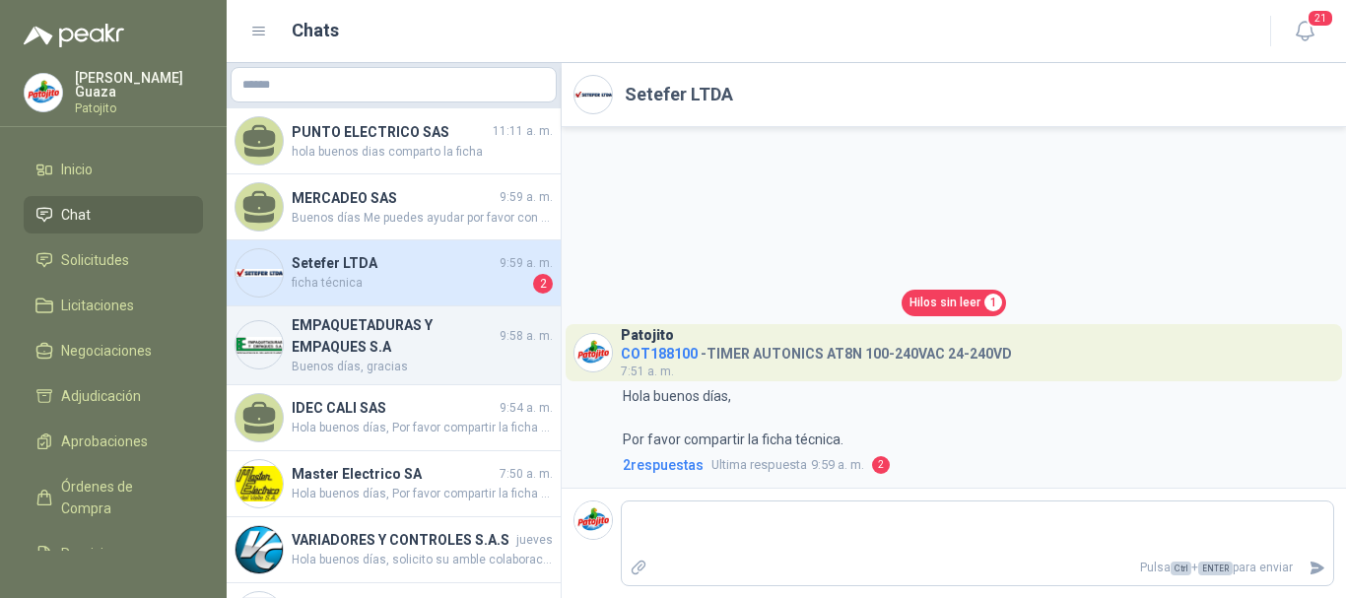
click at [309, 352] on h4 "EMPAQUETADURAS Y EMPAQUES S.A" at bounding box center [394, 335] width 204 height 43
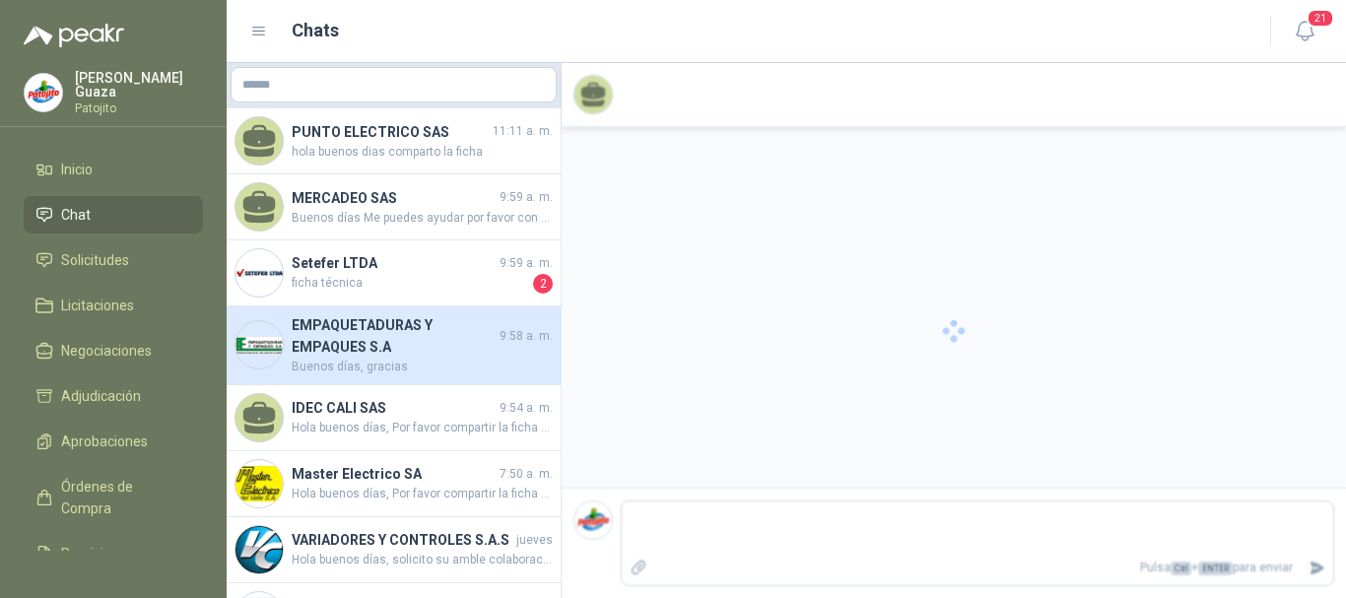
scroll to position [218, 0]
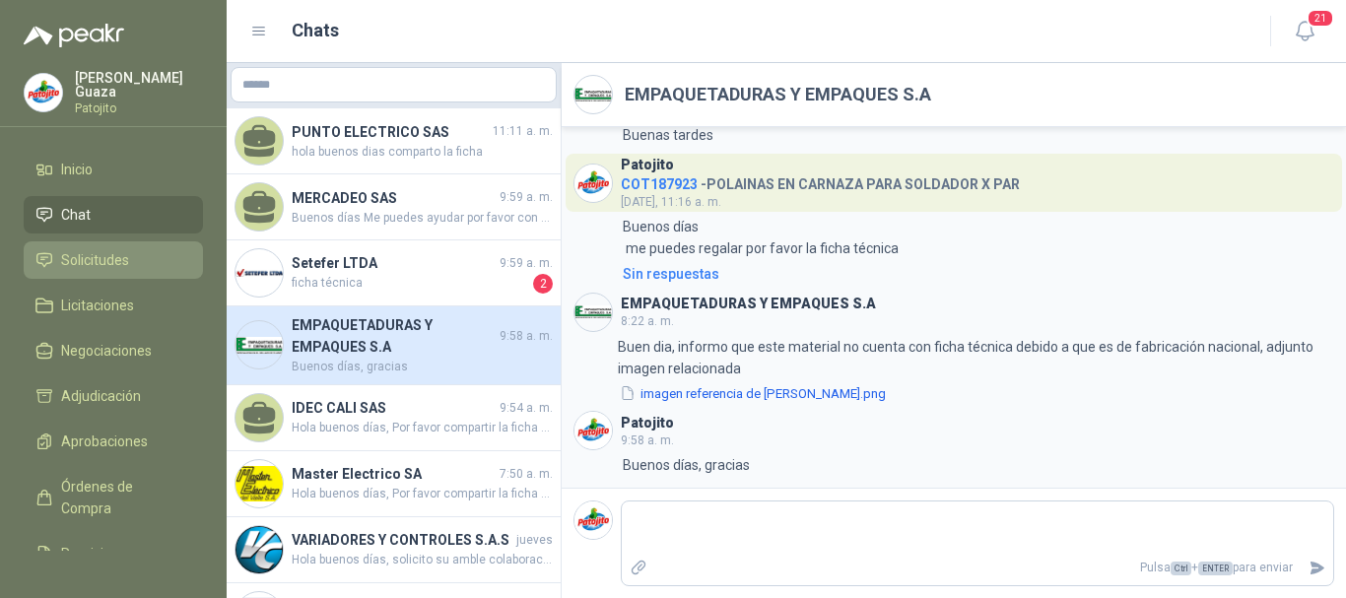
click at [128, 275] on link "Solicitudes" at bounding box center [113, 259] width 179 height 37
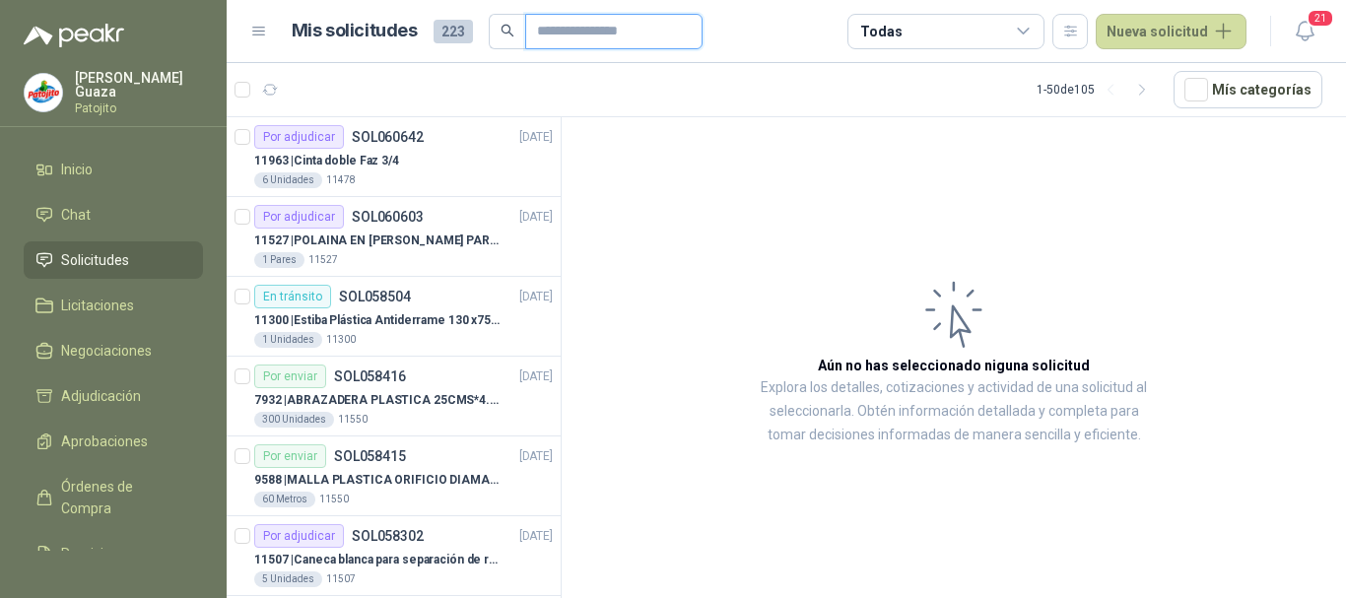
click at [644, 38] on input "text" at bounding box center [606, 32] width 138 height 34
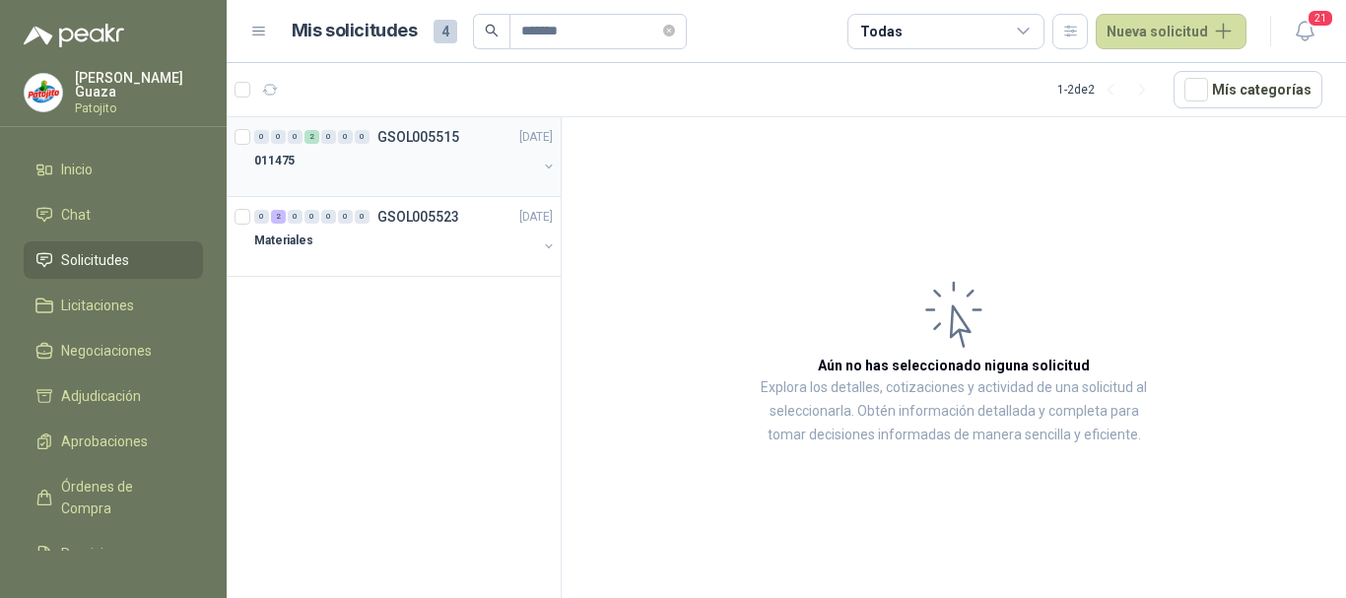
click at [414, 141] on p "GSOL005515" at bounding box center [418, 137] width 82 height 14
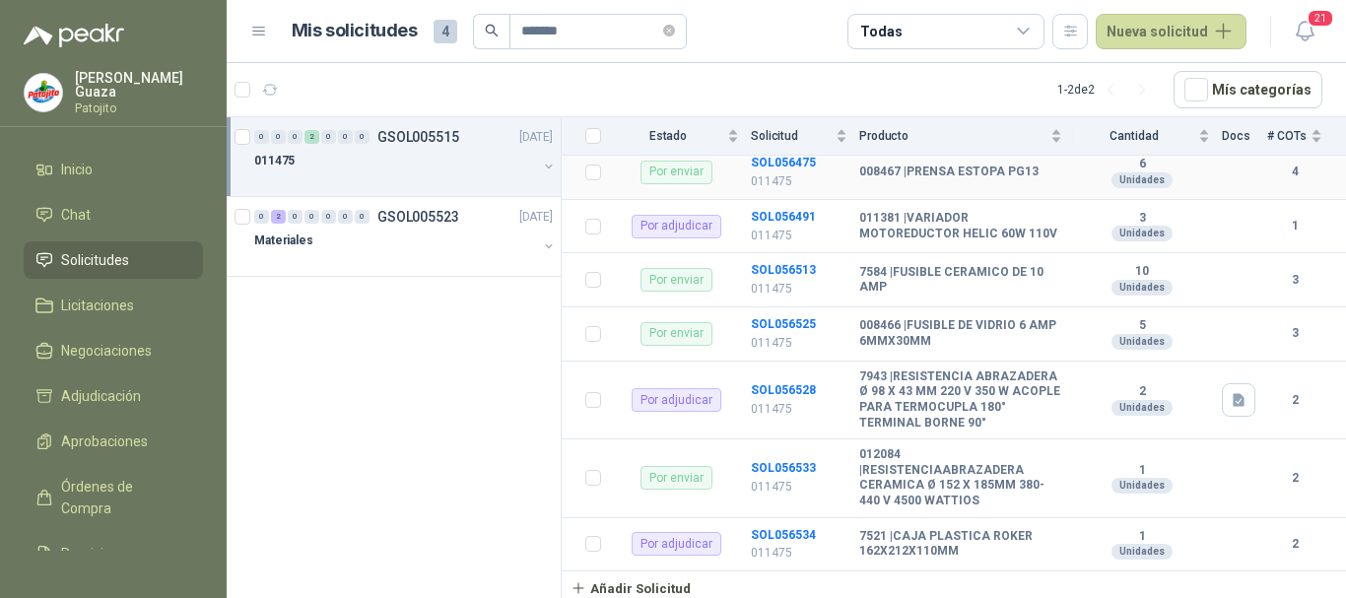
scroll to position [504, 0]
click at [787, 528] on b "SOL056534" at bounding box center [783, 535] width 65 height 14
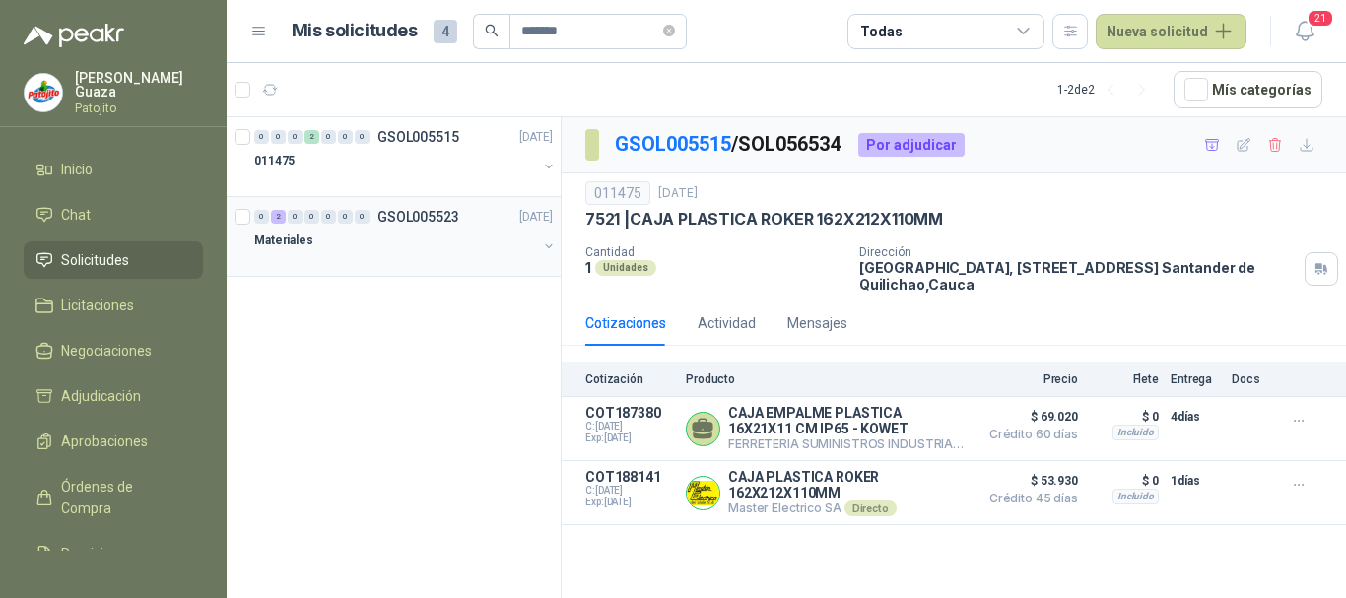
click at [419, 221] on p "GSOL005523" at bounding box center [418, 217] width 82 height 14
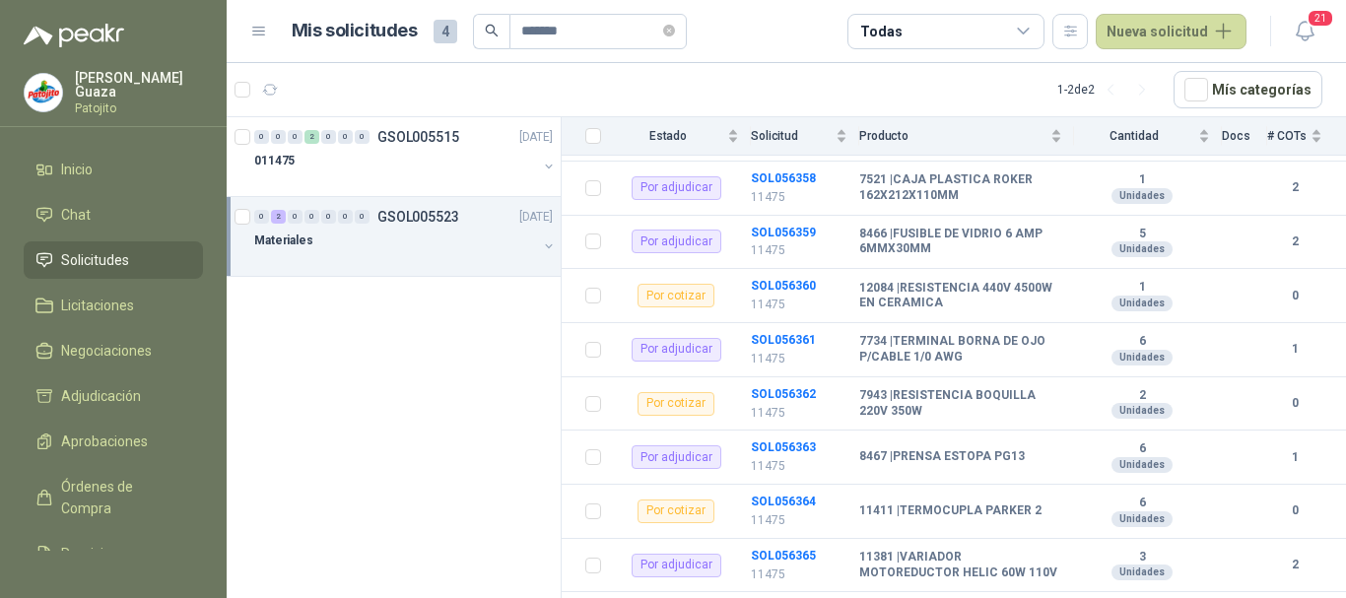
scroll to position [417, 0]
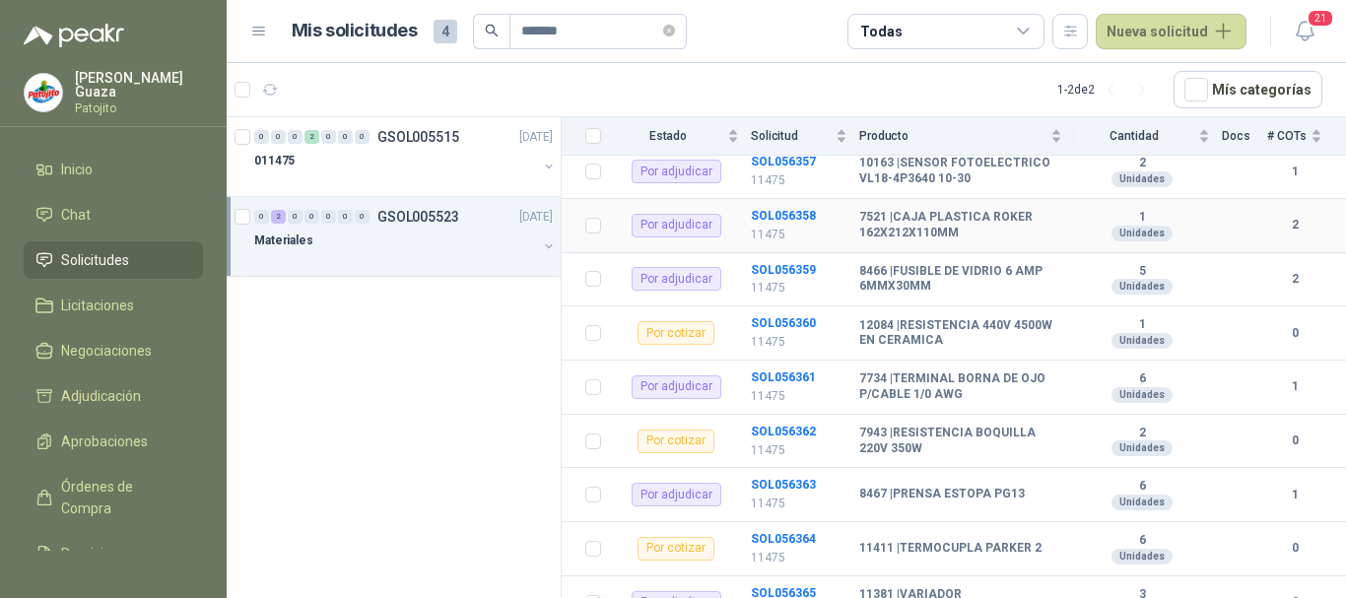
click at [794, 223] on td "SOL056358 11475" at bounding box center [805, 226] width 108 height 54
click at [796, 209] on b "SOL056358" at bounding box center [783, 216] width 65 height 14
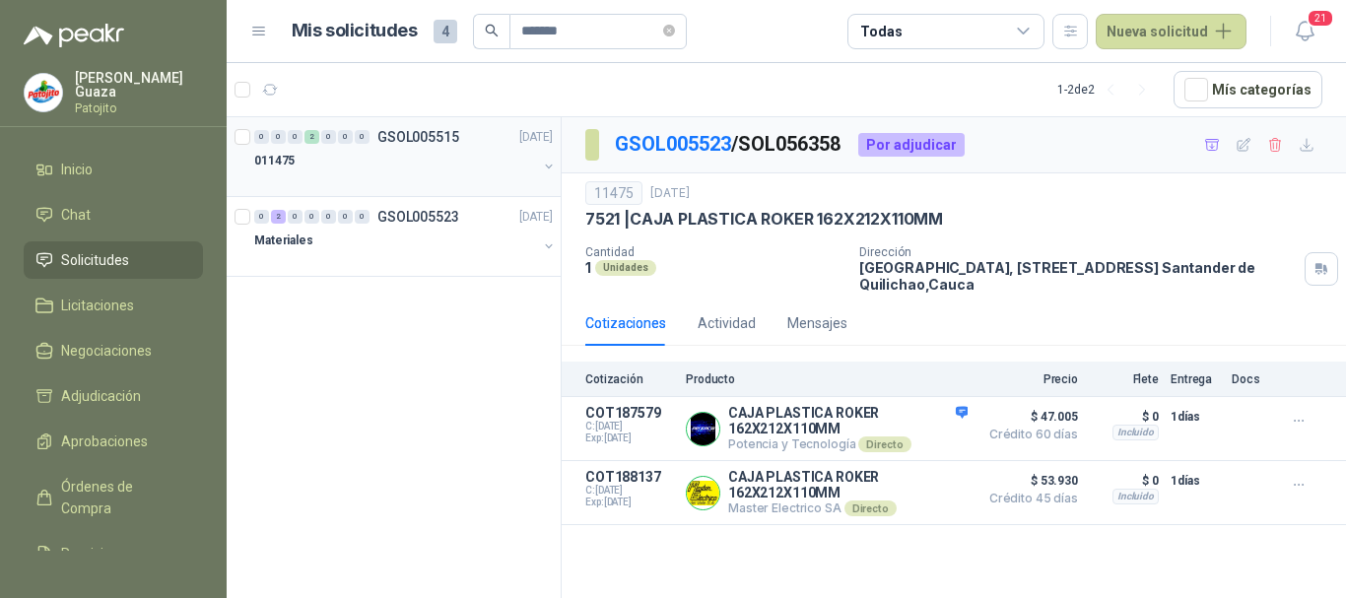
click at [438, 135] on p "GSOL005515" at bounding box center [418, 137] width 82 height 14
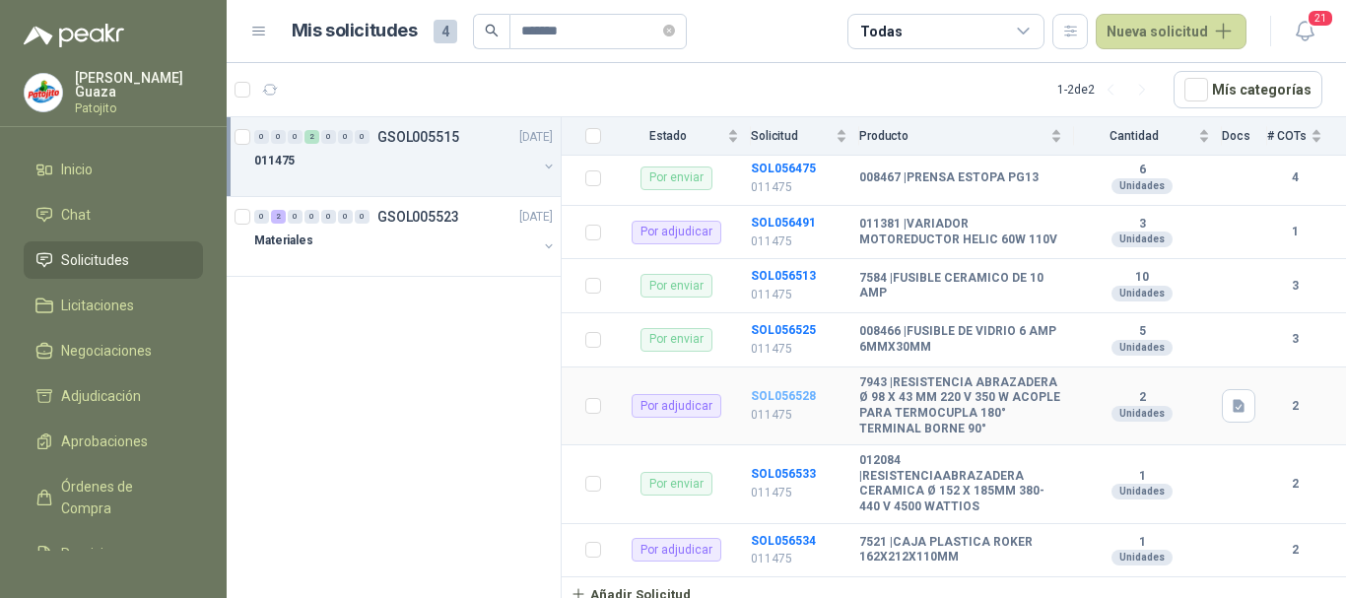
scroll to position [504, 0]
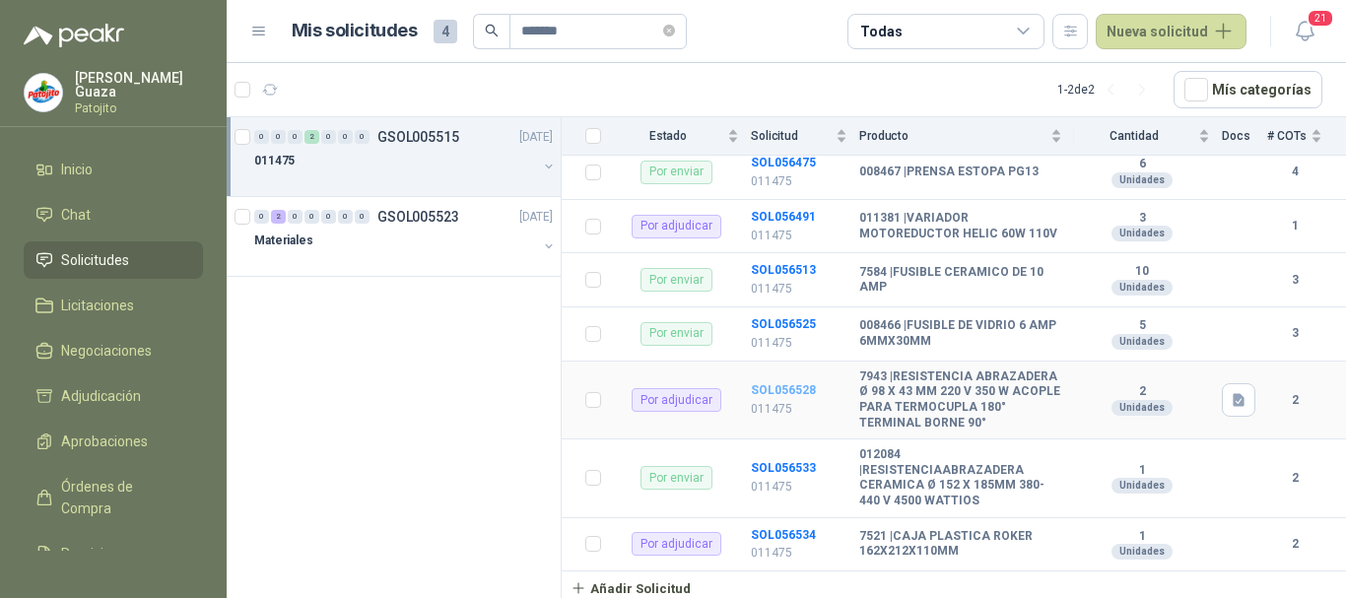
click at [791, 384] on b "SOL056528" at bounding box center [783, 390] width 65 height 14
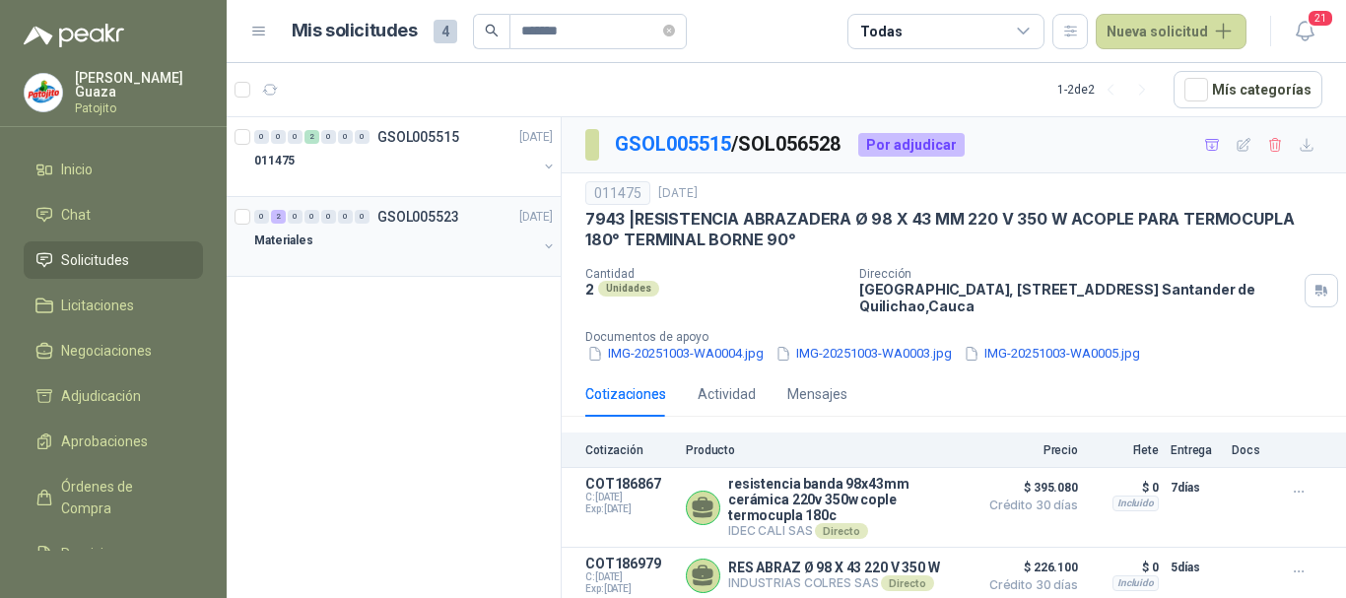
click at [446, 226] on div "0 2 0 0 0 0 0 GSOL005523 [DATE]" at bounding box center [405, 217] width 303 height 24
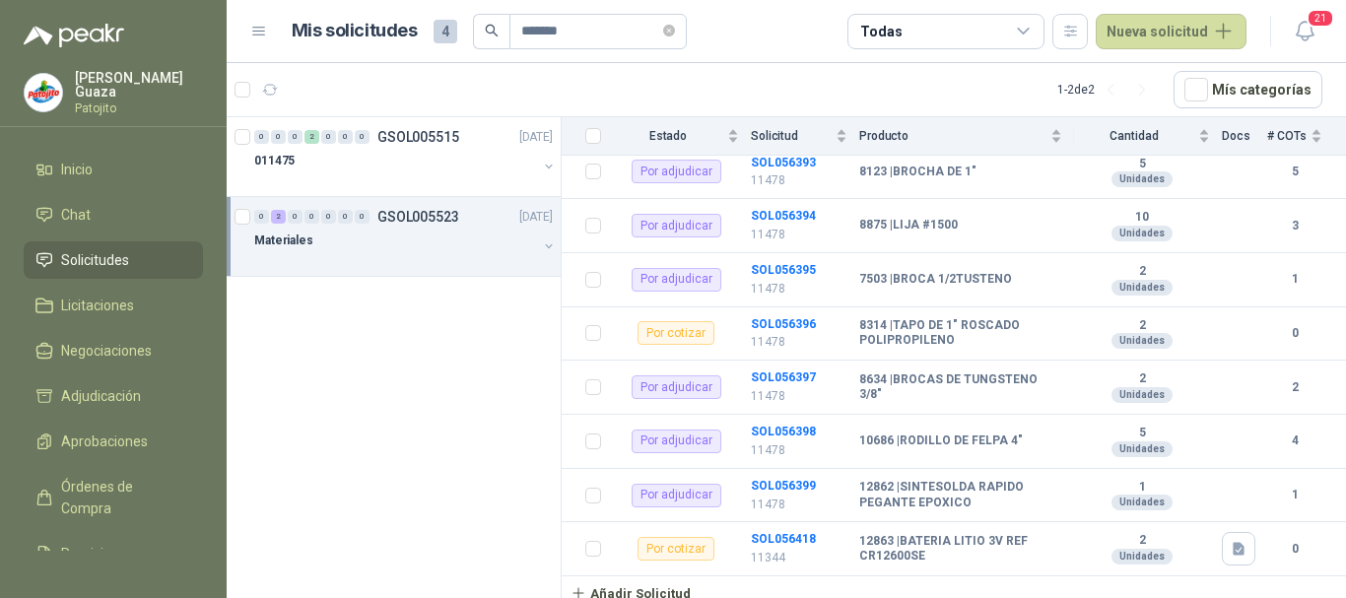
scroll to position [2092, 0]
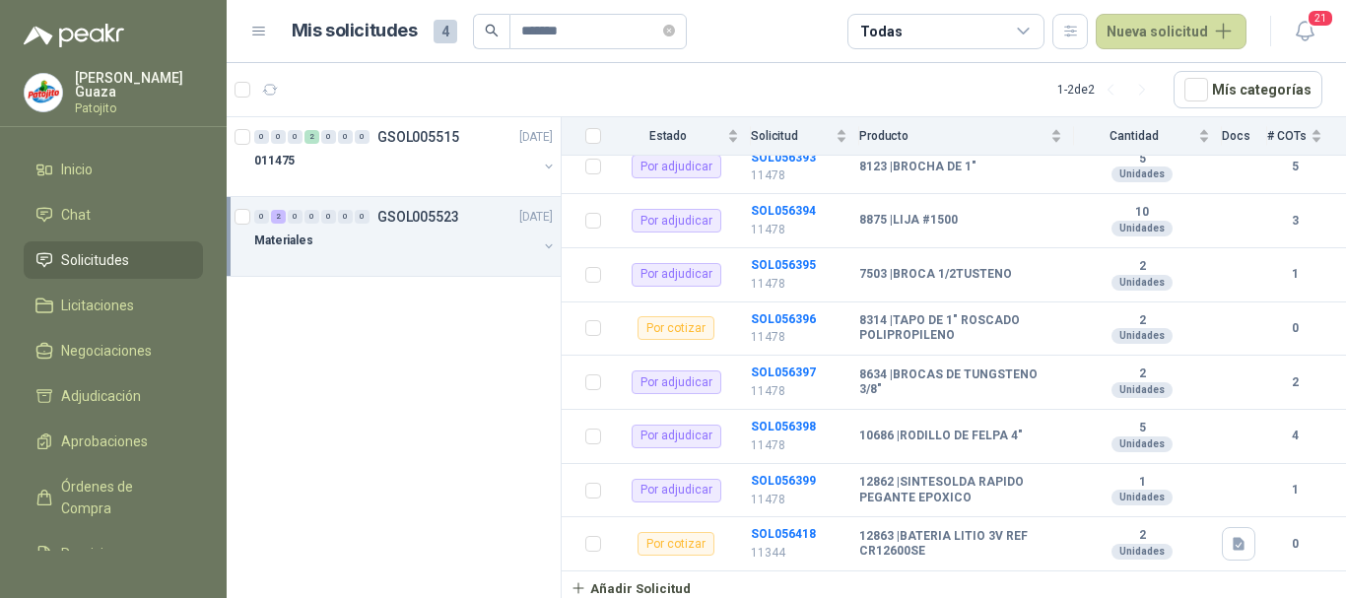
click at [119, 260] on span "Solicitudes" at bounding box center [95, 260] width 68 height 22
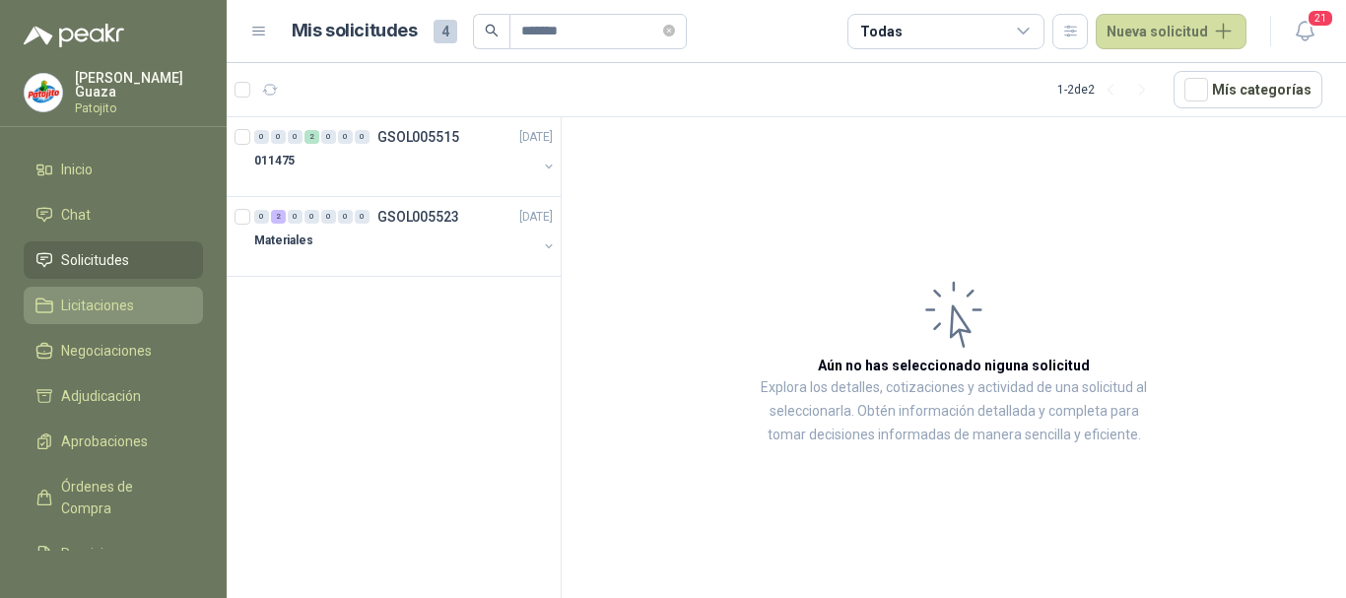
click at [117, 297] on span "Licitaciones" at bounding box center [97, 306] width 73 height 22
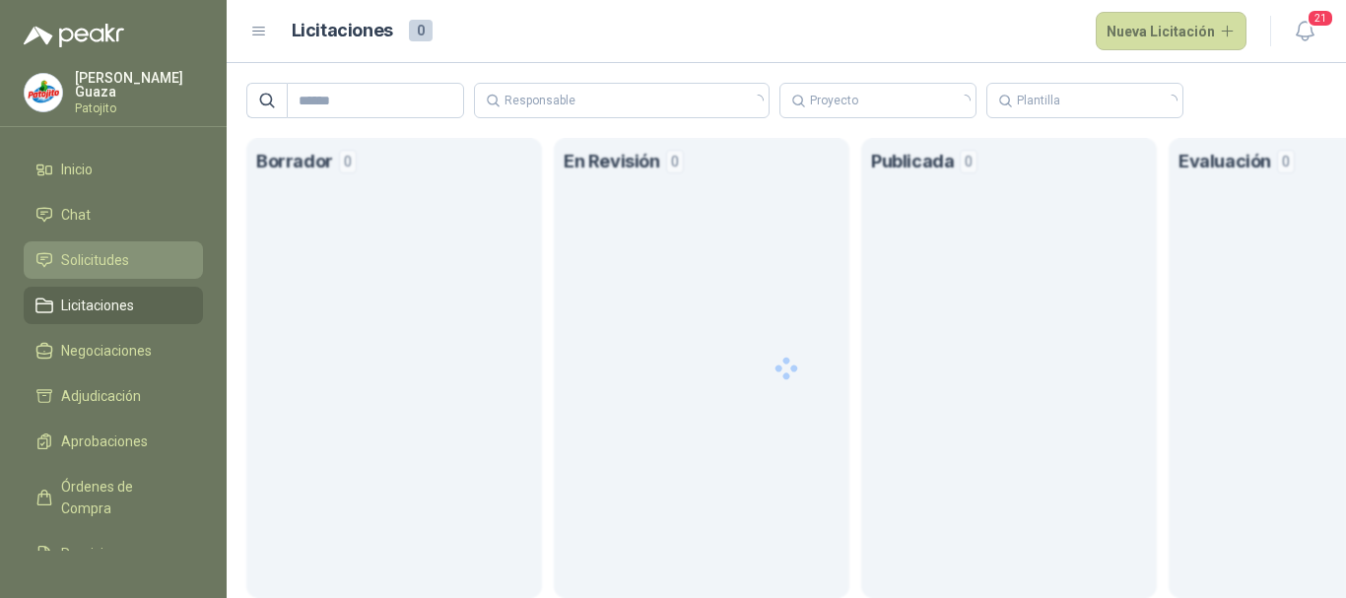
click at [117, 263] on span "Solicitudes" at bounding box center [95, 260] width 68 height 22
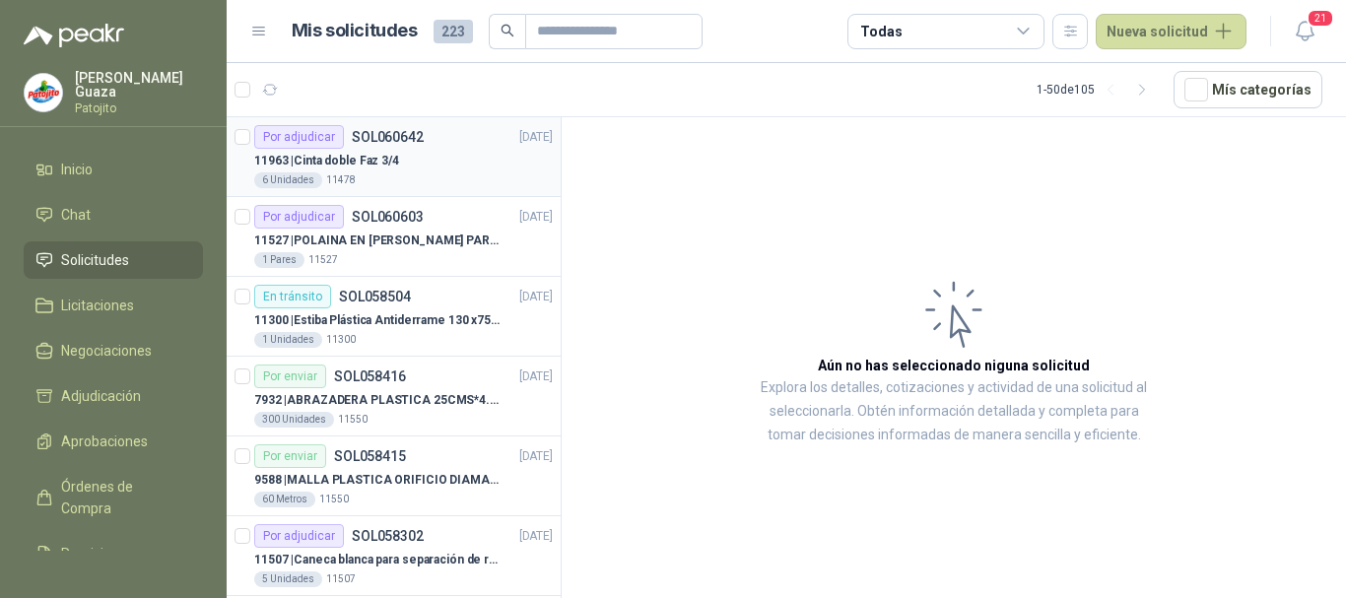
click at [389, 132] on p "SOL060642" at bounding box center [388, 137] width 72 height 14
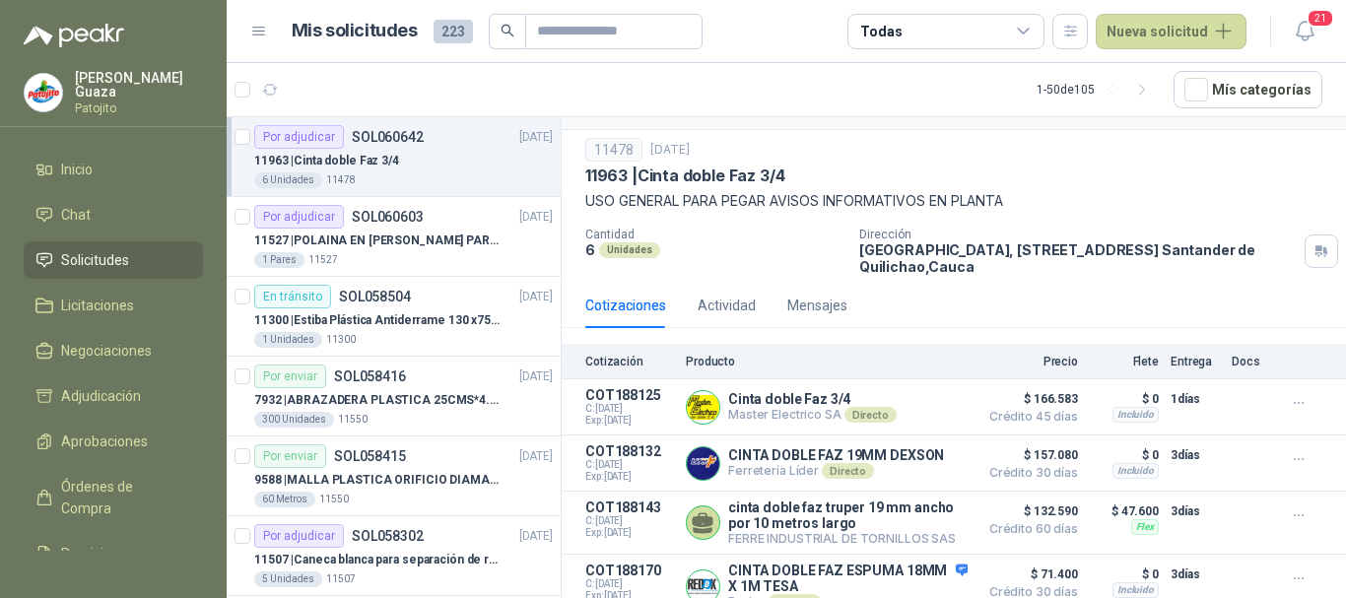
scroll to position [63, 0]
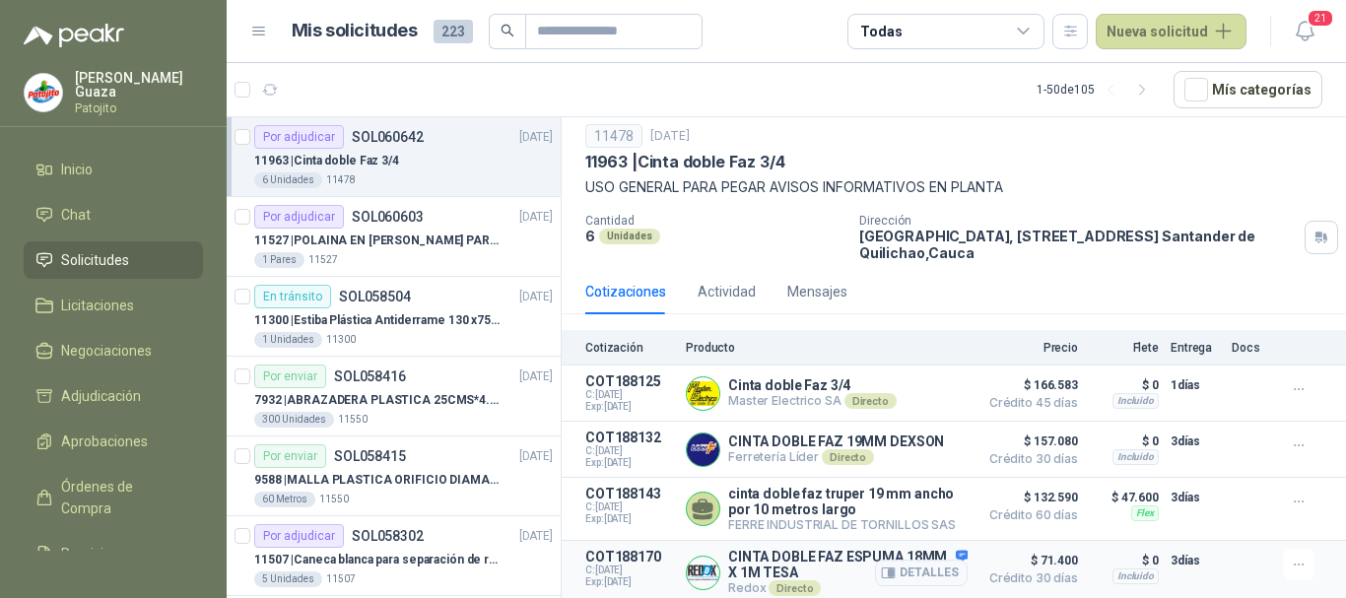
click at [944, 551] on div "Detalles" at bounding box center [921, 572] width 93 height 47
click at [917, 574] on button "Detalles" at bounding box center [921, 573] width 93 height 27
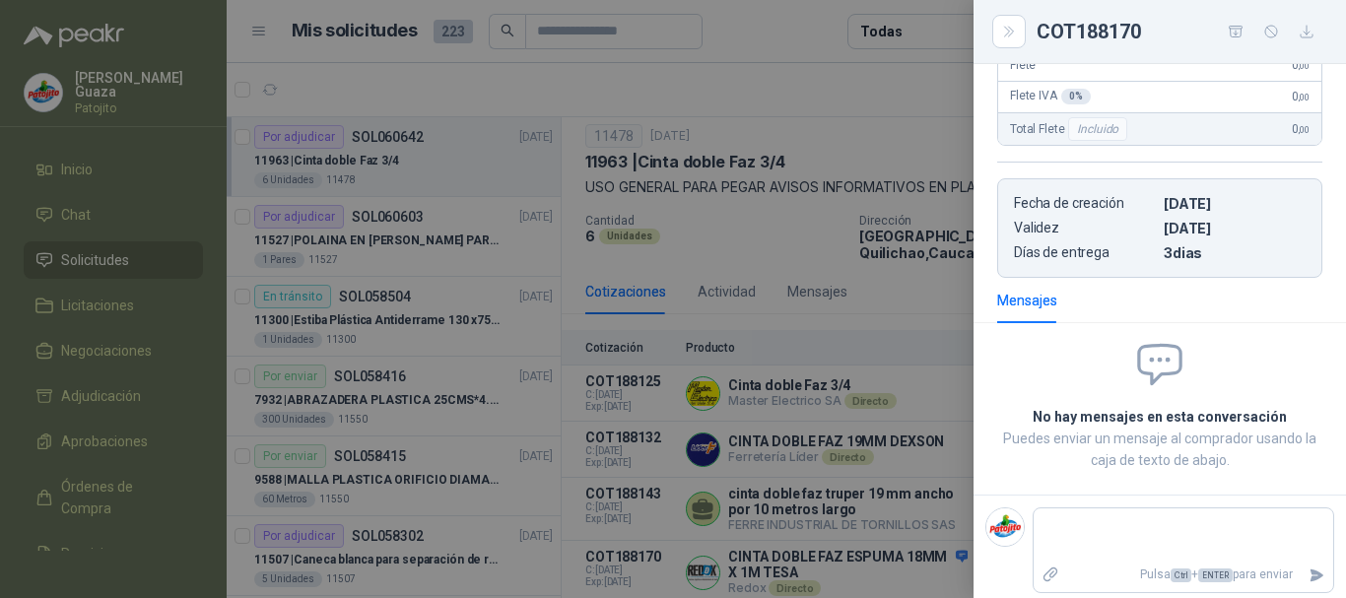
scroll to position [455, 0]
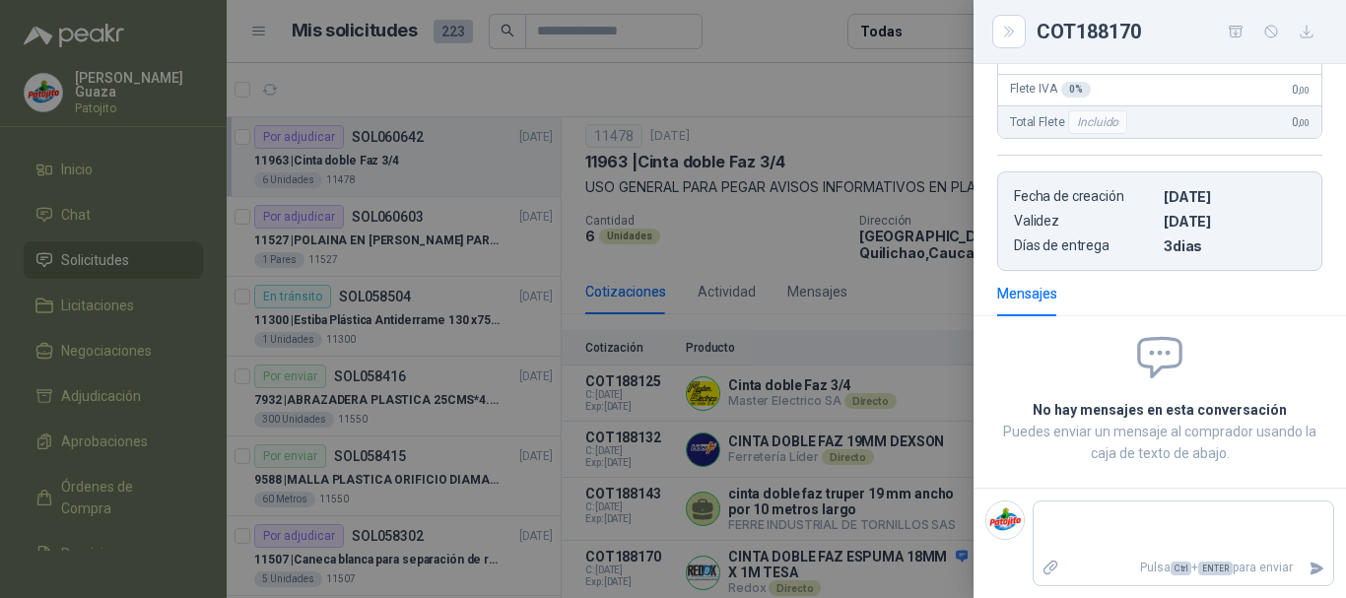
click at [946, 347] on div at bounding box center [673, 299] width 1346 height 598
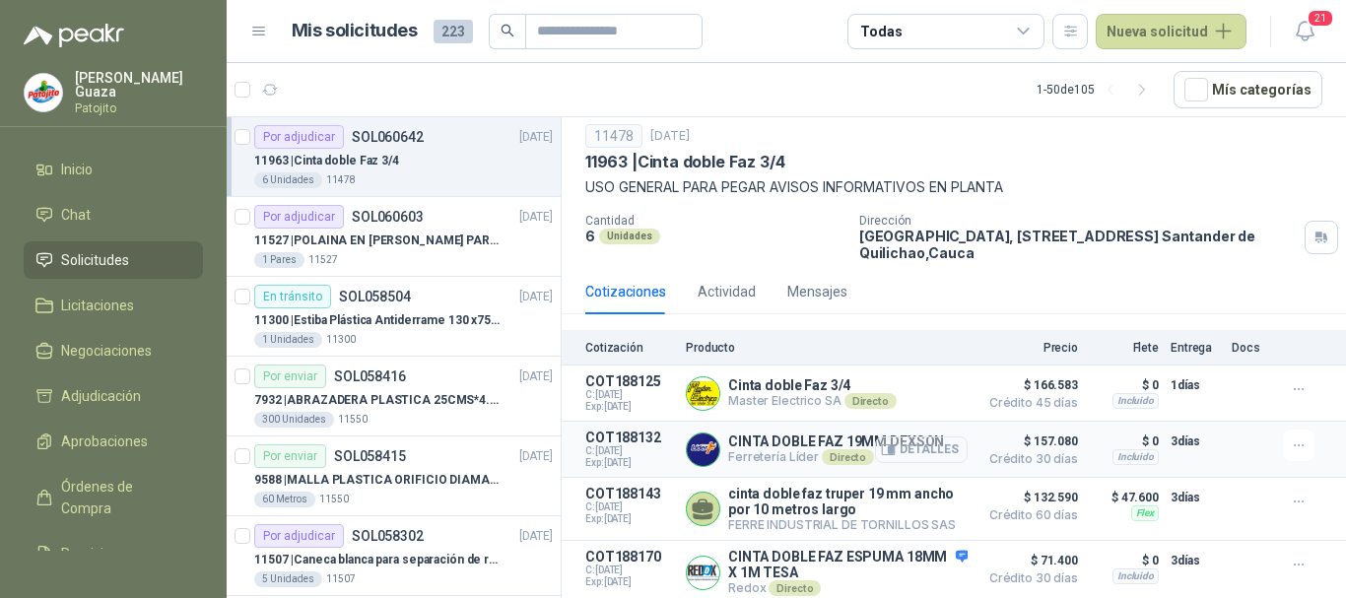
click at [914, 450] on button "Detalles" at bounding box center [921, 450] width 93 height 27
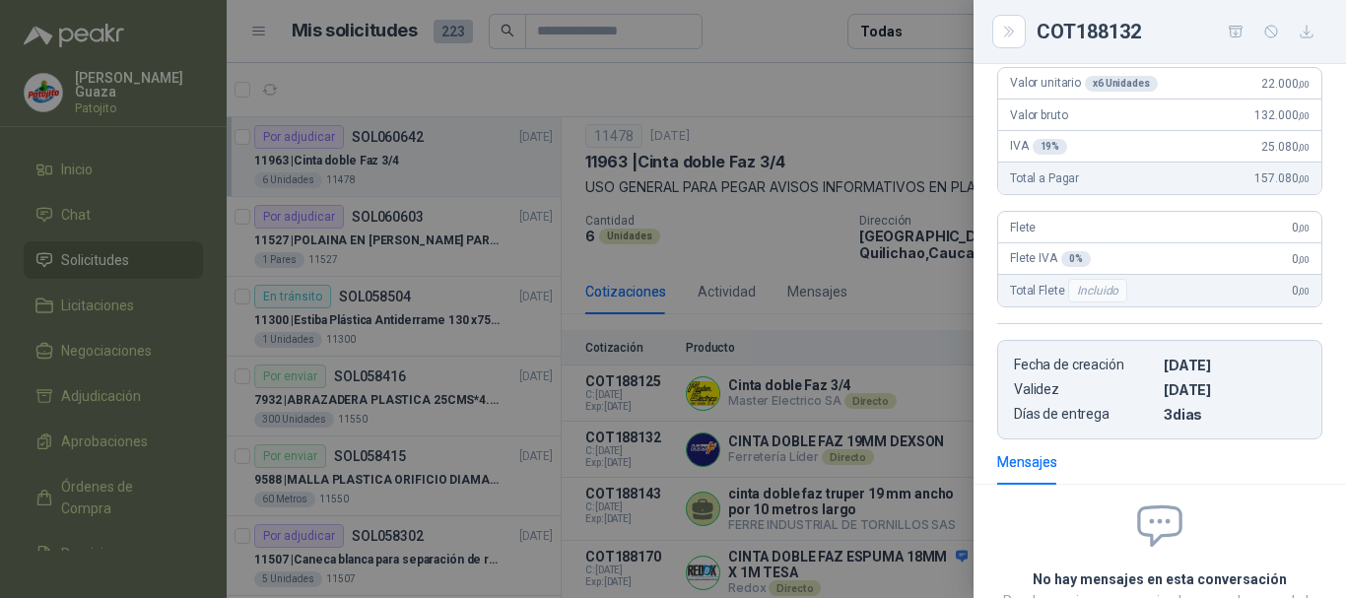
scroll to position [0, 0]
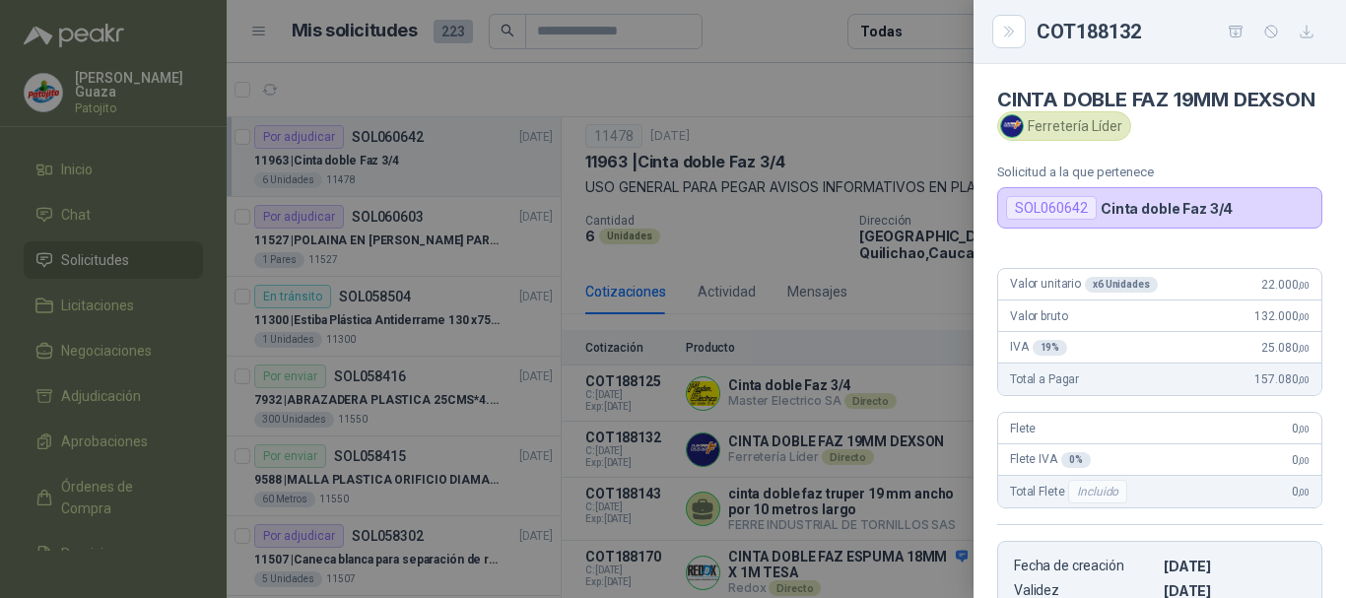
click at [927, 289] on div at bounding box center [673, 299] width 1346 height 598
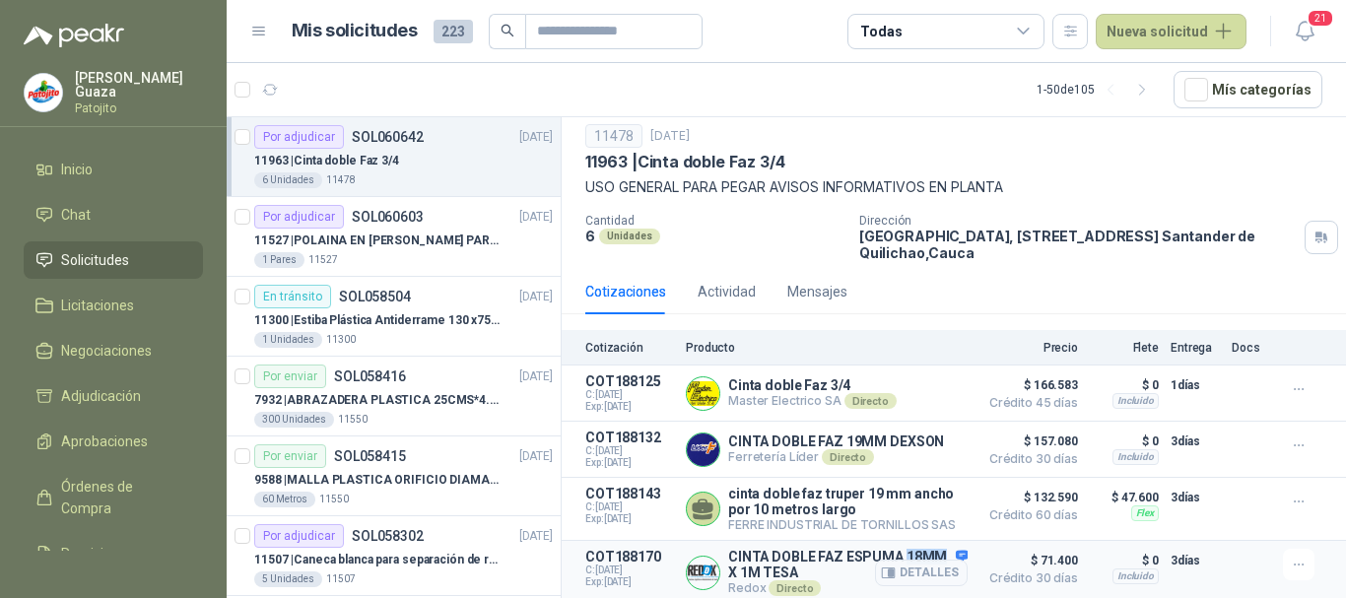
drag, startPoint x: 730, startPoint y: 567, endPoint x: 766, endPoint y: 567, distance: 35.5
click at [766, 567] on p "CINTA DOBLE FAZ ESPUMA 18MM X 1M TESA" at bounding box center [847, 565] width 239 height 32
drag, startPoint x: 726, startPoint y: 554, endPoint x: 744, endPoint y: 556, distance: 17.8
click at [744, 556] on div "CINTA DOBLE FAZ ESPUMA 18MM X 1M TESA Redox Directo Detalles" at bounding box center [827, 572] width 282 height 47
click at [747, 564] on p "CINTA DOBLE FAZ ESPUMA 18MM X 1M TESA" at bounding box center [847, 565] width 239 height 32
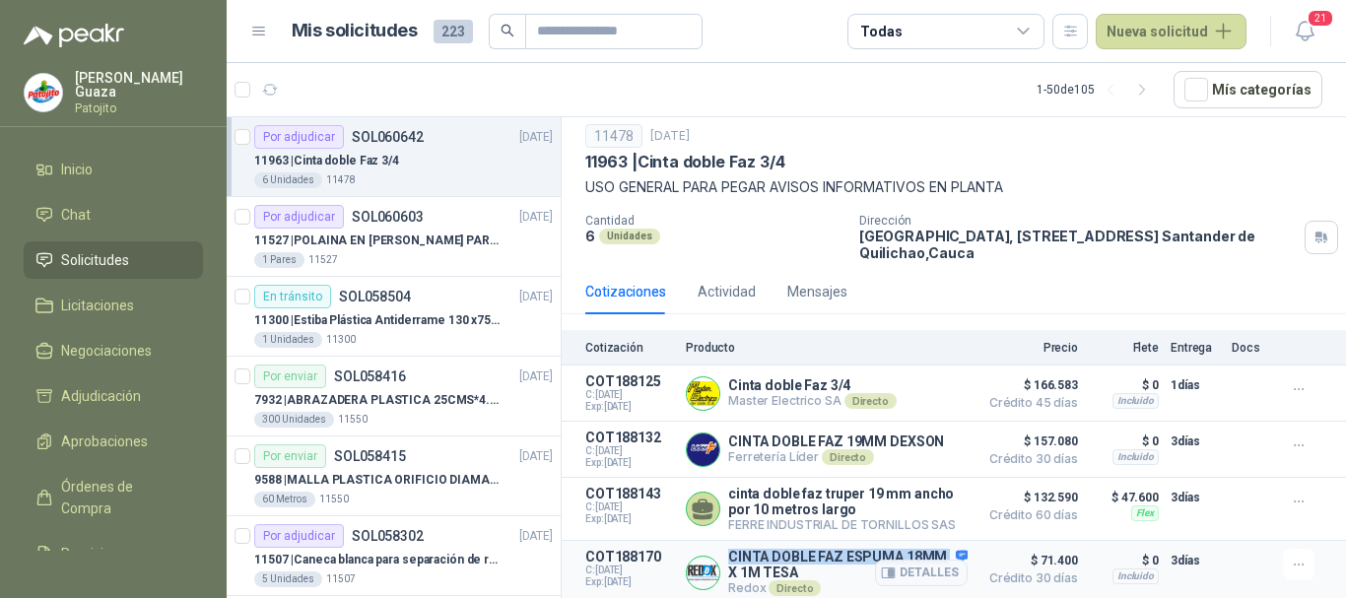
drag, startPoint x: 732, startPoint y: 555, endPoint x: 772, endPoint y: 573, distance: 43.2
click at [772, 573] on p "CINTA DOBLE FAZ ESPUMA 18MM X 1M TESA" at bounding box center [847, 565] width 239 height 32
copy p "CINTA DOBLE FAZ ESPUMA 18MM"
click at [1128, 40] on button "Nueva solicitud" at bounding box center [1171, 31] width 151 height 35
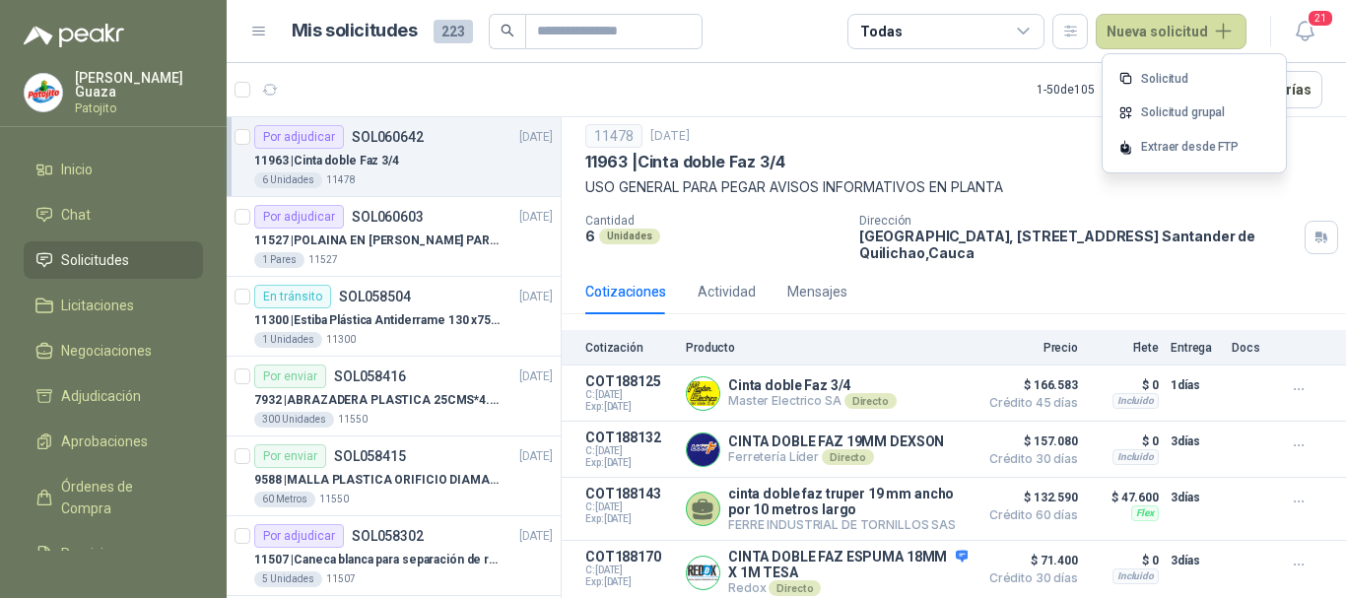
click at [1159, 80] on link "Solicitud" at bounding box center [1195, 79] width 168 height 34
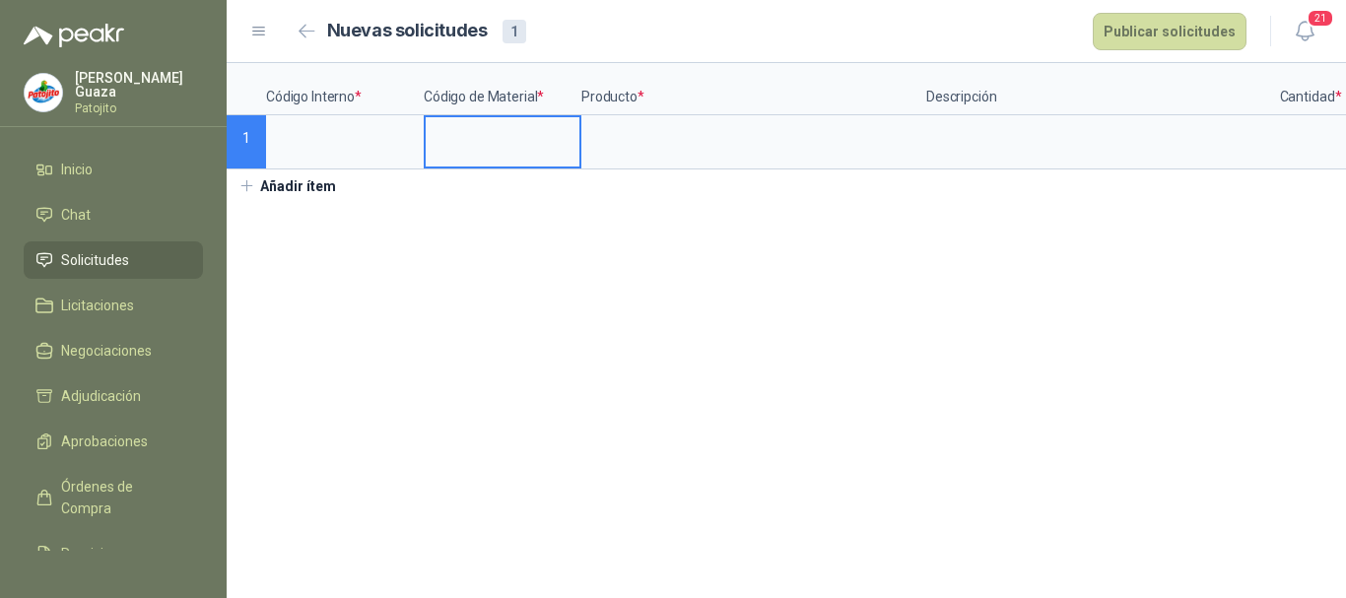
click at [484, 119] on input at bounding box center [503, 136] width 154 height 38
click at [408, 130] on input at bounding box center [345, 136] width 154 height 38
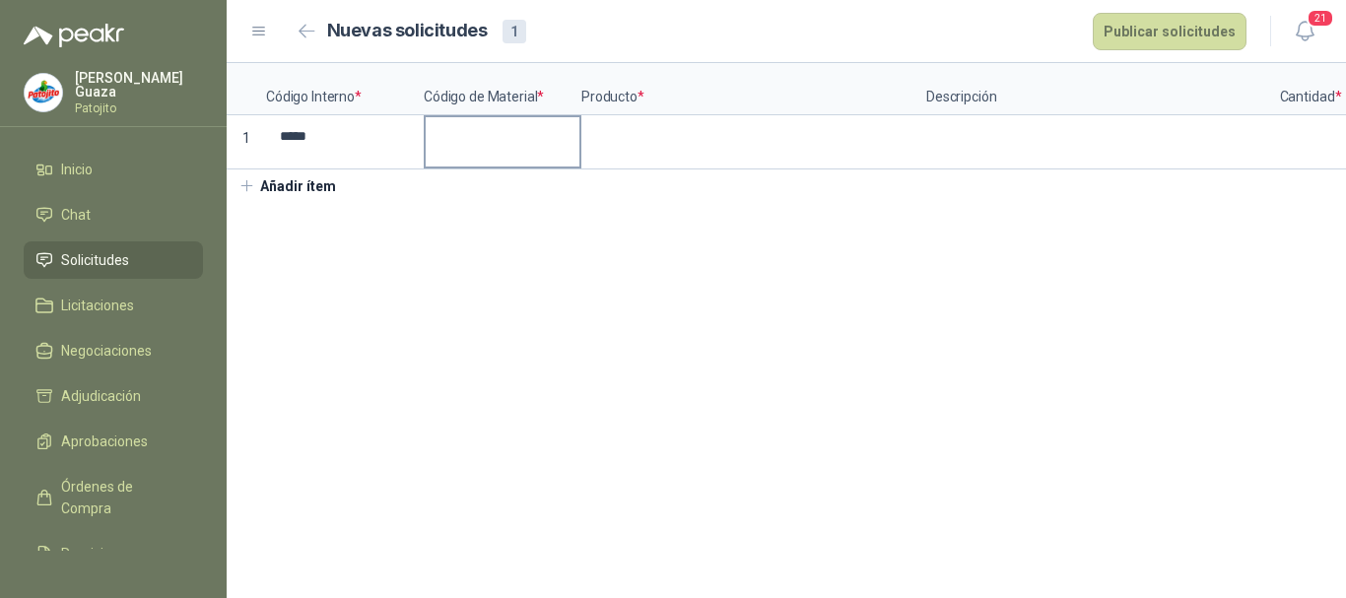
click at [424, 120] on div at bounding box center [503, 142] width 158 height 54
click at [464, 134] on input at bounding box center [503, 136] width 154 height 38
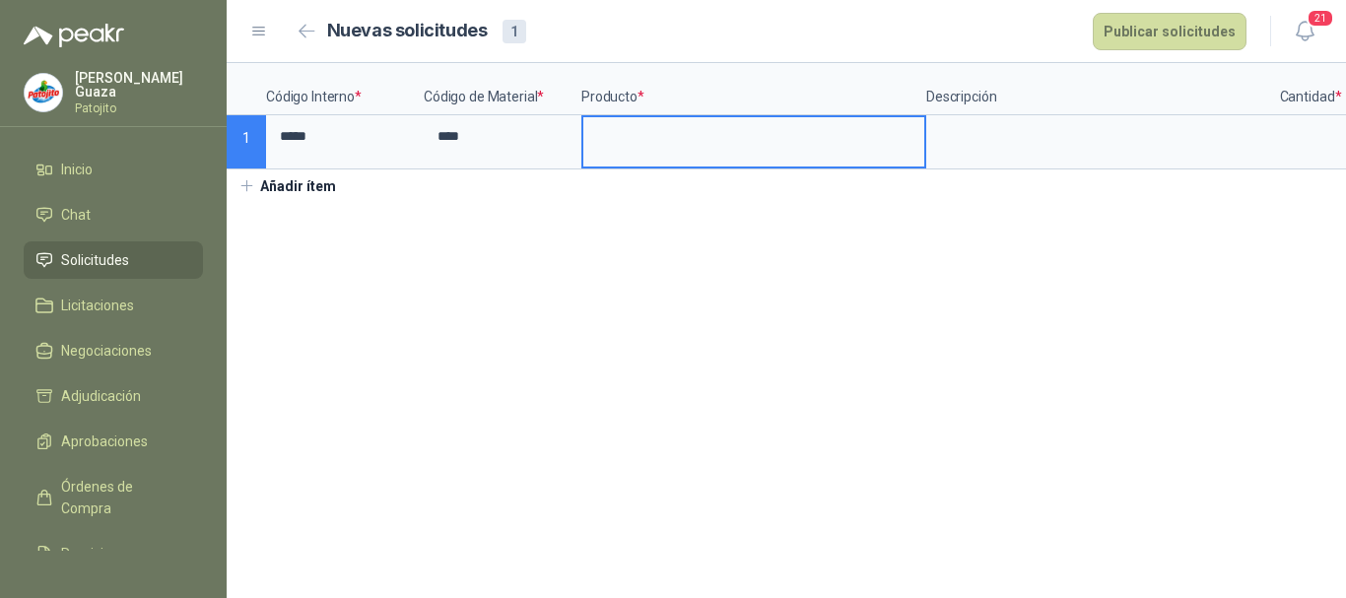
drag, startPoint x: 639, startPoint y: 122, endPoint x: 453, endPoint y: 444, distance: 371.7
click at [645, 121] on input at bounding box center [753, 136] width 341 height 38
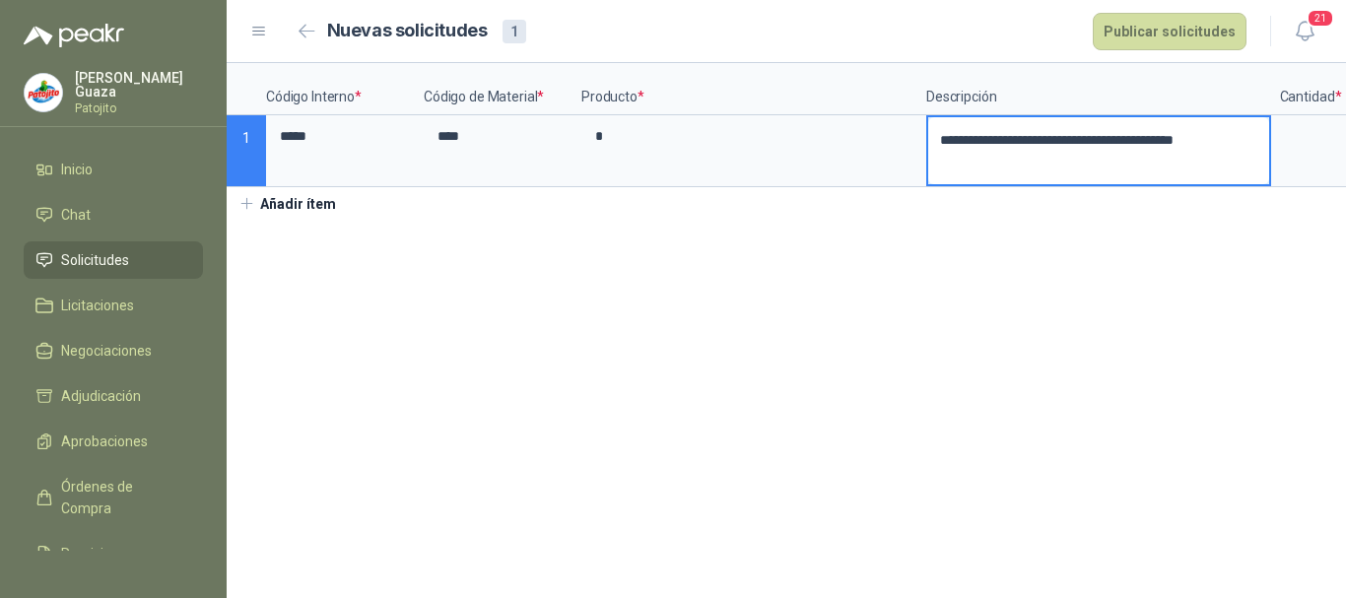
click at [1008, 138] on textarea "**********" at bounding box center [1098, 150] width 341 height 67
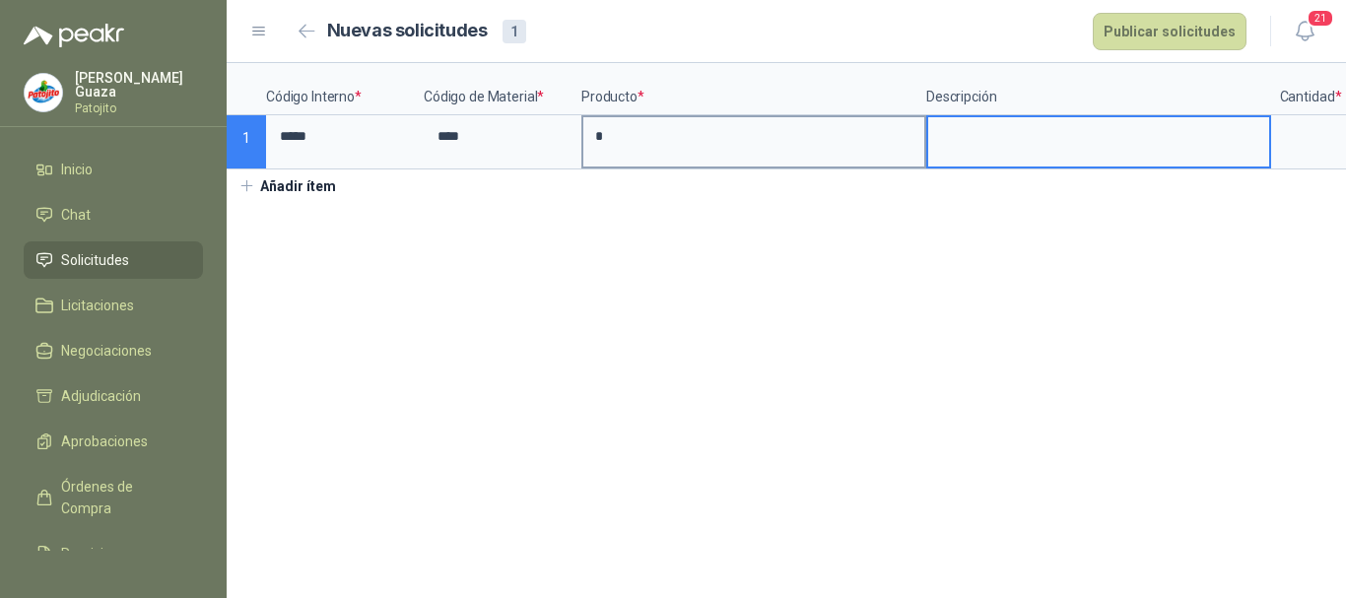
click at [761, 154] on input "*" at bounding box center [753, 136] width 341 height 38
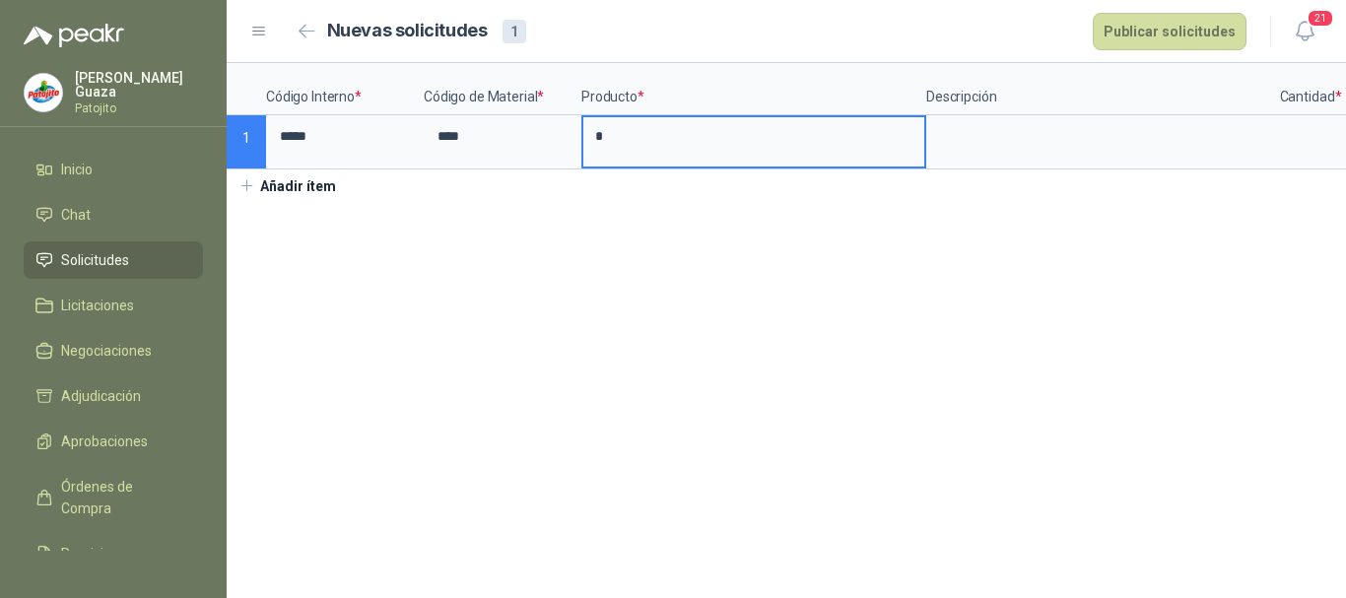
click at [761, 154] on input "*" at bounding box center [753, 136] width 341 height 38
click at [976, 148] on textarea at bounding box center [1098, 139] width 341 height 45
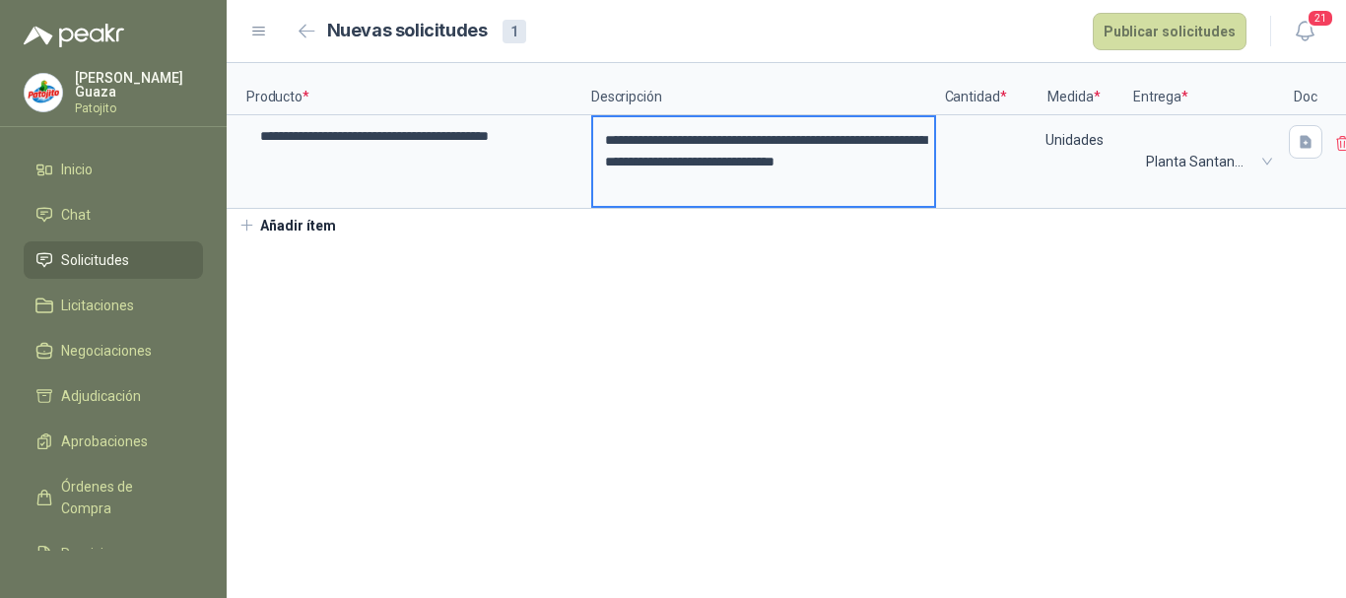
scroll to position [0, 343]
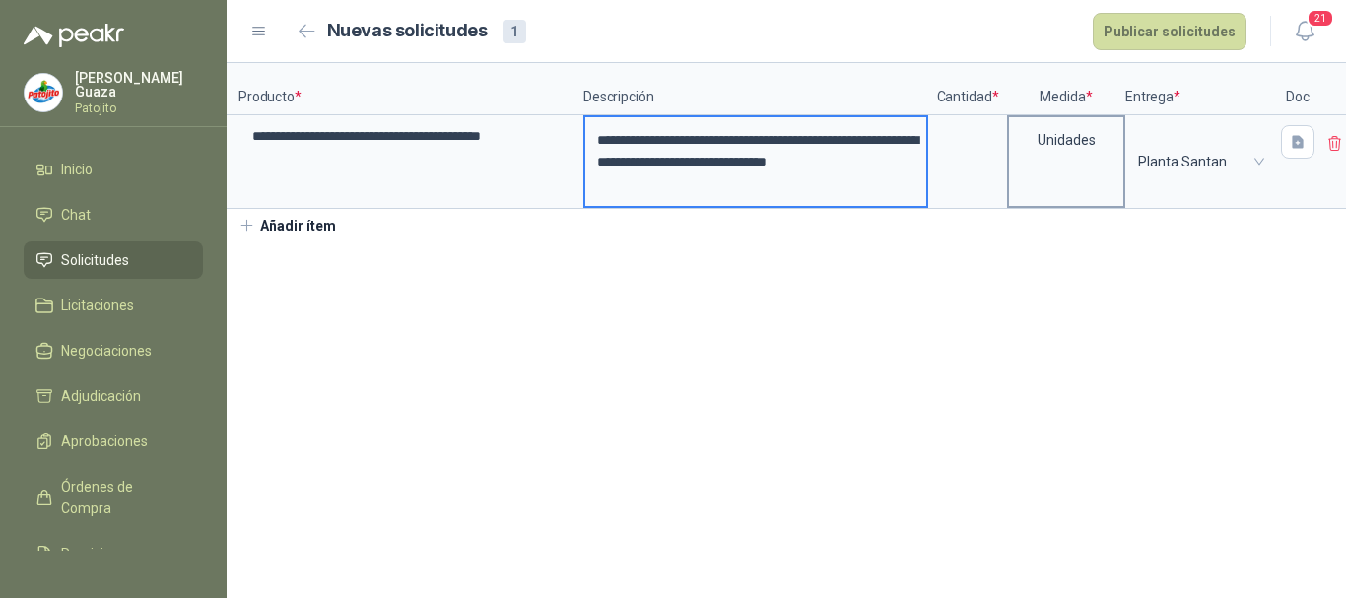
click at [1009, 156] on div "Unidades" at bounding box center [1066, 139] width 114 height 45
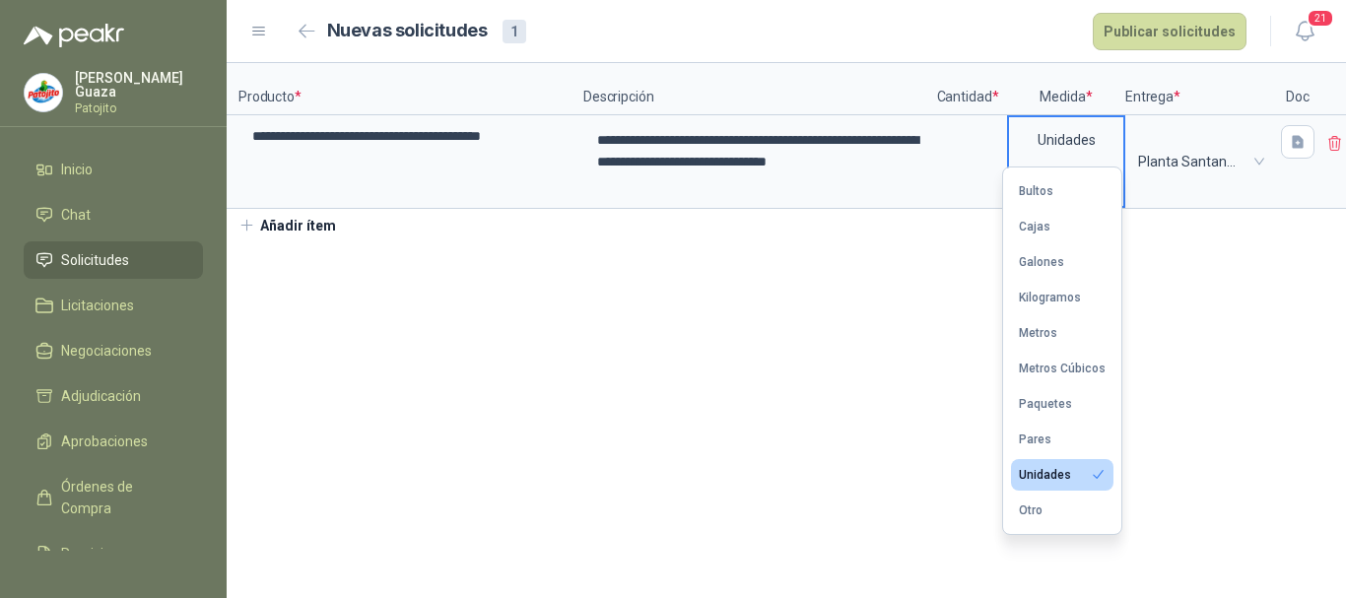
click at [1031, 490] on button "Unidades" at bounding box center [1062, 475] width 102 height 32
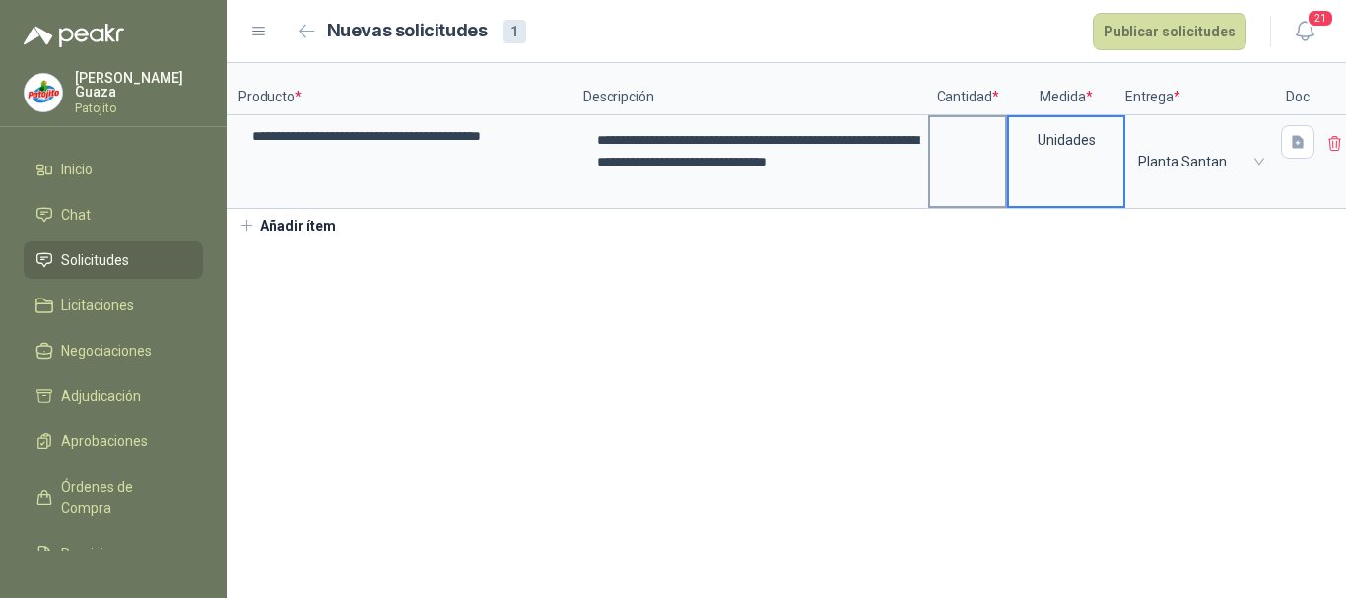
click at [953, 181] on label at bounding box center [967, 161] width 75 height 89
click at [953, 156] on input at bounding box center [967, 136] width 75 height 38
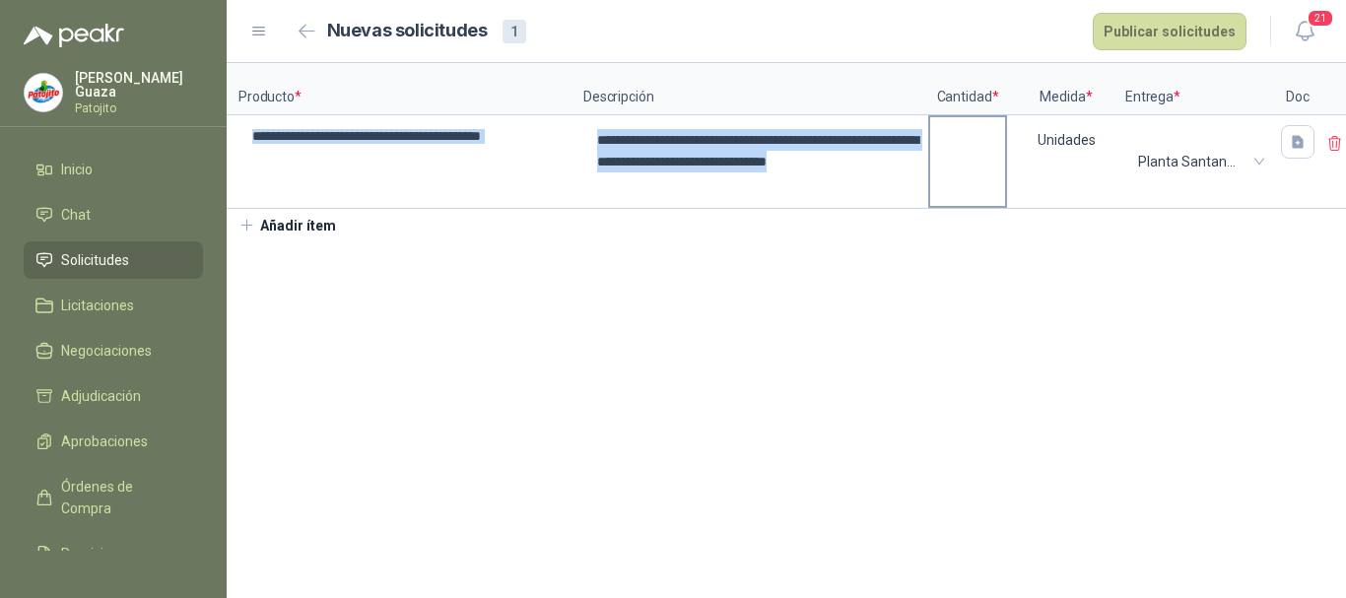
click at [953, 181] on label at bounding box center [967, 161] width 75 height 89
click at [953, 156] on input at bounding box center [967, 136] width 75 height 38
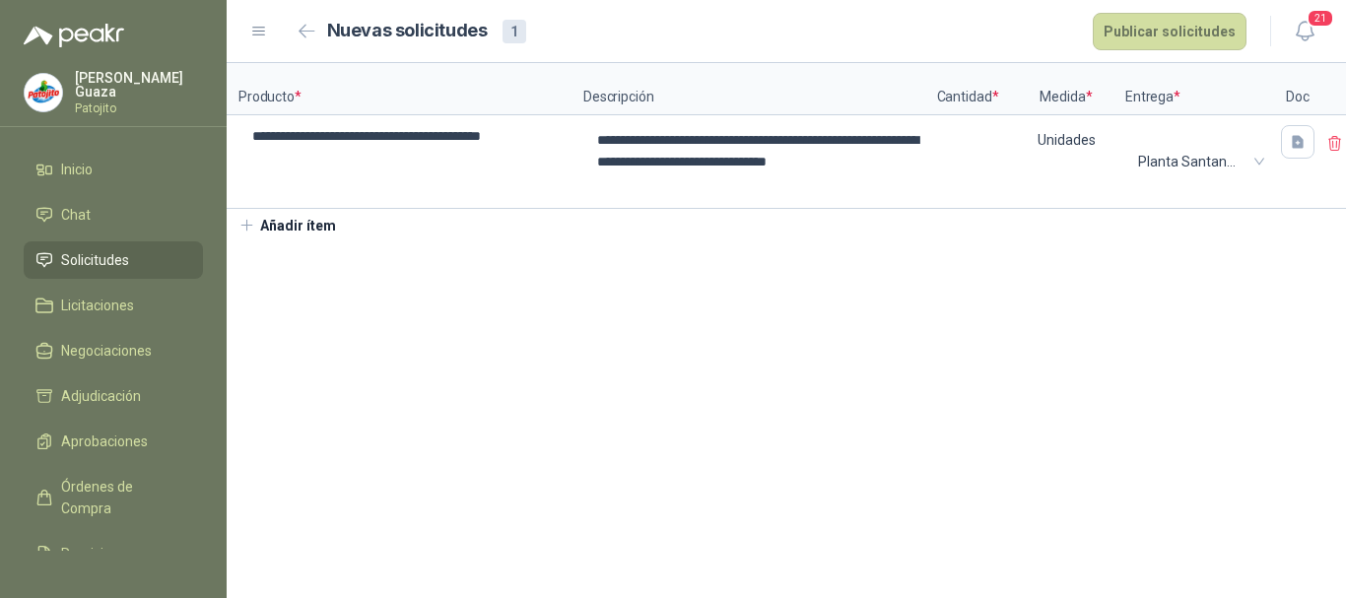
click at [995, 354] on section "**********" at bounding box center [786, 330] width 1119 height 535
click at [983, 203] on label at bounding box center [967, 161] width 75 height 89
click at [983, 156] on input at bounding box center [967, 136] width 75 height 38
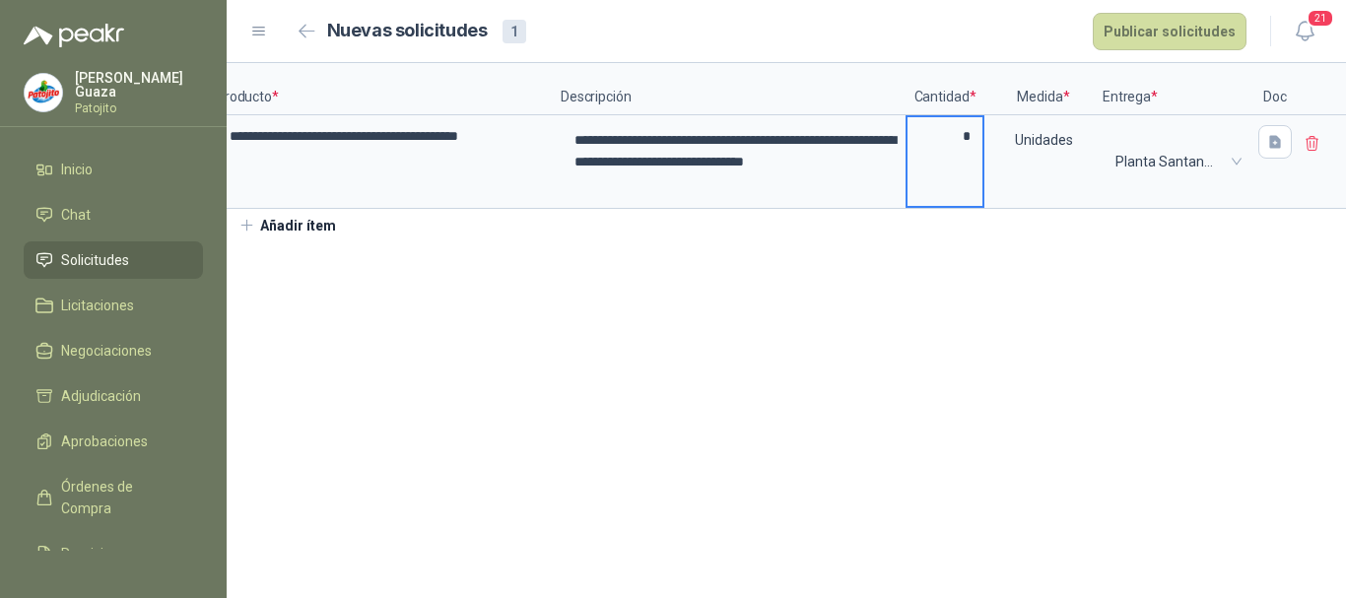
scroll to position [0, 0]
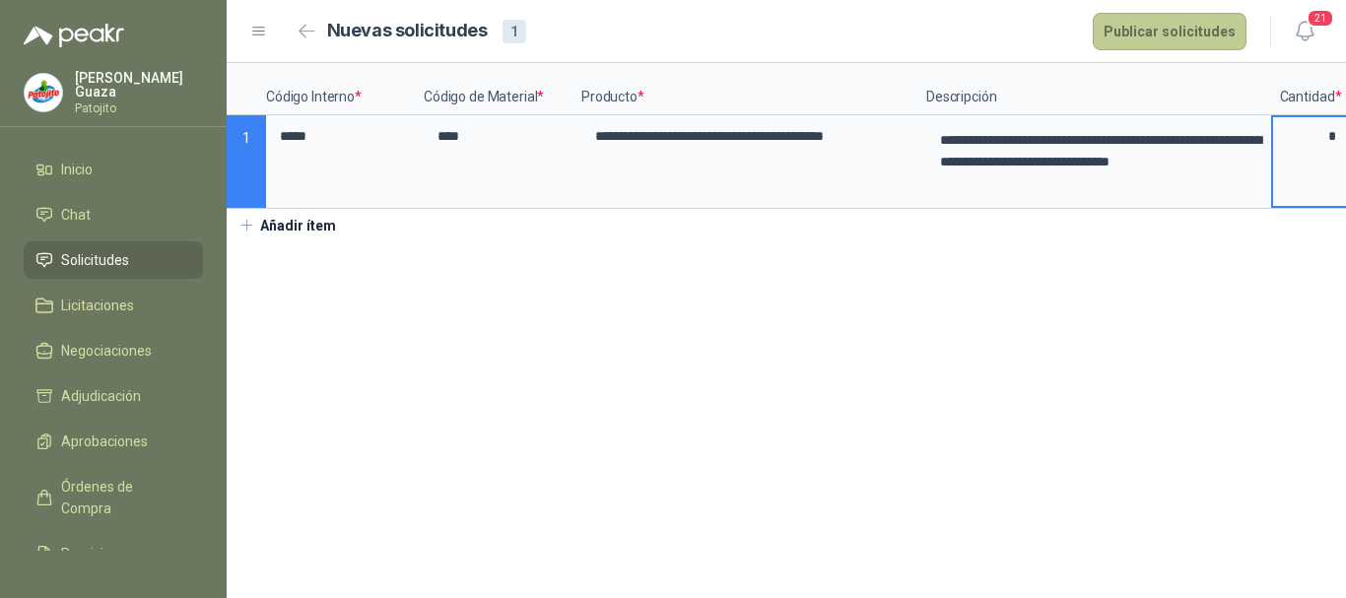
click at [1169, 27] on button "Publicar solicitudes" at bounding box center [1170, 31] width 154 height 37
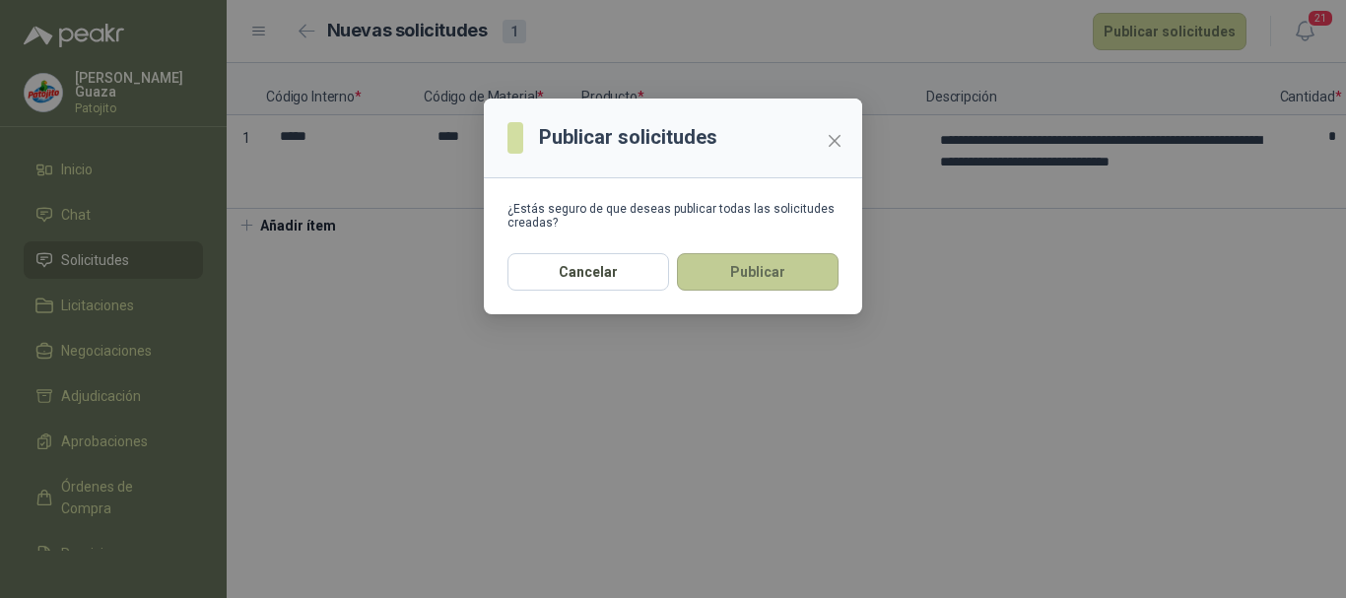
click at [786, 261] on button "Publicar" at bounding box center [758, 271] width 162 height 37
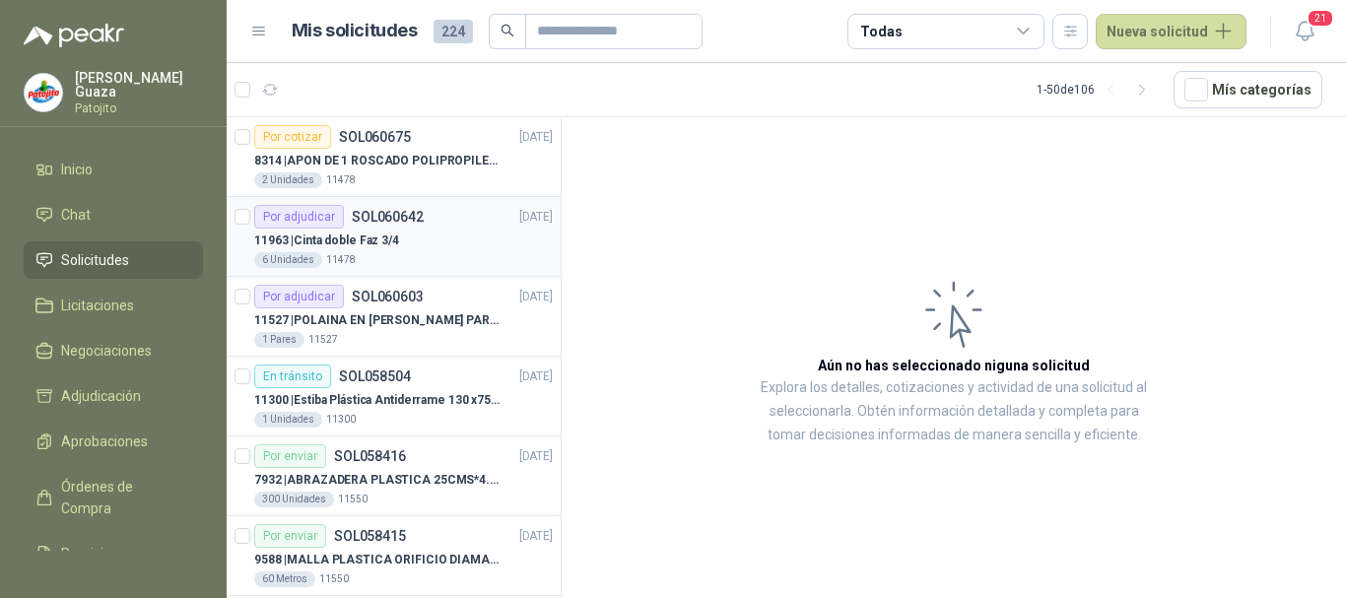
click at [421, 237] on div "11963 | Cinta doble Faz 3/4" at bounding box center [403, 241] width 299 height 24
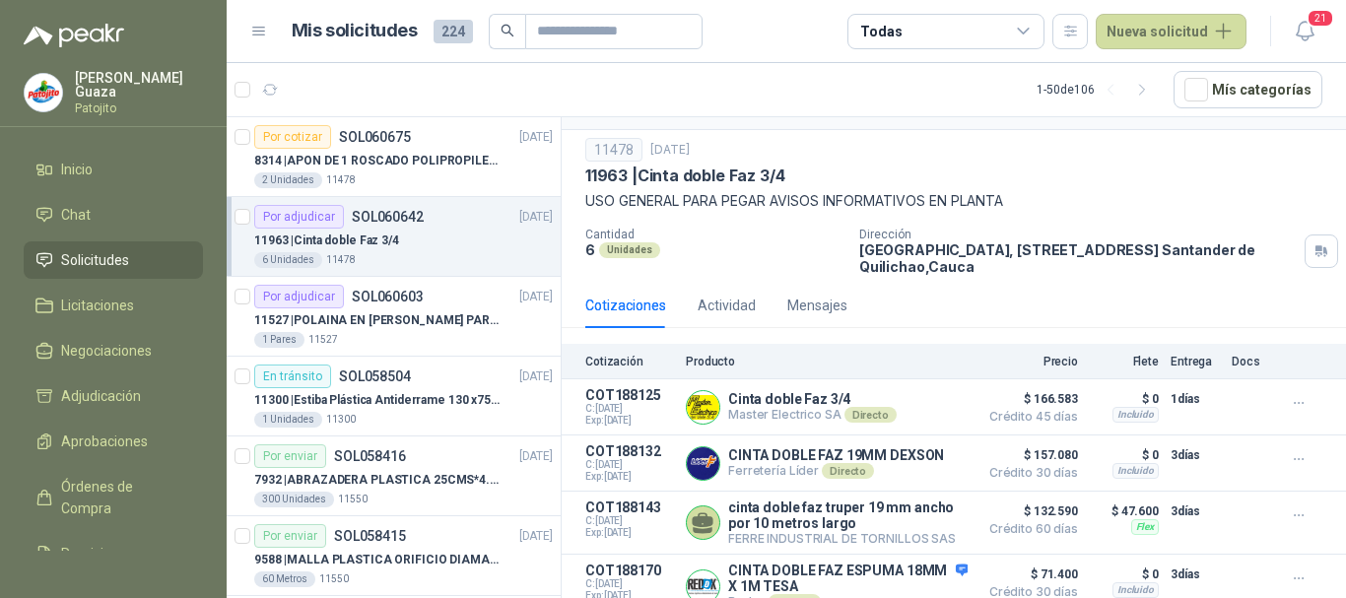
scroll to position [63, 0]
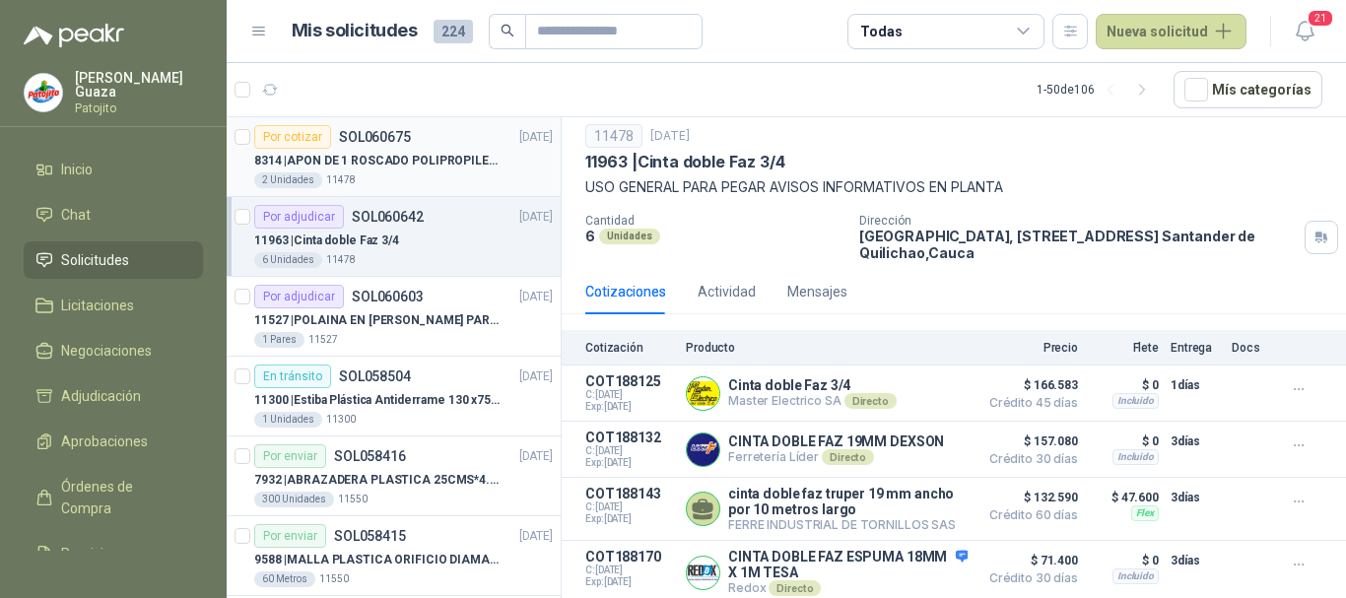
click at [430, 157] on p "8314 | APON DE 1 ROSCADO POLIPROPILENO - HEMBRA NPT" at bounding box center [376, 161] width 245 height 19
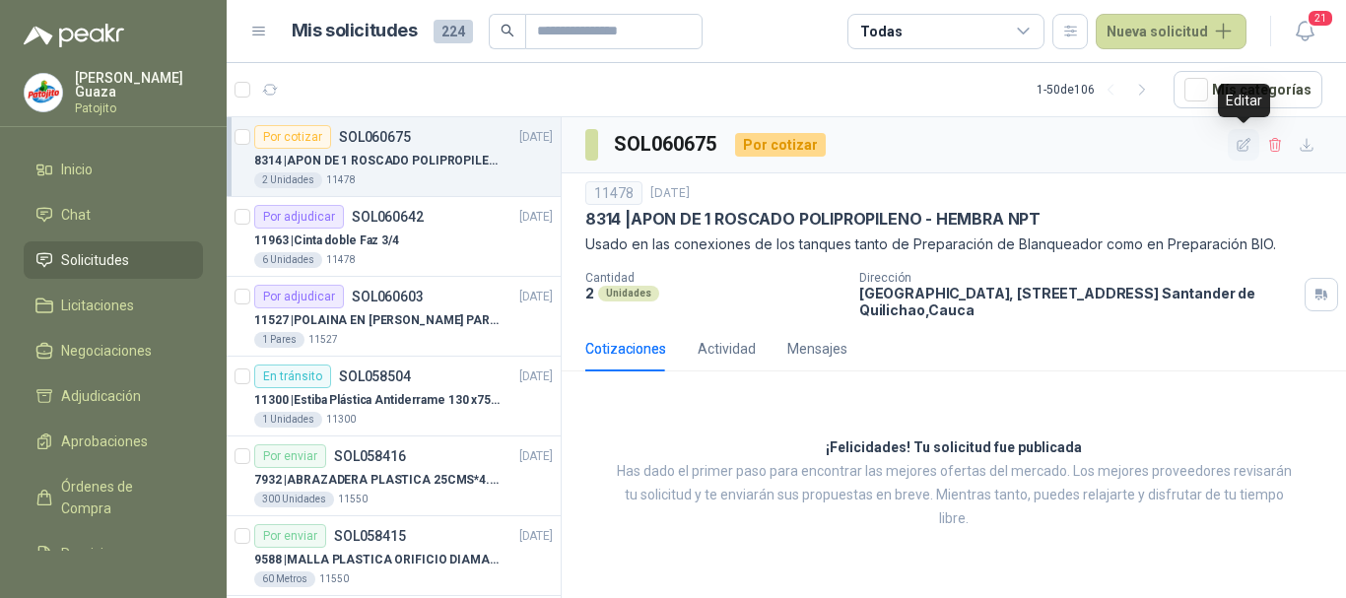
click at [1236, 138] on icon "button" at bounding box center [1244, 145] width 17 height 17
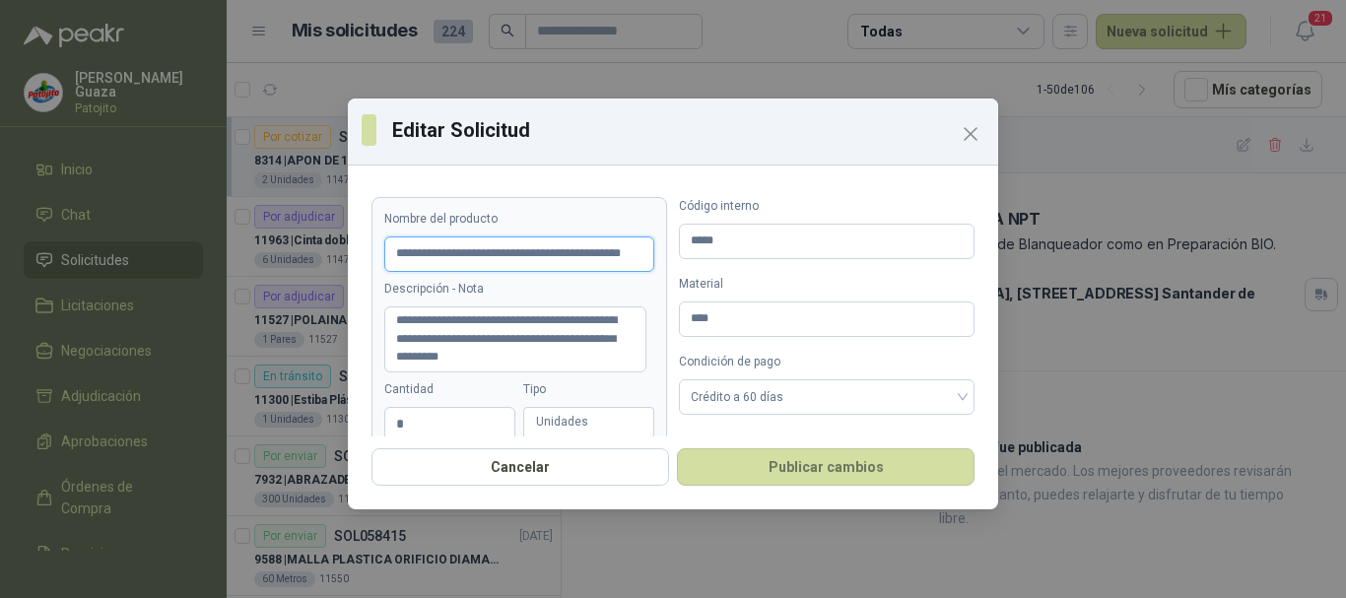
click at [396, 243] on input "**********" at bounding box center [519, 254] width 270 height 35
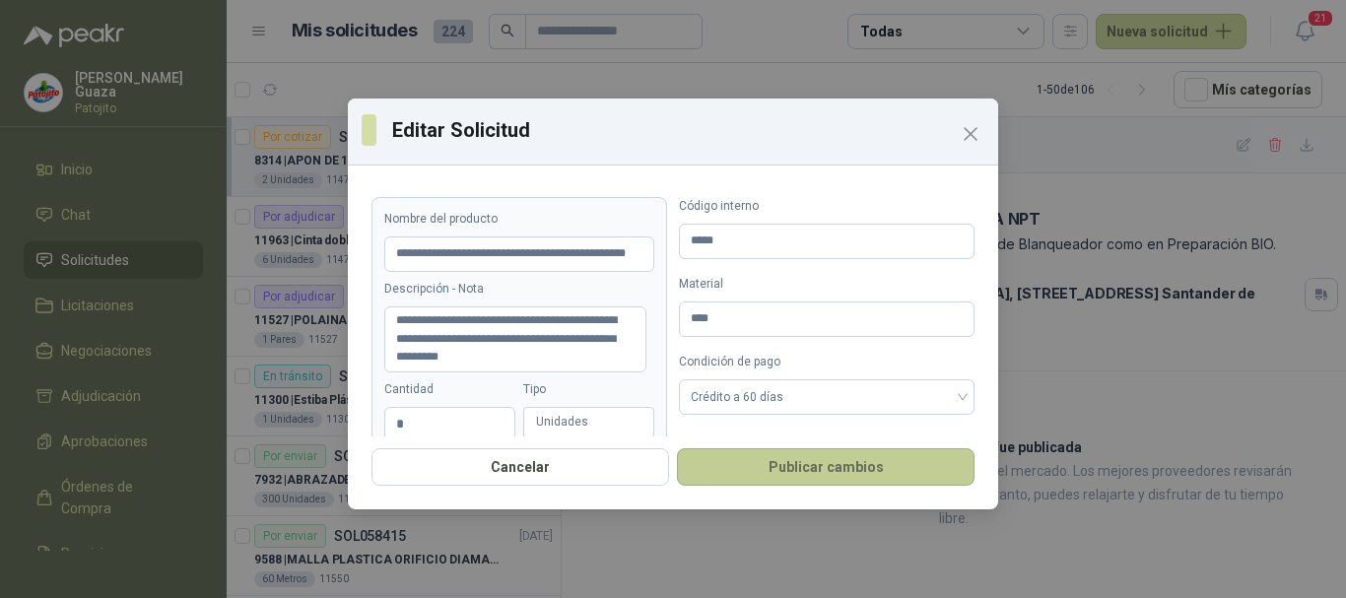
click at [772, 457] on button "Publicar cambios" at bounding box center [826, 466] width 298 height 37
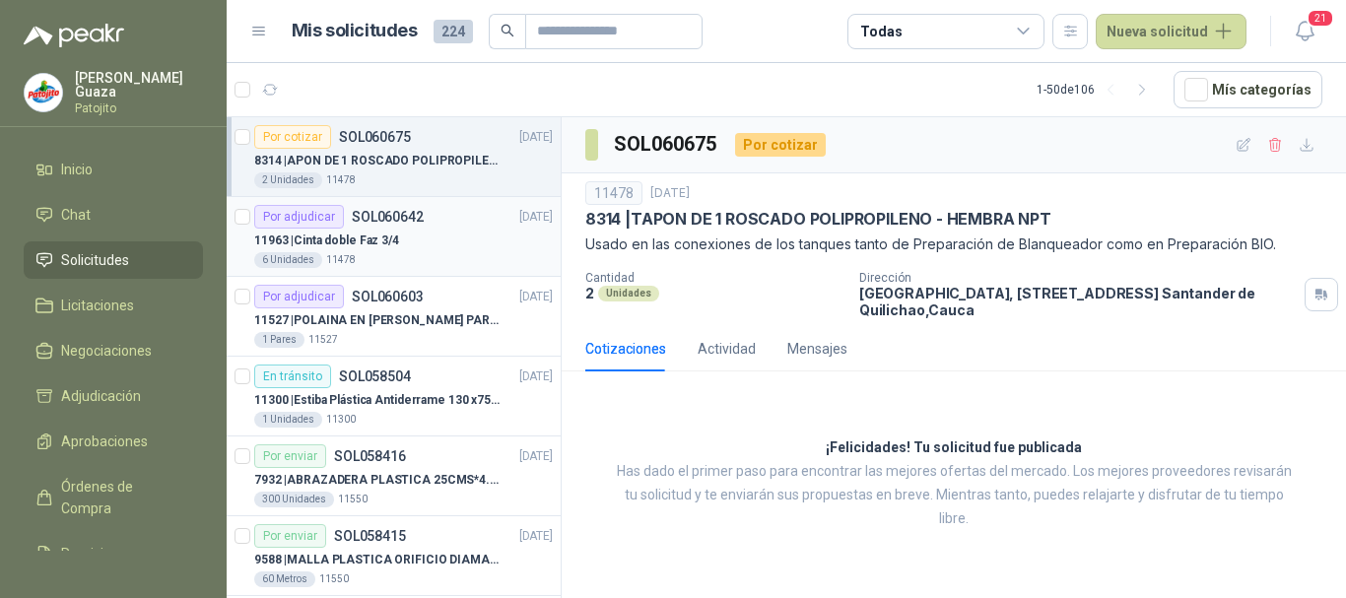
click at [414, 241] on div "11963 | Cinta doble Faz 3/4" at bounding box center [403, 241] width 299 height 24
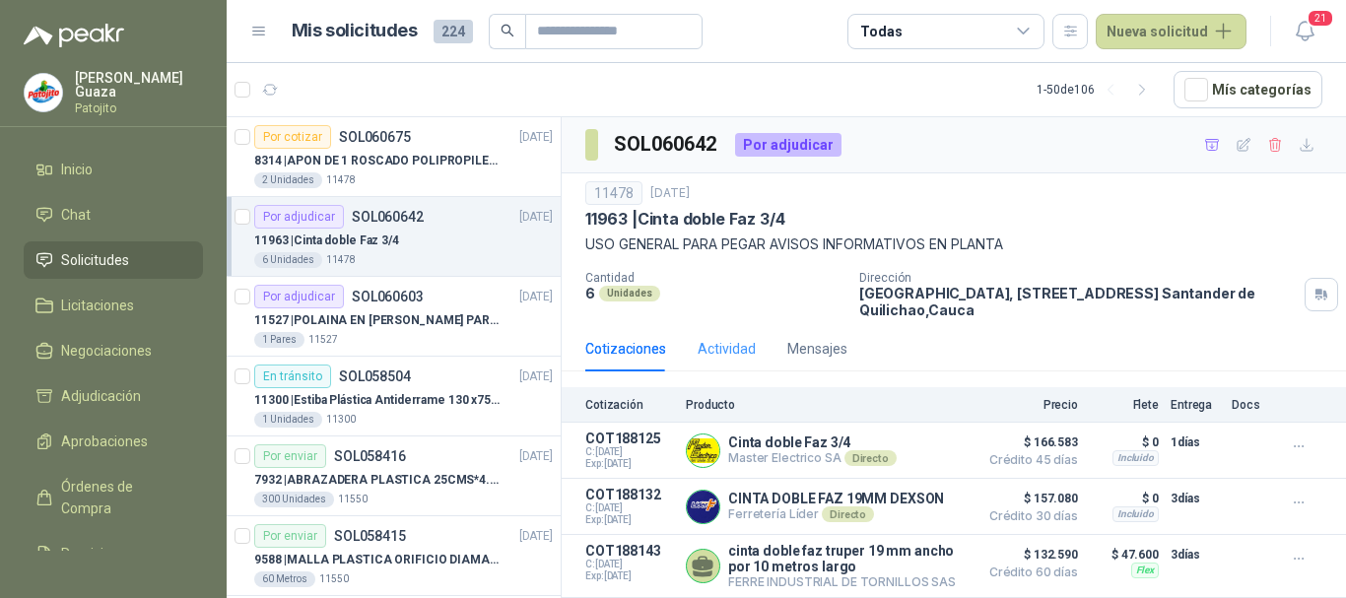
scroll to position [63, 0]
click at [370, 147] on div "Por cotizar SOL060675" at bounding box center [332, 137] width 157 height 24
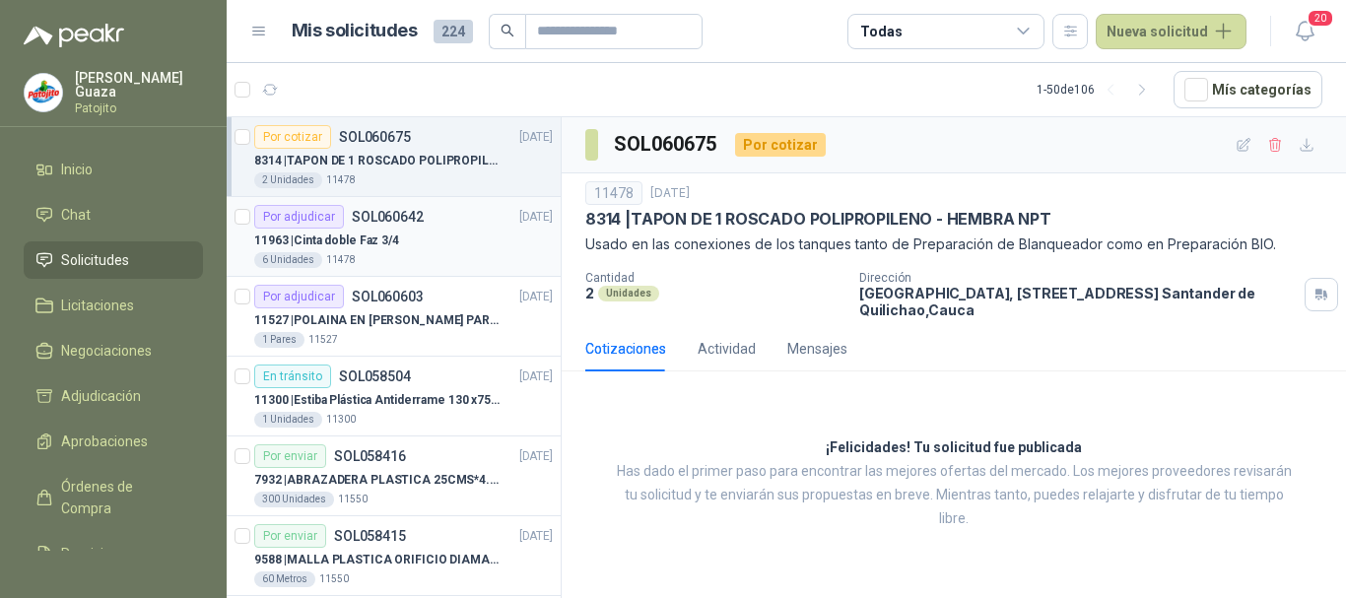
click at [450, 242] on div "11963 | Cinta doble Faz 3/4" at bounding box center [403, 241] width 299 height 24
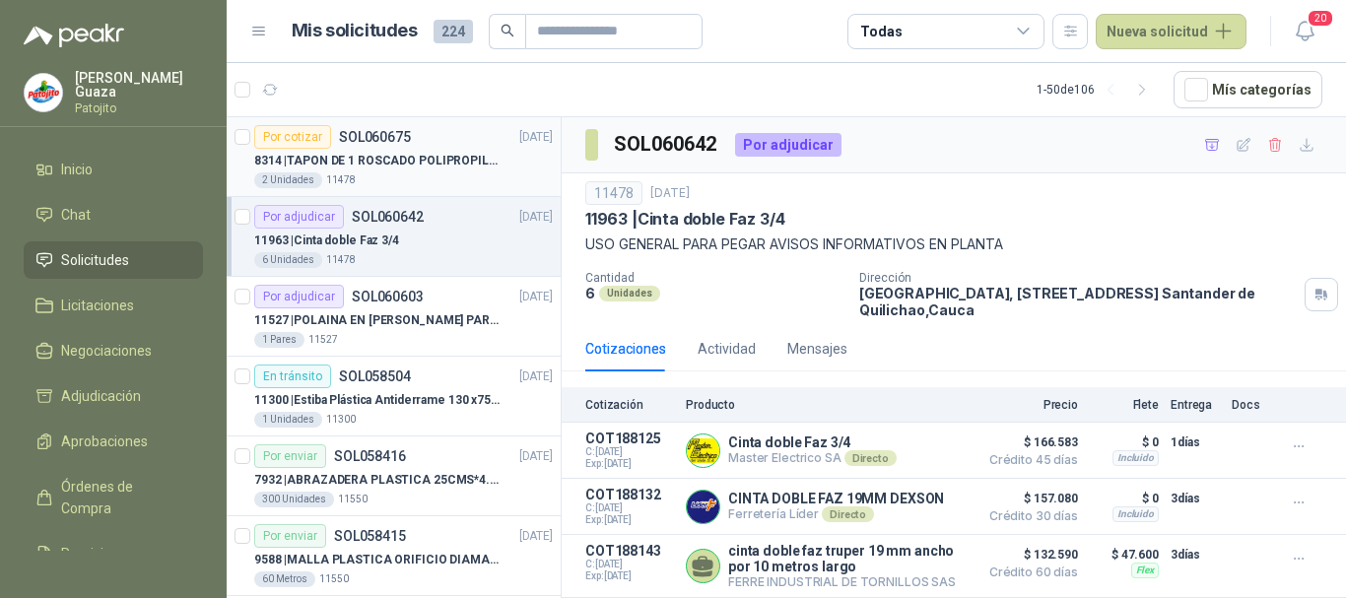
click at [426, 166] on p "8314 | TAPON DE 1 ROSCADO POLIPROPILENO - HEMBRA NPT" at bounding box center [376, 161] width 245 height 19
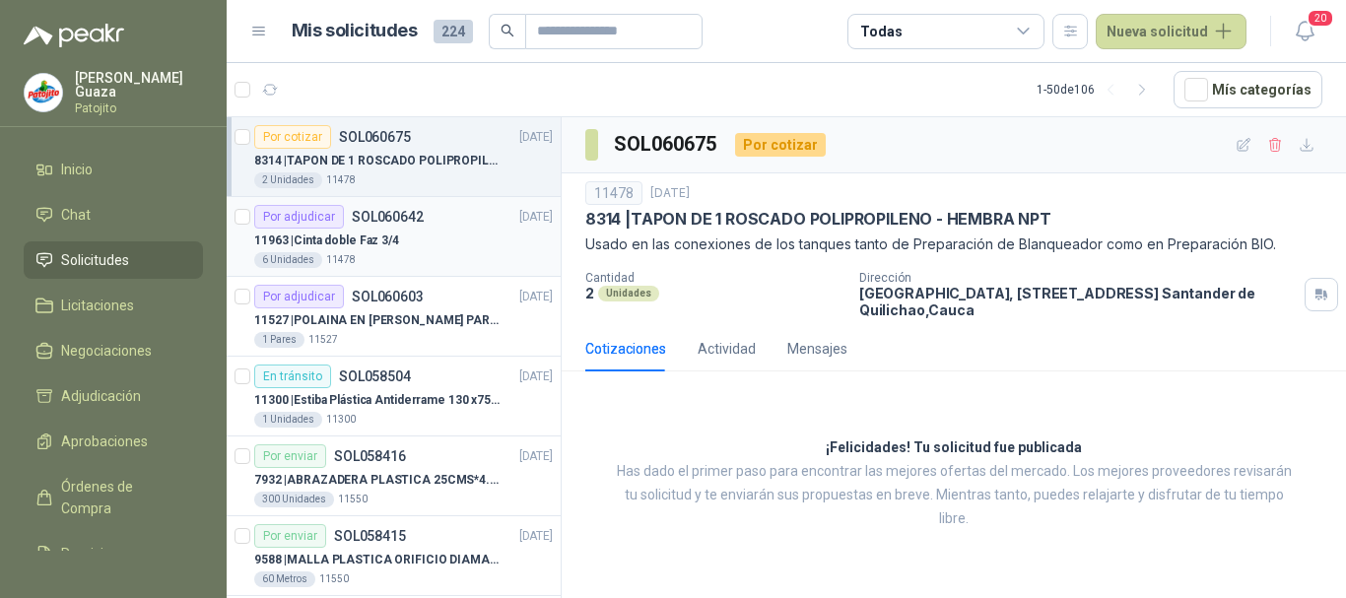
click at [383, 212] on p "SOL060642" at bounding box center [388, 217] width 72 height 14
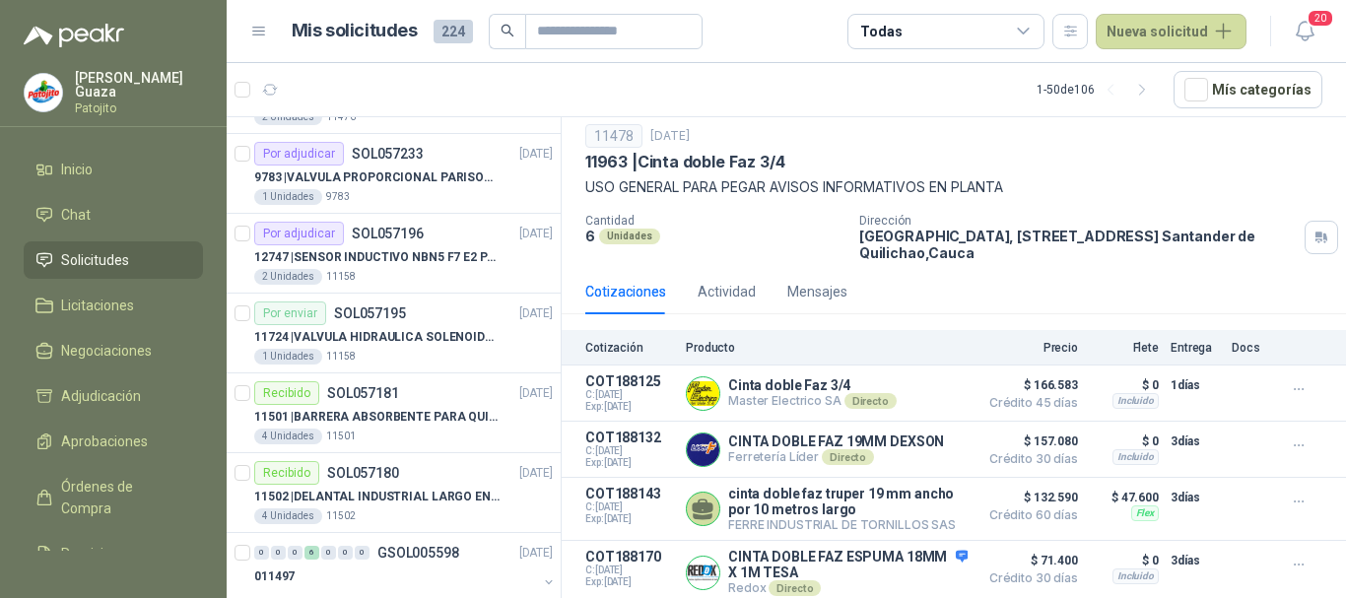
scroll to position [1183, 0]
click at [417, 421] on p "11501 | BARRERA ABSORBENTE PARA QUIMICOS (DERRAME DE HIPOCLORITO)" at bounding box center [376, 415] width 245 height 19
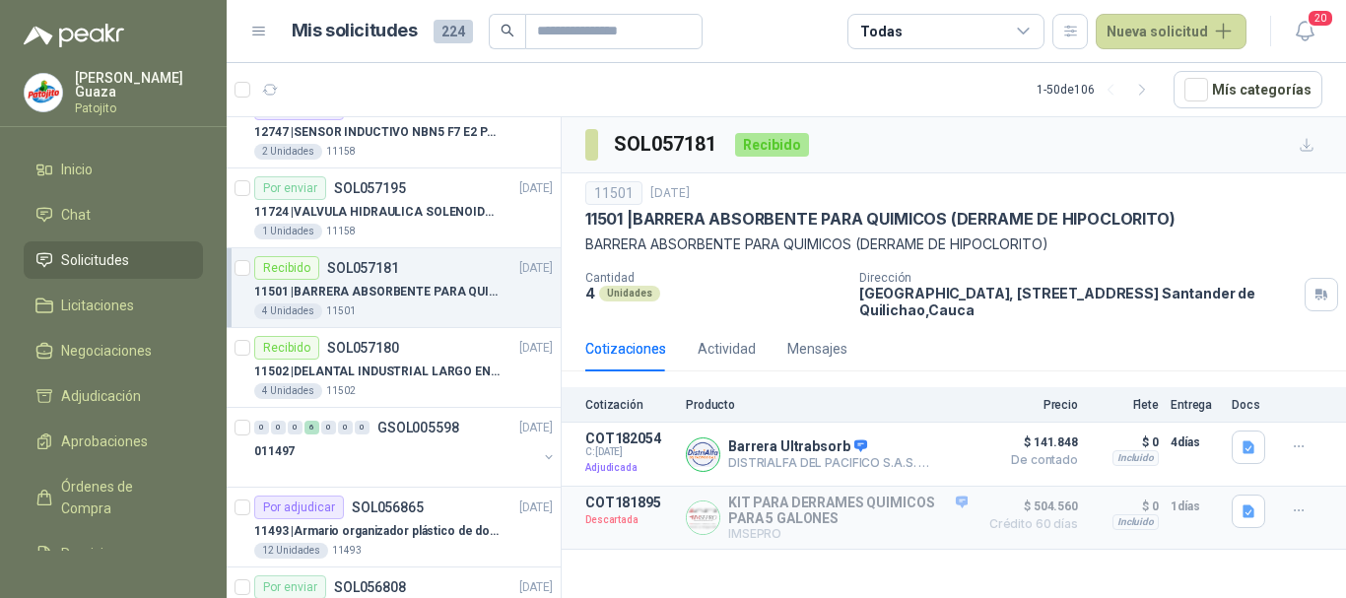
scroll to position [1281, 0]
